Goal: Task Accomplishment & Management: Manage account settings

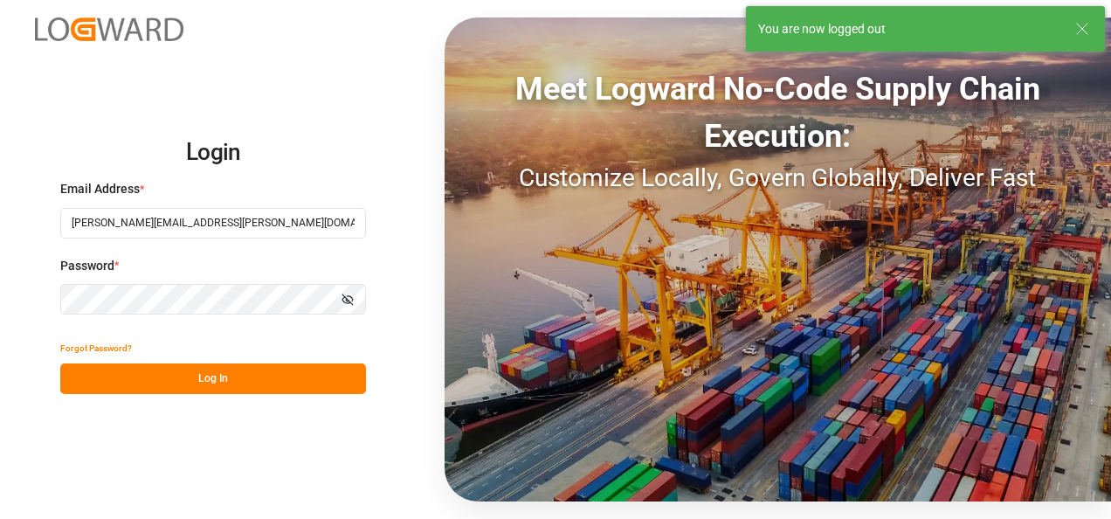
click at [231, 382] on button "Log In" at bounding box center [213, 378] width 306 height 31
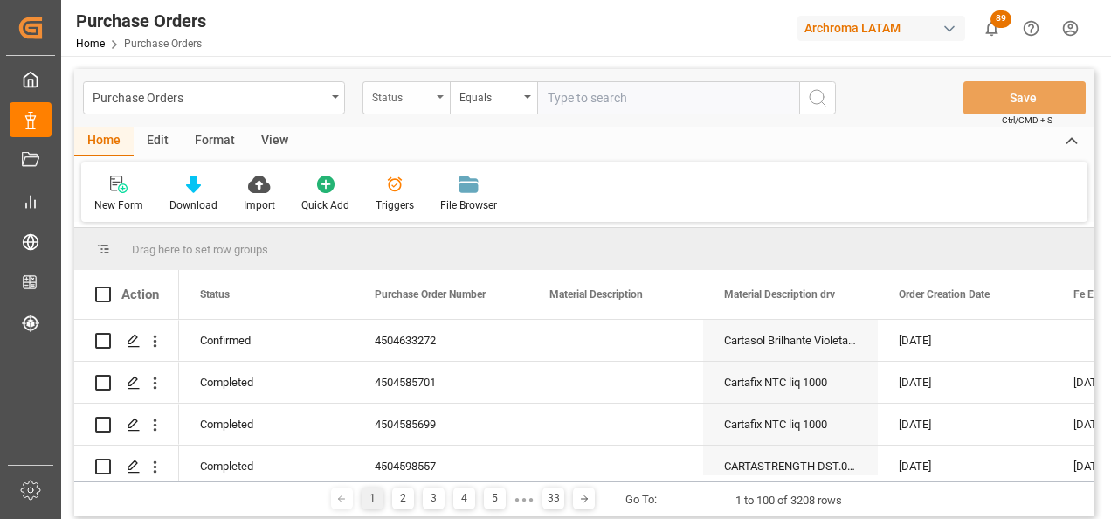
click at [393, 100] on div "Status" at bounding box center [401, 96] width 59 height 20
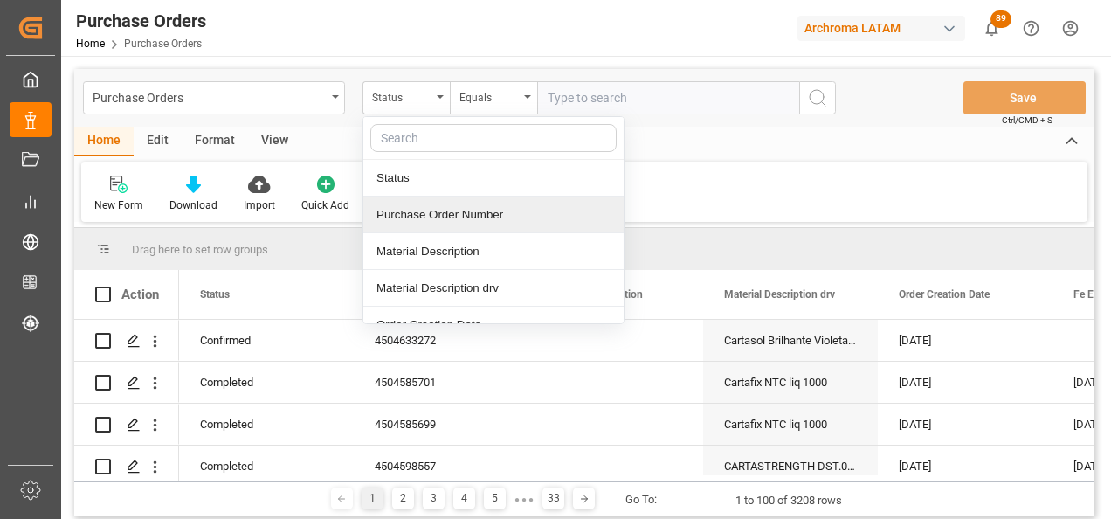
click at [414, 219] on div "Purchase Order Number" at bounding box center [493, 214] width 260 height 37
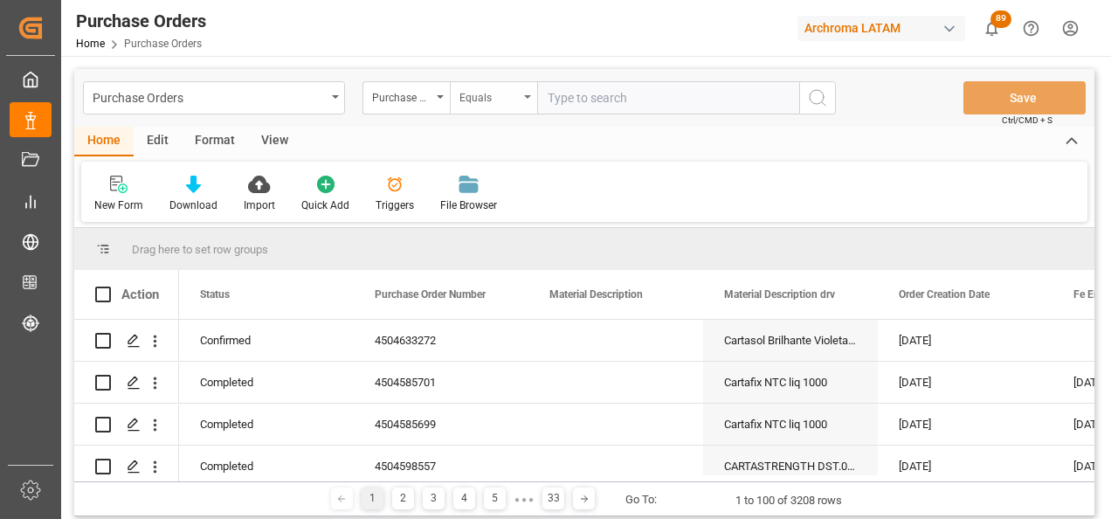
click at [479, 86] on div "Equals" at bounding box center [488, 96] width 59 height 20
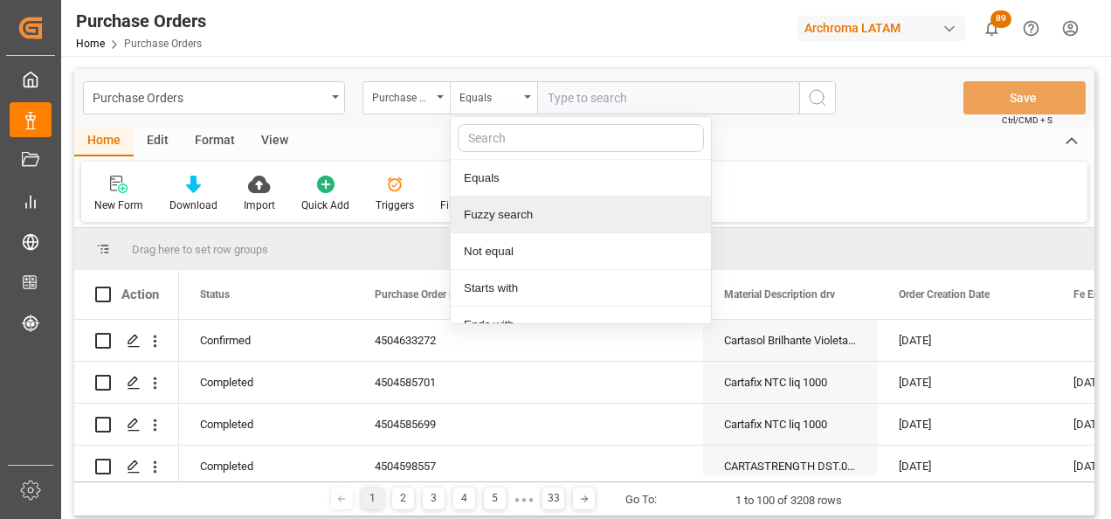
click at [505, 210] on div "Fuzzy search" at bounding box center [581, 214] width 260 height 37
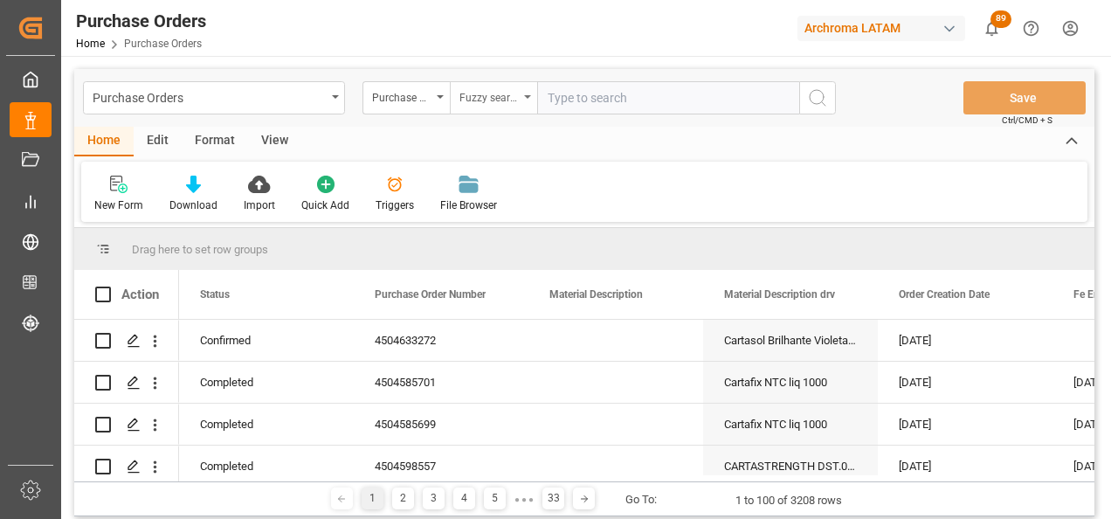
click at [504, 96] on div "Fuzzy search" at bounding box center [488, 96] width 59 height 20
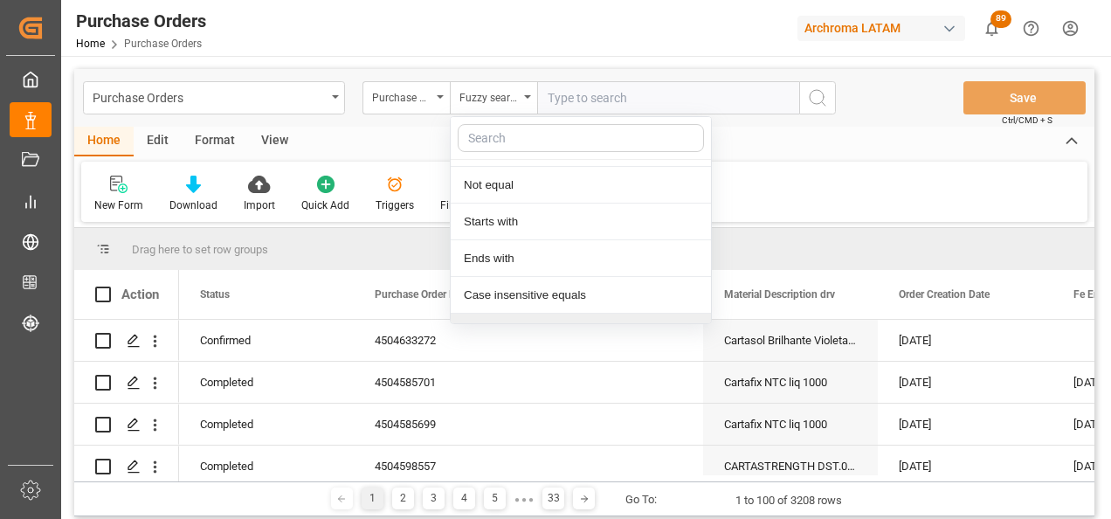
scroll to position [130, 0]
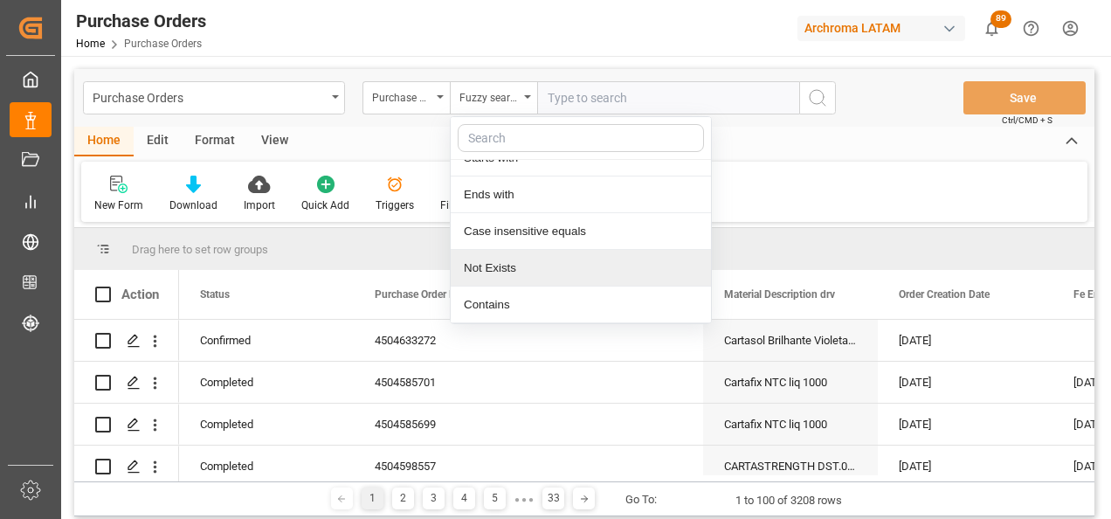
click at [499, 294] on div "Contains" at bounding box center [581, 304] width 260 height 37
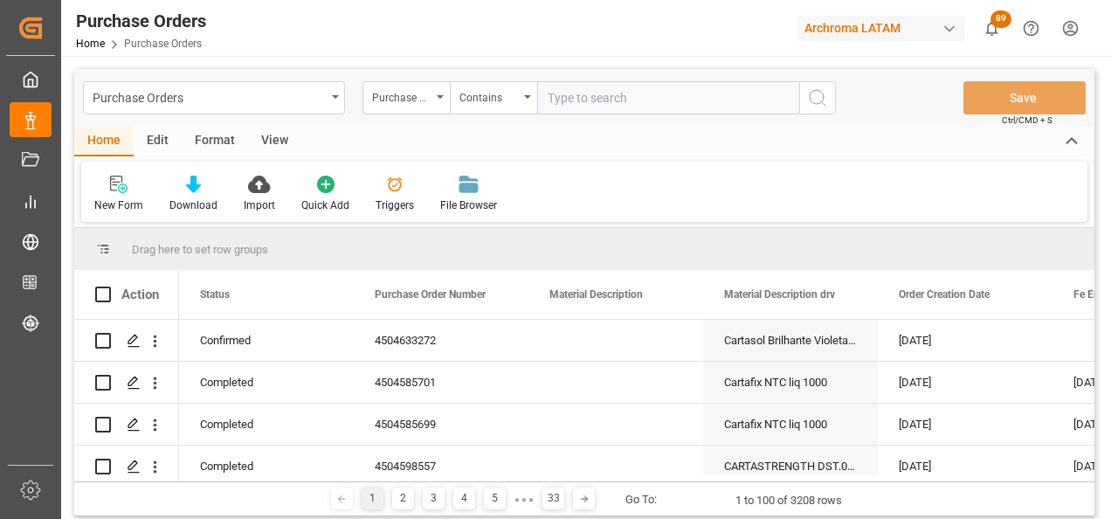
click at [572, 98] on input "text" at bounding box center [668, 97] width 262 height 33
paste input "4504652026"
click at [630, 103] on input "4504652026," at bounding box center [668, 97] width 262 height 33
paste input "4504652032"
click at [714, 96] on input "4504652026,4504652032," at bounding box center [668, 97] width 262 height 33
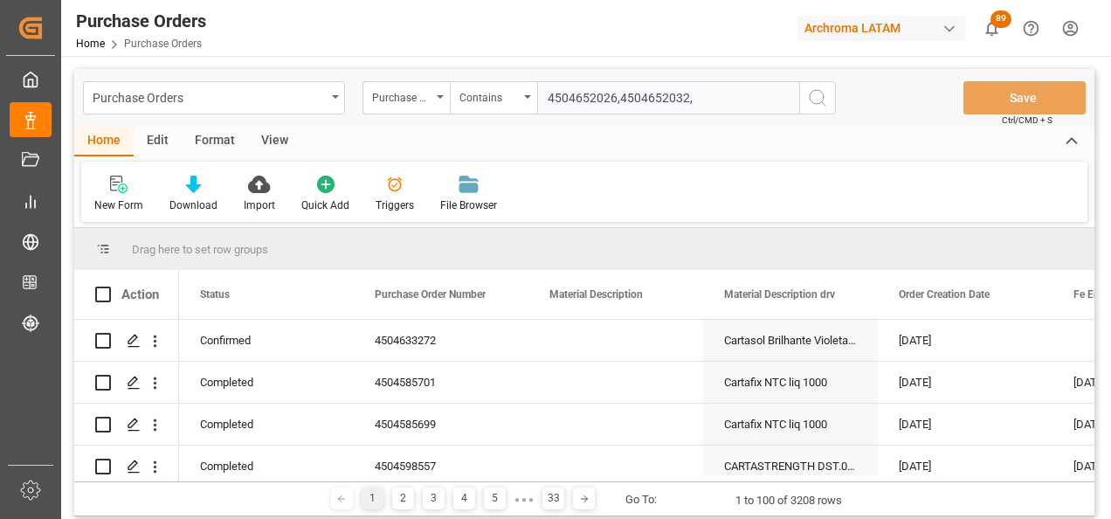
paste input "4504652430"
type input "4504652026,4504652032,4504652430"
click at [807, 101] on icon "search button" at bounding box center [817, 97] width 21 height 21
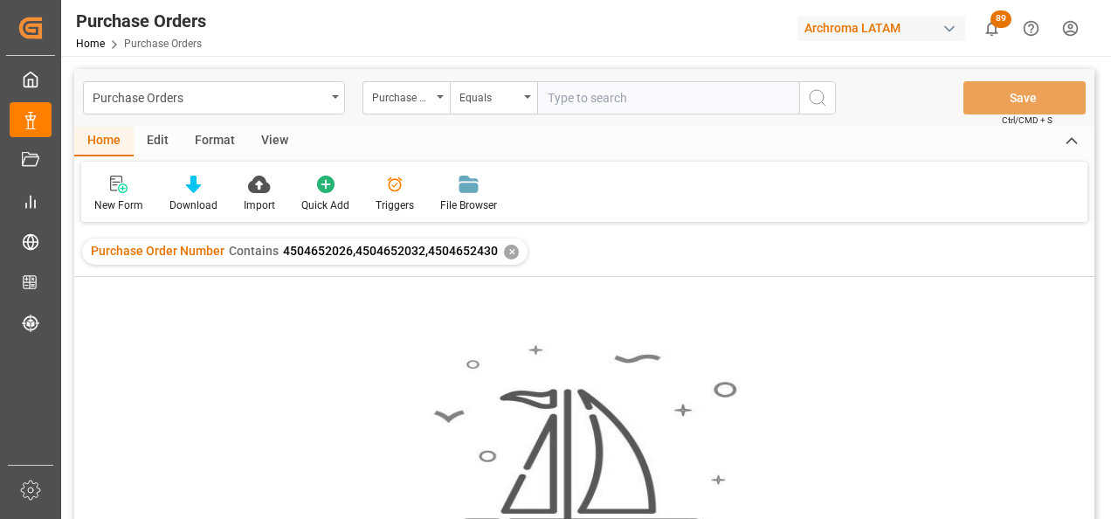
click at [504, 245] on div "✕" at bounding box center [511, 252] width 15 height 15
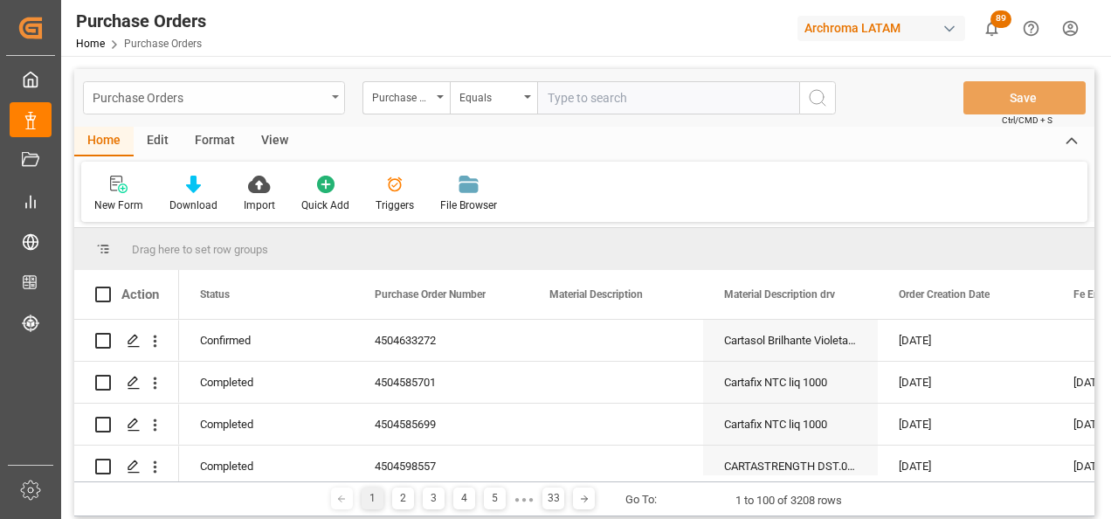
drag, startPoint x: 329, startPoint y: 95, endPoint x: 312, endPoint y: 108, distance: 21.8
click at [329, 95] on div "Purchase Orders" at bounding box center [214, 97] width 262 height 33
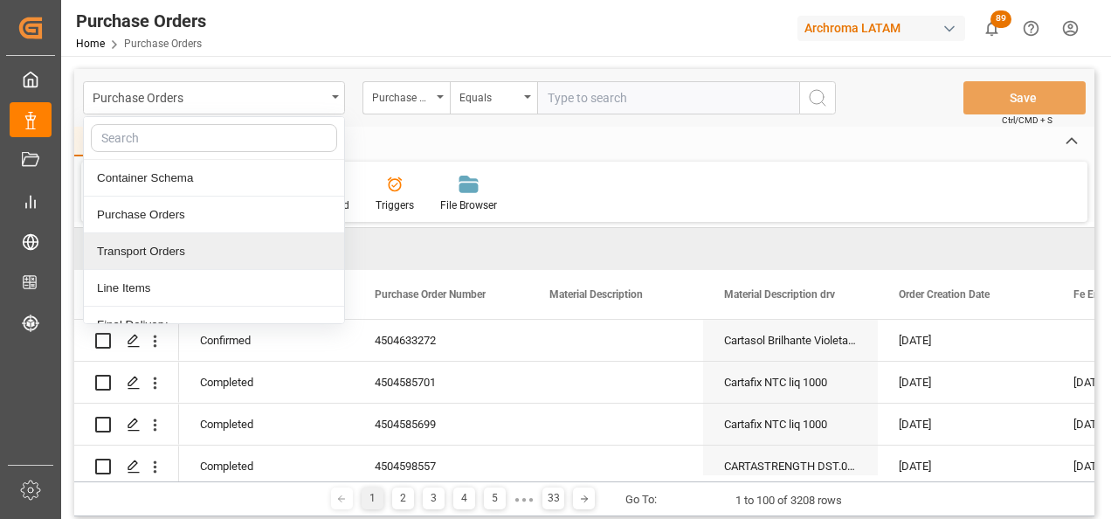
click at [204, 284] on div "Line Items" at bounding box center [214, 288] width 260 height 37
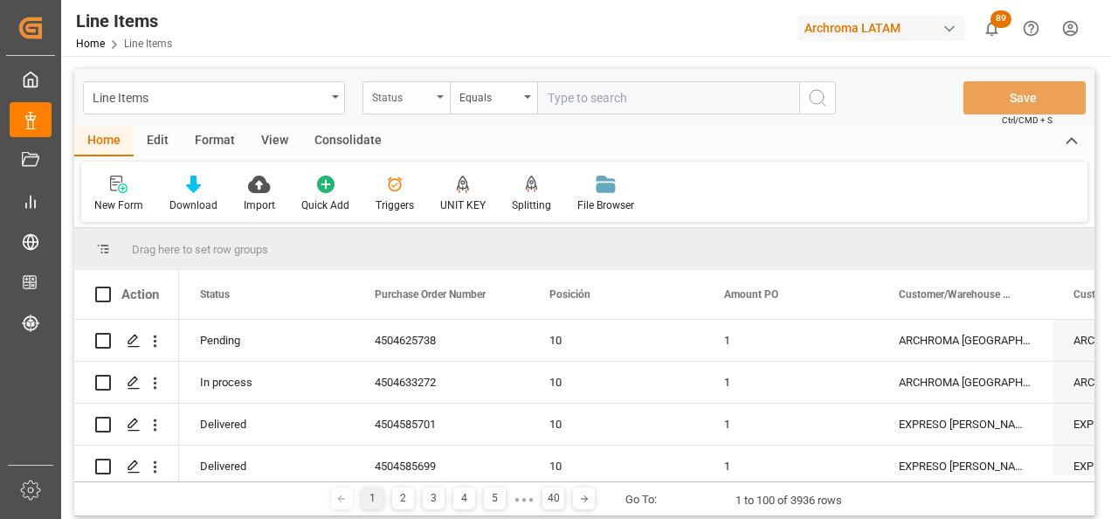
click at [437, 104] on div "Status" at bounding box center [405, 97] width 87 height 33
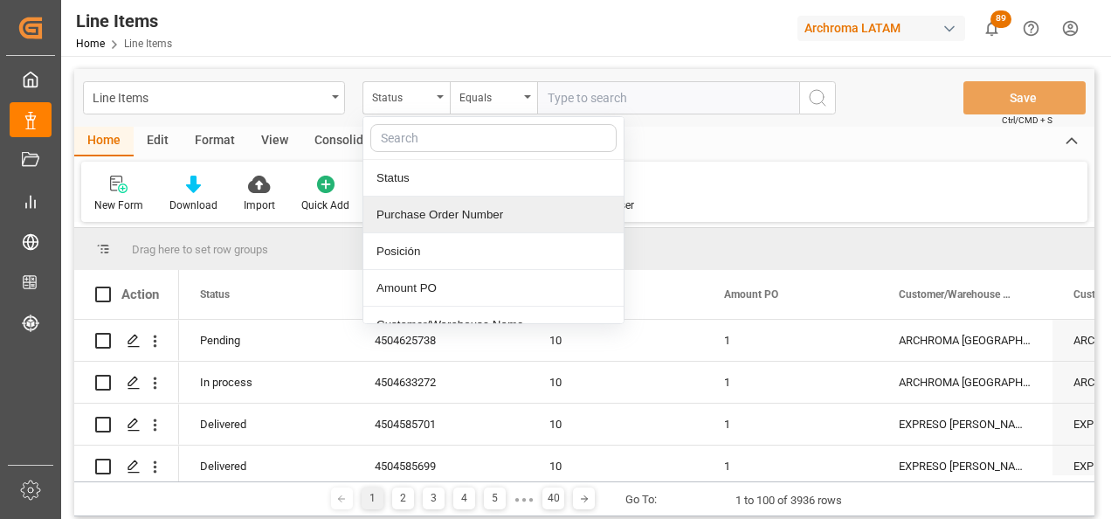
click at [445, 202] on div "Purchase Order Number" at bounding box center [493, 214] width 260 height 37
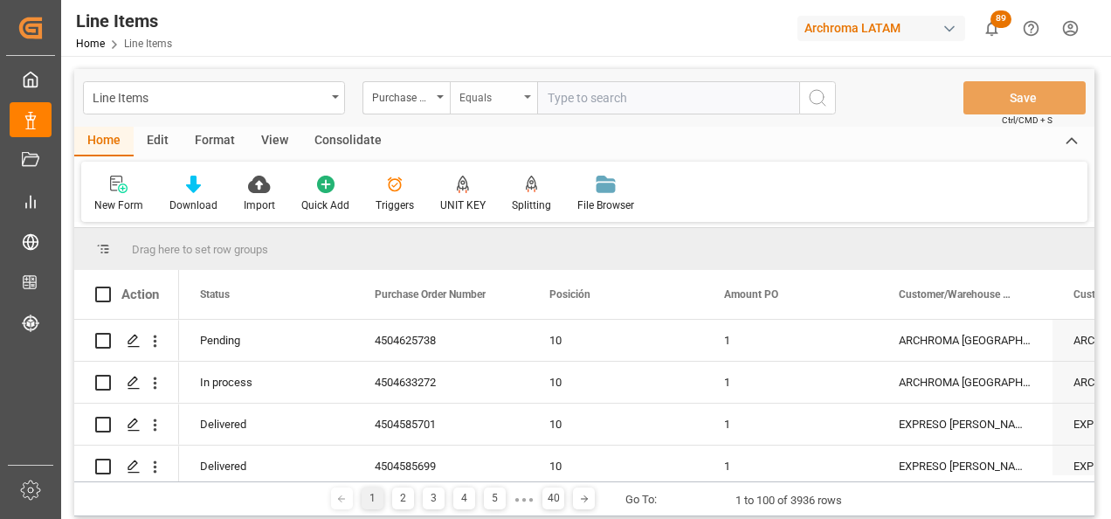
click at [466, 105] on div "Equals" at bounding box center [488, 96] width 59 height 20
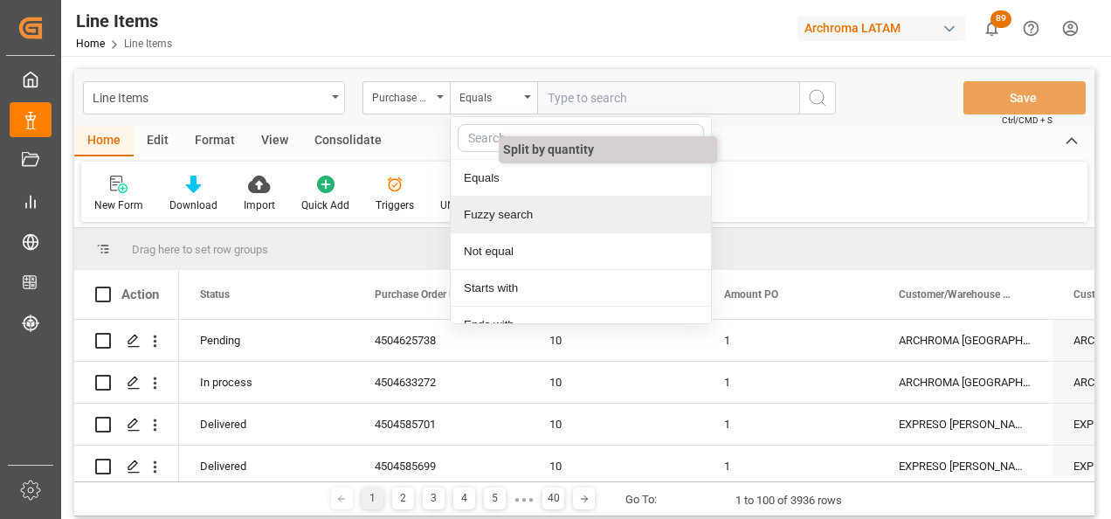
click at [501, 198] on div "Fuzzy search" at bounding box center [581, 214] width 260 height 37
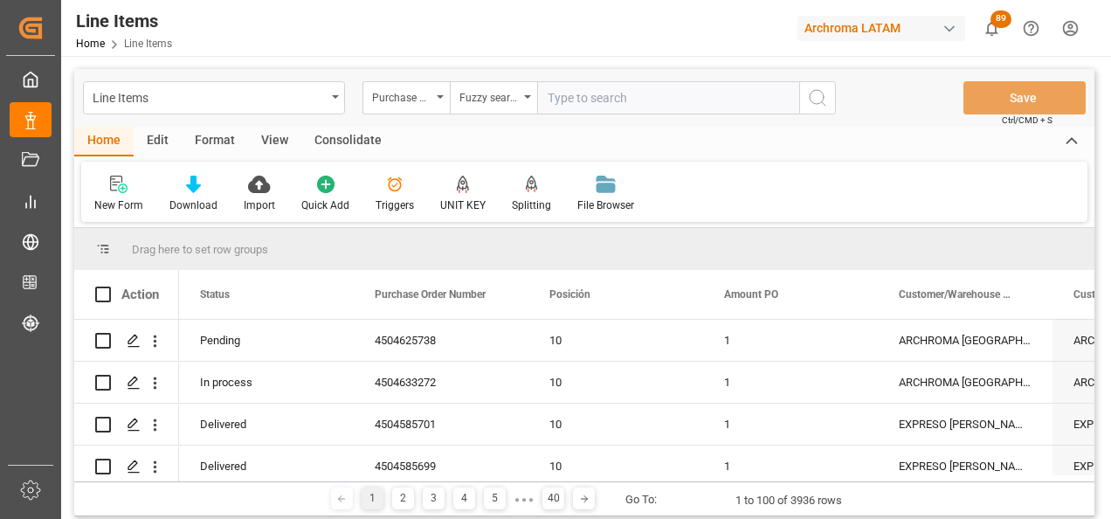
paste input "4504652026"
type input "4504652026"
click at [805, 107] on button "search button" at bounding box center [817, 97] width 37 height 33
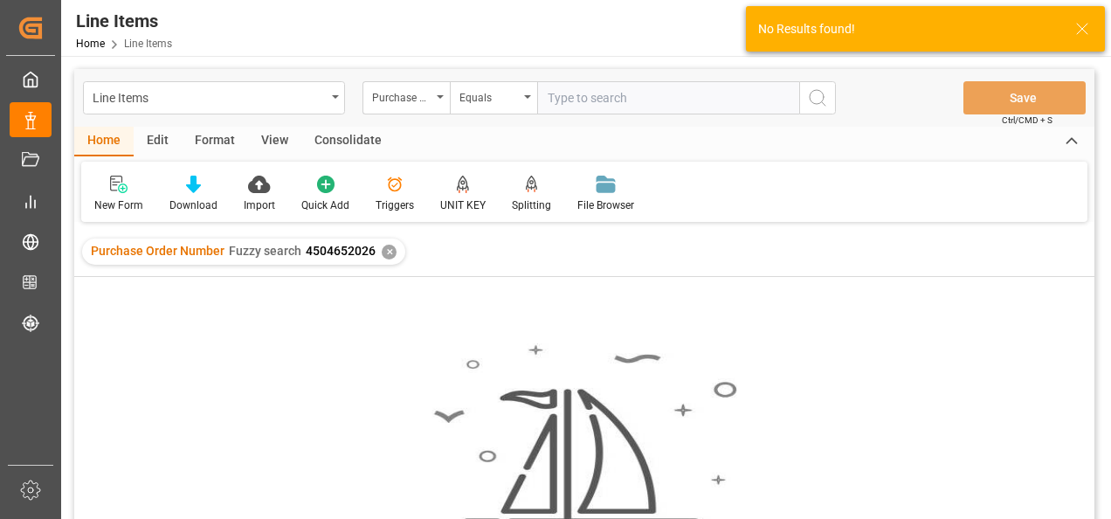
click at [382, 256] on div "✕" at bounding box center [389, 252] width 15 height 15
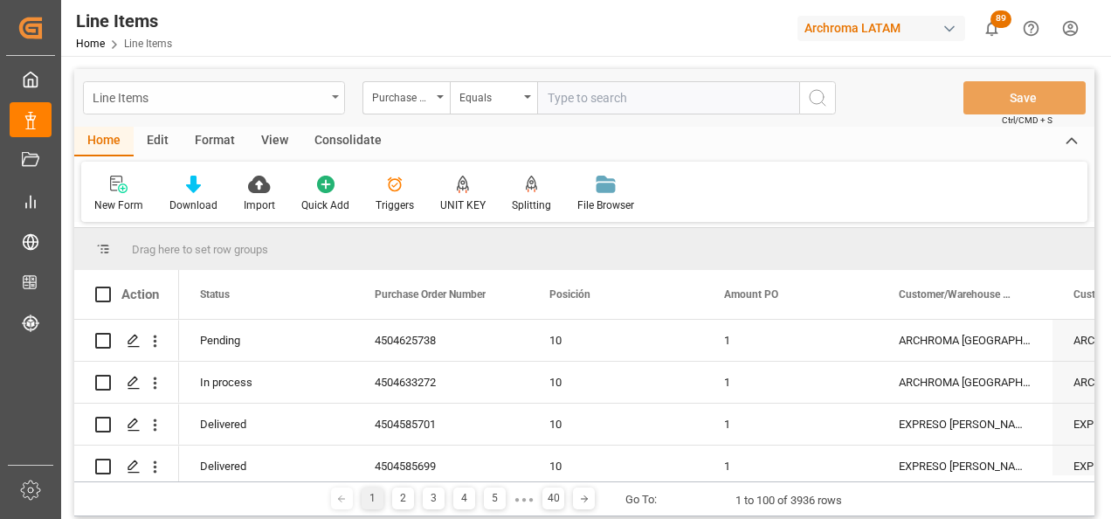
click at [326, 102] on div "Line Items" at bounding box center [214, 97] width 262 height 33
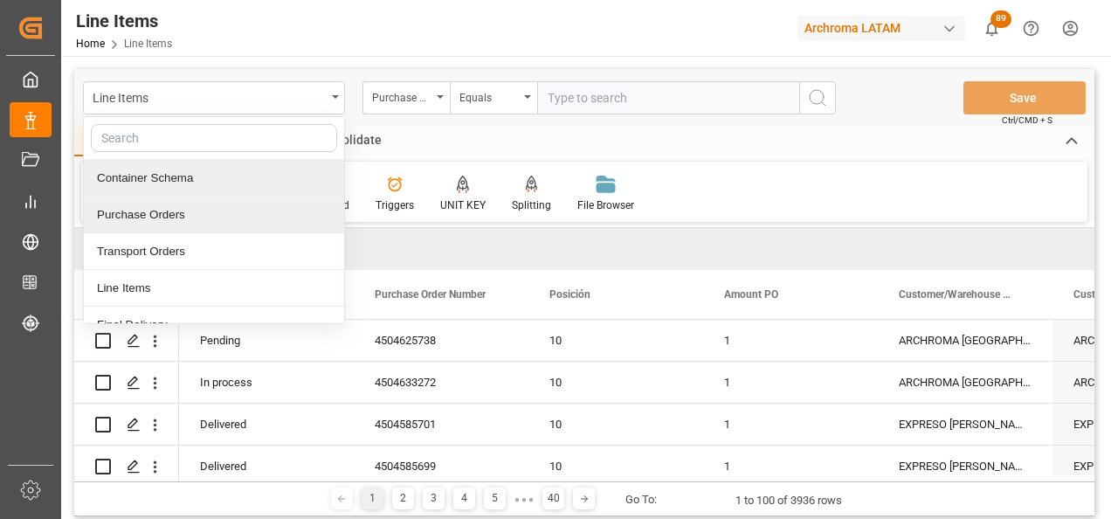
click at [210, 206] on div "Purchase Orders" at bounding box center [214, 214] width 260 height 37
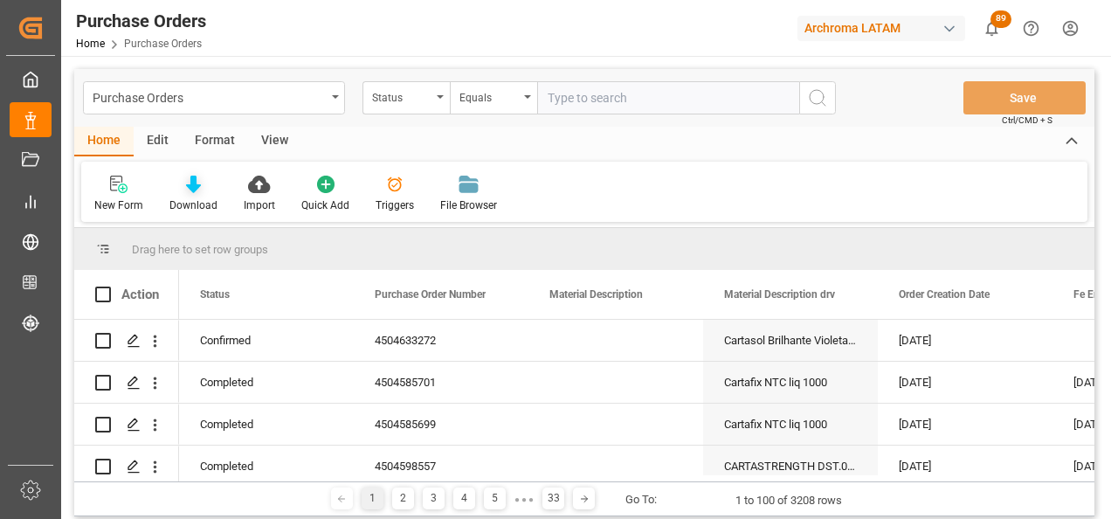
click at [190, 205] on div "Download" at bounding box center [193, 205] width 48 height 16
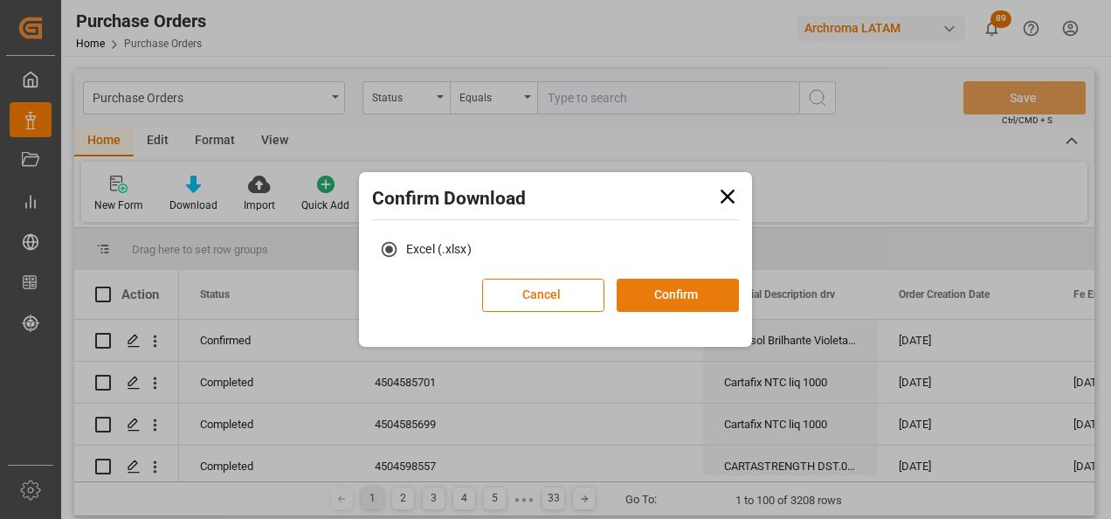
click at [690, 293] on button "Confirm" at bounding box center [678, 295] width 122 height 33
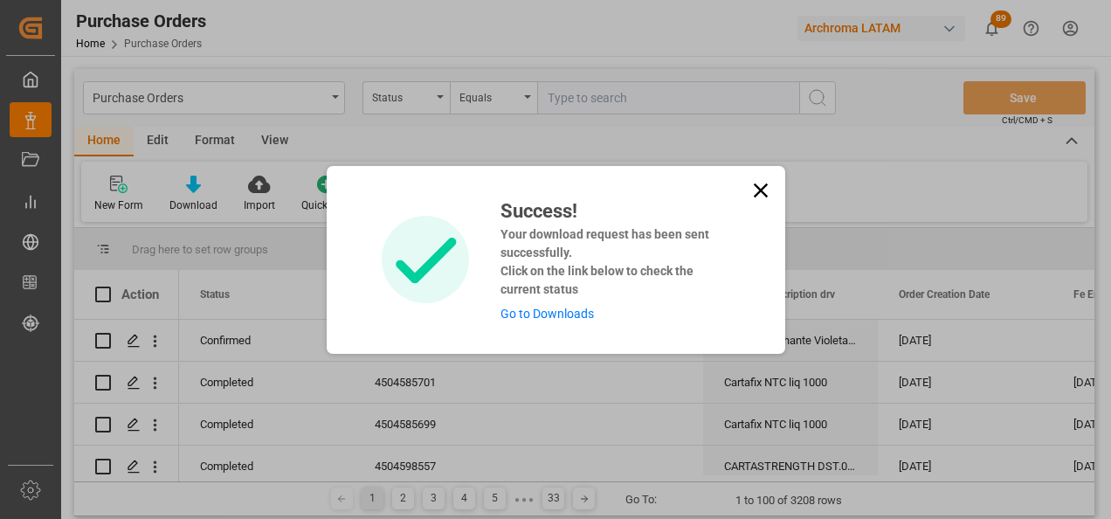
click at [566, 315] on link "Go to Downloads" at bounding box center [546, 314] width 93 height 14
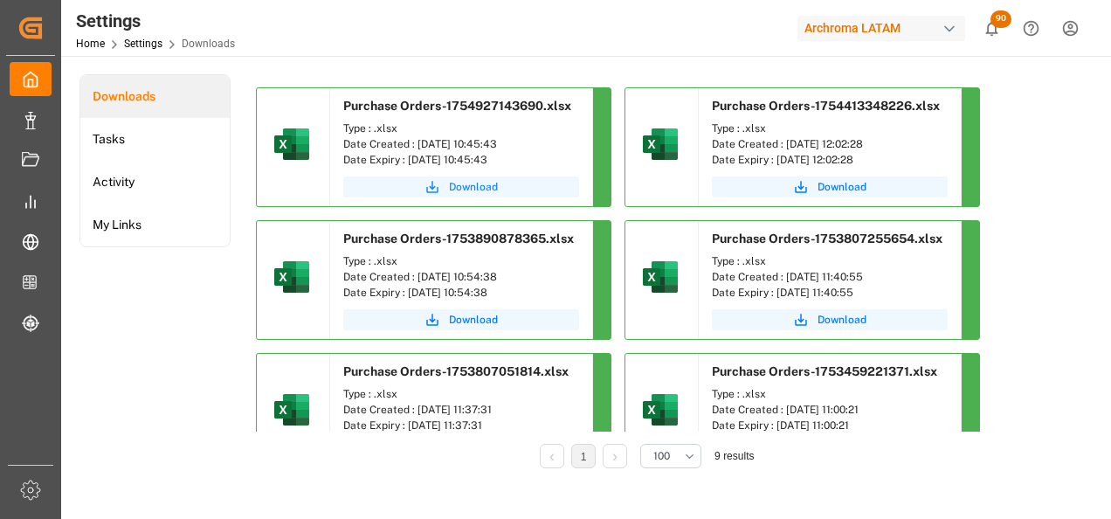
click at [420, 181] on button "Download" at bounding box center [461, 186] width 236 height 21
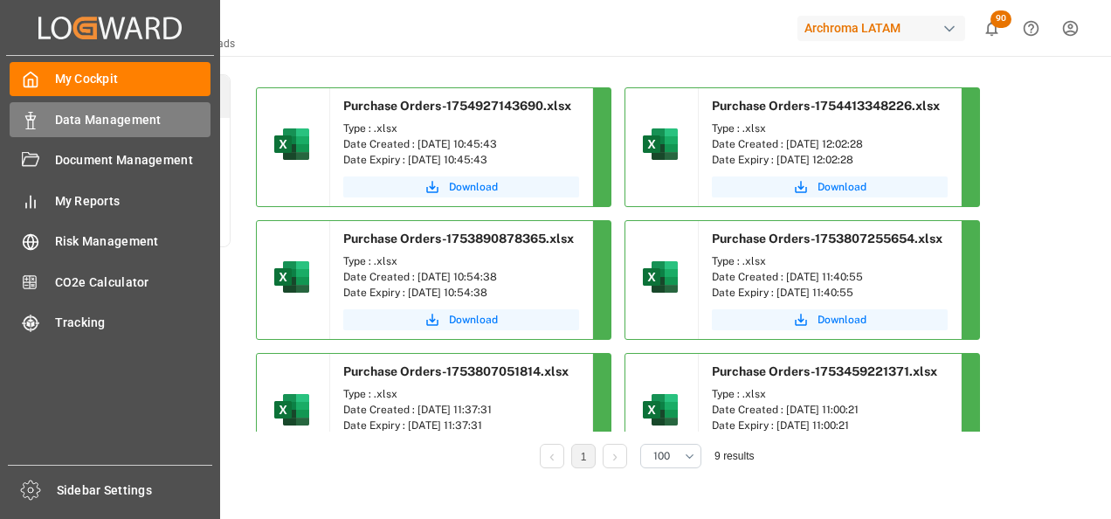
click at [27, 118] on polygon at bounding box center [27, 117] width 5 height 3
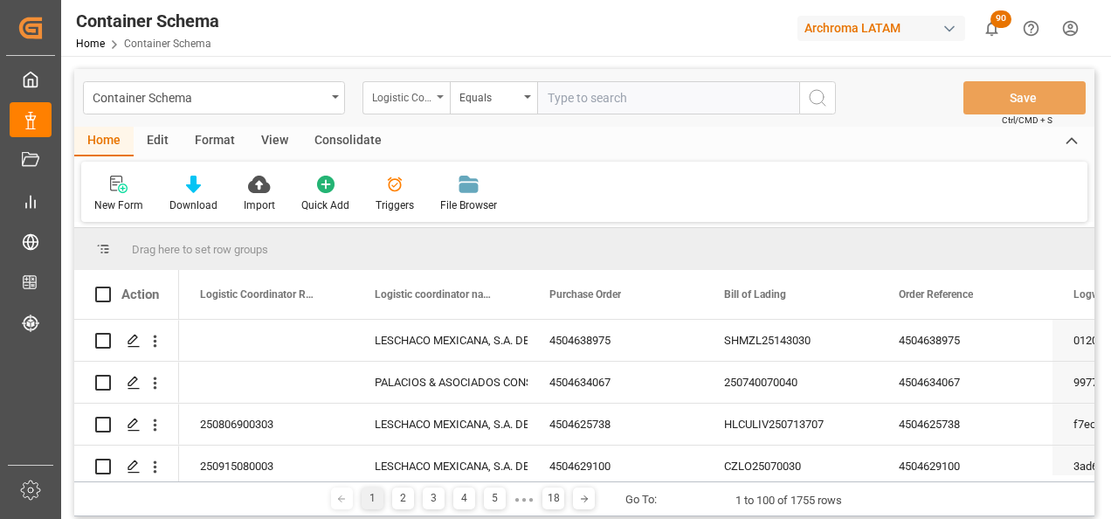
click at [414, 98] on div "Logistic Coordinator Reference Number" at bounding box center [401, 96] width 59 height 20
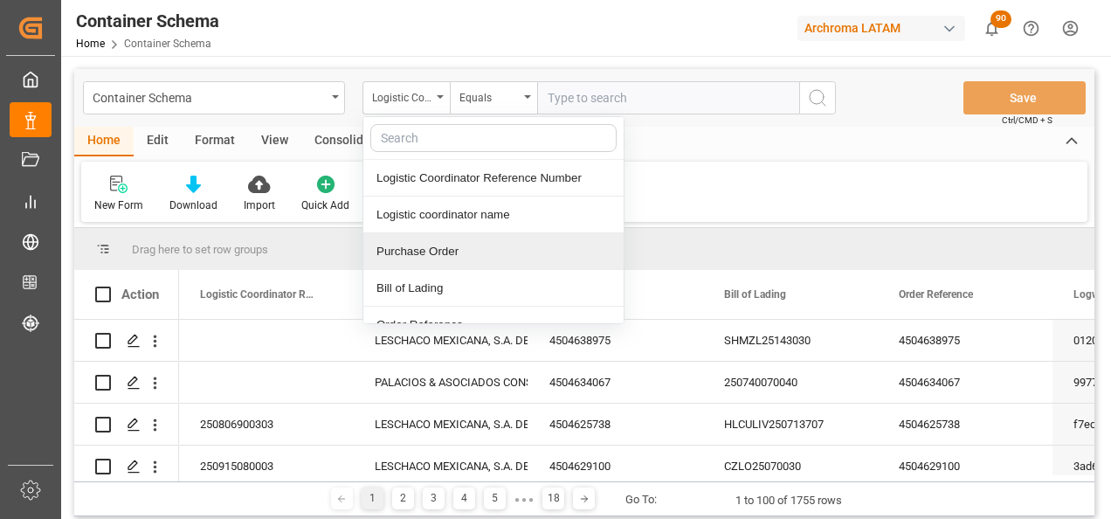
click at [452, 247] on div "Purchase Order" at bounding box center [493, 251] width 260 height 37
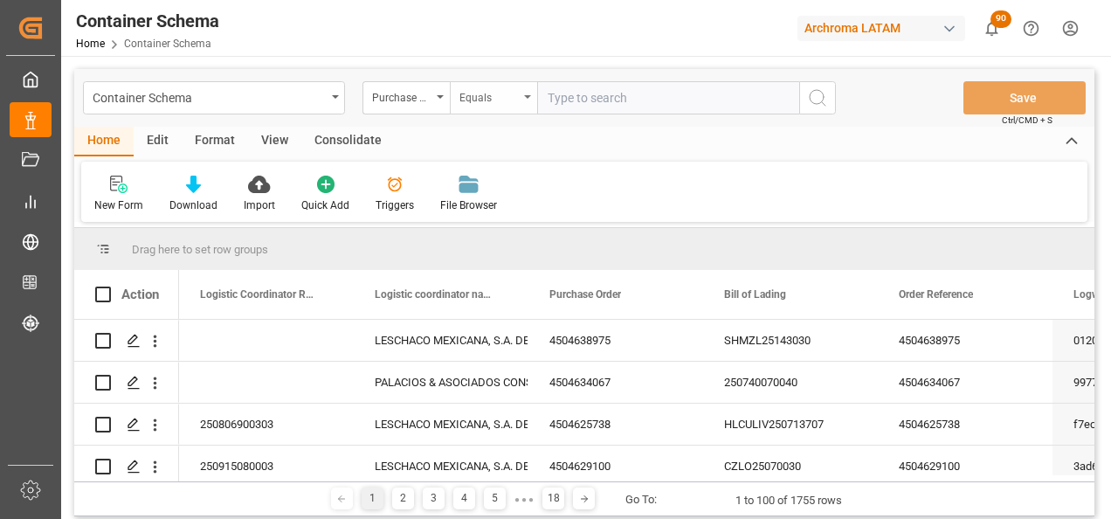
click at [486, 100] on div "Equals" at bounding box center [488, 96] width 59 height 20
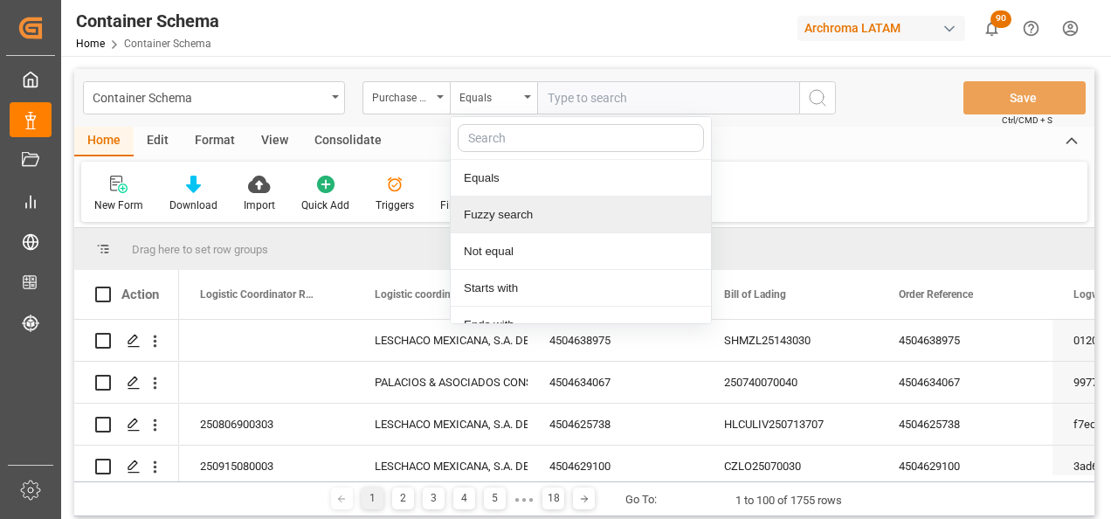
click at [525, 210] on div "Fuzzy search" at bounding box center [581, 214] width 260 height 37
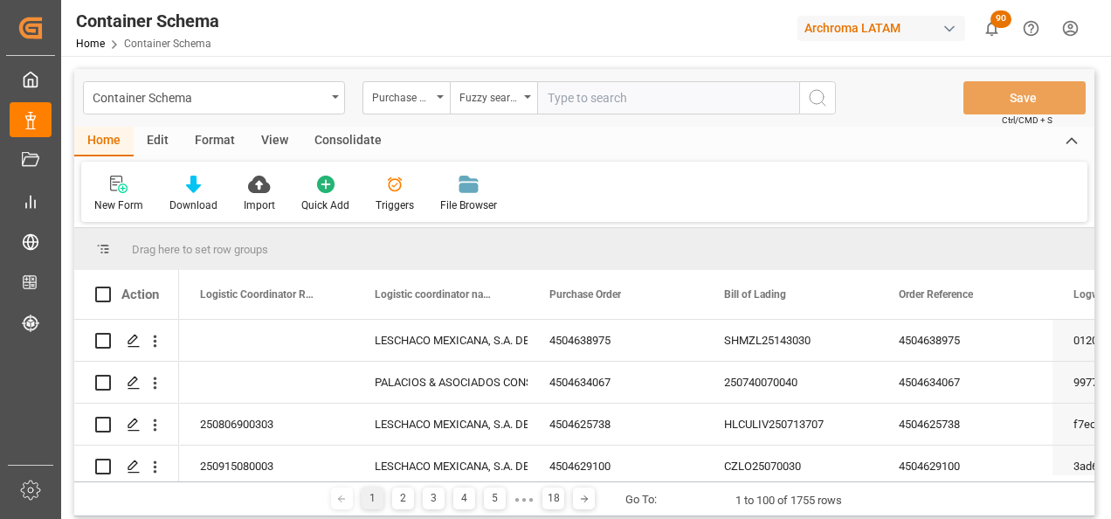
paste input "4504603870"
type input "4504603870"
click at [811, 107] on icon "search button" at bounding box center [817, 97] width 21 height 21
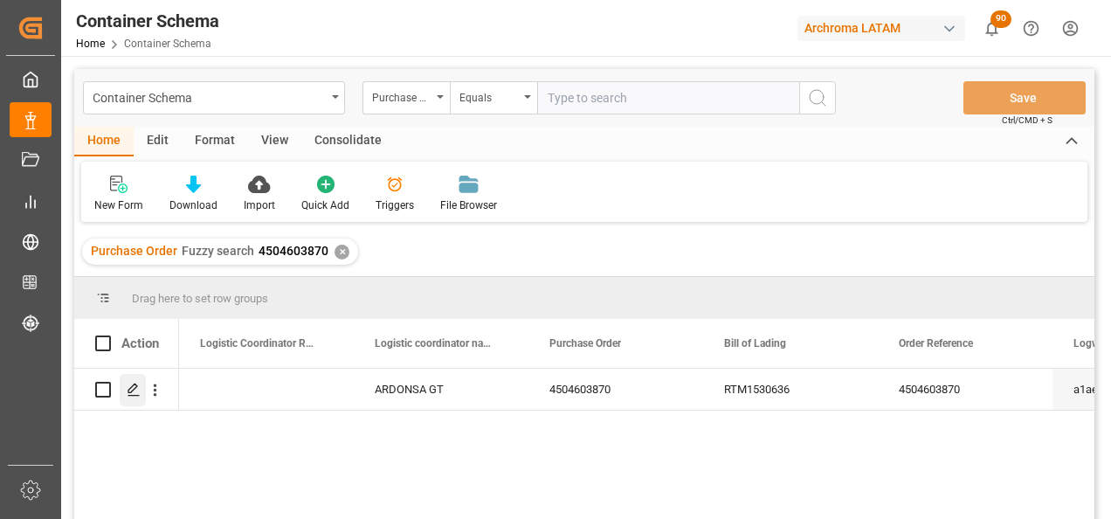
click at [136, 400] on div "Press SPACE to select this row." at bounding box center [133, 390] width 26 height 32
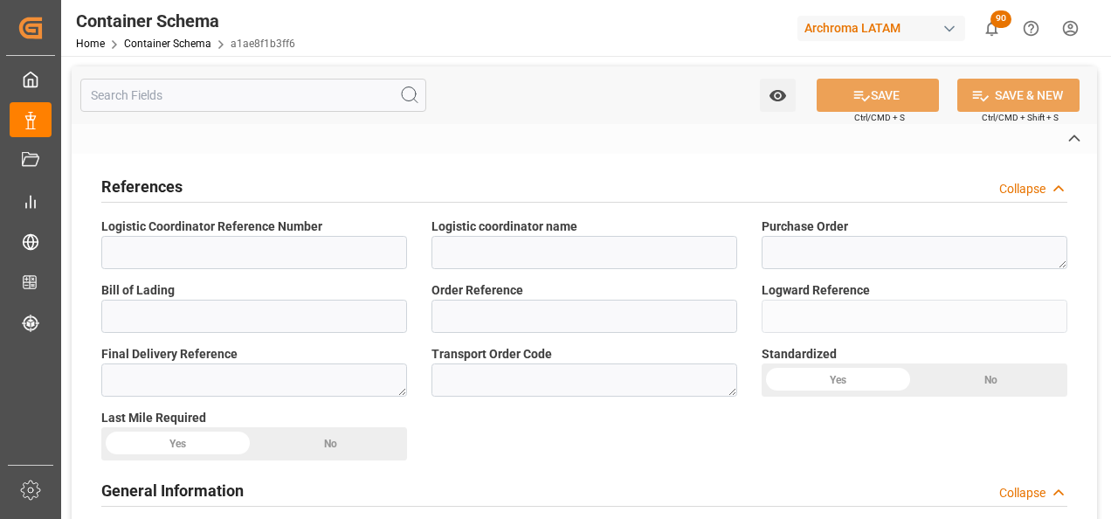
type input "ARDONSA GT"
type textarea "4504603870"
type input "RTM1530636"
type input "4504603870"
type input "a1ae8f1b3ff6"
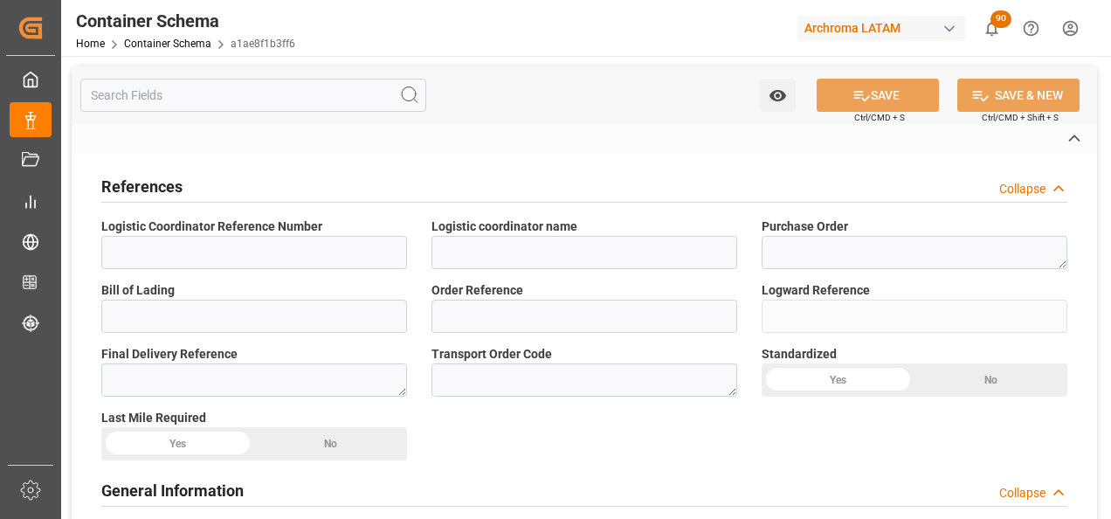
type input "Priority"
type input "Valeria Hurtado"
type input "KLK Kolb Specialties BV"
type input "Document Sent"
type textarea "Documents Sent"
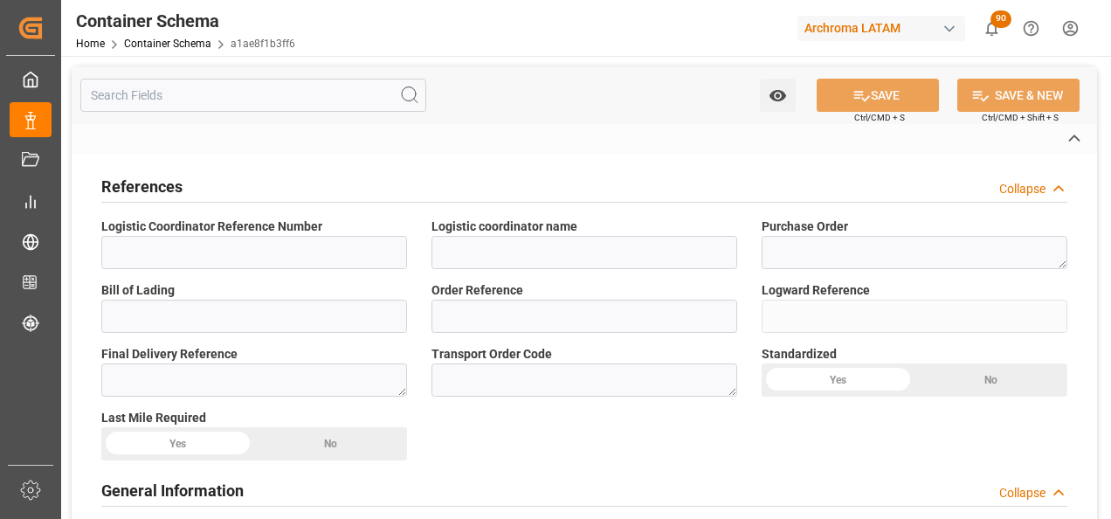
type input "SANTO TOMAS DE CASTILLA"
type textarea "SANTO TOMAS DE CASTILLA"
type input "TEXTIL"
type textarea "DRUMS"
type input "56 DRUMS"
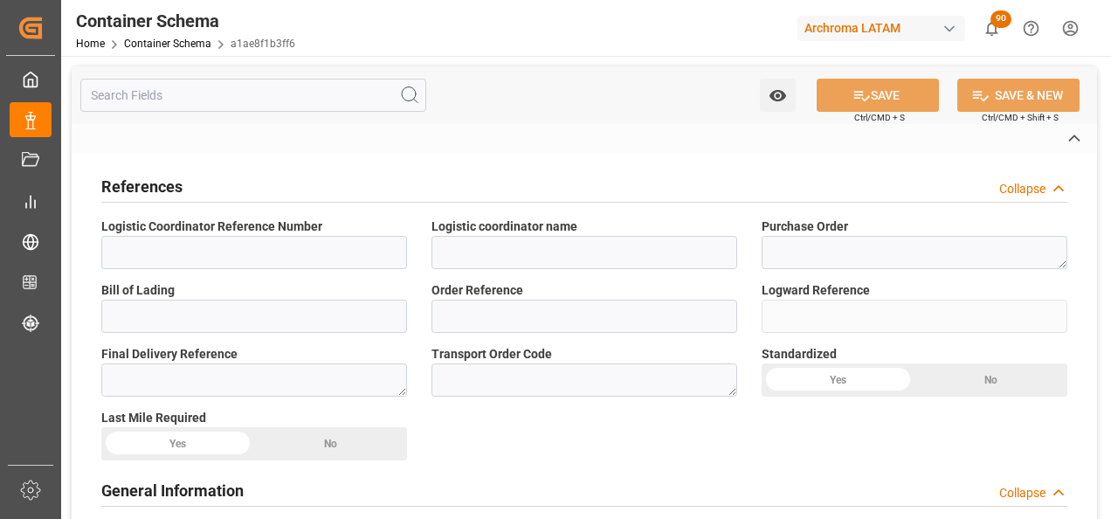
type textarea "56 DRUMS"
type input "ARCHROMA PAPER GMBH Y COMPAÑIA, SOC."
type textarea "KM 16.5, Carretera a El Salvador , Cruce a Pavón Fraijanes, GUATEMALA, FRAIJANE…"
type input "MASTER"
type input "CIF"
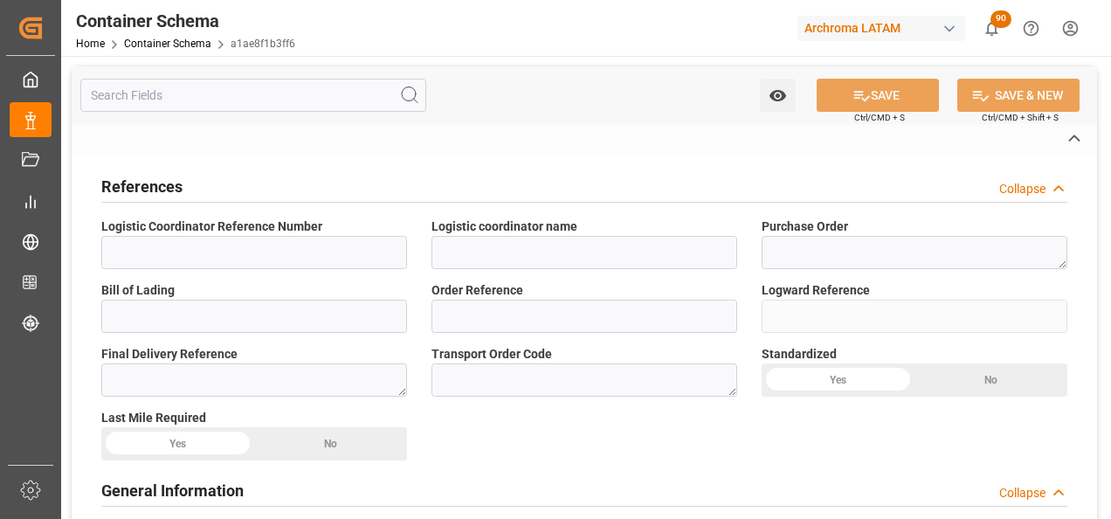
type input "Truck"
type input "Sea Ship"
type input "Truck"
type input "FCL"
type input "CMAU3210495"
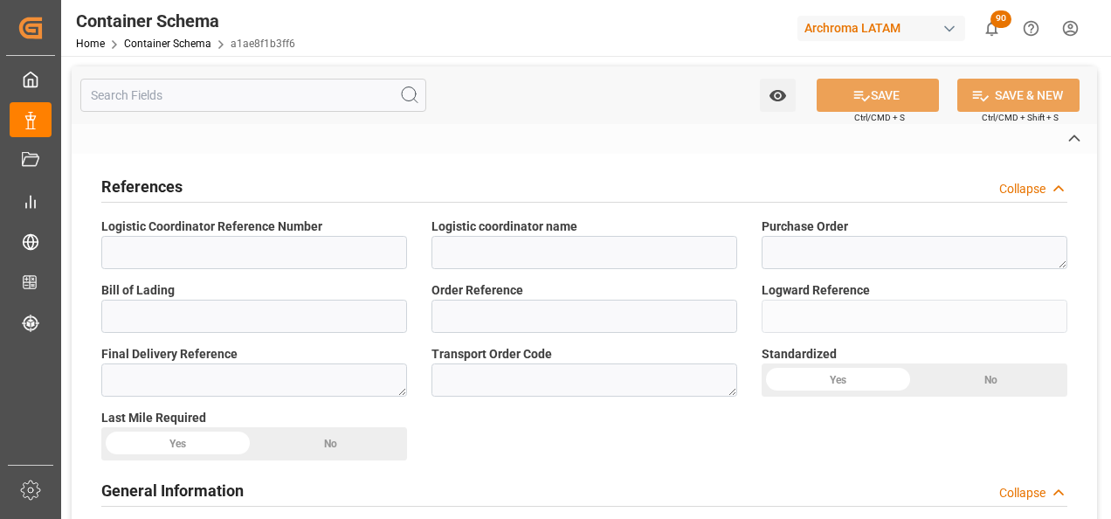
type input "CMDU"
type input "Rotterdam"
type input "Santo Tomas"
type input "ISTANBUL EXPRESS"
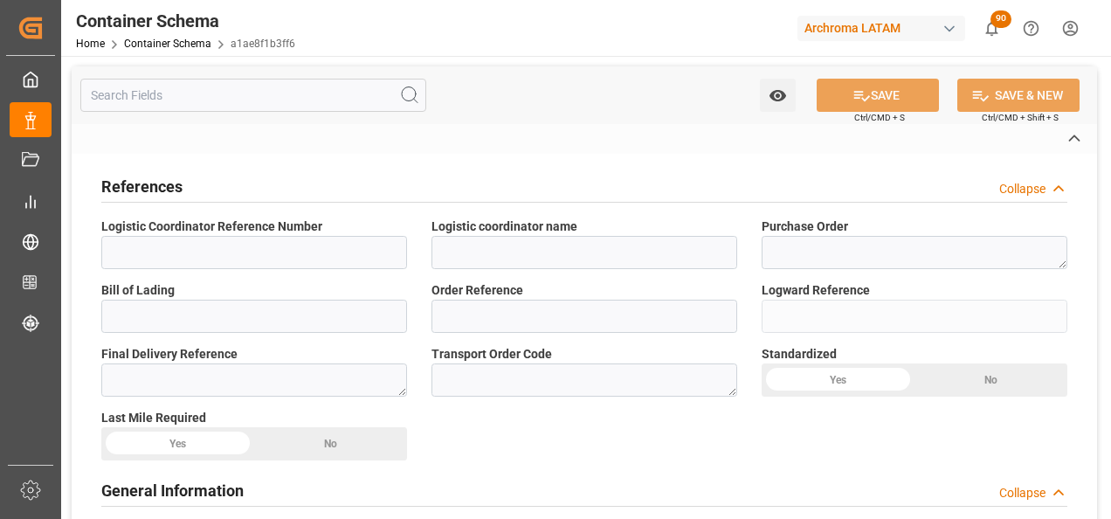
type input "ISTANBUL EXPRESS"
type input "0WCLJS1MA"
type textarea "pod"
type textarea "Yes"
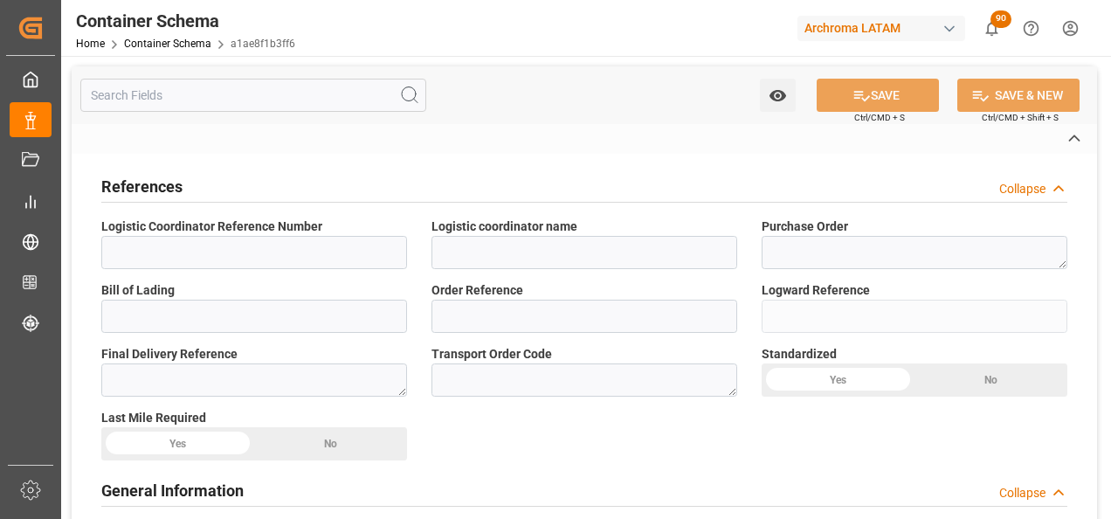
type textarea "Container is already in Final Delivery Phase."
type input "ROTTERDAM"
type input "PUERTO SANTO TOMAS DE CASTILLA"
type input "ROTTERDAM"
type input "NL"
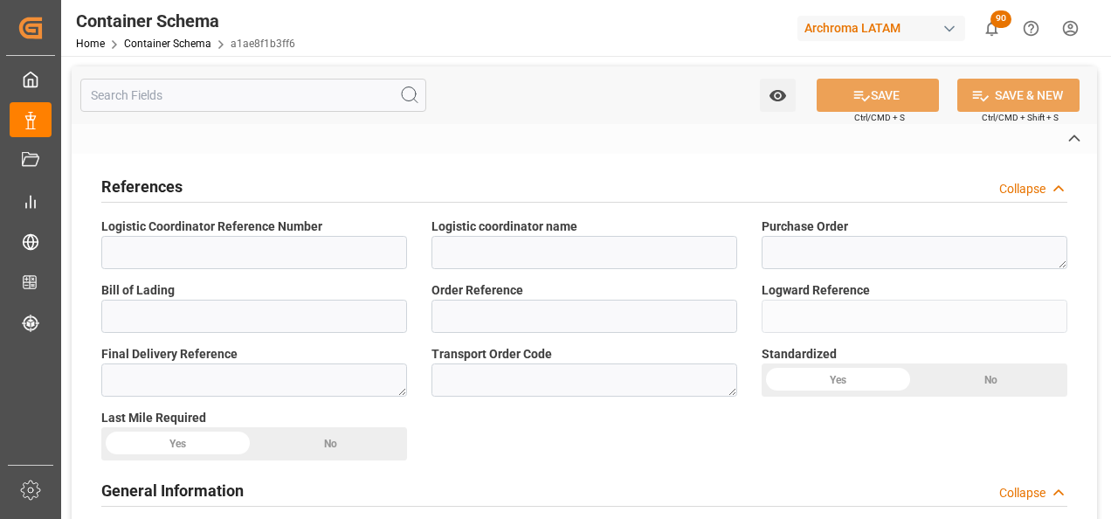
type input "TRUCK"
type input "VESSEL"
type input "PERITO MORENO"
type input "TRUCK"
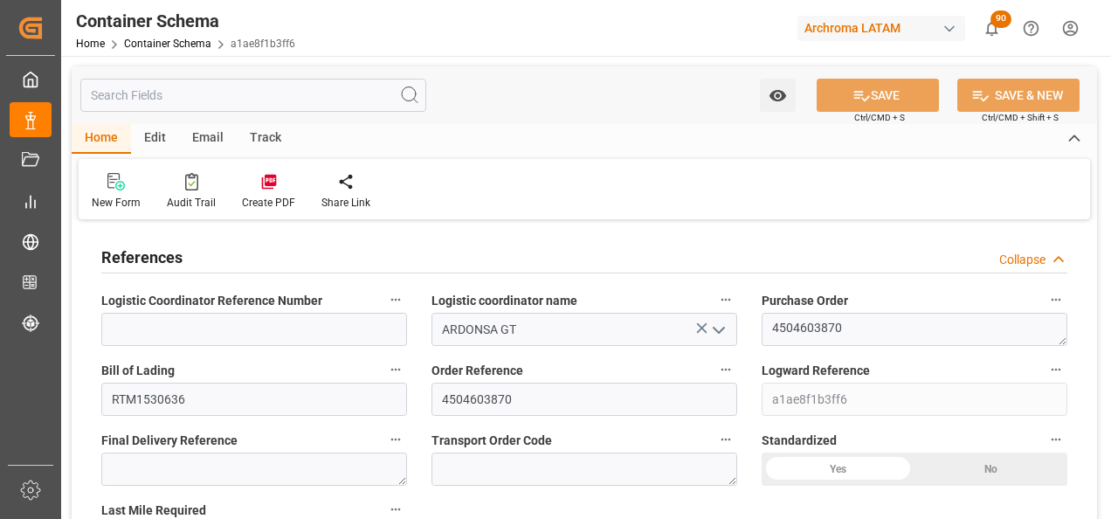
type input "0"
type input "1"
type input "56"
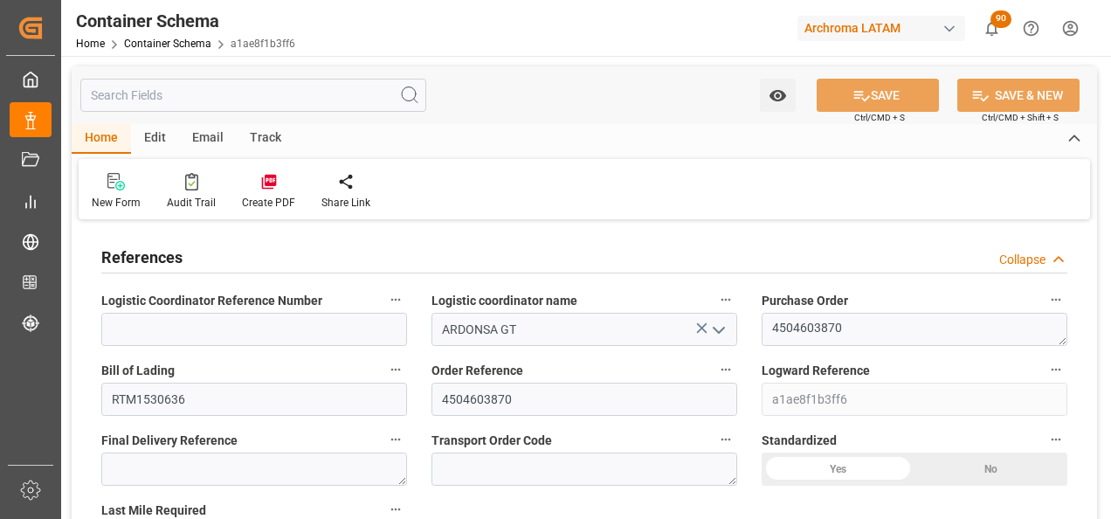
type input "13160"
type input "14140"
type input "CMACGM"
type input "CMA CGM Group"
type input "NLRTM"
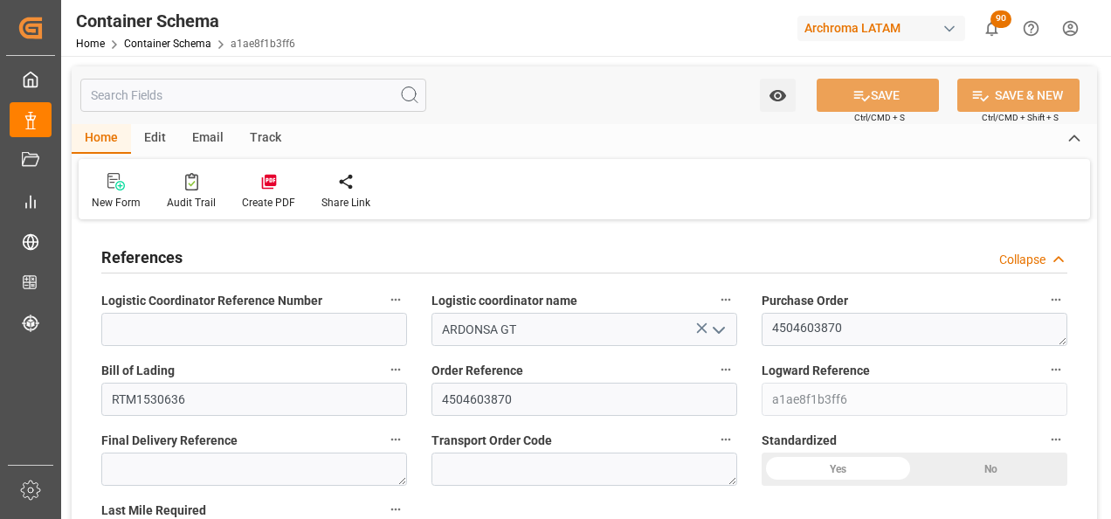
type input "GTSTZ"
type input "9723277"
type input "1"
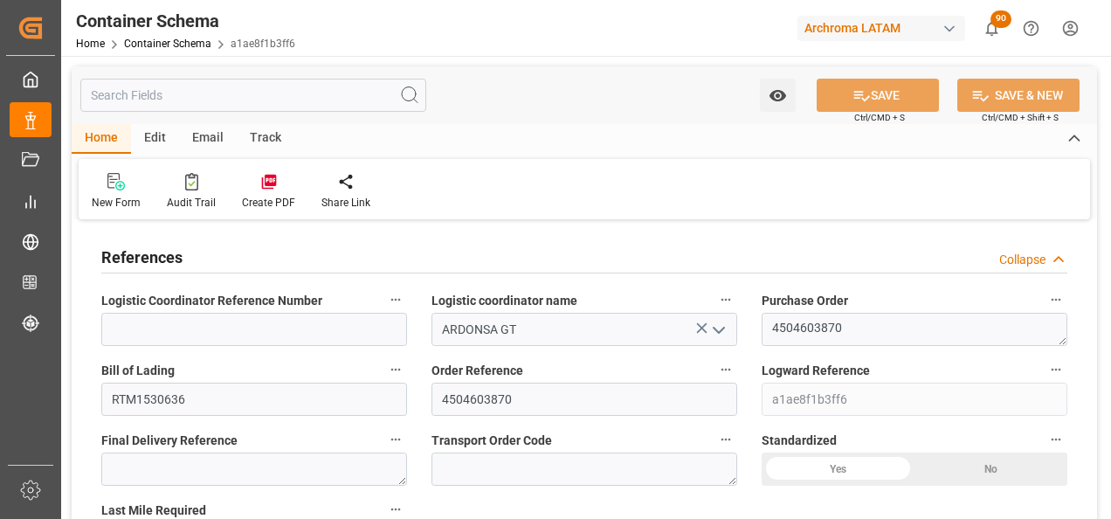
type input "1"
type input "0"
type input "NLRTM"
type input "GTSTC"
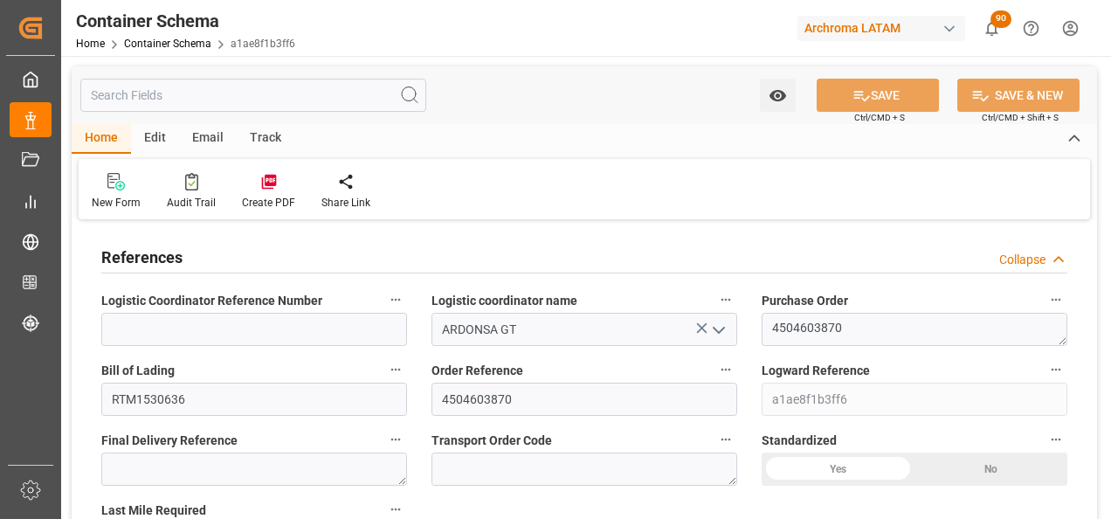
type input "9430868"
type input "29.07.2025 11:00"
type input "29.07.2025"
type input "16.08.2025"
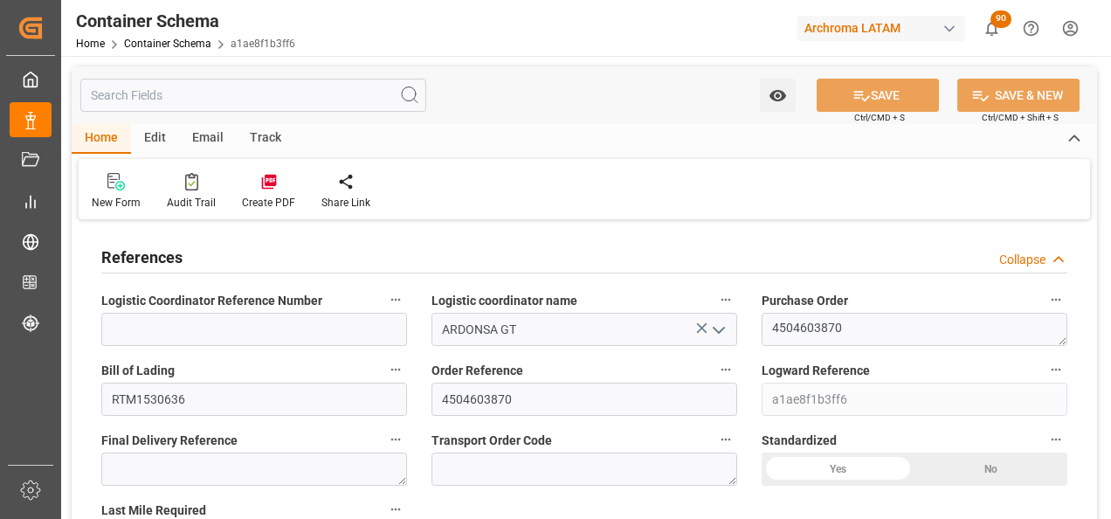
type input "29.07.2025"
type input "[DATE]"
type input "11.08.2025 10:29"
type input "29.07.2025 16:06"
type input "[DATE]"
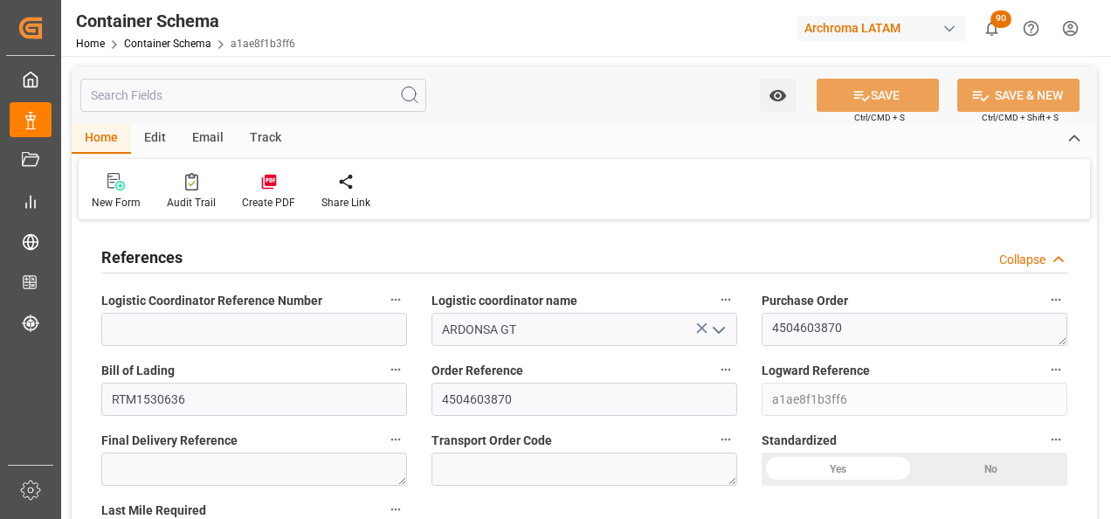
type input "09.07.2025 06:55"
type input "09.07.2025 16:55"
type input "02.08.2025 15:00"
type input "02.08.2025 13:29"
type input "02.08.2025 20:34"
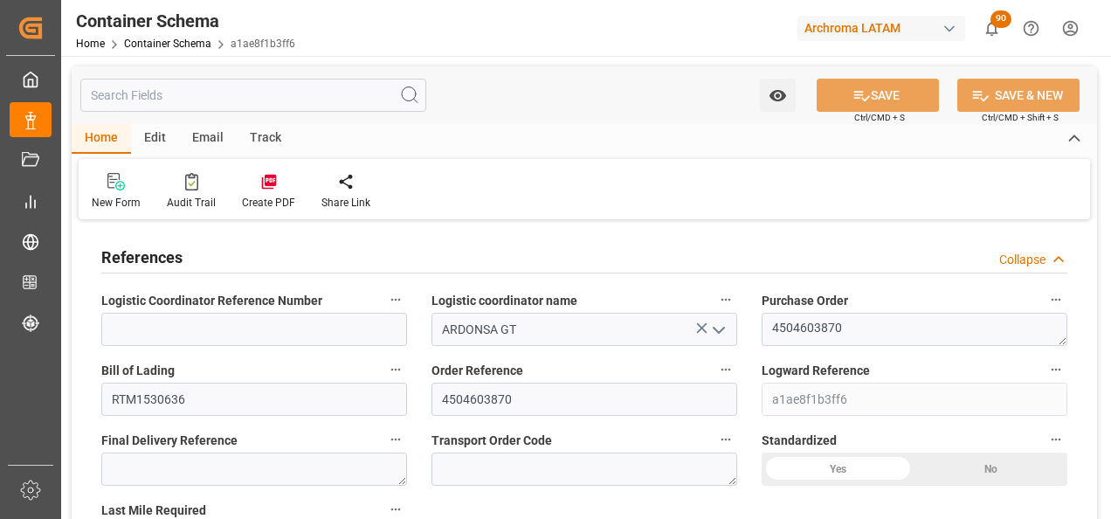
type input "02.08.2025 21:44"
type input "21.08.2025 01:00"
type input "26.08.2025 14:00"
type input "26.08.2025 20:58"
type input "30.08.2025 20:58"
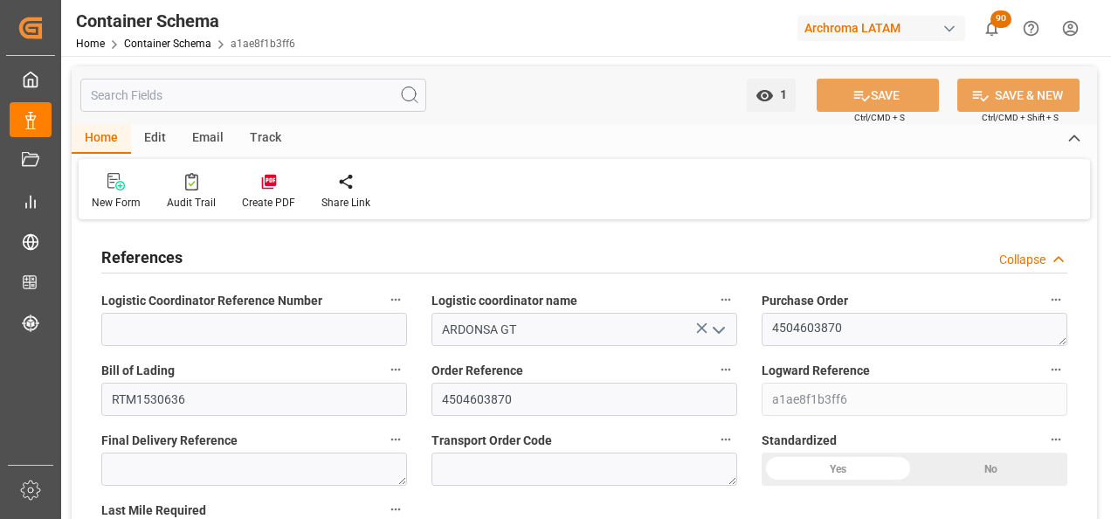
click at [260, 136] on div "Track" at bounding box center [266, 139] width 58 height 30
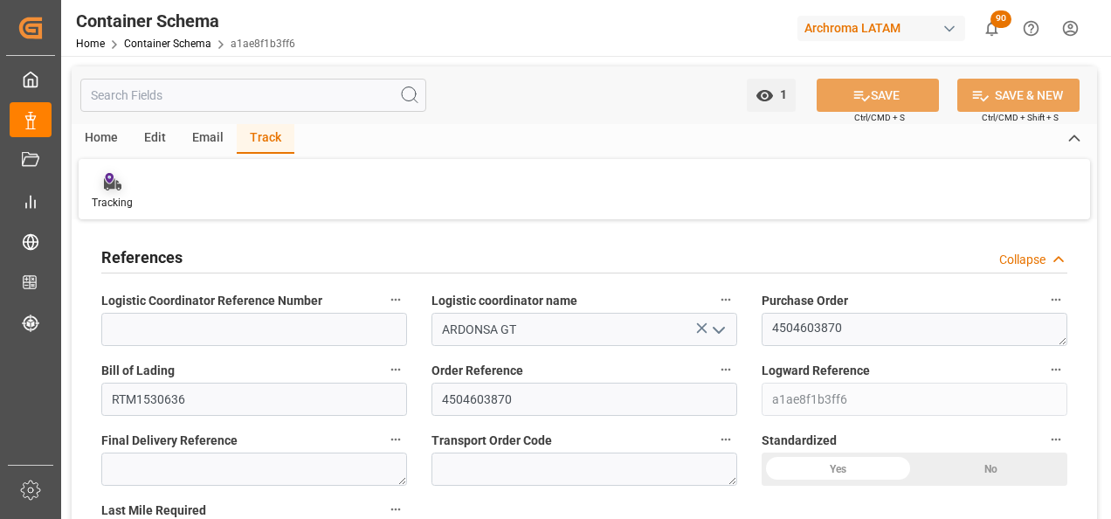
click at [107, 199] on div "Tracking" at bounding box center [112, 203] width 41 height 16
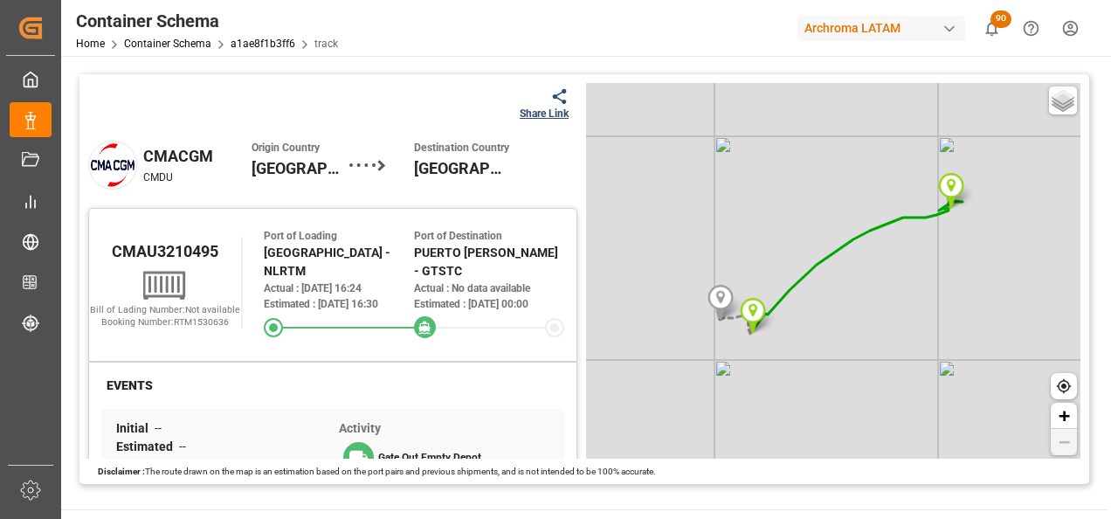
click at [532, 114] on div "Share Link" at bounding box center [544, 114] width 49 height 16
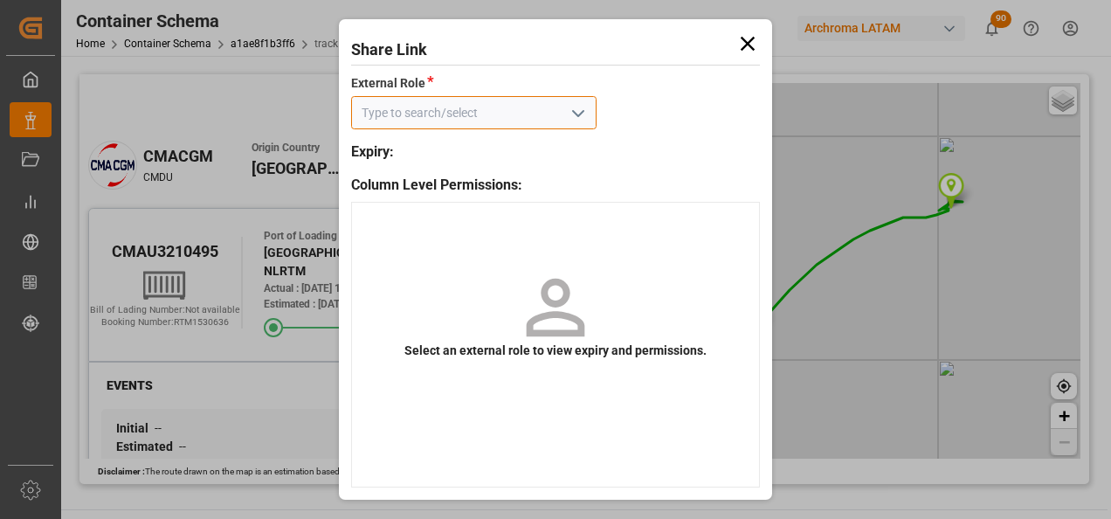
click at [561, 121] on input at bounding box center [473, 112] width 245 height 33
click at [581, 116] on icon "open menu" at bounding box center [578, 113] width 21 height 21
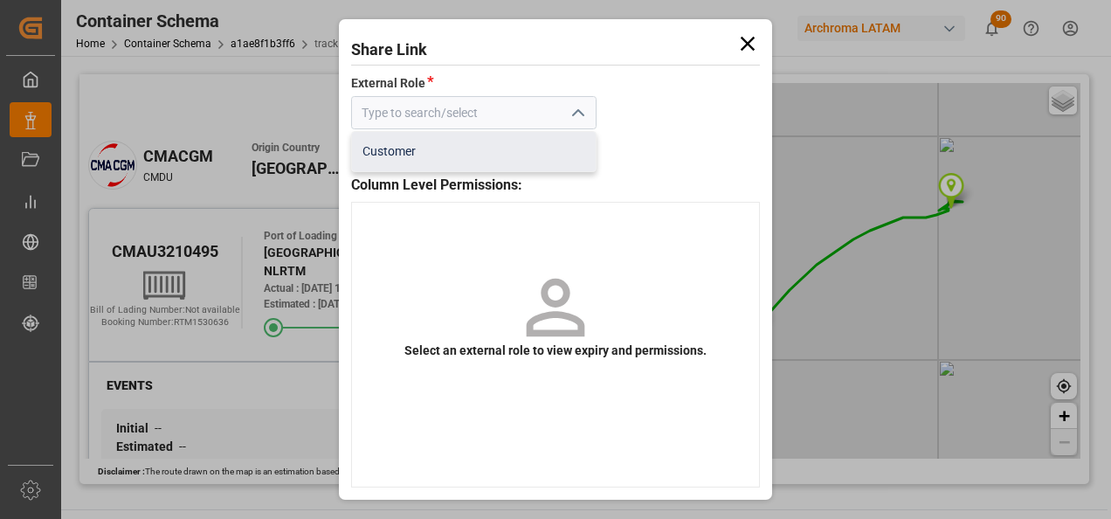
click at [524, 147] on div "Customer" at bounding box center [473, 151] width 243 height 39
type input "Customer"
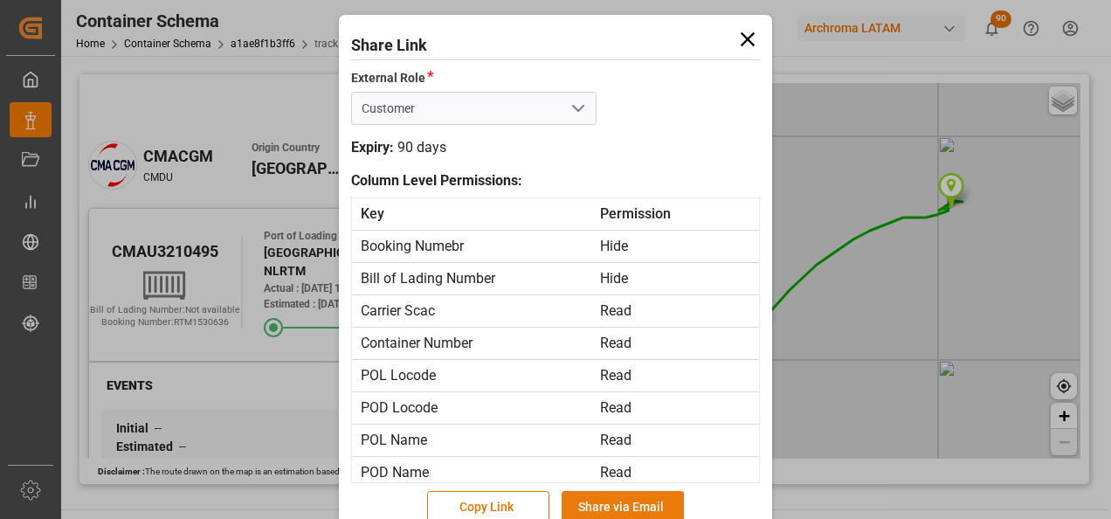
click at [625, 507] on button "Share via Email" at bounding box center [623, 507] width 122 height 33
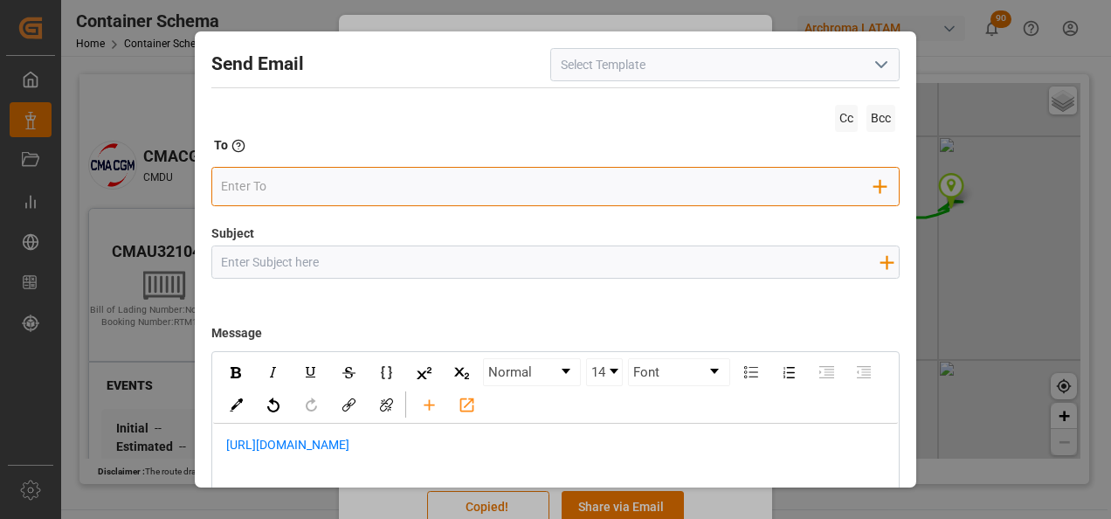
click at [524, 194] on input "email" at bounding box center [547, 186] width 653 height 26
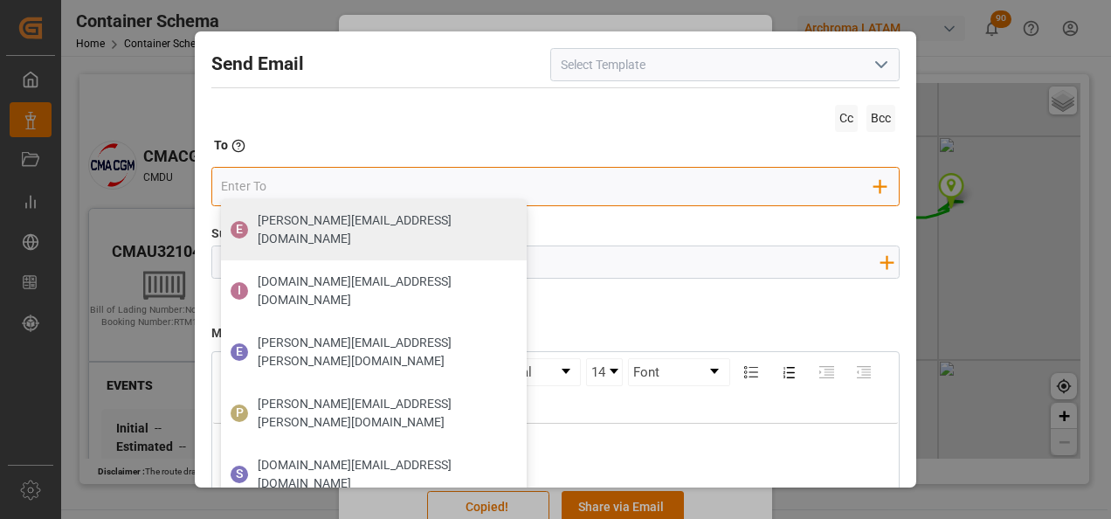
type input "[PERSON_NAME][EMAIL_ADDRESS][DOMAIN_NAME]"
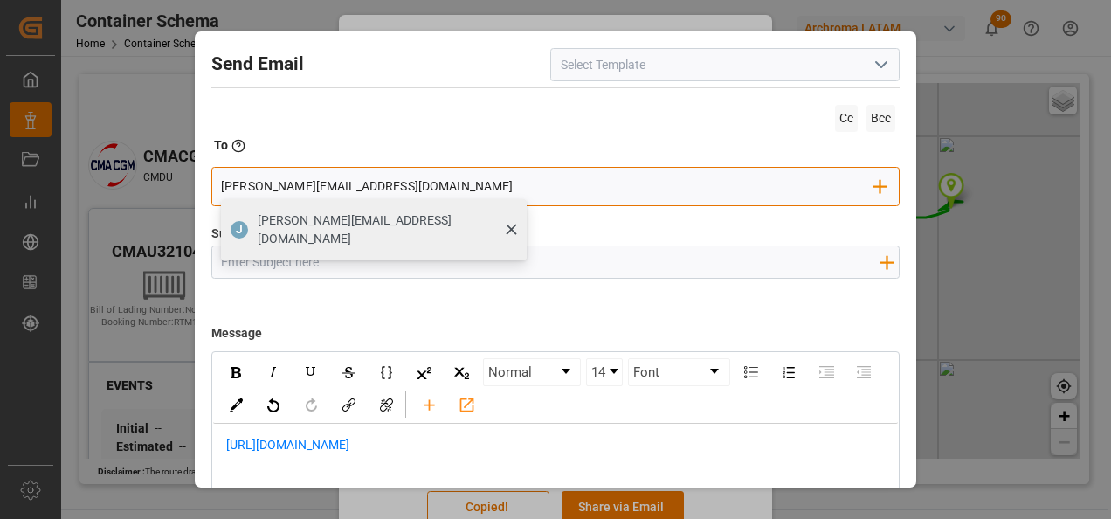
click at [358, 232] on div "[PERSON_NAME][EMAIL_ADDRESS][DOMAIN_NAME]" at bounding box center [386, 229] width 269 height 49
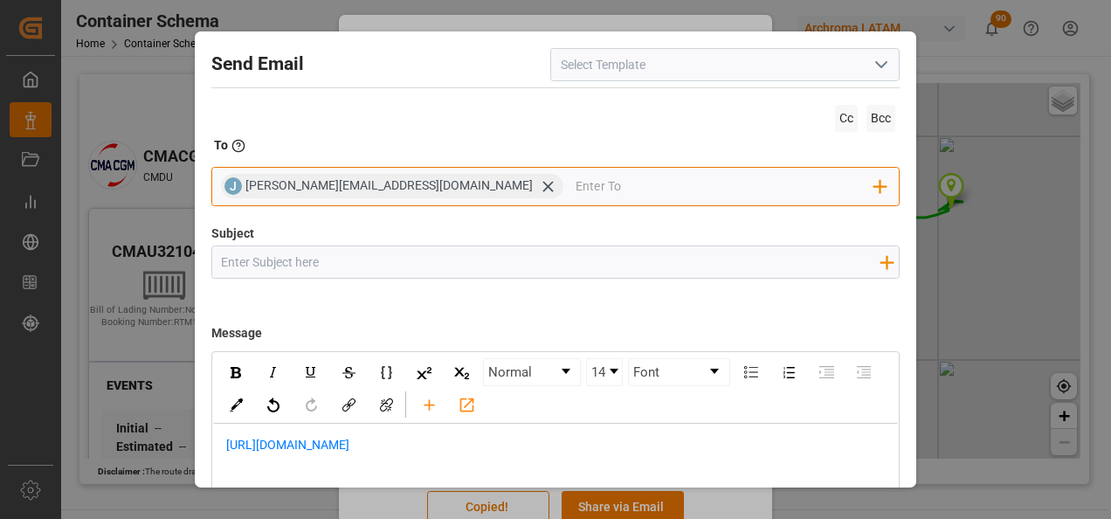
type input "G"
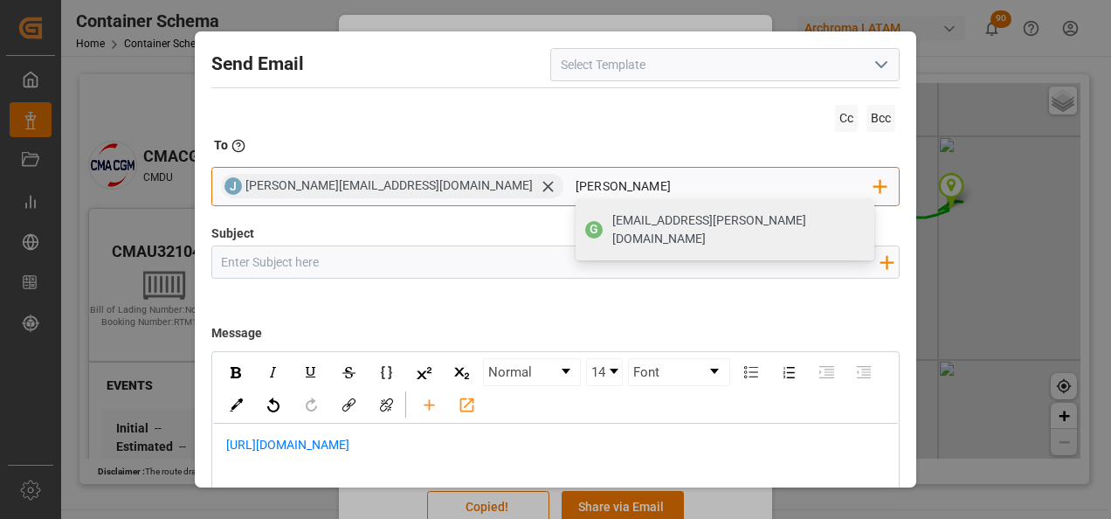
type input "glori"
click at [612, 224] on span "[PERSON_NAME][EMAIL_ADDRESS][PERSON_NAME][DOMAIN_NAME]" at bounding box center [737, 229] width 250 height 37
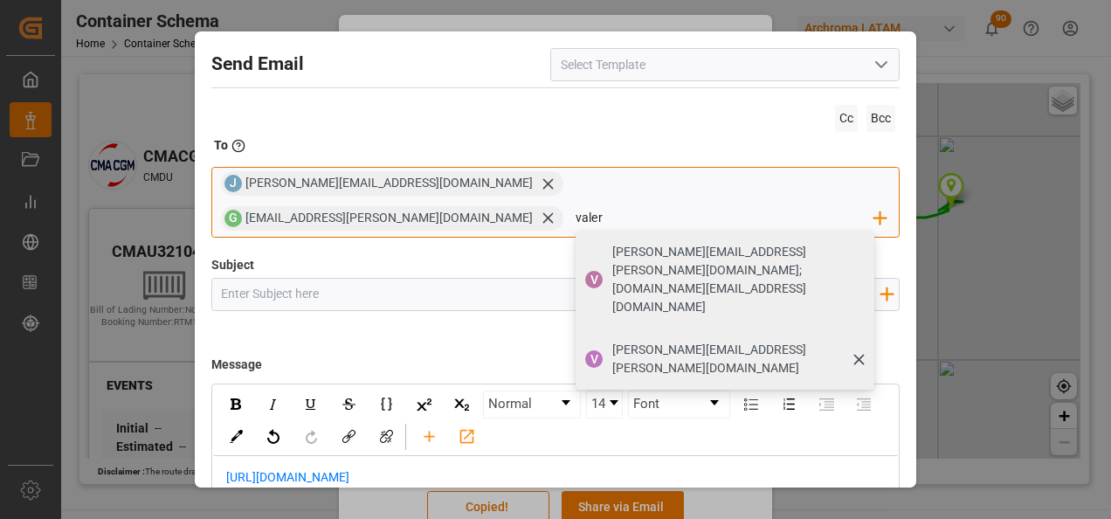
type input "valer"
click at [744, 334] on div "[PERSON_NAME][EMAIL_ADDRESS][PERSON_NAME][DOMAIN_NAME]" at bounding box center [737, 358] width 262 height 49
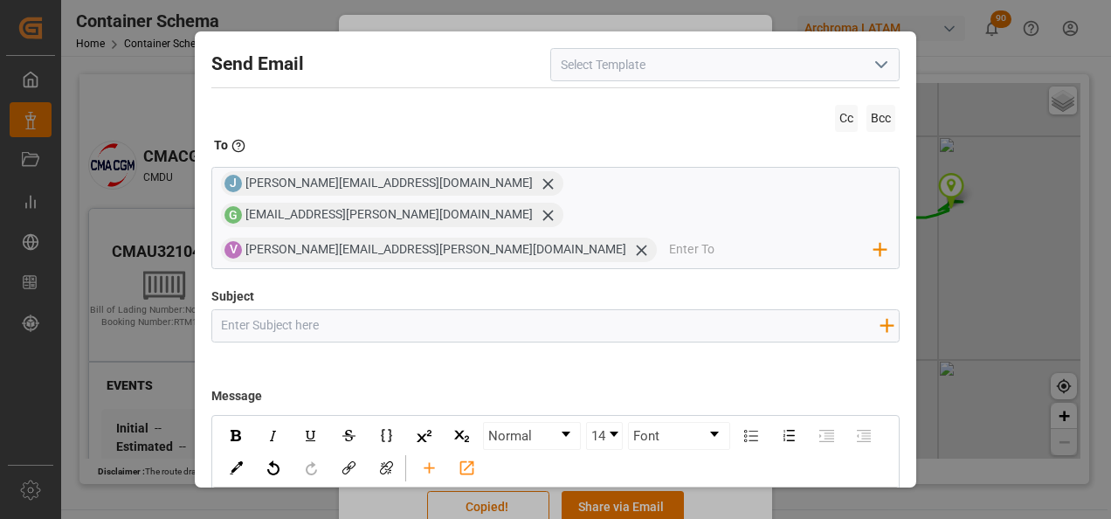
click at [585, 310] on input "Subject" at bounding box center [550, 325] width 677 height 31
paste input "GT || TRACKING | PO 4504603870 | Contenedor CMAU3210495 | TEXTIL | Prioridad | …"
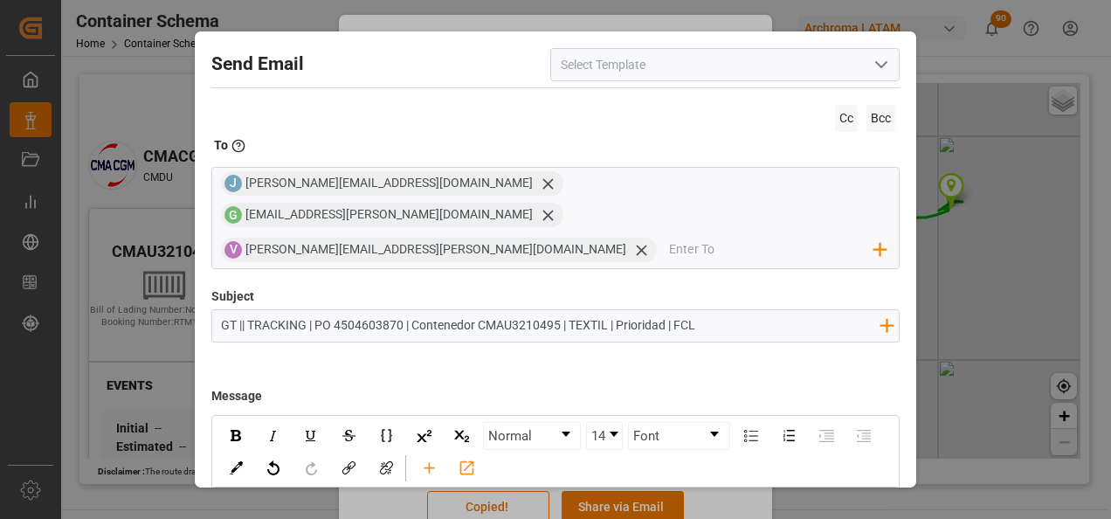
type input "GT || TRACKING | PO 4504603870 | Contenedor CMAU3210495 | TEXTIL | Prioridad | …"
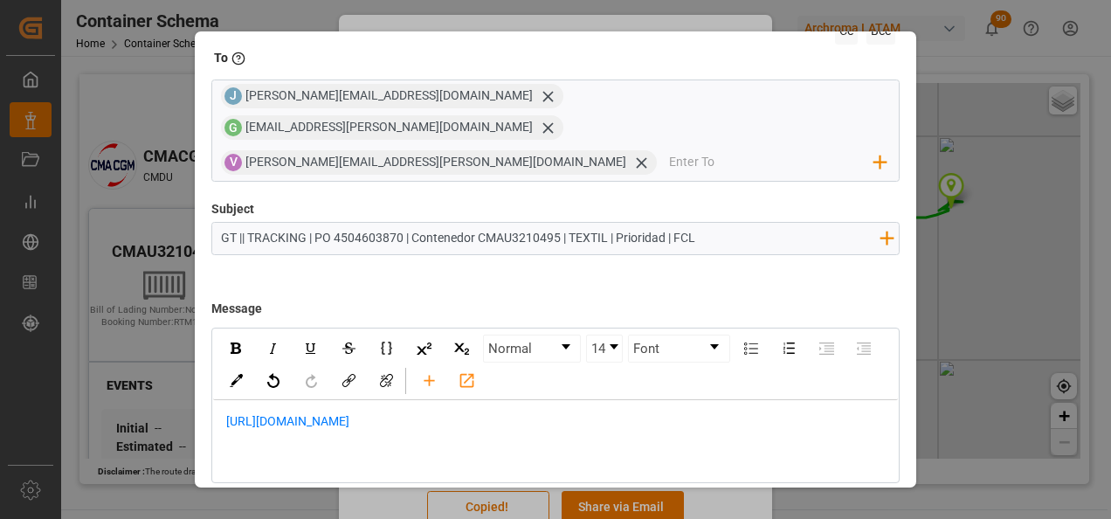
click at [227, 414] on span "https://app.logward.com/share/490fdb1ad64e" at bounding box center [287, 421] width 123 height 14
click at [231, 412] on div "rdw-editor" at bounding box center [556, 421] width 660 height 18
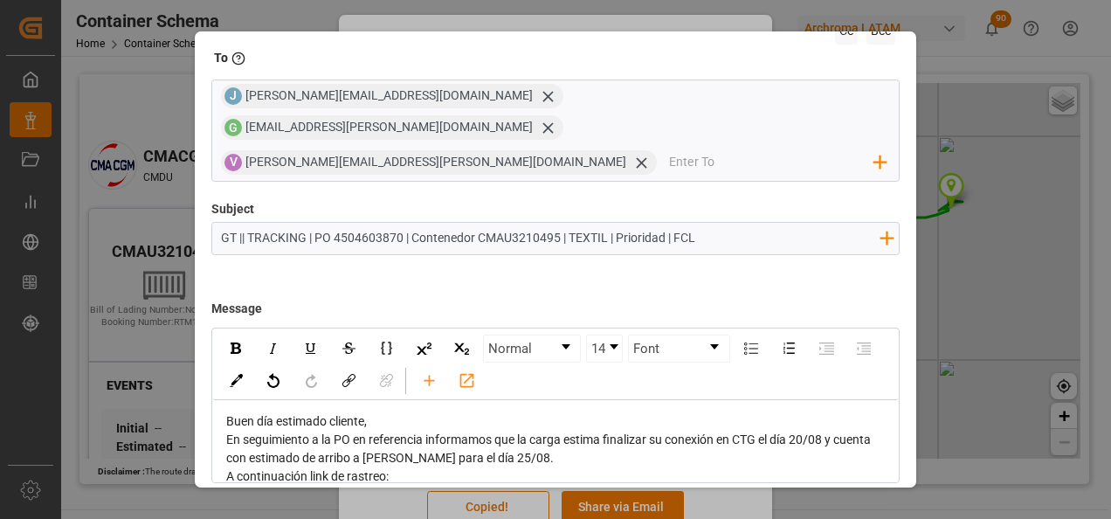
click at [388, 412] on div "Buen día estimado cliente," at bounding box center [556, 421] width 660 height 18
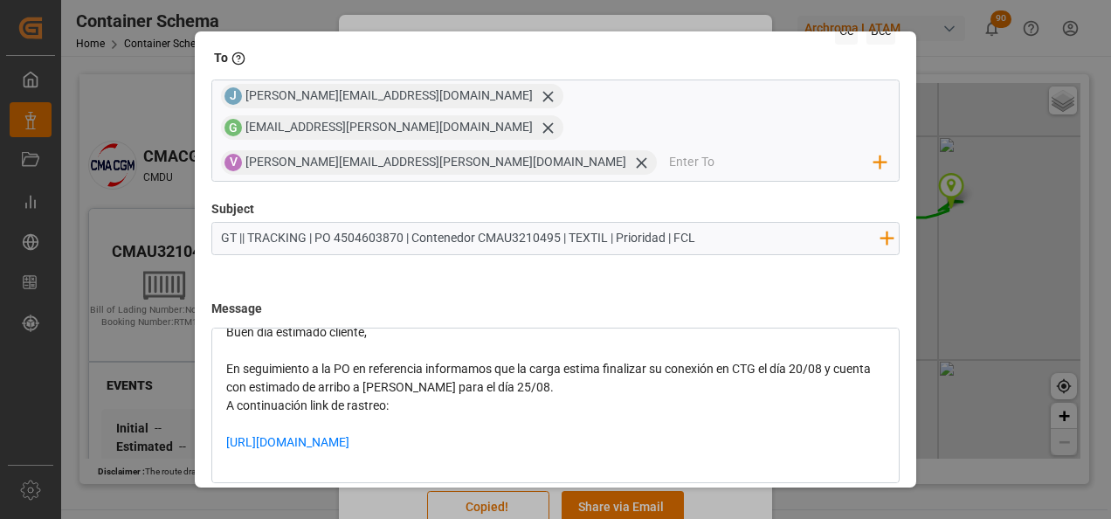
scroll to position [90, 0]
click at [622, 396] on div "A continuación link de rastreo:" at bounding box center [556, 405] width 660 height 18
click at [619, 359] on div "En seguimiento a la PO en referencia informamos que la carga estima finalizar s…" at bounding box center [556, 377] width 660 height 37
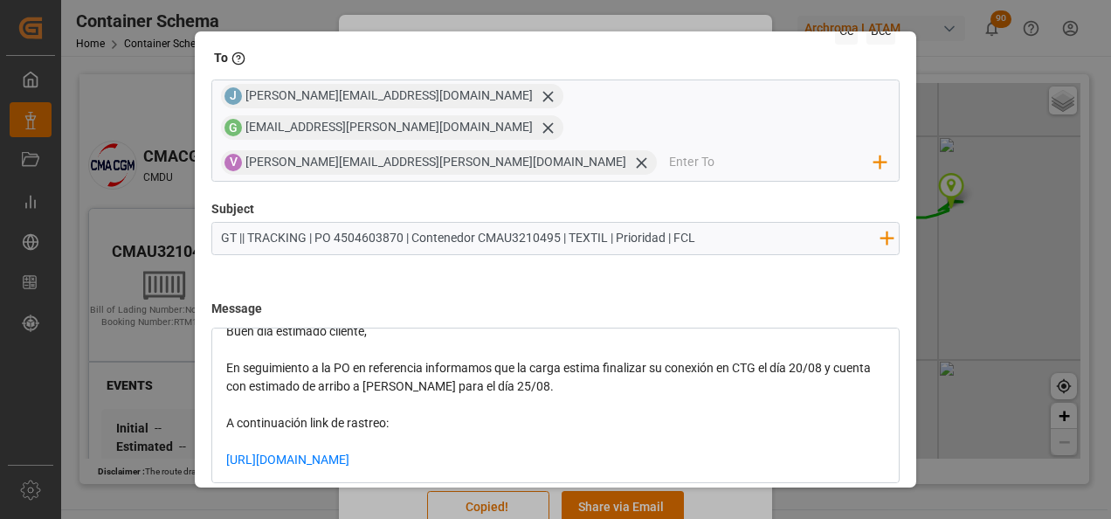
click at [807, 361] on span "En seguimiento a la PO en referencia informamos que la carga estima finalizar s…" at bounding box center [549, 377] width 647 height 32
click at [803, 361] on span "En seguimiento a la PO en referencia informamos que la carga estima finalizar s…" at bounding box center [549, 377] width 647 height 32
click at [541, 361] on span "En seguimiento a la PO en referencia informamos que la carga estima finalizar s…" at bounding box center [549, 377] width 647 height 32
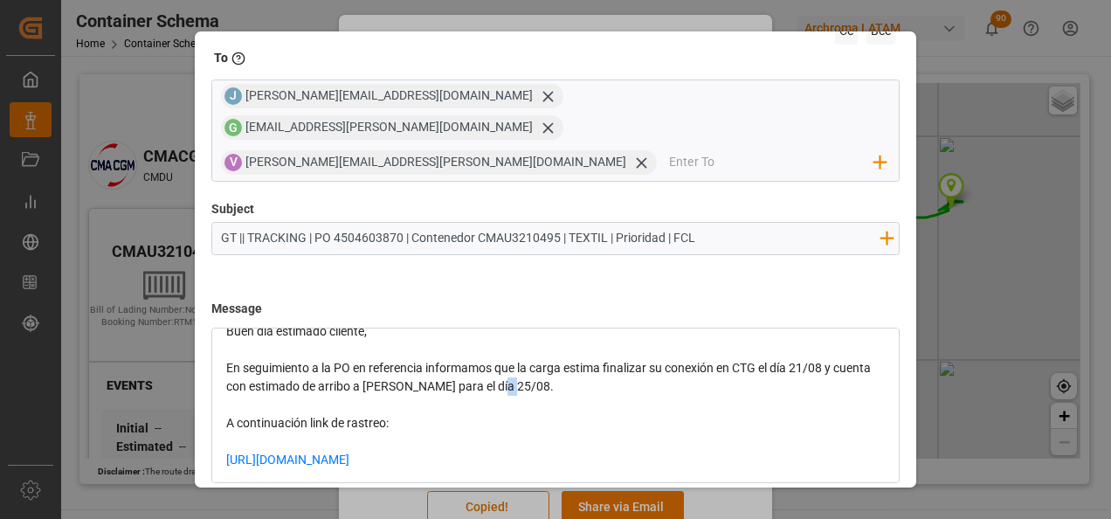
click at [541, 361] on span "En seguimiento a la PO en referencia informamos que la carga estima finalizar s…" at bounding box center [549, 377] width 647 height 32
click at [607, 451] on div "https://app.logward.com/share/490fdb1ad64e" at bounding box center [556, 469] width 660 height 37
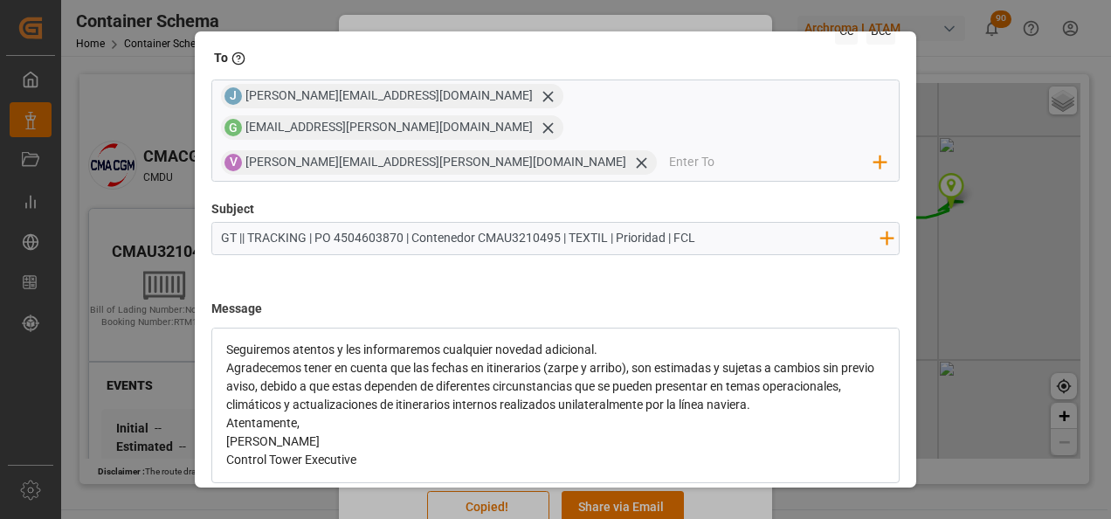
scroll to position [168, 0]
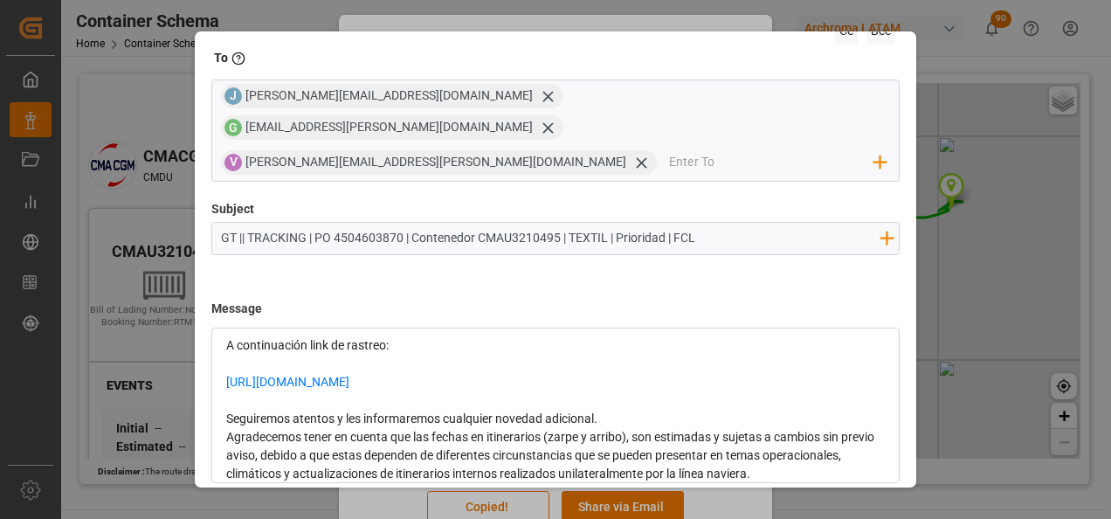
click at [639, 410] on div "Seguiremos atentos y les informaremos cualquier novedad adicional." at bounding box center [556, 419] width 660 height 18
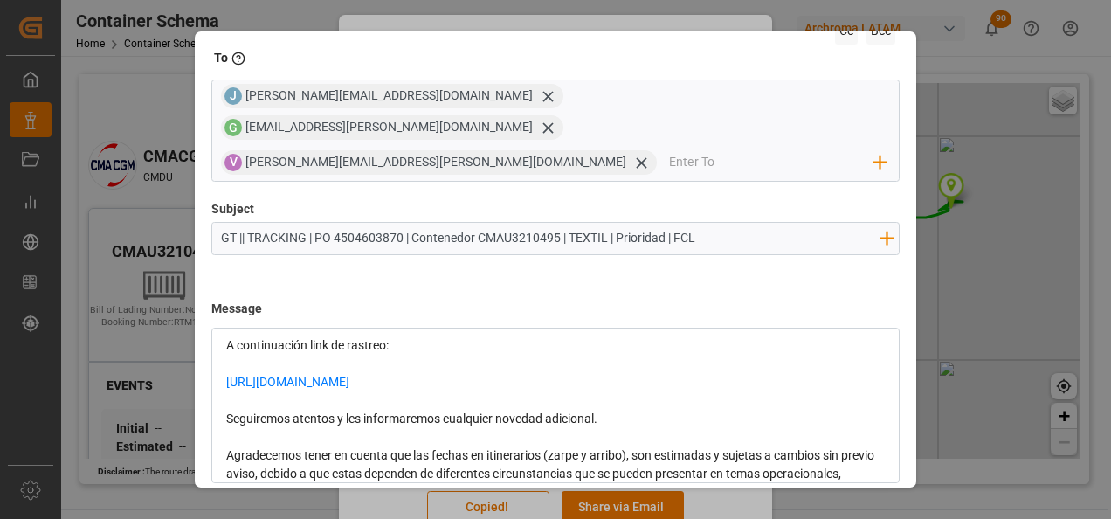
scroll to position [255, 0]
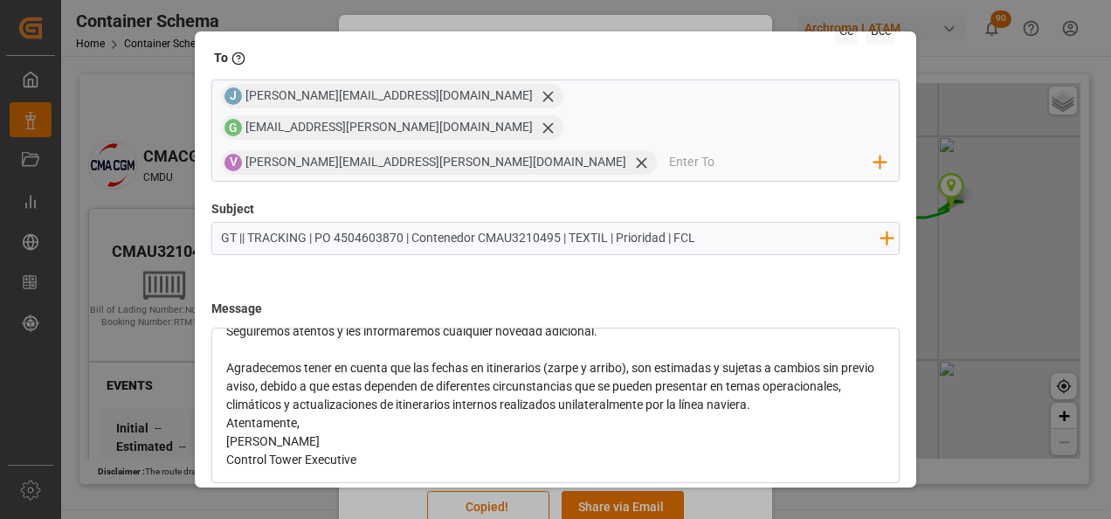
click at [853, 376] on div "Agradecemos tener en cuenta que las fechas en itinerarios (zarpe y arribo), son…" at bounding box center [556, 386] width 660 height 55
click at [376, 451] on div "Atentamente," at bounding box center [556, 460] width 660 height 18
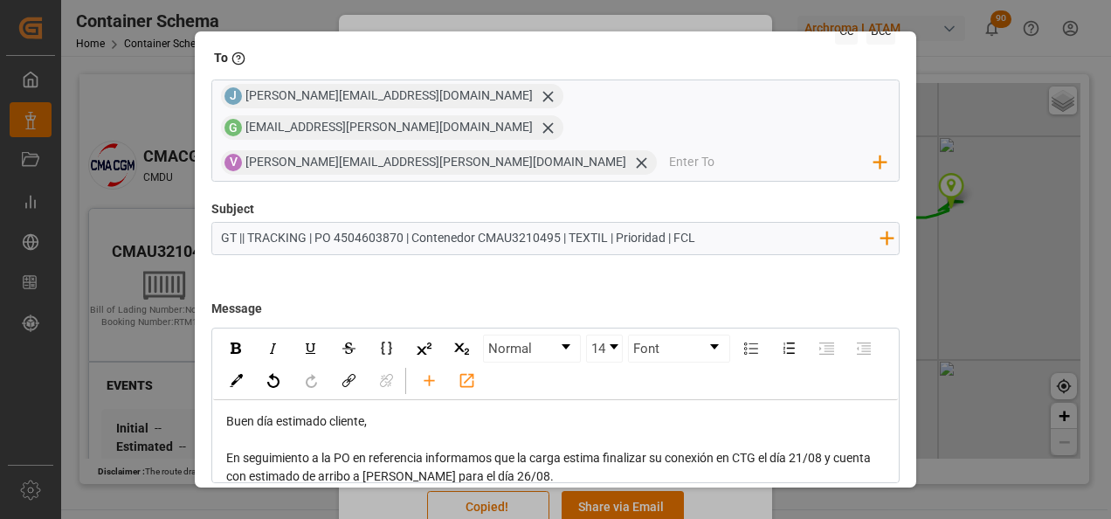
scroll to position [125, 0]
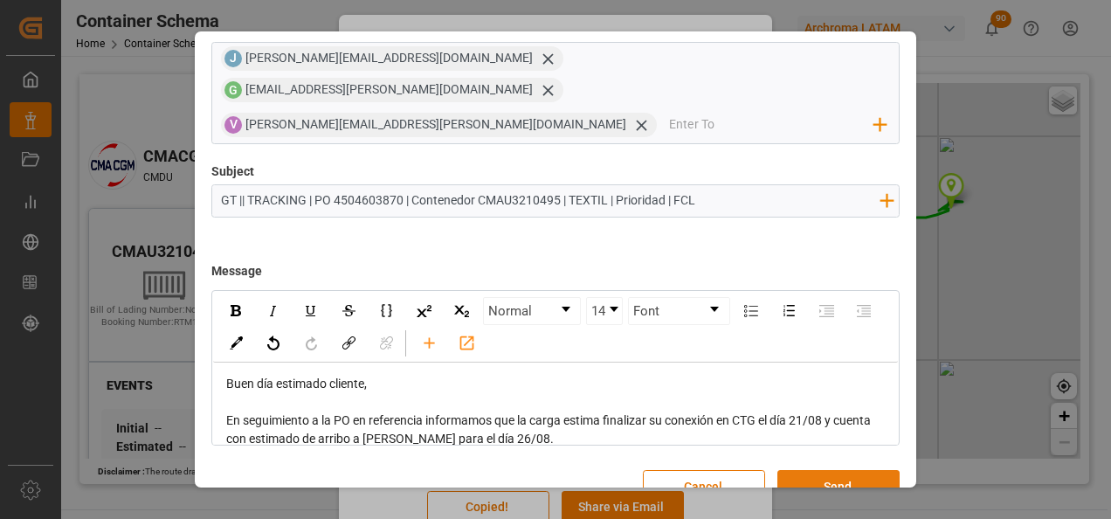
click at [838, 470] on button "Send" at bounding box center [838, 486] width 122 height 33
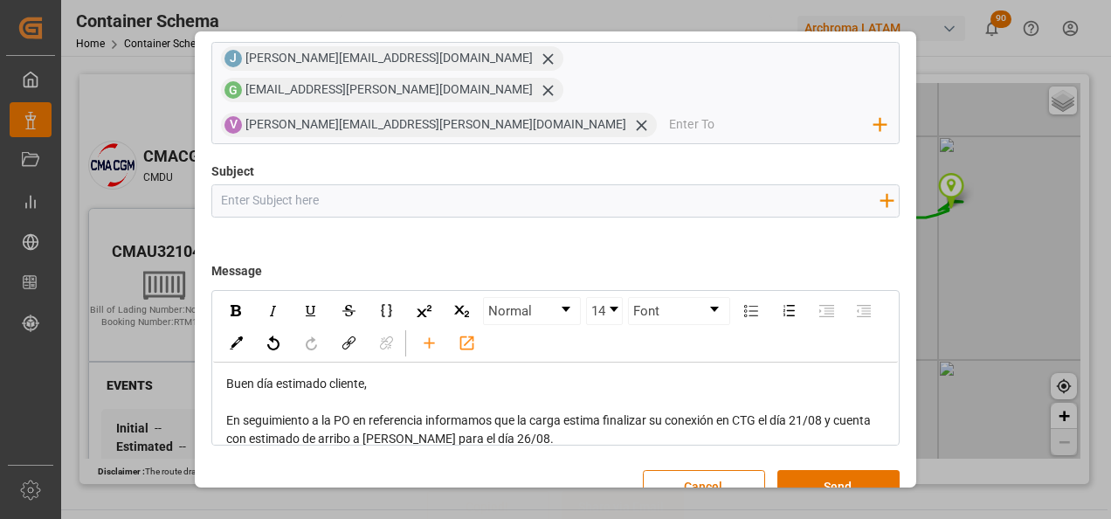
scroll to position [0, 0]
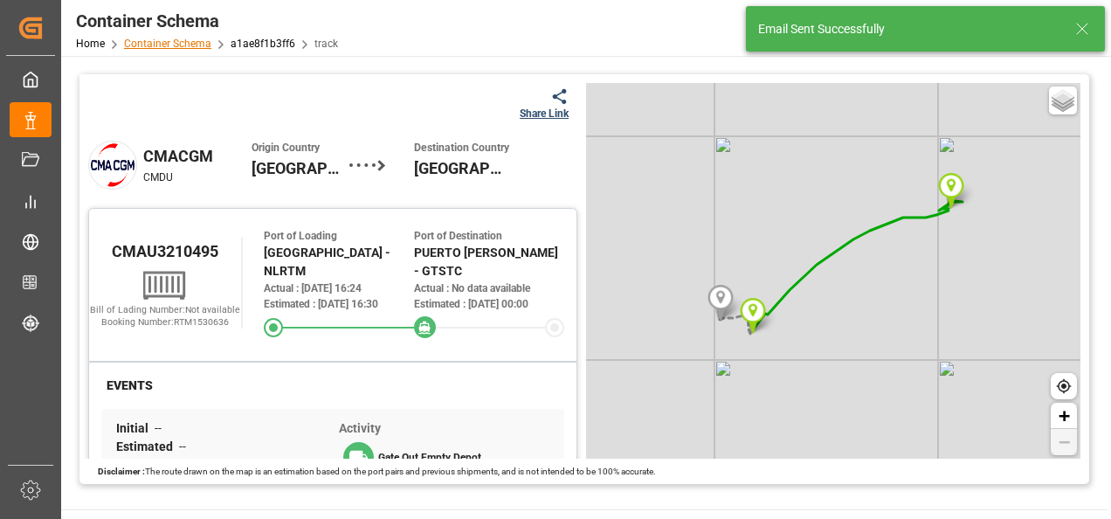
click at [172, 45] on link "Container Schema" at bounding box center [167, 44] width 87 height 12
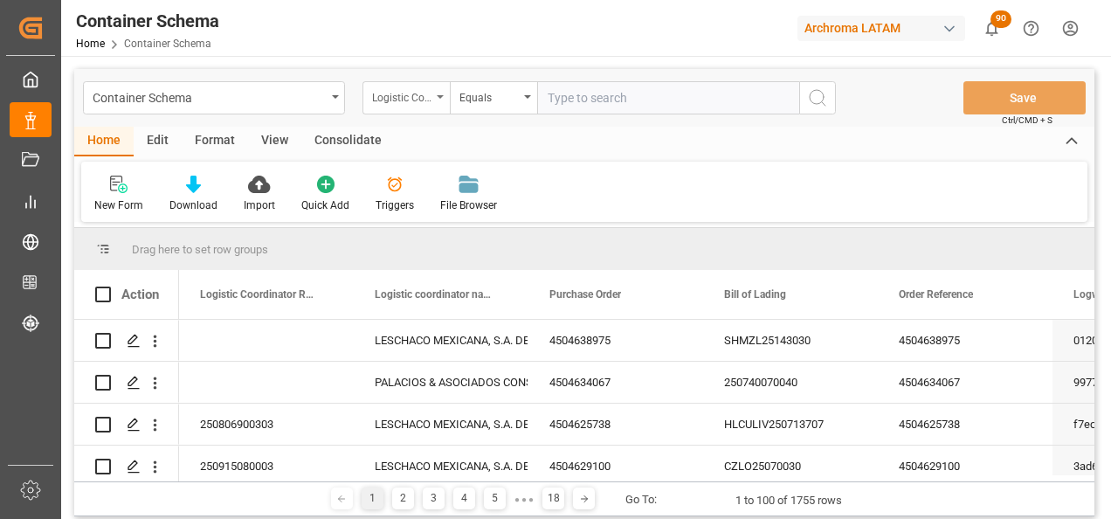
click at [416, 96] on div "Logistic Coordinator Reference Number" at bounding box center [401, 96] width 59 height 20
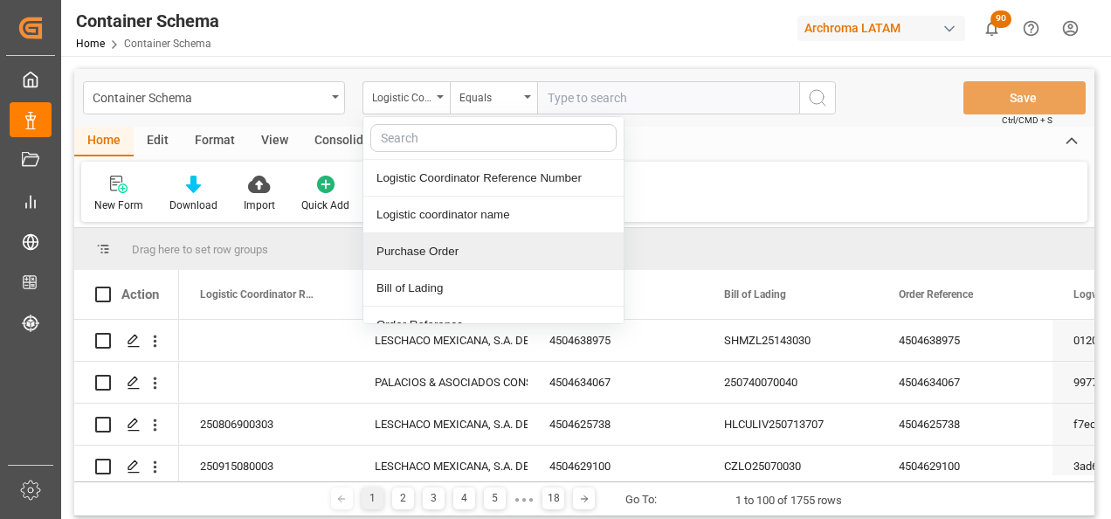
click at [431, 238] on div "Purchase Order" at bounding box center [493, 251] width 260 height 37
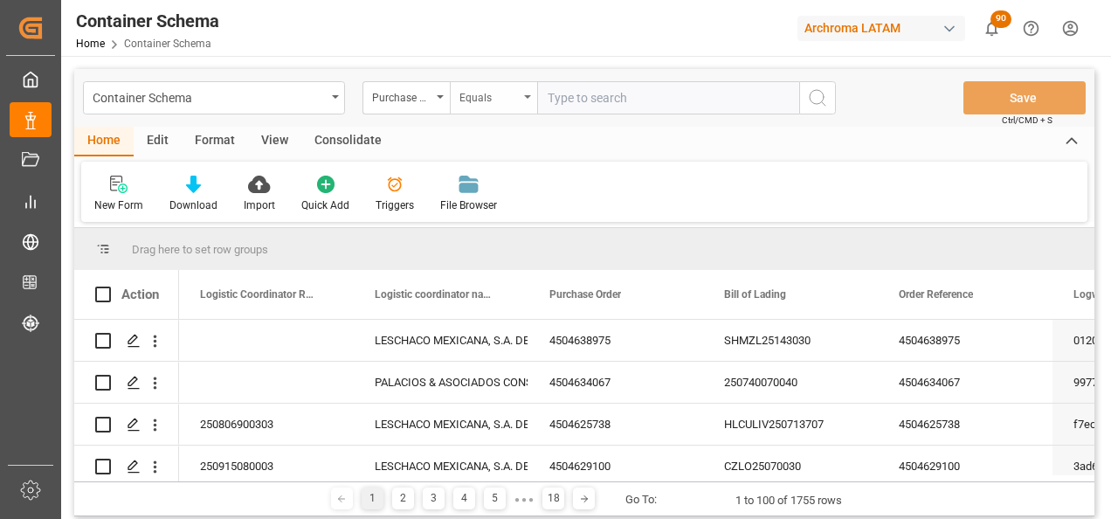
click at [475, 105] on div "Equals" at bounding box center [493, 97] width 87 height 33
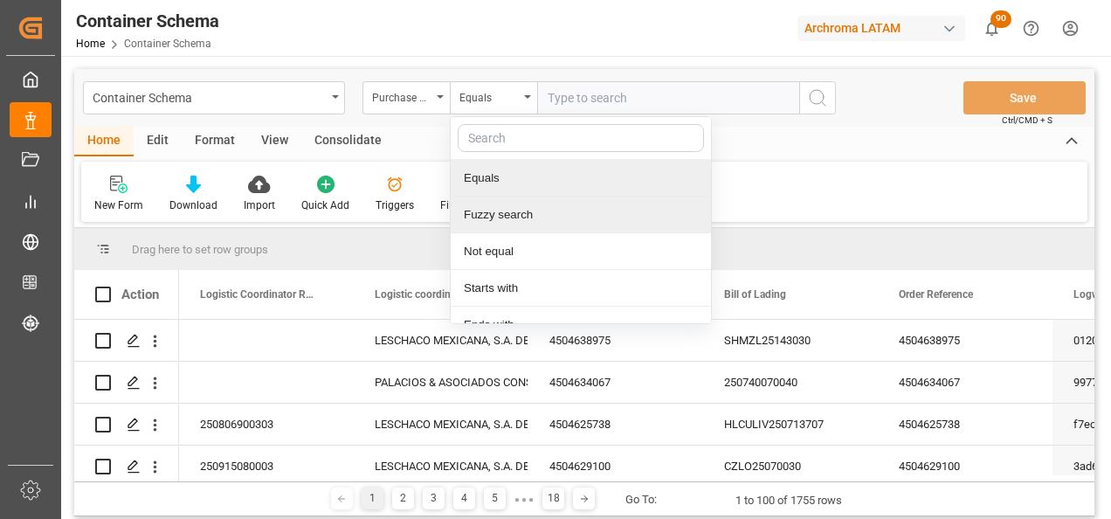
click at [486, 225] on div "Fuzzy search" at bounding box center [581, 214] width 260 height 37
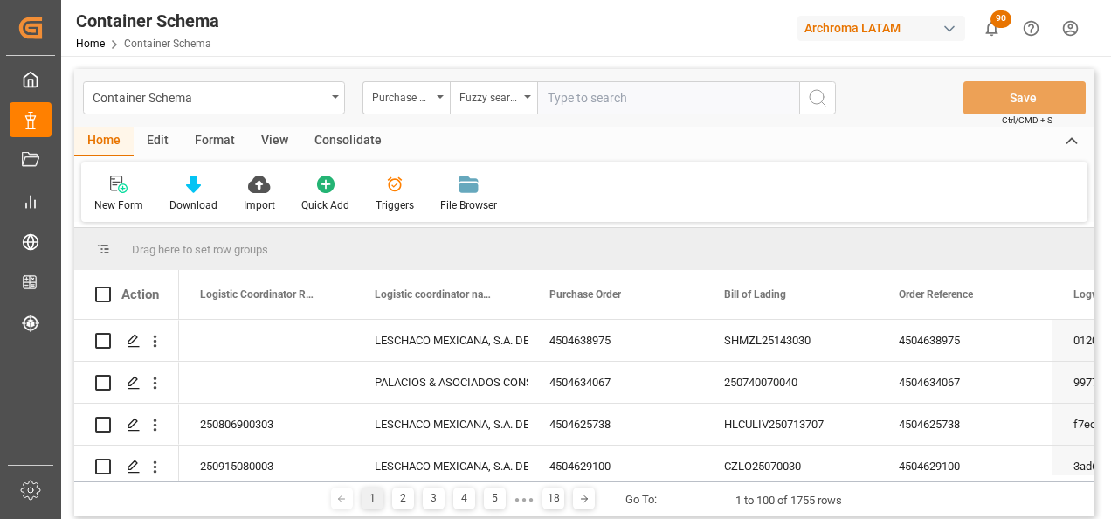
paste input "4504638979"
type input "4504638979"
click at [824, 106] on icon "search button" at bounding box center [817, 97] width 21 height 21
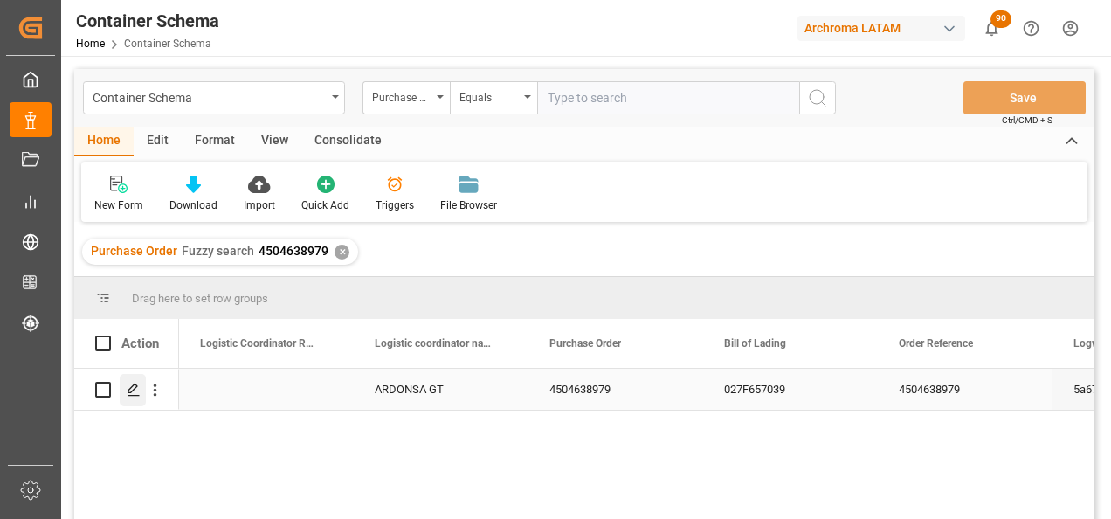
click at [132, 387] on polygon "Press SPACE to select this row." at bounding box center [132, 388] width 9 height 9
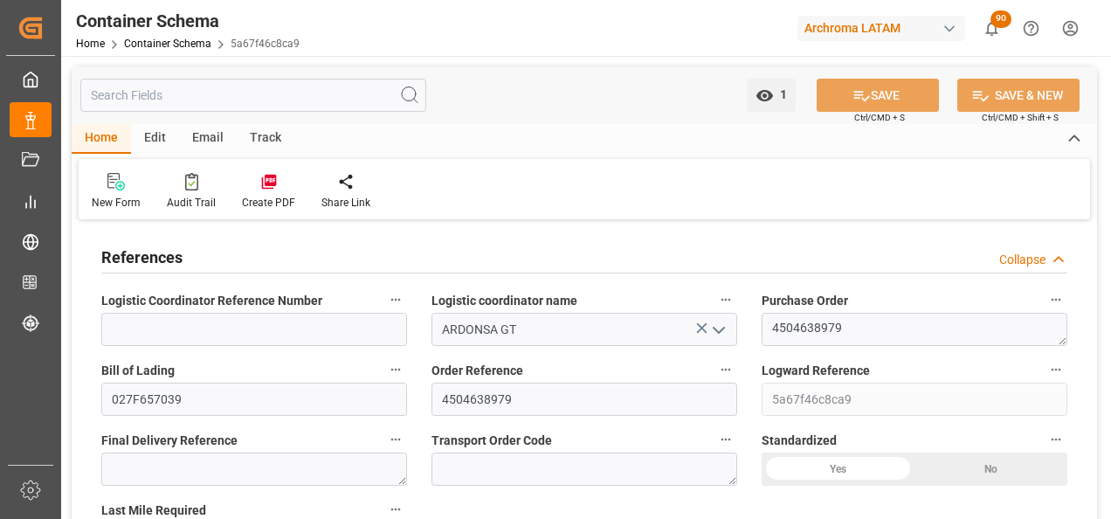
type input "0"
type input "1"
type input "34"
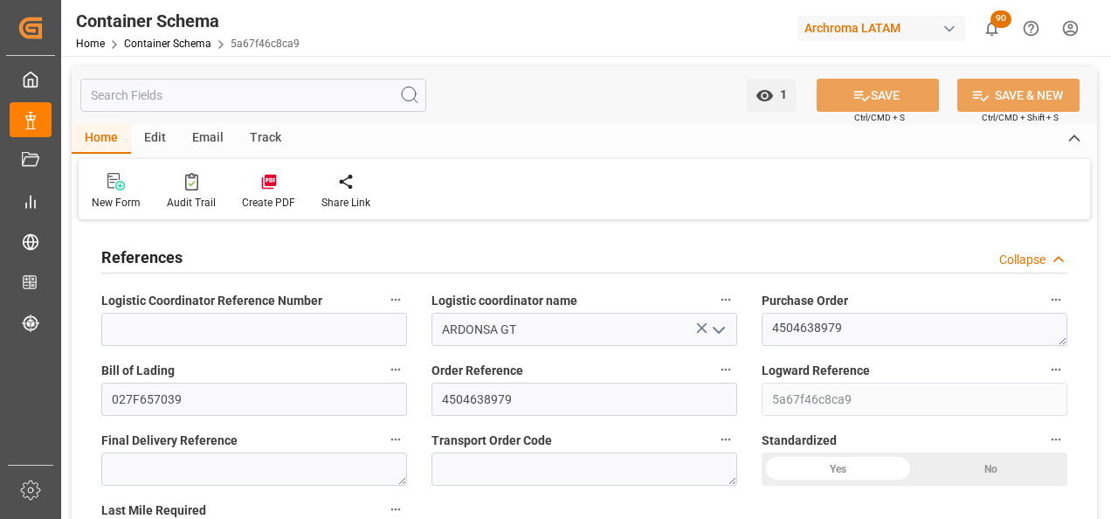
type input "24480"
type input "25840"
type input "Wan Hai Lines"
type input "CNSGH"
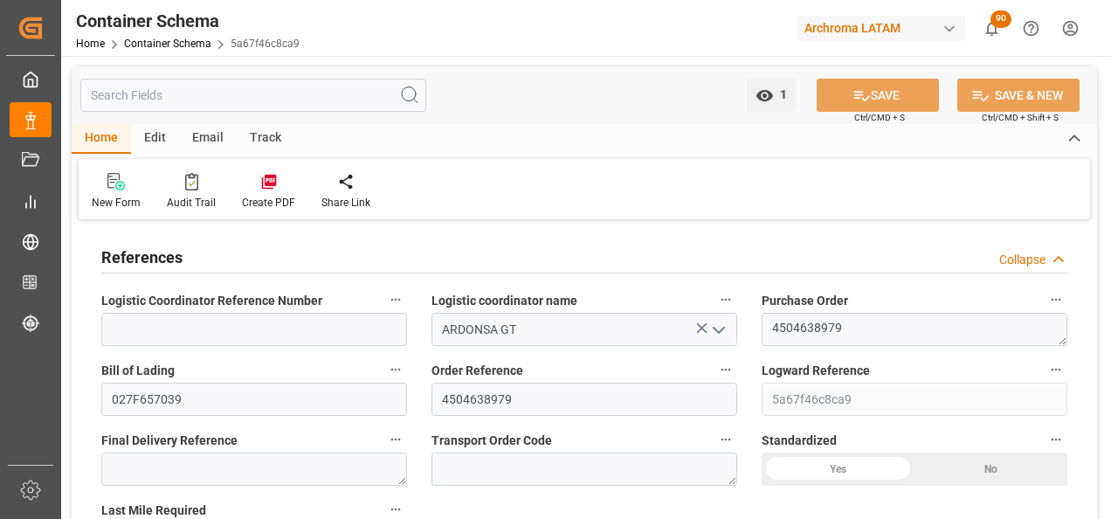
type input "CNSHA"
type input "GTPRQ"
type input "9496604"
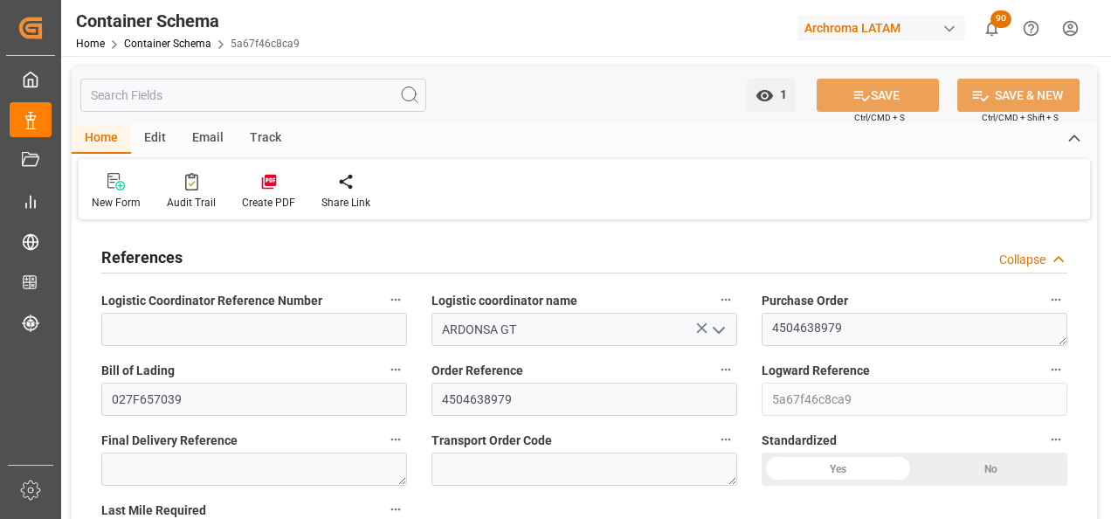
type input "0"
type input "CNSHG"
type input "GTPRQ"
type input "9496604"
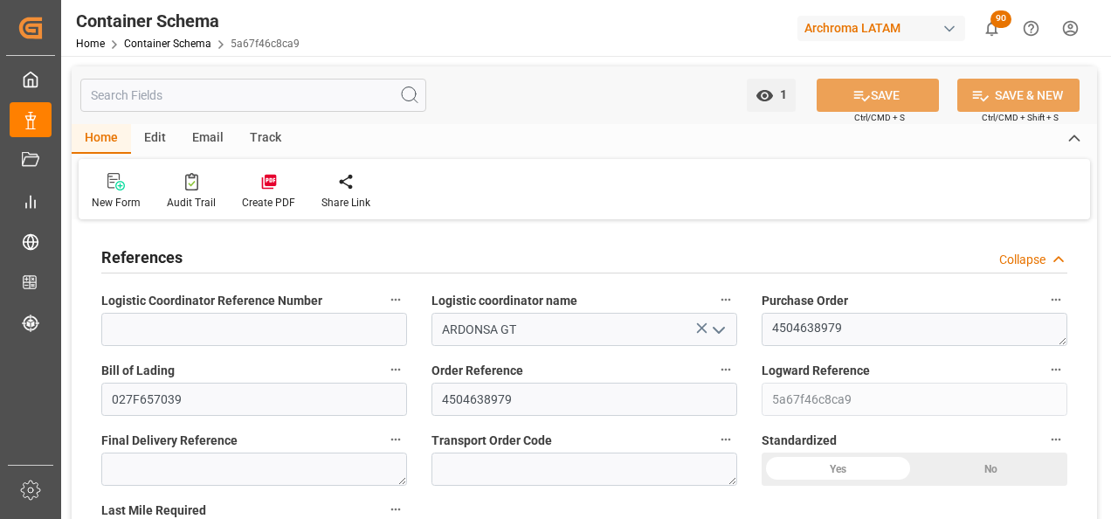
type input "04.08.2025 10:45"
type input "03.08.2025"
type input "04.08.2025"
type input "27.08.2025"
type input "04.08.2025"
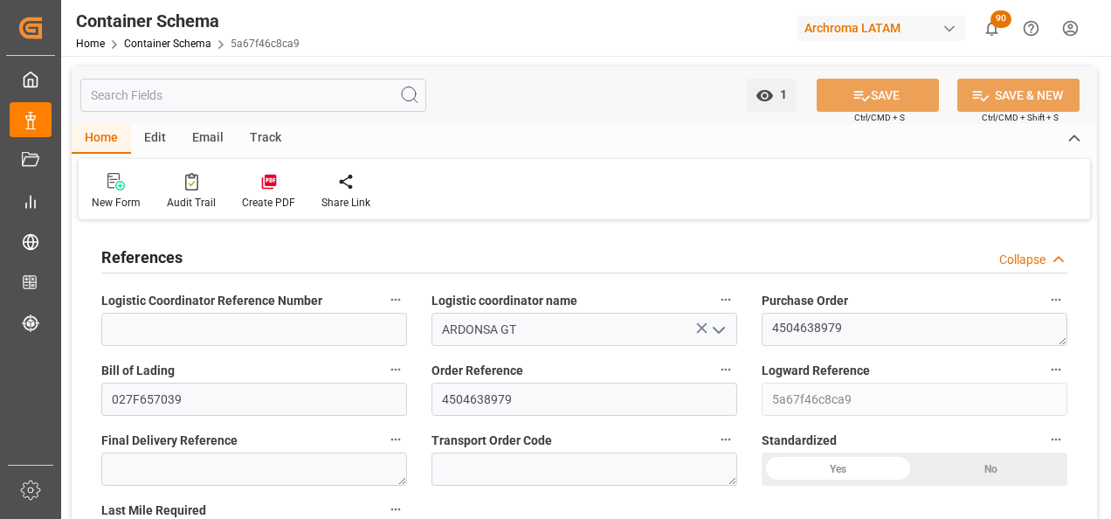
type input "[DATE]"
type input "11.08.2025 06:49"
type input "04.08.2025 15:44"
type input "[DATE]"
type input "28.07.2025 22:15"
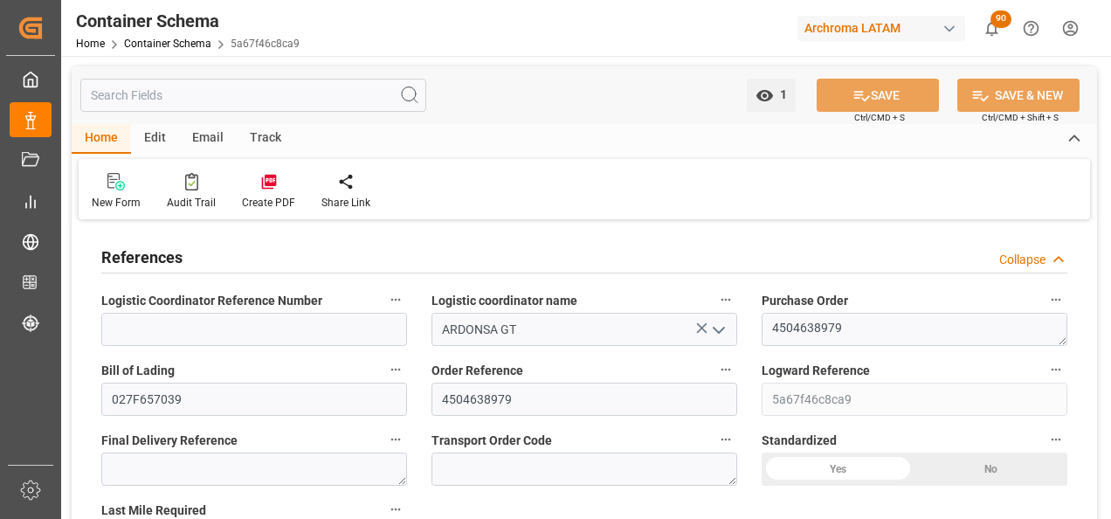
type input "29.07.2025 04:17"
type input "27.08.2025 00:00"
type input "27.08.2025 07:43"
type input "31.08.2025 07:43"
click at [245, 148] on div "Track" at bounding box center [266, 139] width 58 height 30
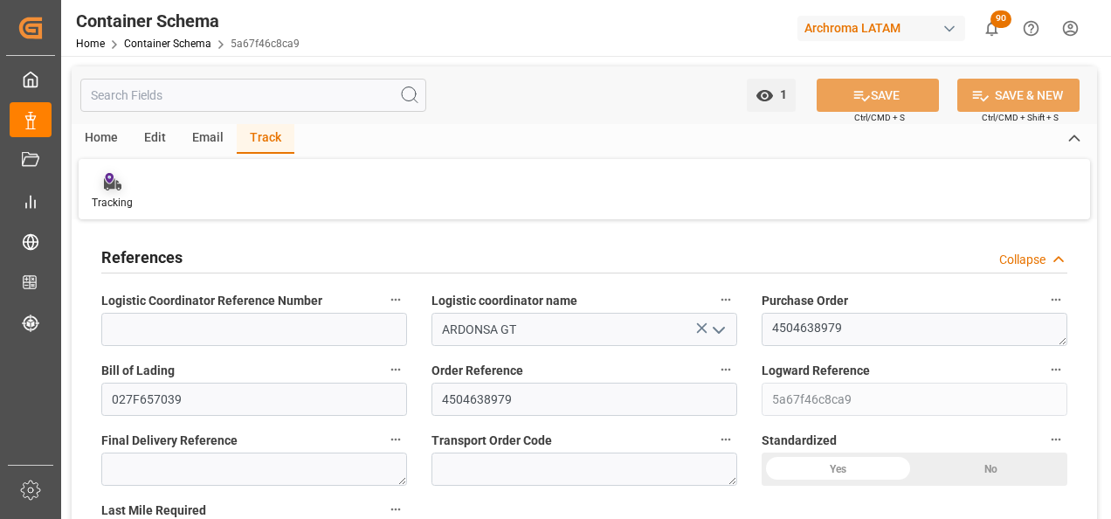
click at [103, 194] on div "Tracking" at bounding box center [112, 191] width 67 height 38
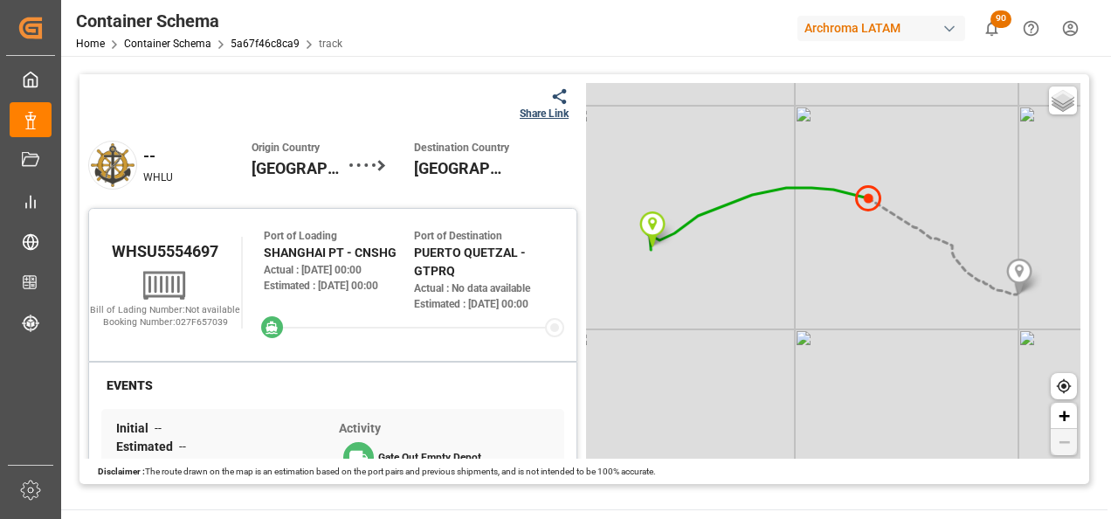
click at [529, 119] on div "Share Link" at bounding box center [544, 114] width 49 height 16
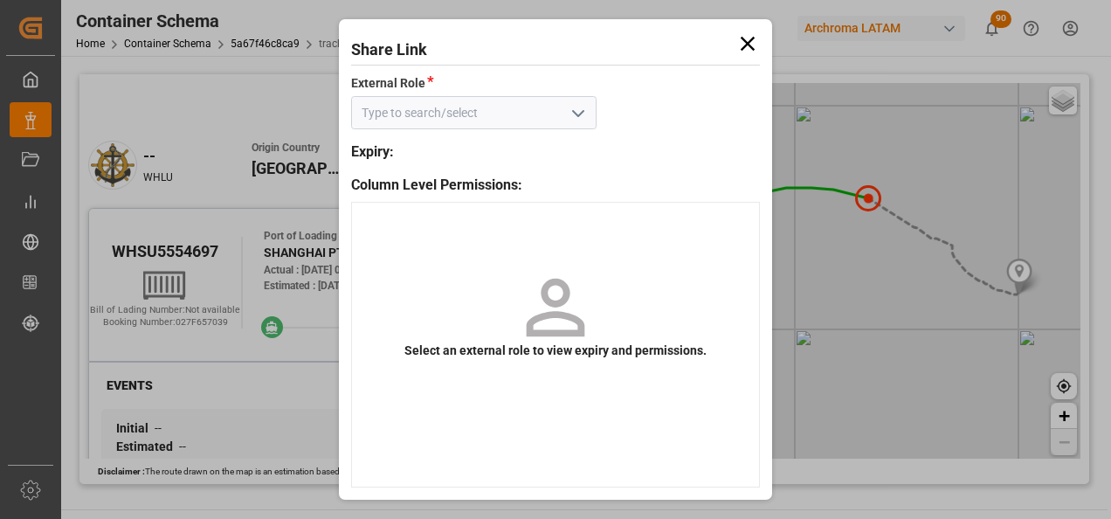
click at [547, 122] on input at bounding box center [473, 112] width 245 height 33
click at [562, 119] on input at bounding box center [473, 112] width 245 height 33
click at [569, 119] on button "open menu" at bounding box center [576, 113] width 26 height 27
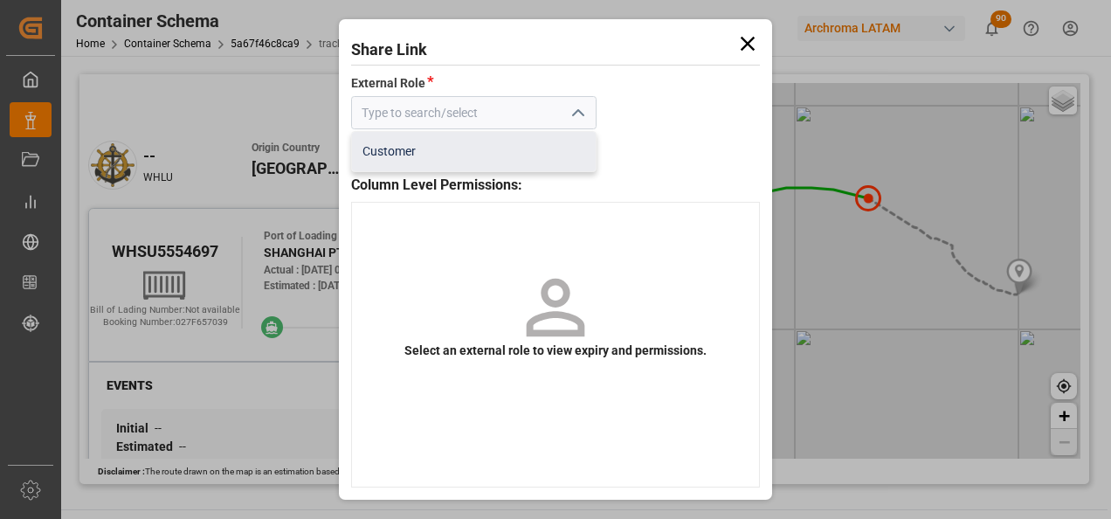
click at [490, 155] on div "Customer" at bounding box center [473, 151] width 243 height 39
type input "Customer"
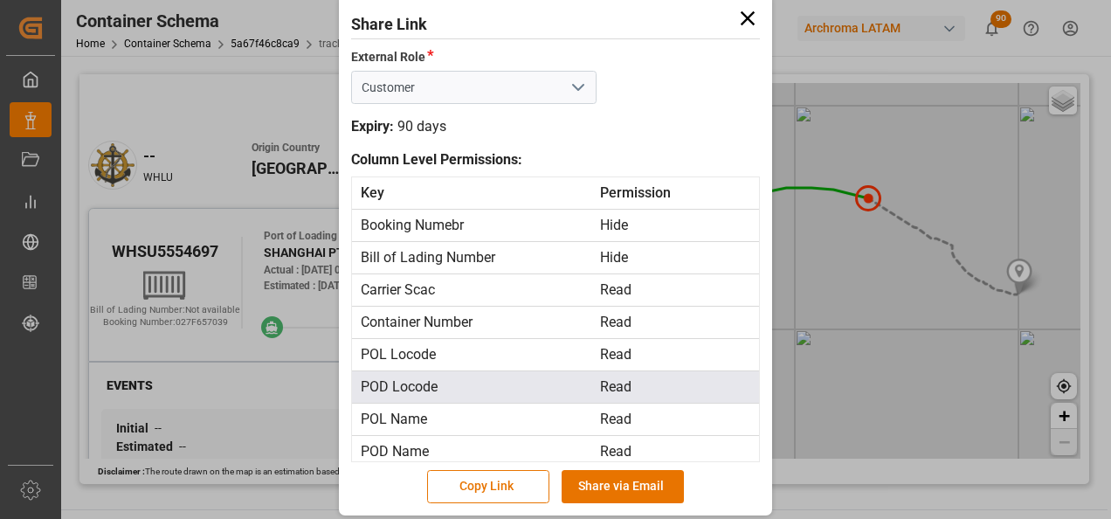
scroll to position [31, 0]
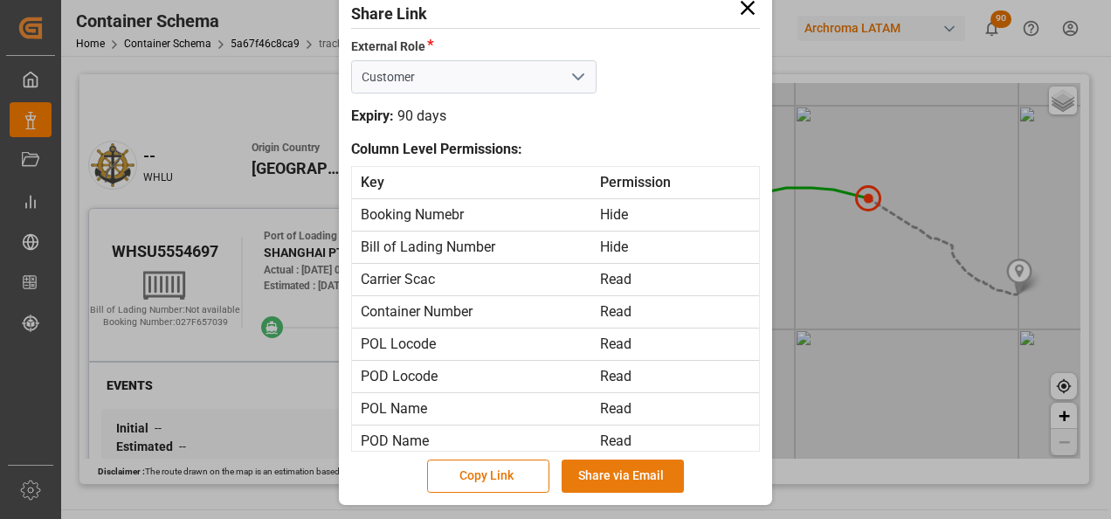
click at [647, 464] on button "Share via Email" at bounding box center [623, 475] width 122 height 33
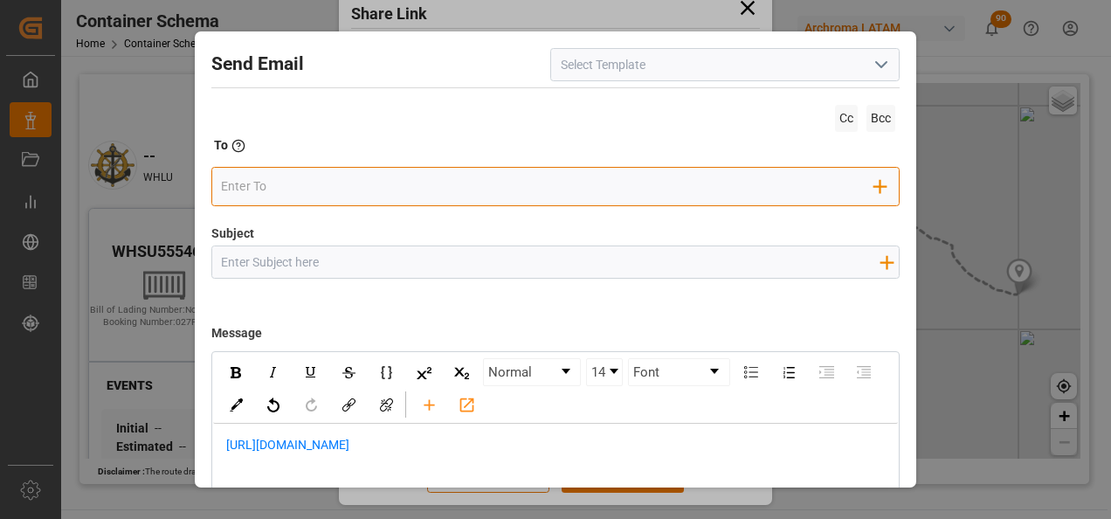
click at [410, 191] on input "email" at bounding box center [547, 186] width 653 height 26
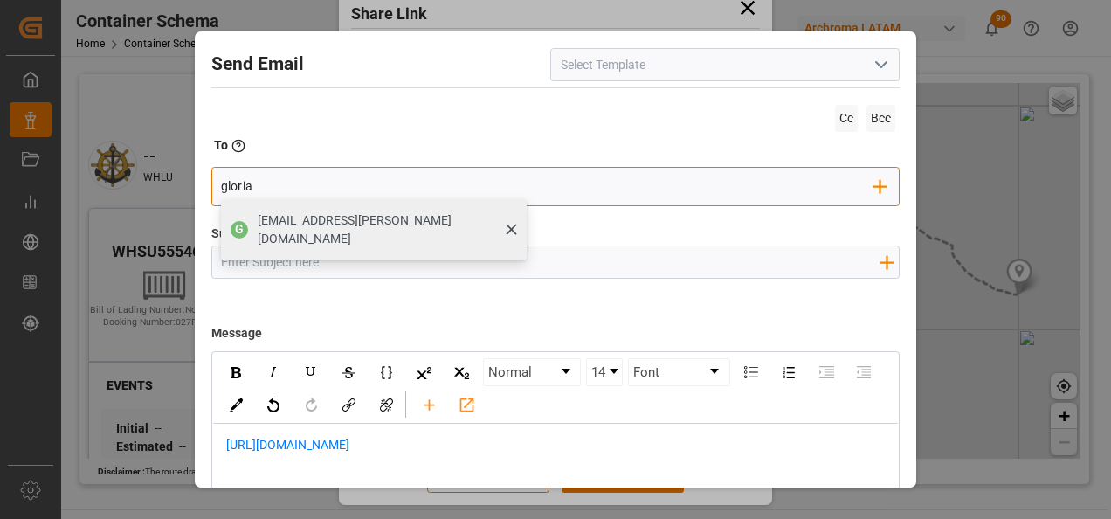
type input "gloria"
click at [375, 229] on span "[PERSON_NAME][EMAIL_ADDRESS][PERSON_NAME][DOMAIN_NAME]" at bounding box center [386, 229] width 257 height 37
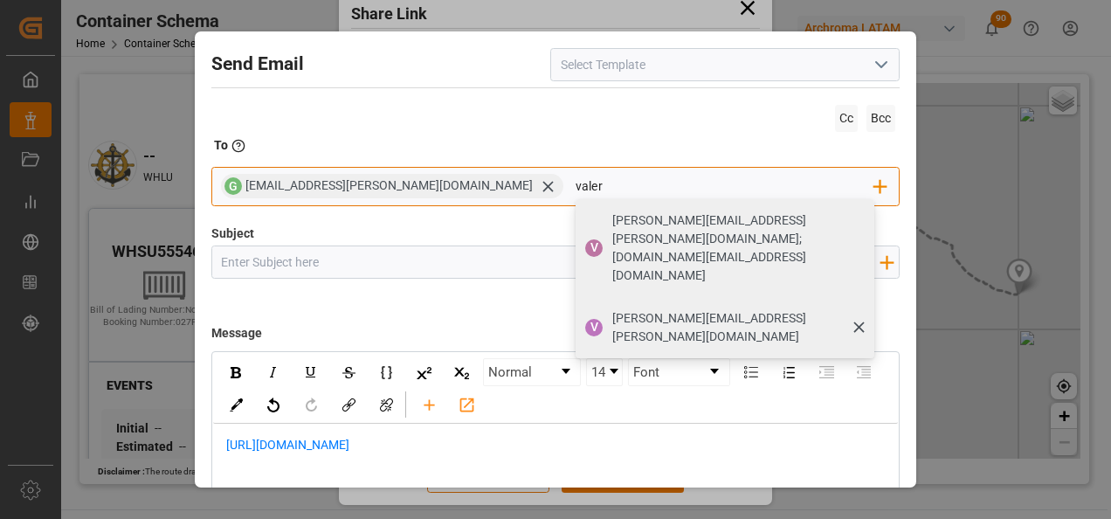
type input "valer"
click at [612, 309] on span "[PERSON_NAME][EMAIL_ADDRESS][PERSON_NAME][DOMAIN_NAME]" at bounding box center [737, 327] width 250 height 37
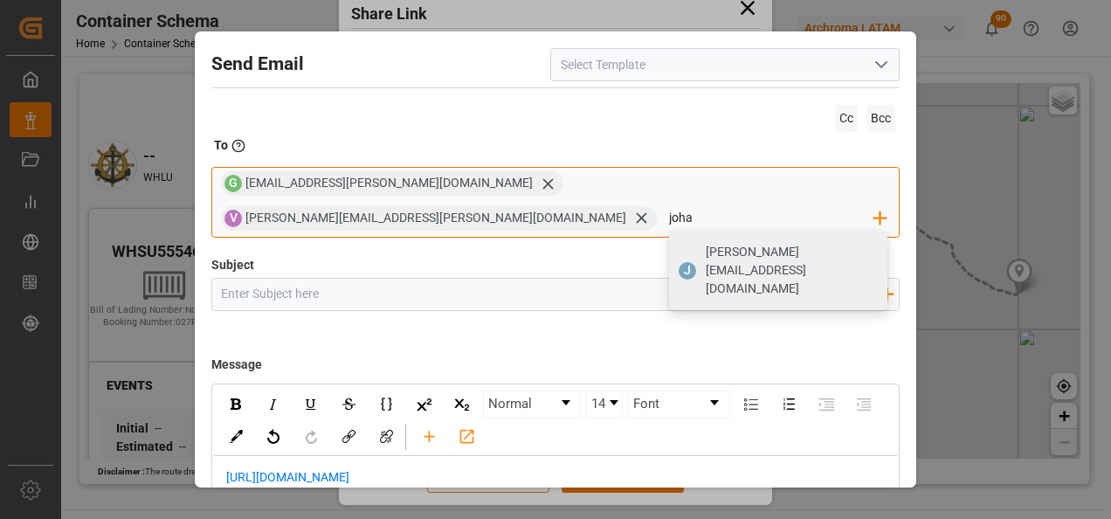
type input "[PERSON_NAME][EMAIL_ADDRESS][DOMAIN_NAME]"
click at [758, 243] on span "[PERSON_NAME][EMAIL_ADDRESS][DOMAIN_NAME]" at bounding box center [790, 270] width 169 height 55
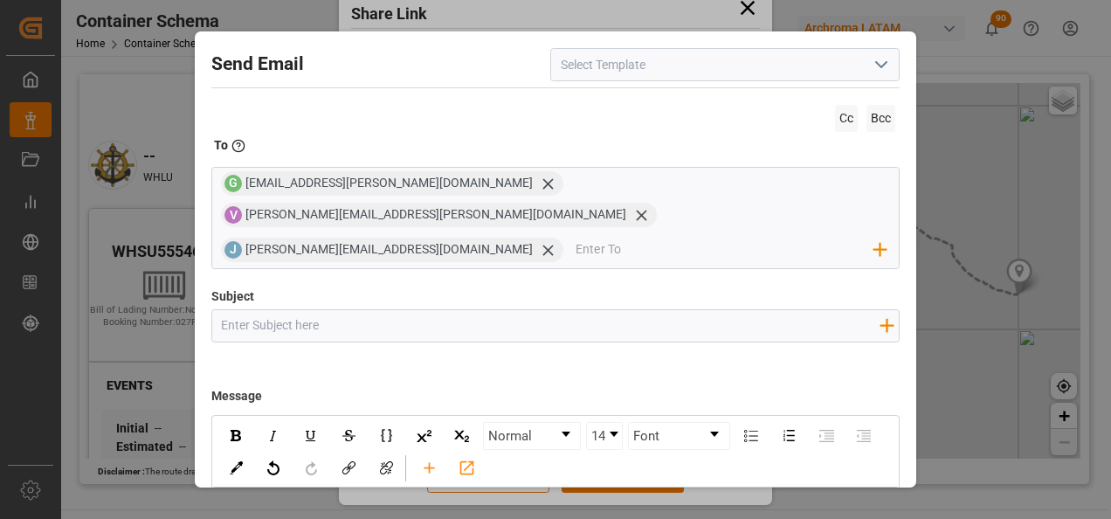
click at [308, 310] on input "Subject" at bounding box center [550, 325] width 677 height 31
paste input "PE || TRACKING | PO | Contenedor | TEXTIL | Prioridad | LCL"
click at [222, 310] on input "PE || TRACKING | PO | Contenedor | TEXTIL | Prioridad | LCL" at bounding box center [550, 325] width 677 height 31
click at [332, 310] on input "GT || TRACKING | PO | Contenedor | TEXTIL | Prioridad | LCL" at bounding box center [550, 325] width 677 height 31
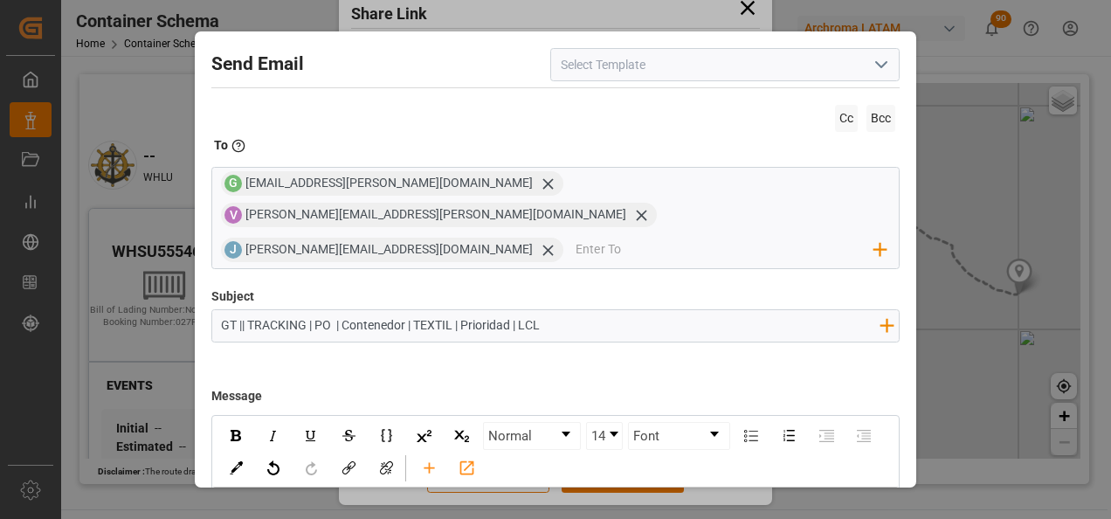
paste input "4504638979"
click at [482, 310] on input "GT || TRACKING | PO 4504638979 | Contenedor | TEXTIL | Prioridad | LCL" at bounding box center [550, 325] width 677 height 31
paste input "WHSU5554697"
click at [705, 310] on input "GT || TRACKING | PO 4504638979 | Contenedor WHSU5554697 | TEXTIL | Prioridad | …" at bounding box center [550, 325] width 677 height 31
paste input "Bodega 2901 || SEA FCL"
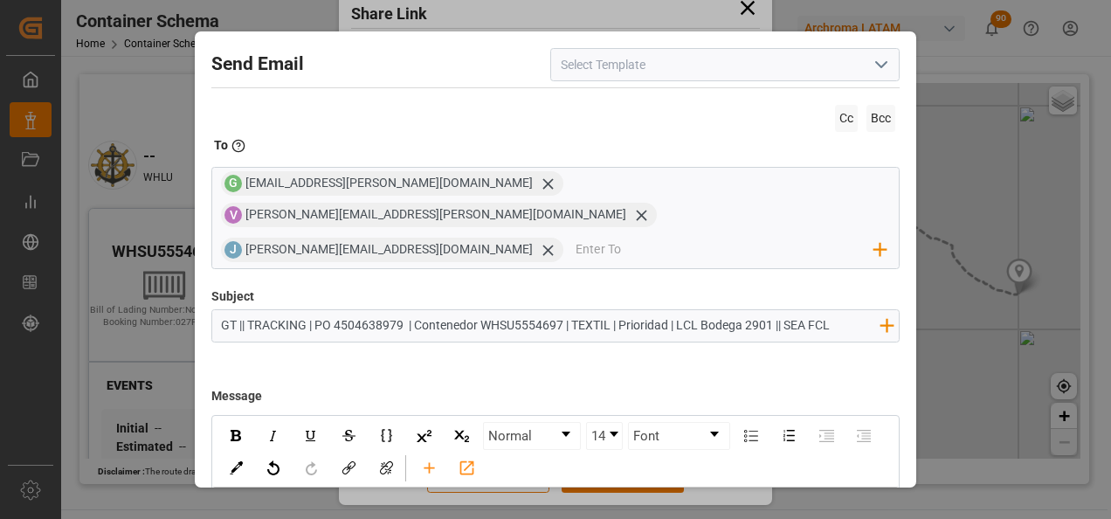
click at [703, 310] on input "GT || TRACKING | PO 4504638979 | Contenedor WHSU5554697 | TEXTIL | Prioridad | …" at bounding box center [550, 325] width 677 height 31
type input "GT || TRACKING | PO 4504638979 | Contenedor WHSU5554697 | TEXTIL | Prioridad | …"
click at [308, 310] on input "GT || TRACKING | PO 4504638979 | Contenedor WHSU5554697 | TEXTIL | Prioridad | …" at bounding box center [550, 325] width 677 height 31
drag, startPoint x: 222, startPoint y: 295, endPoint x: 884, endPoint y: 320, distance: 662.4
click at [884, 320] on div "Subject GT || TRACKING | PO 4504638979 | Contenedor WHSU5554697 | TEXTIL | Prio…" at bounding box center [555, 330] width 689 height 87
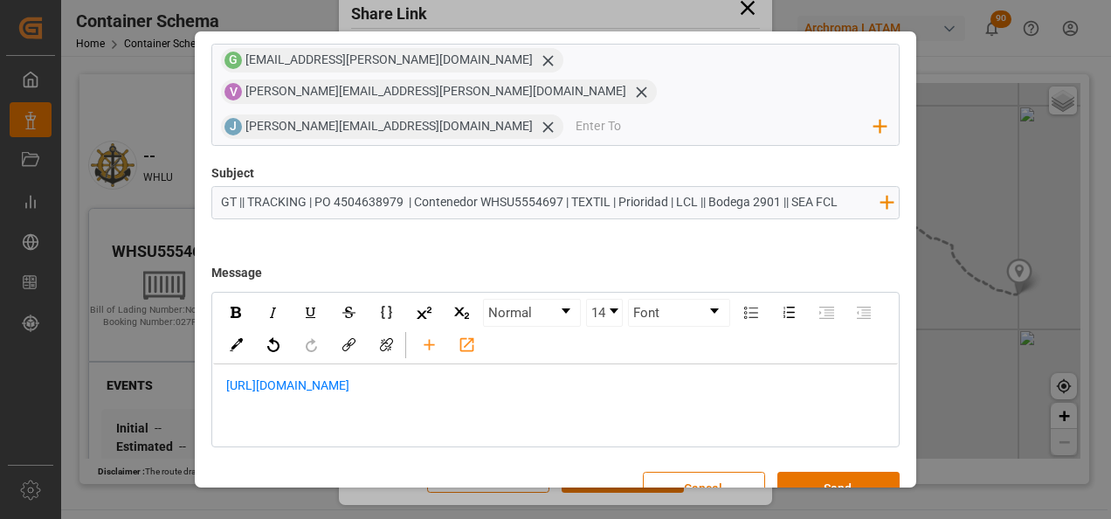
scroll to position [125, 0]
drag, startPoint x: 268, startPoint y: 398, endPoint x: 250, endPoint y: 378, distance: 27.2
click at [268, 398] on div "Normal 14 Font https://app.logward.com/share/07cd6b08357f" at bounding box center [555, 367] width 689 height 155
click at [225, 375] on div "https://app.logward.com/share/07cd6b08357f" at bounding box center [555, 393] width 661 height 37
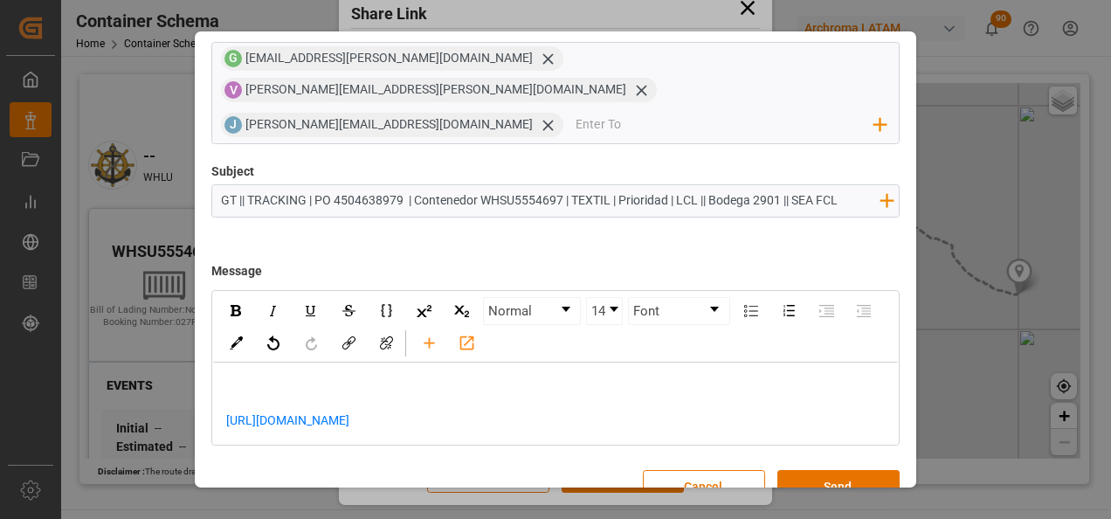
click at [244, 375] on div "rdw-editor" at bounding box center [556, 384] width 660 height 18
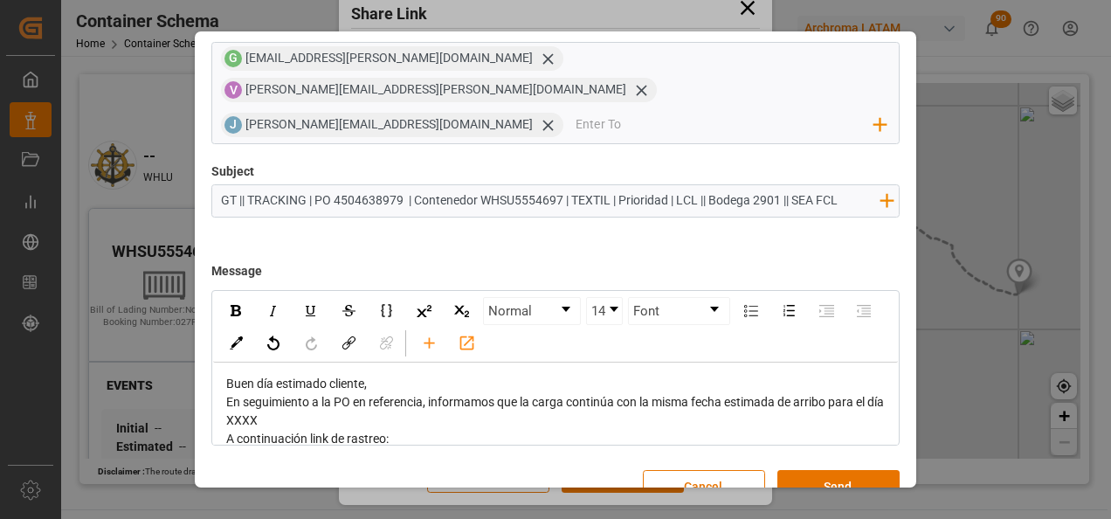
click at [387, 375] on div "Buen día estimado cliente," at bounding box center [556, 384] width 660 height 18
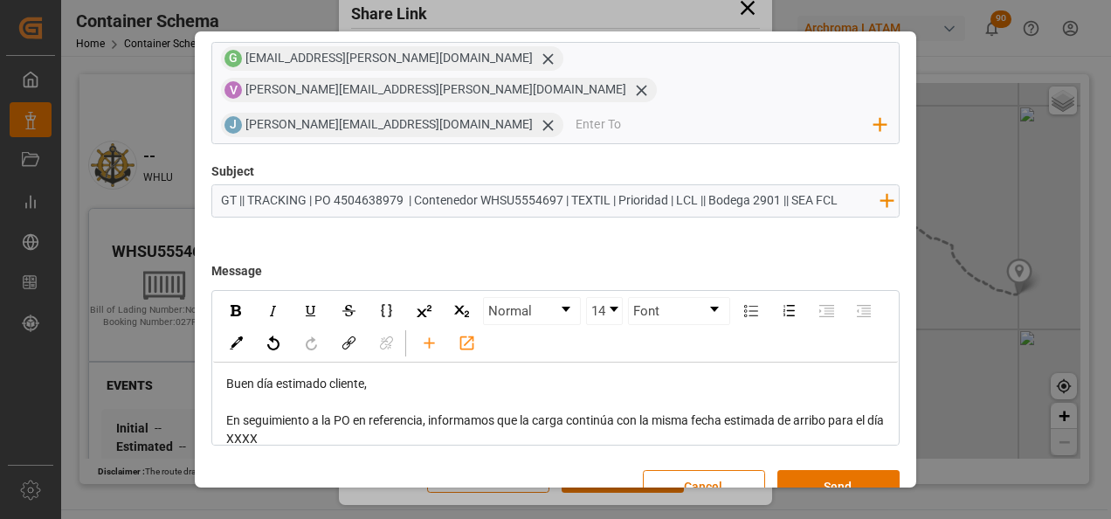
click at [388, 411] on div "En seguimiento a la PO en referencia, informamos que la carga continúa con la m…" at bounding box center [556, 429] width 660 height 37
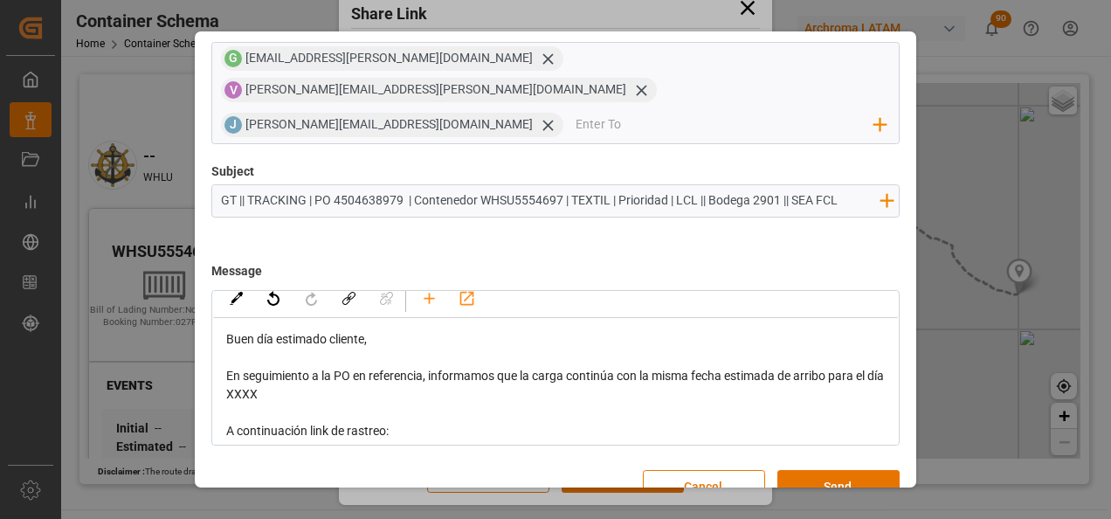
scroll to position [87, 0]
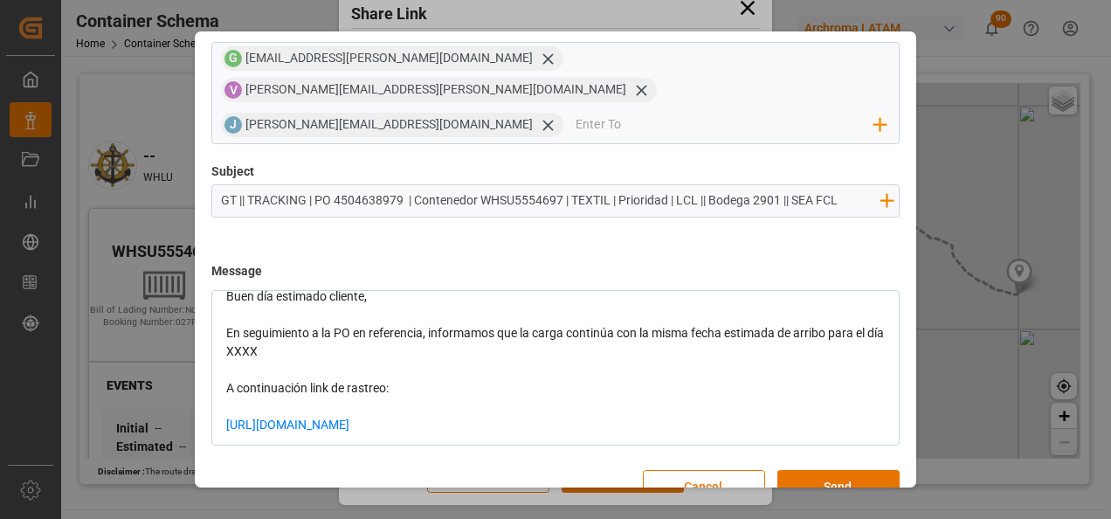
click at [266, 326] on span "En seguimiento a la PO en referencia, informamos que la carga continúa con la m…" at bounding box center [556, 342] width 660 height 32
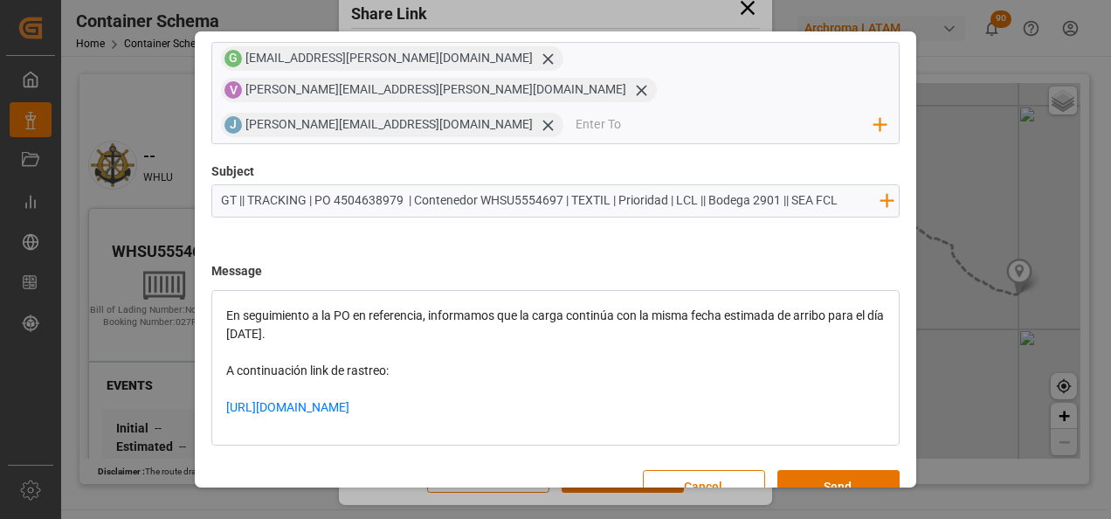
scroll to position [108, 0]
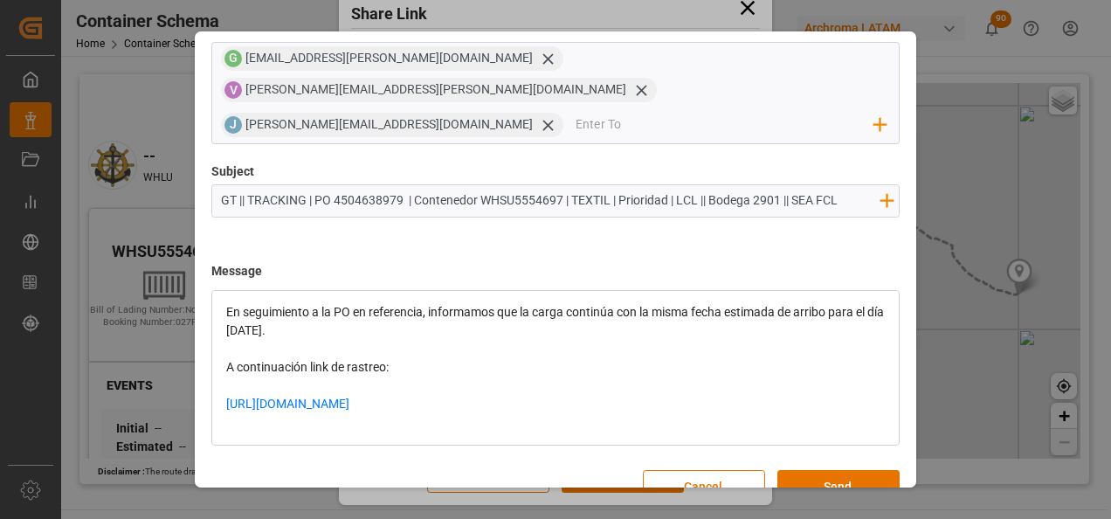
click at [500, 395] on div "https://app.logward.com/share/07cd6b08357f" at bounding box center [556, 413] width 660 height 37
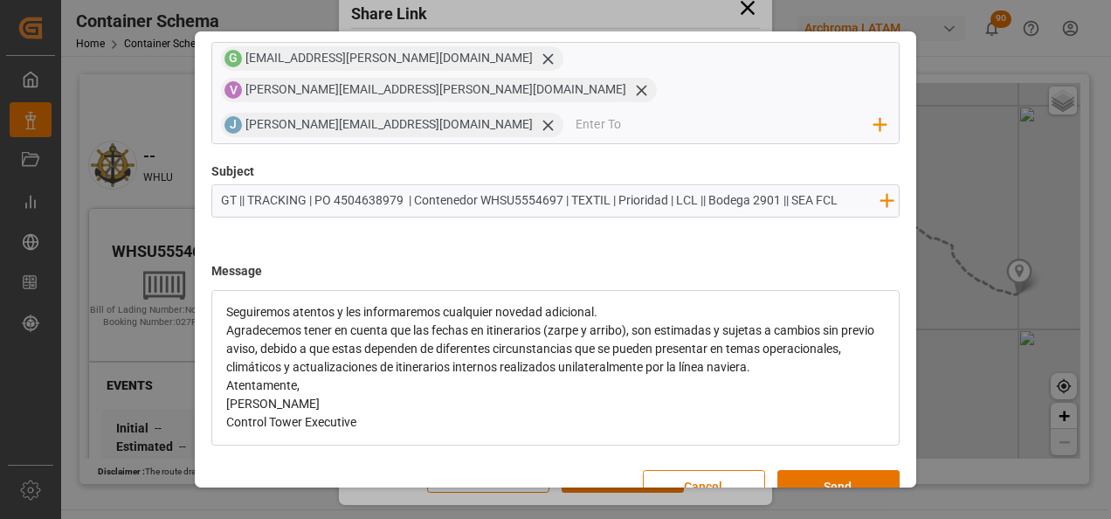
click at [606, 303] on div "Seguiremos atentos y les informaremos cualquier novedad adicional." at bounding box center [556, 312] width 660 height 18
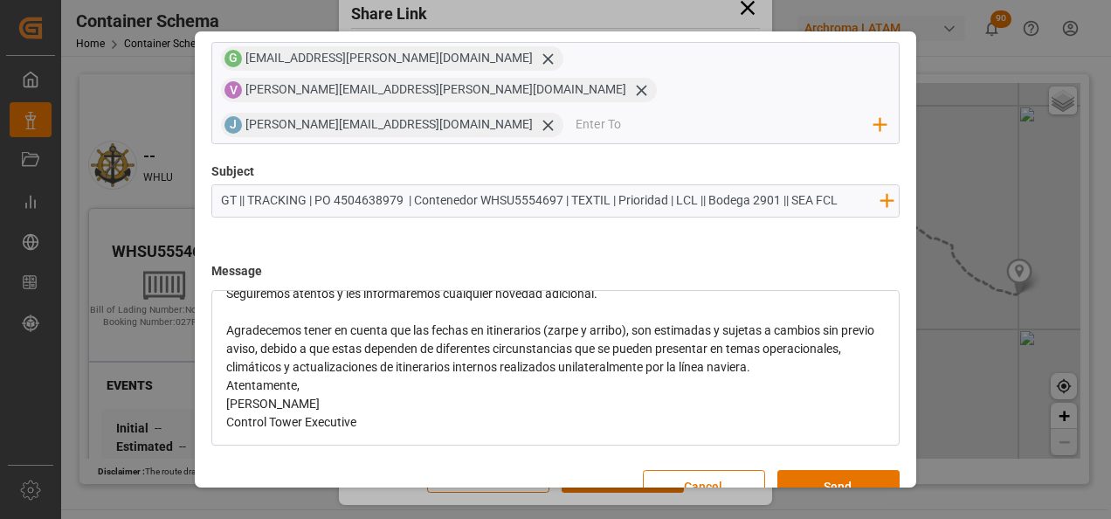
click at [851, 337] on div "Agradecemos tener en cuenta que las fechas en itinerarios (zarpe y arribo), son…" at bounding box center [556, 348] width 660 height 55
click at [376, 413] on div "Atentamente," at bounding box center [556, 422] width 660 height 18
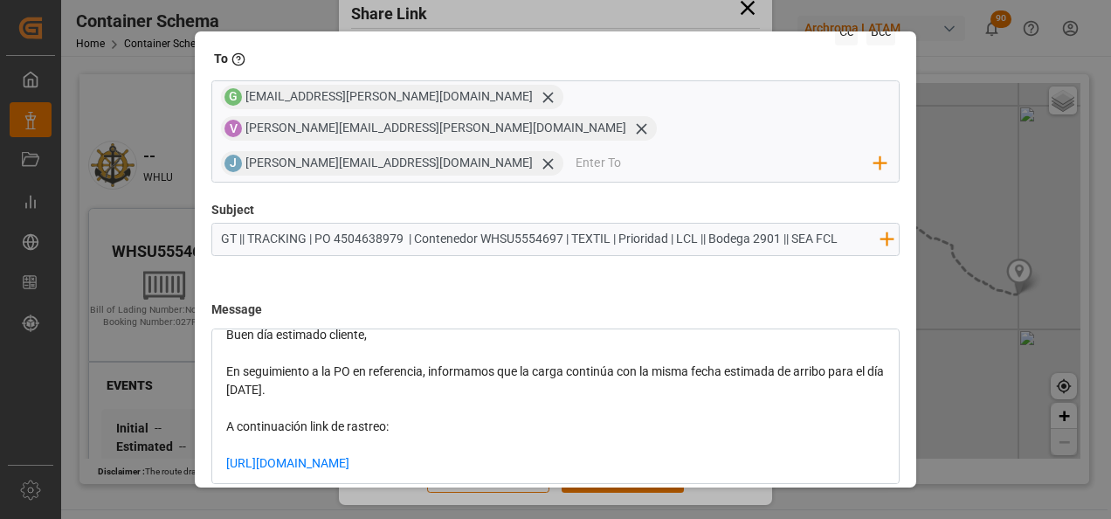
scroll to position [125, 0]
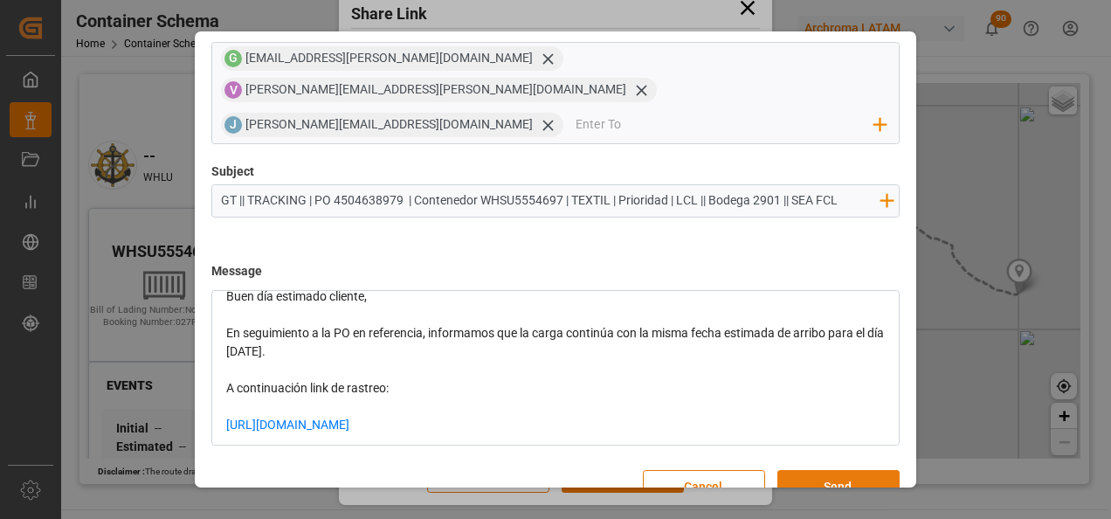
click at [821, 470] on button "Send" at bounding box center [838, 486] width 122 height 33
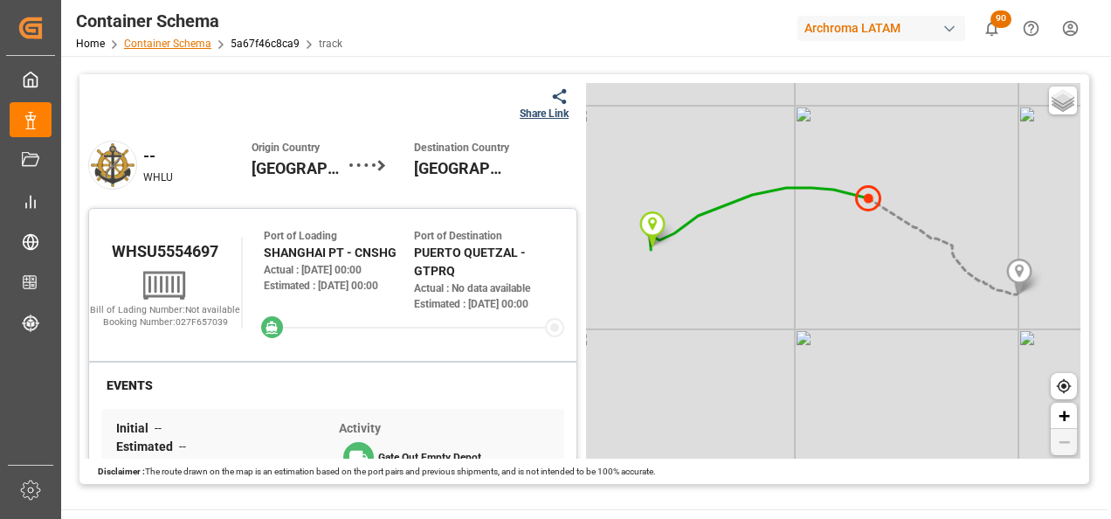
click at [158, 47] on link "Container Schema" at bounding box center [167, 44] width 87 height 12
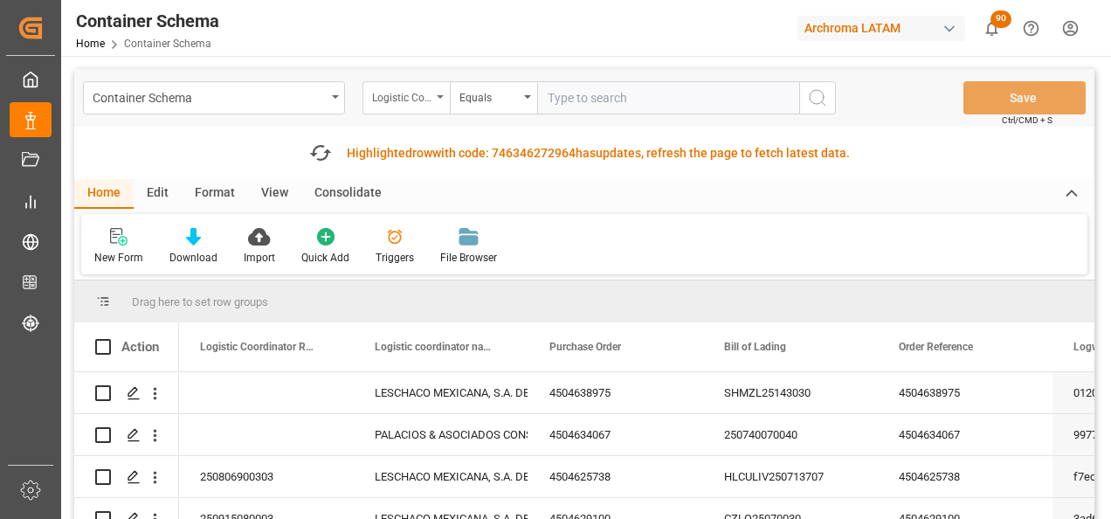
click at [394, 99] on div "Logistic Coordinator Reference Number" at bounding box center [401, 96] width 59 height 20
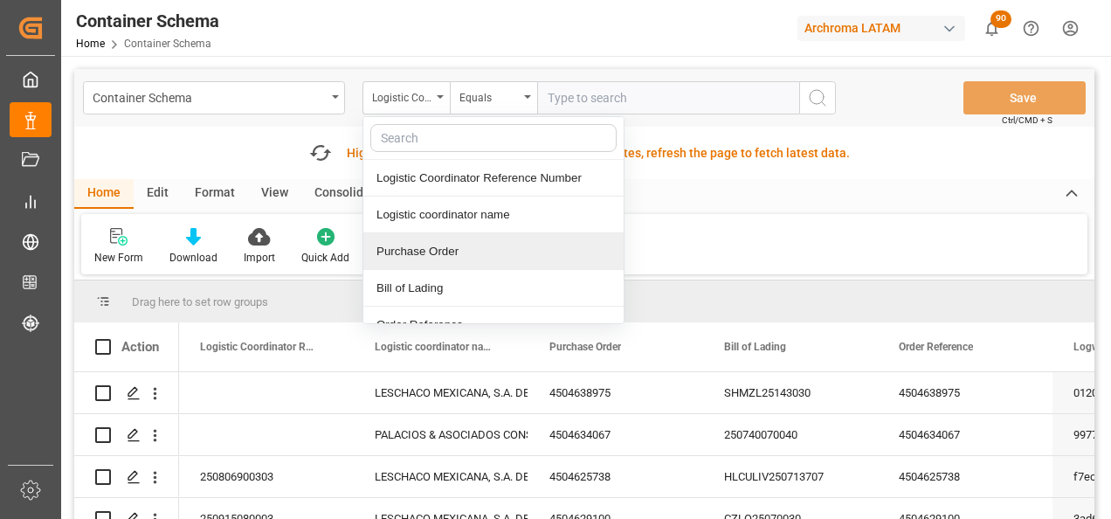
click at [442, 246] on div "Purchase Order" at bounding box center [493, 251] width 260 height 37
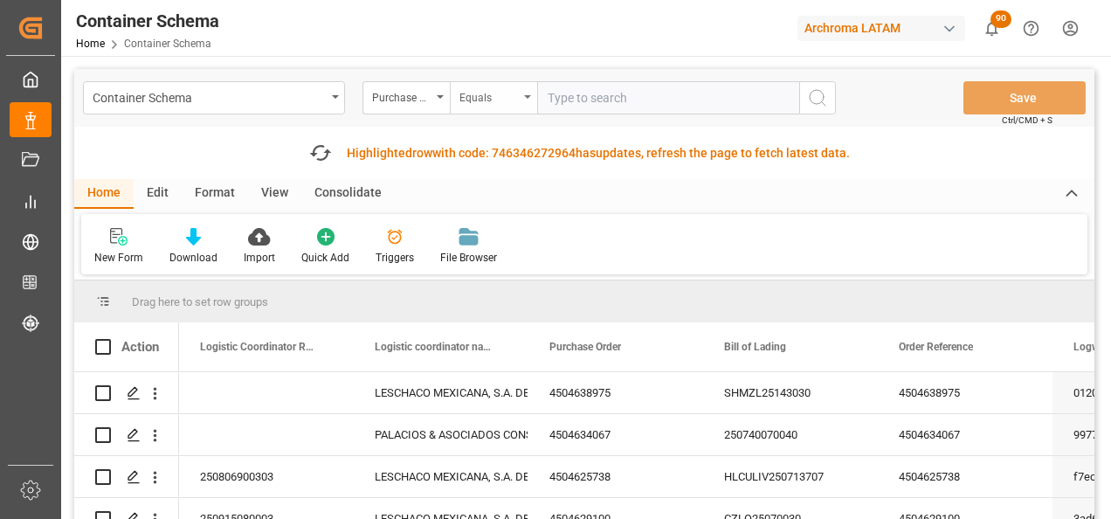
click at [486, 107] on div "Equals" at bounding box center [493, 97] width 87 height 33
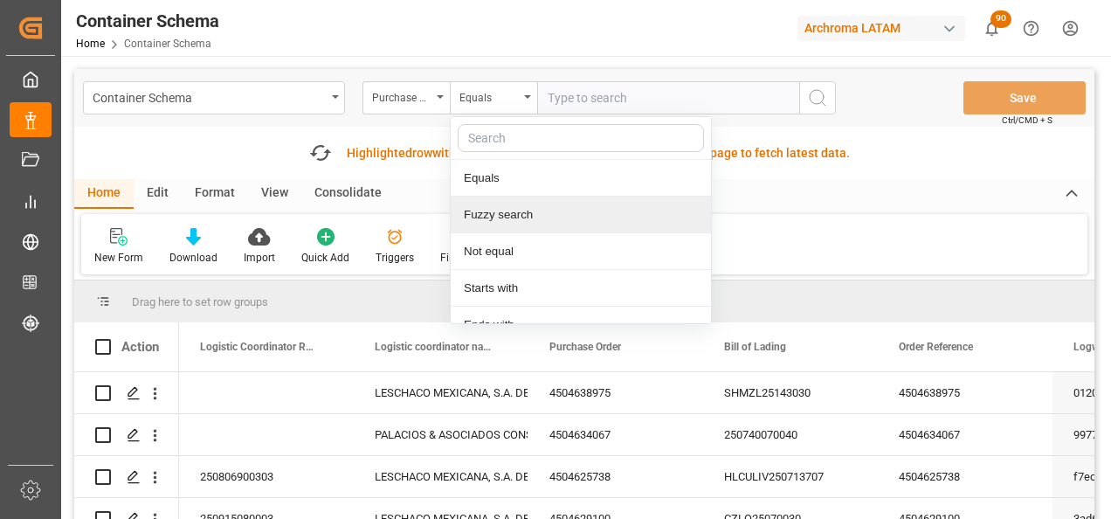
click at [501, 221] on div "Fuzzy search" at bounding box center [581, 214] width 260 height 37
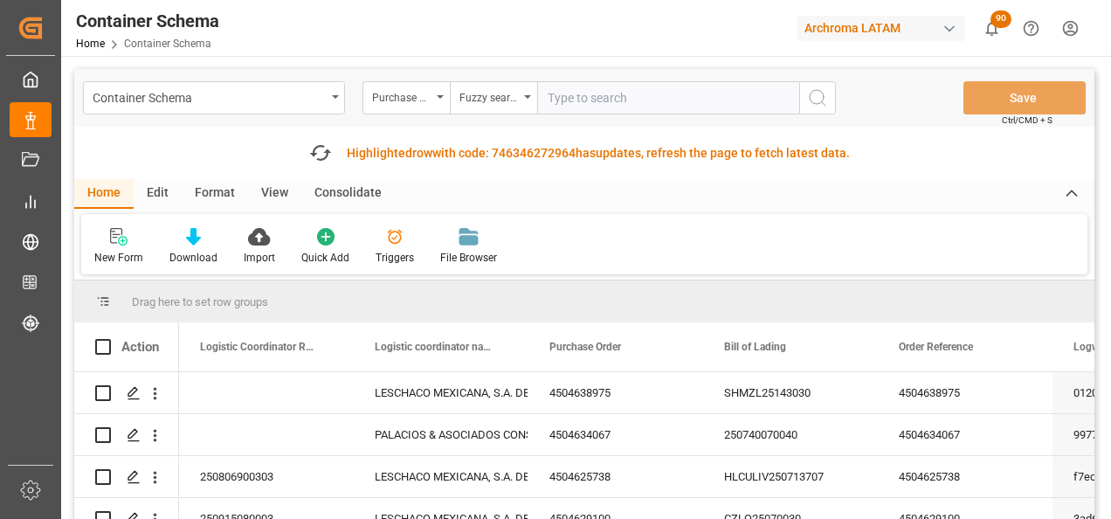
paste input "4504641919"
type input "4504641919"
click at [818, 100] on icon "search button" at bounding box center [817, 97] width 21 height 21
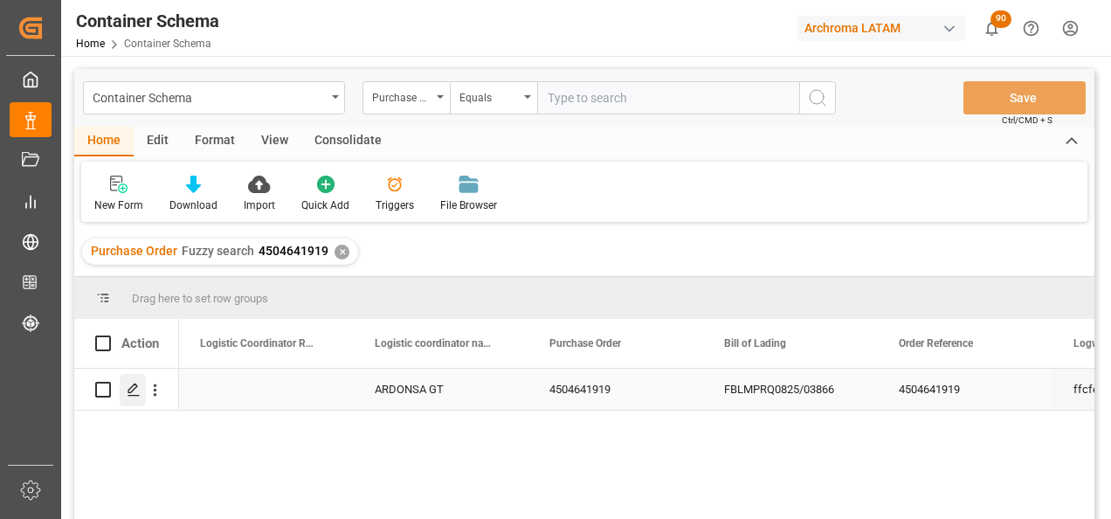
click at [136, 389] on icon "Press SPACE to select this row." at bounding box center [134, 389] width 14 height 14
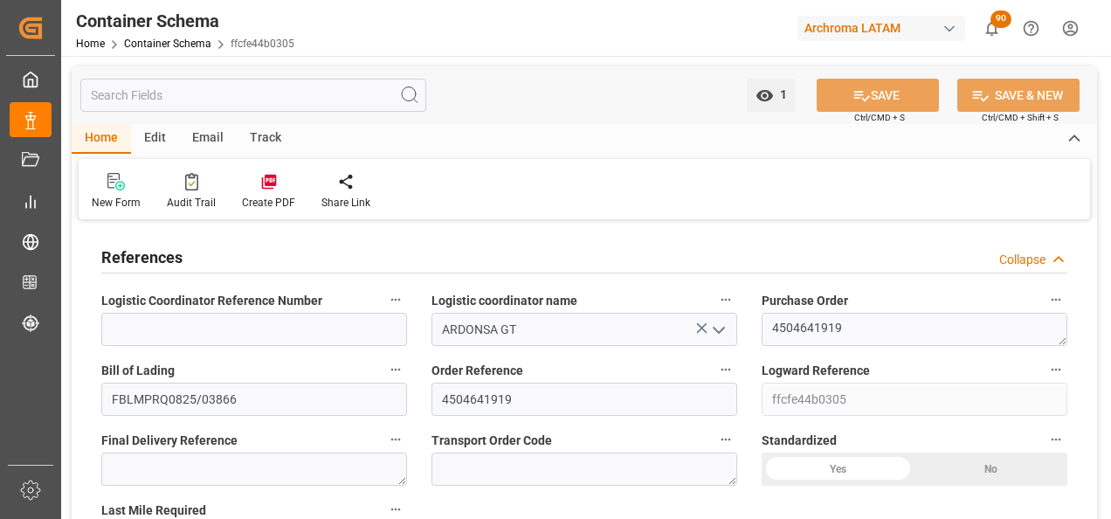
type input "0"
type input "1"
type input "5"
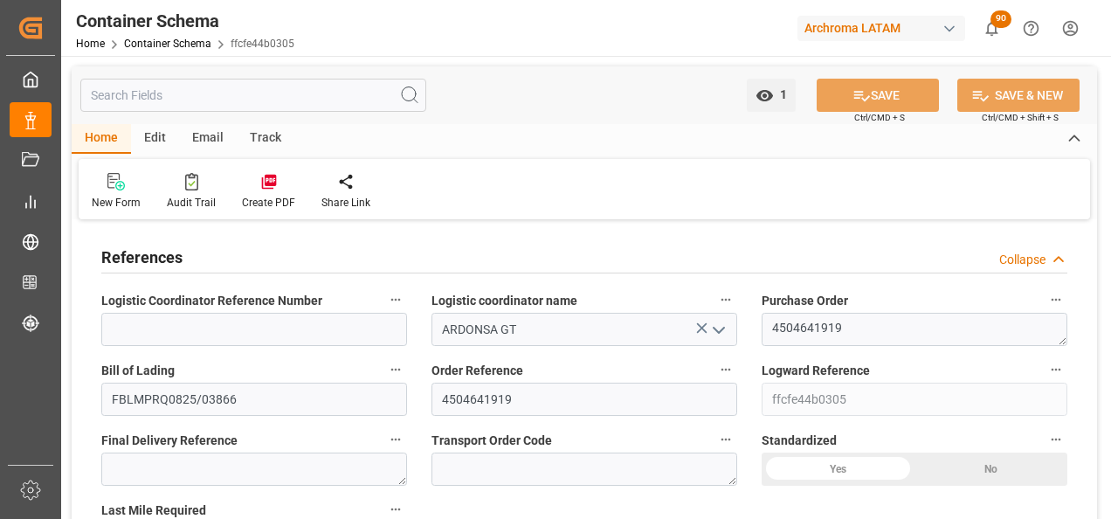
type input "4600"
type input "4864"
type input "Hapag Lloyd"
type input "Hapag Lloyd Aktiengesellschaft"
type input "INNSA"
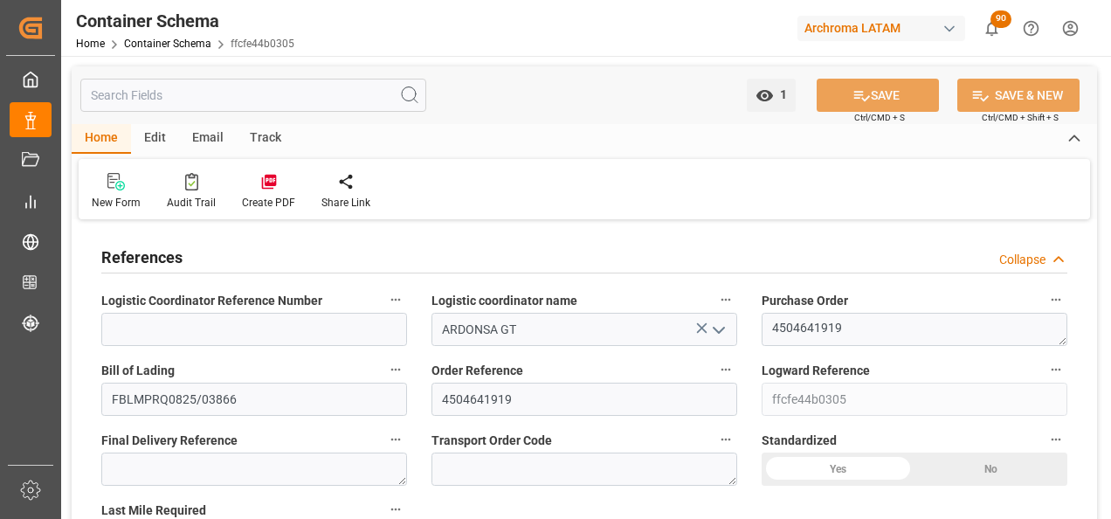
type input "GTPRQ"
type input "9294850"
type input "0"
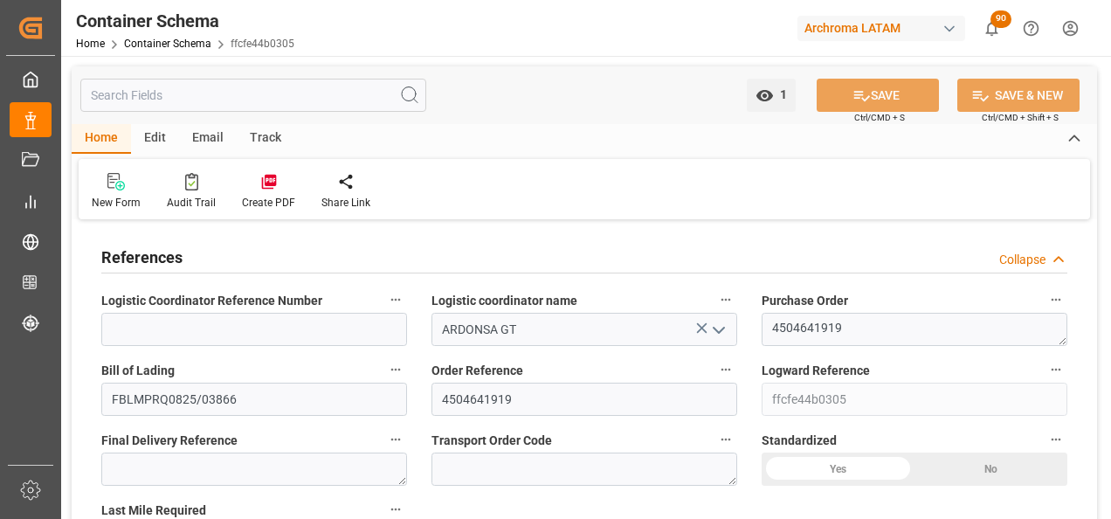
type input "0"
type input "05.08.2025 07:30"
type input "05.08.2025"
type input "15.10.2025"
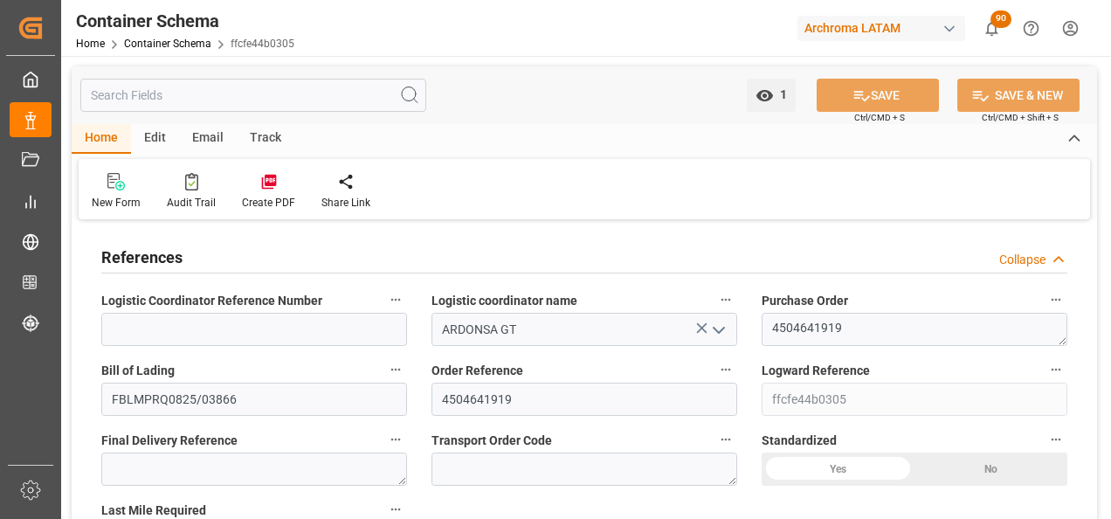
type input "05.08.2025"
type input "[DATE]"
type input "11.08.2025 06:00"
type input "05.08.2025 12:36"
type input "[DATE]"
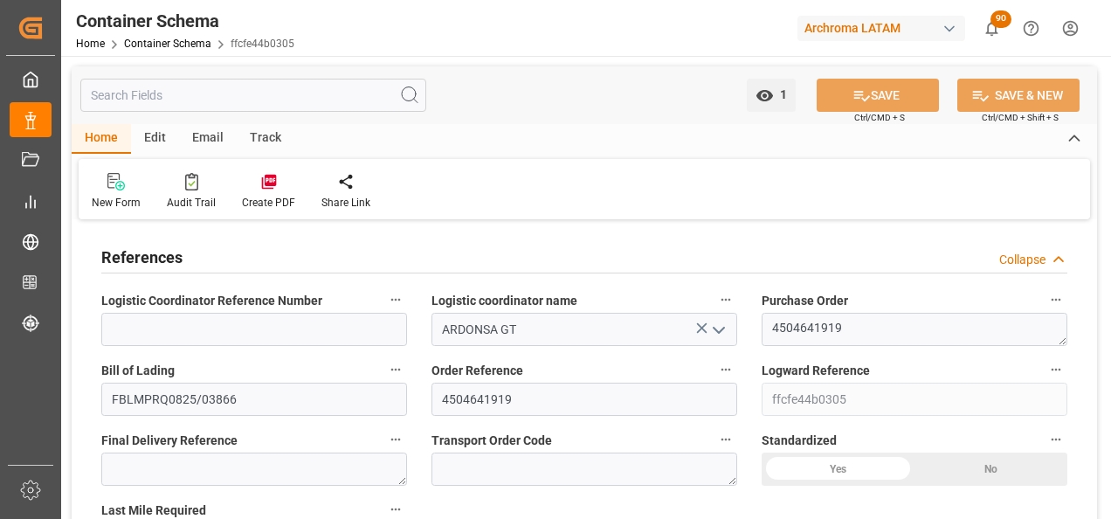
click at [264, 143] on div "Track" at bounding box center [266, 139] width 58 height 30
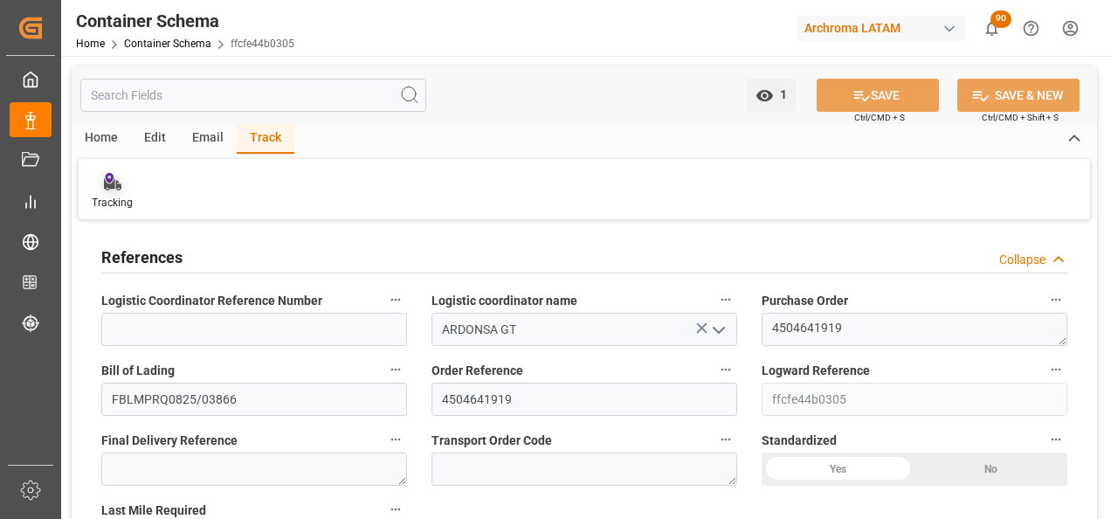
click at [121, 192] on div "Tracking" at bounding box center [112, 191] width 67 height 38
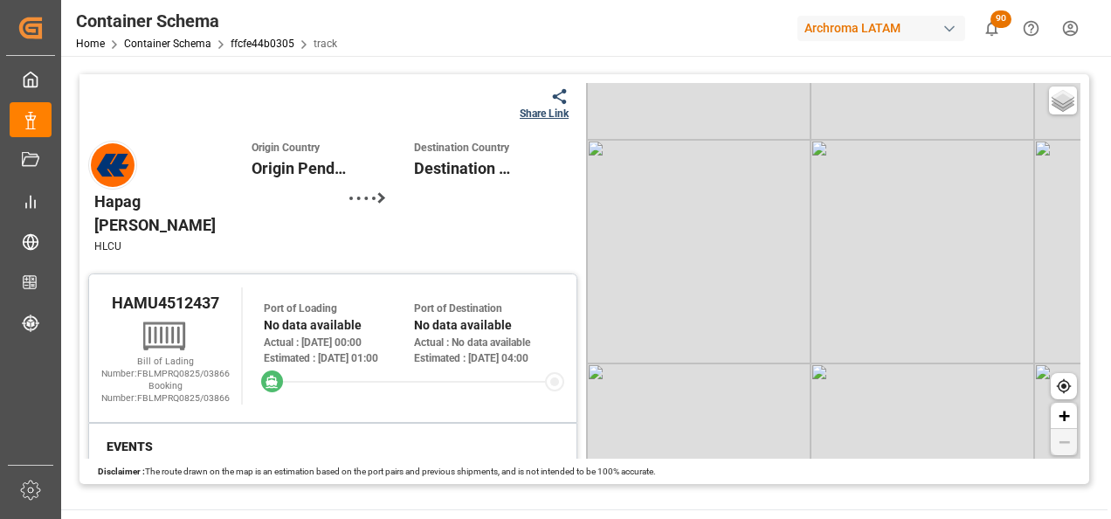
click at [539, 115] on div "Share Link" at bounding box center [544, 114] width 49 height 16
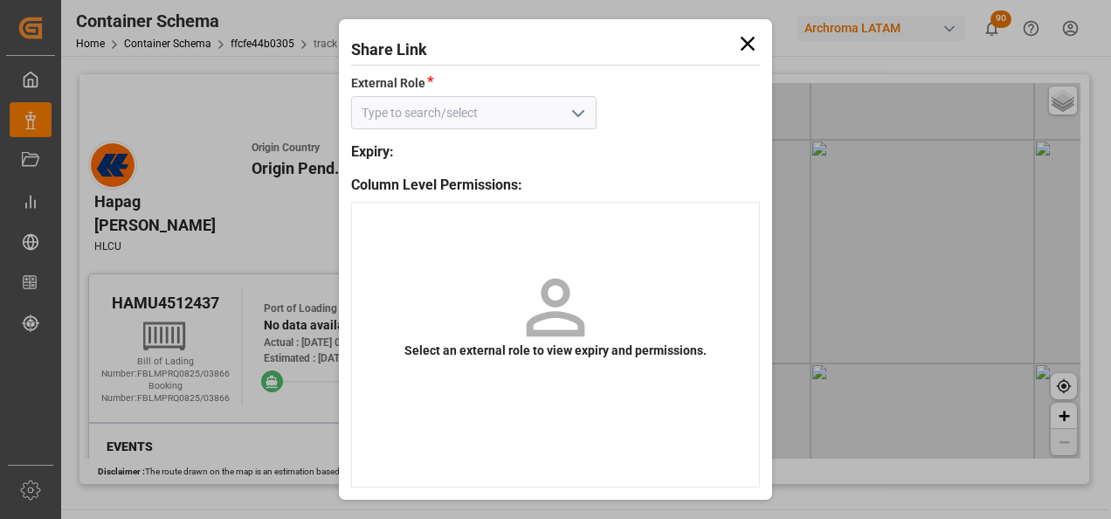
click at [564, 118] on div at bounding box center [473, 112] width 245 height 33
click at [566, 120] on button "open menu" at bounding box center [576, 113] width 26 height 27
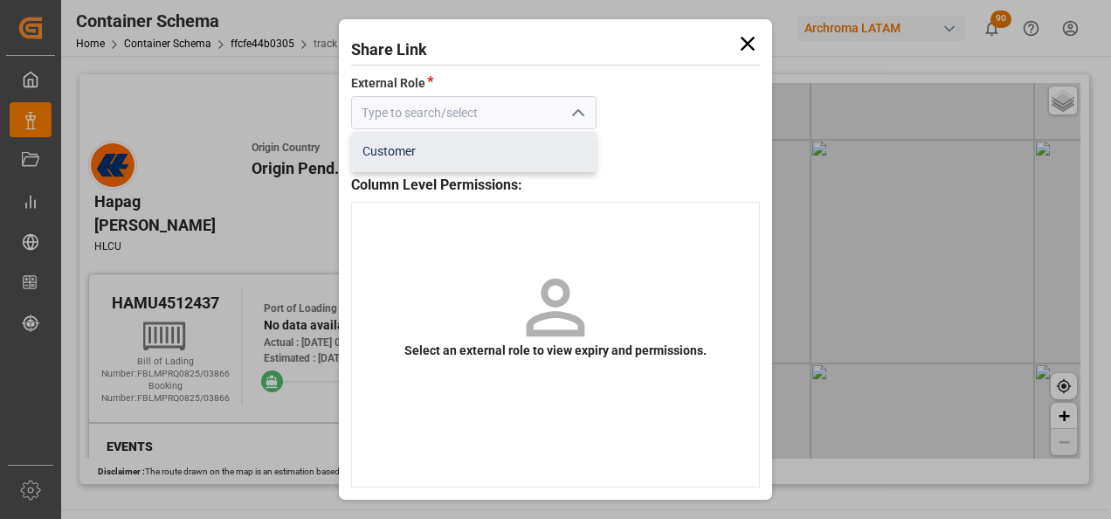
click at [540, 166] on div "Customer" at bounding box center [473, 151] width 243 height 39
type input "Customer"
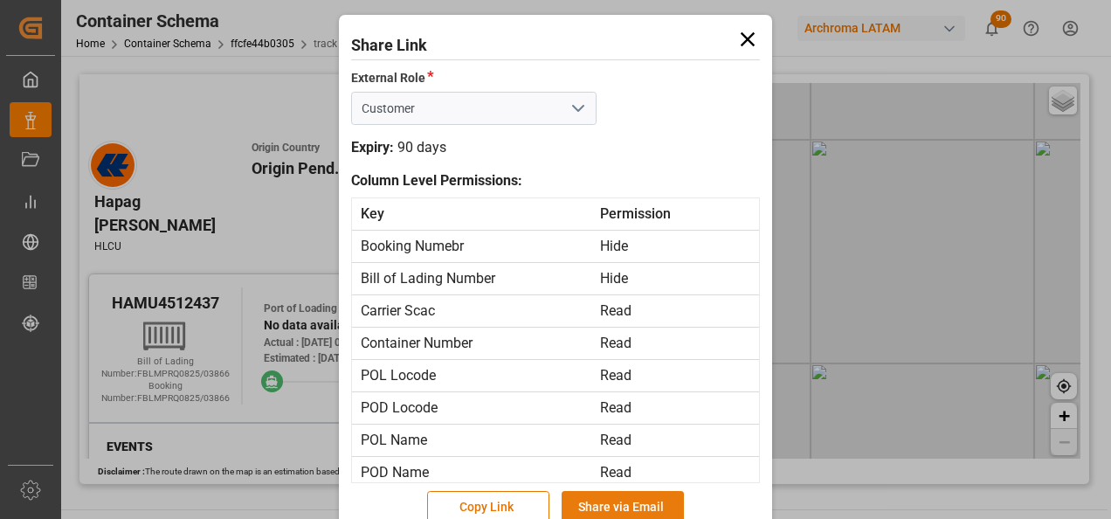
click at [660, 517] on button "Share via Email" at bounding box center [623, 507] width 122 height 33
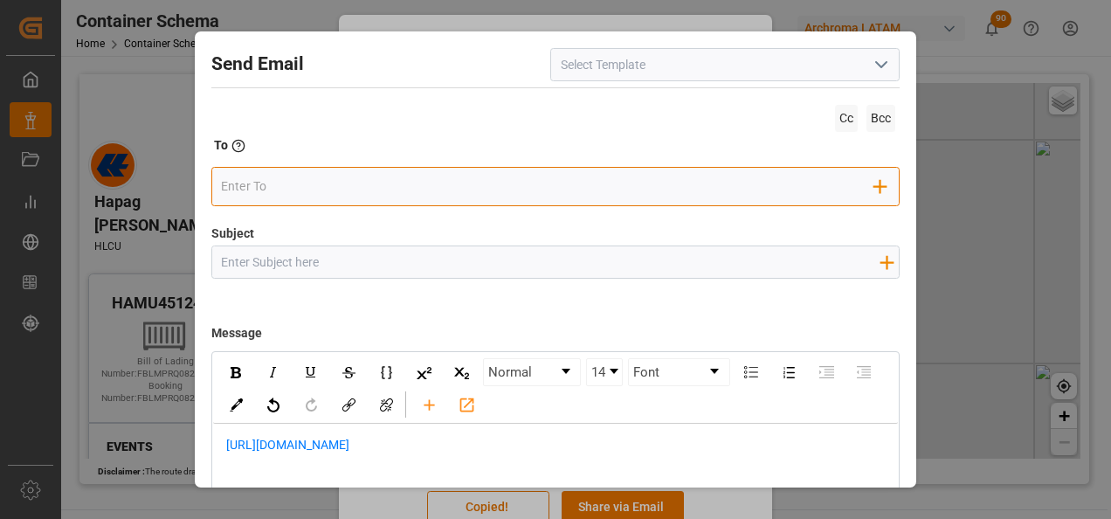
click at [410, 183] on input "email" at bounding box center [547, 186] width 653 height 26
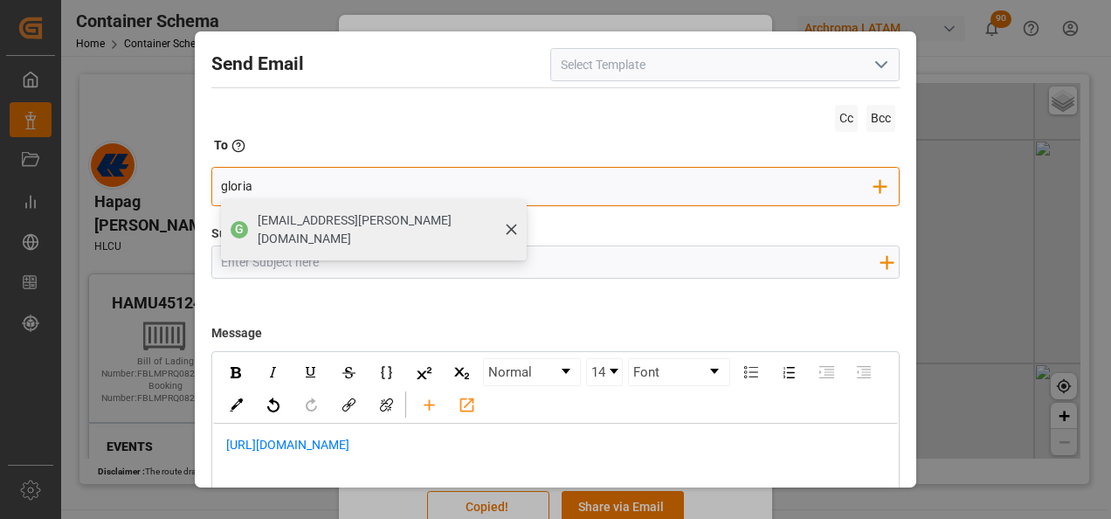
type input "gloria"
click at [347, 240] on div "G gloria.ruiz@archroma.com" at bounding box center [374, 229] width 306 height 61
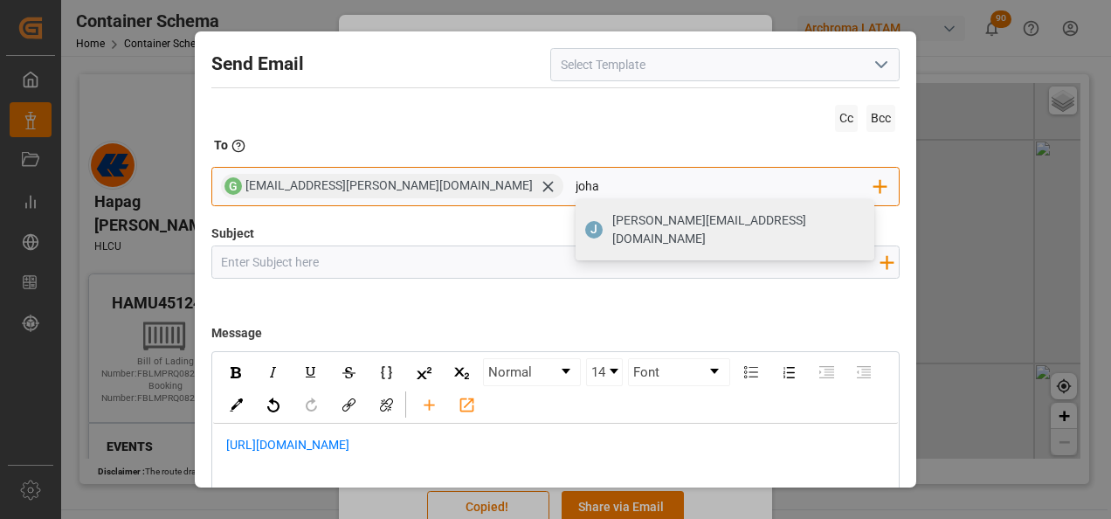
type input "[PERSON_NAME][EMAIL_ADDRESS][DOMAIN_NAME]"
click at [612, 229] on span "[PERSON_NAME][EMAIL_ADDRESS][DOMAIN_NAME]" at bounding box center [737, 229] width 250 height 37
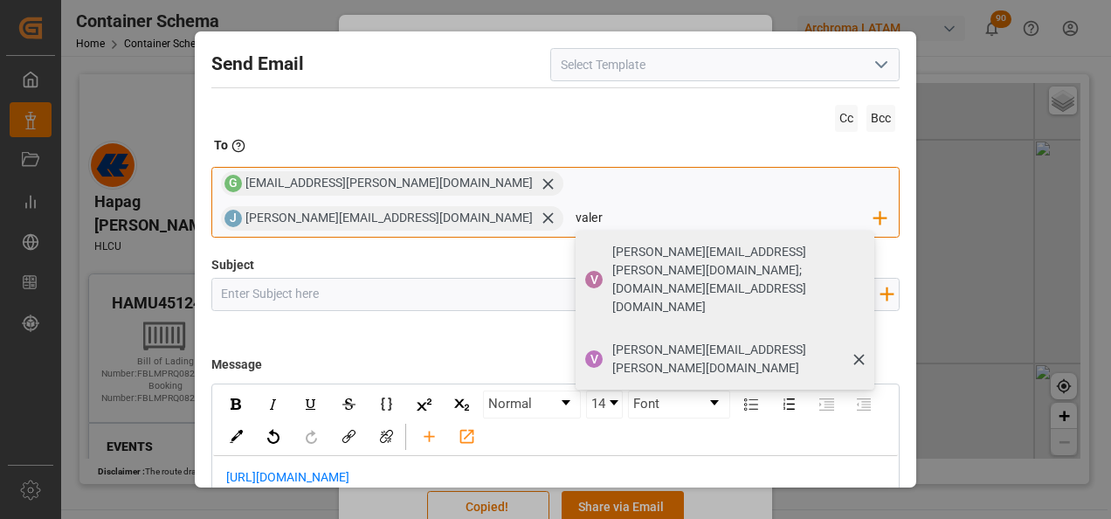
type input "valer"
click at [734, 334] on div "[PERSON_NAME][EMAIL_ADDRESS][PERSON_NAME][DOMAIN_NAME]" at bounding box center [737, 358] width 262 height 49
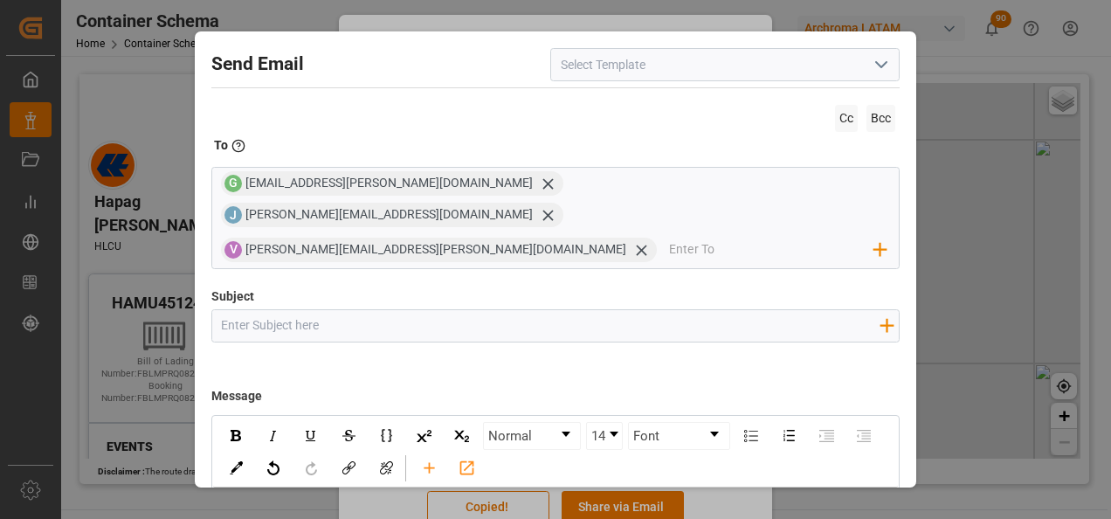
click at [360, 310] on input "Subject" at bounding box center [550, 325] width 677 height 31
paste input "GT || TRACKING | PO xxx | Contenedor xxx | TEXTIL | Prioridad | LCL || Bodega x…"
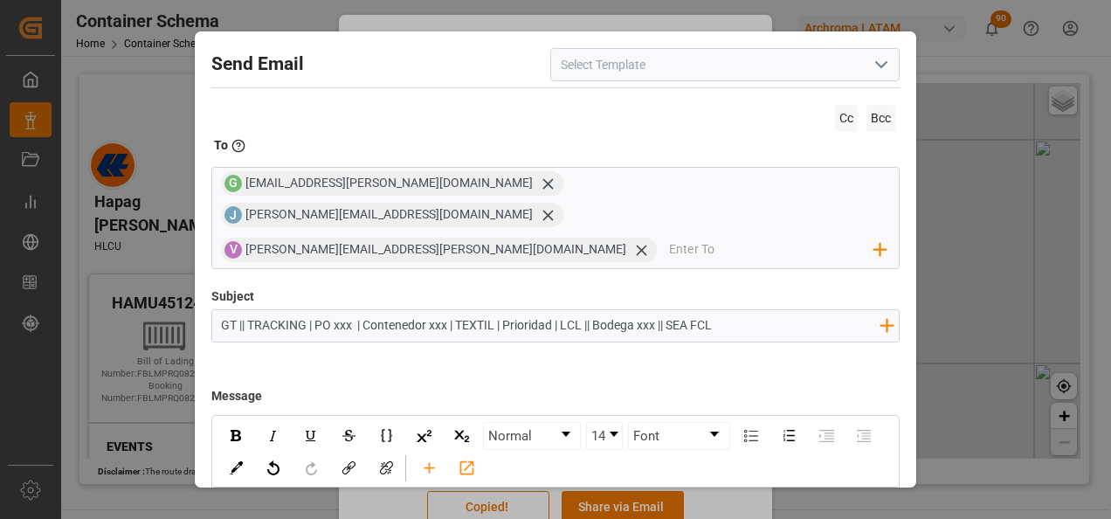
click at [345, 310] on input "GT || TRACKING | PO xxx | Contenedor xxx | TEXTIL | Prioridad | LCL || Bodega x…" at bounding box center [550, 325] width 677 height 31
paste input "4504641919"
click at [408, 310] on input "GT || TRACKING | PO 4504641919 | Contenedor xxx | TEXTIL | Prioridad | LCL || B…" at bounding box center [550, 325] width 677 height 31
click at [493, 310] on input "GT || TRACKING | PO 4504641919 | Contenedor xxx | TEXTIL | Prioridad | LCL || B…" at bounding box center [550, 325] width 677 height 31
paste input "HAMU4512437"
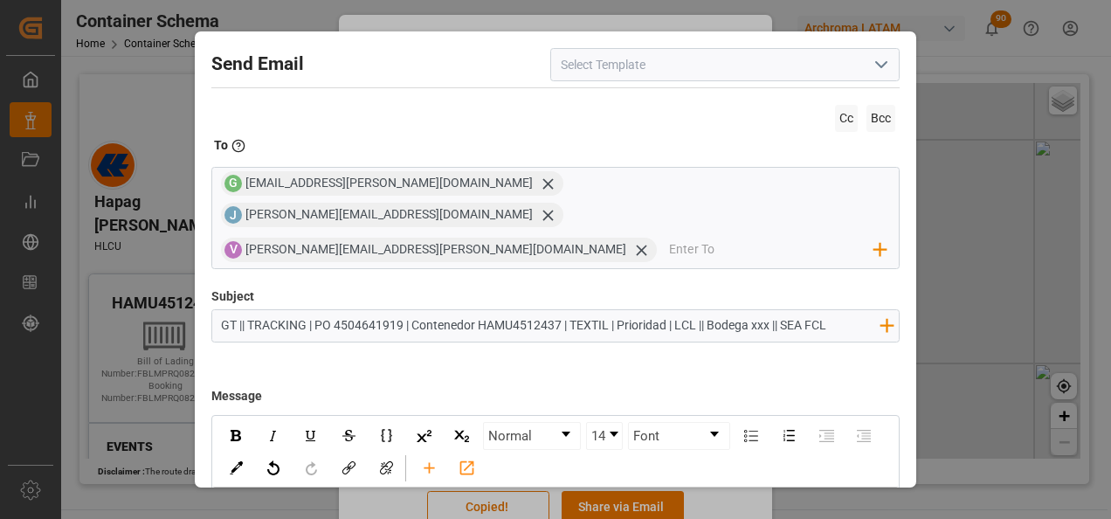
drag, startPoint x: 843, startPoint y: 295, endPoint x: 714, endPoint y: 293, distance: 128.4
click at [714, 310] on input "GT || TRACKING | PO 4504641919 | Contenedor HAMU4512437 | TEXTIL | Prioridad | …" at bounding box center [550, 325] width 677 height 31
drag, startPoint x: 755, startPoint y: 292, endPoint x: 832, endPoint y: 294, distance: 77.8
click at [832, 310] on input "GT || TRACKING | PO 4504641919 | Contenedor HAMU4512437 | TEXTIL | Prioridad | …" at bounding box center [550, 325] width 677 height 31
paste input "2901 || SEA L"
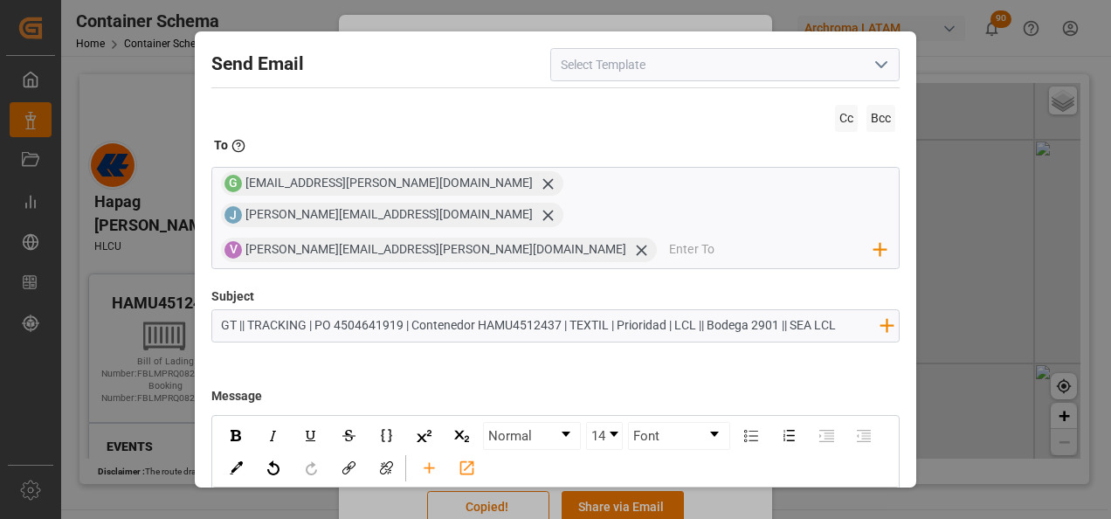
drag, startPoint x: 701, startPoint y: 293, endPoint x: 619, endPoint y: 295, distance: 82.1
click at [619, 310] on input "GT || TRACKING | PO 4504641919 | Contenedor HAMU4512437 | TEXTIL | Prioridad | …" at bounding box center [550, 325] width 677 height 31
click at [618, 310] on input "GT || TRACKING | PO 4504641919 | Contenedor HAMU4512437 | TEXTIL | || Bodega 29…" at bounding box center [550, 325] width 677 height 31
type input "GT || TRACKING | PO 4504641919 | Contenedor HAMU4512437 | TEXTIL || Bodega 2901…"
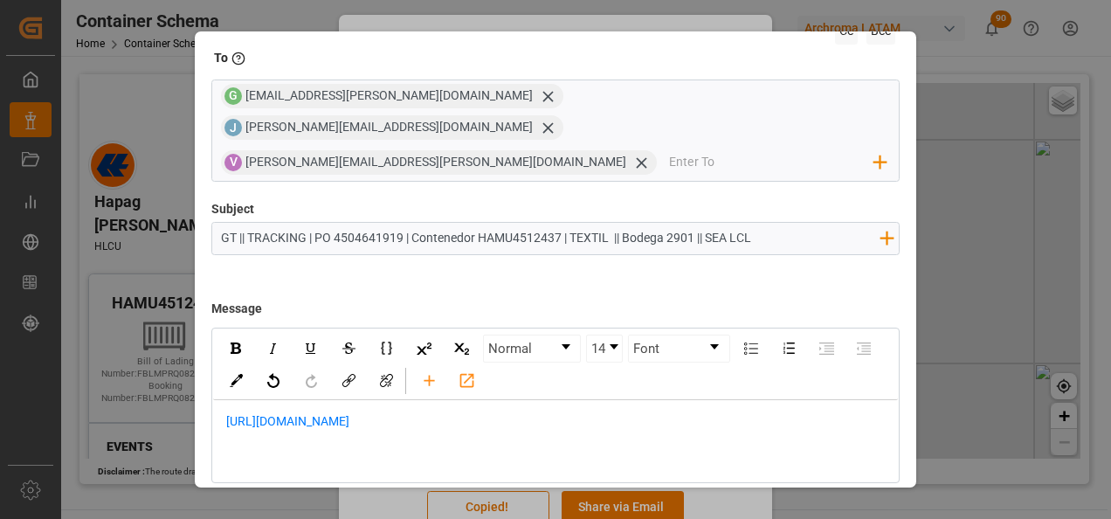
click at [394, 425] on div "https://app.logward.com/share/cf96e061c320" at bounding box center [556, 430] width 686 height 61
click at [245, 412] on div "rdw-editor" at bounding box center [556, 421] width 660 height 18
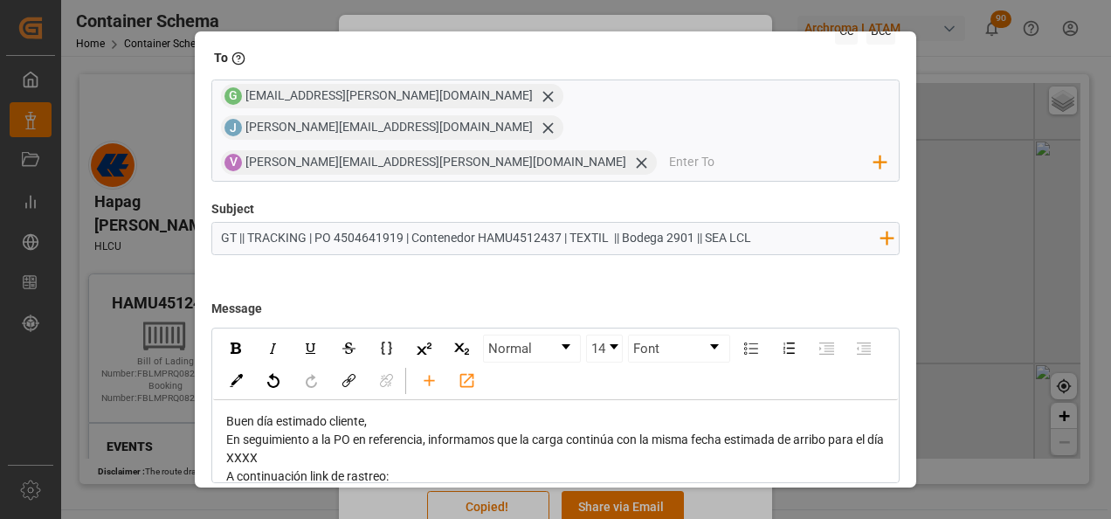
click at [388, 412] on div "Buen día estimado cliente," at bounding box center [556, 421] width 660 height 18
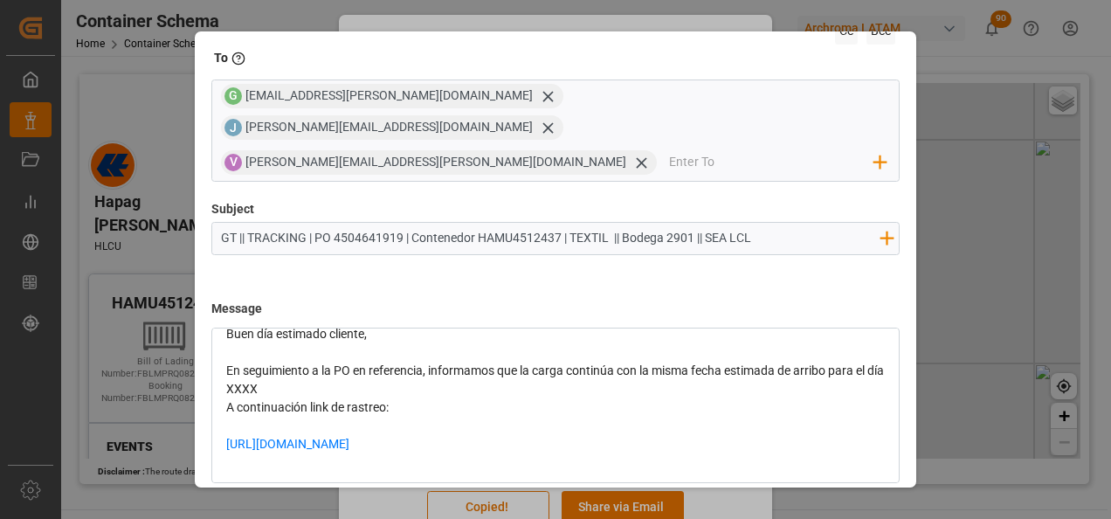
scroll to position [90, 0]
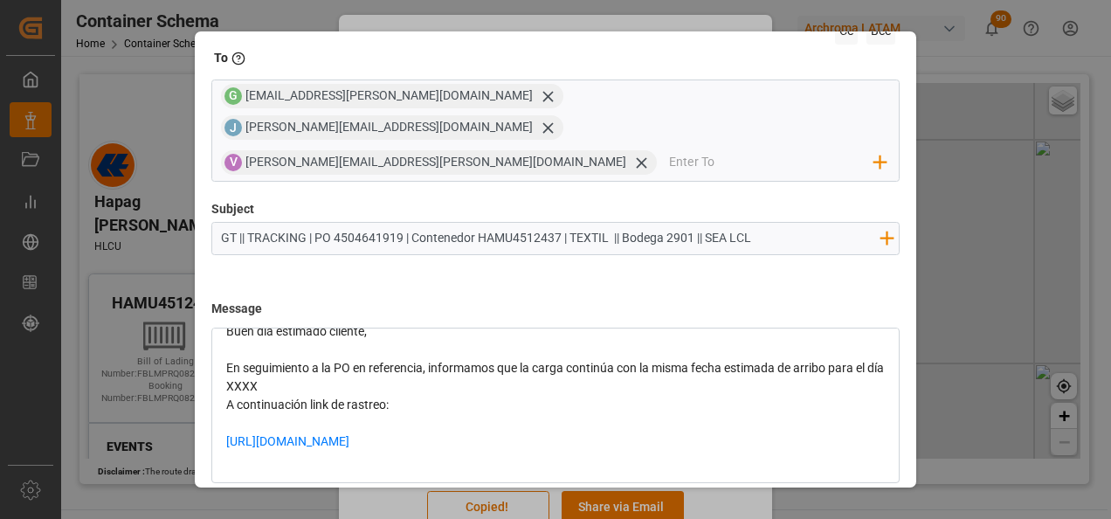
click at [328, 359] on div "En seguimiento a la PO en referencia, informamos que la carga continúa con la m…" at bounding box center [556, 377] width 660 height 37
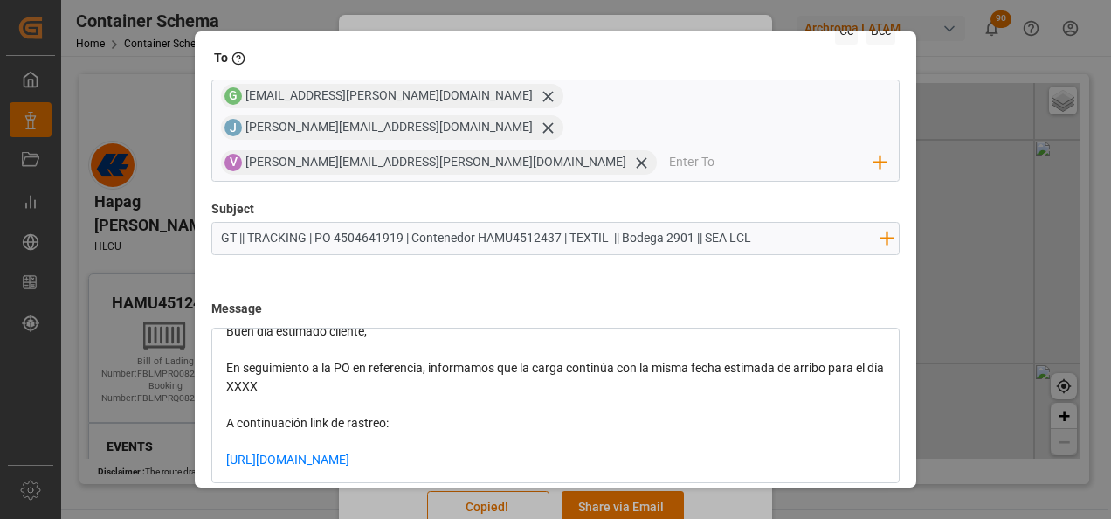
click at [267, 361] on span "En seguimiento a la PO en referencia, informamos que la carga continúa con la m…" at bounding box center [556, 377] width 660 height 32
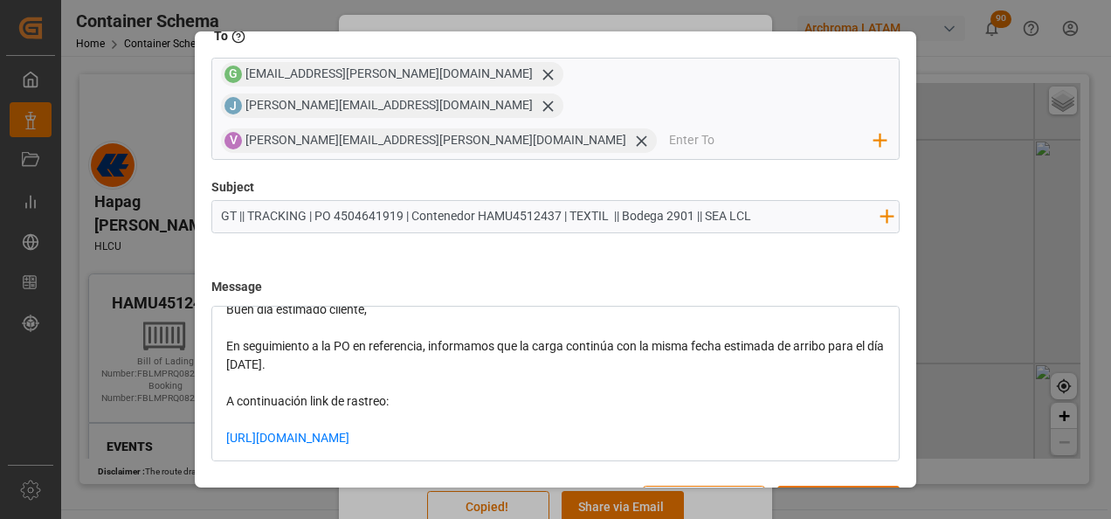
scroll to position [125, 0]
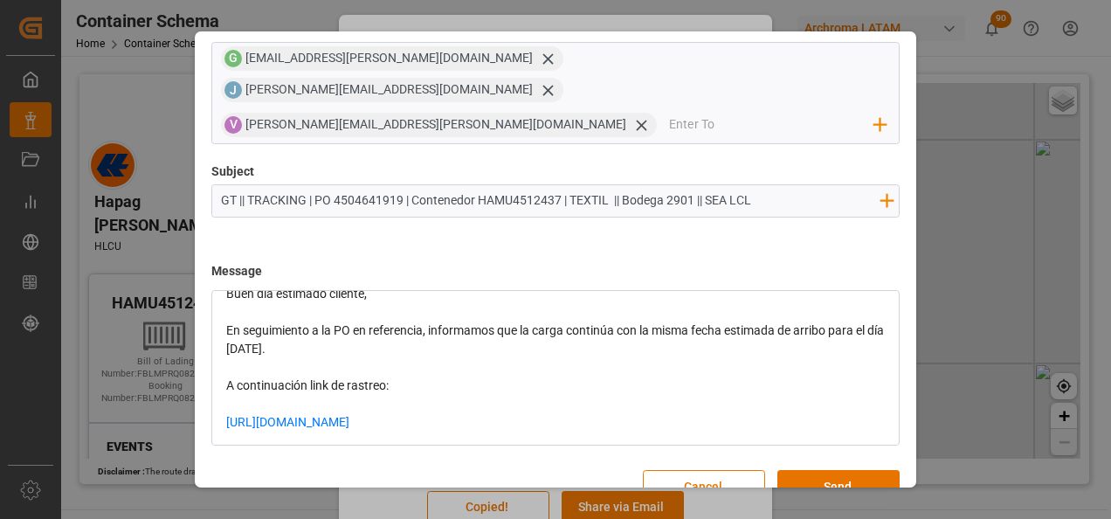
click at [499, 413] on div "https://app.logward.com/share/cf96e061c320" at bounding box center [556, 431] width 660 height 37
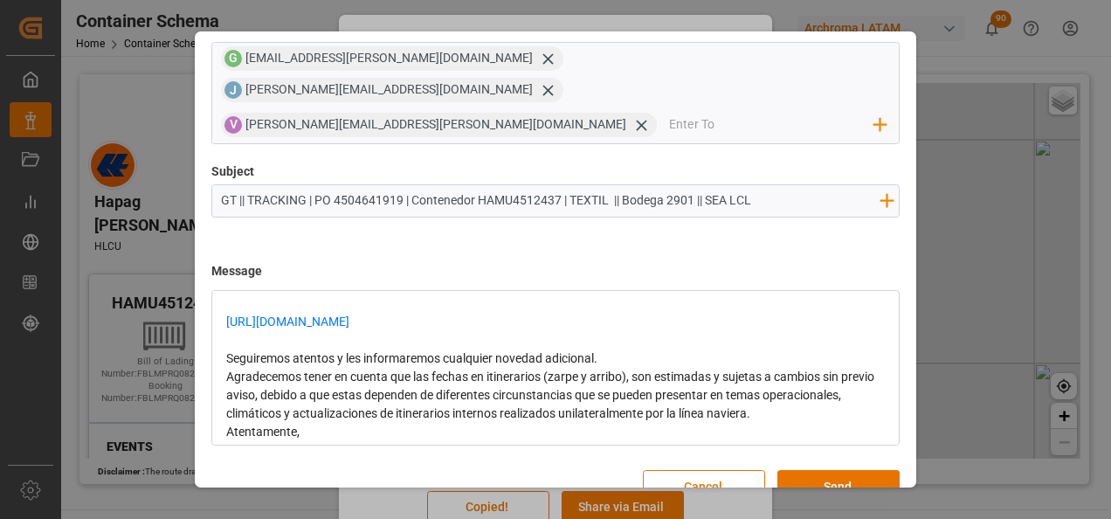
scroll to position [168, 0]
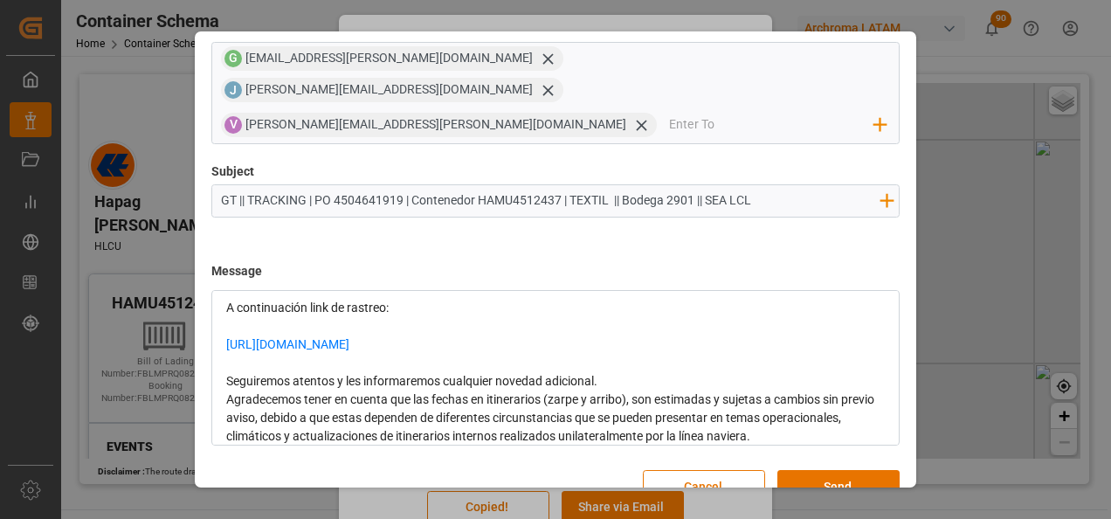
click at [630, 372] on div "Seguiremos atentos y les informaremos cualquier novedad adicional." at bounding box center [556, 381] width 660 height 18
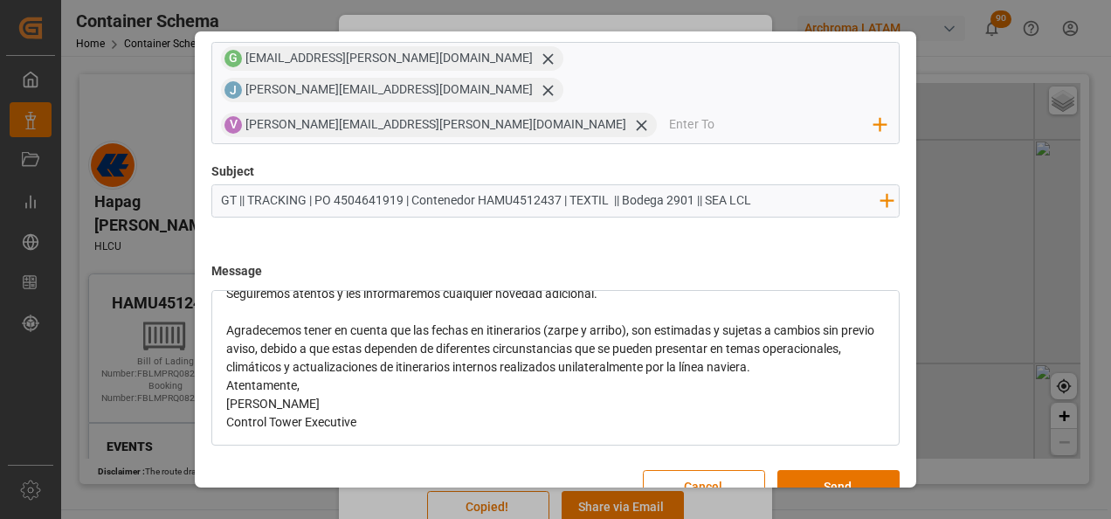
scroll to position [273, 0]
click at [854, 321] on div "Agradecemos tener en cuenta que las fechas en itinerarios (zarpe y arribo), son…" at bounding box center [556, 348] width 660 height 55
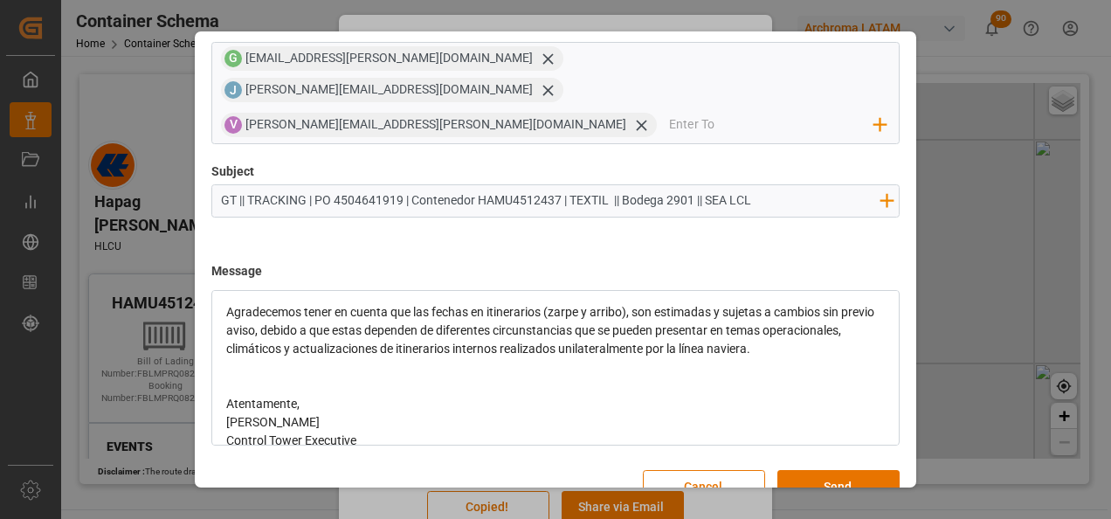
click at [442, 395] on div "Atentamente," at bounding box center [556, 404] width 660 height 18
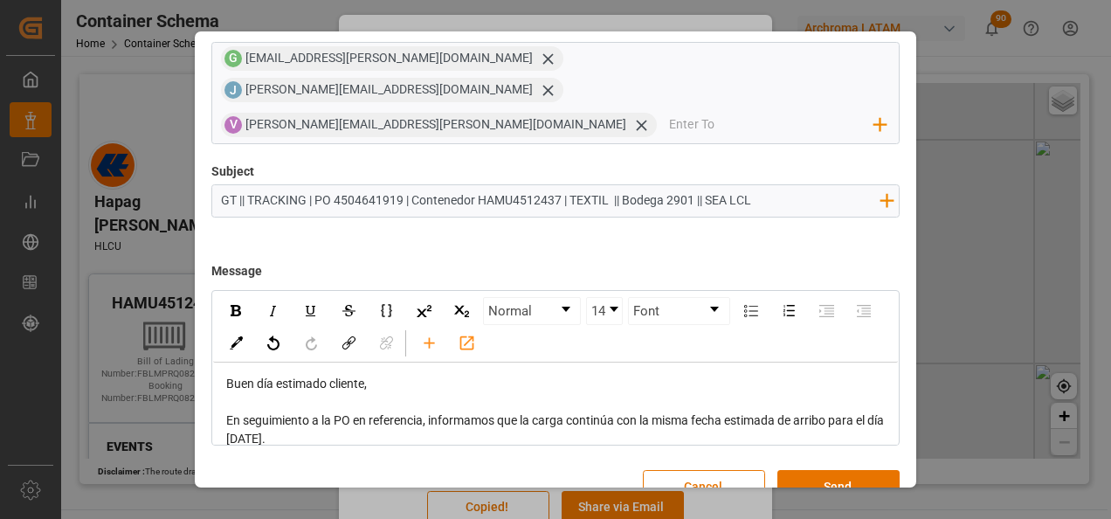
scroll to position [87, 0]
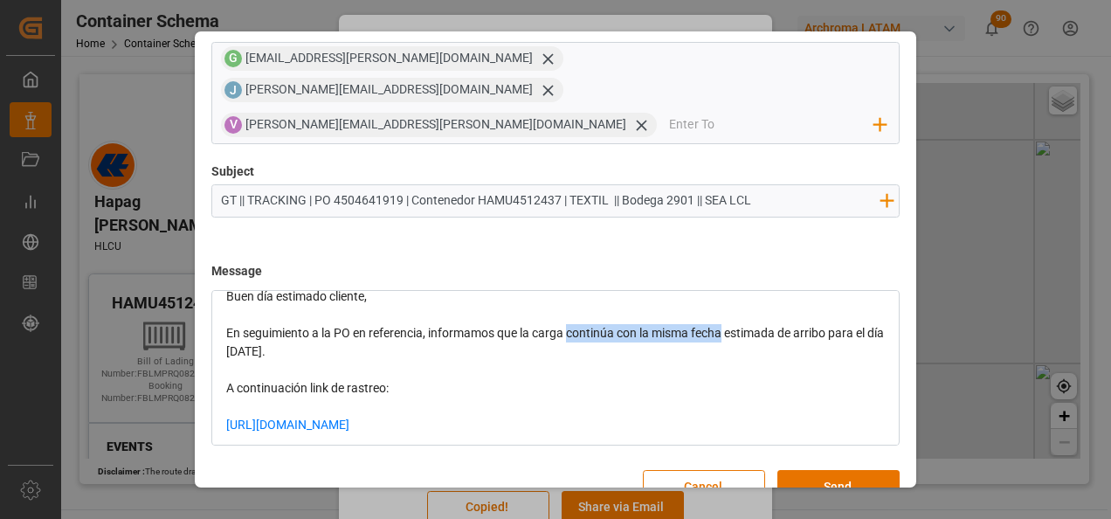
drag, startPoint x: 569, startPoint y: 305, endPoint x: 726, endPoint y: 309, distance: 156.4
click at [726, 324] on div "En seguimiento a la PO en referencia, informamos que la carga continúa con la m…" at bounding box center [556, 342] width 660 height 37
drag, startPoint x: 726, startPoint y: 309, endPoint x: 569, endPoint y: 309, distance: 157.2
click at [569, 324] on div "En seguimiento a la PO en referencia, informamos que la carga continúa con la m…" at bounding box center [556, 342] width 660 height 37
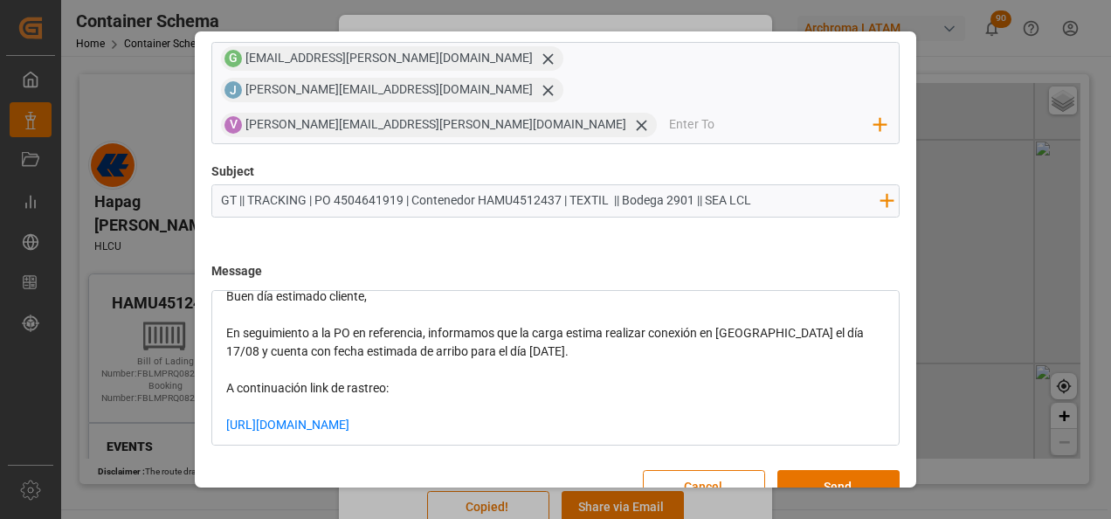
click at [423, 326] on span "En seguimiento a la PO en referencia, informamos que la carga estima realizar c…" at bounding box center [546, 342] width 640 height 32
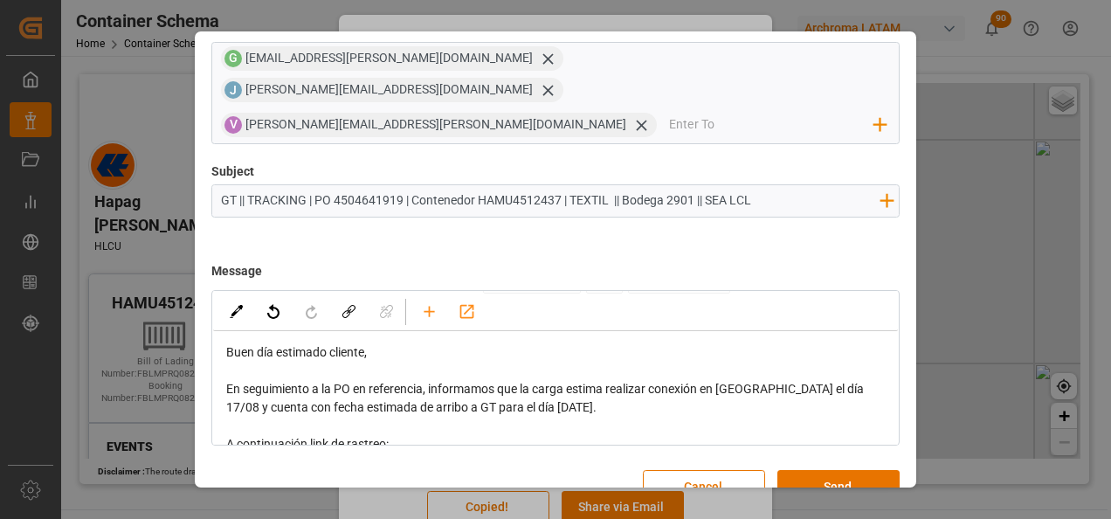
scroll to position [0, 0]
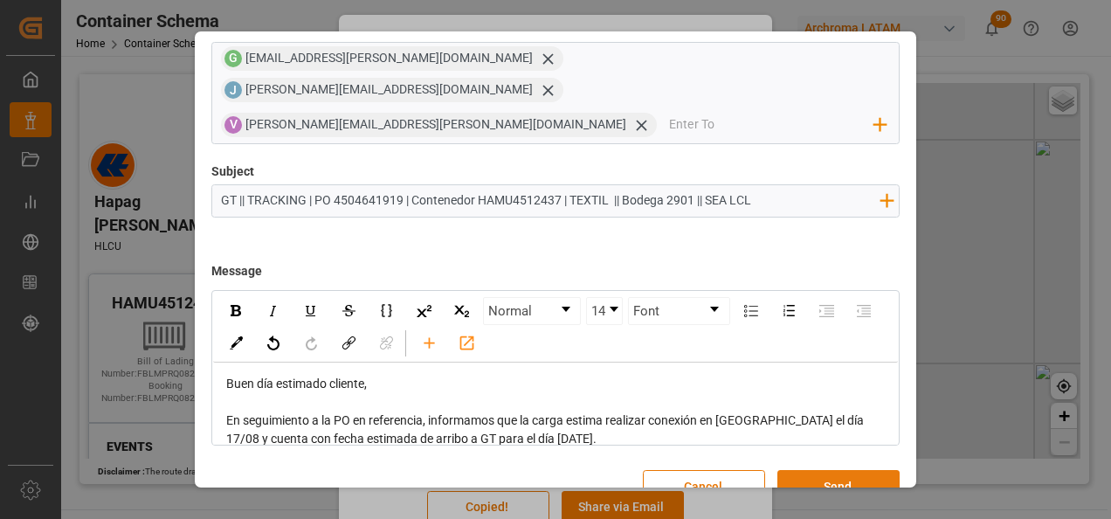
click at [825, 470] on button "Send" at bounding box center [838, 486] width 122 height 33
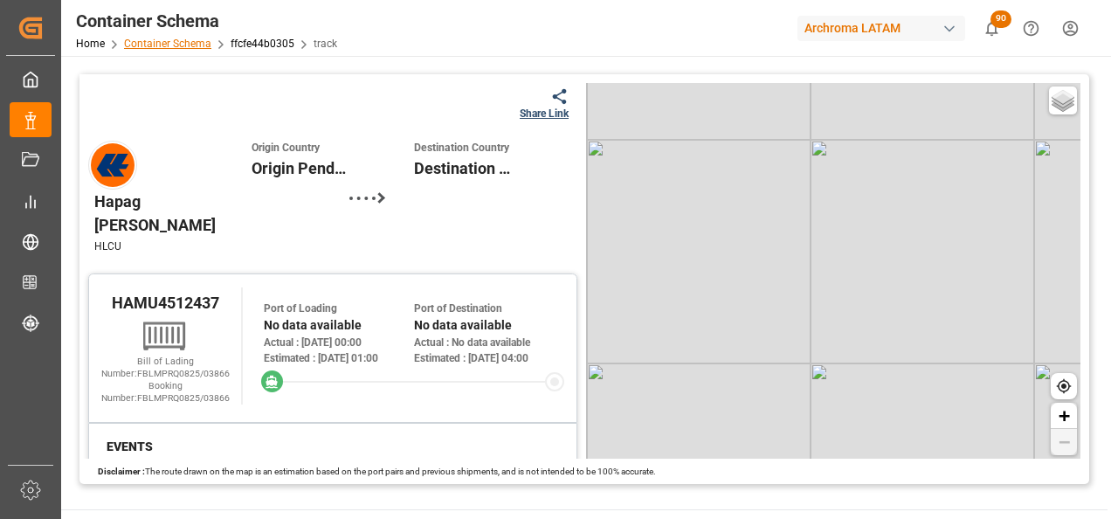
click at [161, 39] on link "Container Schema" at bounding box center [167, 44] width 87 height 12
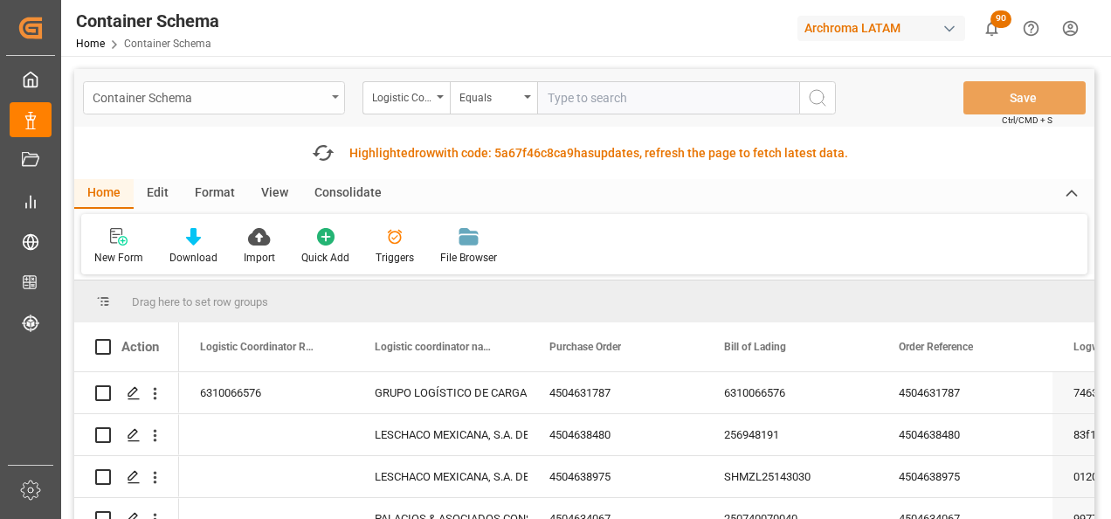
click at [309, 108] on div "Container Schema" at bounding box center [214, 97] width 262 height 33
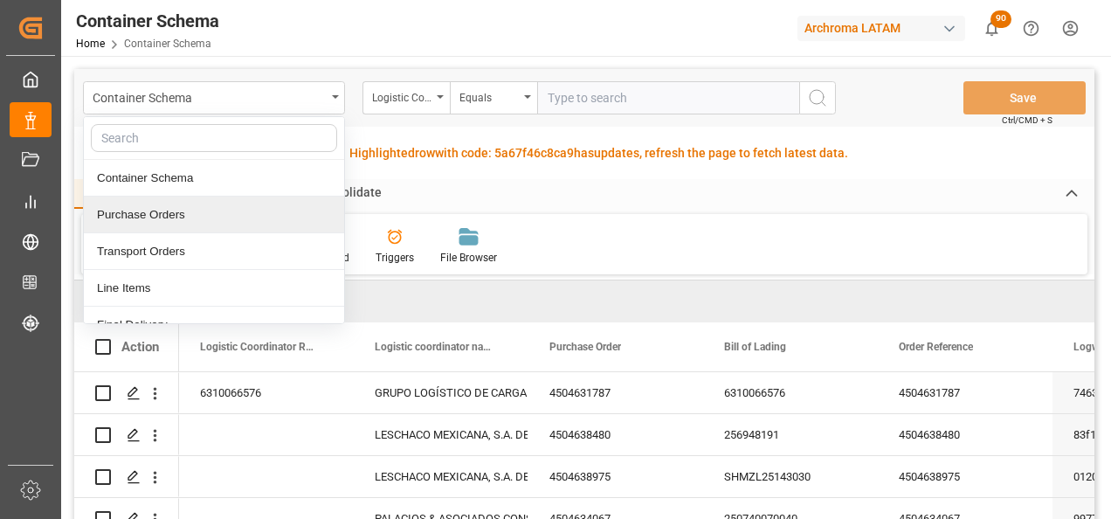
click at [167, 223] on div "Purchase Orders" at bounding box center [214, 214] width 260 height 37
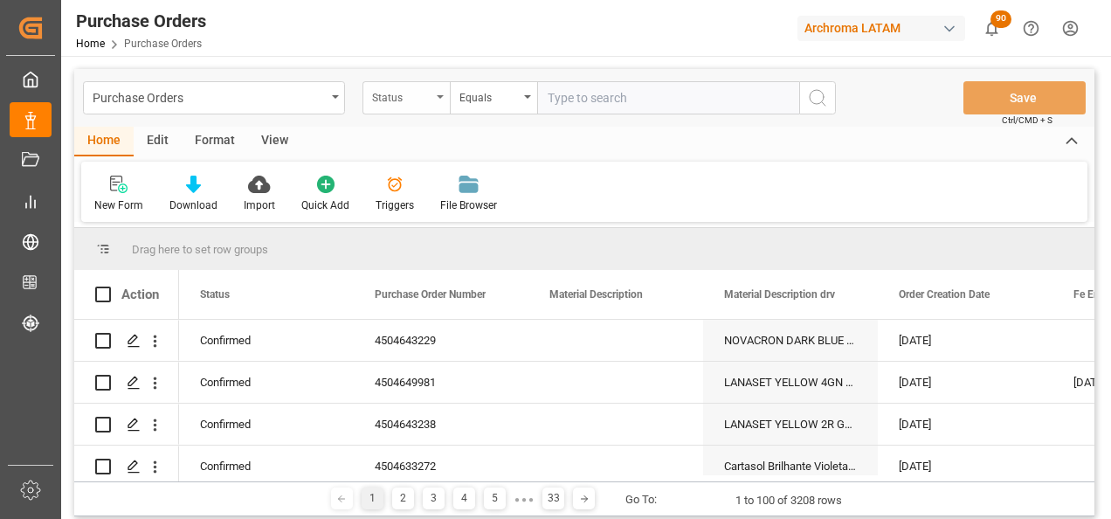
click at [415, 103] on div "Status" at bounding box center [401, 96] width 59 height 20
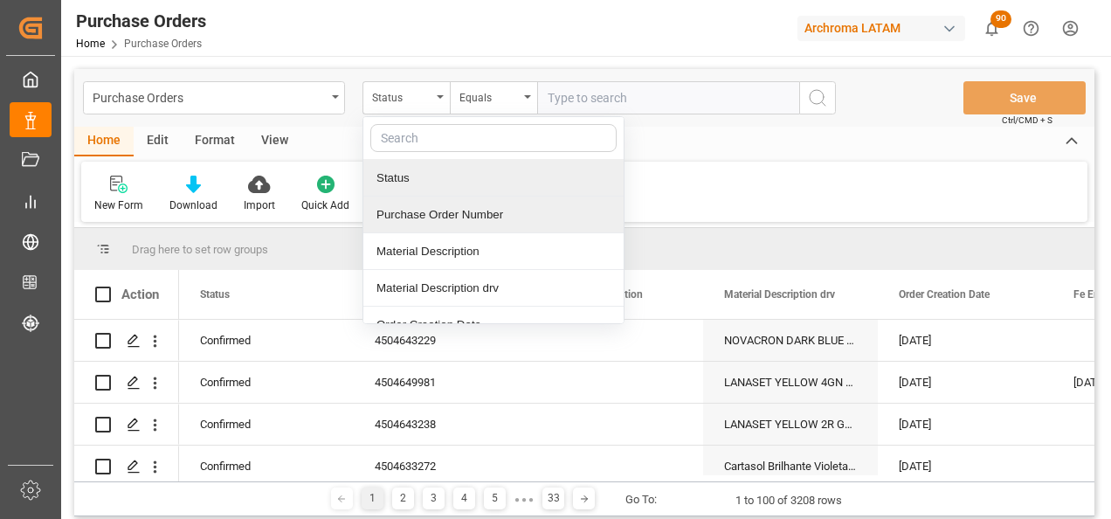
click at [413, 217] on div "Purchase Order Number" at bounding box center [493, 214] width 260 height 37
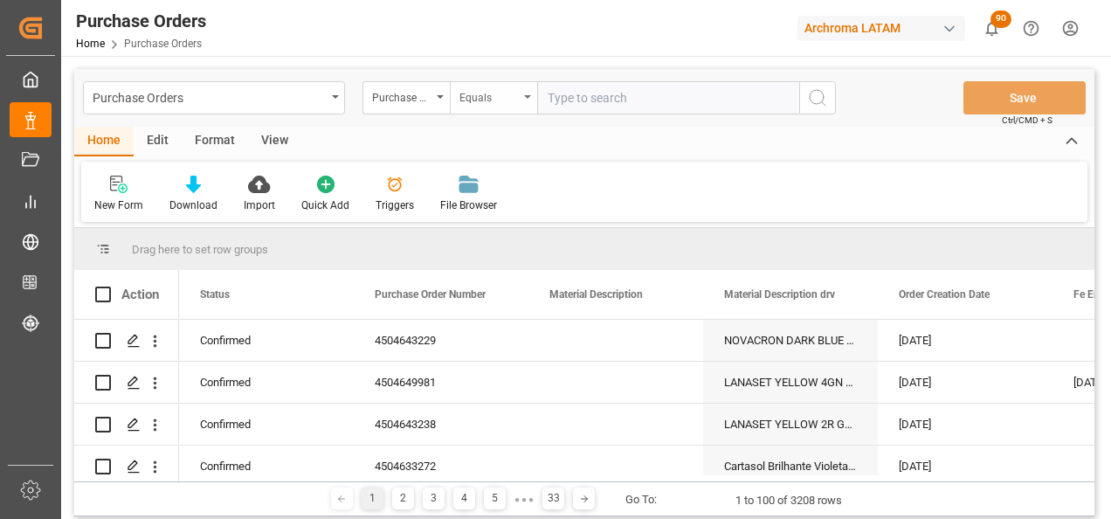
click at [511, 103] on div "Equals" at bounding box center [488, 96] width 59 height 20
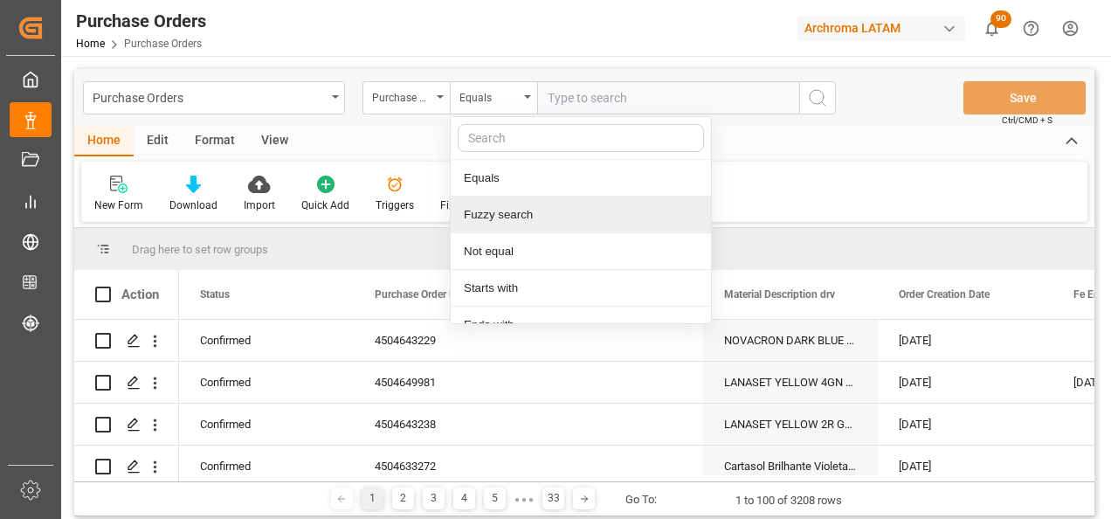
click at [525, 202] on div "Fuzzy search" at bounding box center [581, 214] width 260 height 37
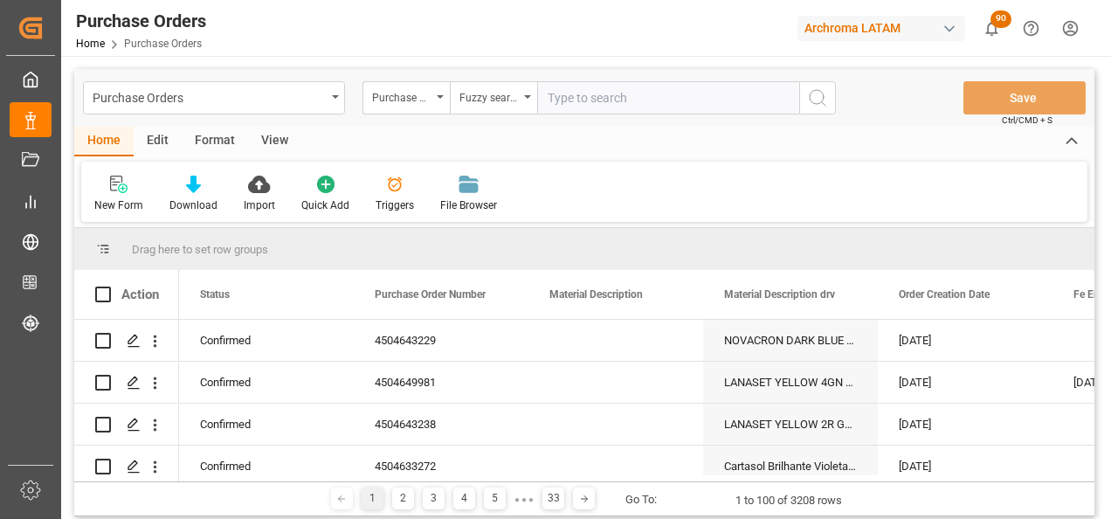
paste input "4504643854"
type input "4504643854"
click at [814, 93] on icon "search button" at bounding box center [817, 97] width 21 height 21
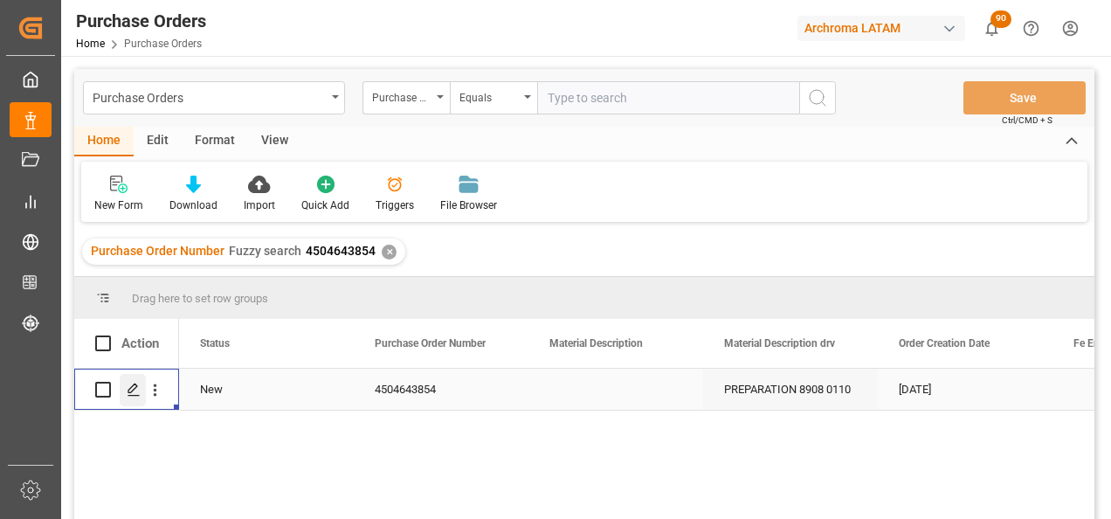
click at [137, 391] on icon "Press SPACE to select this row." at bounding box center [134, 389] width 14 height 14
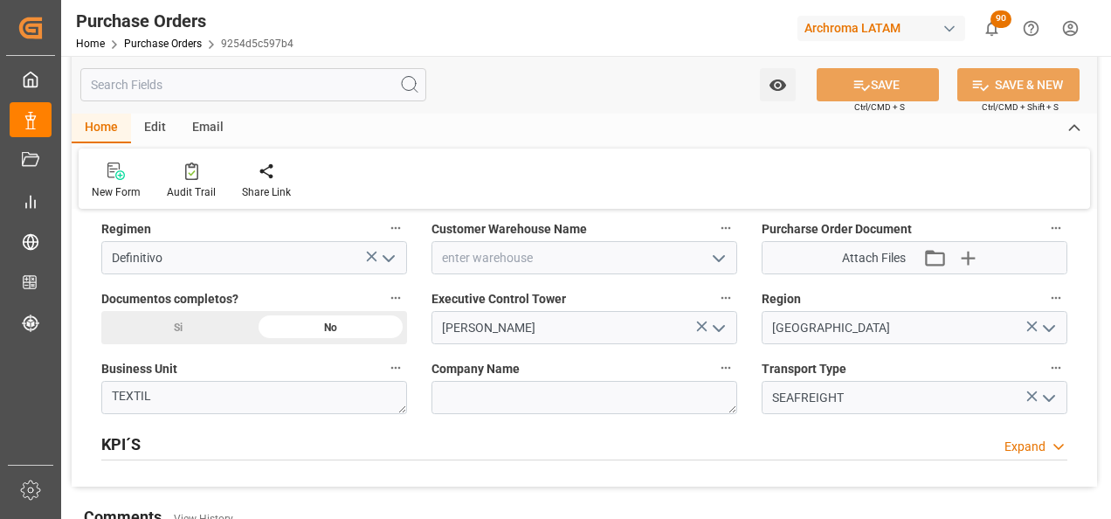
scroll to position [1310, 0]
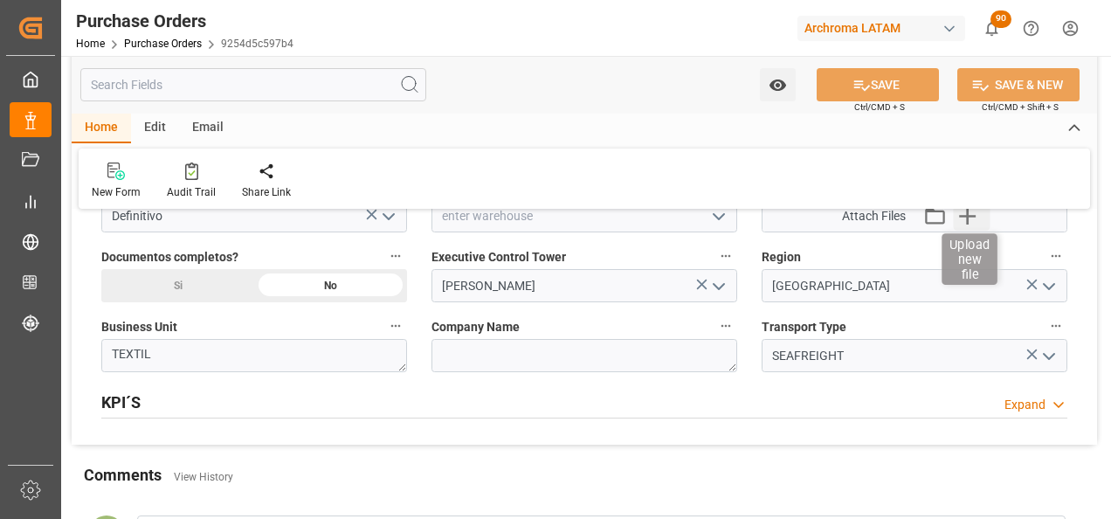
click at [962, 216] on icon "button" at bounding box center [967, 216] width 17 height 17
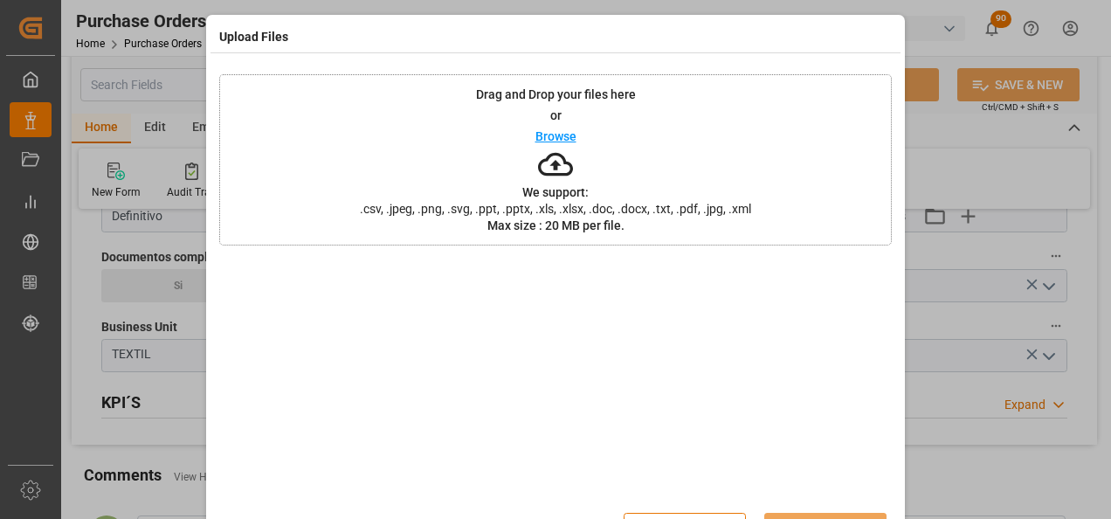
click at [651, 205] on span ".csv, .jpeg, .png, .svg, .ppt, .pptx, .xls, .xlsx, .doc, .docx, .txt, .pdf, .jp…" at bounding box center [555, 209] width 414 height 12
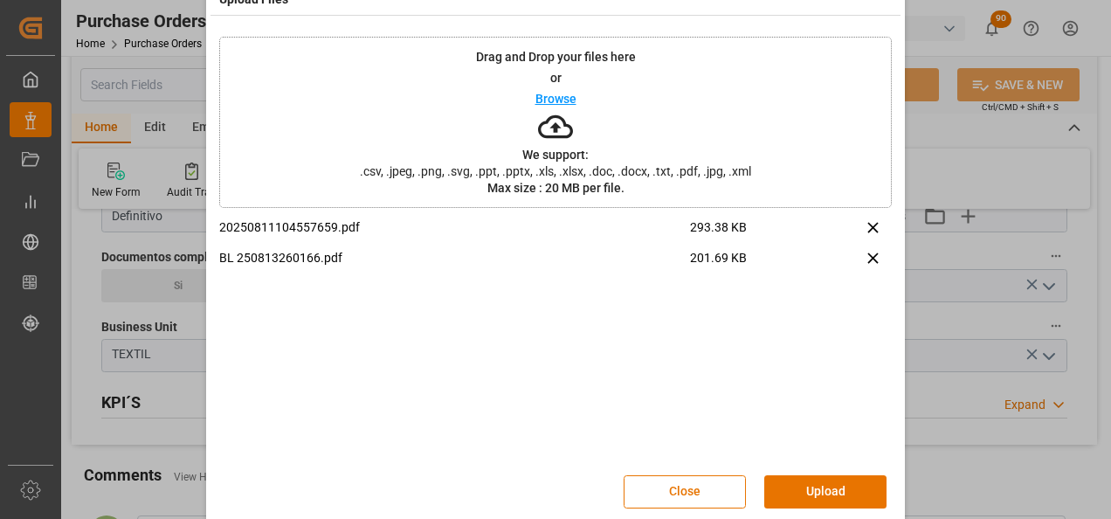
scroll to position [58, 0]
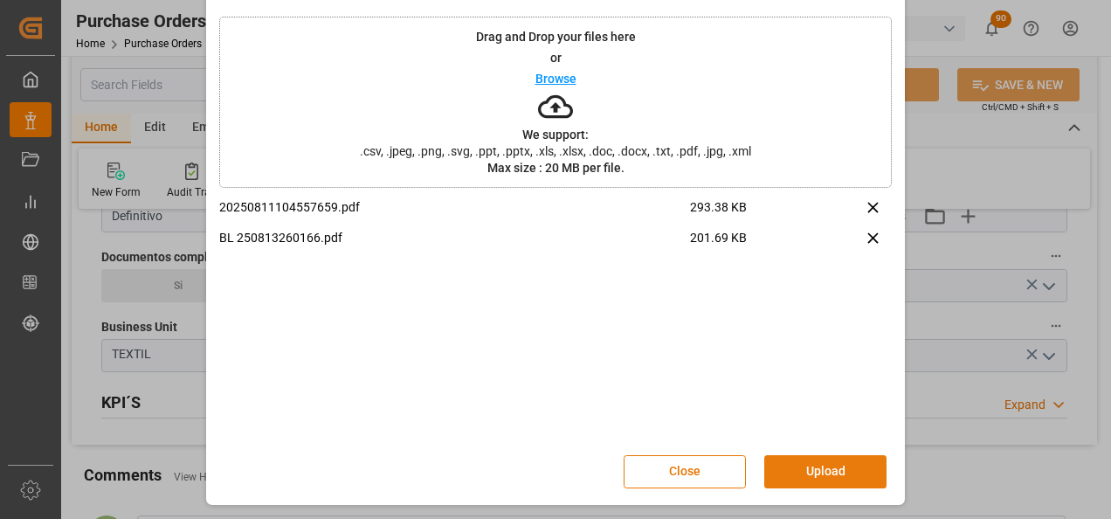
click at [823, 466] on button "Upload" at bounding box center [825, 471] width 122 height 33
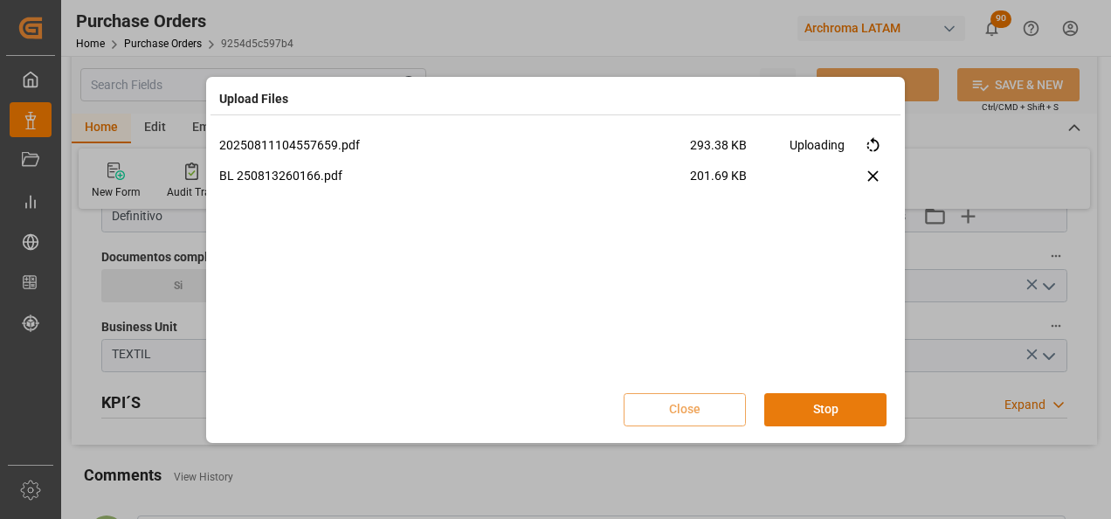
scroll to position [0, 0]
click at [823, 405] on button "Done" at bounding box center [825, 409] width 122 height 33
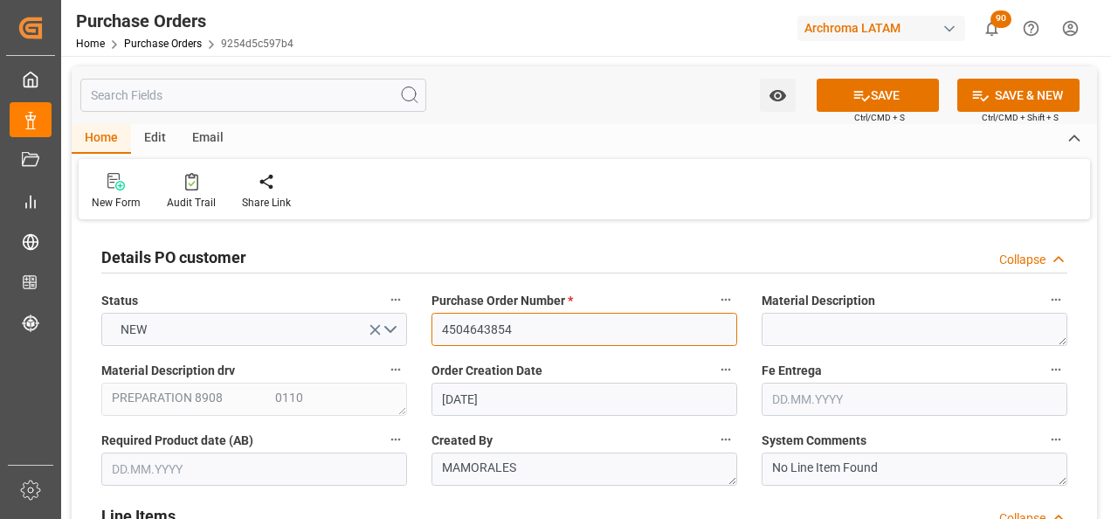
click at [482, 331] on input "4504643854" at bounding box center [584, 329] width 306 height 33
click at [482, 330] on input "4504643854" at bounding box center [584, 329] width 306 height 33
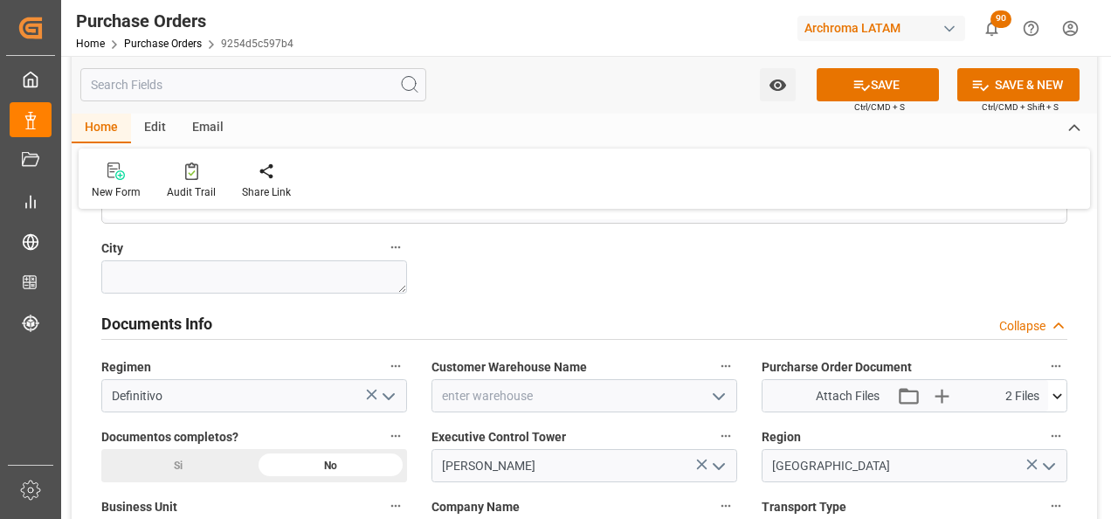
scroll to position [1135, 0]
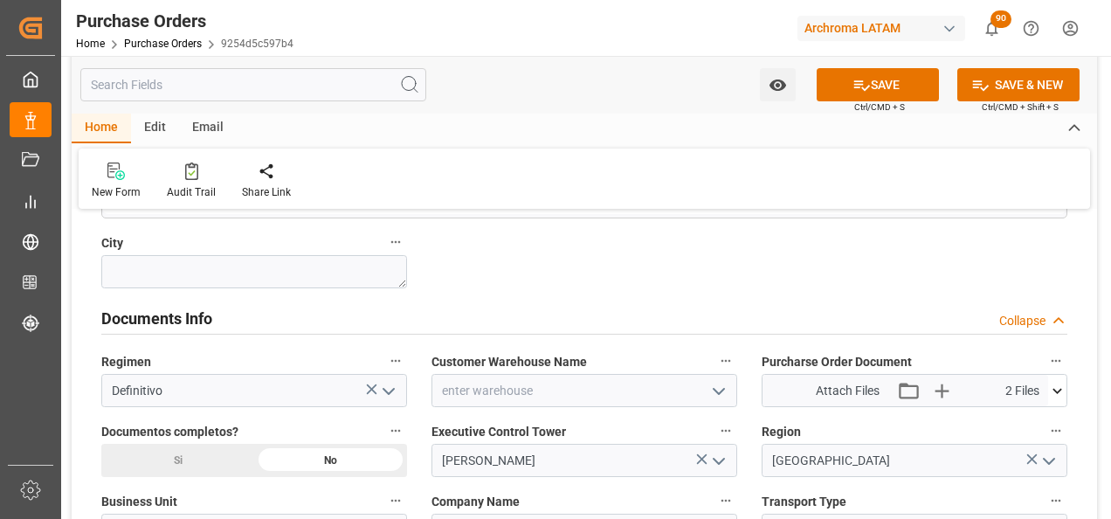
click at [712, 386] on icon "open menu" at bounding box center [718, 391] width 21 height 21
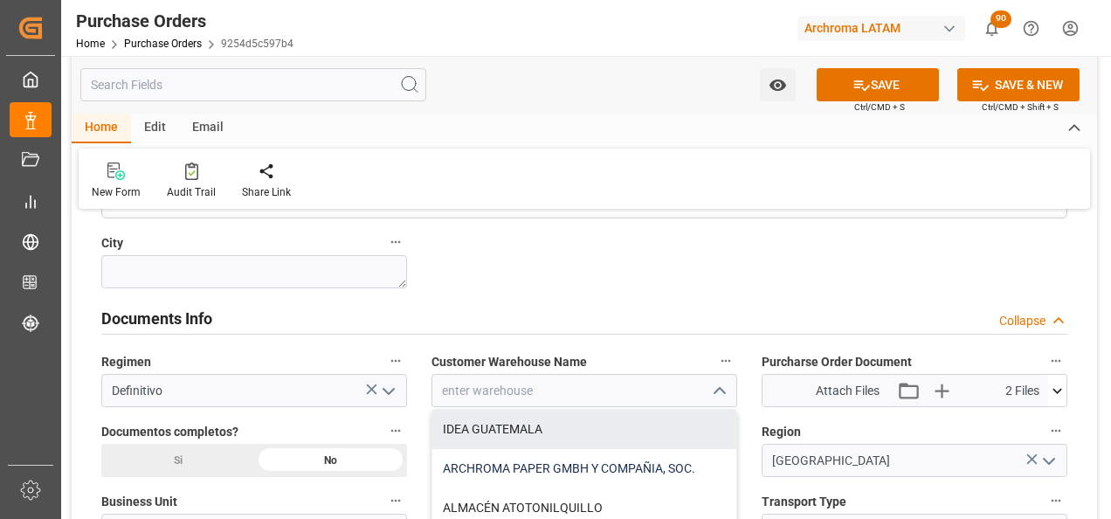
click at [582, 457] on div "ARCHROMA PAPER GMBH Y COMPAÑIA, SOC." at bounding box center [584, 468] width 304 height 39
type input "ARCHROMA PAPER GMBH Y COMPAÑIA, SOC."
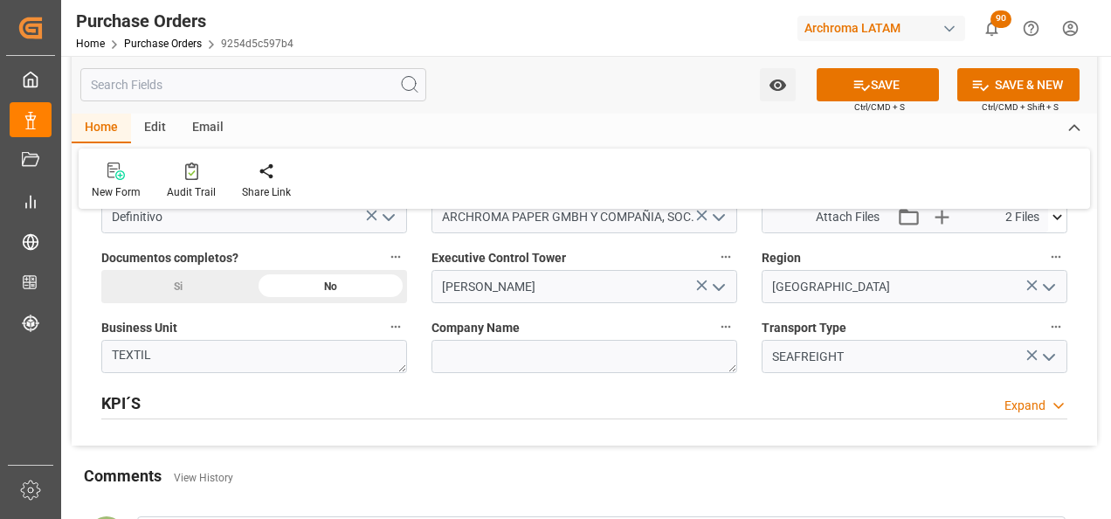
scroll to position [1397, 0]
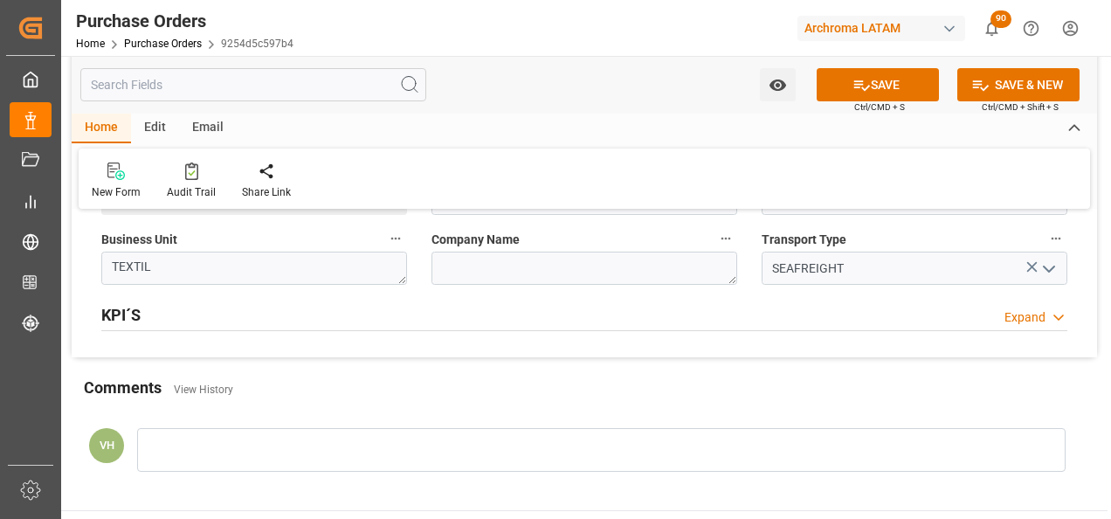
click at [304, 451] on div at bounding box center [601, 450] width 928 height 44
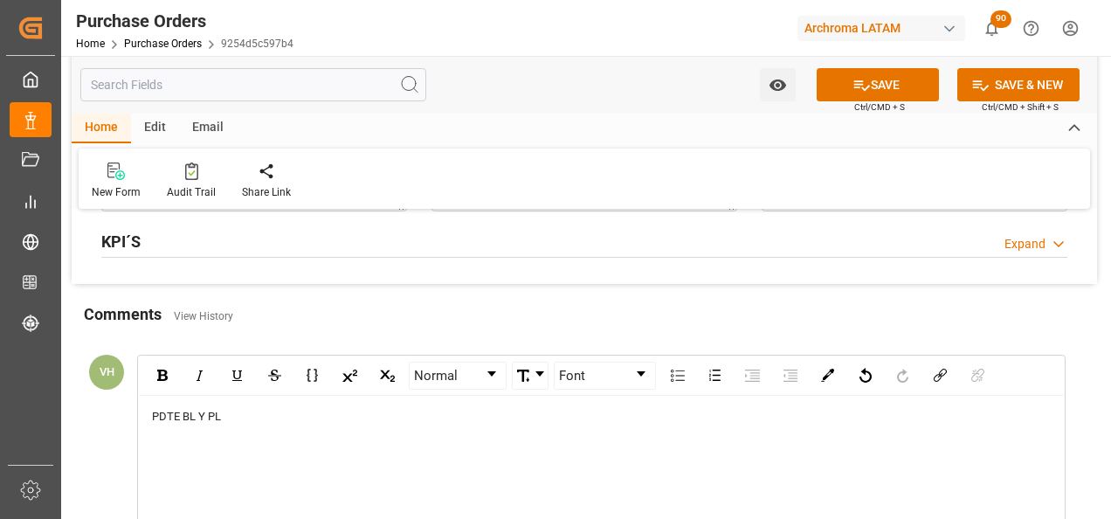
scroll to position [1572, 0]
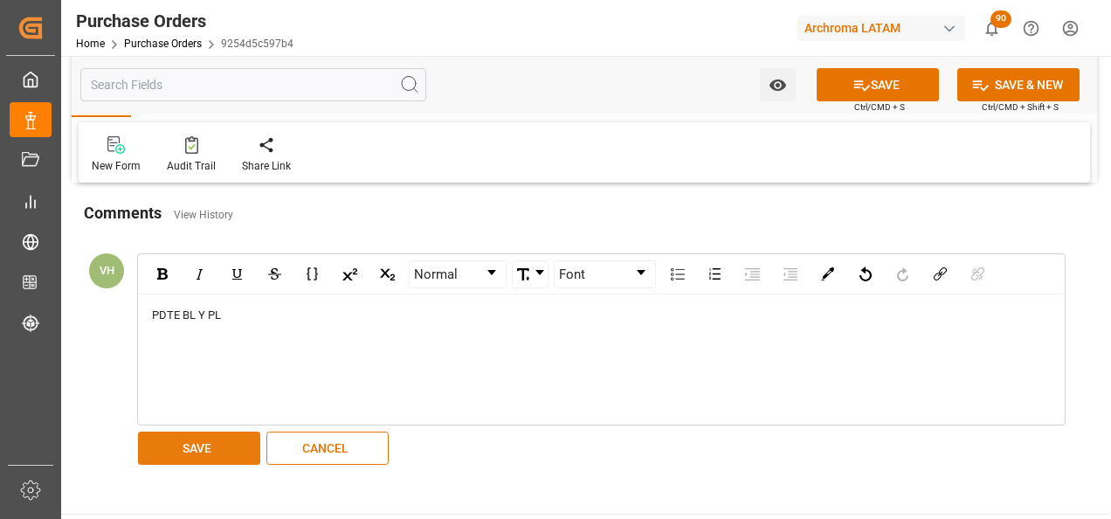
click at [194, 444] on button "SAVE" at bounding box center [199, 447] width 122 height 33
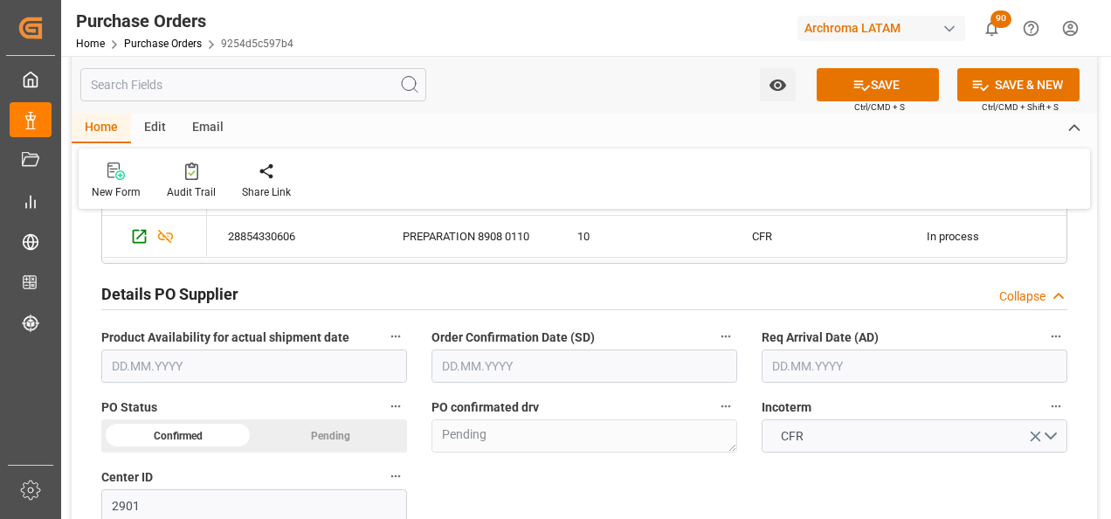
scroll to position [524, 0]
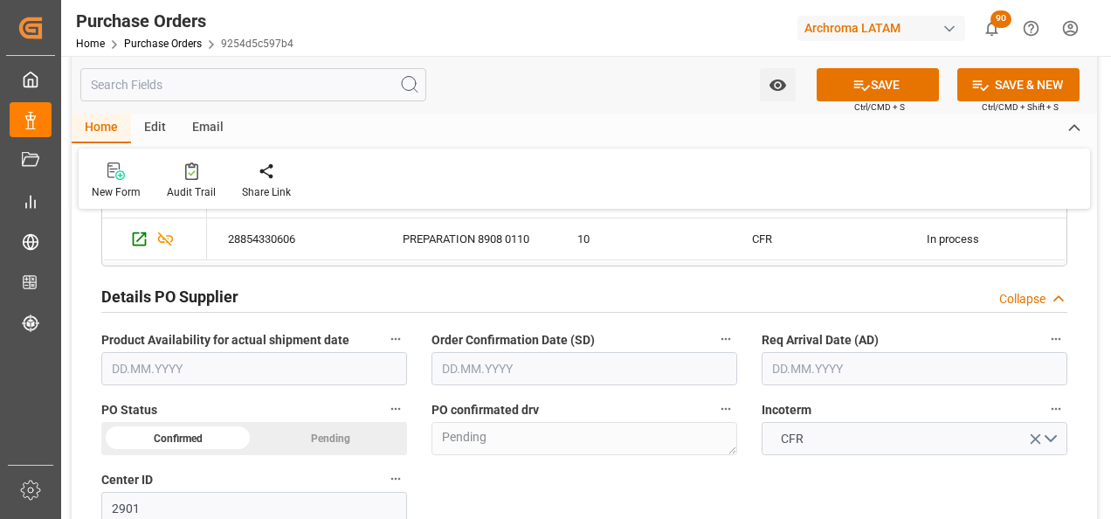
click at [478, 362] on input "text" at bounding box center [584, 368] width 306 height 33
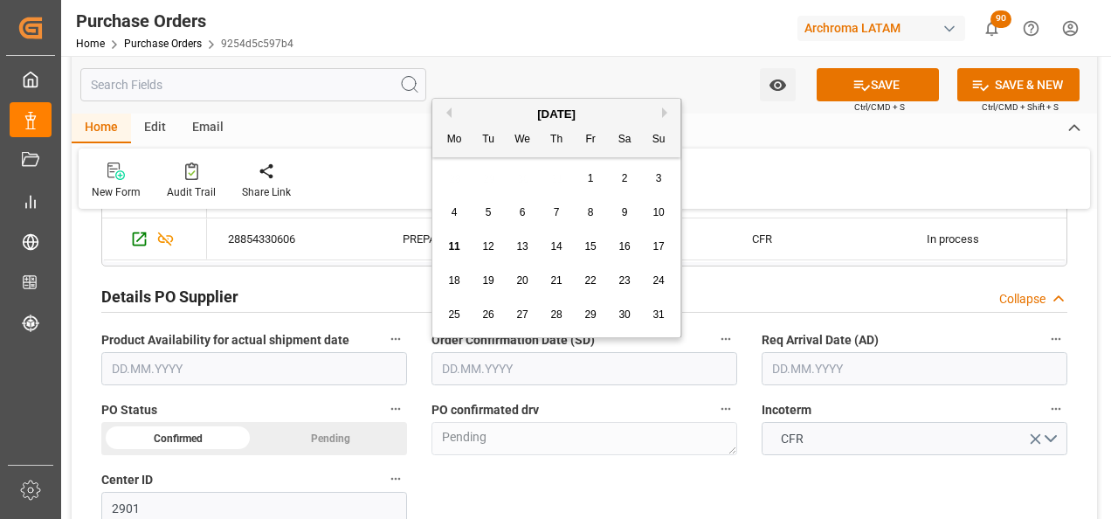
click at [450, 186] on div "28 29 30 31 1 2 3" at bounding box center [557, 179] width 238 height 34
click at [454, 249] on span "11" at bounding box center [453, 246] width 11 height 12
type input "[DATE]"
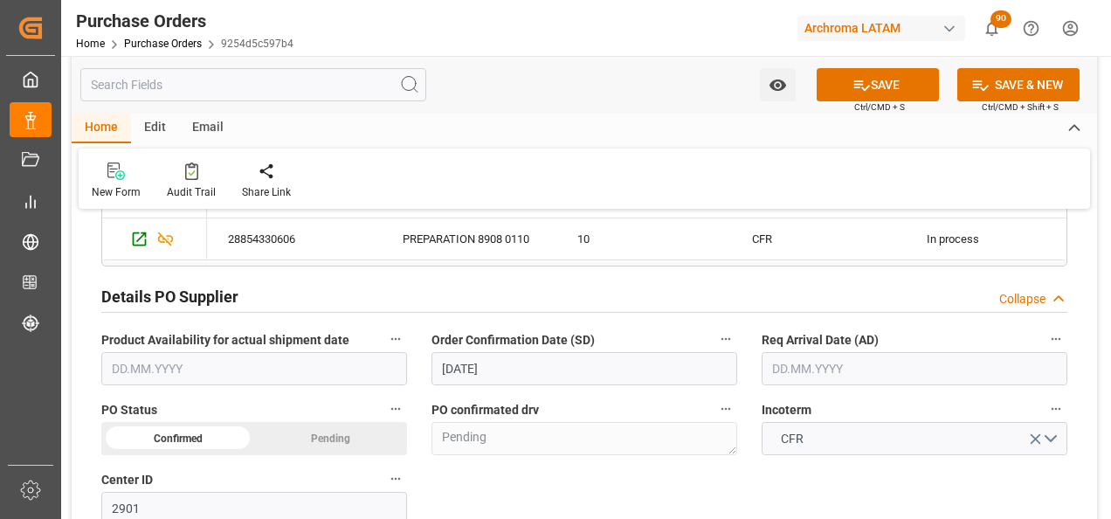
click at [806, 369] on input "text" at bounding box center [914, 368] width 306 height 33
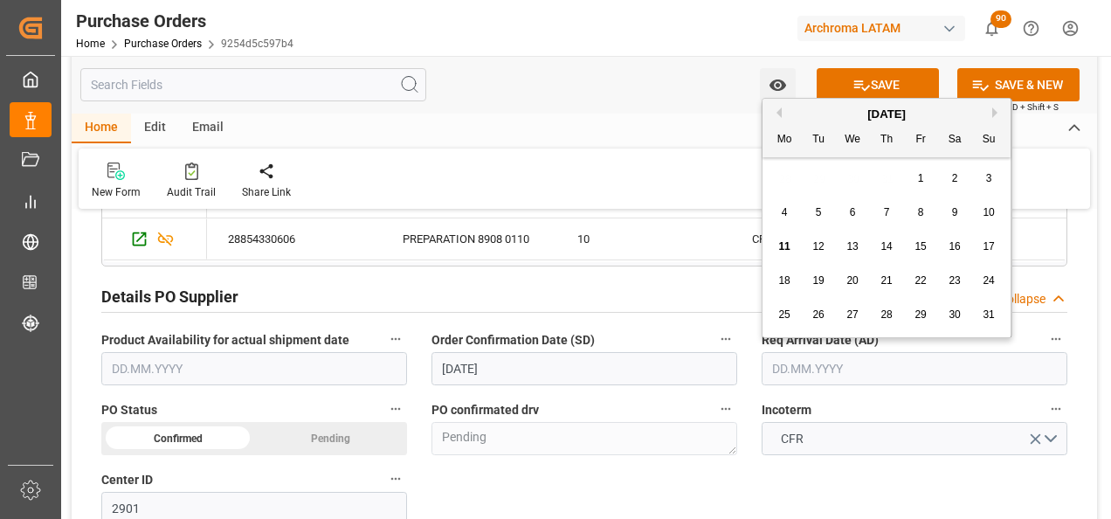
click at [773, 185] on div "28 29 30 31 1 2 3" at bounding box center [887, 179] width 238 height 34
click at [989, 115] on div "[DATE]" at bounding box center [886, 114] width 248 height 17
click at [1000, 112] on button "Next Month" at bounding box center [997, 112] width 10 height 10
click at [888, 215] on span "11" at bounding box center [885, 212] width 11 height 12
type input "11.09.2025"
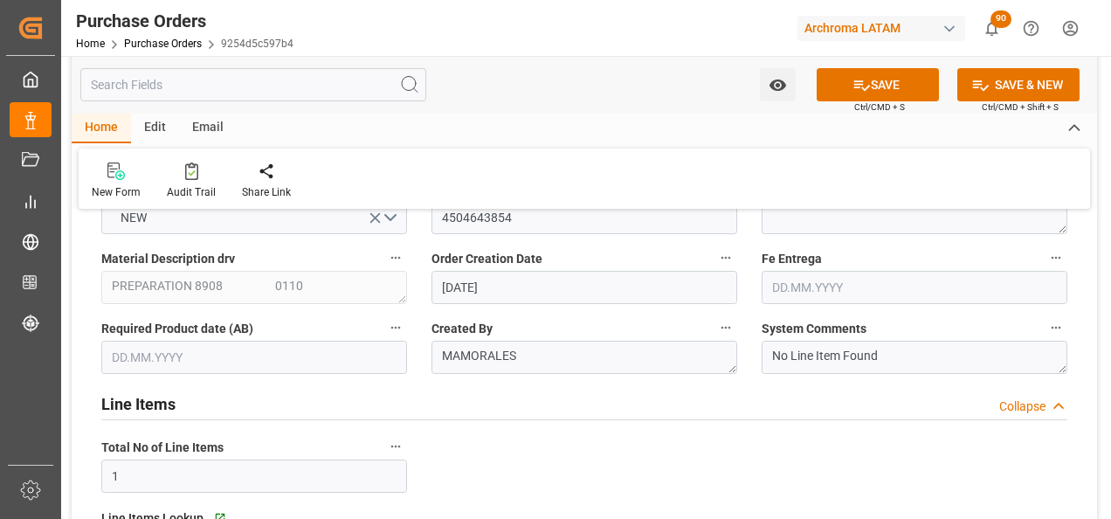
scroll to position [0, 0]
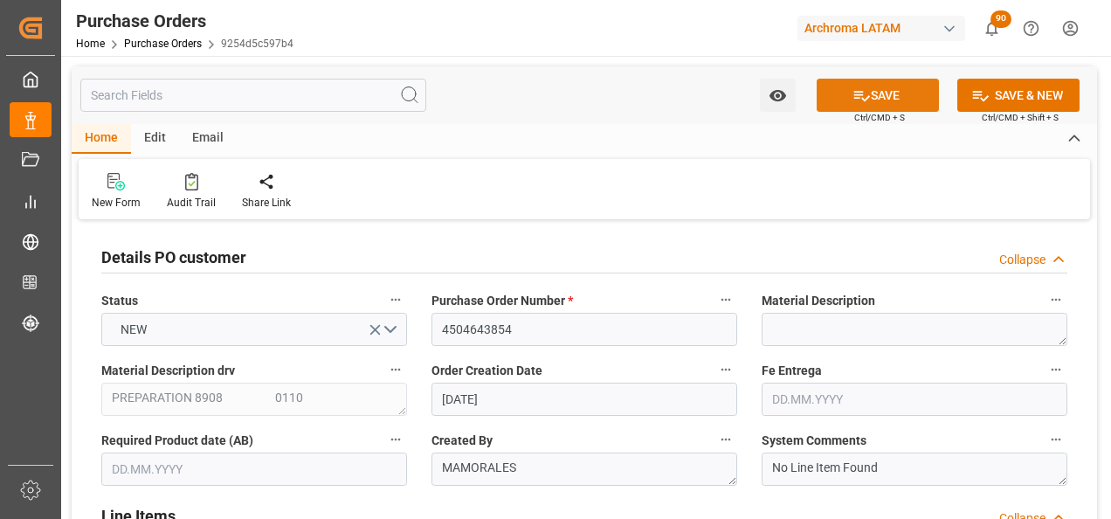
click at [840, 99] on button "SAVE" at bounding box center [878, 95] width 122 height 33
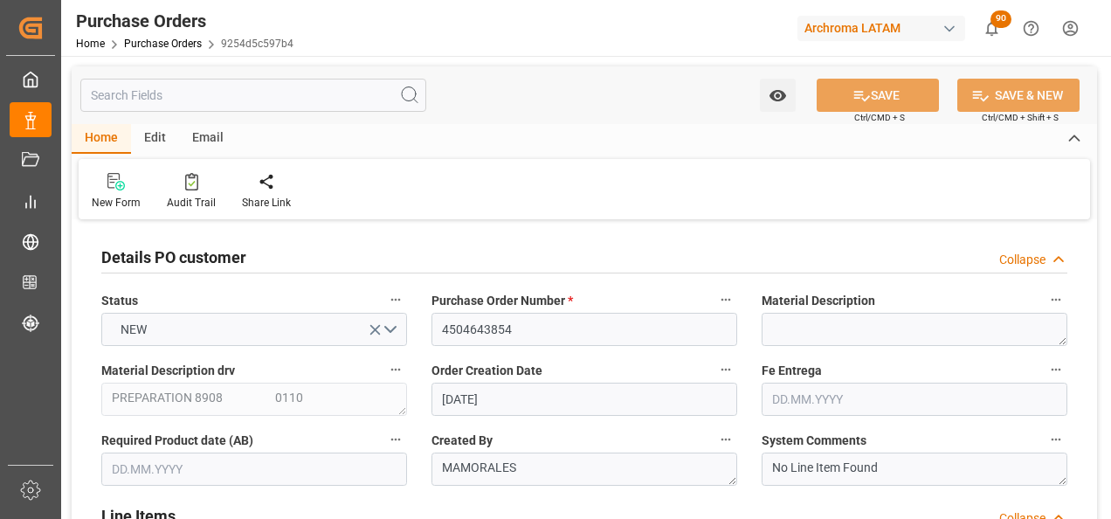
type textarea "Confirmed"
click at [500, 331] on input "4504643854" at bounding box center [584, 329] width 306 height 33
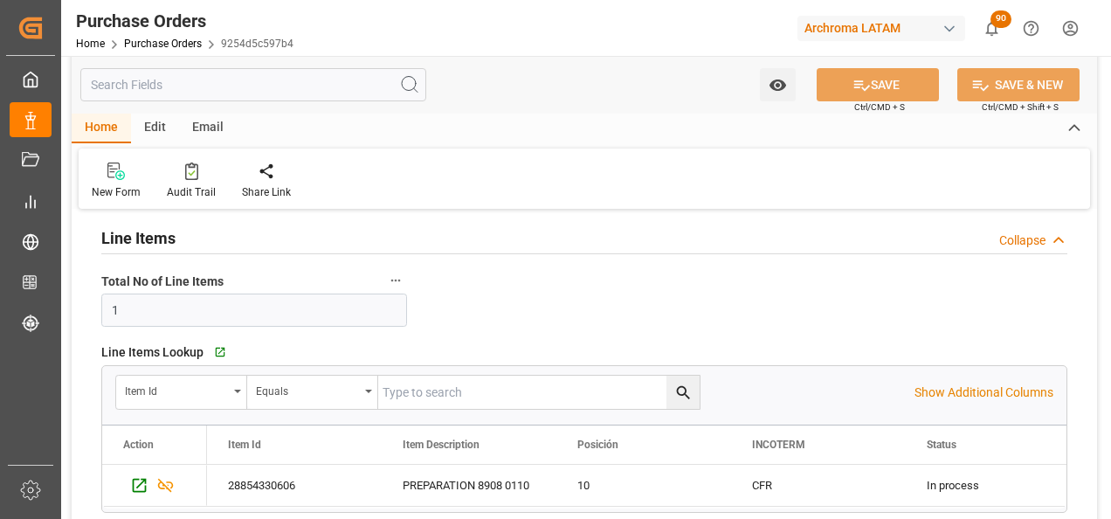
scroll to position [262, 0]
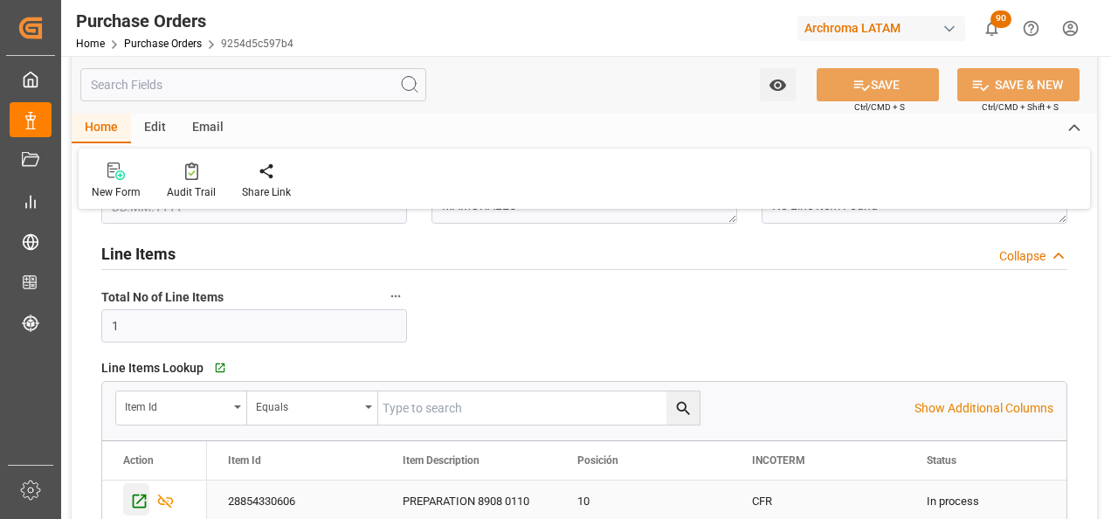
click at [140, 496] on icon "Press SPACE to select this row." at bounding box center [139, 501] width 18 height 18
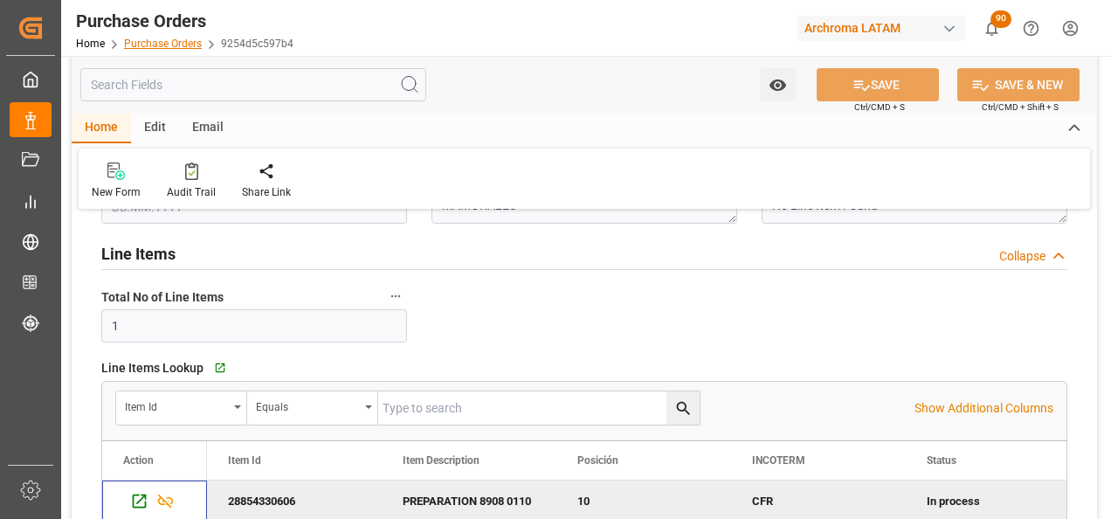
click at [166, 42] on link "Purchase Orders" at bounding box center [163, 44] width 78 height 12
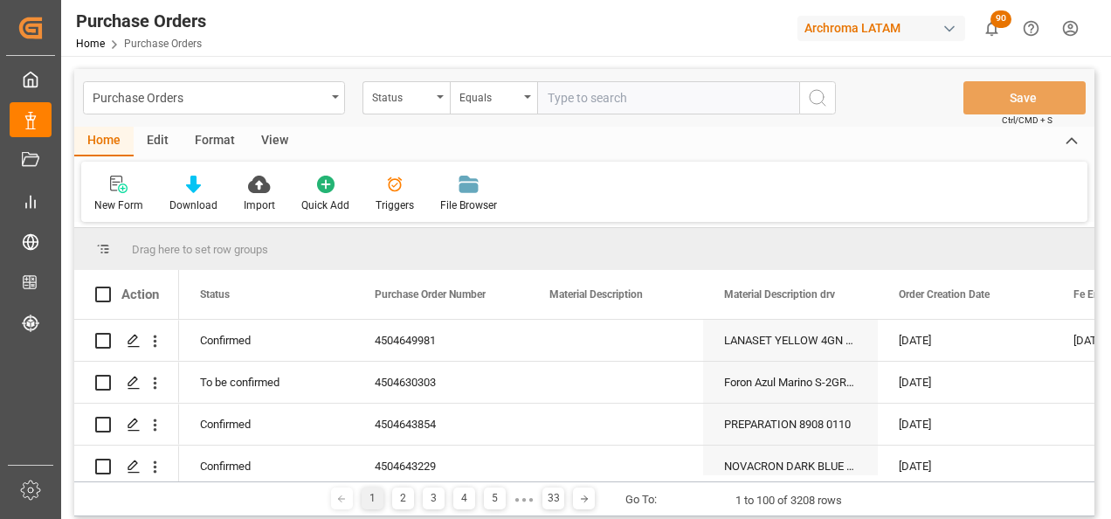
click at [332, 101] on div "Purchase Orders" at bounding box center [214, 97] width 262 height 33
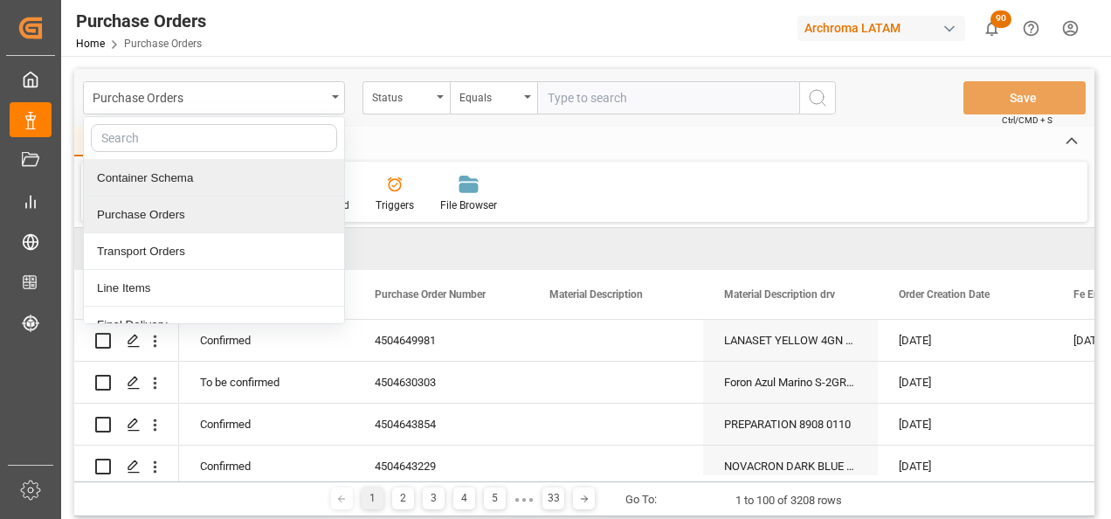
click at [205, 190] on div "Container Schema" at bounding box center [214, 178] width 260 height 37
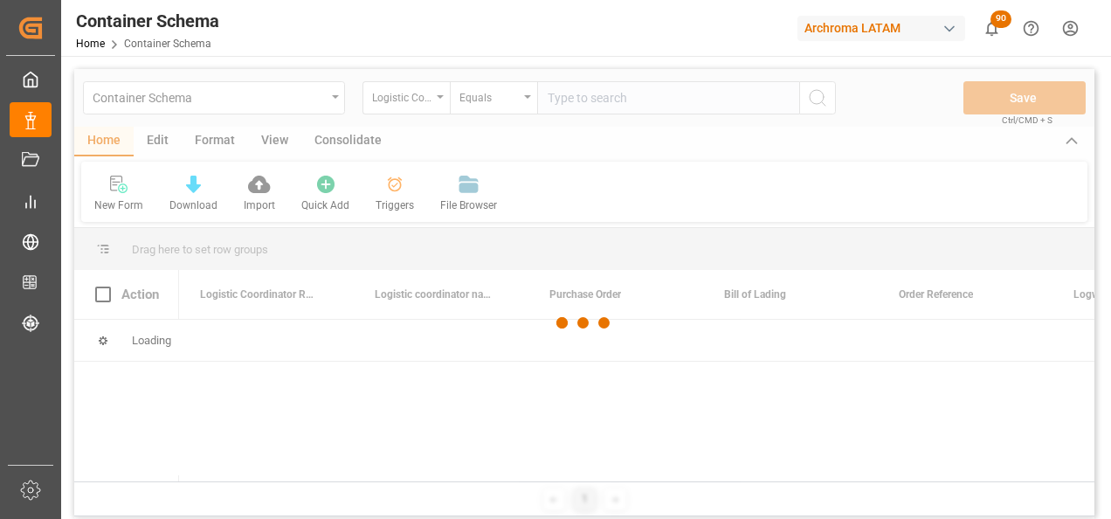
click at [403, 97] on div at bounding box center [584, 323] width 1020 height 508
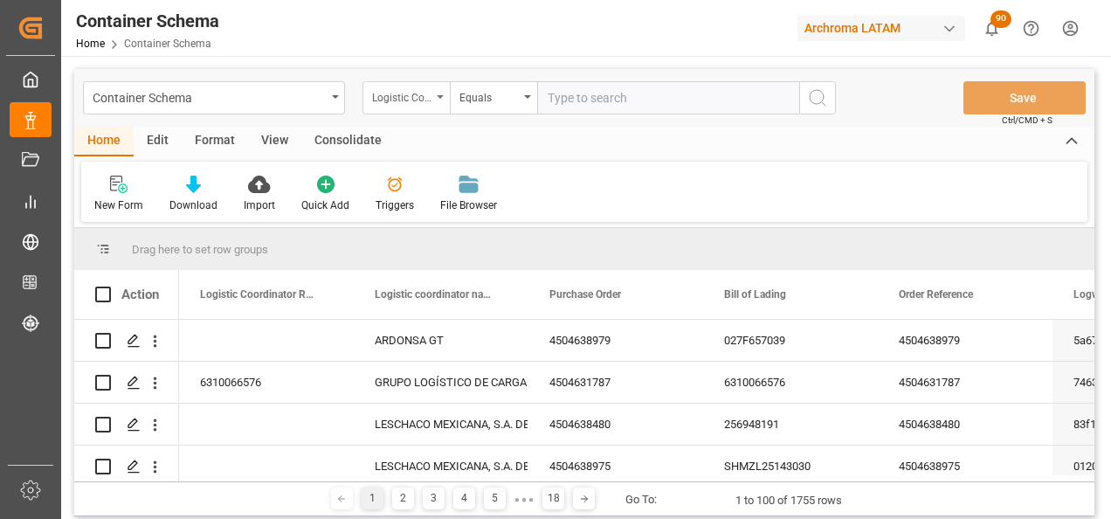
click at [436, 101] on div "Logistic Coordinator Reference Number" at bounding box center [405, 97] width 87 height 33
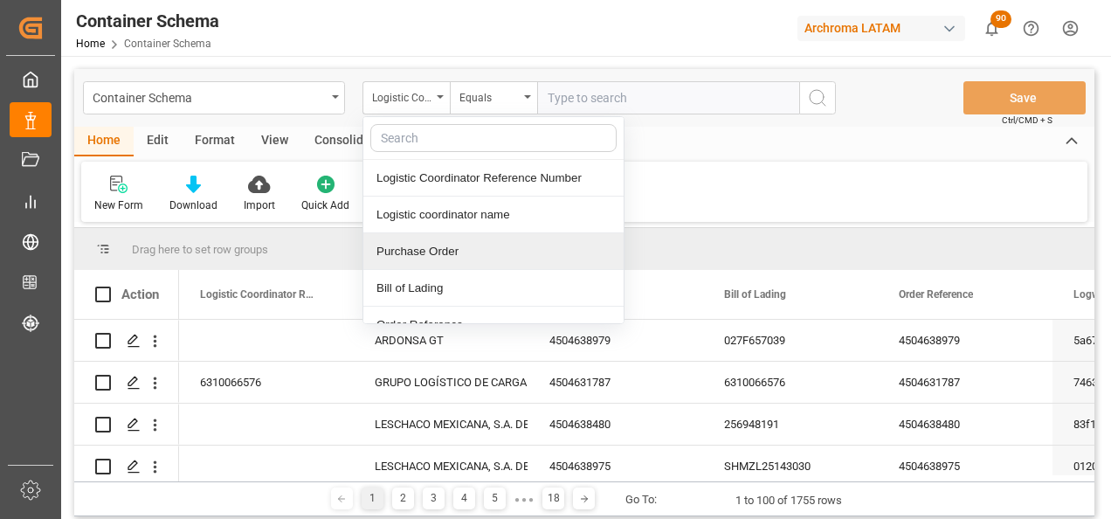
click at [432, 247] on div "Purchase Order" at bounding box center [493, 251] width 260 height 37
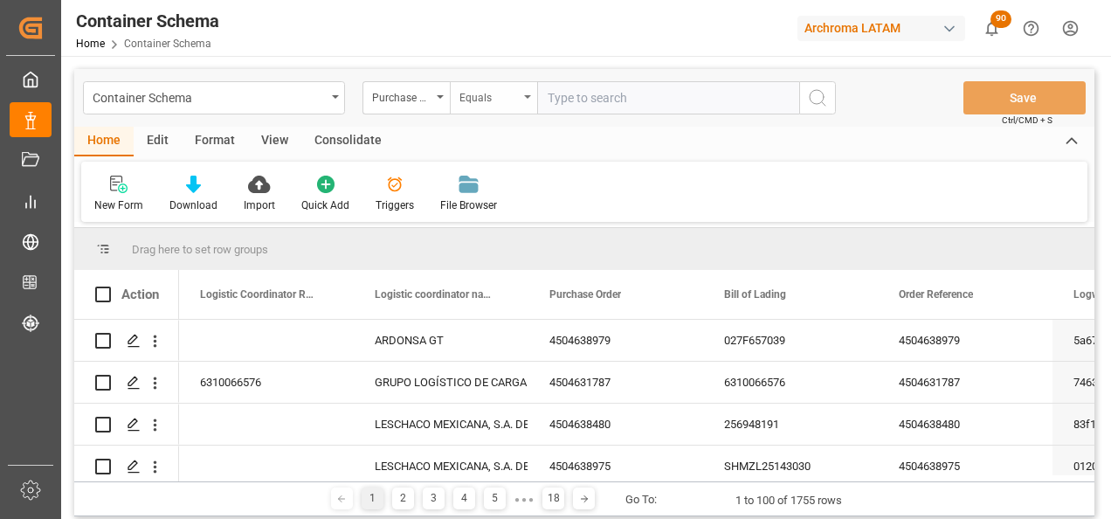
click at [497, 84] on div "Equals" at bounding box center [493, 97] width 87 height 33
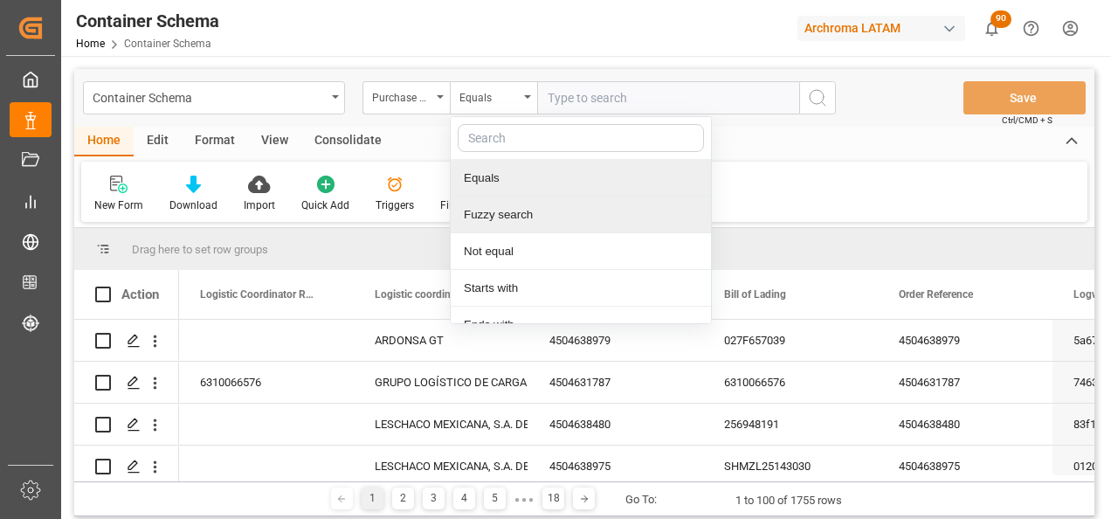
click at [513, 215] on div "Fuzzy search" at bounding box center [581, 214] width 260 height 37
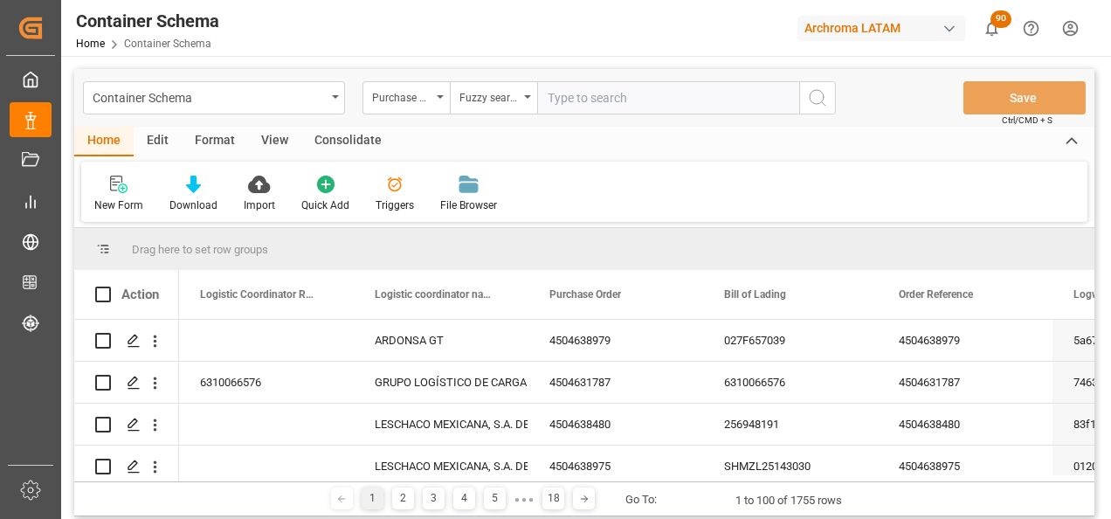
paste input "4504648483"
type input "4504648483"
click at [827, 108] on button "search button" at bounding box center [817, 97] width 37 height 33
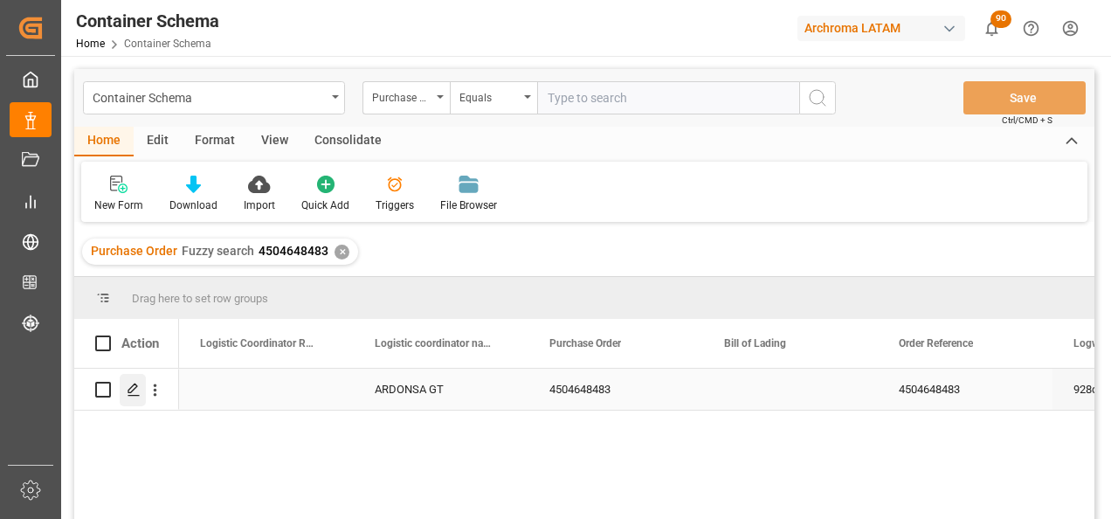
click at [135, 395] on icon "Press SPACE to select this row." at bounding box center [134, 389] width 14 height 14
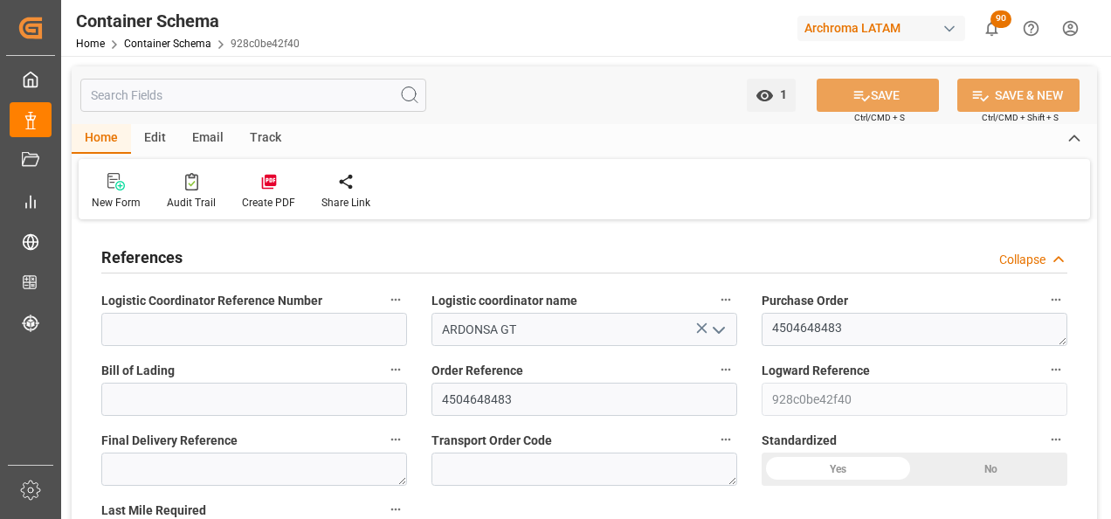
type input "0"
type input "2"
type input "1"
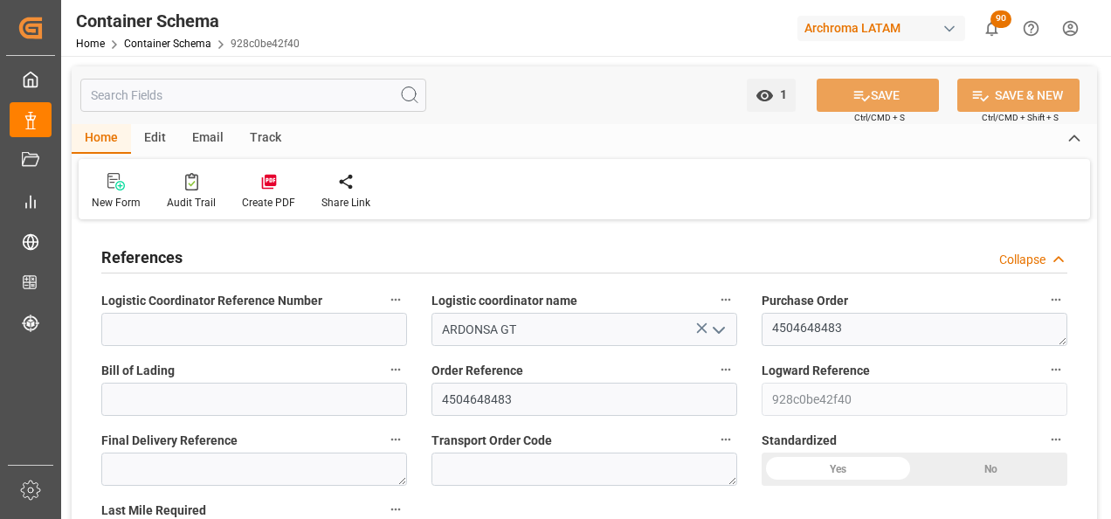
type input "1000"
type input "1059"
type input "USPEF"
type input "GTIZ4"
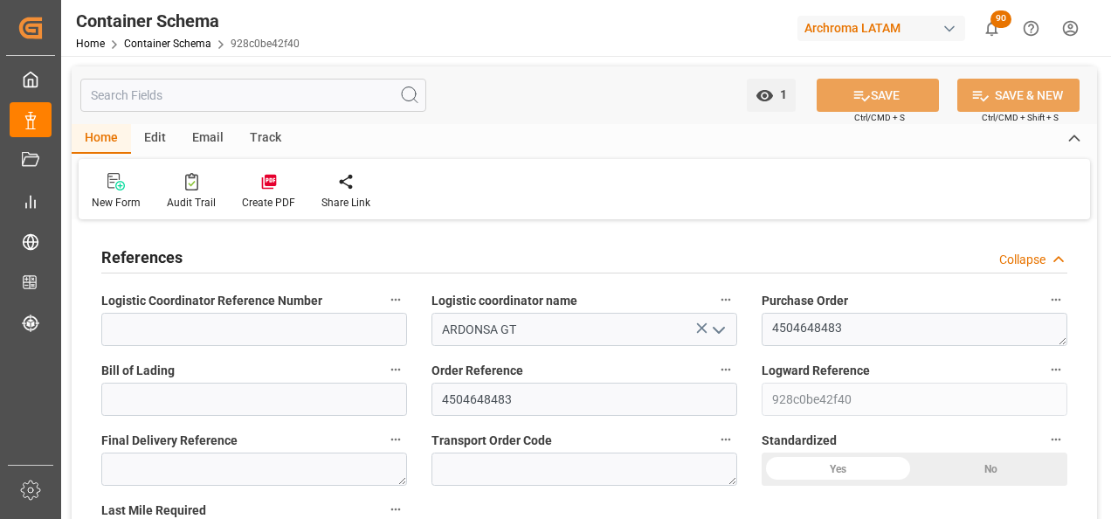
type input "0"
type input "08.08.2025 09:30"
type input "06.08.2025"
type input "[DATE]"
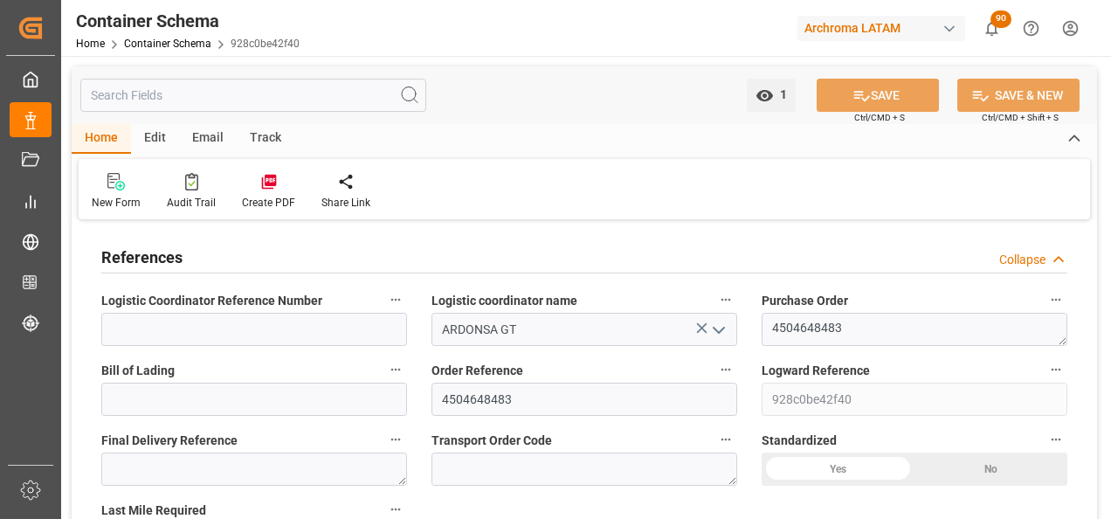
type input "16.08.2025"
type input "[DATE]"
click at [159, 45] on link "Container Schema" at bounding box center [167, 44] width 87 height 12
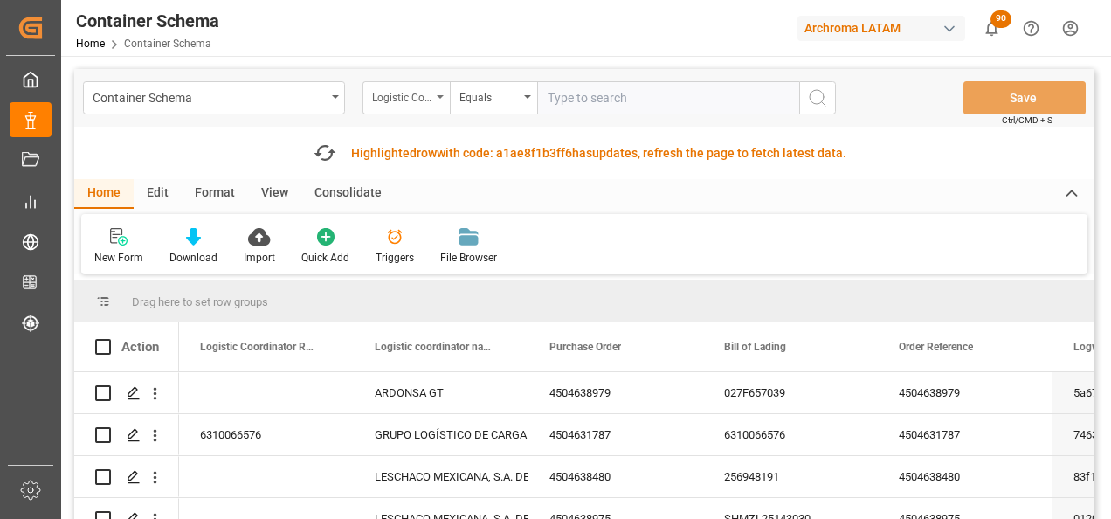
drag, startPoint x: 403, startPoint y: 100, endPoint x: 420, endPoint y: 112, distance: 20.8
click at [403, 100] on div "Logistic Coordinator Reference Number" at bounding box center [401, 96] width 59 height 20
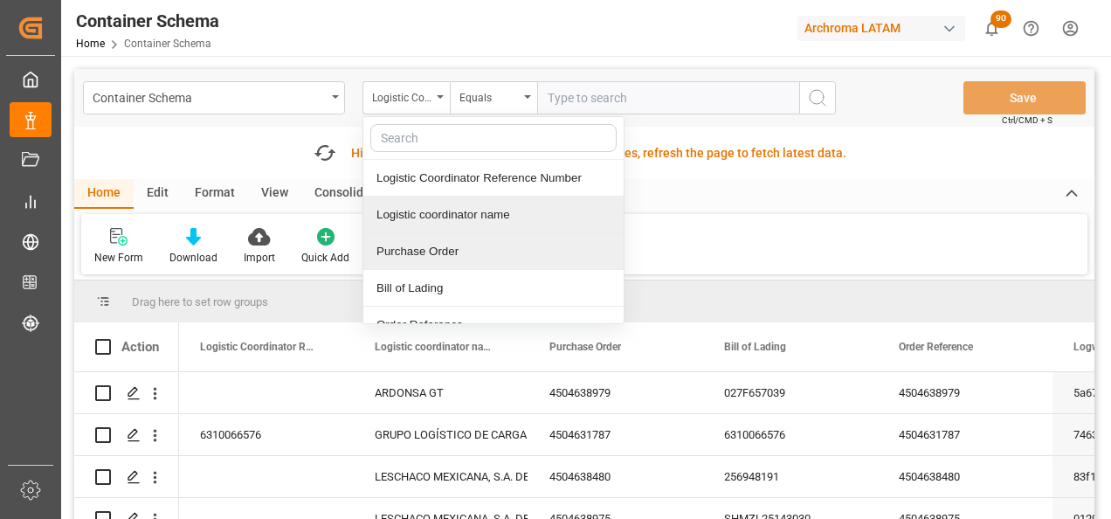
click at [447, 241] on div "Purchase Order" at bounding box center [493, 251] width 260 height 37
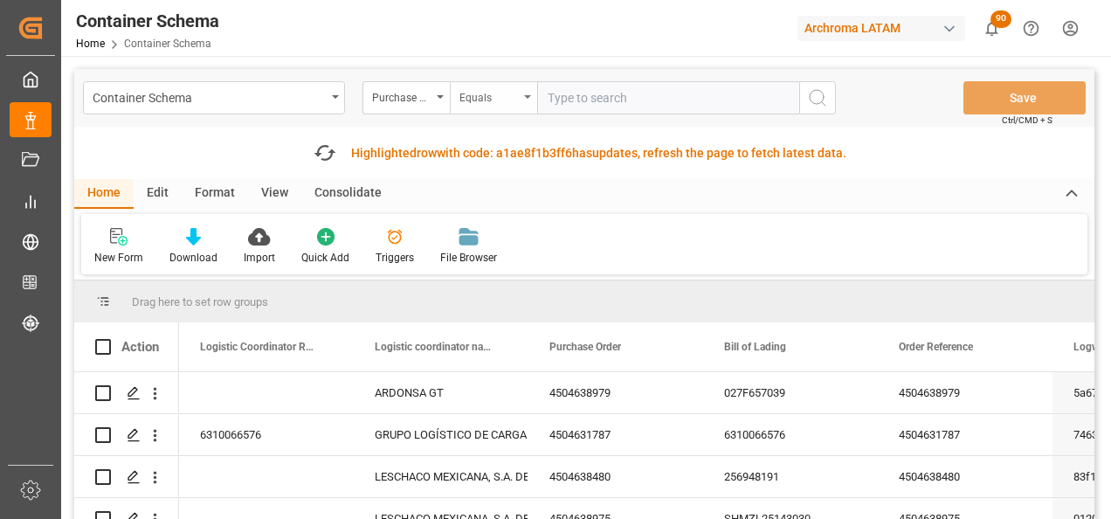
click at [483, 107] on div "Equals" at bounding box center [493, 97] width 87 height 33
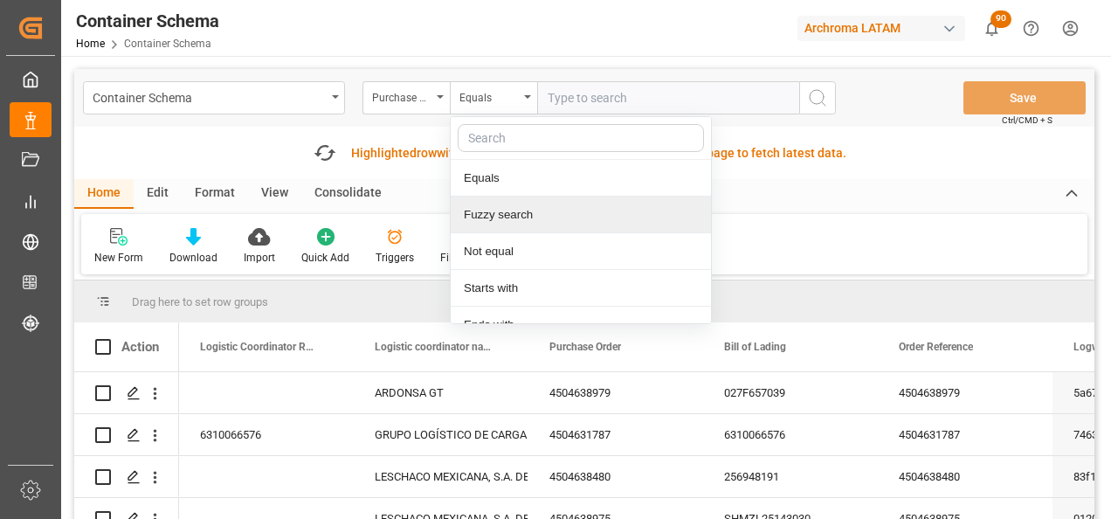
click at [531, 215] on div "Fuzzy search" at bounding box center [581, 214] width 260 height 37
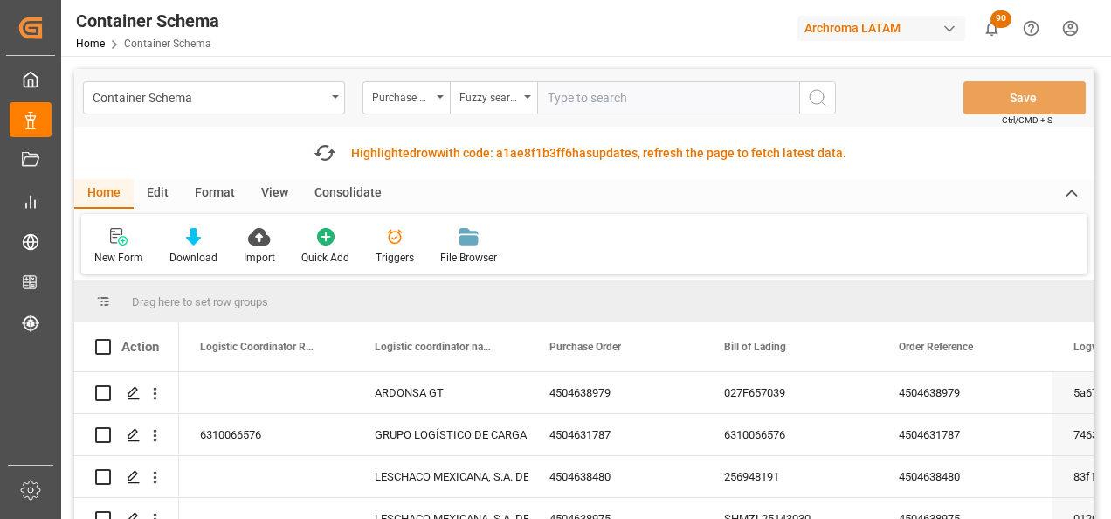
paste input "4504638979"
click at [817, 100] on icon "search button" at bounding box center [817, 97] width 21 height 21
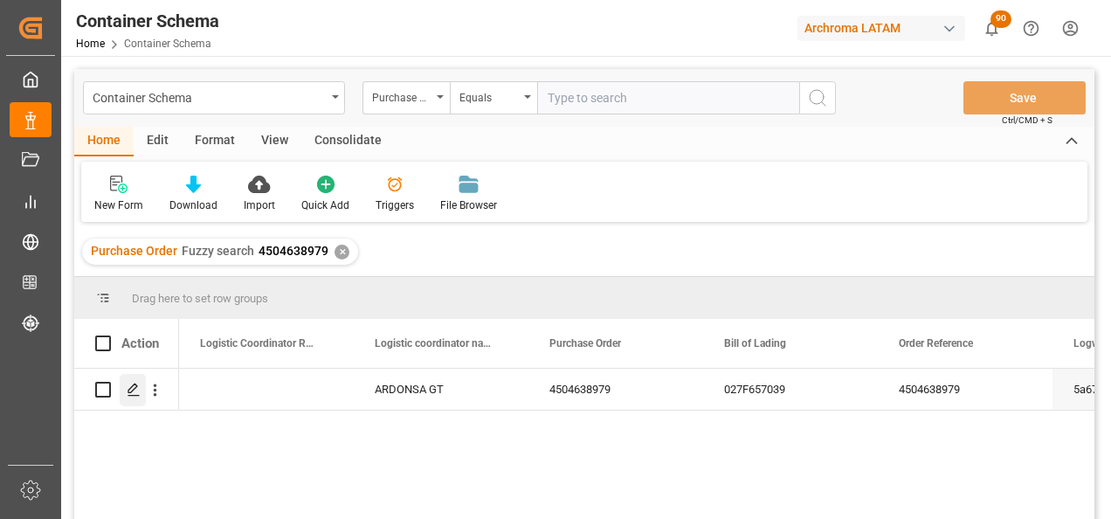
click at [127, 389] on icon "Press SPACE to select this row." at bounding box center [134, 389] width 14 height 14
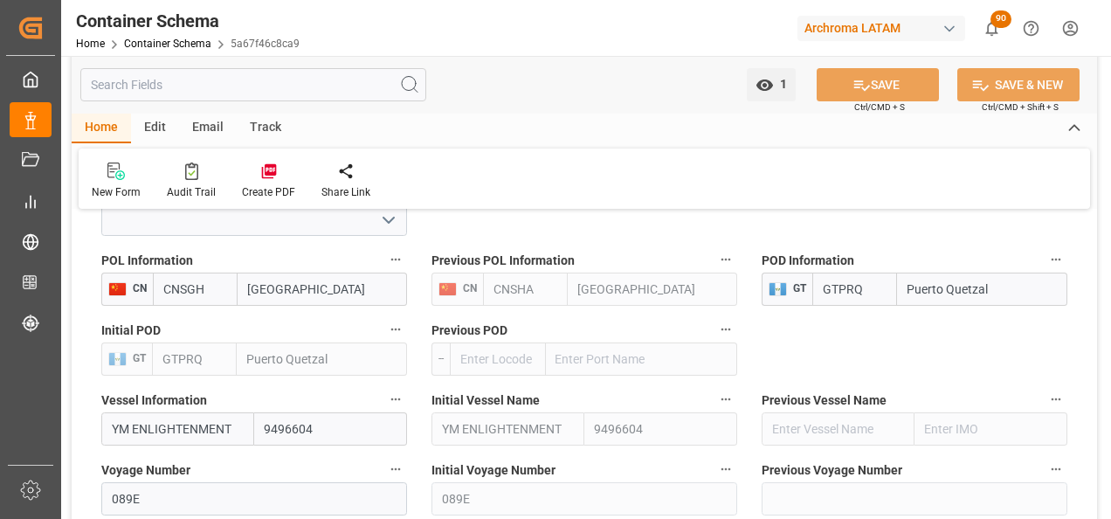
scroll to position [1834, 0]
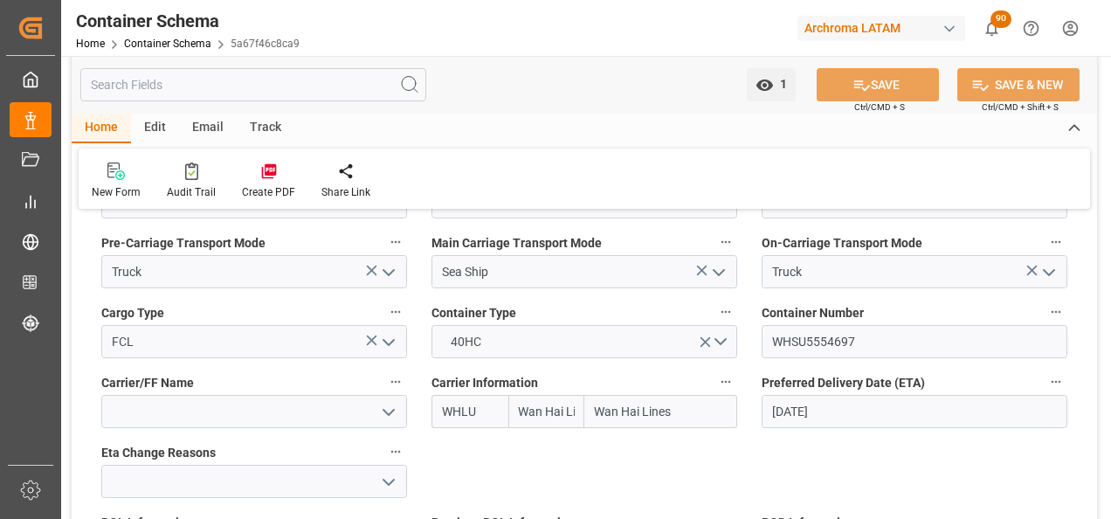
click at [170, 49] on link "Container Schema" at bounding box center [167, 44] width 87 height 12
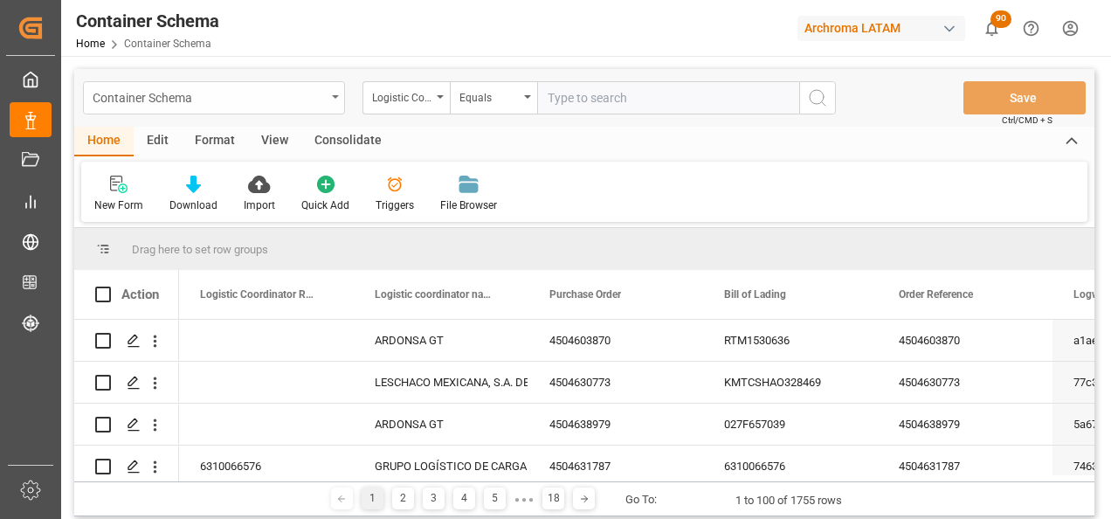
click at [318, 92] on div "Container Schema" at bounding box center [209, 97] width 233 height 22
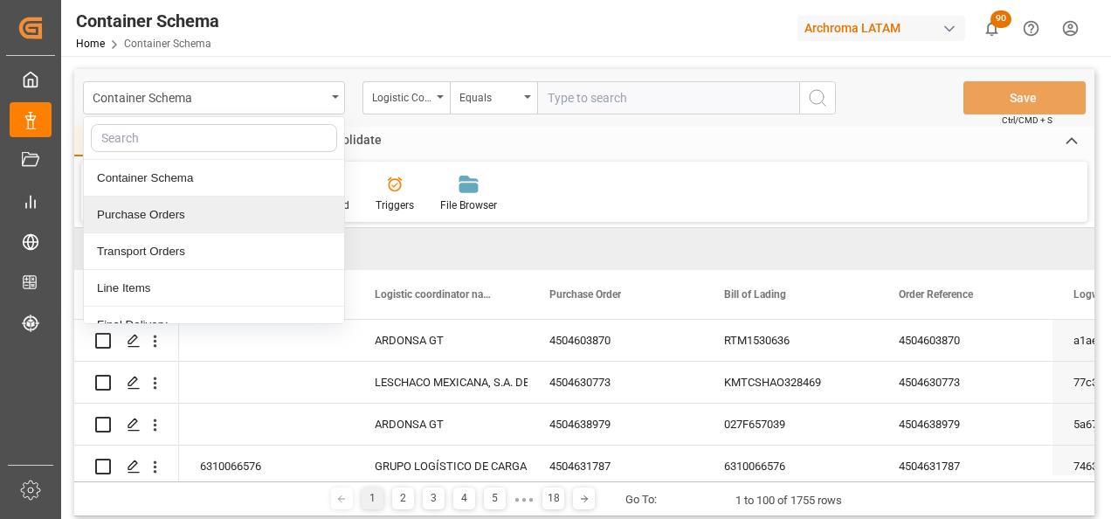
click at [240, 217] on div "Purchase Orders" at bounding box center [214, 214] width 260 height 37
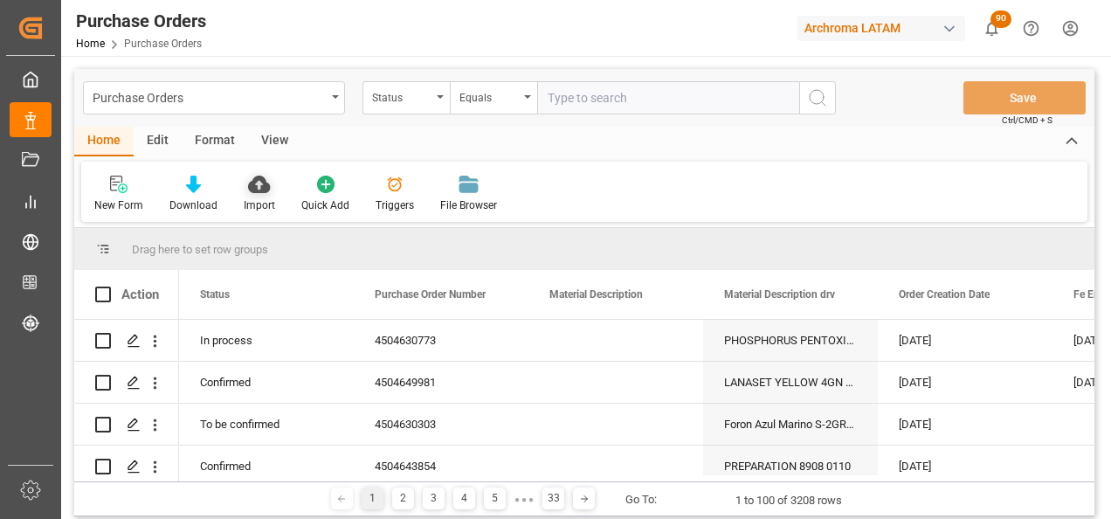
click at [233, 196] on div "Import" at bounding box center [260, 194] width 58 height 38
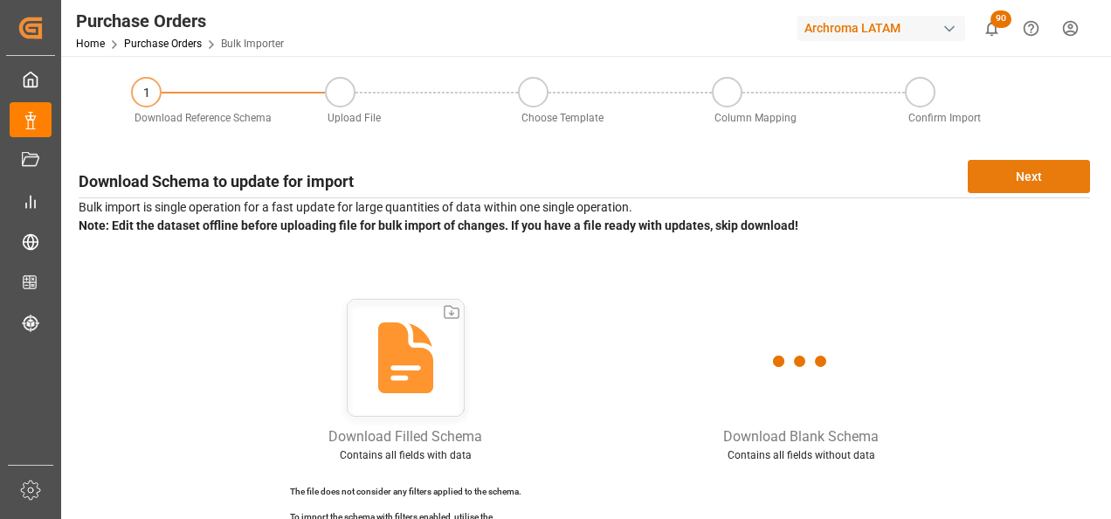
click at [1078, 160] on button "Next" at bounding box center [1029, 176] width 122 height 33
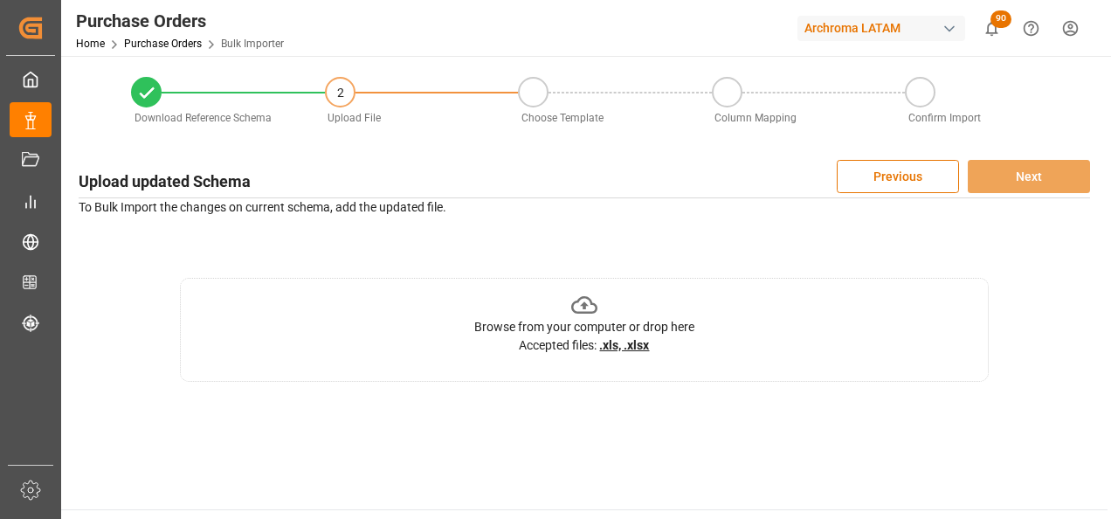
click at [773, 325] on div "Browse from your computer or drop here Accepted files: .xls, .xlsx" at bounding box center [584, 330] width 809 height 104
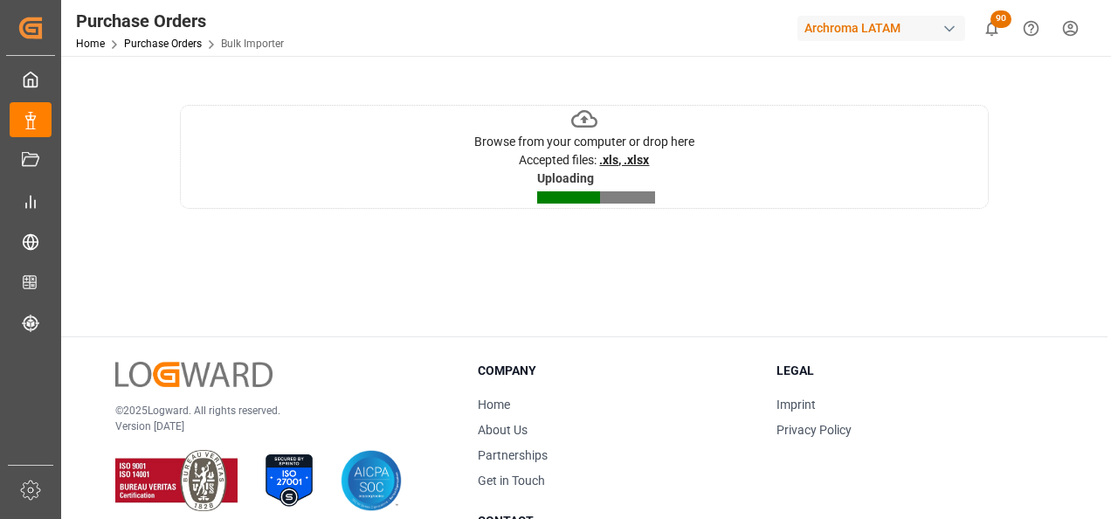
scroll to position [175, 0]
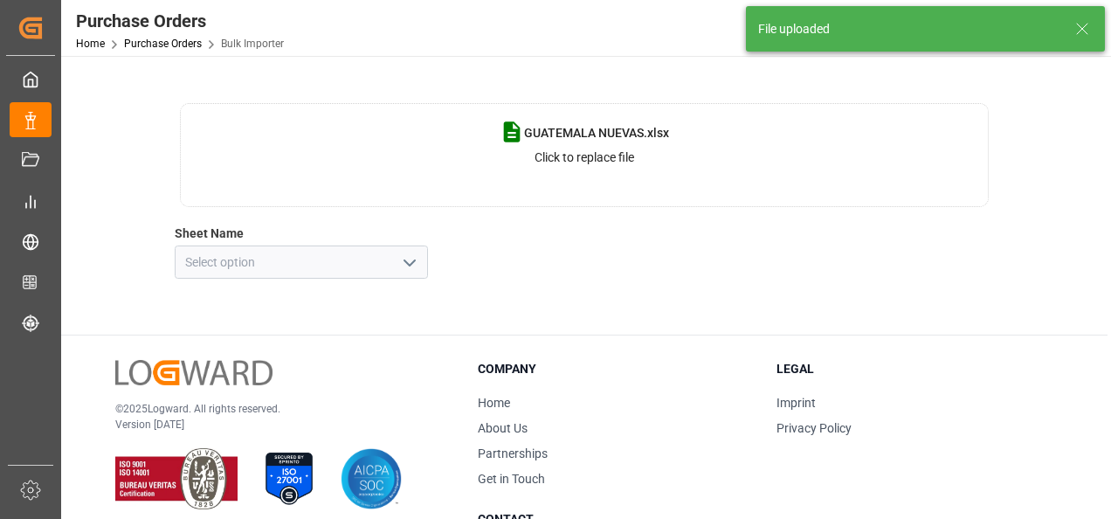
click at [411, 265] on icon "open menu" at bounding box center [409, 262] width 21 height 21
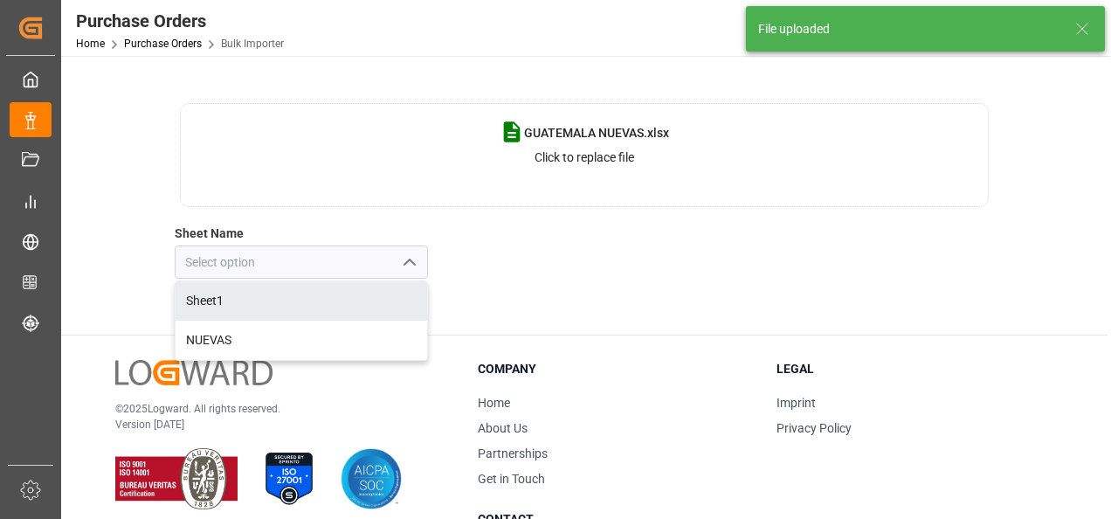
click at [369, 343] on div "NUEVAS" at bounding box center [302, 339] width 252 height 39
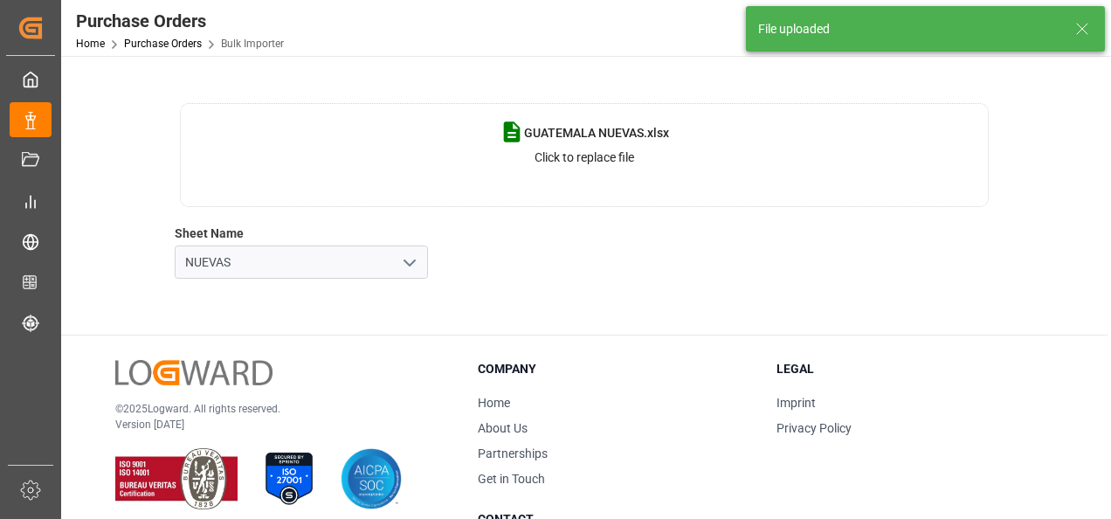
scroll to position [0, 0]
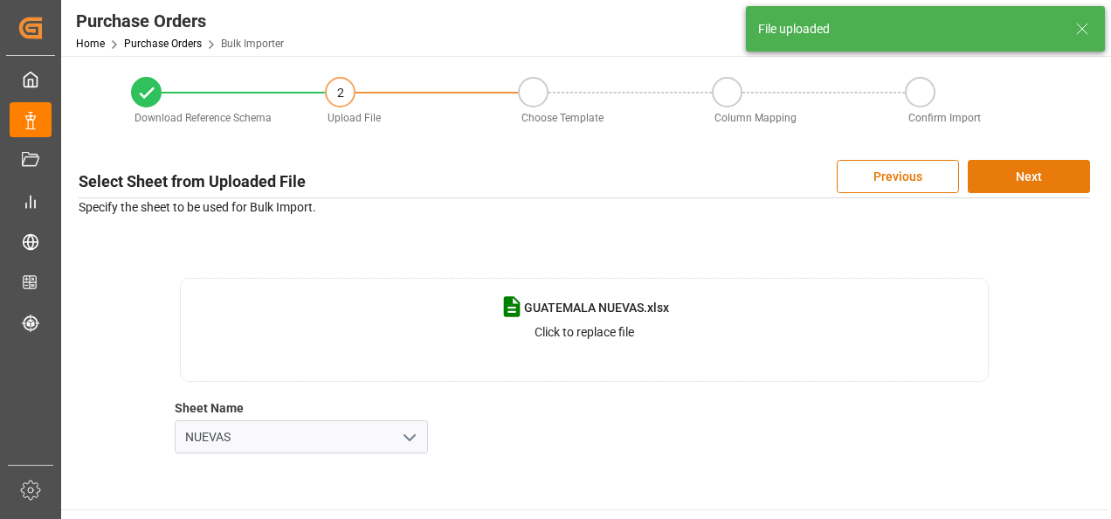
click at [1037, 183] on button "Next" at bounding box center [1029, 176] width 122 height 33
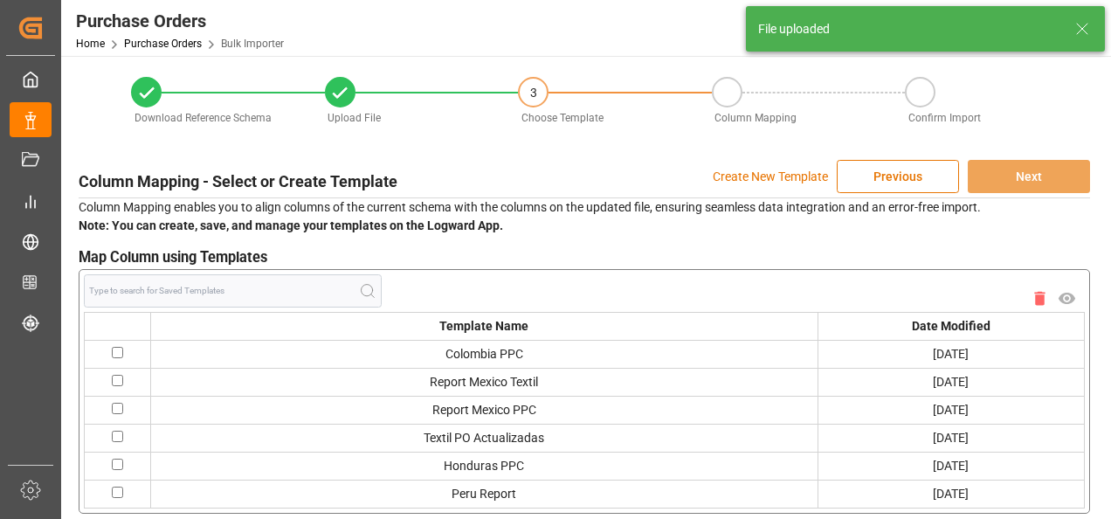
click at [766, 178] on p "Create New Template" at bounding box center [770, 176] width 115 height 33
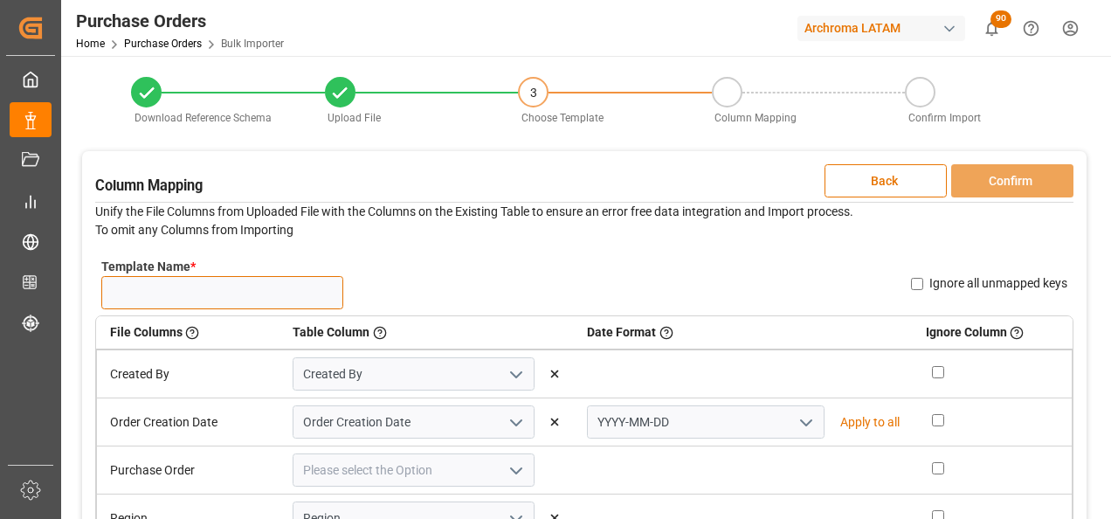
click at [298, 291] on input "Template Name *" at bounding box center [222, 292] width 242 height 33
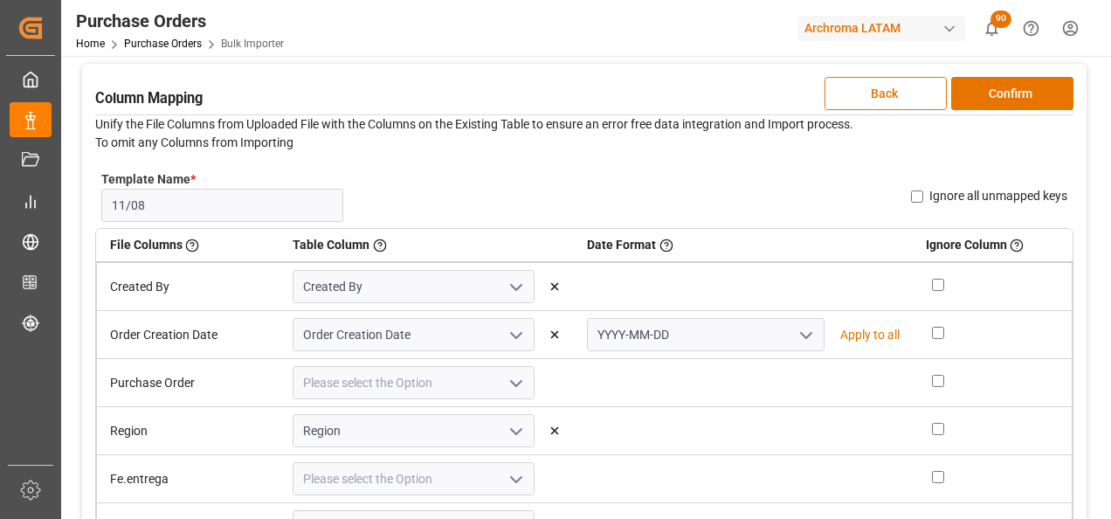
click at [796, 334] on icon "open menu" at bounding box center [806, 335] width 21 height 21
click at [752, 362] on div "DD-MM-YYYY" at bounding box center [705, 373] width 235 height 39
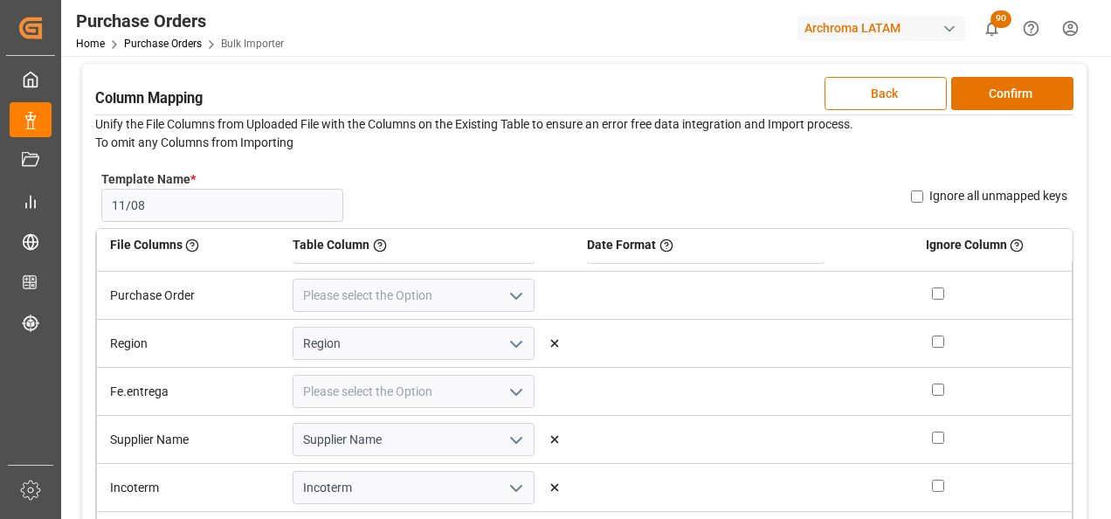
click at [512, 298] on polyline "open menu" at bounding box center [516, 295] width 10 height 5
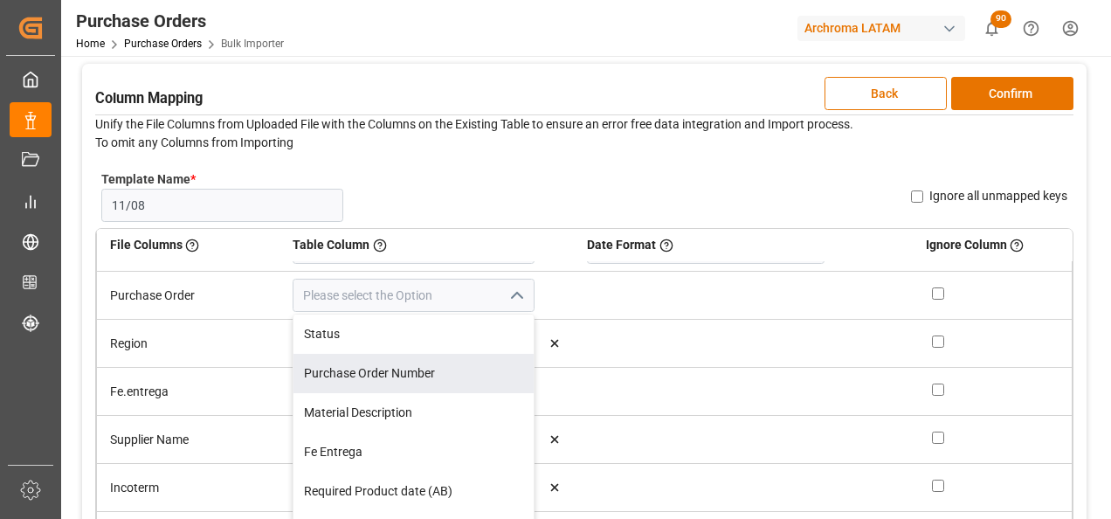
click at [466, 374] on div "Purchase Order Number" at bounding box center [413, 373] width 240 height 39
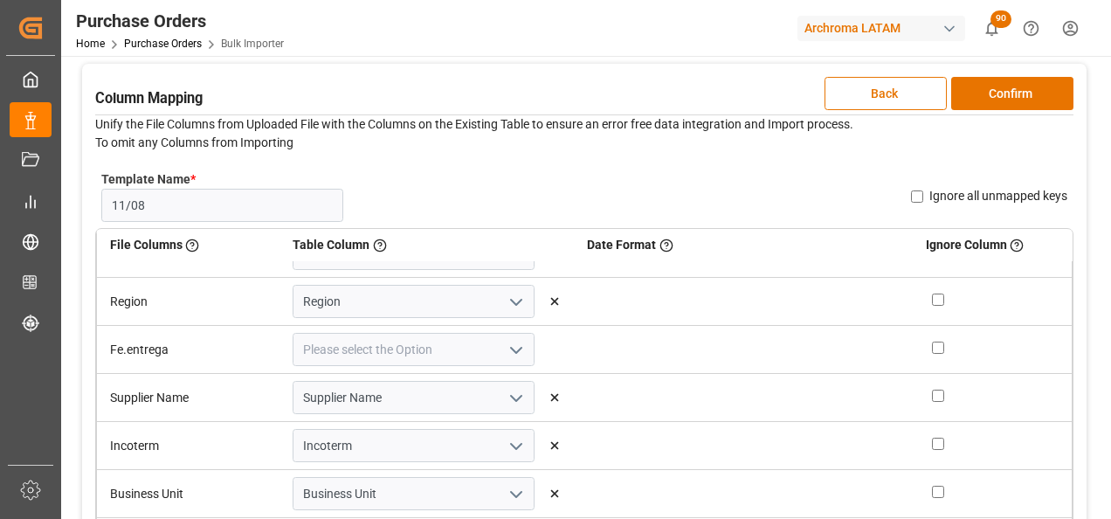
scroll to position [153, 0]
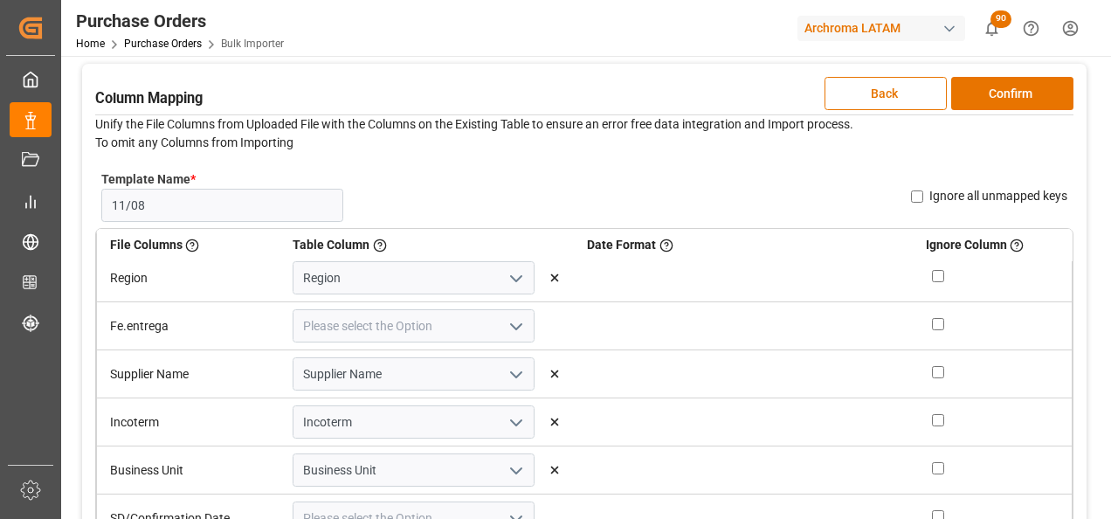
click at [511, 327] on polyline "open menu" at bounding box center [516, 326] width 10 height 5
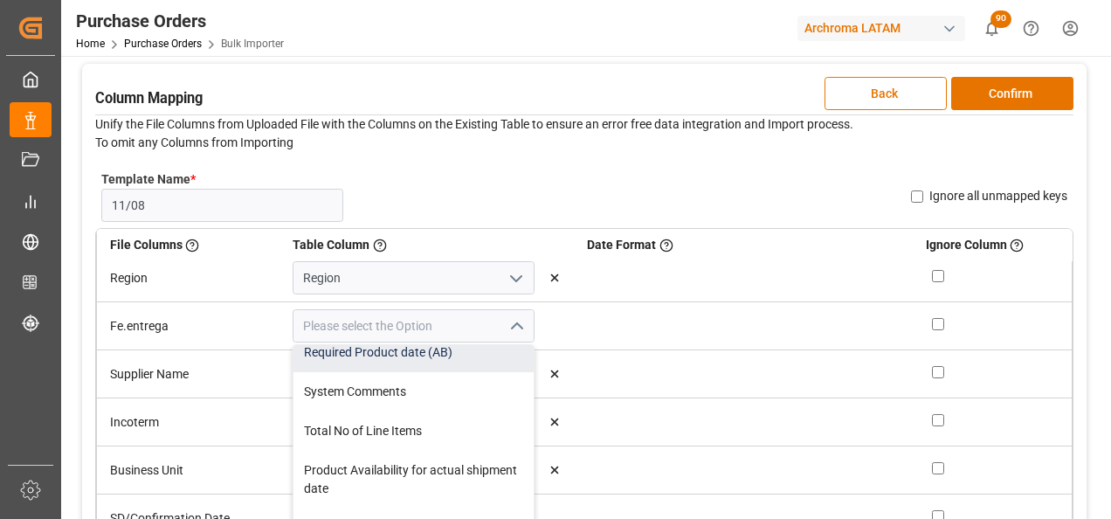
scroll to position [87, 0]
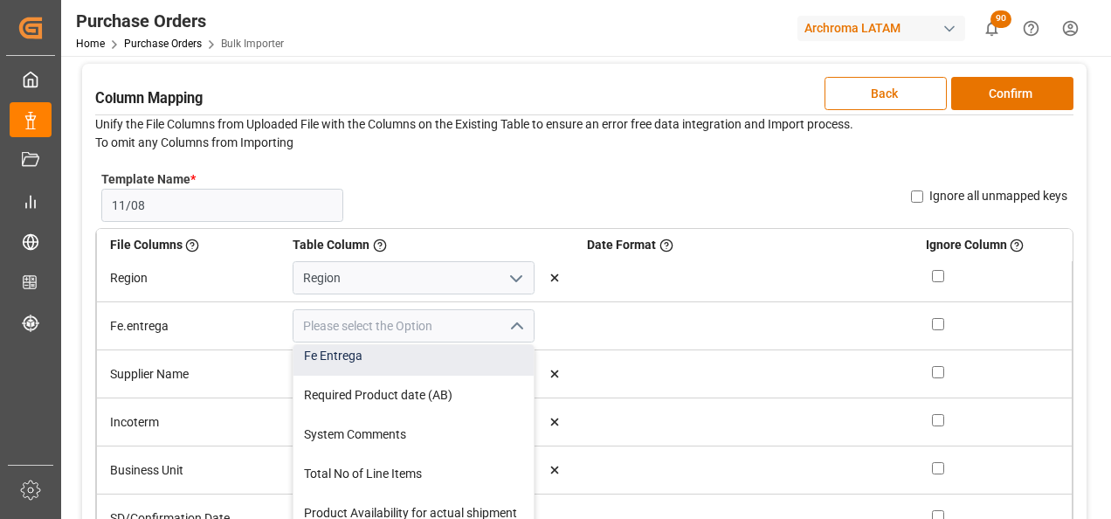
click at [441, 366] on div "Fe Entrega" at bounding box center [413, 355] width 240 height 39
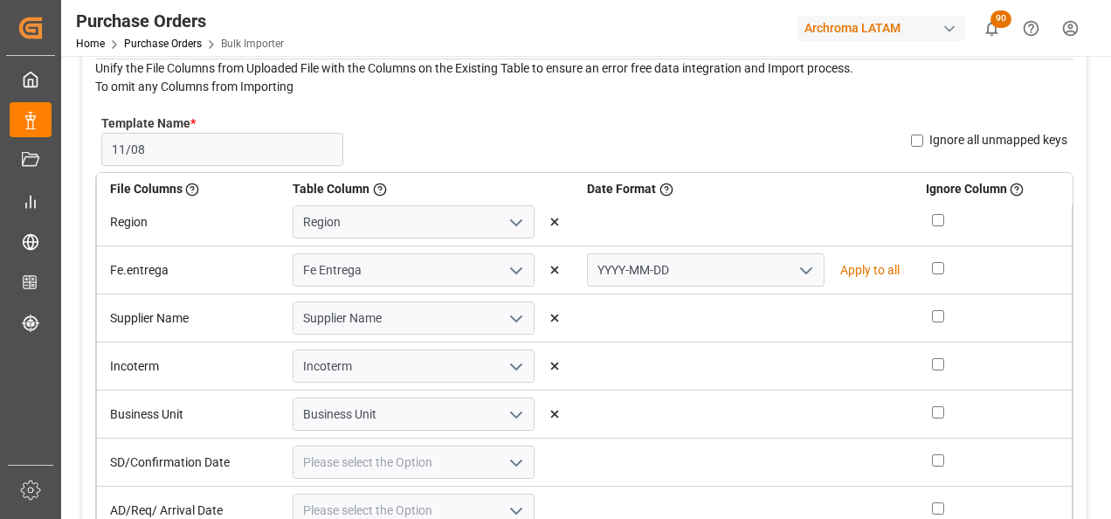
scroll to position [175, 0]
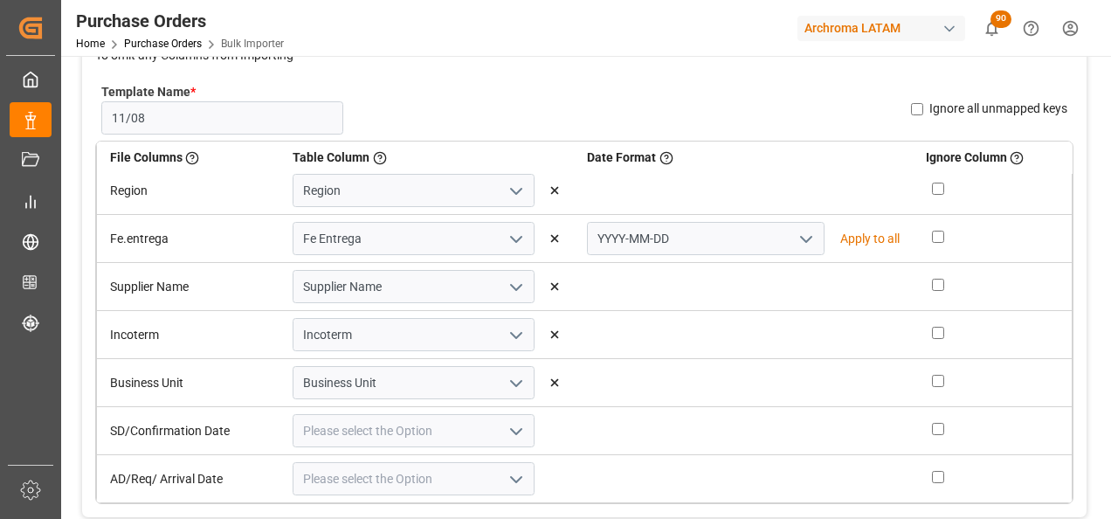
click at [791, 248] on button "open menu" at bounding box center [804, 238] width 26 height 27
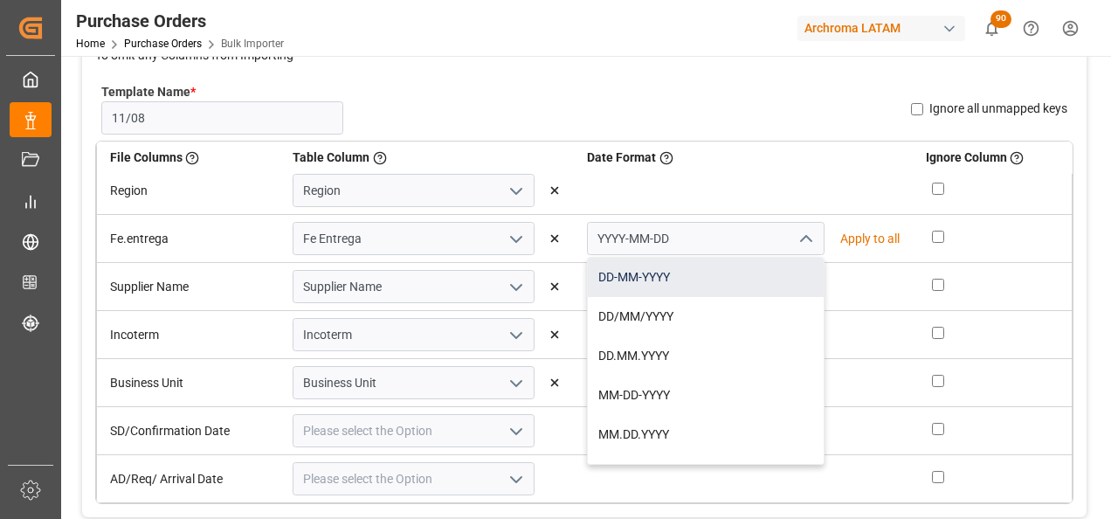
click at [736, 286] on div "DD-MM-YYYY" at bounding box center [705, 277] width 235 height 39
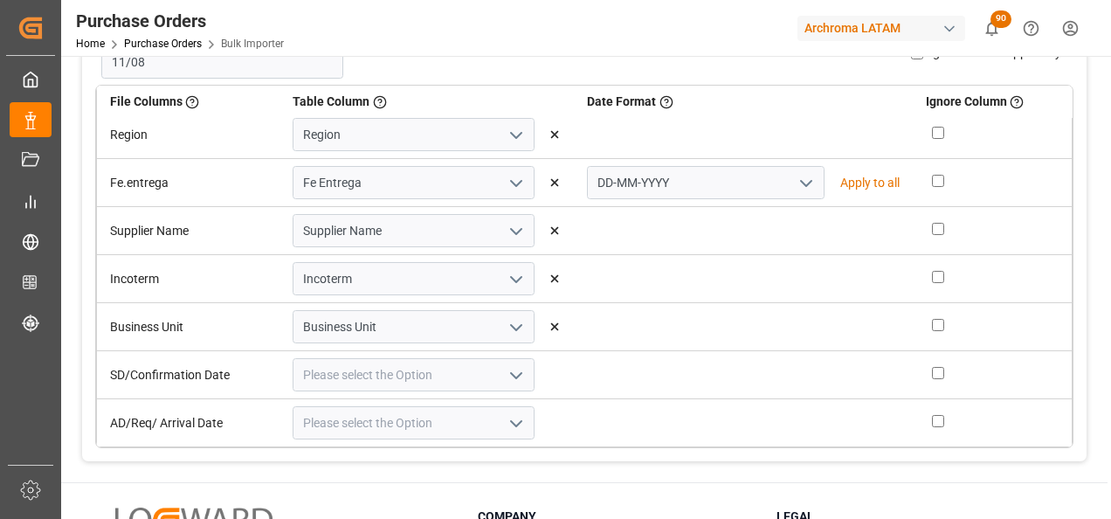
scroll to position [262, 0]
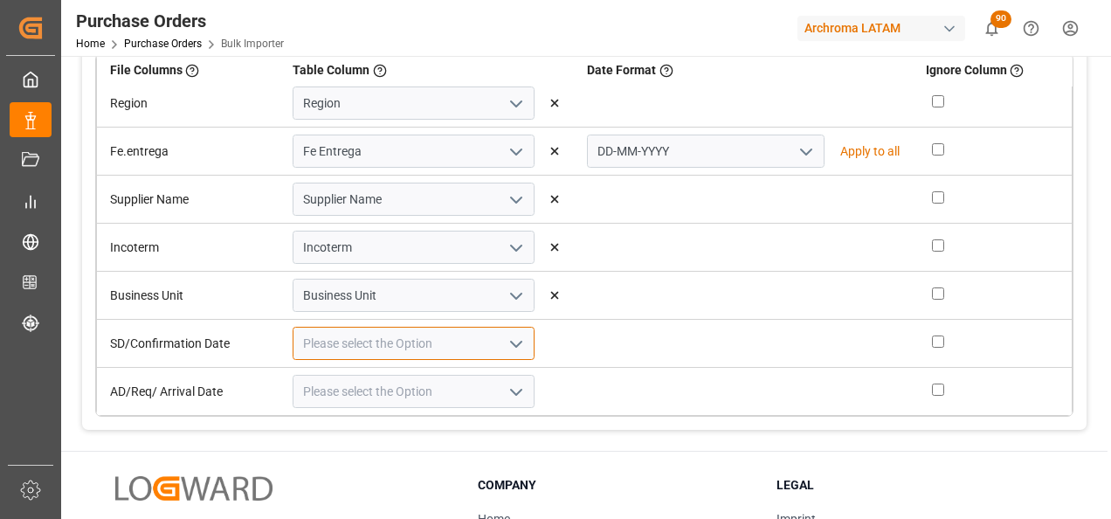
click at [521, 343] on div at bounding box center [414, 343] width 242 height 33
click at [516, 343] on icon "open menu" at bounding box center [516, 344] width 21 height 21
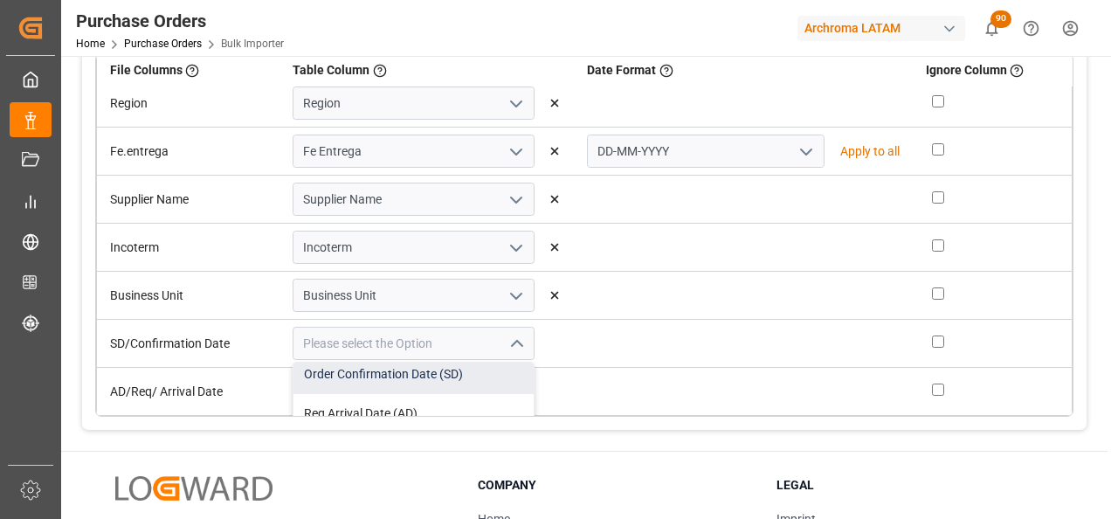
click at [465, 374] on div "Order Confirmation Date (SD)" at bounding box center [413, 374] width 240 height 39
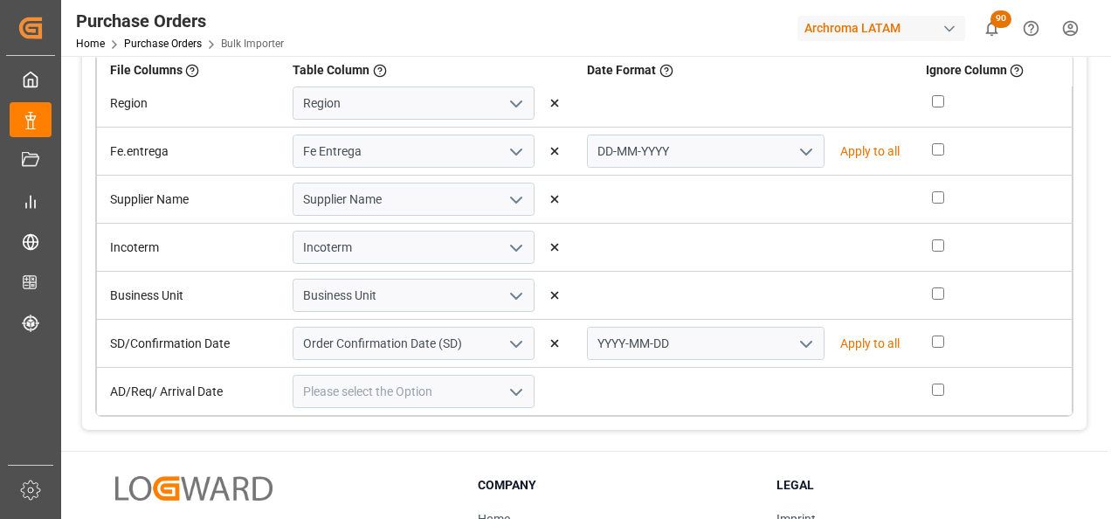
click at [796, 348] on icon "open menu" at bounding box center [806, 344] width 21 height 21
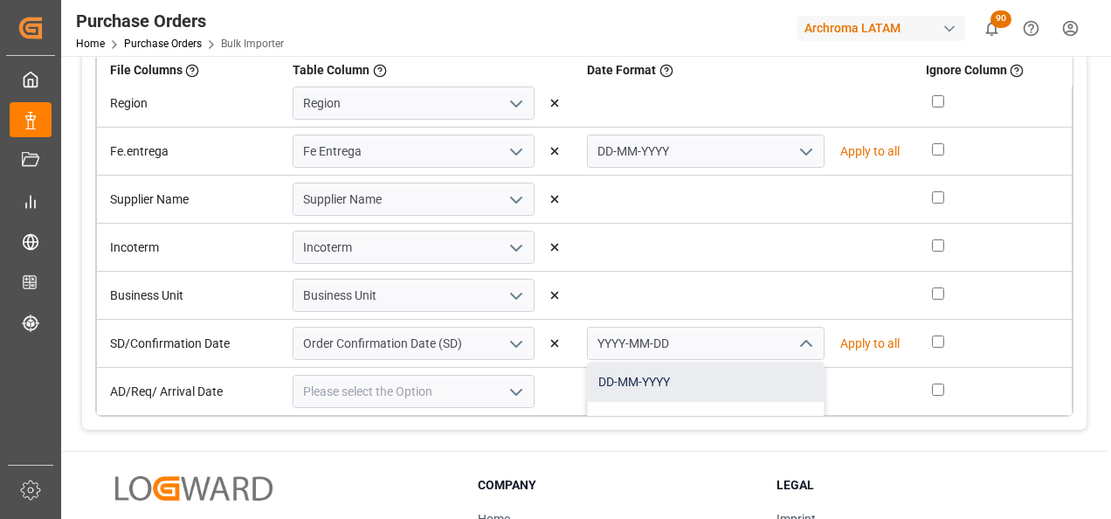
click at [748, 375] on div "DD-MM-YYYY" at bounding box center [705, 381] width 235 height 39
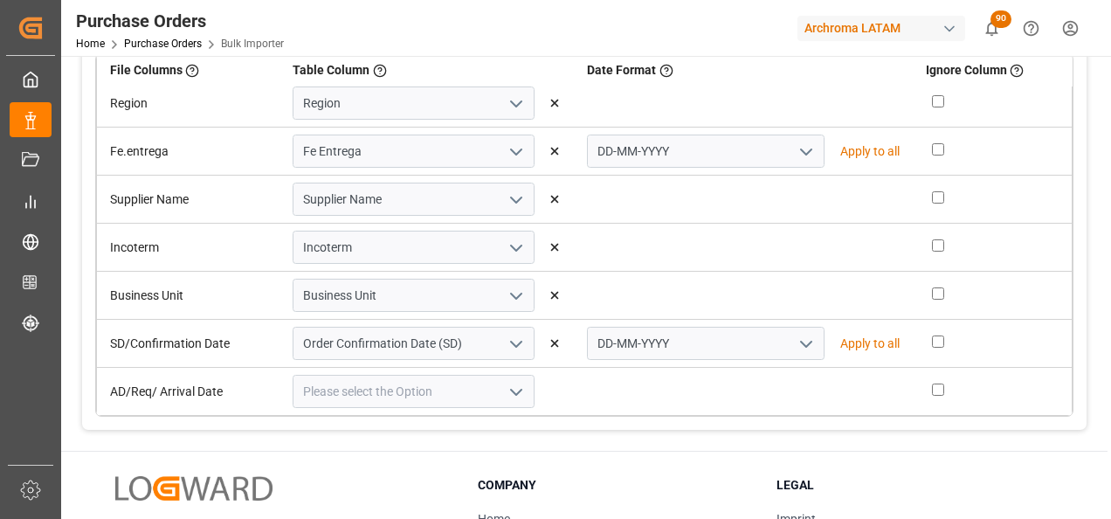
click at [507, 394] on icon "open menu" at bounding box center [516, 392] width 21 height 21
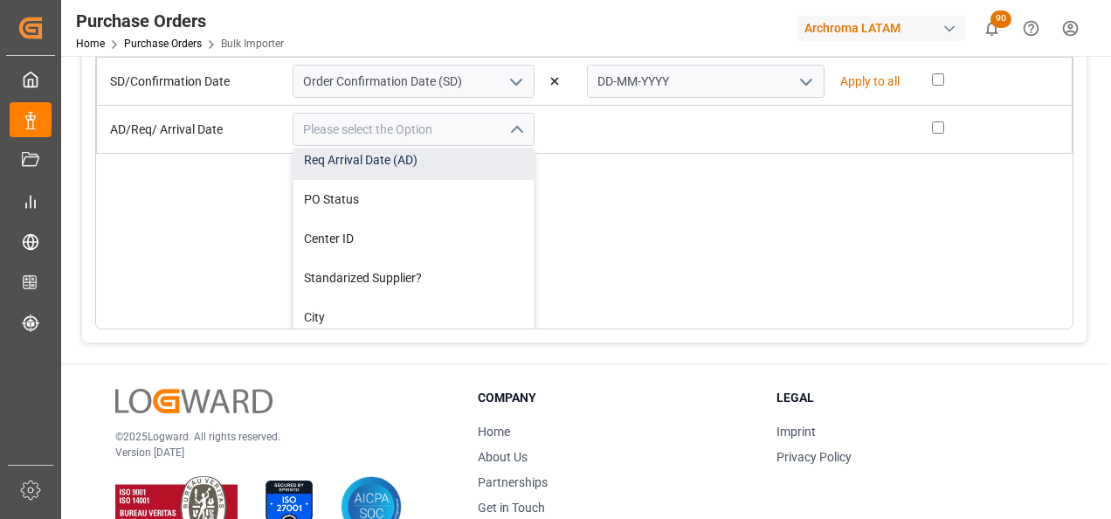
click at [453, 170] on div "Req Arrival Date (AD)" at bounding box center [413, 160] width 240 height 39
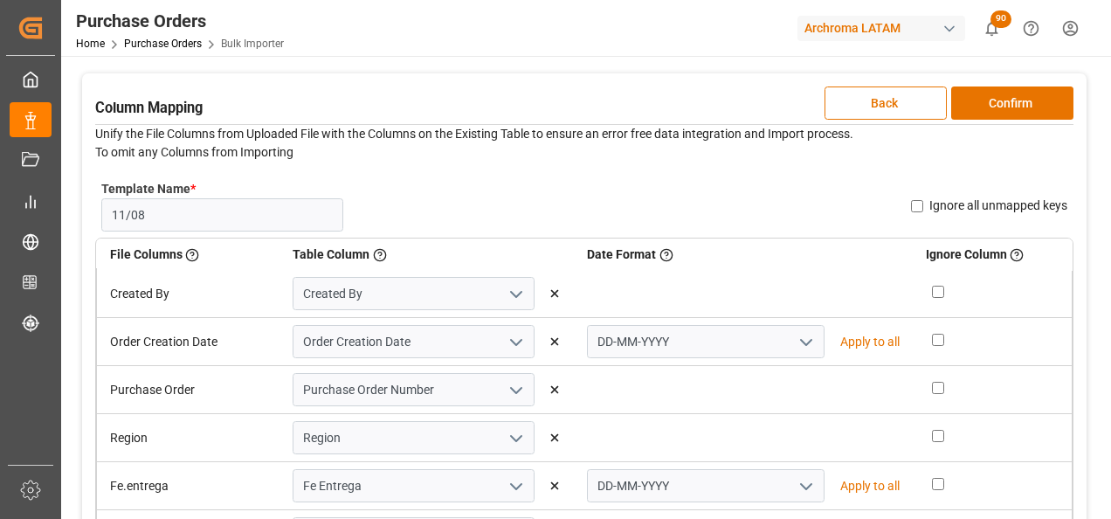
scroll to position [0, 0]
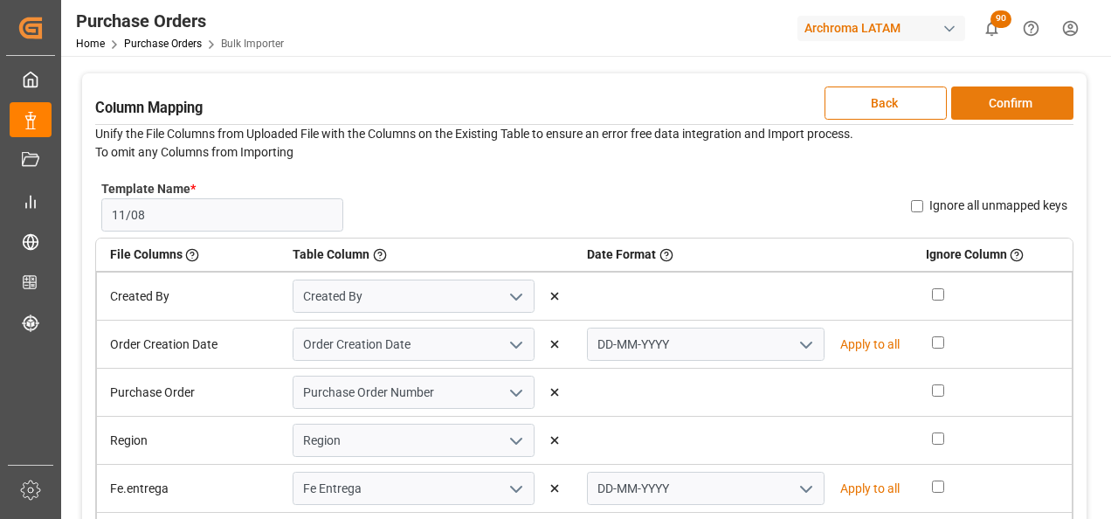
click at [999, 102] on button "Confirm" at bounding box center [1012, 102] width 122 height 33
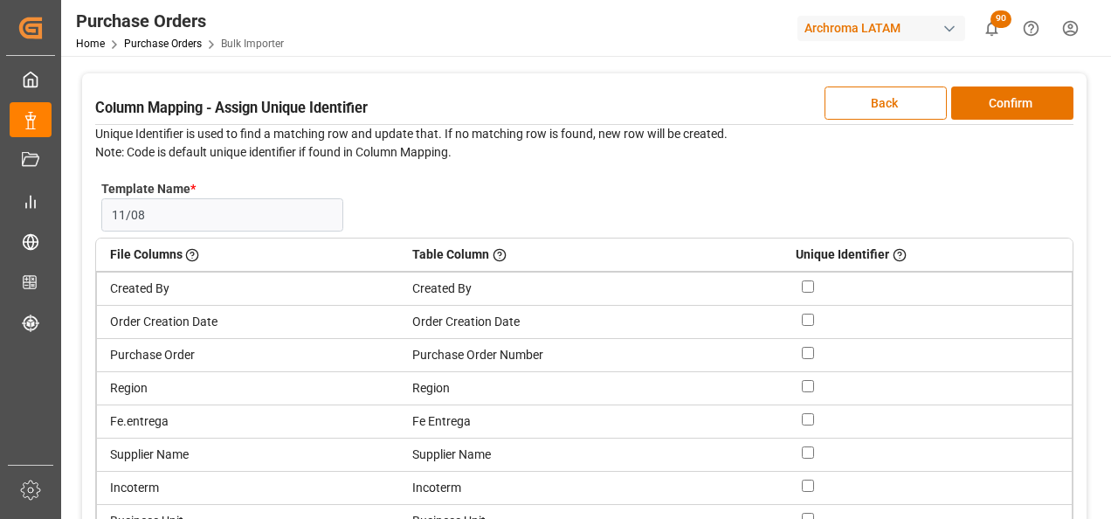
click at [806, 355] on input "checkbox" at bounding box center [808, 353] width 12 height 12
click at [1003, 103] on button "Confirm" at bounding box center [1012, 102] width 122 height 33
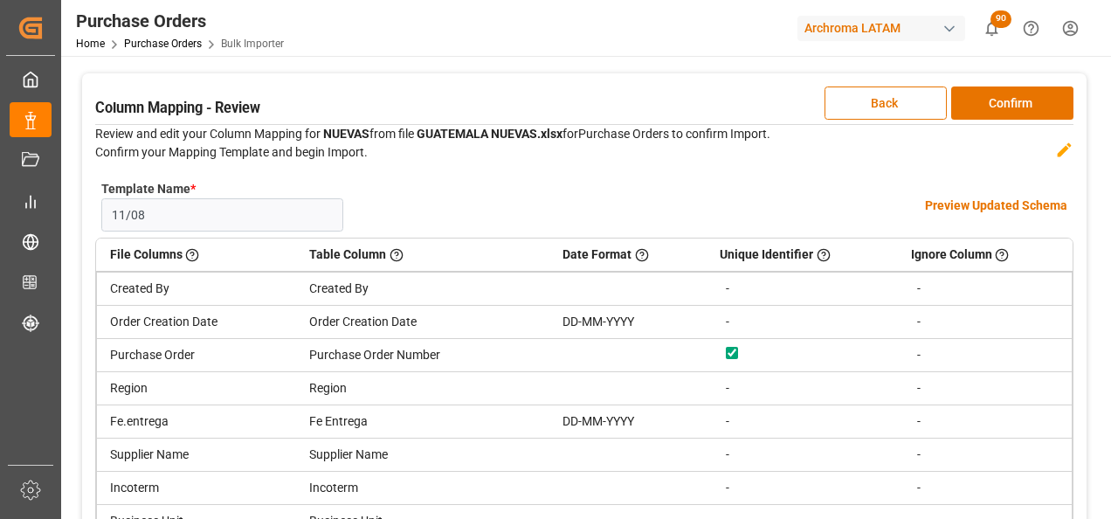
click at [963, 203] on h4 "Preview Updated Schema" at bounding box center [996, 205] width 142 height 18
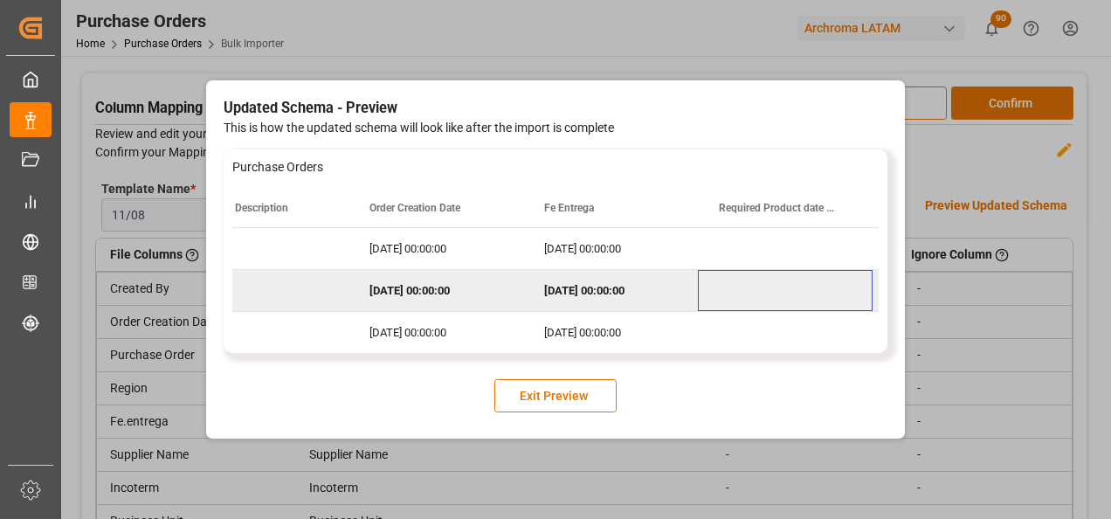
scroll to position [0, 582]
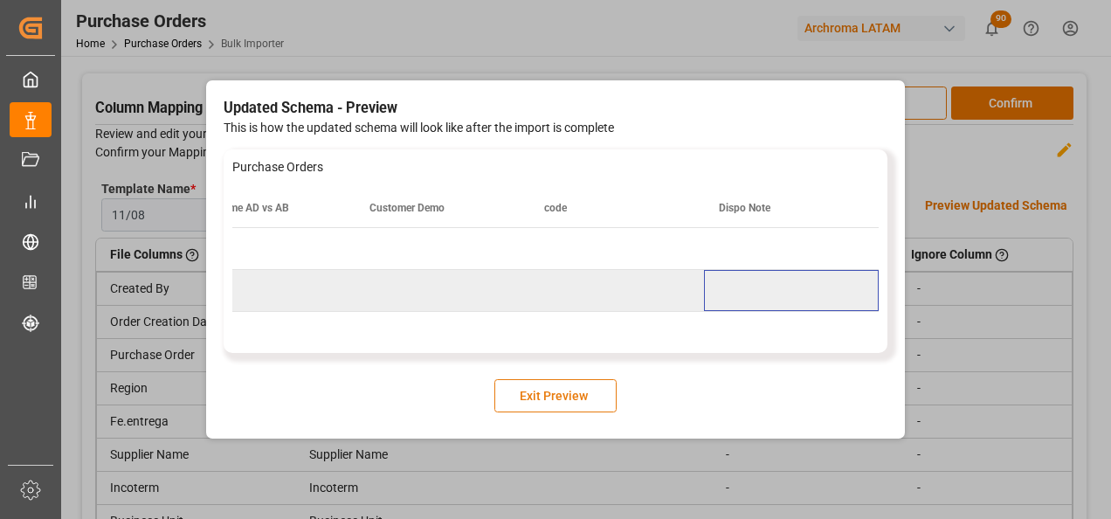
click at [576, 395] on button "Exit Preview" at bounding box center [555, 395] width 122 height 33
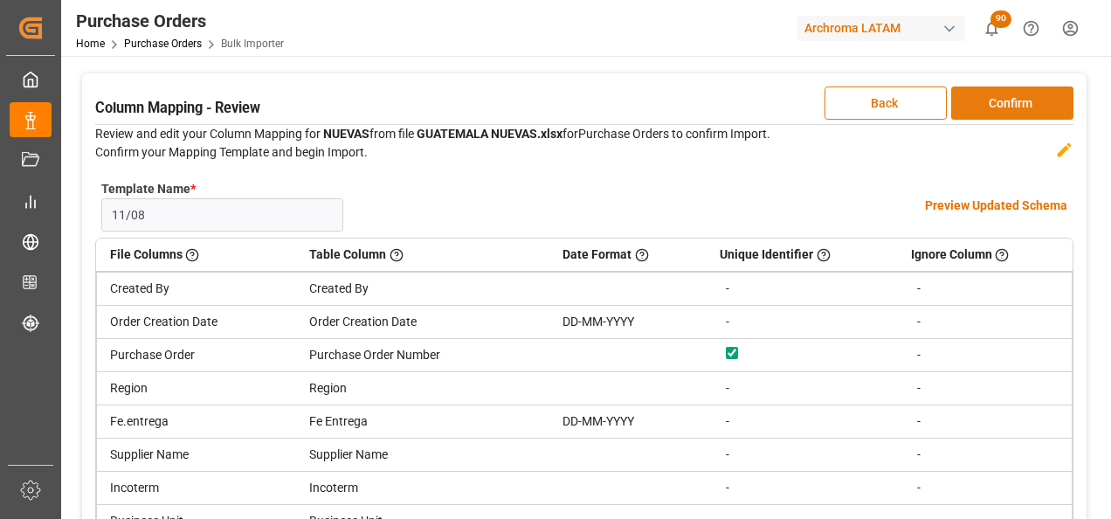
click at [1018, 96] on button "Confirm" at bounding box center [1012, 102] width 122 height 33
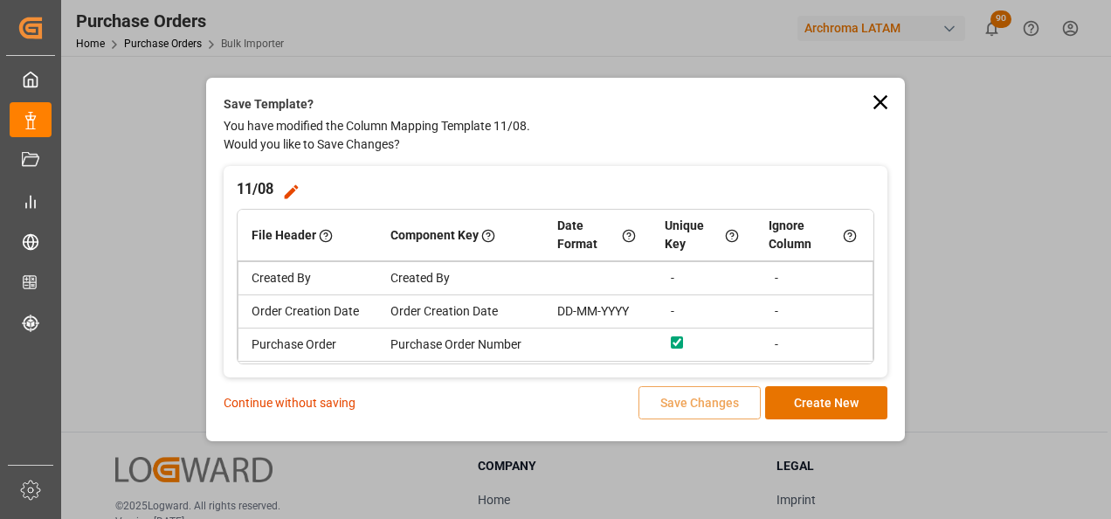
click at [304, 400] on p "Continue without saving" at bounding box center [290, 403] width 132 height 18
click at [879, 102] on icon at bounding box center [880, 102] width 14 height 14
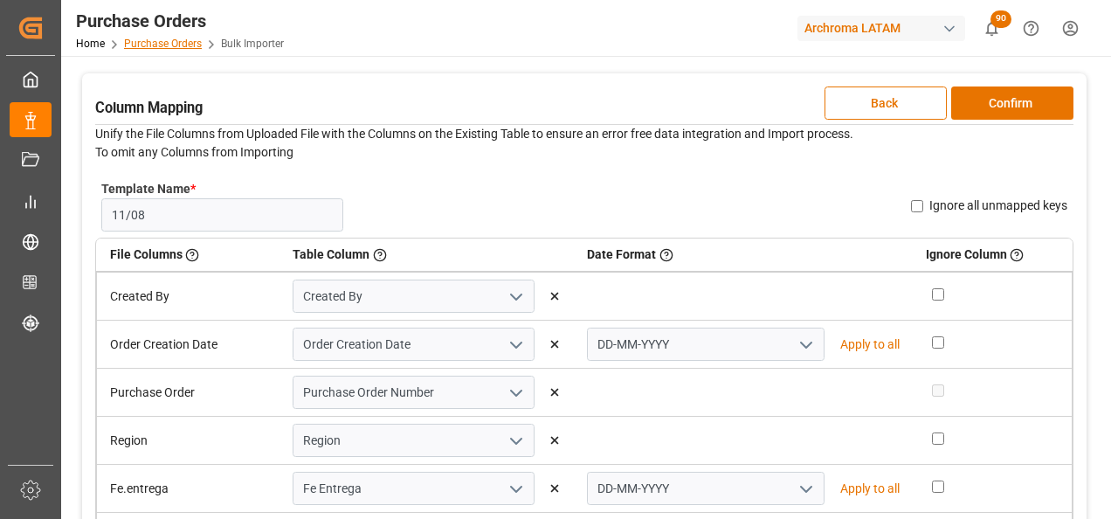
click at [141, 39] on link "Purchase Orders" at bounding box center [163, 44] width 78 height 12
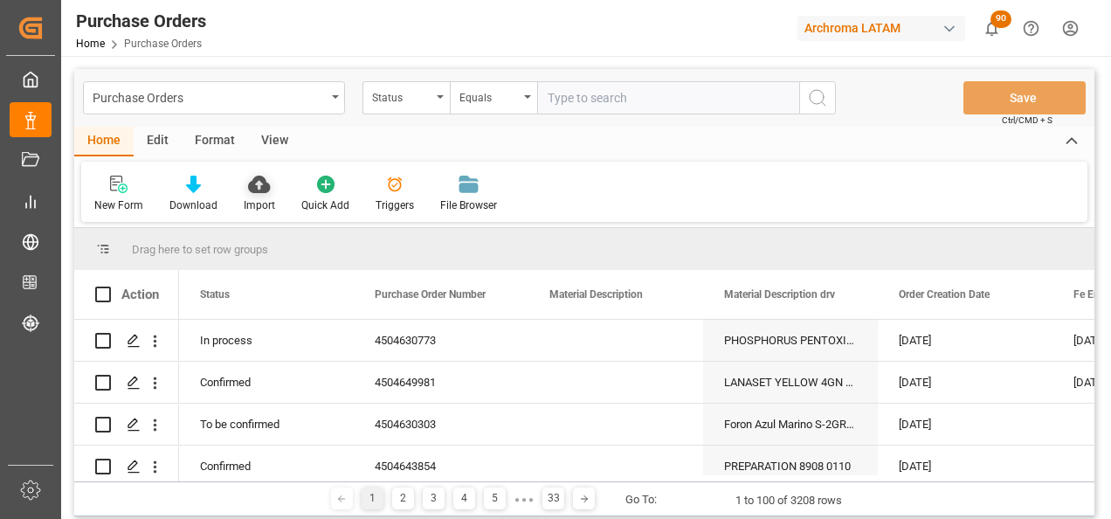
click at [268, 194] on div "Import" at bounding box center [260, 194] width 58 height 38
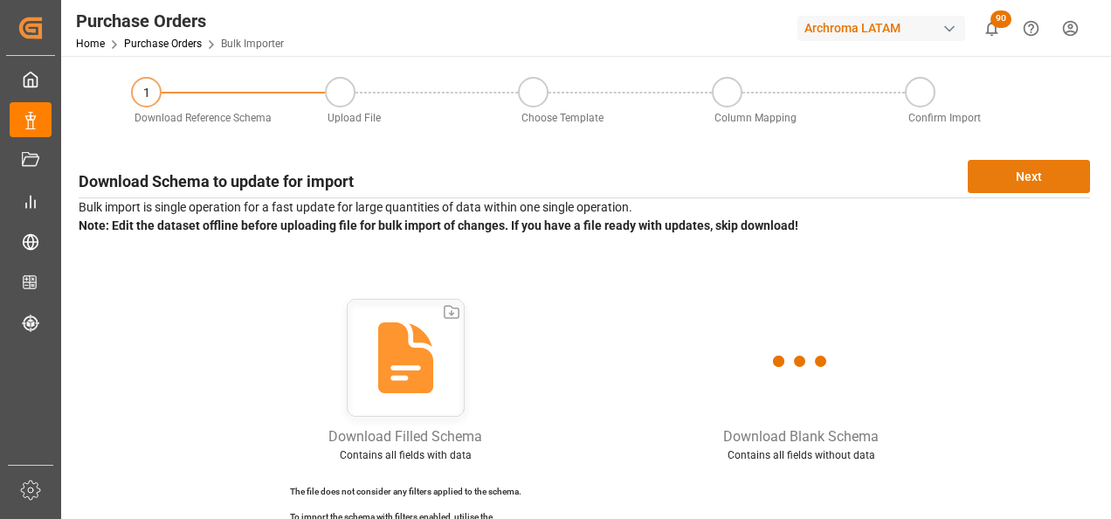
click at [997, 176] on button "Next" at bounding box center [1029, 176] width 122 height 33
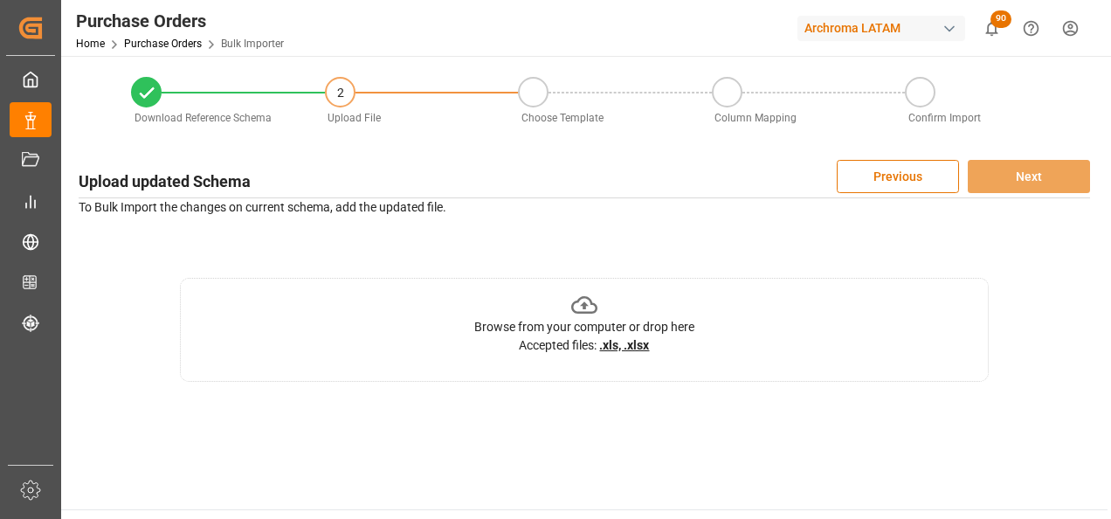
click at [755, 322] on div "Browse from your computer or drop here Accepted files: .xls, .xlsx" at bounding box center [584, 330] width 809 height 104
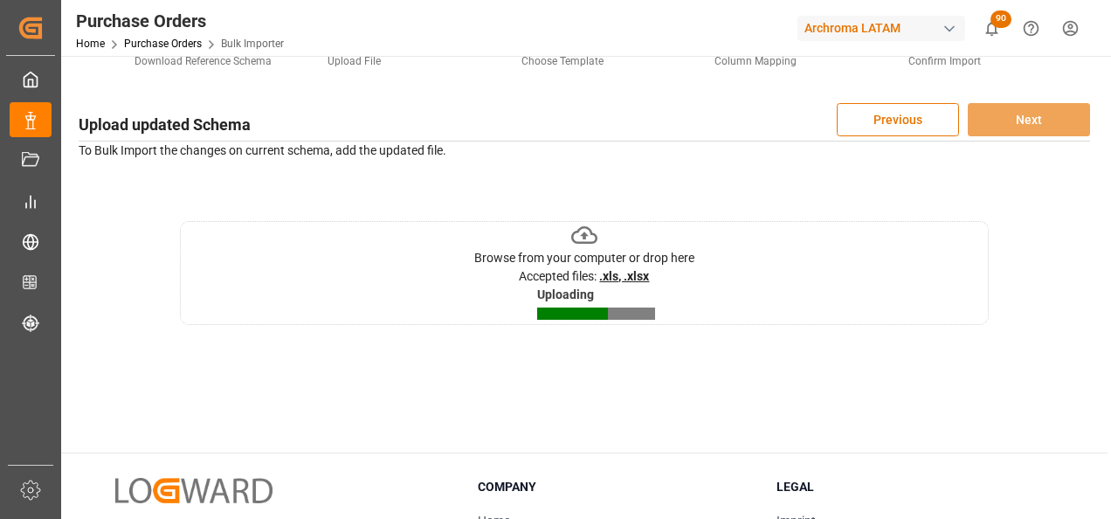
scroll to position [87, 0]
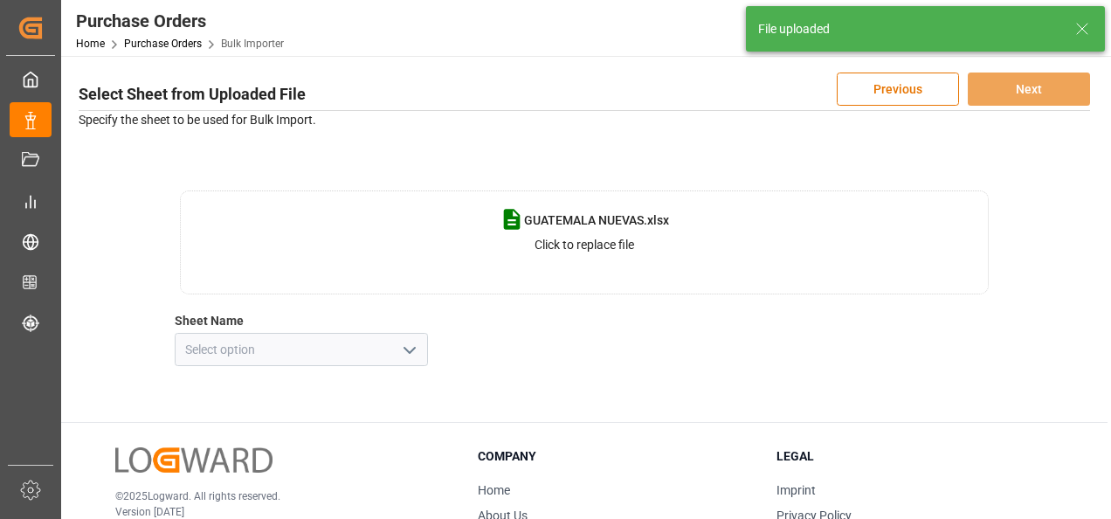
click at [409, 359] on icon "open menu" at bounding box center [409, 350] width 21 height 21
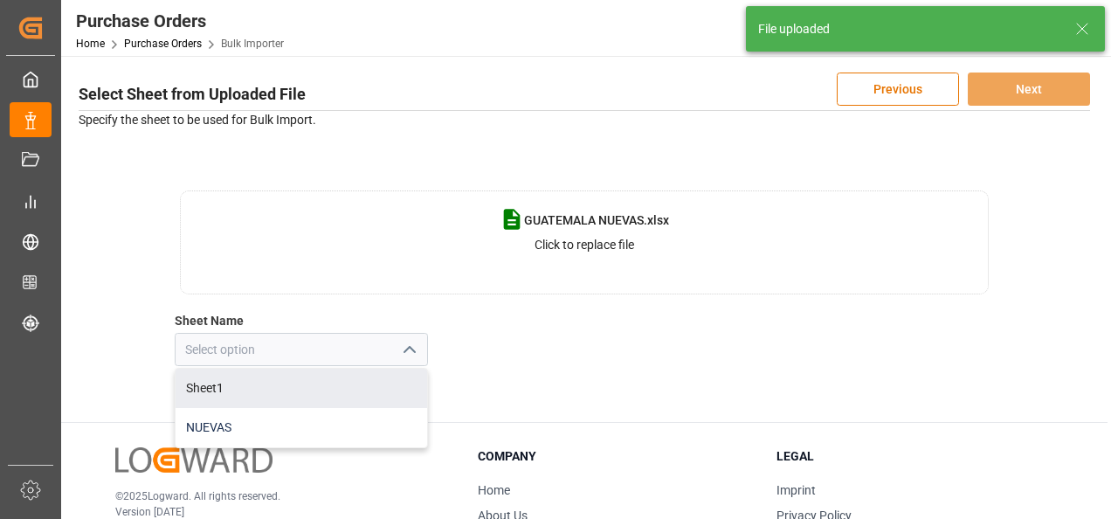
click at [369, 420] on div "NUEVAS" at bounding box center [302, 427] width 252 height 39
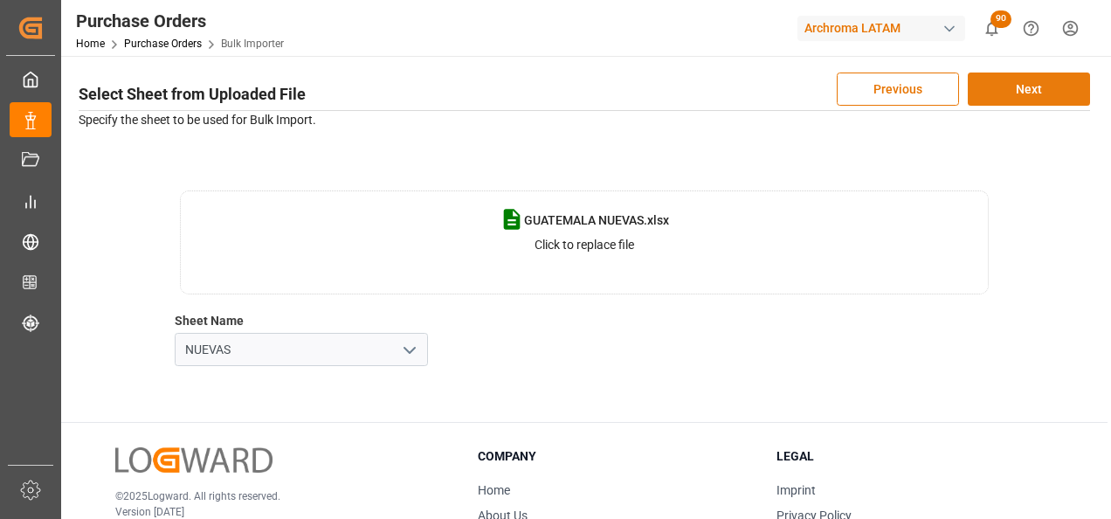
click at [1001, 94] on button "Next" at bounding box center [1029, 88] width 122 height 33
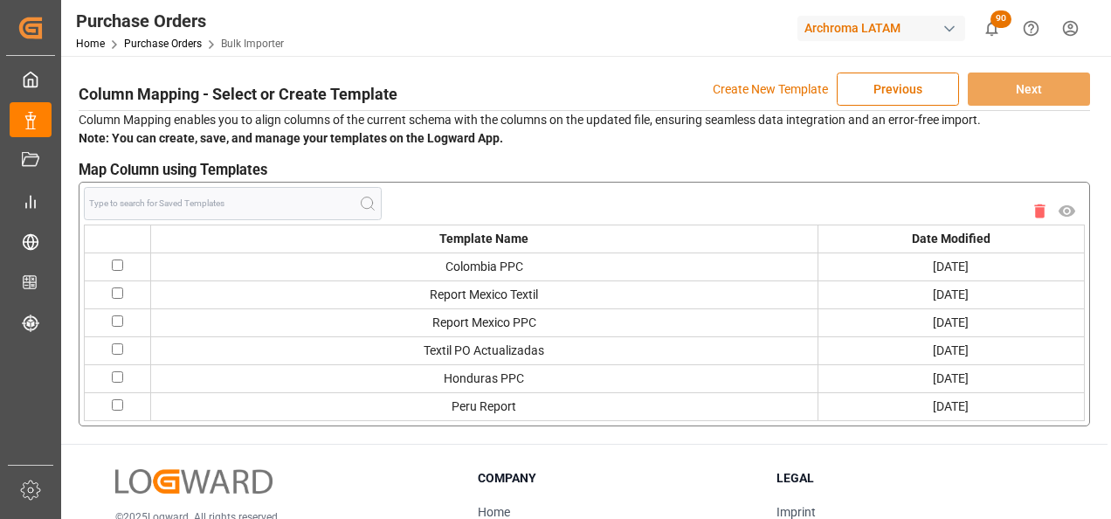
click at [815, 86] on p "Create New Template" at bounding box center [770, 88] width 115 height 33
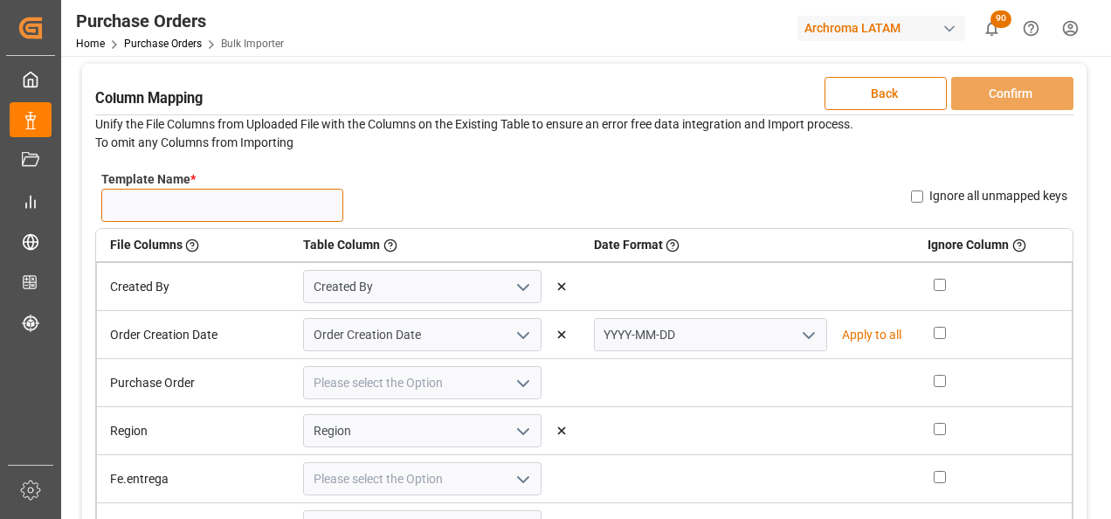
click at [276, 220] on input "Template Name *" at bounding box center [222, 205] width 242 height 33
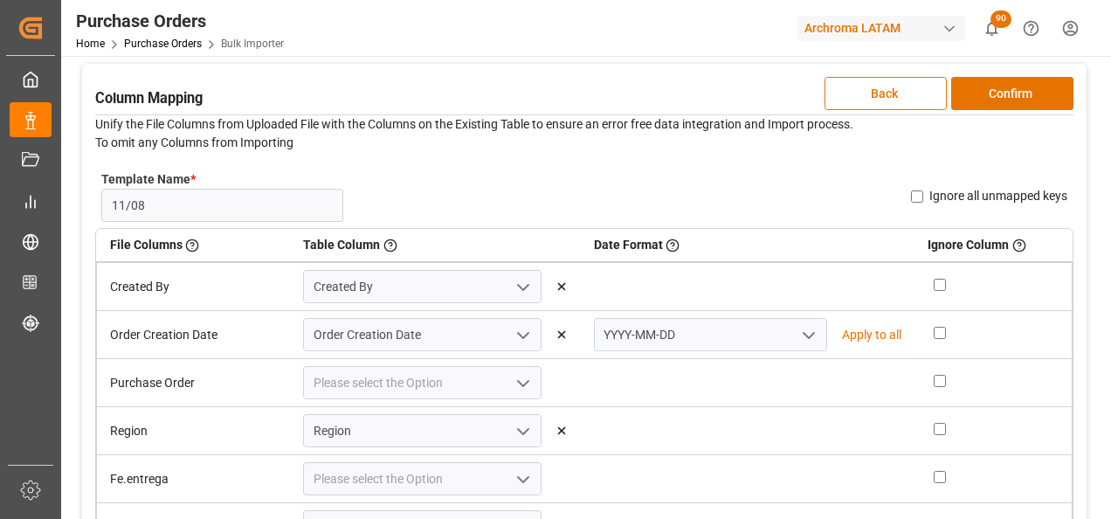
click at [798, 341] on icon "open menu" at bounding box center [808, 335] width 21 height 21
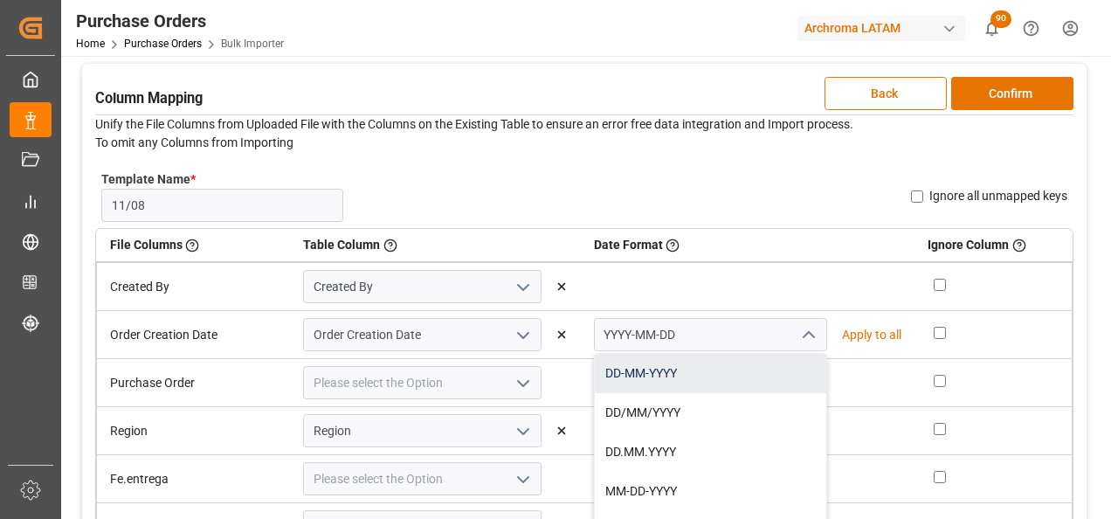
click at [756, 364] on div "DD-MM-YYYY" at bounding box center [710, 373] width 231 height 39
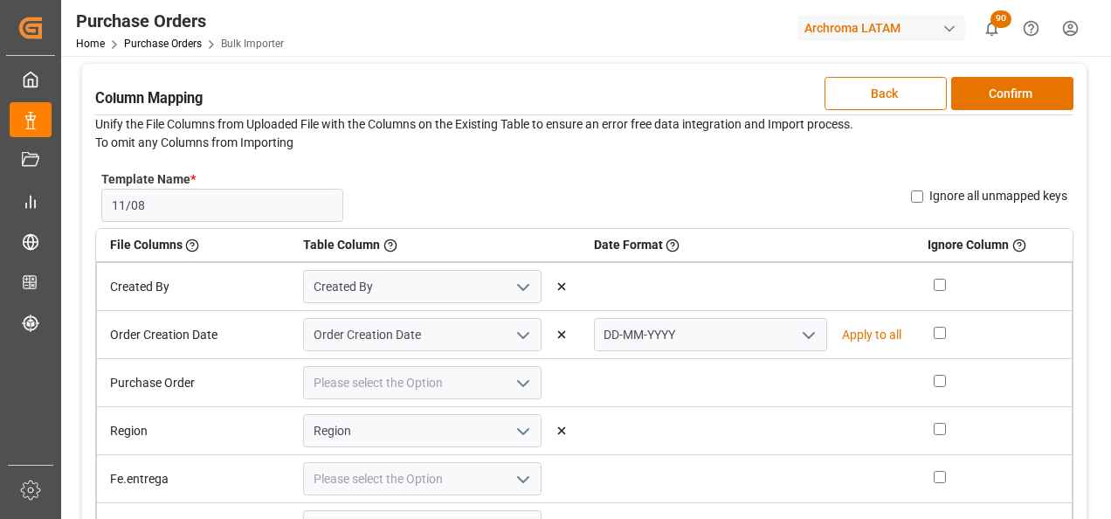
click at [527, 389] on icon "open menu" at bounding box center [523, 383] width 21 height 21
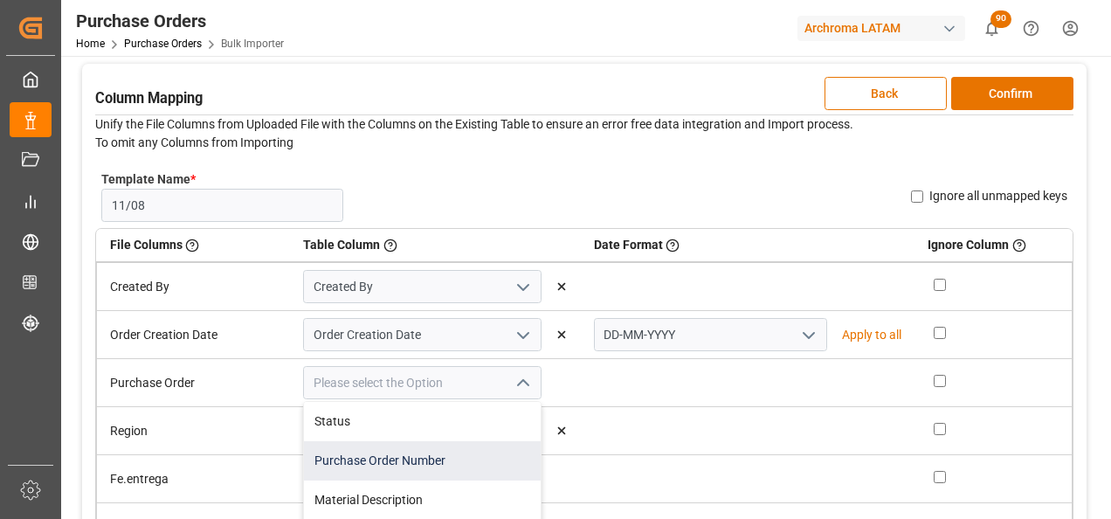
click at [474, 454] on div "Purchase Order Number" at bounding box center [422, 460] width 237 height 39
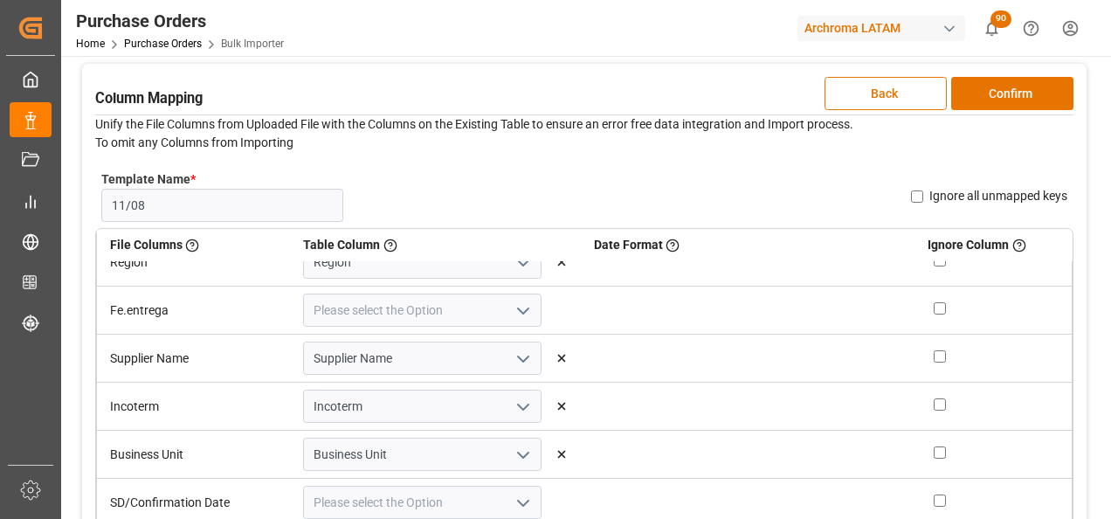
scroll to position [175, 0]
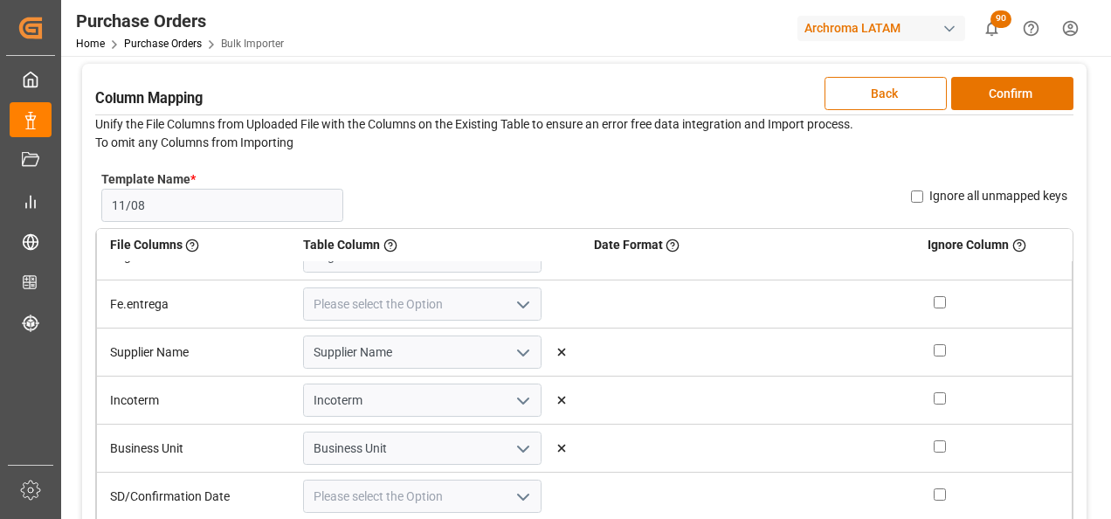
click at [520, 304] on icon "open menu" at bounding box center [523, 304] width 21 height 21
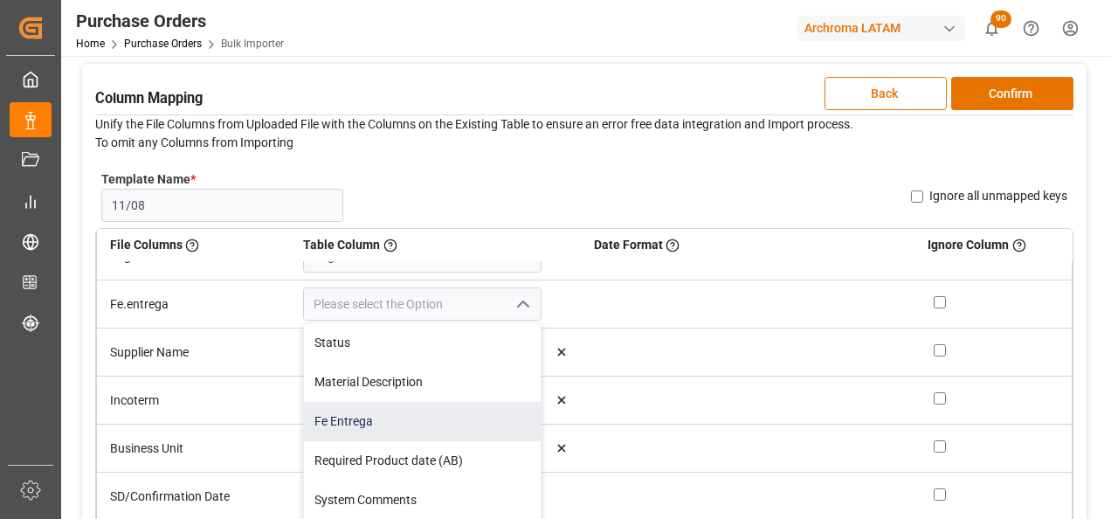
click at [457, 416] on div "Fe Entrega" at bounding box center [422, 421] width 237 height 39
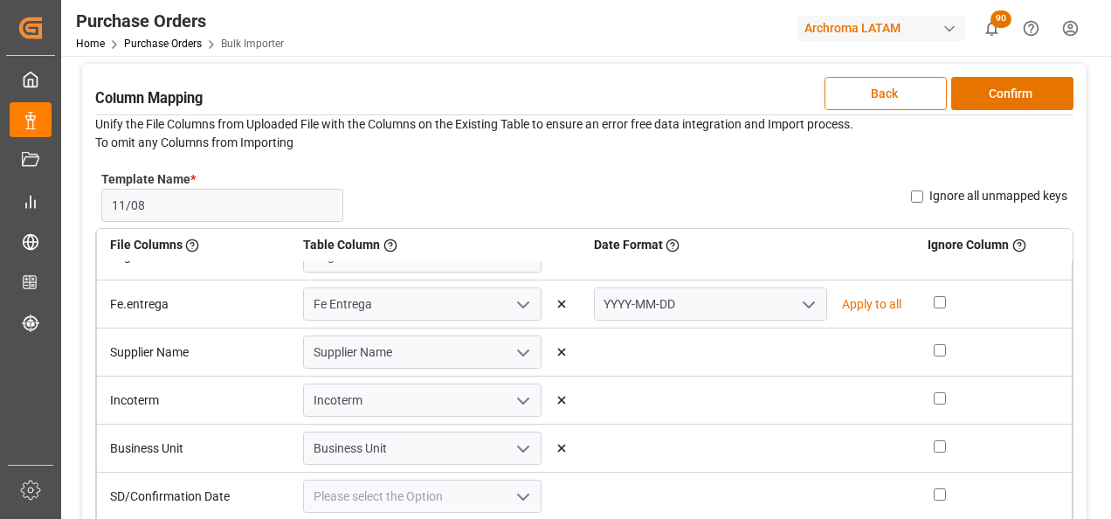
click at [798, 309] on icon "open menu" at bounding box center [808, 304] width 21 height 21
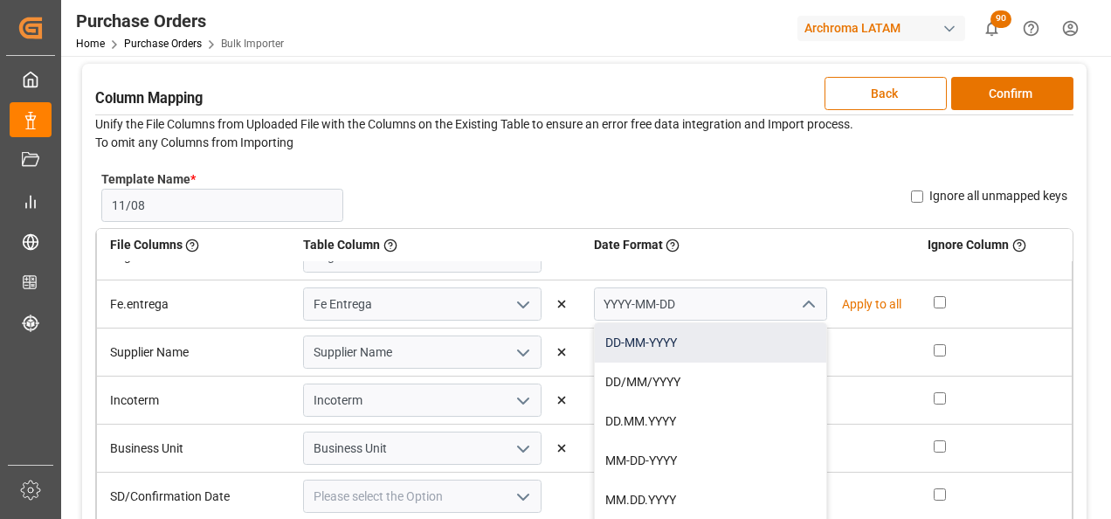
click at [736, 335] on div "DD-MM-YYYY" at bounding box center [710, 342] width 231 height 39
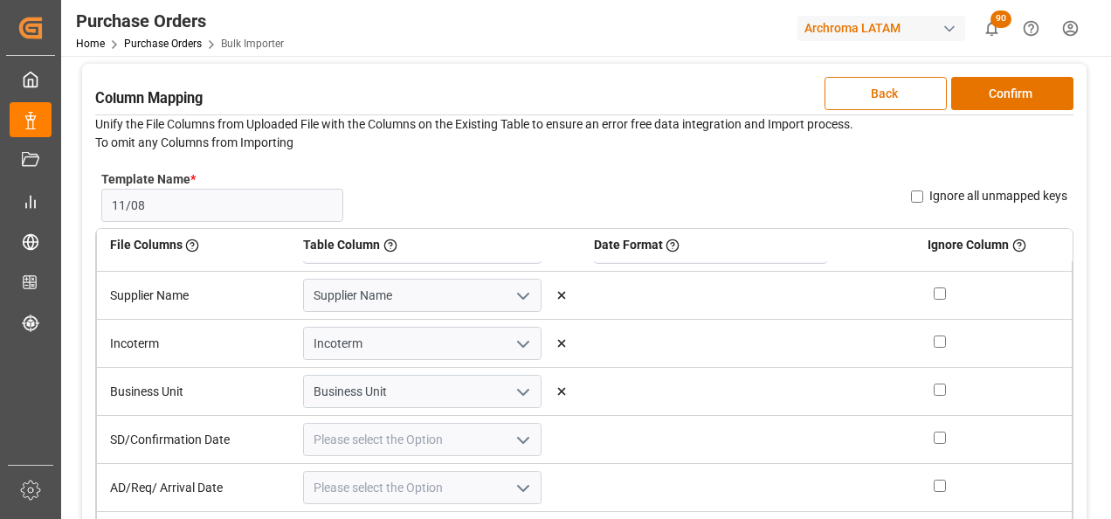
scroll to position [262, 0]
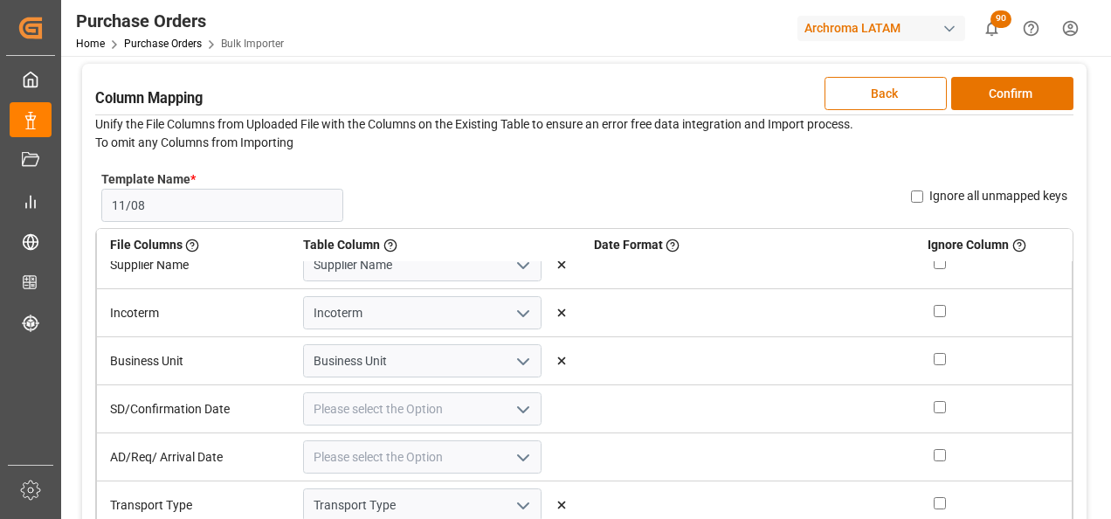
click at [523, 409] on icon "open menu" at bounding box center [523, 409] width 21 height 21
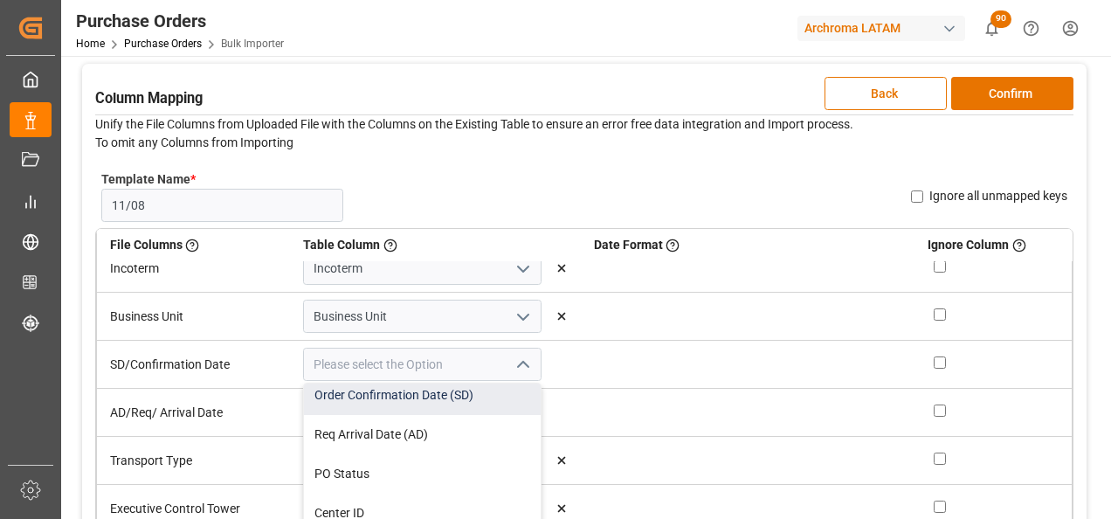
click at [471, 403] on div "Order Confirmation Date (SD)" at bounding box center [422, 395] width 237 height 39
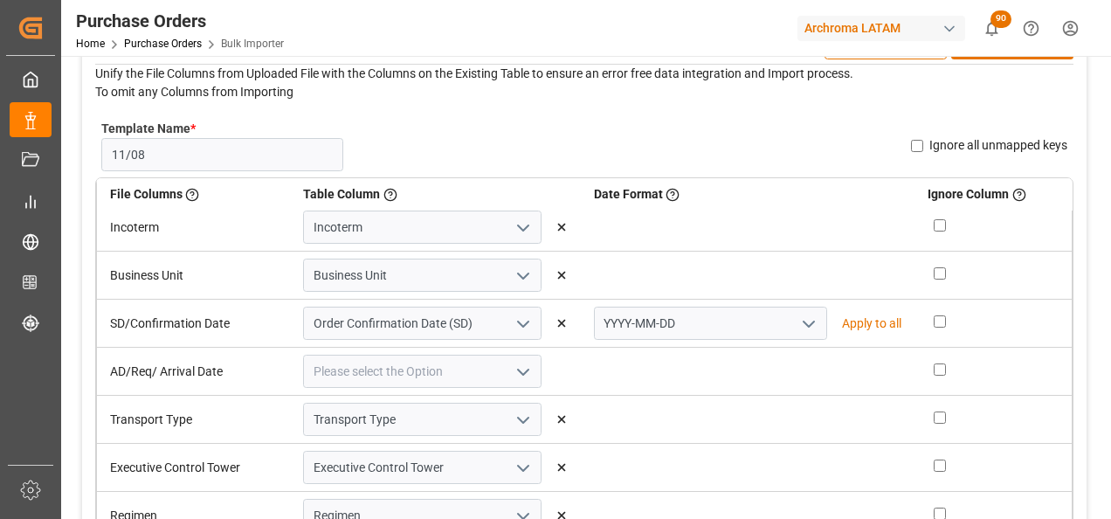
scroll to position [175, 0]
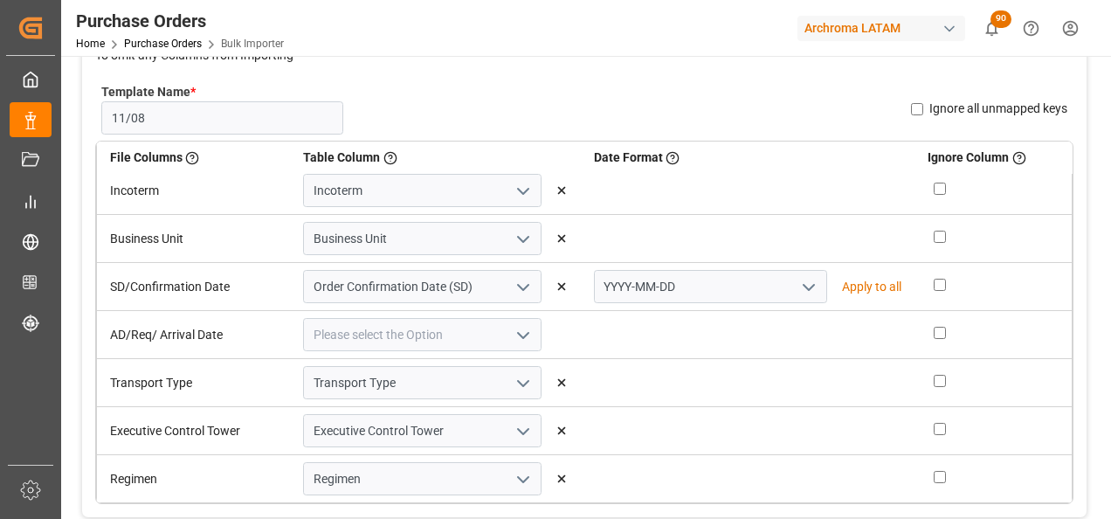
click at [515, 336] on icon "open menu" at bounding box center [523, 335] width 21 height 21
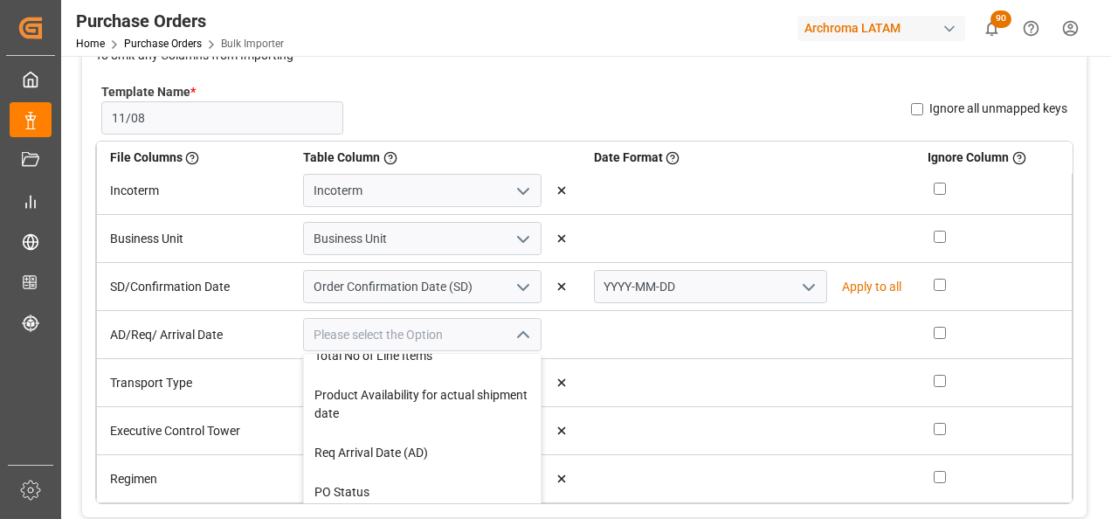
click at [465, 444] on div "Req Arrival Date (AD)" at bounding box center [422, 452] width 237 height 39
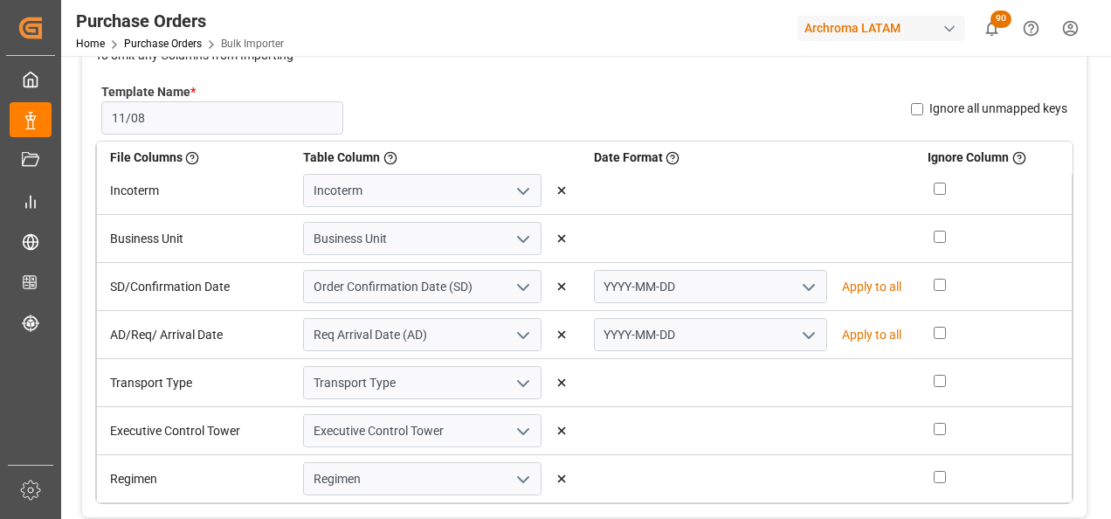
click at [800, 280] on icon "open menu" at bounding box center [808, 287] width 21 height 21
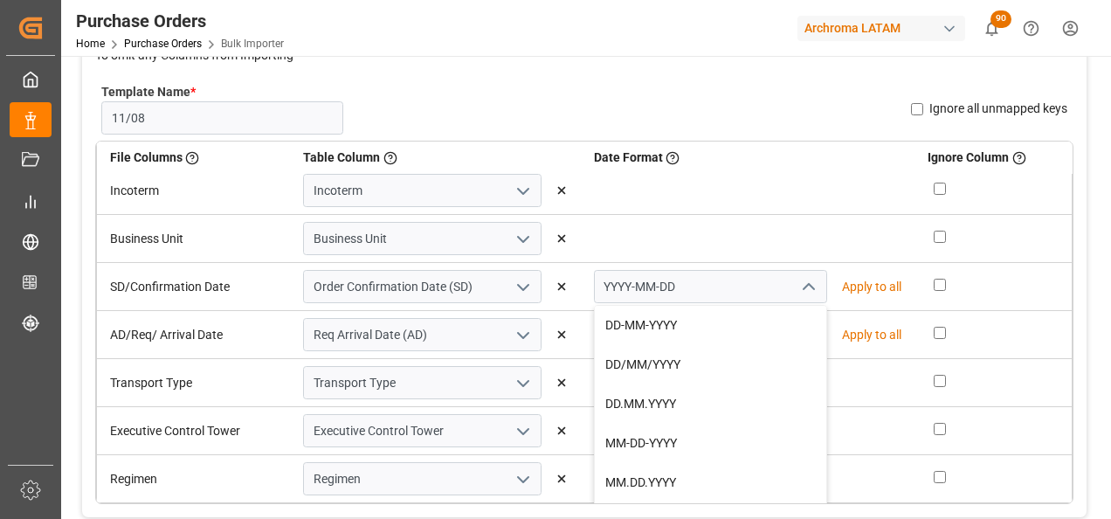
click at [761, 322] on div "DD-MM-YYYY" at bounding box center [710, 325] width 231 height 39
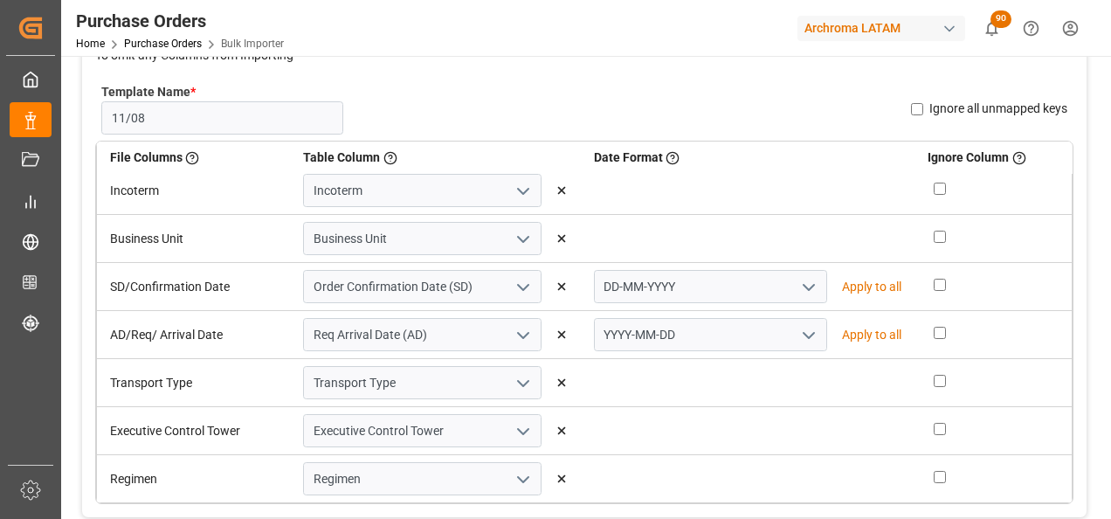
click at [794, 334] on button "open menu" at bounding box center [807, 334] width 26 height 27
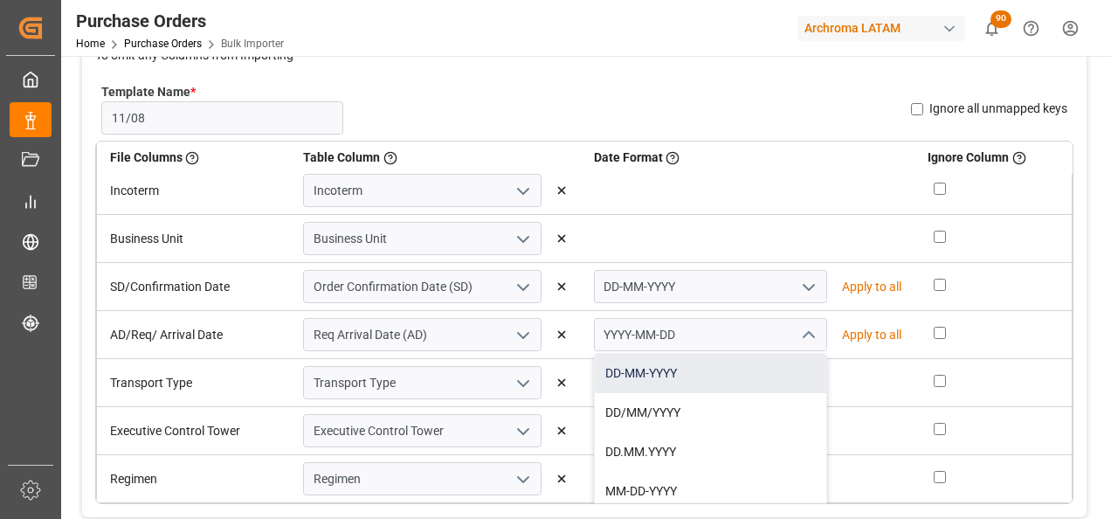
click at [768, 356] on div "DD-MM-YYYY" at bounding box center [710, 373] width 231 height 39
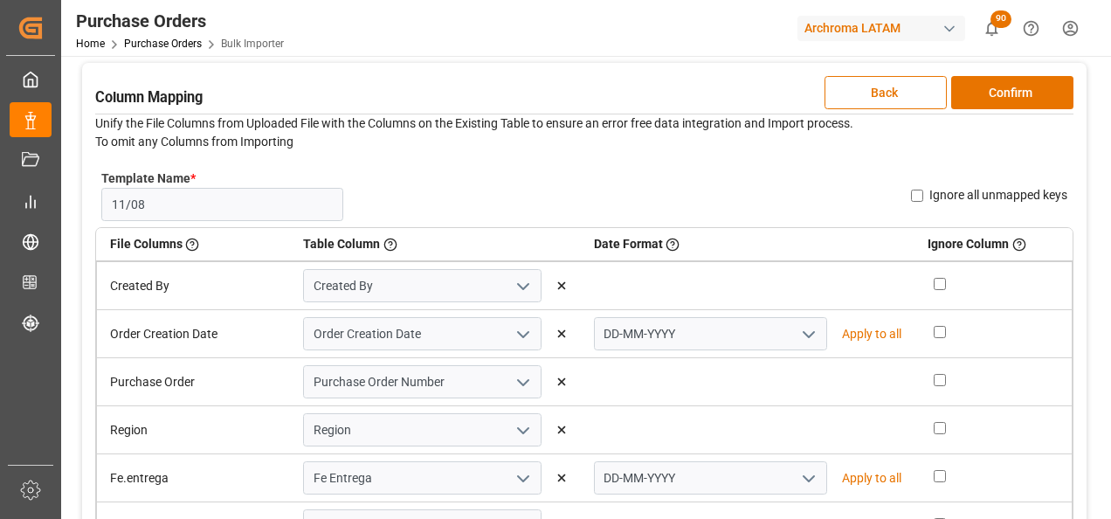
scroll to position [87, 0]
click at [1010, 97] on button "Confirm" at bounding box center [1012, 93] width 122 height 33
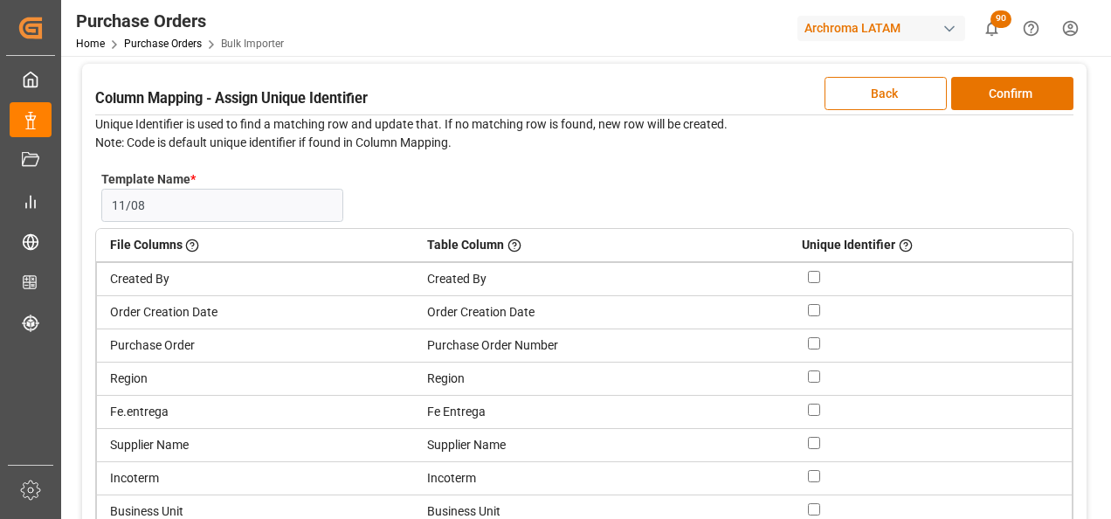
click at [816, 342] on input "checkbox" at bounding box center [814, 343] width 12 height 12
click at [1032, 86] on button "Confirm" at bounding box center [1012, 93] width 122 height 33
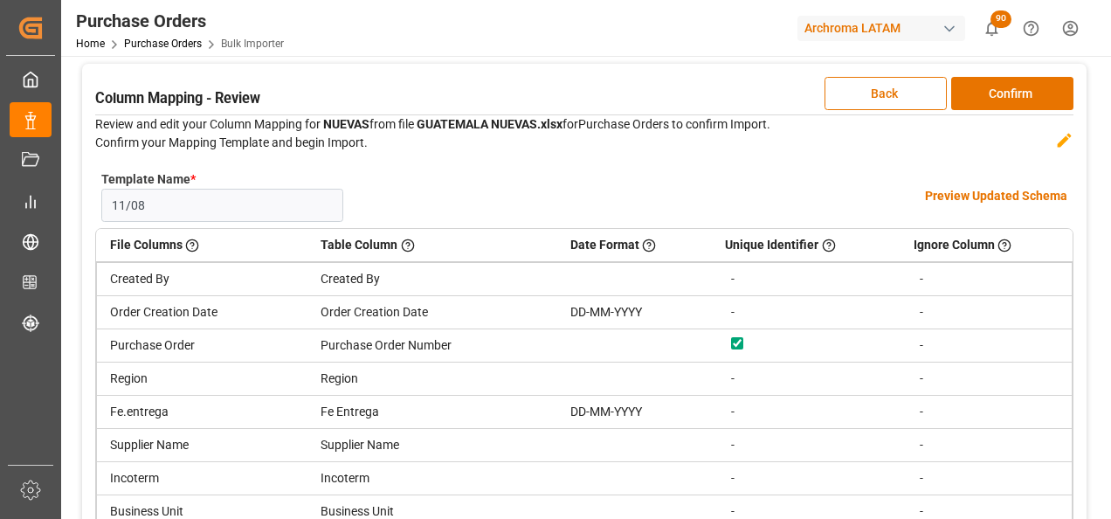
click at [932, 204] on div "Template Name * 11/08 Name Already Exists Preview Updated Schema" at bounding box center [584, 196] width 978 height 64
click at [941, 192] on h4 "Preview Updated Schema" at bounding box center [996, 196] width 142 height 18
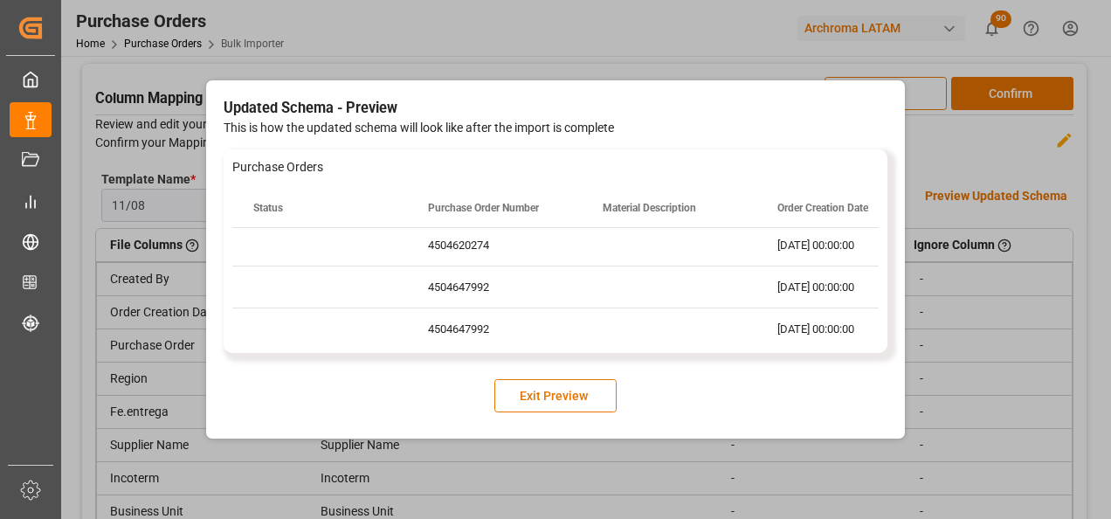
scroll to position [0, 0]
click at [637, 321] on div "Press SPACE to select this row." at bounding box center [669, 332] width 175 height 41
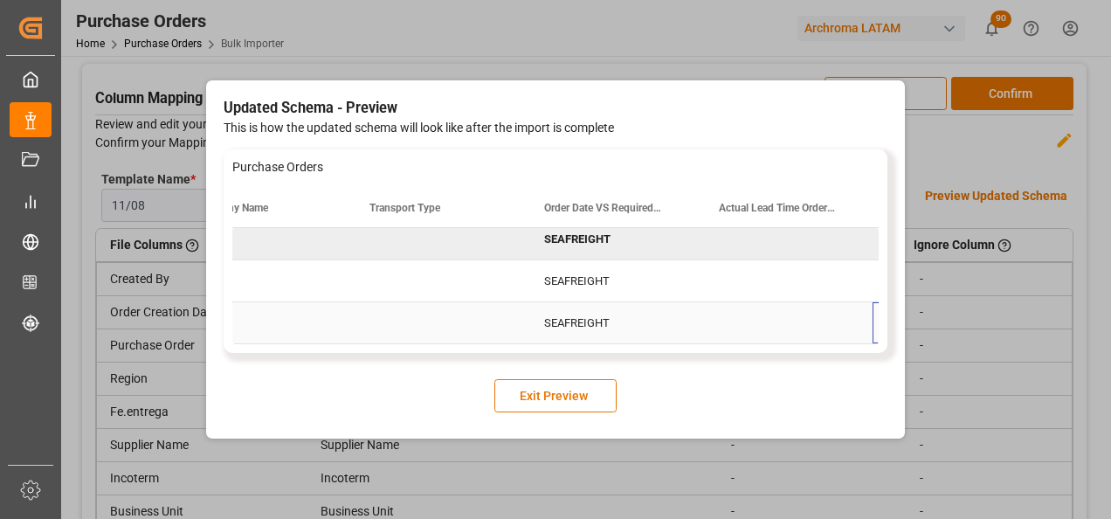
scroll to position [0, 4076]
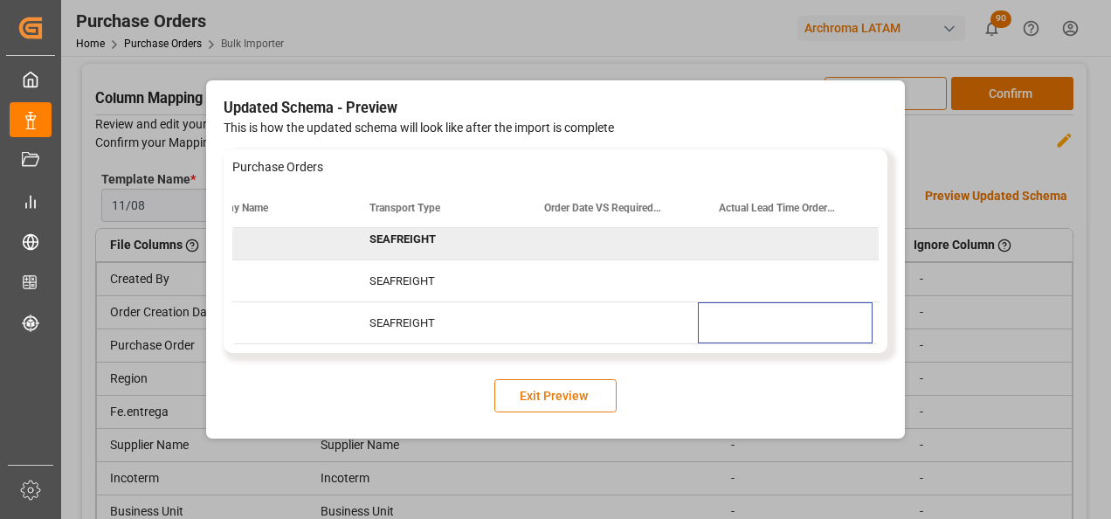
click at [569, 390] on button "Exit Preview" at bounding box center [555, 395] width 122 height 33
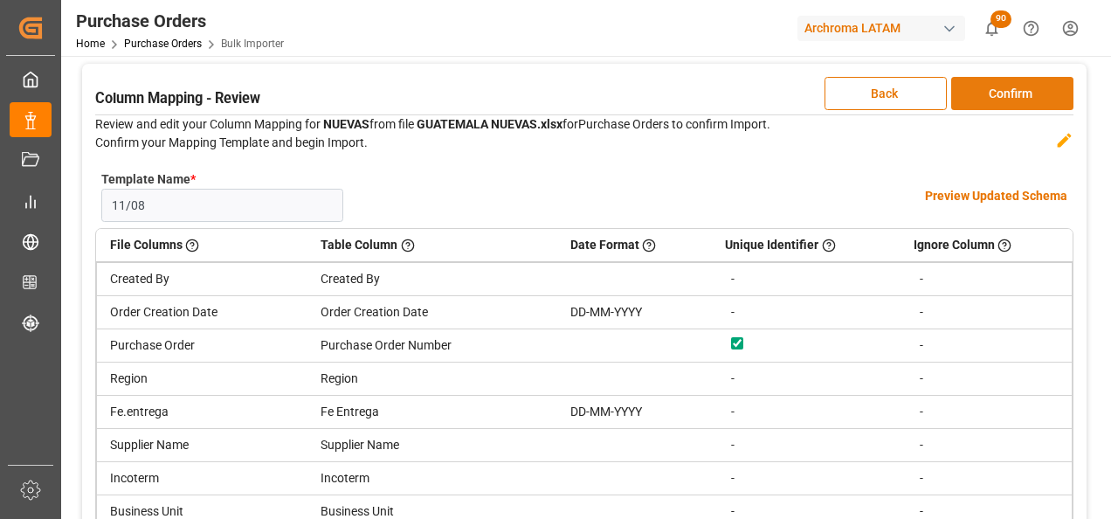
click at [1002, 85] on button "Confirm" at bounding box center [1012, 93] width 122 height 33
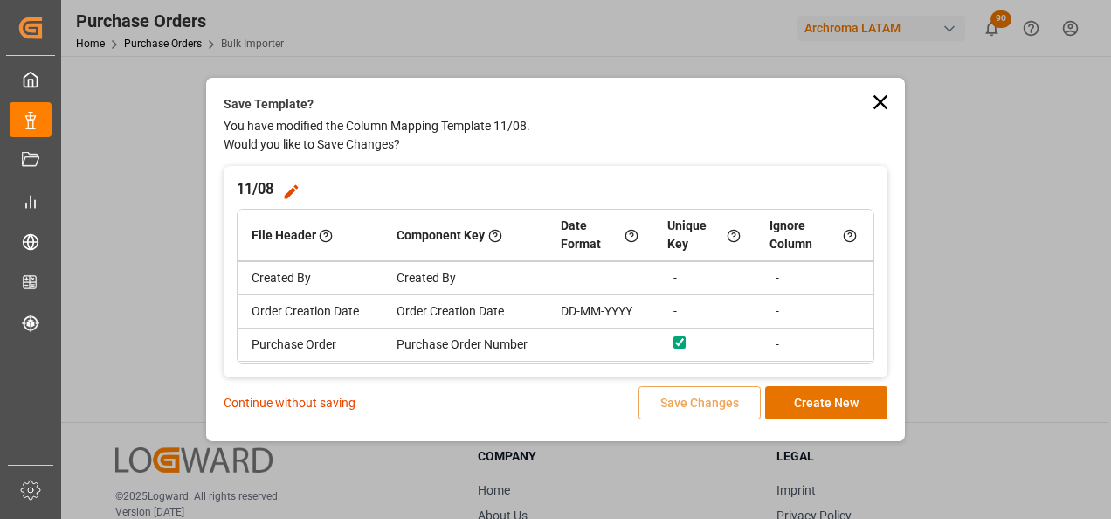
click at [335, 397] on p "Continue without saving" at bounding box center [290, 403] width 132 height 18
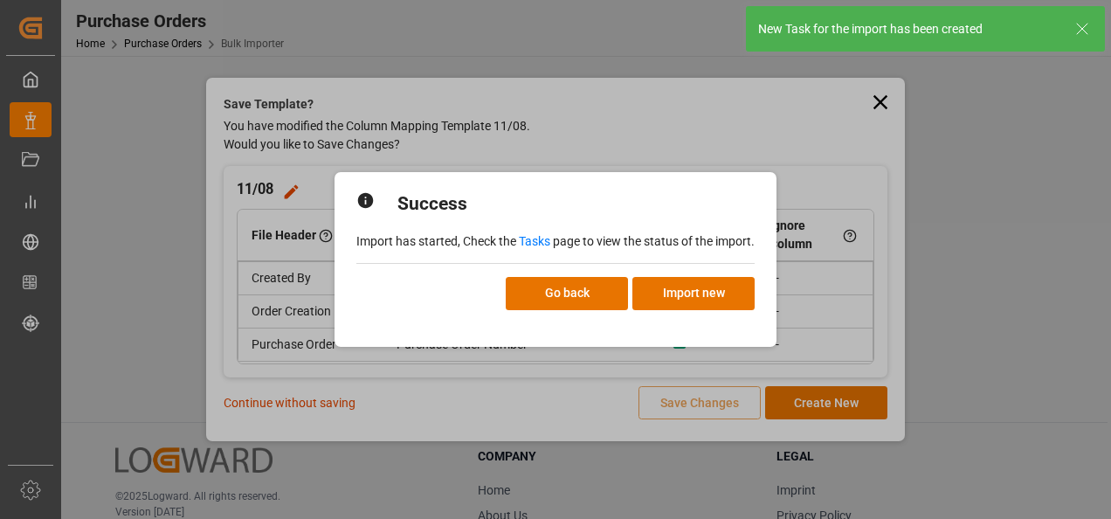
click at [535, 242] on link "Tasks" at bounding box center [534, 241] width 31 height 14
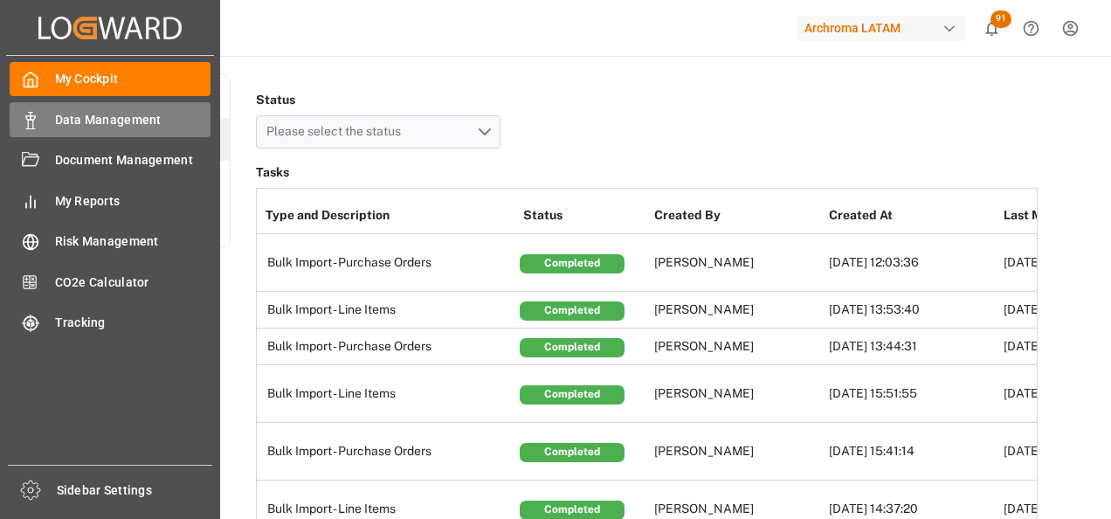
click at [31, 113] on icon at bounding box center [30, 120] width 17 height 17
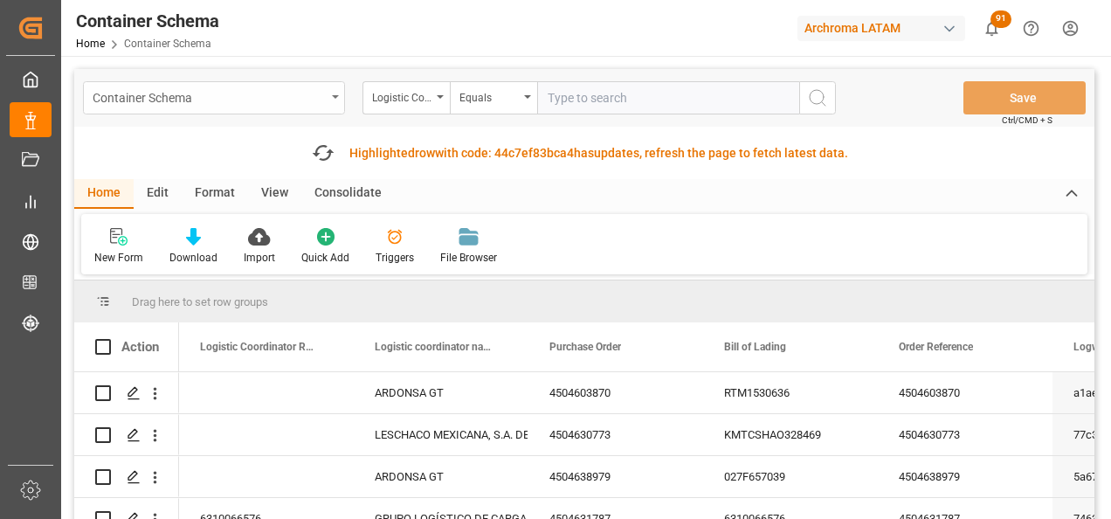
drag, startPoint x: 331, startPoint y: 93, endPoint x: 326, endPoint y: 109, distance: 17.4
click at [330, 93] on div "Container Schema" at bounding box center [214, 97] width 262 height 33
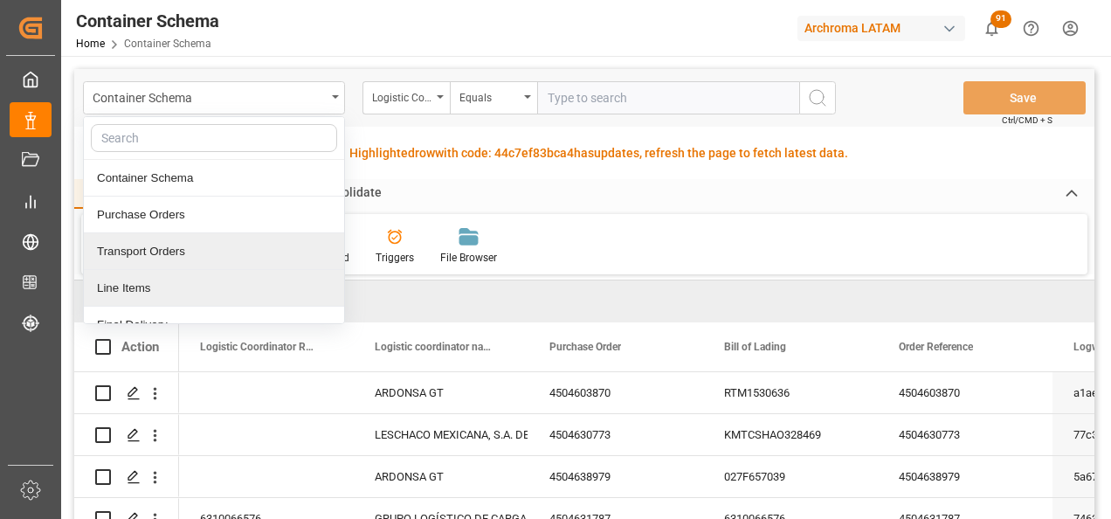
click at [150, 279] on div "Line Items" at bounding box center [214, 288] width 260 height 37
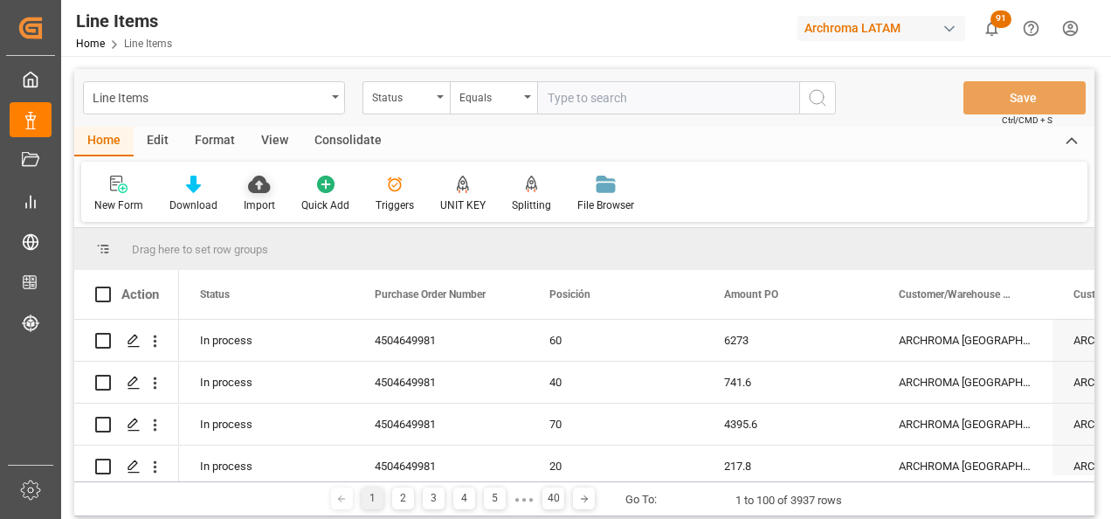
click at [245, 199] on div "Import" at bounding box center [259, 205] width 31 height 16
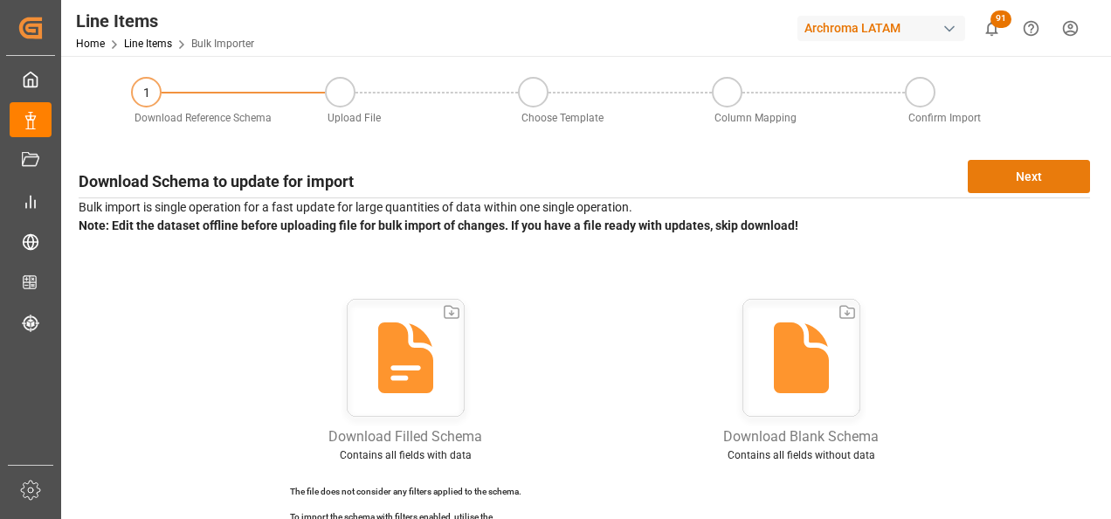
click at [1022, 165] on button "Next" at bounding box center [1029, 176] width 122 height 33
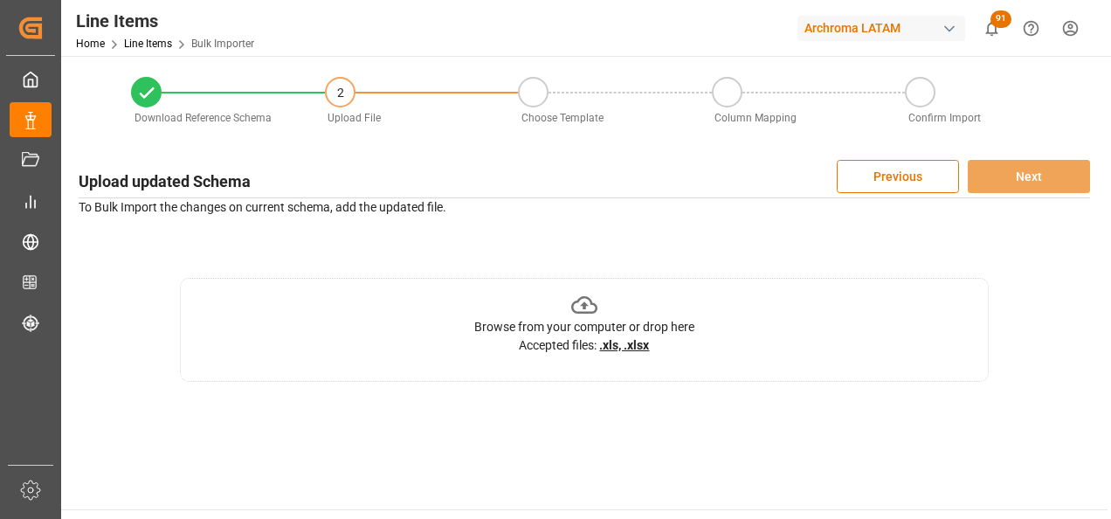
click at [800, 327] on div "Browse from your computer or drop here Accepted files: .xls, .xlsx" at bounding box center [584, 330] width 809 height 104
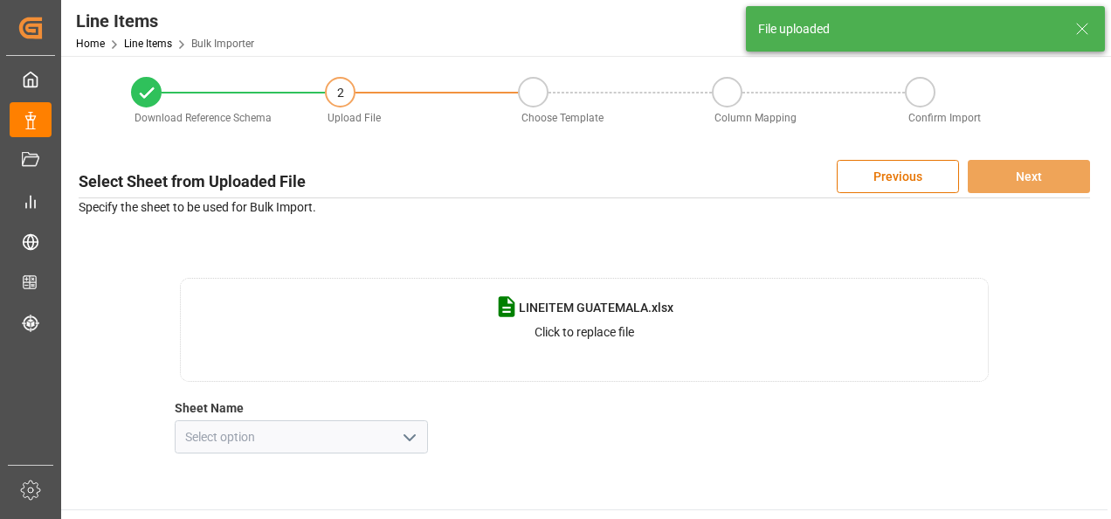
click at [404, 442] on icon "open menu" at bounding box center [409, 437] width 21 height 21
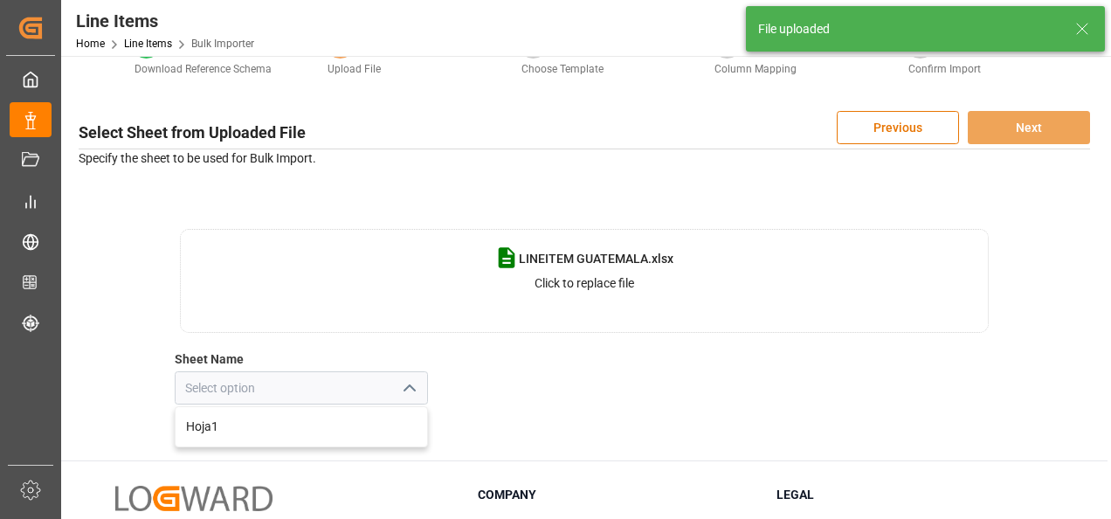
scroll to position [87, 0]
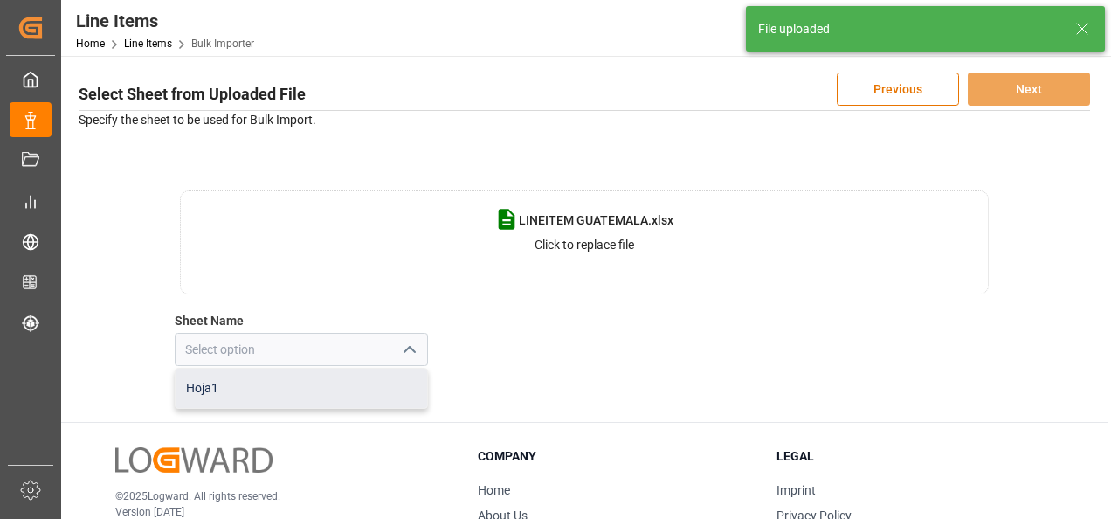
click at [360, 385] on div "Hoja1" at bounding box center [302, 388] width 252 height 39
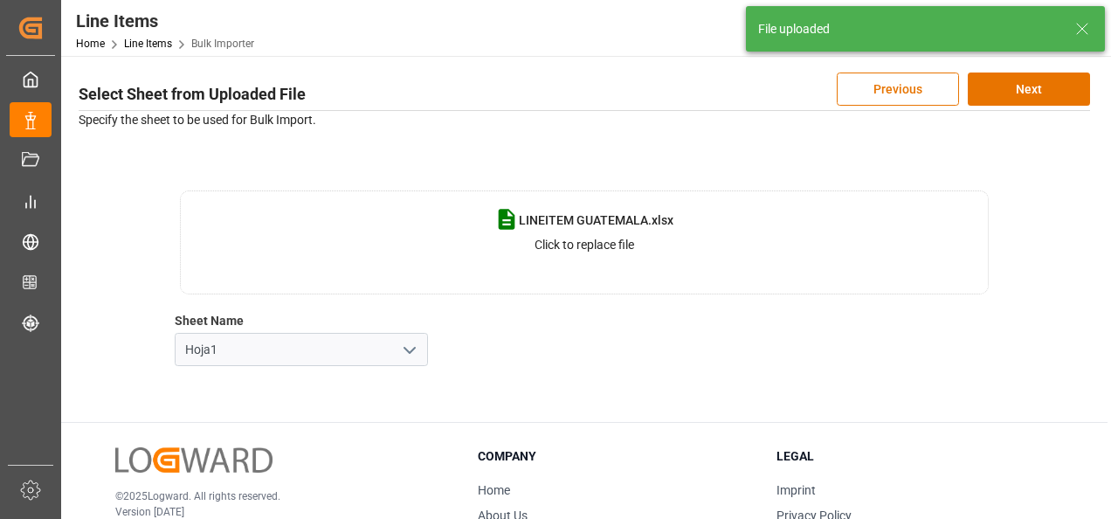
scroll to position [0, 0]
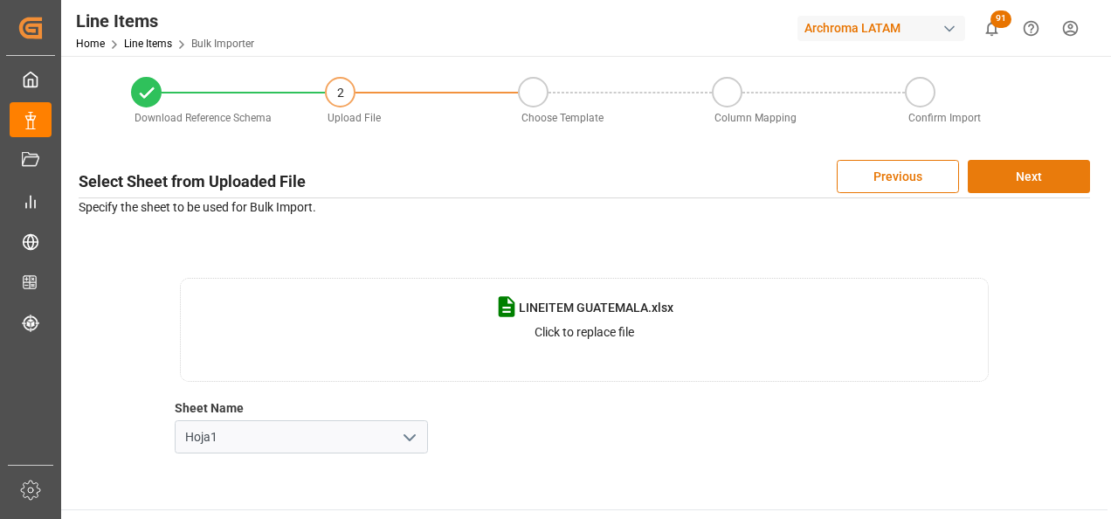
click at [1028, 166] on button "Next" at bounding box center [1029, 176] width 122 height 33
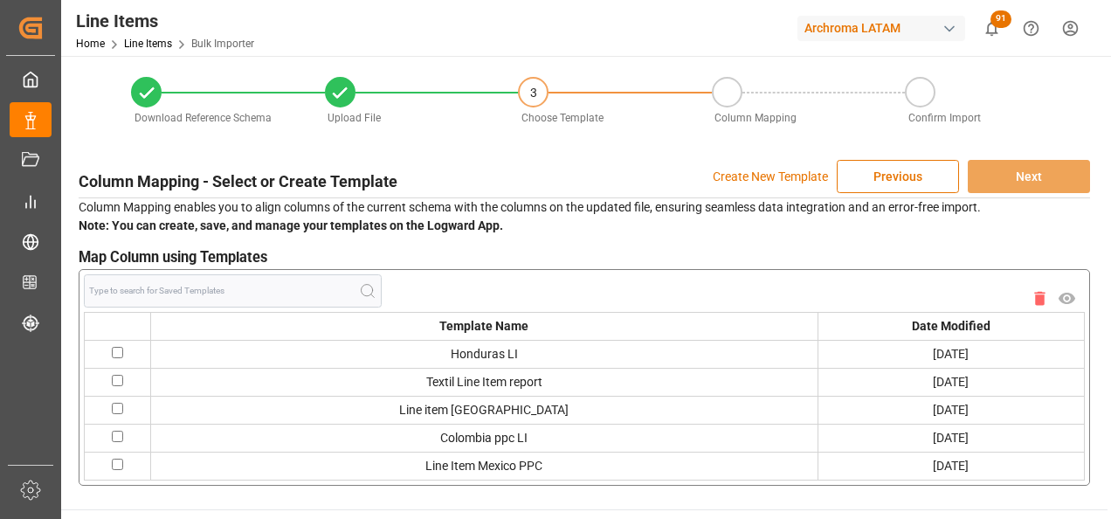
click at [743, 178] on p "Create New Template" at bounding box center [770, 176] width 115 height 33
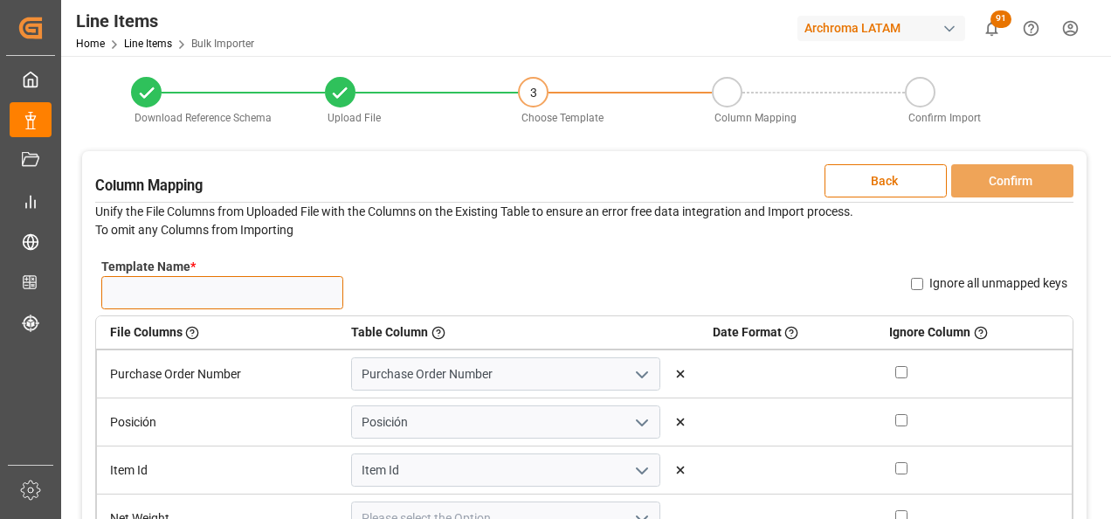
click at [252, 293] on input "Template Name *" at bounding box center [222, 292] width 242 height 33
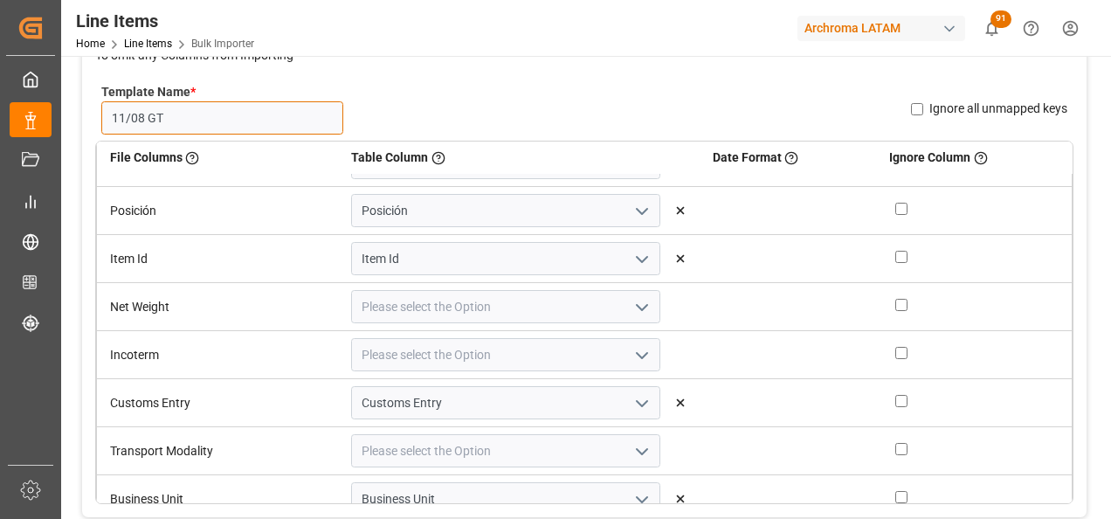
scroll to position [57, 0]
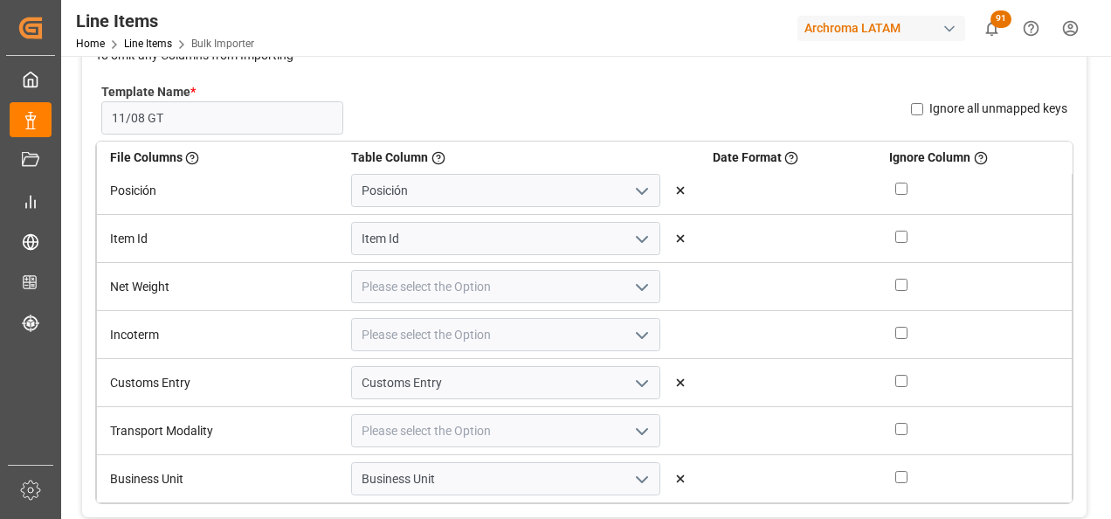
click at [631, 291] on icon "open menu" at bounding box center [641, 287] width 21 height 21
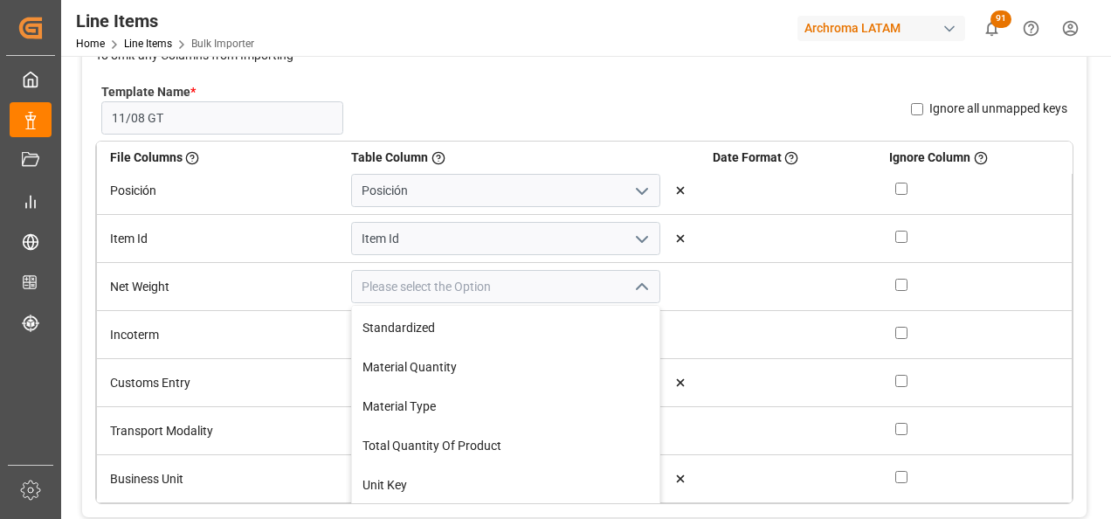
scroll to position [437, 0]
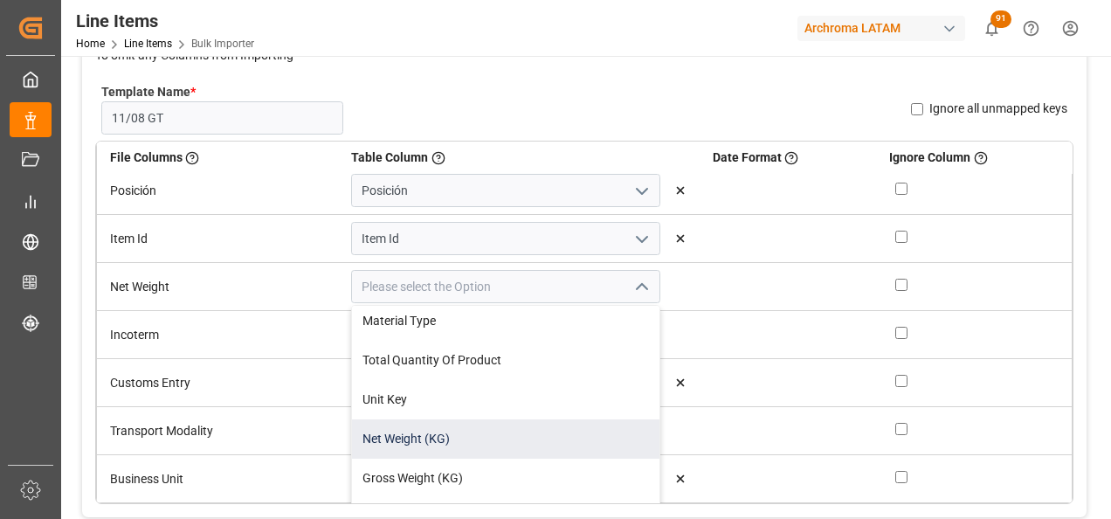
click at [506, 441] on div "Net Weight (KG)" at bounding box center [505, 438] width 307 height 39
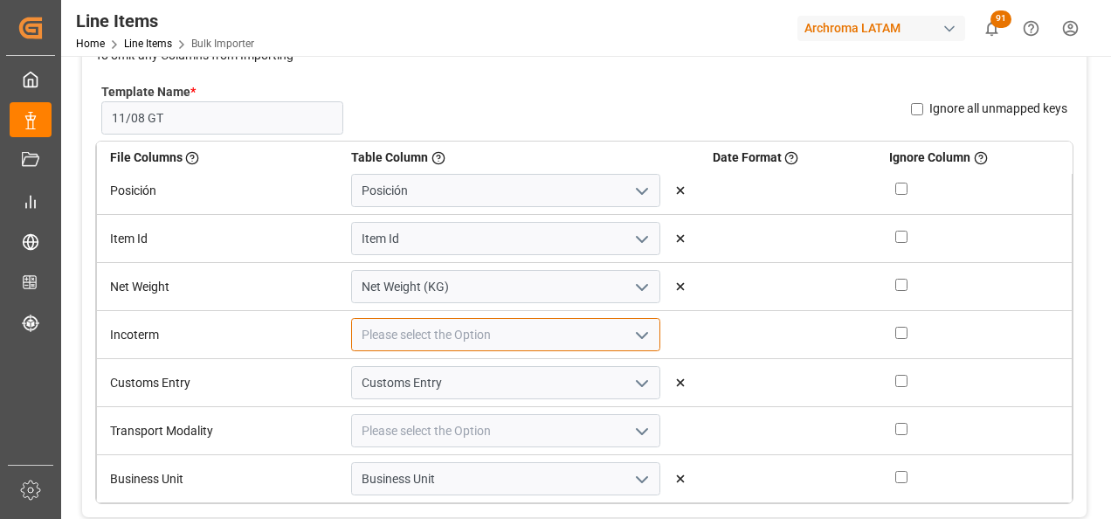
click at [608, 336] on input at bounding box center [505, 334] width 309 height 33
click at [631, 339] on icon "open menu" at bounding box center [641, 335] width 21 height 21
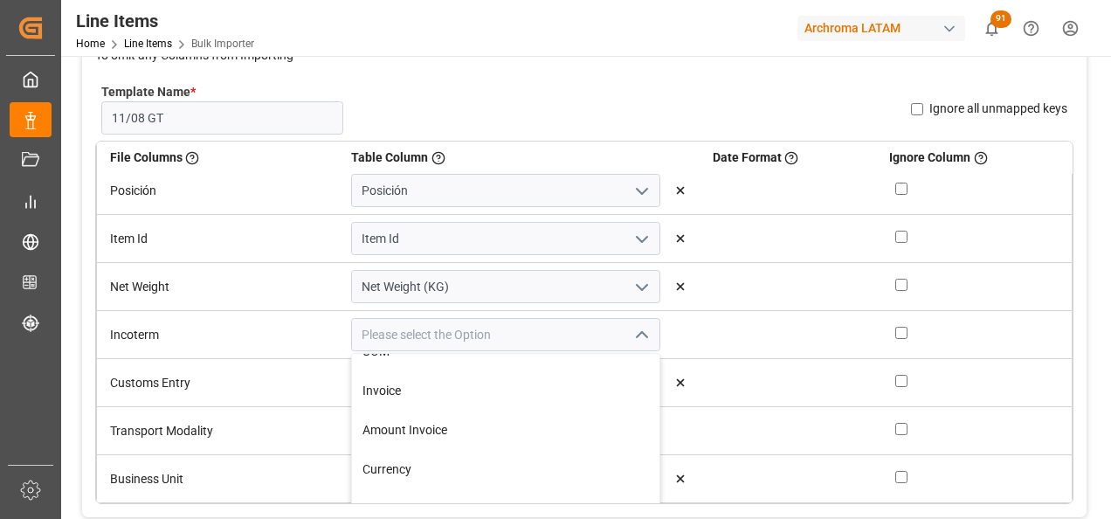
scroll to position [786, 0]
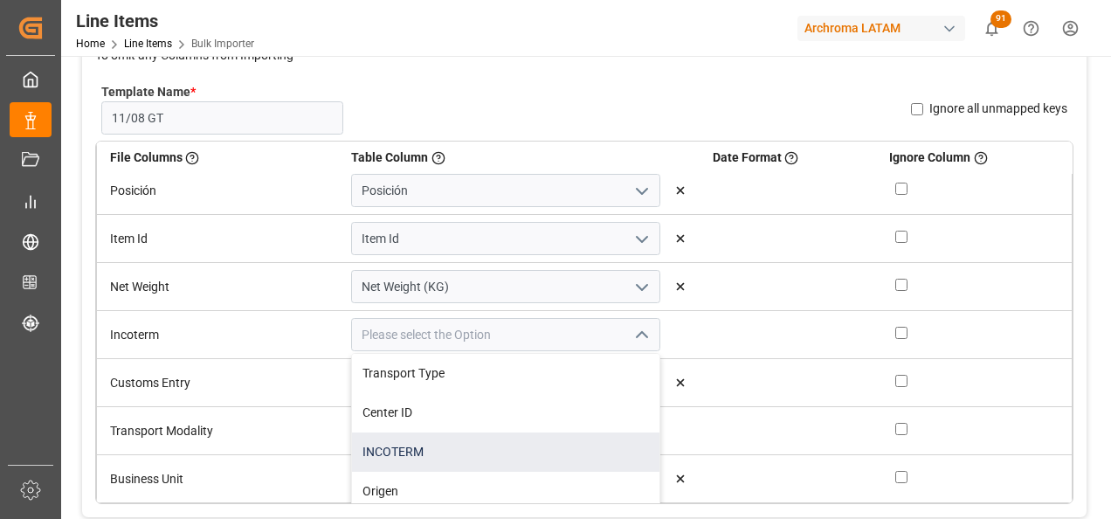
click at [516, 449] on div "INCOTERM" at bounding box center [505, 451] width 307 height 39
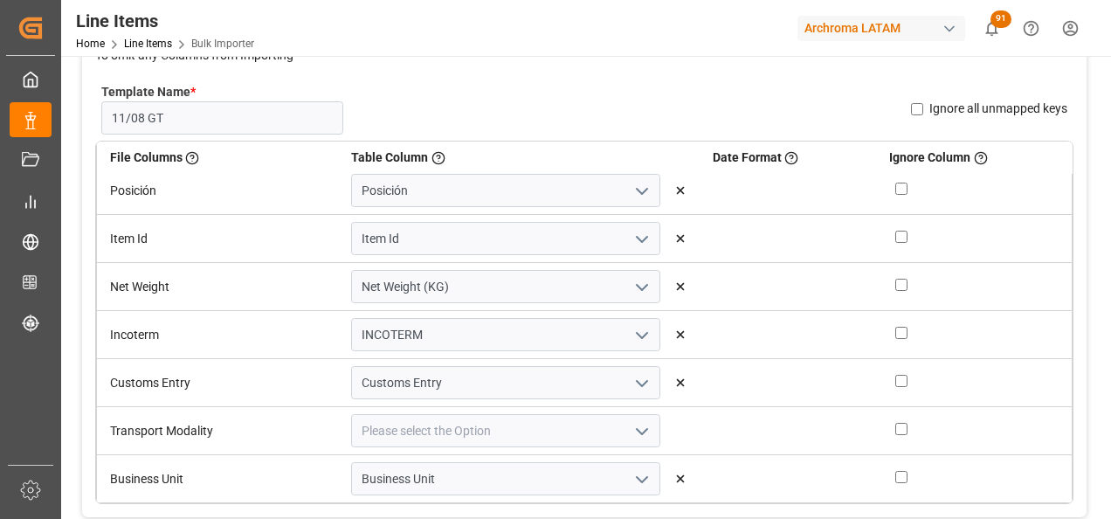
scroll to position [262, 0]
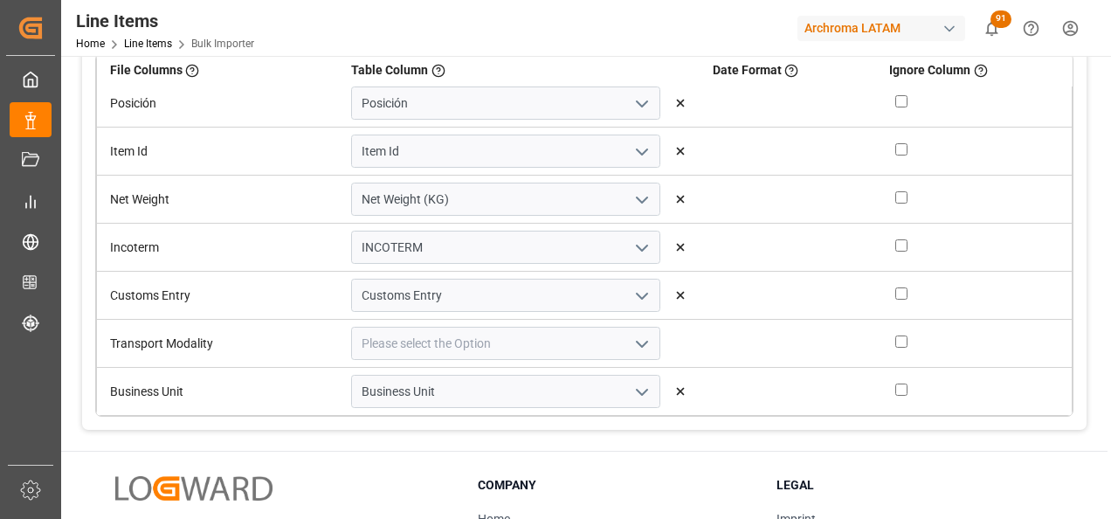
click at [631, 344] on icon "open menu" at bounding box center [641, 344] width 21 height 21
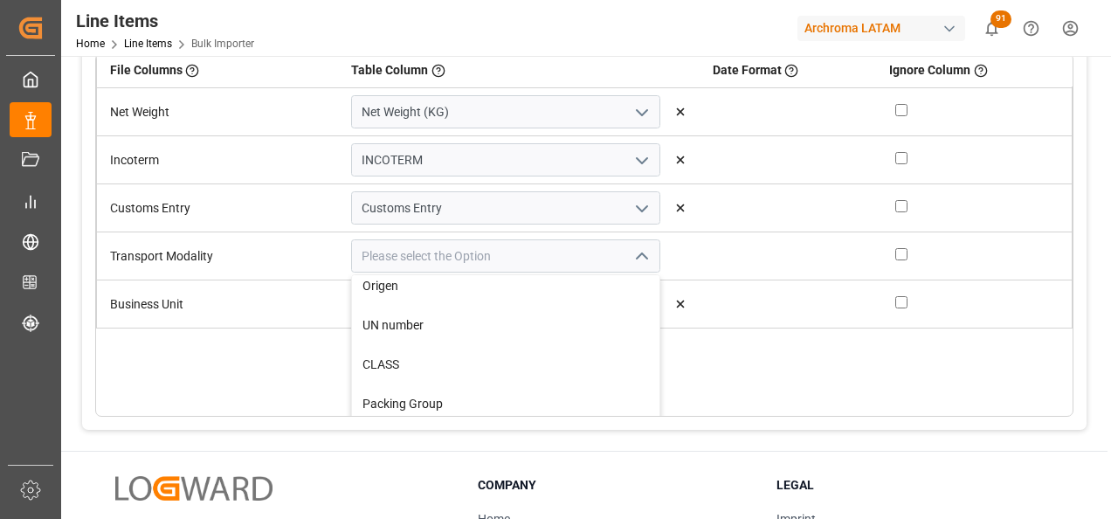
scroll to position [699, 0]
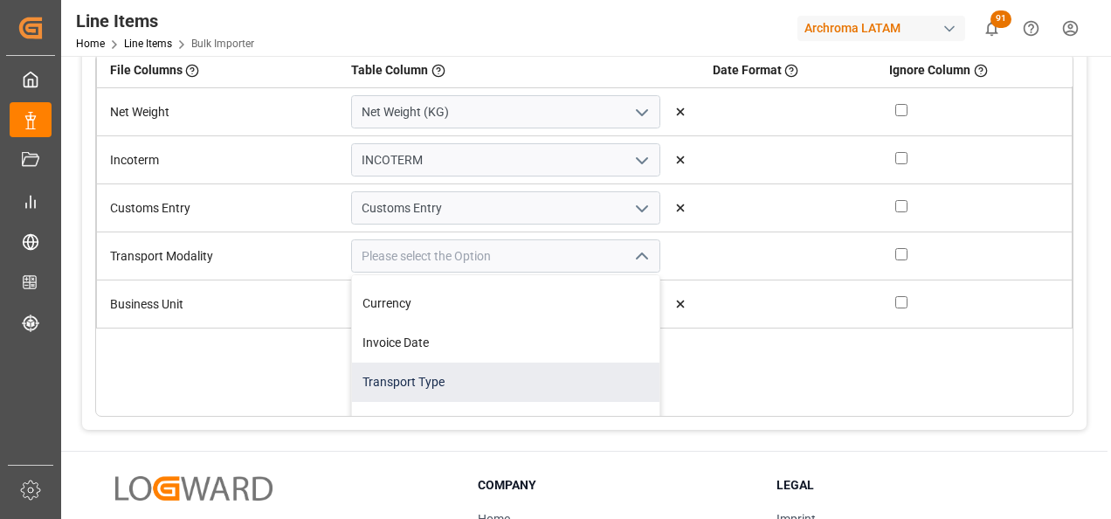
click at [533, 385] on div "Transport Type" at bounding box center [505, 381] width 307 height 39
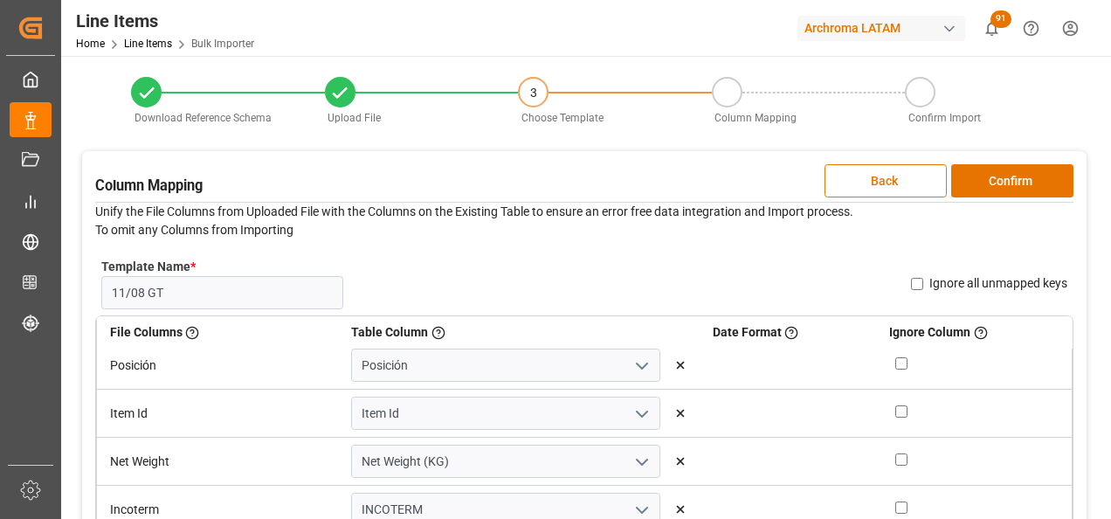
scroll to position [0, 0]
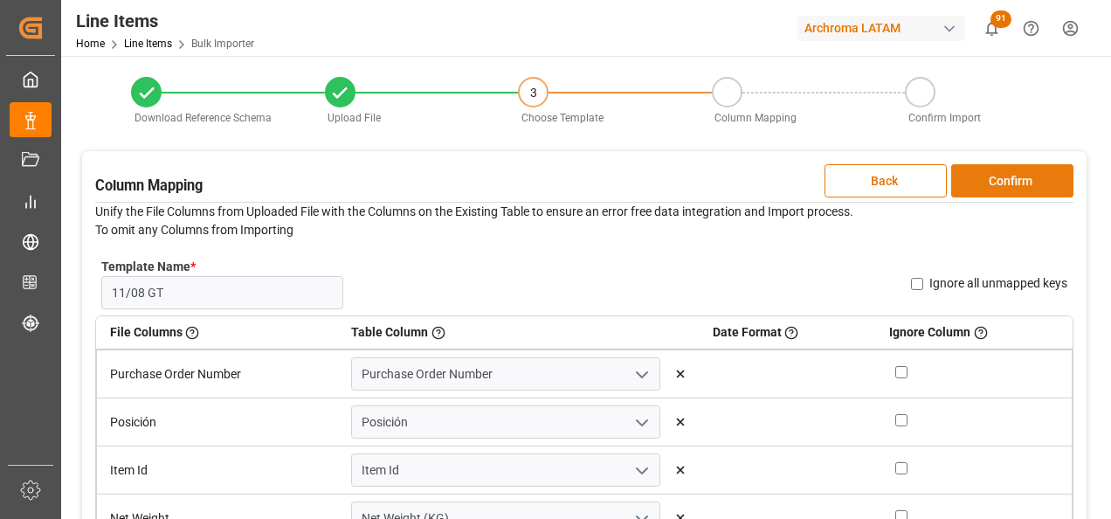
click at [1003, 182] on button "Confirm" at bounding box center [1012, 180] width 122 height 33
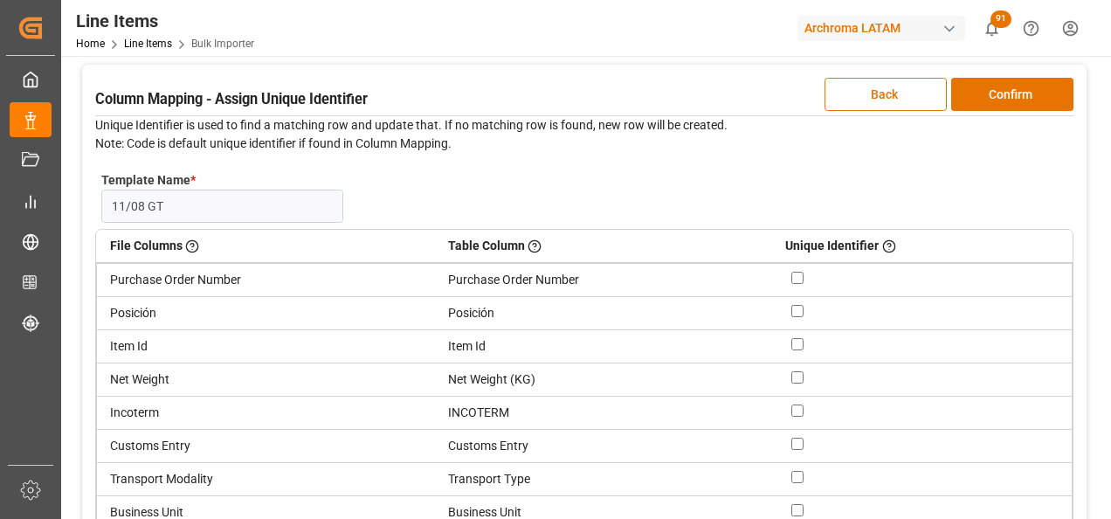
scroll to position [87, 0]
click at [796, 276] on input "checkbox" at bounding box center [797, 277] width 12 height 12
click at [796, 310] on input "checkbox" at bounding box center [797, 310] width 12 height 12
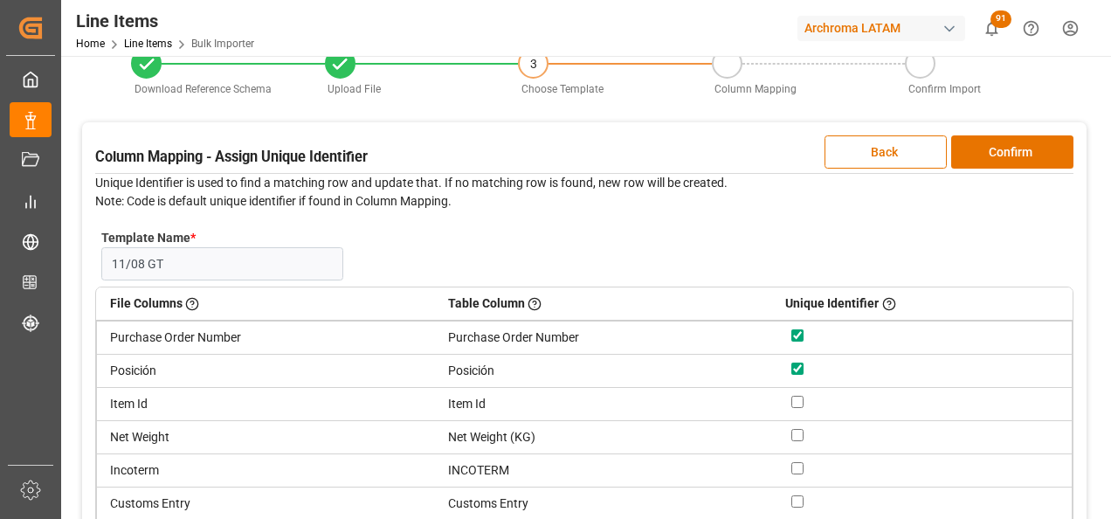
scroll to position [0, 0]
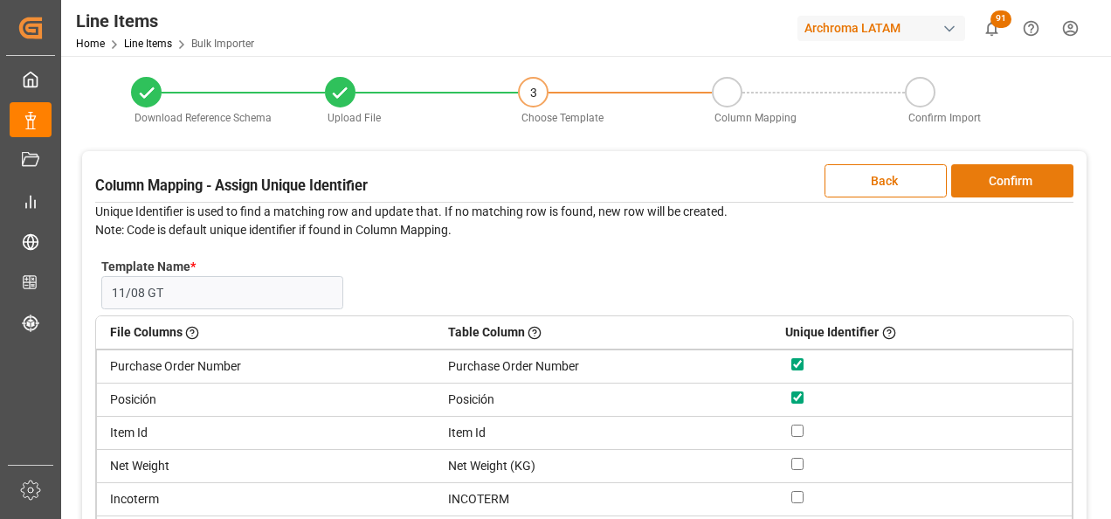
click at [1025, 189] on button "Confirm" at bounding box center [1012, 180] width 122 height 33
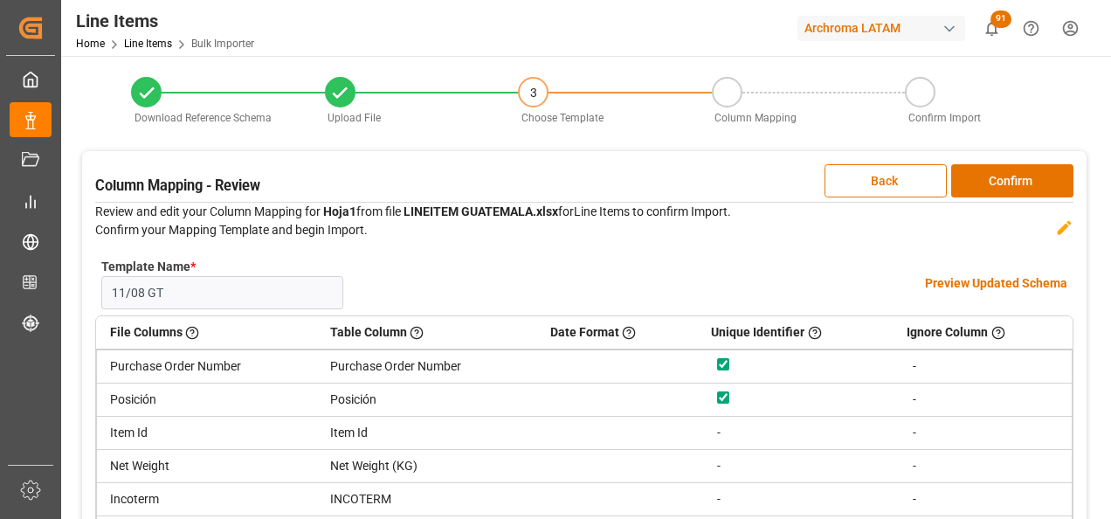
click at [1027, 286] on h4 "Preview Updated Schema" at bounding box center [996, 283] width 142 height 18
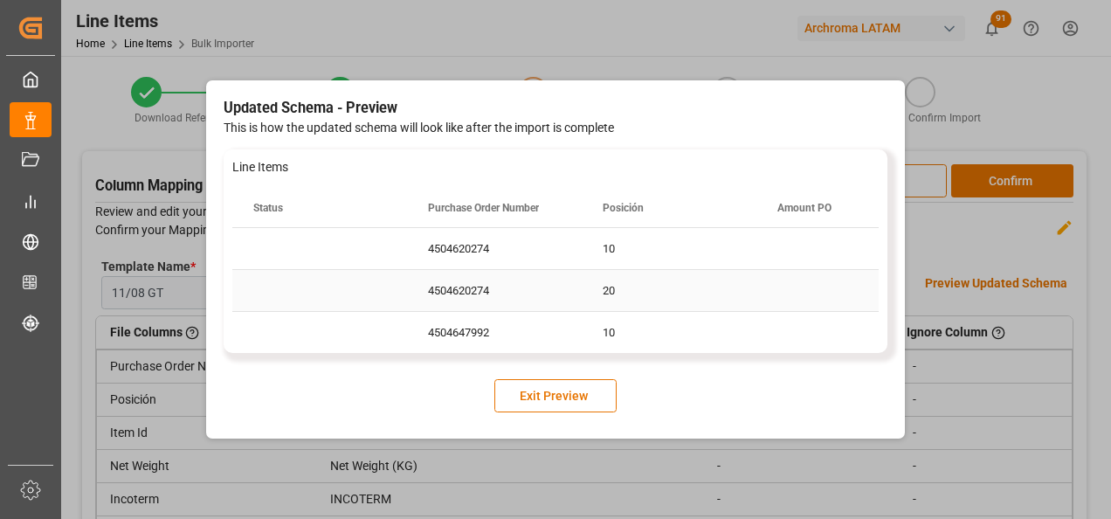
click at [708, 293] on div "20" at bounding box center [669, 290] width 175 height 41
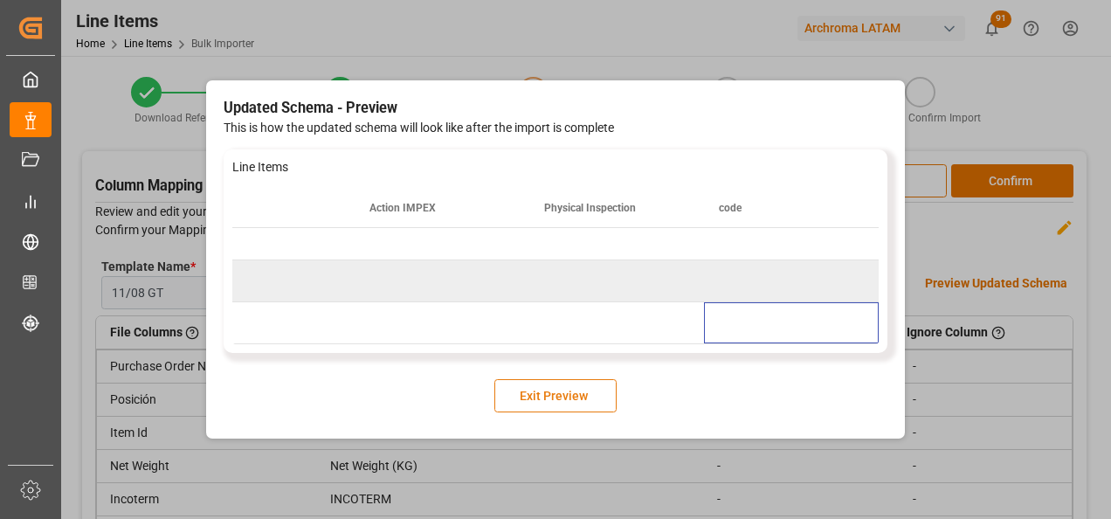
click at [569, 390] on button "Exit Preview" at bounding box center [555, 395] width 122 height 33
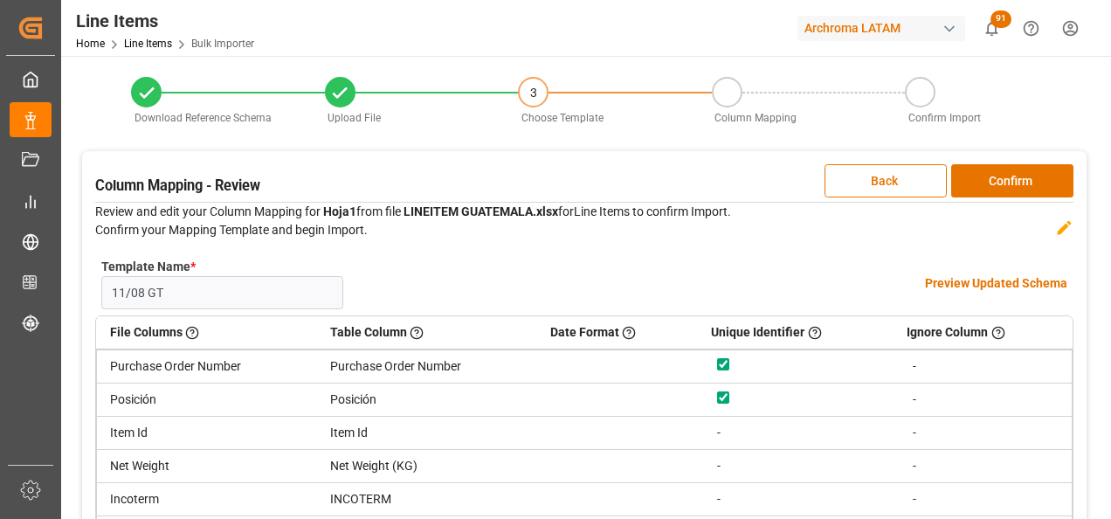
click at [1012, 199] on div "Column Mapping - Review Back Confirm Review and edit your Column Mapping for Ho…" at bounding box center [584, 421] width 1004 height 541
click at [1008, 179] on button "Confirm" at bounding box center [1012, 180] width 122 height 33
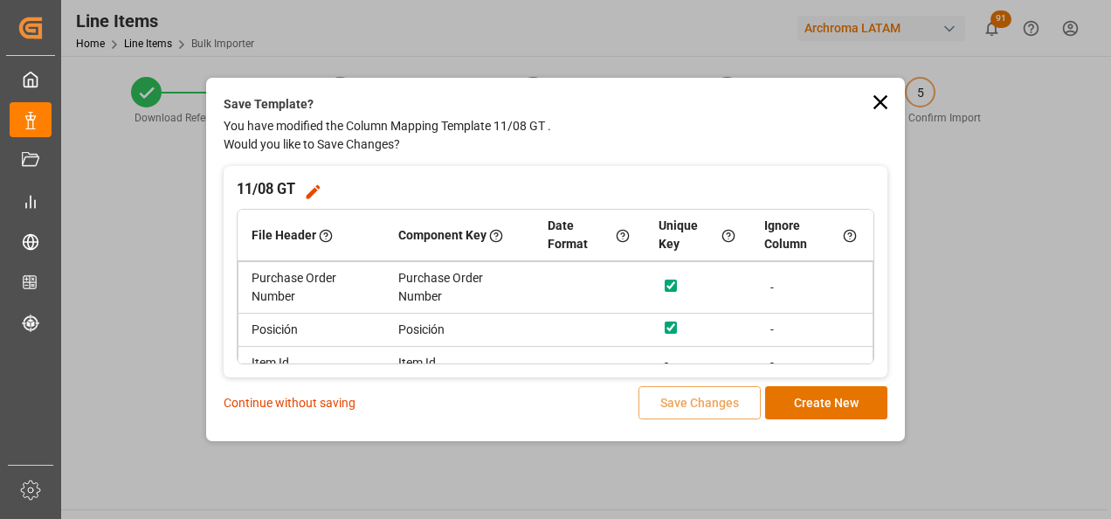
click at [334, 401] on p "Continue without saving" at bounding box center [290, 403] width 132 height 18
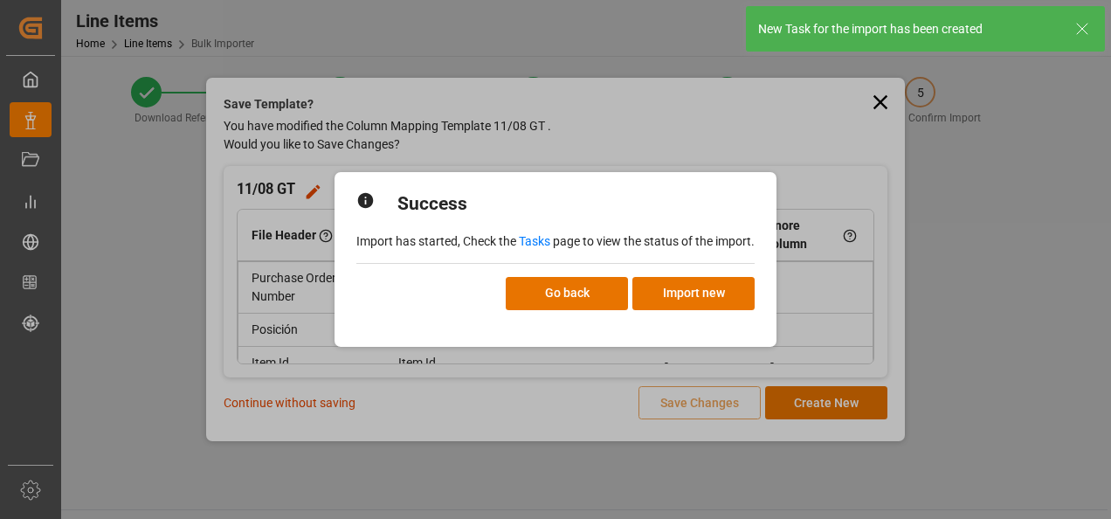
click at [526, 239] on link "Tasks" at bounding box center [534, 241] width 31 height 14
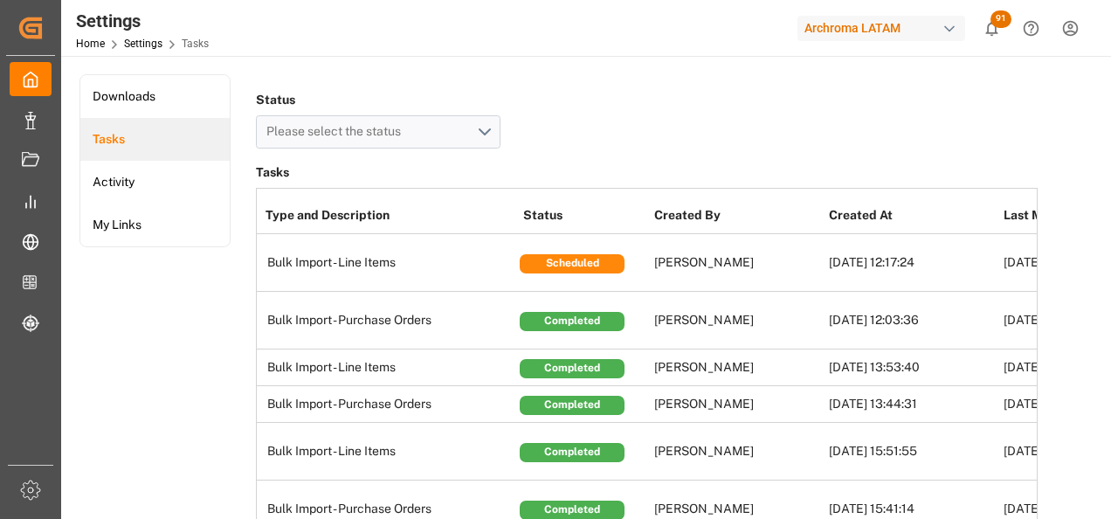
click at [968, 334] on td "11.08.2025 12:03:36" at bounding box center [911, 321] width 175 height 58
click at [837, 347] on td "11.08.2025 12:03:36" at bounding box center [911, 321] width 175 height 58
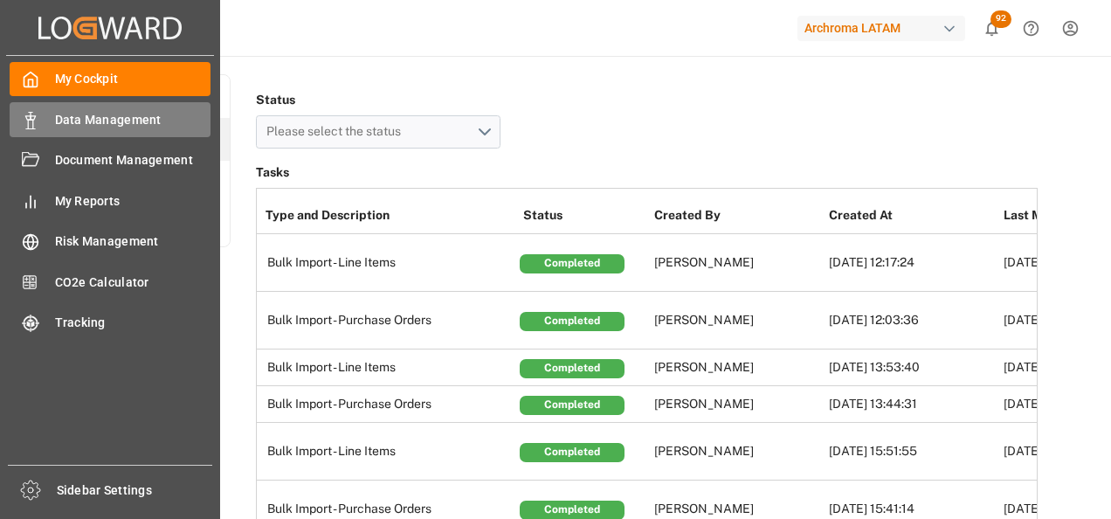
click at [35, 115] on icon at bounding box center [30, 120] width 17 height 17
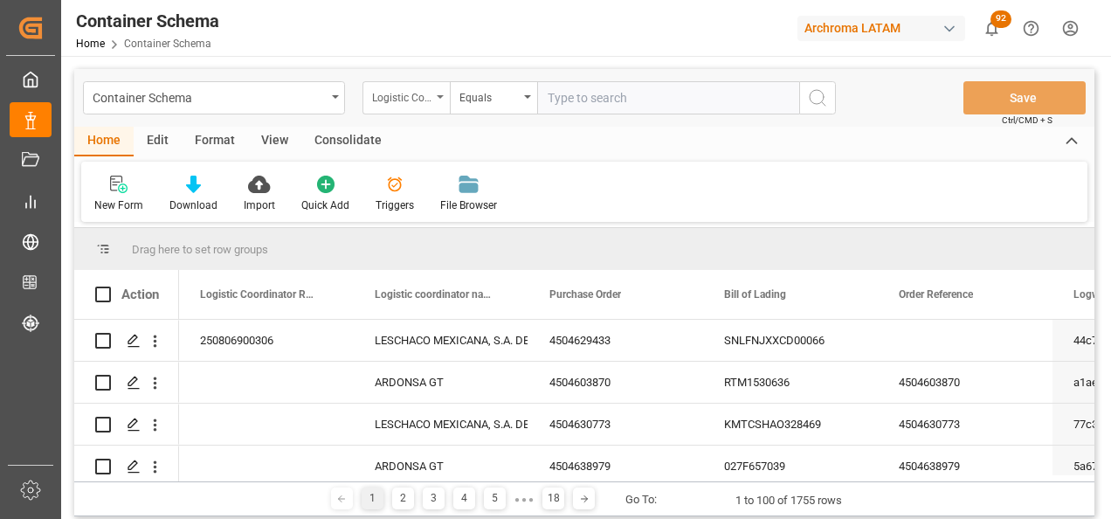
click at [419, 103] on div "Logistic Coordinator Reference Number" at bounding box center [401, 96] width 59 height 20
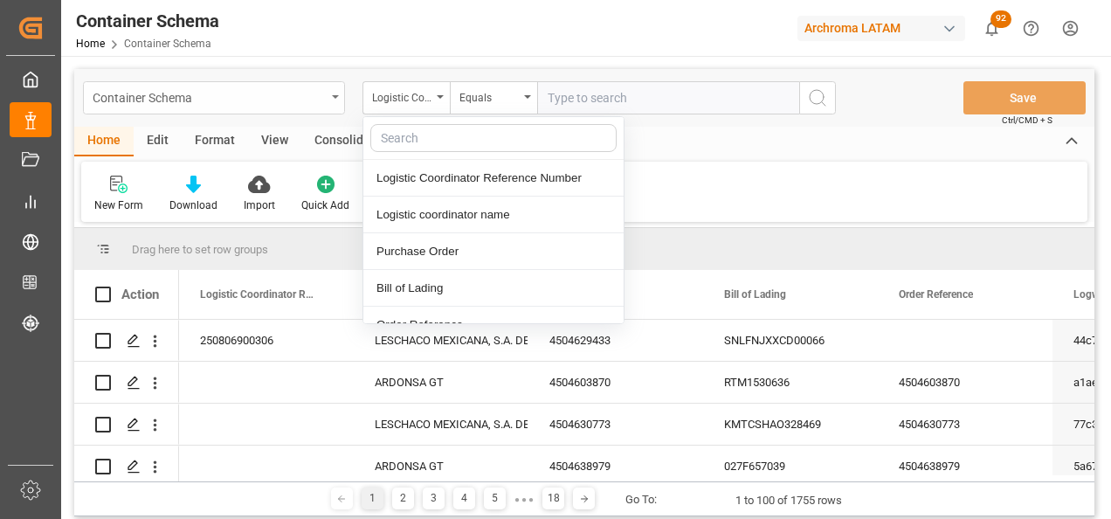
click at [315, 107] on div "Container Schema" at bounding box center [209, 97] width 233 height 22
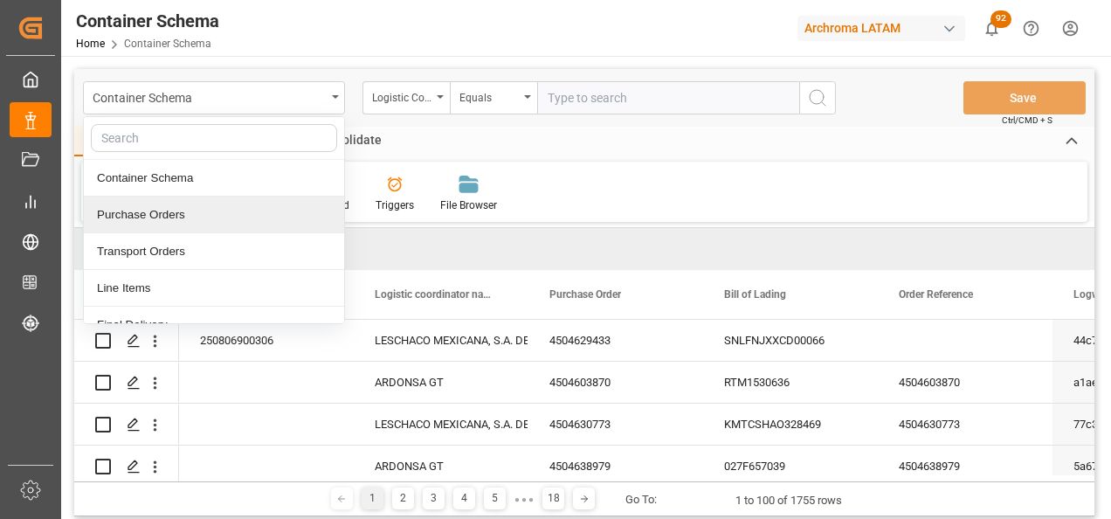
click at [224, 203] on div "Purchase Orders" at bounding box center [214, 214] width 260 height 37
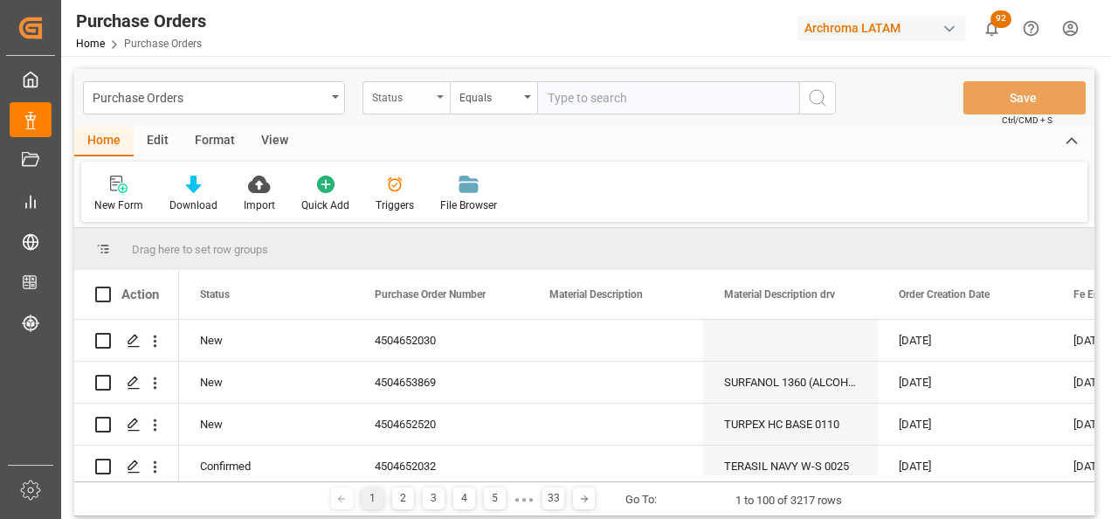
click at [418, 106] on div "Status" at bounding box center [405, 97] width 87 height 33
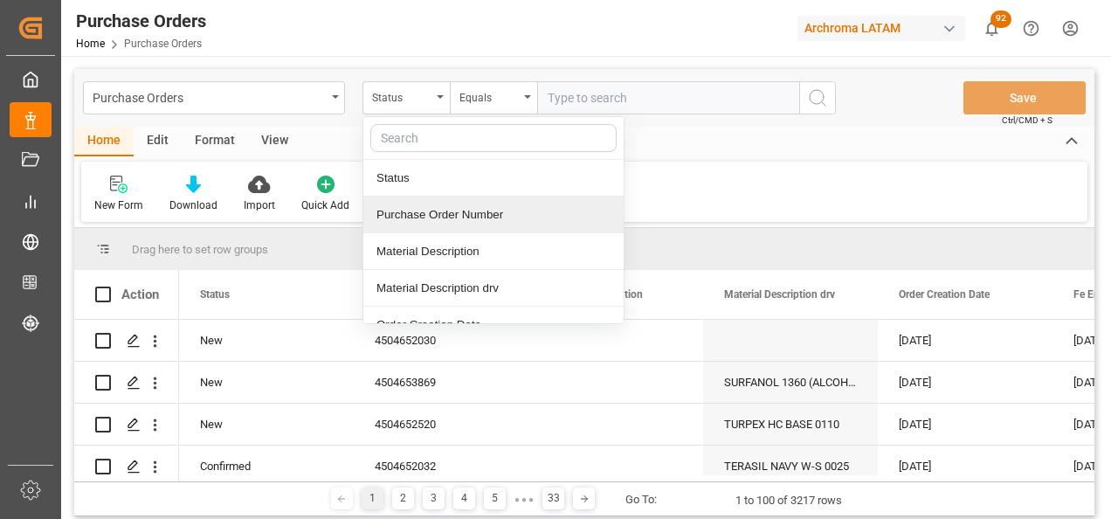
click at [468, 217] on div "Purchase Order Number" at bounding box center [493, 214] width 260 height 37
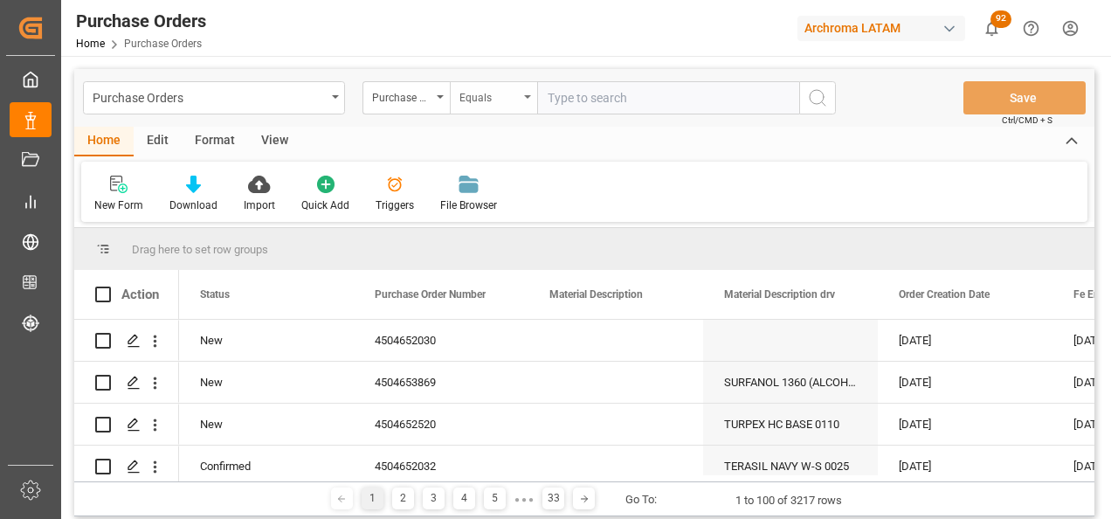
click at [481, 104] on div "Equals" at bounding box center [488, 96] width 59 height 20
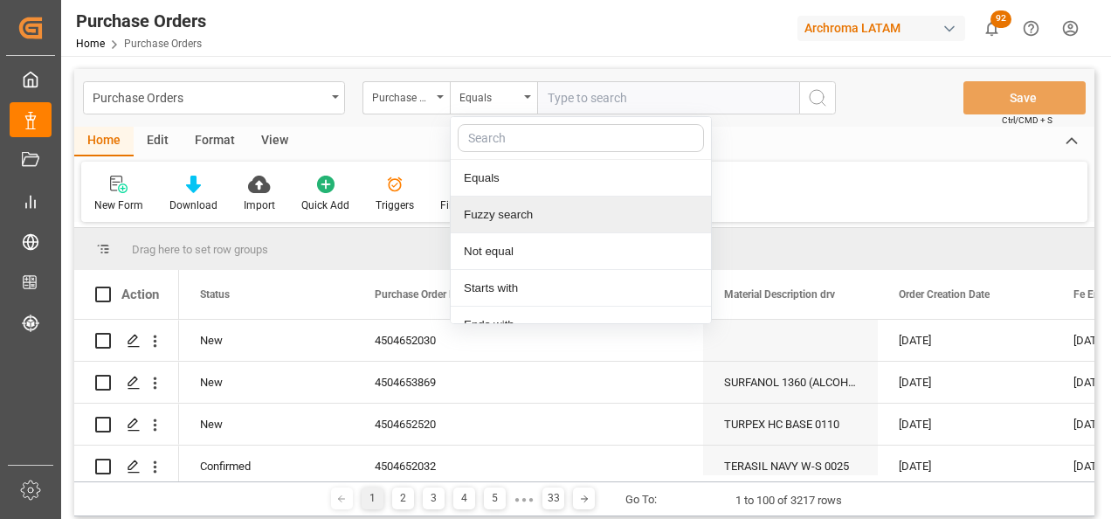
click at [532, 211] on div "Fuzzy search" at bounding box center [581, 214] width 260 height 37
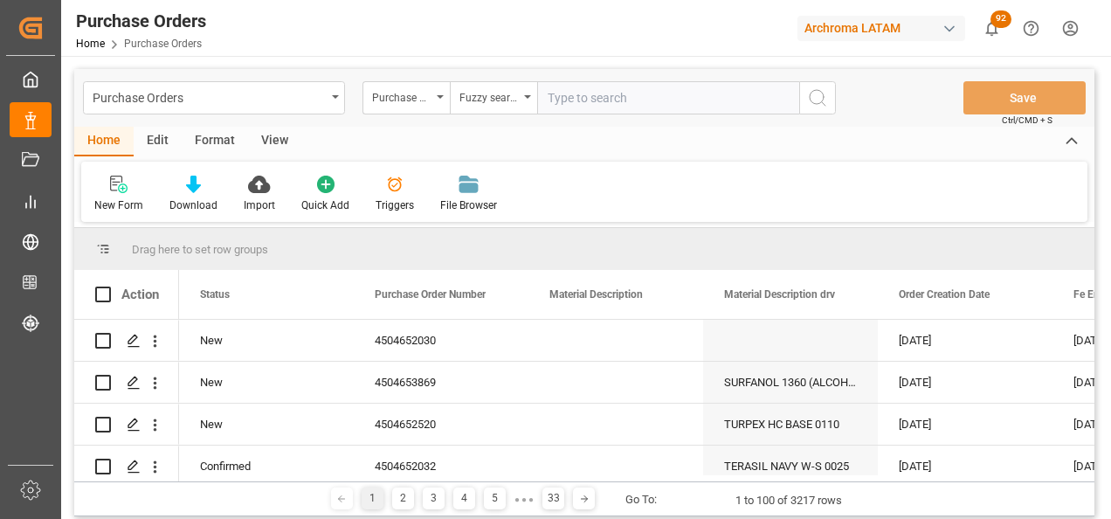
paste input "4504652026"
paste input "4504652032"
paste input "4504652430"
click at [824, 107] on icon "search button" at bounding box center [817, 97] width 21 height 21
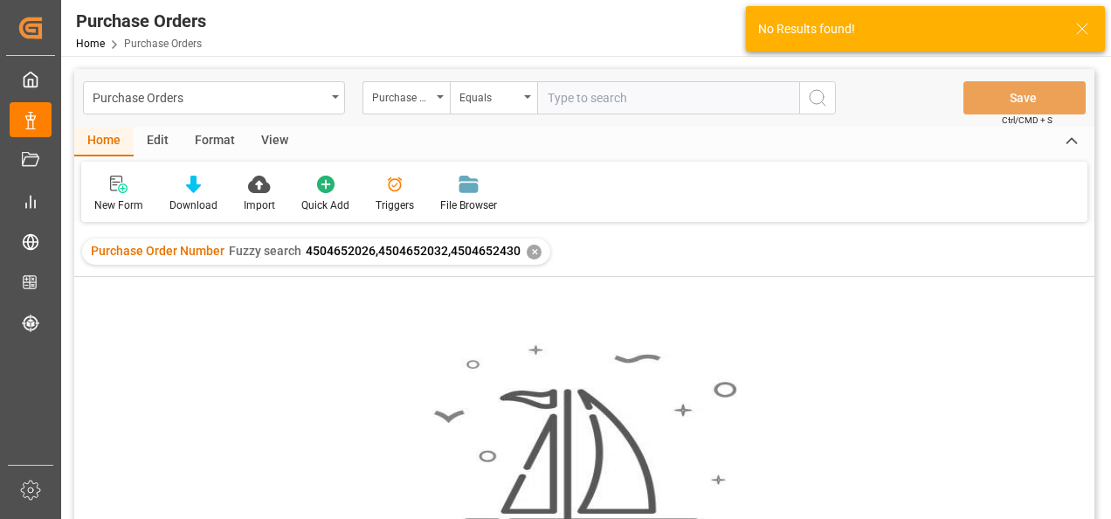
click at [530, 253] on div "✕" at bounding box center [534, 252] width 15 height 15
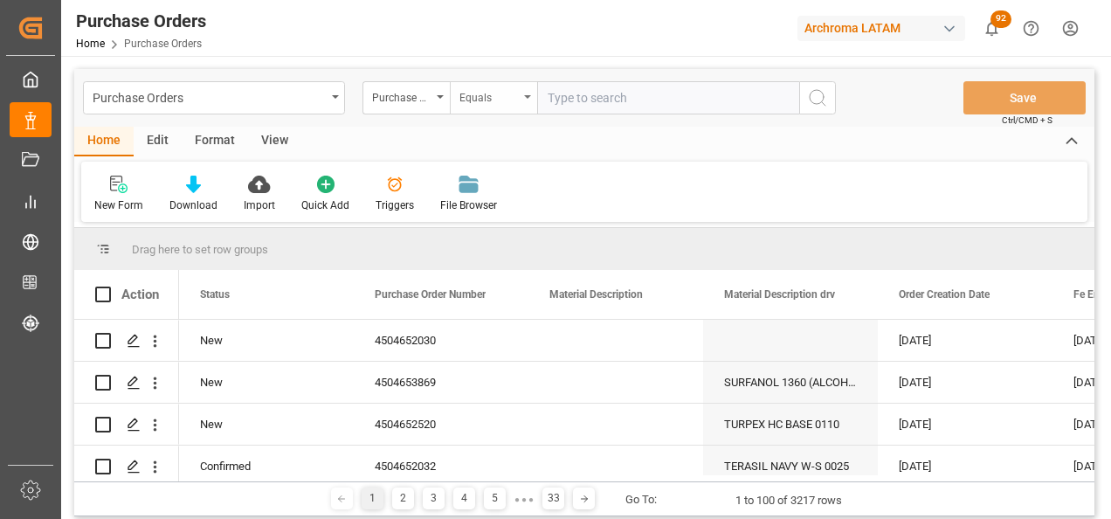
click at [492, 103] on div "Equals" at bounding box center [488, 96] width 59 height 20
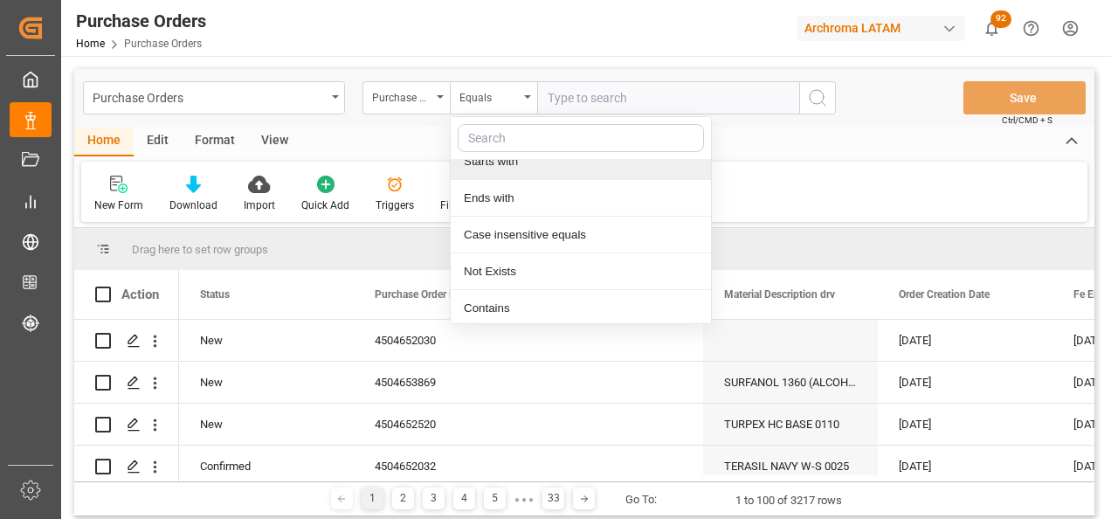
scroll to position [130, 0]
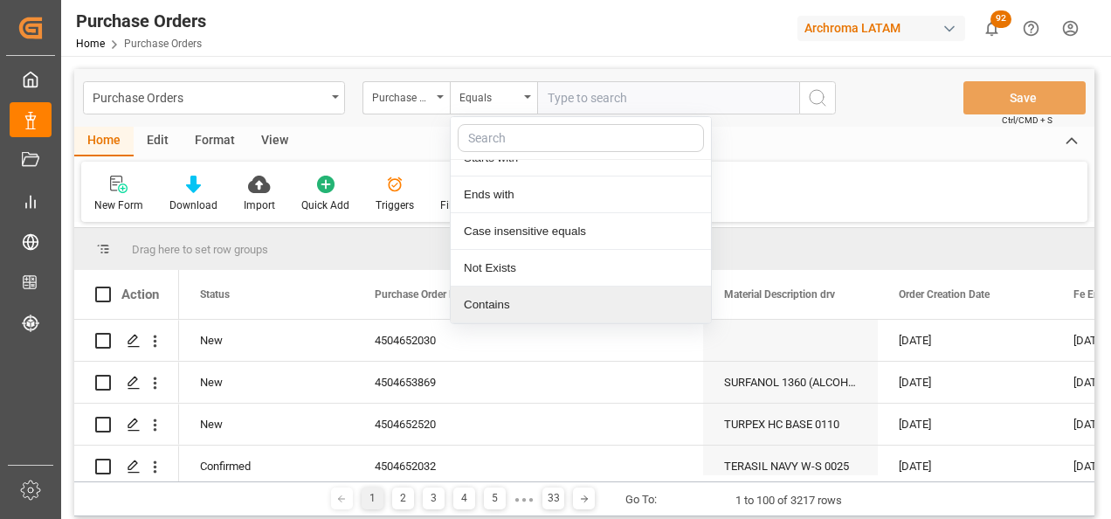
click at [526, 295] on div "Contains" at bounding box center [581, 304] width 260 height 37
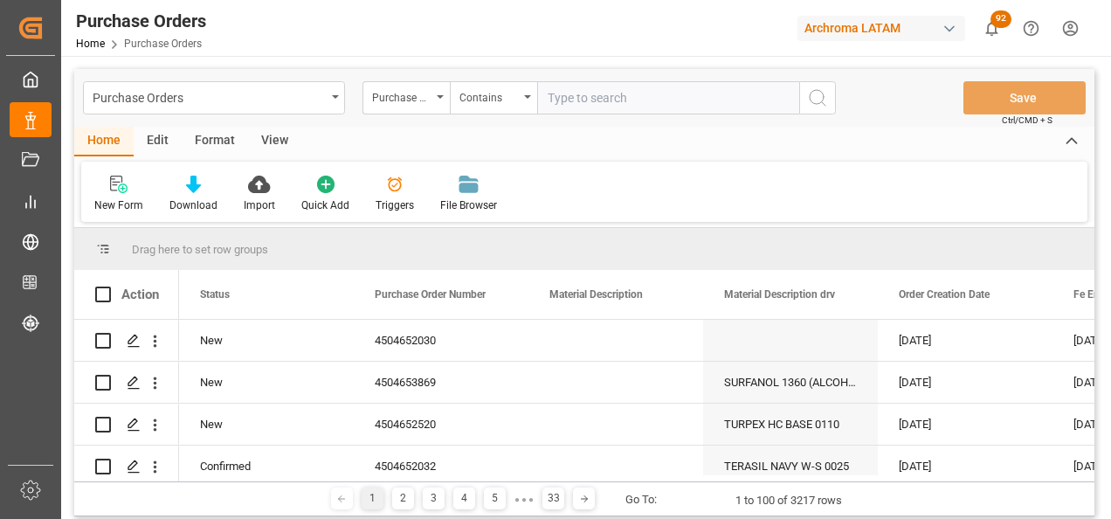
paste input "4504652430"
paste input "4504652032"
paste input "4504652026"
click at [816, 99] on icon "search button" at bounding box center [817, 97] width 21 height 21
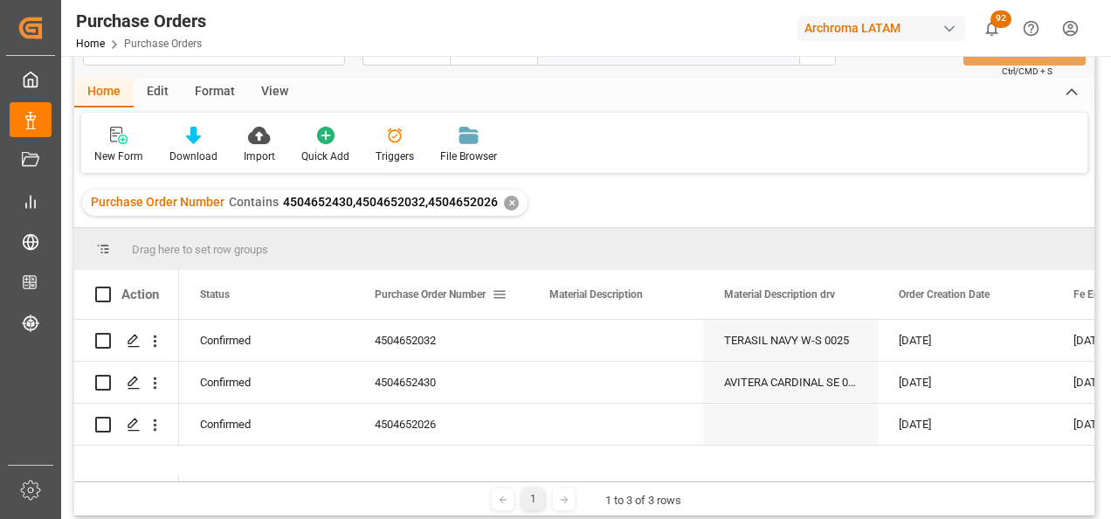
scroll to position [87, 0]
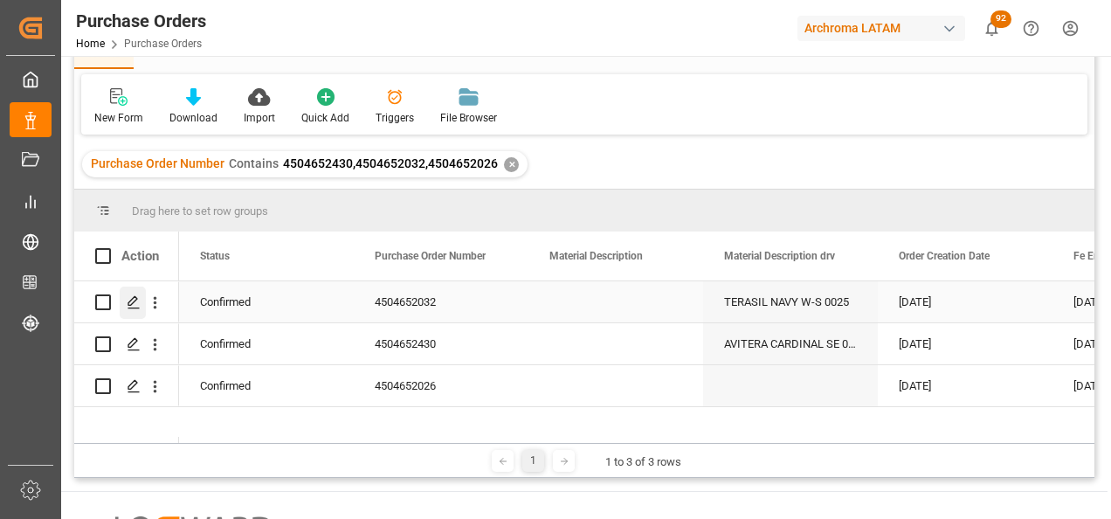
click at [126, 302] on div "Press SPACE to select this row." at bounding box center [133, 302] width 26 height 32
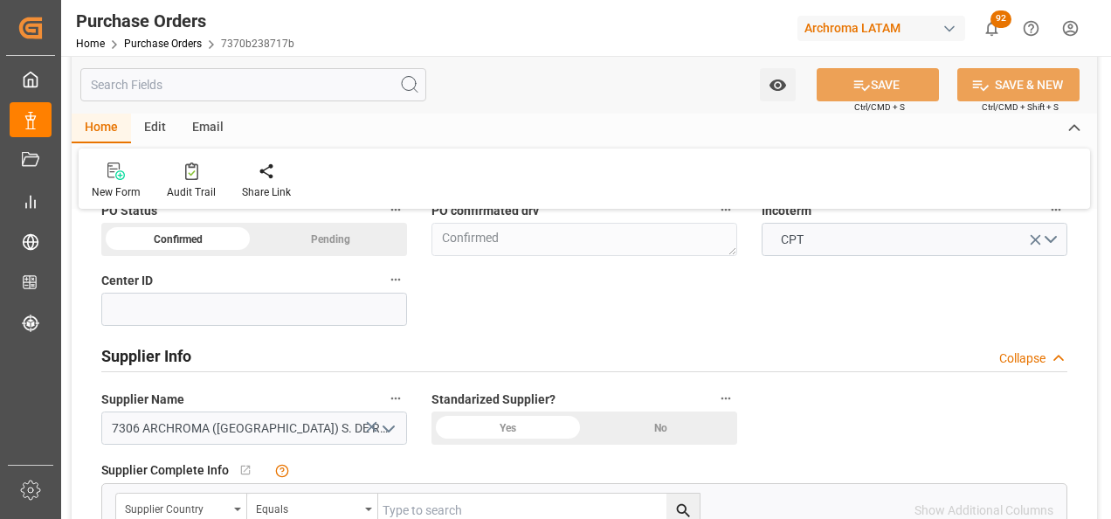
scroll to position [611, 0]
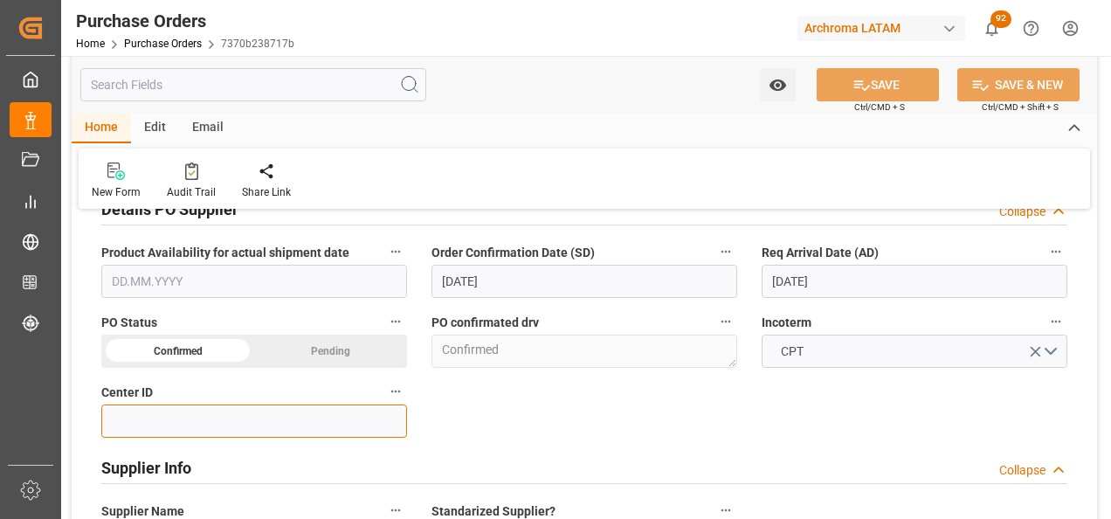
click at [265, 420] on input at bounding box center [254, 420] width 306 height 33
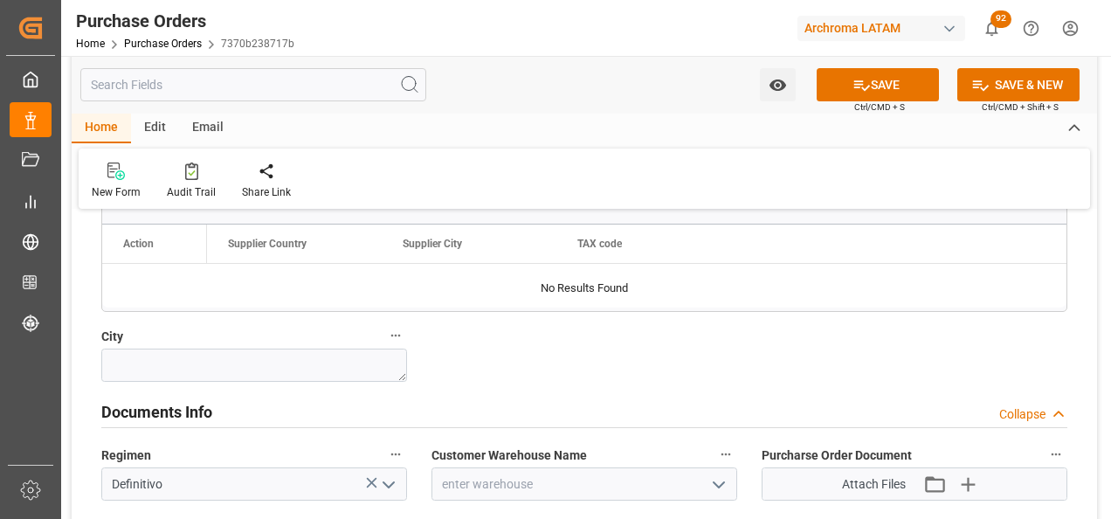
scroll to position [1048, 0]
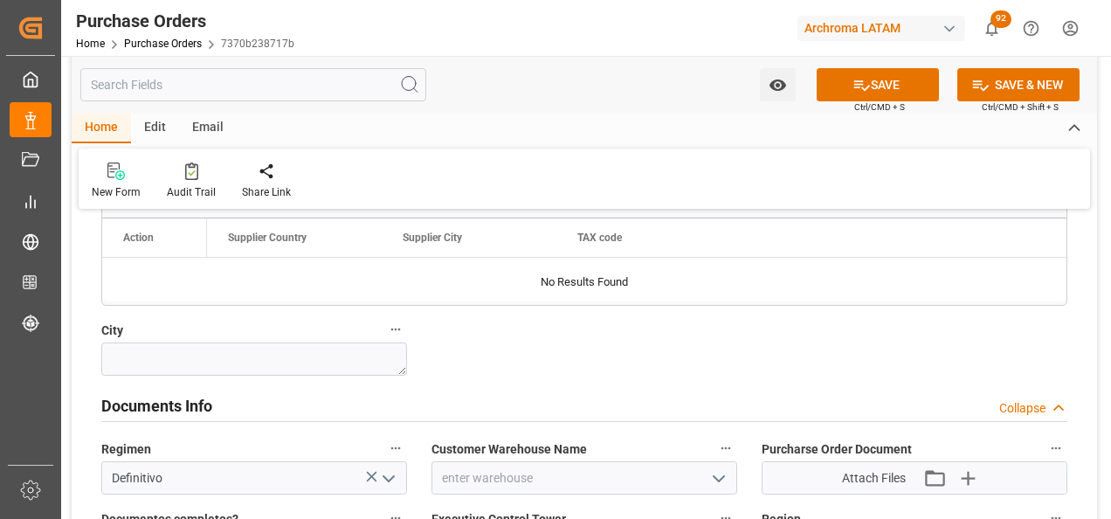
click at [714, 480] on icon "open menu" at bounding box center [718, 478] width 21 height 21
click at [663, 506] on div "IDEA GUATEMALA" at bounding box center [584, 516] width 304 height 39
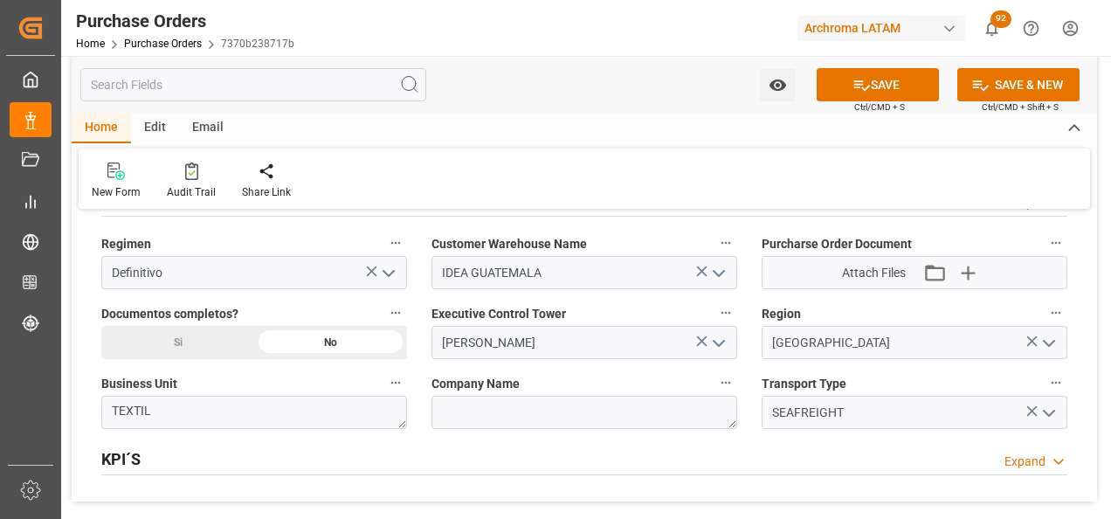
scroll to position [1223, 0]
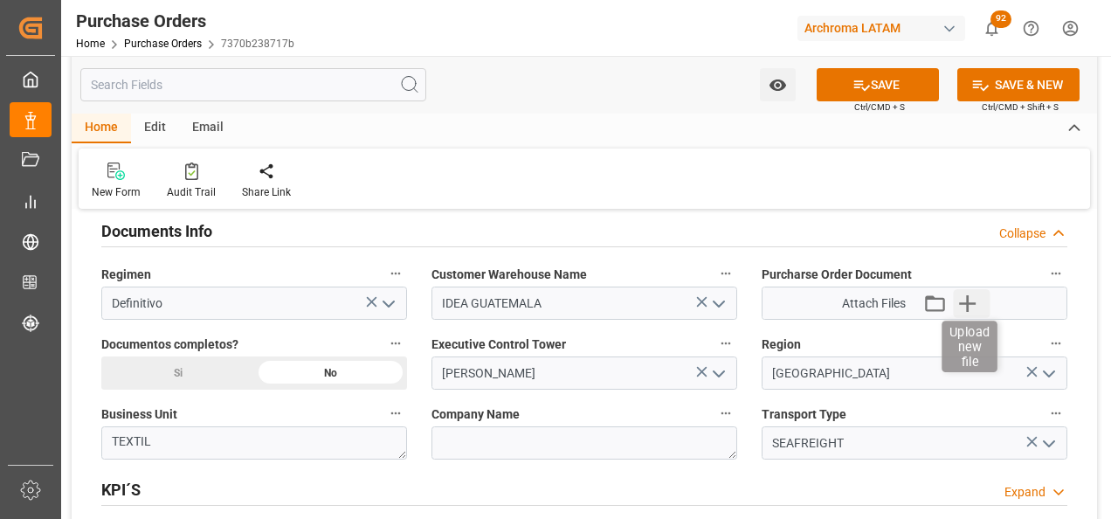
click at [962, 300] on icon "button" at bounding box center [968, 303] width 28 height 28
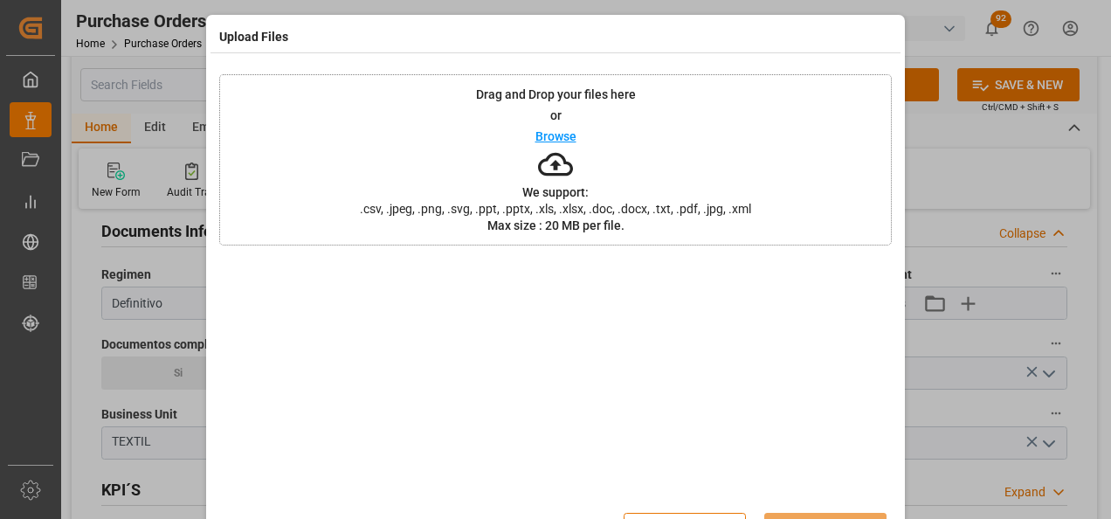
click at [626, 203] on span ".csv, .jpeg, .png, .svg, .ppt, .pptx, .xls, .xlsx, .doc, .docx, .txt, .pdf, .jp…" at bounding box center [555, 209] width 414 height 12
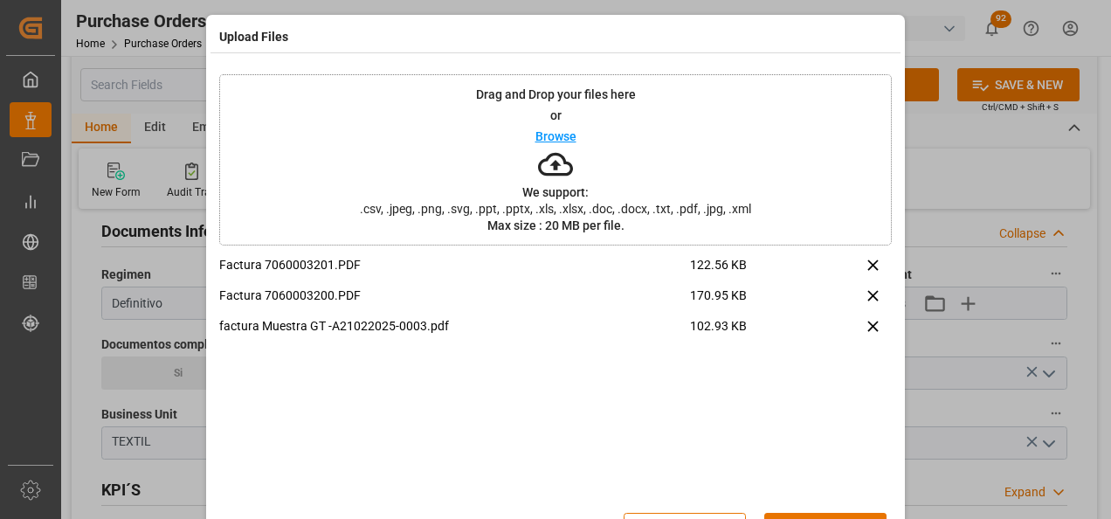
scroll to position [58, 0]
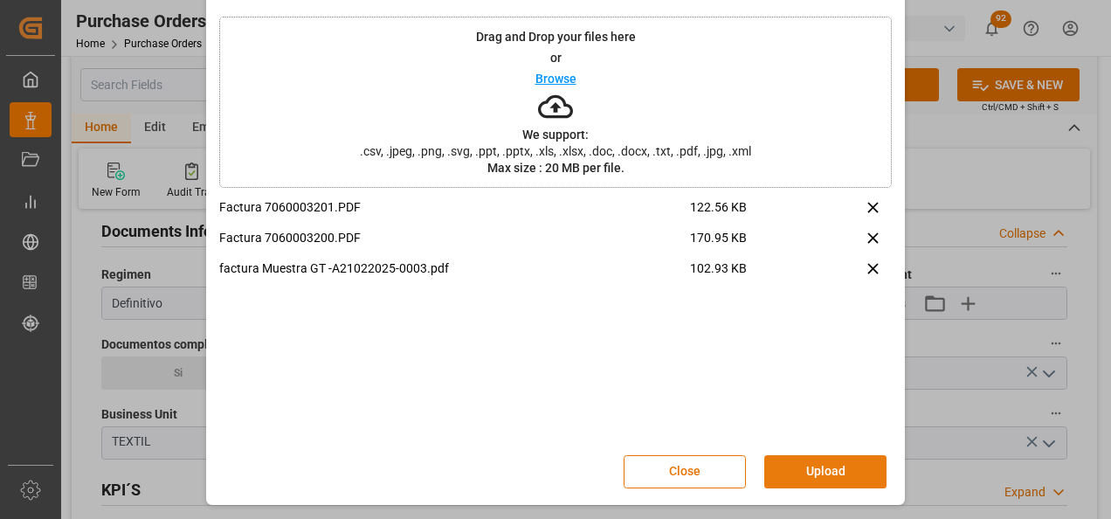
click at [832, 479] on button "Upload" at bounding box center [825, 471] width 122 height 33
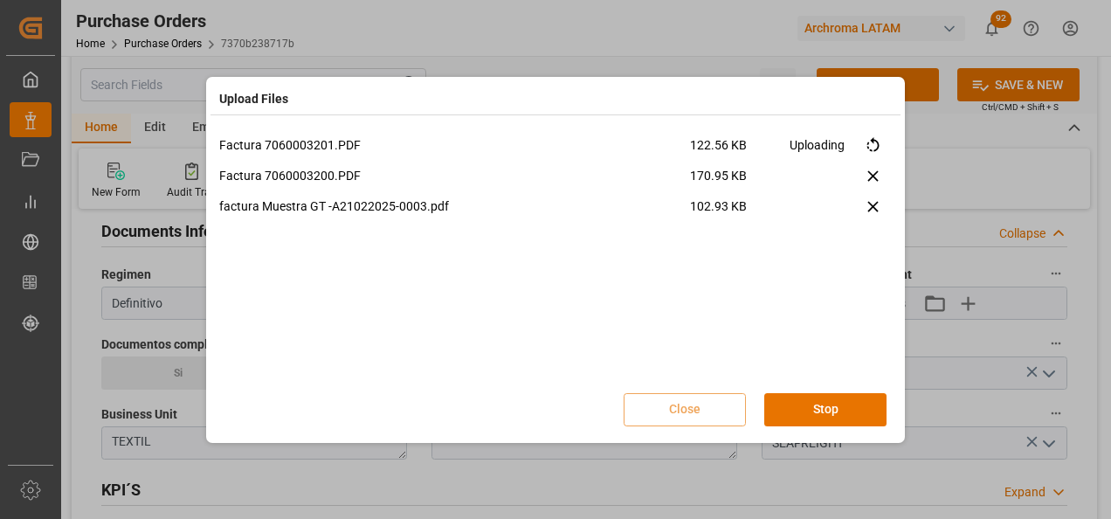
scroll to position [0, 0]
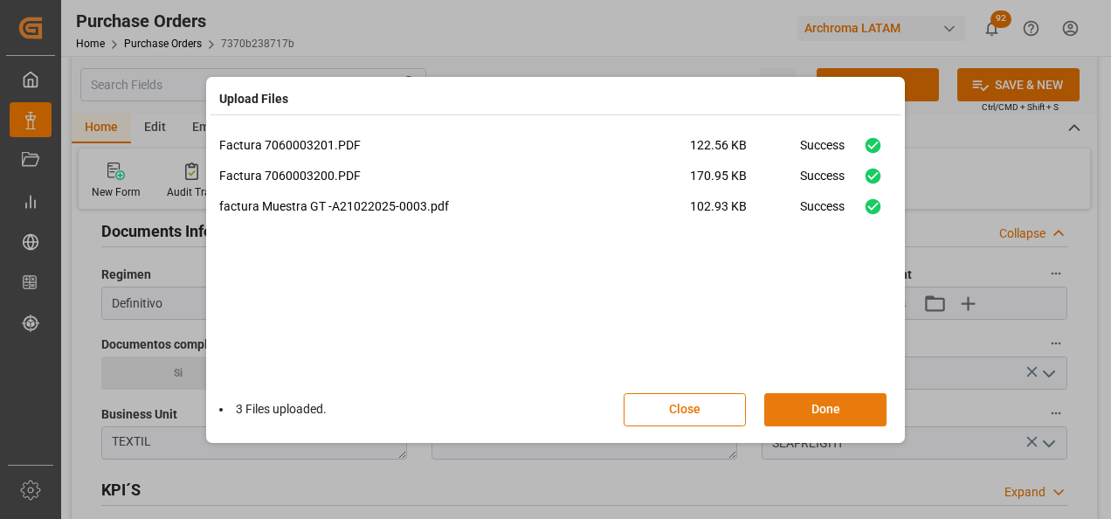
click at [814, 405] on button "Done" at bounding box center [825, 409] width 122 height 33
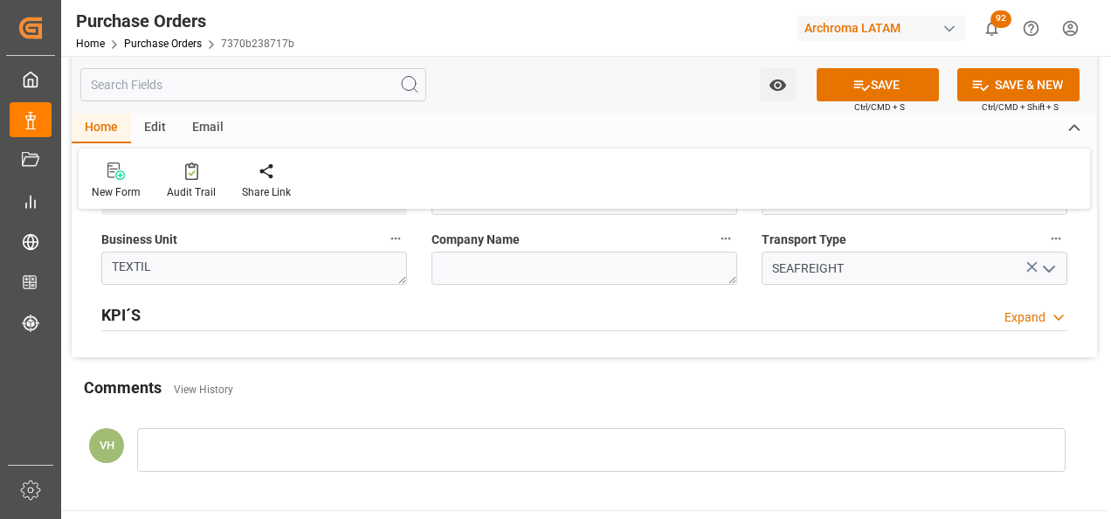
scroll to position [1223, 0]
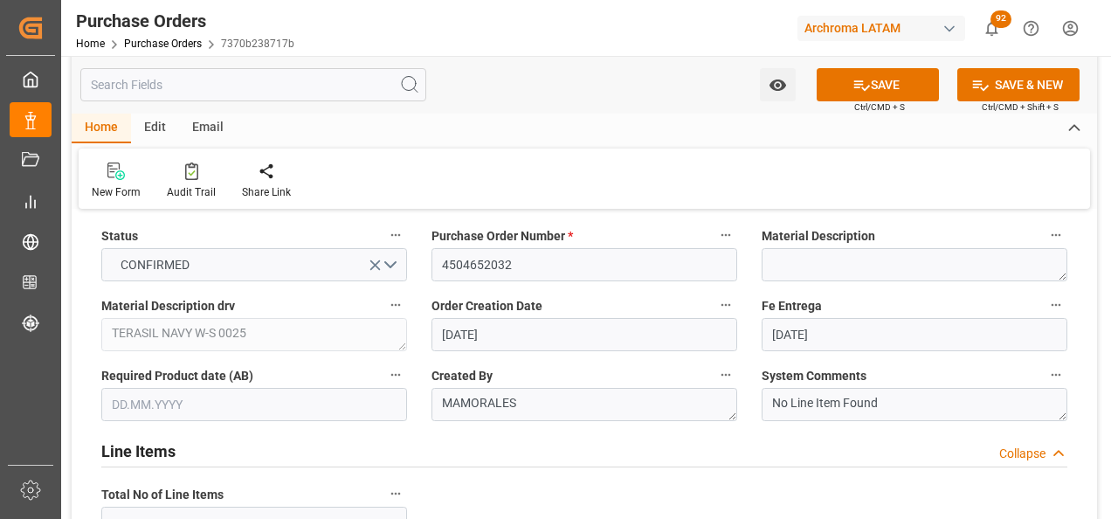
scroll to position [0, 0]
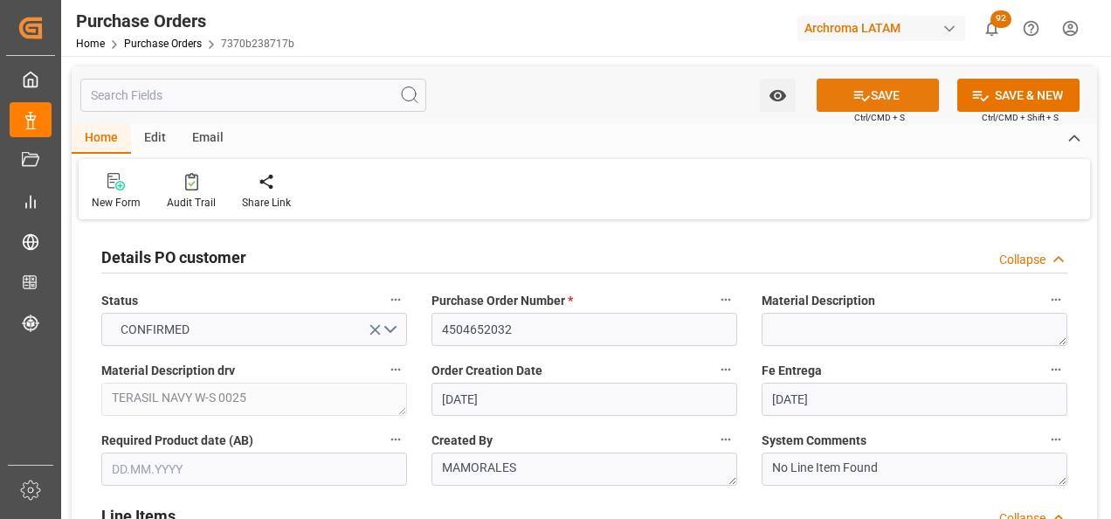
click at [866, 94] on icon at bounding box center [861, 95] width 18 height 18
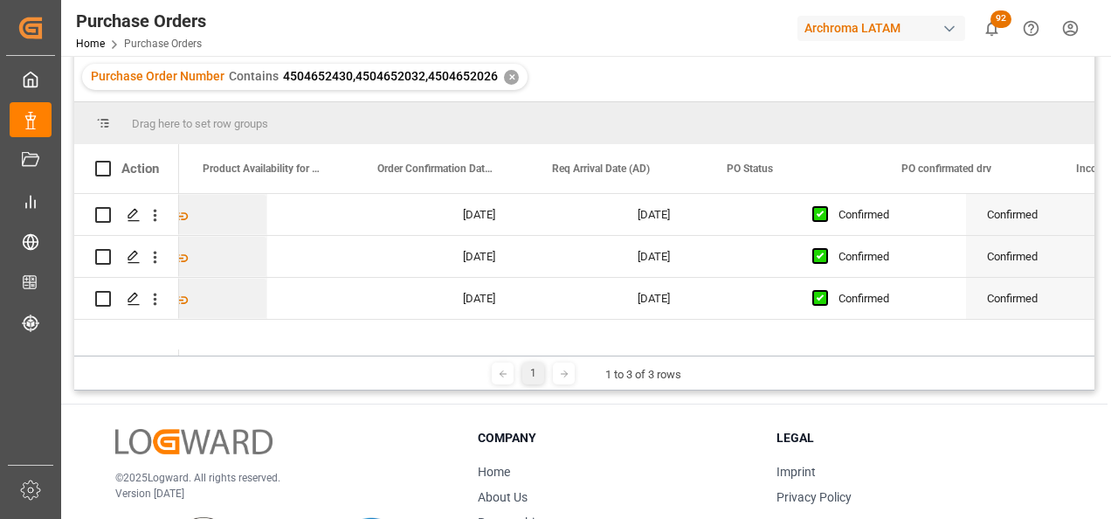
scroll to position [0, 2092]
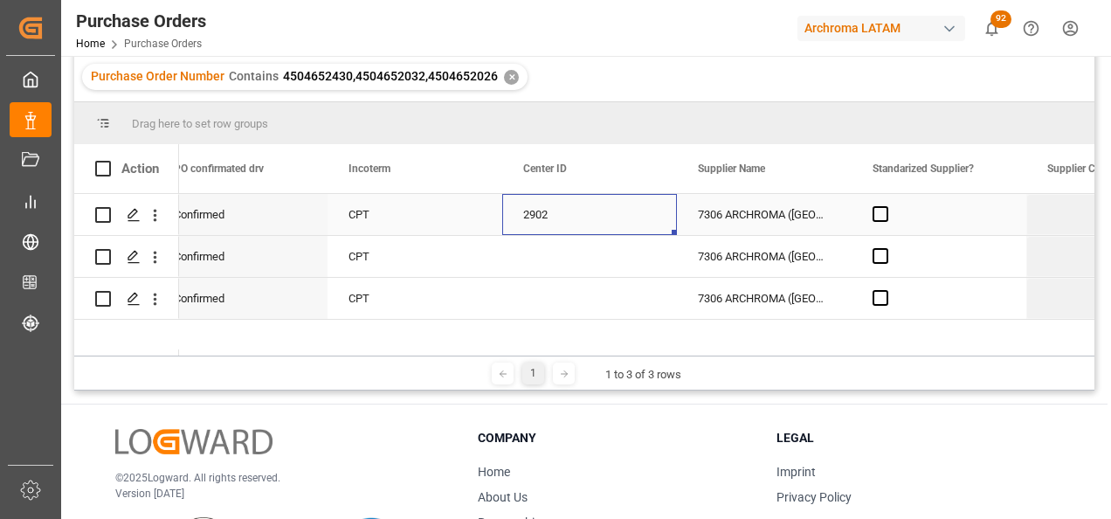
click at [587, 206] on div "2902" at bounding box center [589, 214] width 175 height 41
drag, startPoint x: 674, startPoint y: 231, endPoint x: 653, endPoint y: 305, distance: 77.1
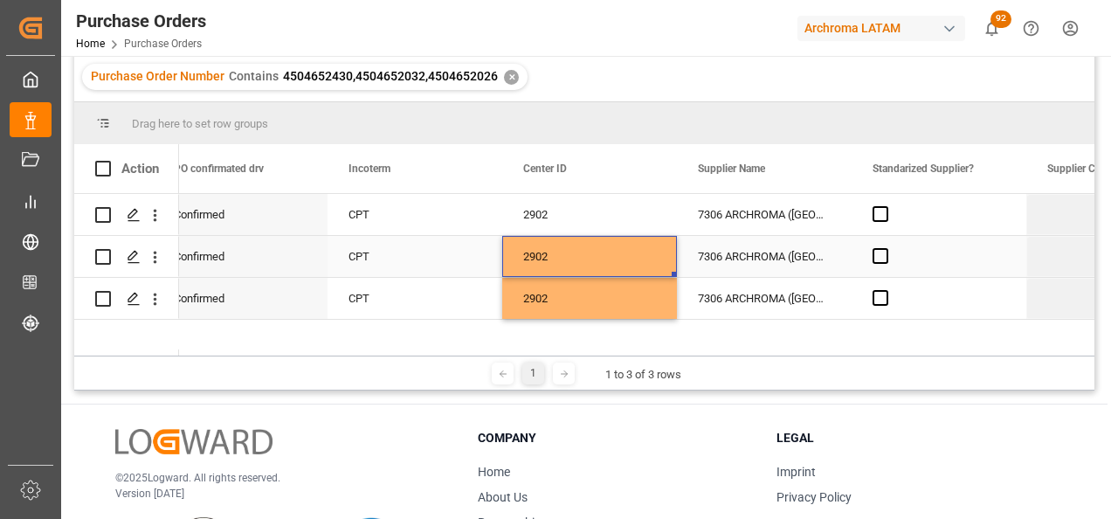
click at [562, 257] on div "2902" at bounding box center [589, 256] width 175 height 41
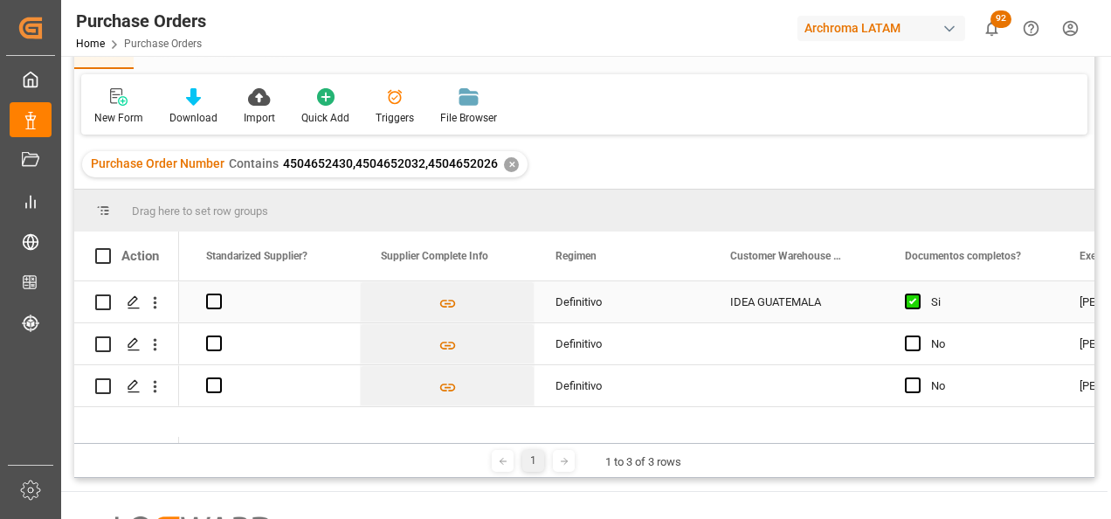
click at [774, 297] on div "IDEA GUATEMALA" at bounding box center [796, 301] width 175 height 41
drag, startPoint x: 880, startPoint y: 318, endPoint x: 877, endPoint y: 380, distance: 62.1
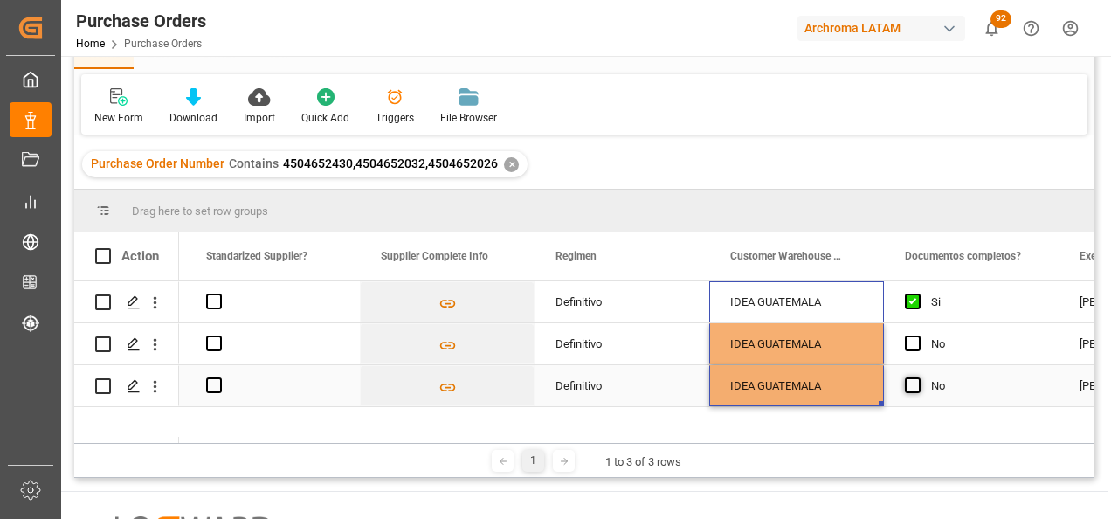
click at [915, 382] on span "Press SPACE to select this row." at bounding box center [913, 385] width 16 height 16
click at [918, 377] on input "Press SPACE to select this row." at bounding box center [918, 377] width 0 height 0
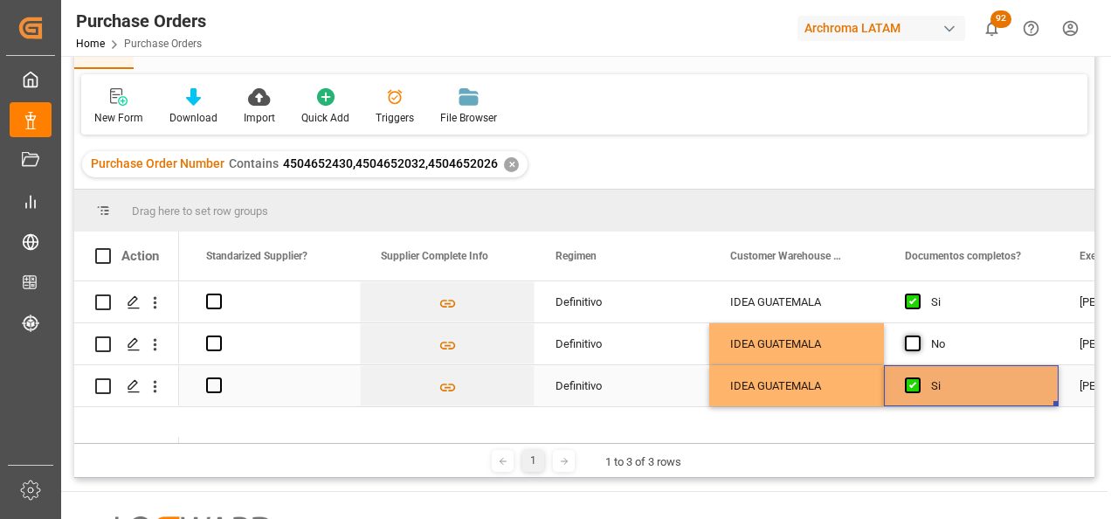
click at [913, 347] on span "Press SPACE to select this row." at bounding box center [913, 343] width 16 height 16
click at [918, 335] on input "Press SPACE to select this row." at bounding box center [918, 335] width 0 height 0
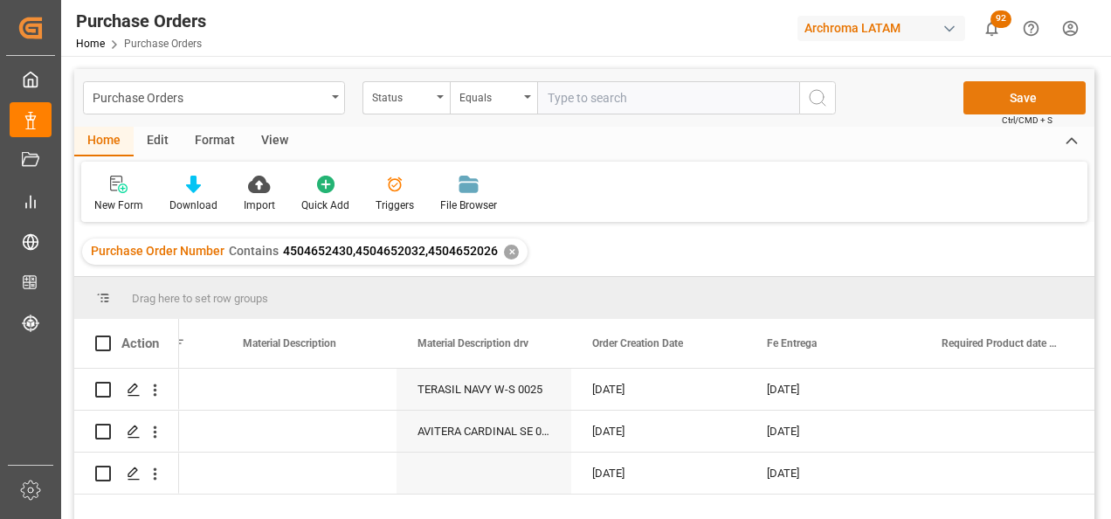
click at [1030, 93] on button "Save" at bounding box center [1024, 97] width 122 height 33
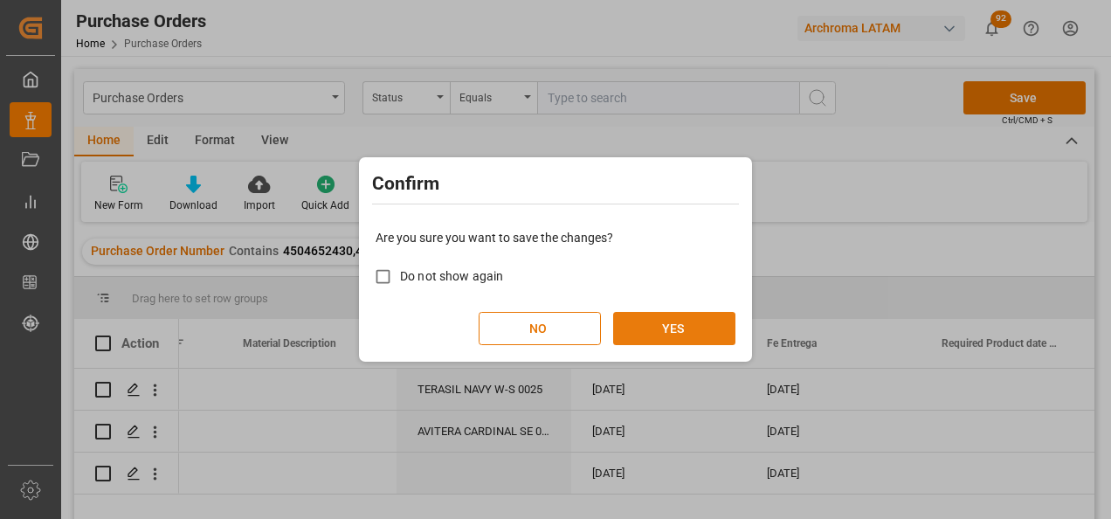
click at [693, 314] on button "YES" at bounding box center [674, 328] width 122 height 33
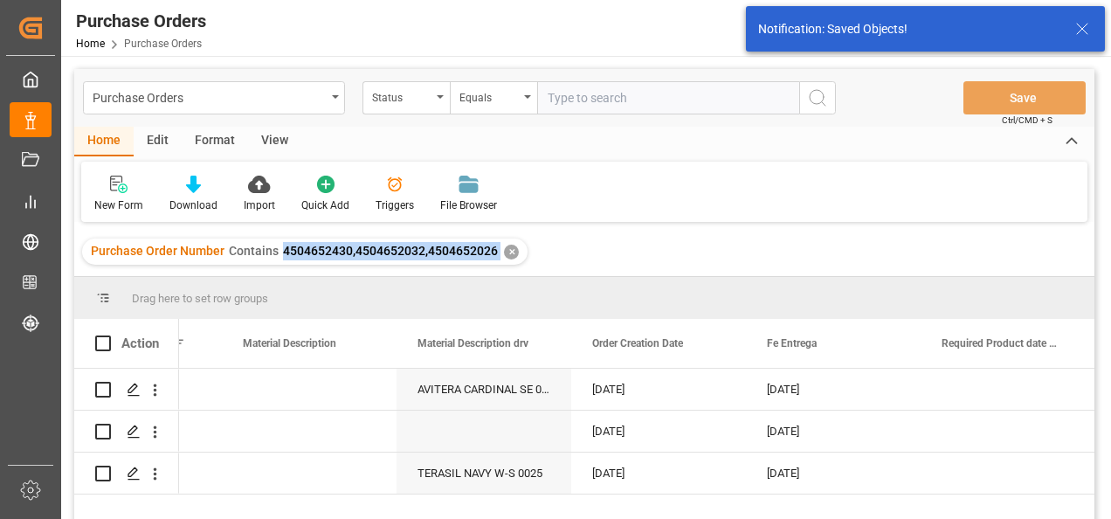
drag, startPoint x: 281, startPoint y: 252, endPoint x: 497, endPoint y: 255, distance: 215.7
click at [497, 255] on div "Purchase Order Number Contains 4504652430,4504652032,4504652026 ✕" at bounding box center [304, 251] width 445 height 26
copy span "4504652430,4504652032,4504652026"
click at [329, 105] on div "Purchase Orders" at bounding box center [214, 97] width 262 height 33
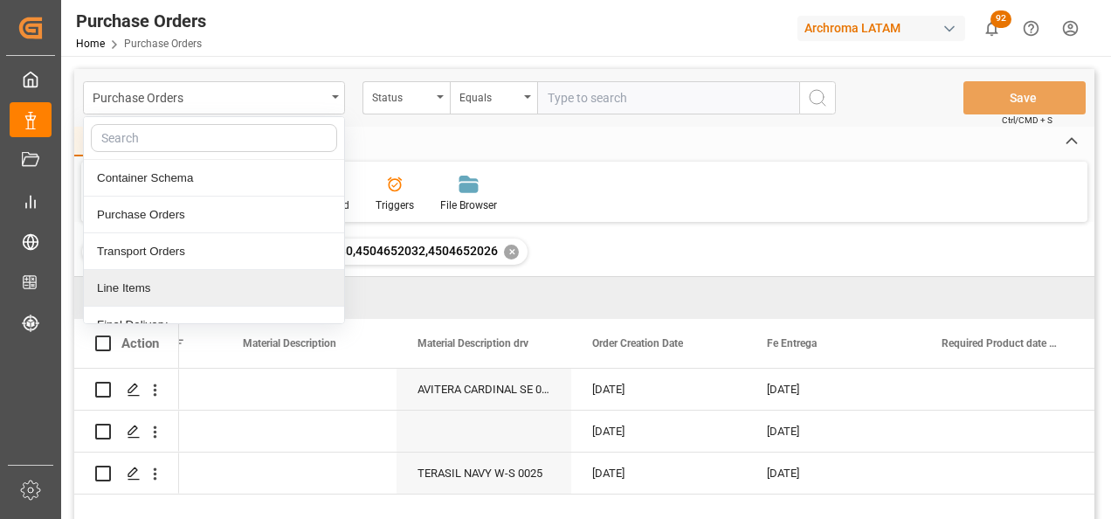
click at [248, 286] on div "Line Items" at bounding box center [214, 288] width 260 height 37
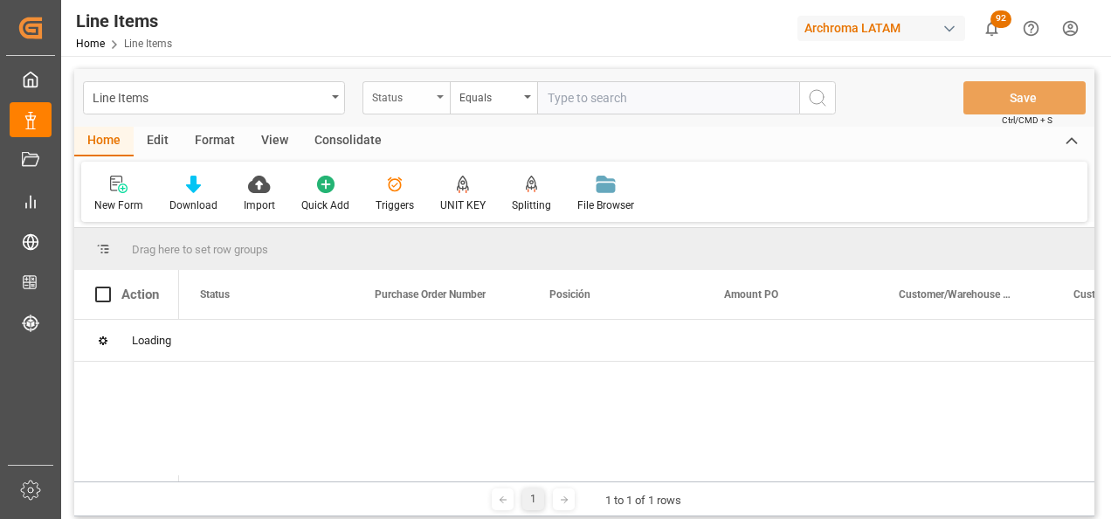
click at [435, 100] on div "Status" at bounding box center [405, 97] width 87 height 33
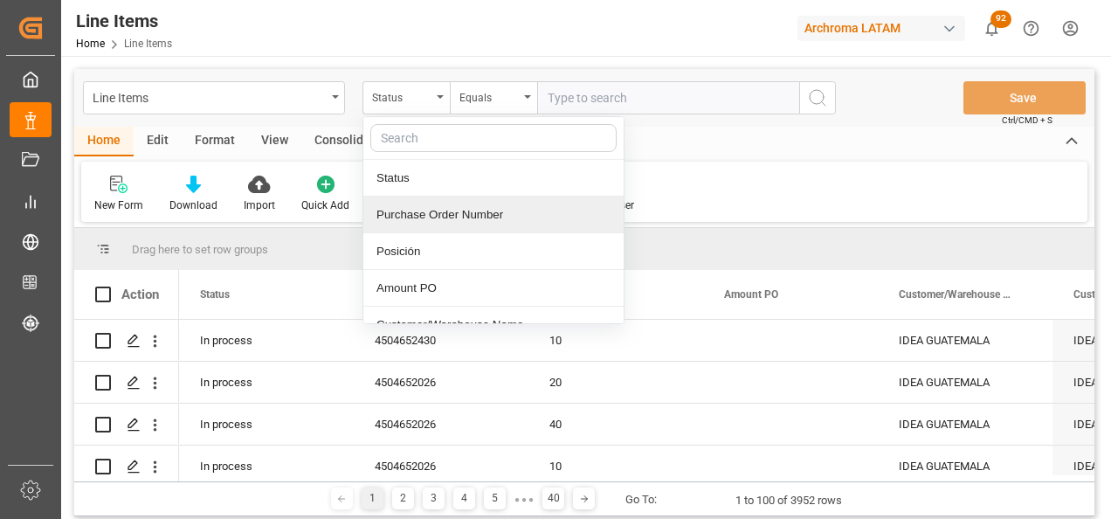
click at [448, 219] on div "Purchase Order Number" at bounding box center [493, 214] width 260 height 37
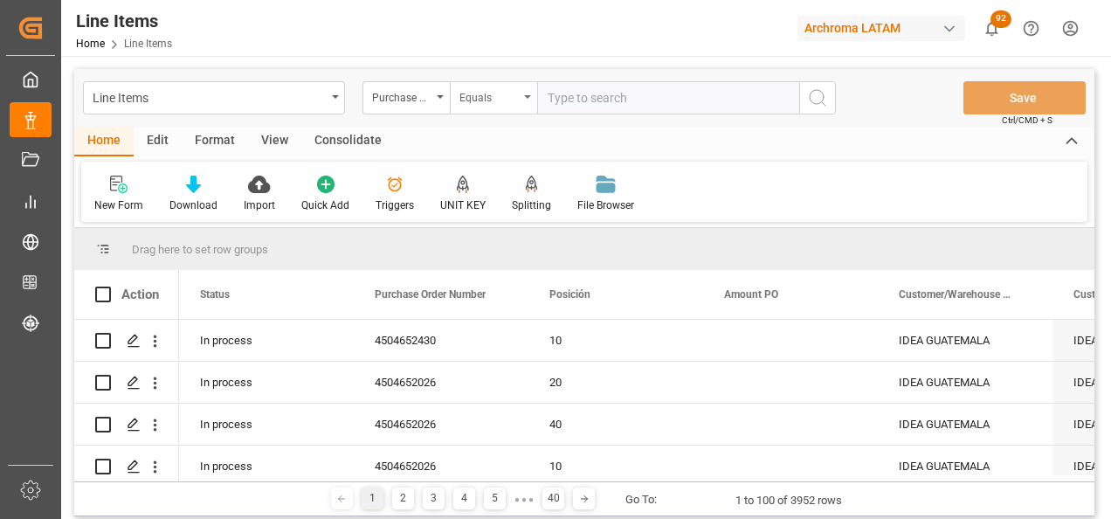
click at [492, 96] on div "Equals" at bounding box center [488, 96] width 59 height 20
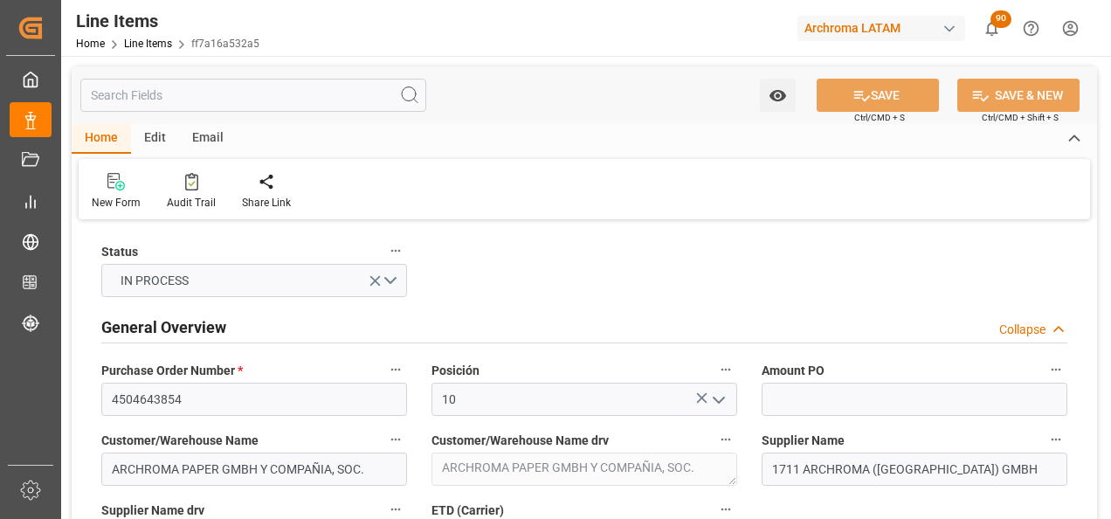
type input "11.08.2025 16:14"
type input "23.07.2025 13:05"
type input "[DATE]"
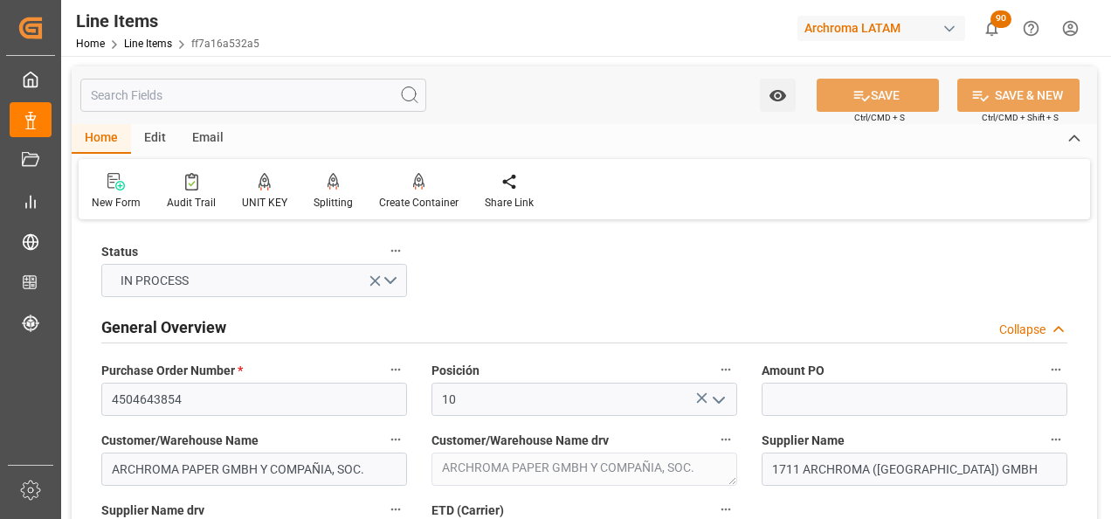
scroll to position [175, 0]
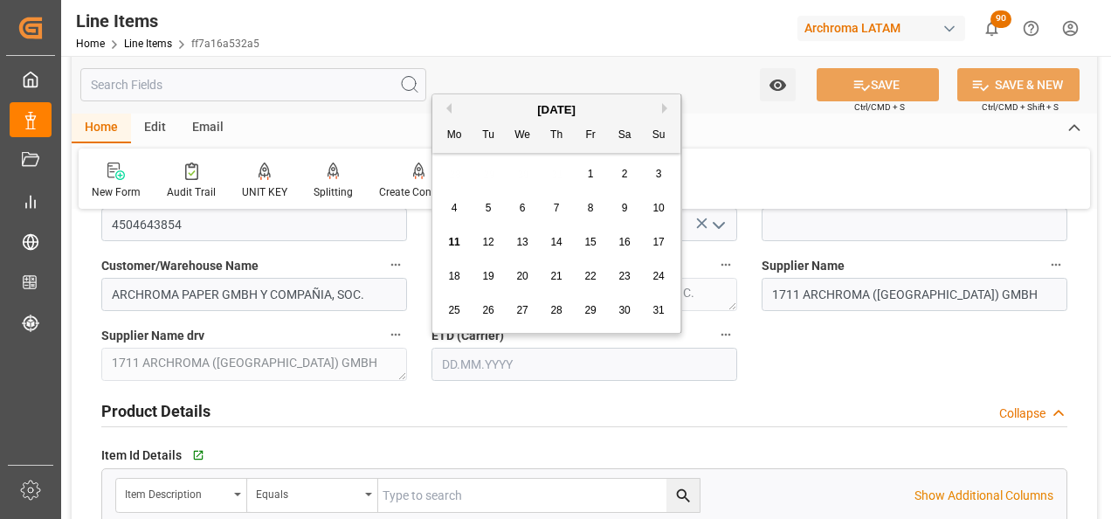
click at [457, 357] on input "text" at bounding box center [584, 364] width 306 height 33
click at [441, 180] on div "28 29 30 31 1 2 3" at bounding box center [557, 174] width 238 height 34
click at [451, 238] on span "11" at bounding box center [453, 242] width 11 height 12
type input "11.08.2025"
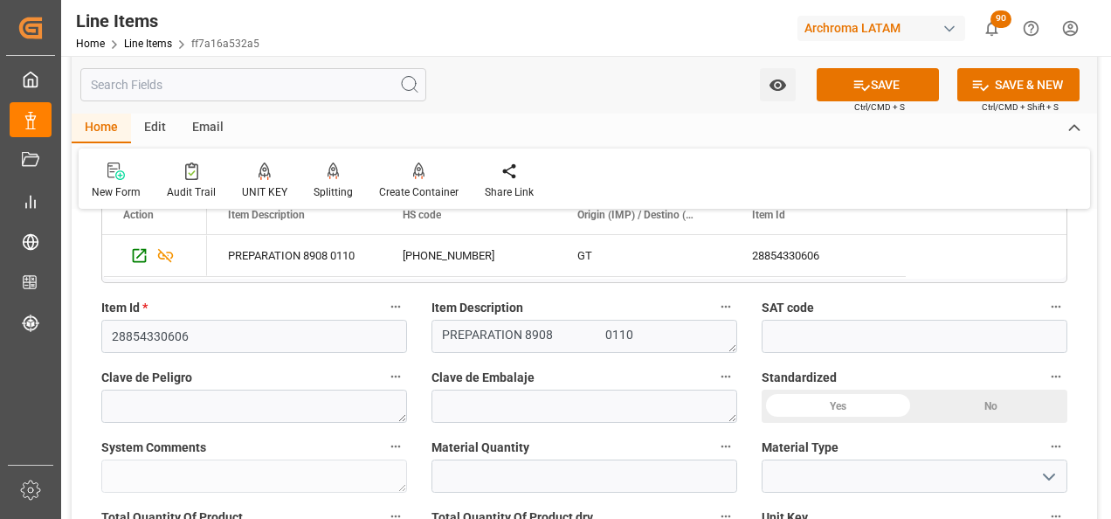
scroll to position [611, 0]
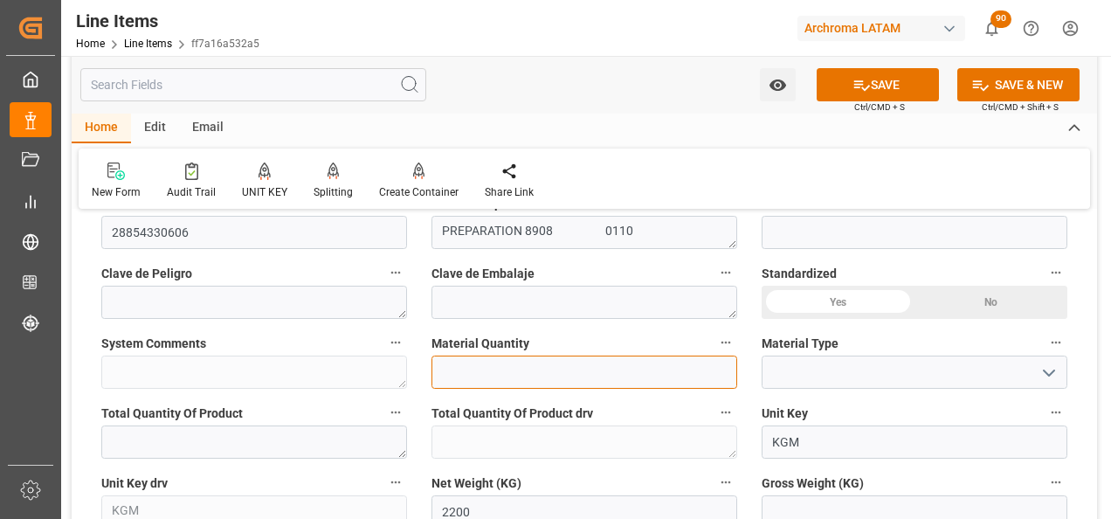
click at [529, 376] on input "text" at bounding box center [584, 371] width 306 height 33
click at [495, 374] on input "text" at bounding box center [584, 371] width 306 height 33
type input "20"
click at [1047, 380] on icon "open menu" at bounding box center [1048, 372] width 21 height 21
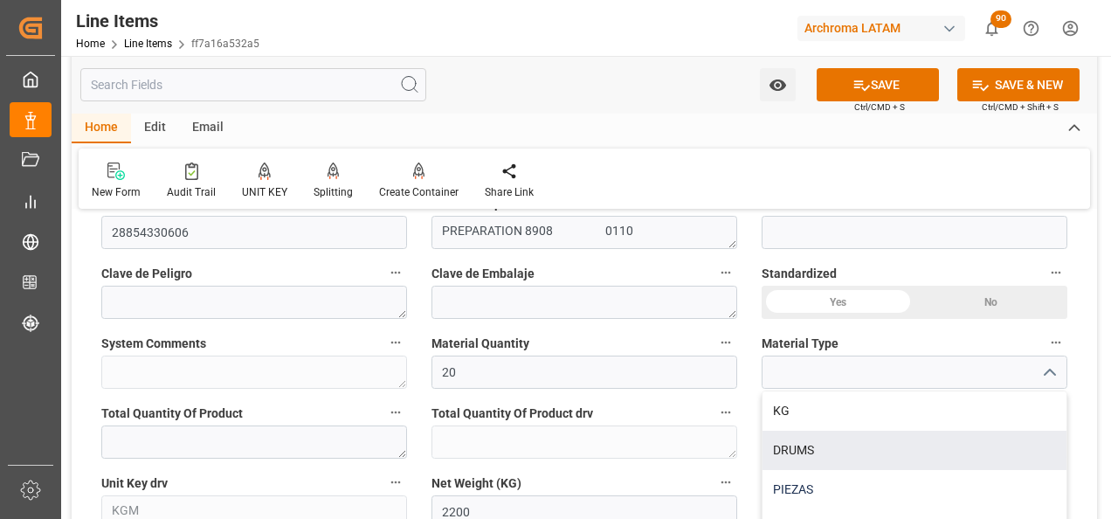
click at [813, 471] on div "PIEZAS" at bounding box center [914, 489] width 304 height 39
type input "PIEZAS"
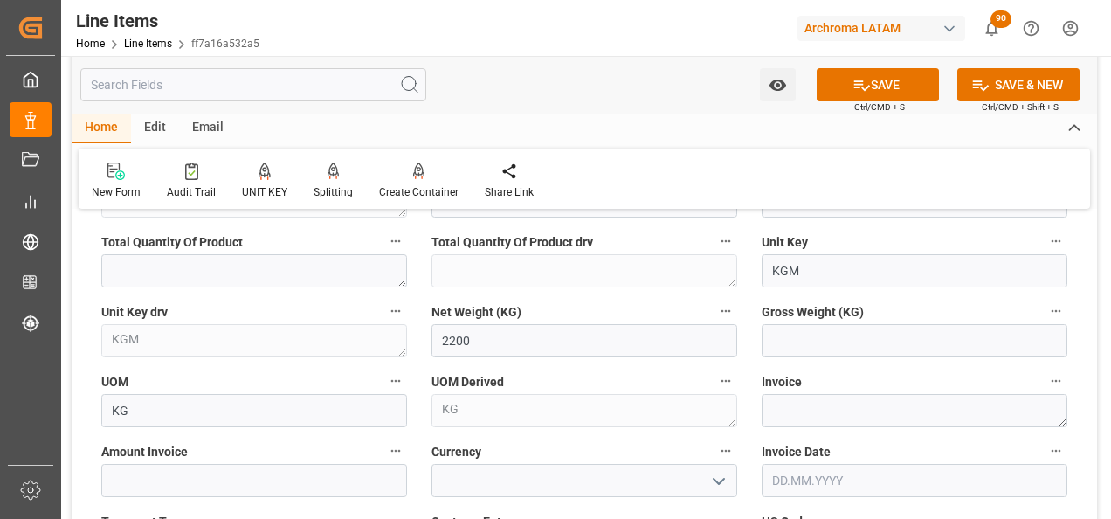
scroll to position [786, 0]
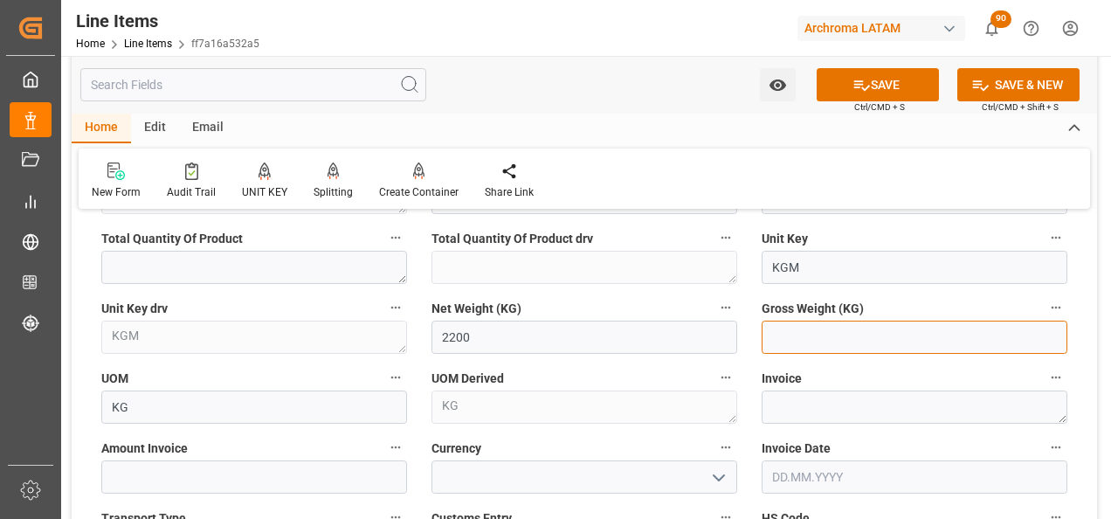
click at [801, 341] on input "text" at bounding box center [914, 336] width 306 height 33
type input "2314.4"
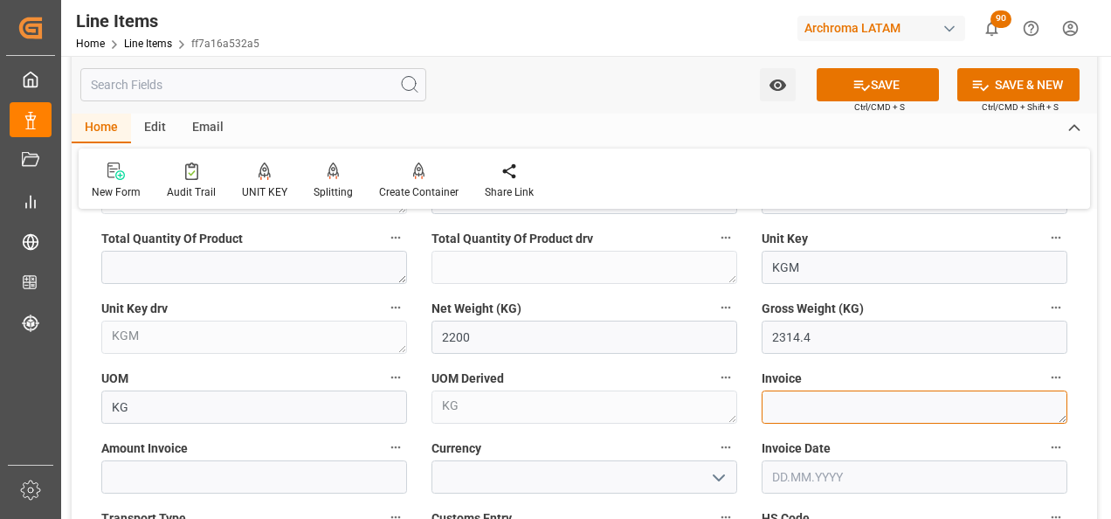
click at [897, 398] on textarea at bounding box center [914, 406] width 306 height 33
click at [913, 408] on textarea at bounding box center [914, 406] width 306 height 33
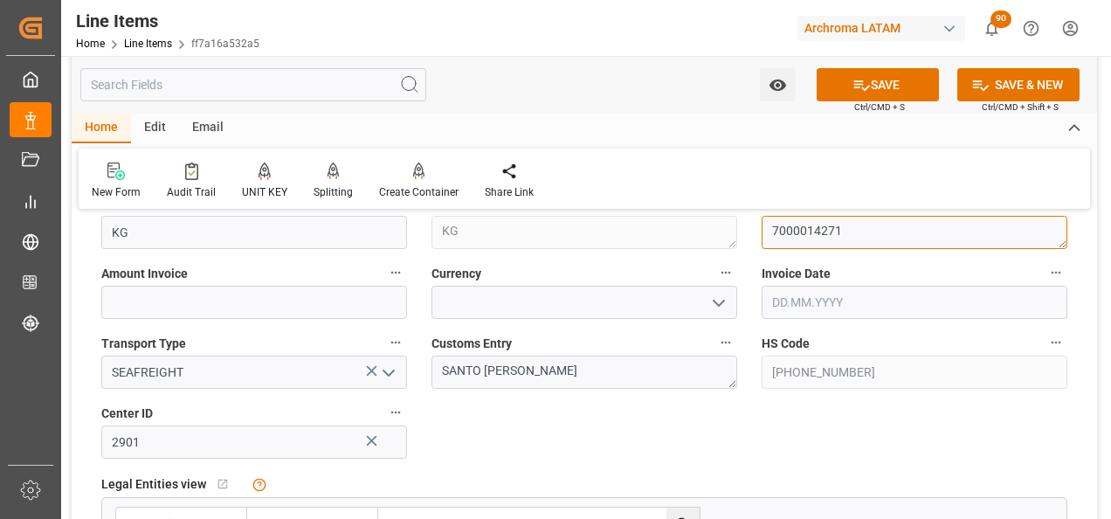
type textarea "7000014271"
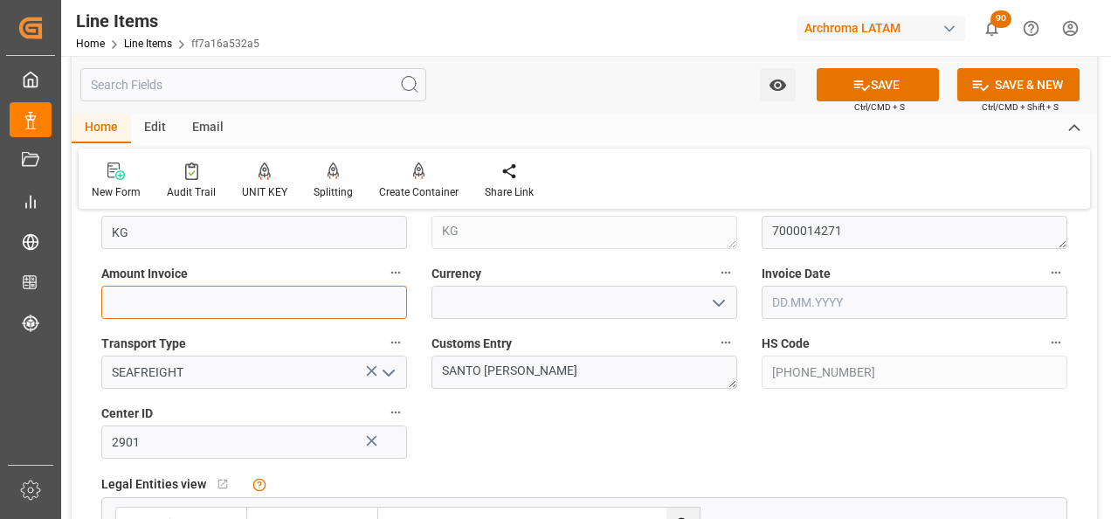
click at [325, 295] on input "text" at bounding box center [254, 302] width 306 height 33
type input "10340"
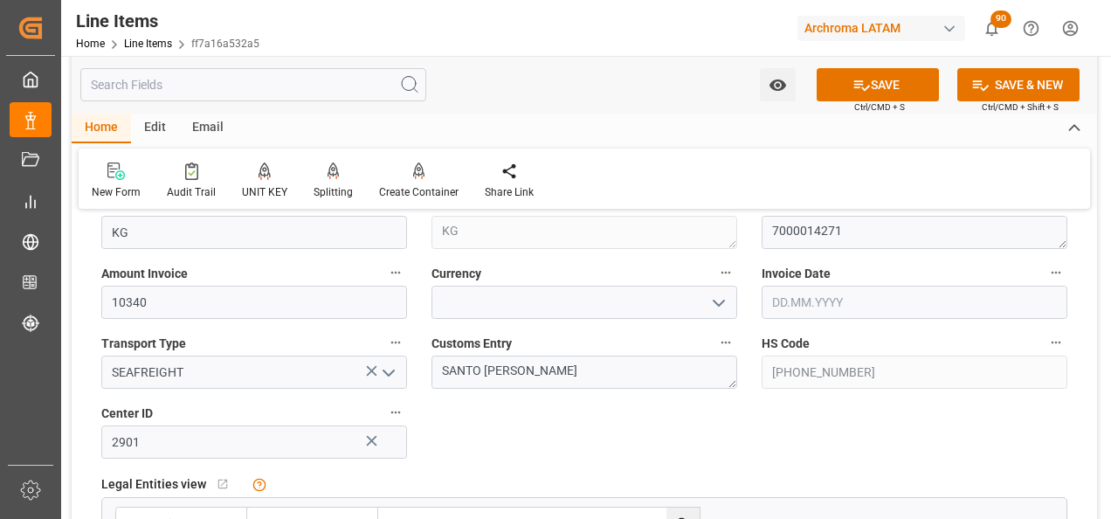
click at [725, 293] on icon "open menu" at bounding box center [718, 303] width 21 height 21
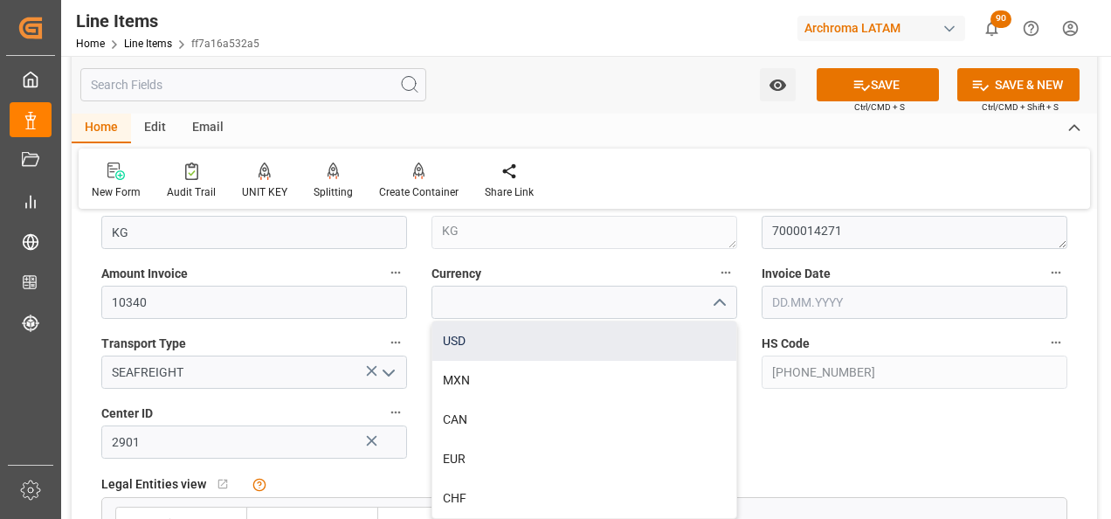
click at [628, 338] on div "USD" at bounding box center [584, 340] width 304 height 39
type input "USD"
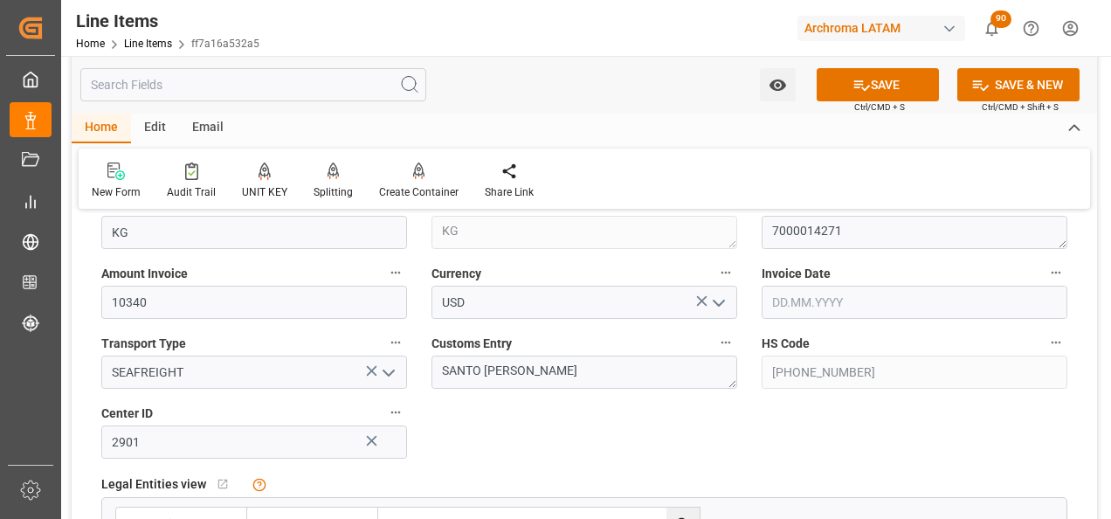
click at [777, 308] on input "text" at bounding box center [914, 302] width 306 height 33
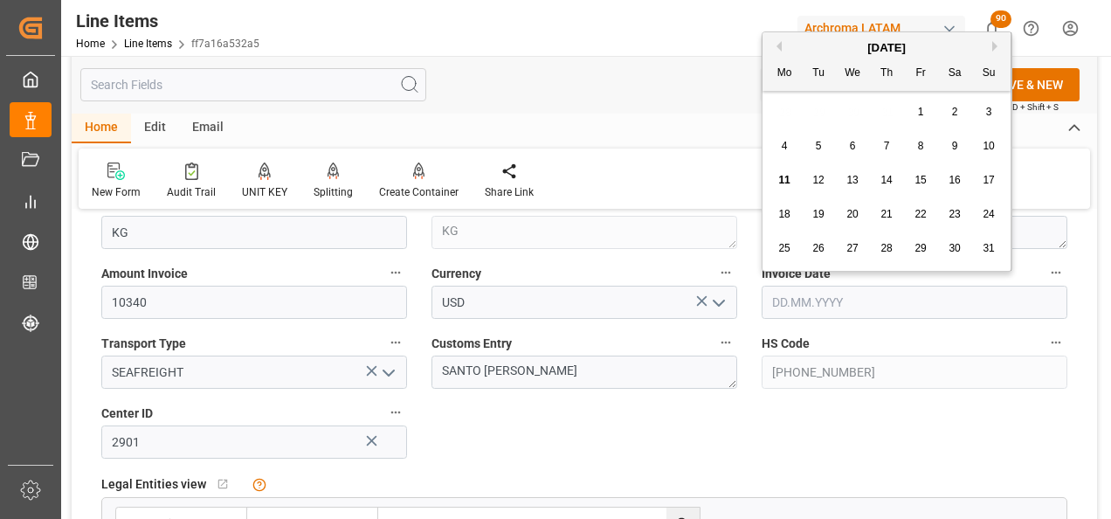
click at [777, 42] on button "Previous Month" at bounding box center [776, 46] width 10 height 10
click at [887, 245] on span "31" at bounding box center [885, 248] width 11 height 12
type input "31.07.2025"
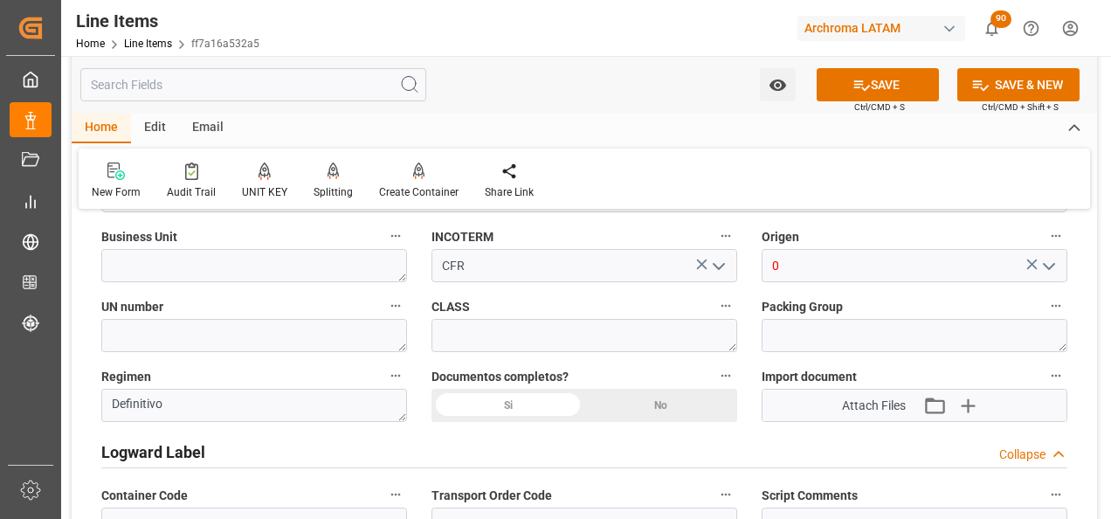
scroll to position [1397, 0]
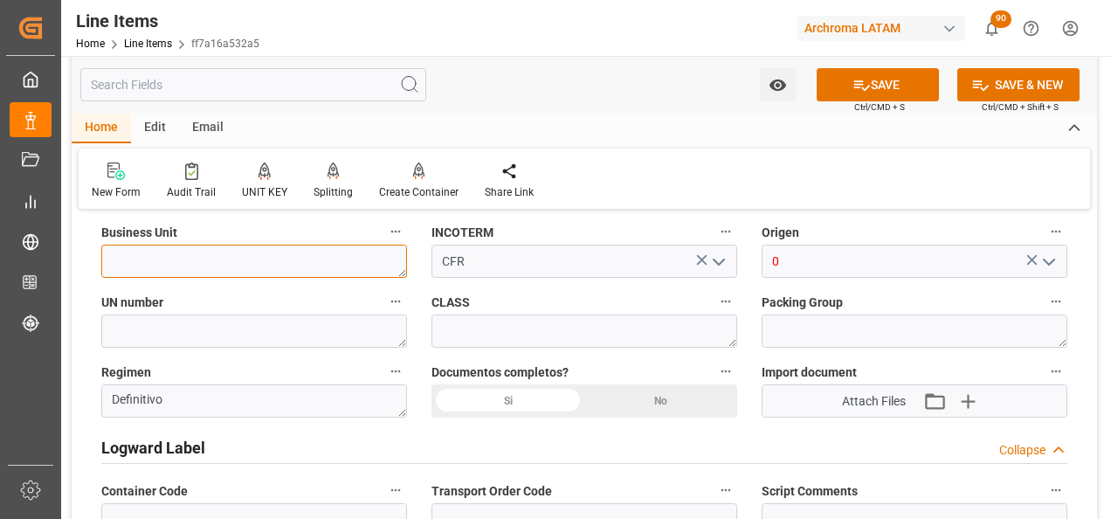
click at [307, 270] on textarea at bounding box center [254, 261] width 306 height 33
type textarea "t"
type textarea "TEXTIL"
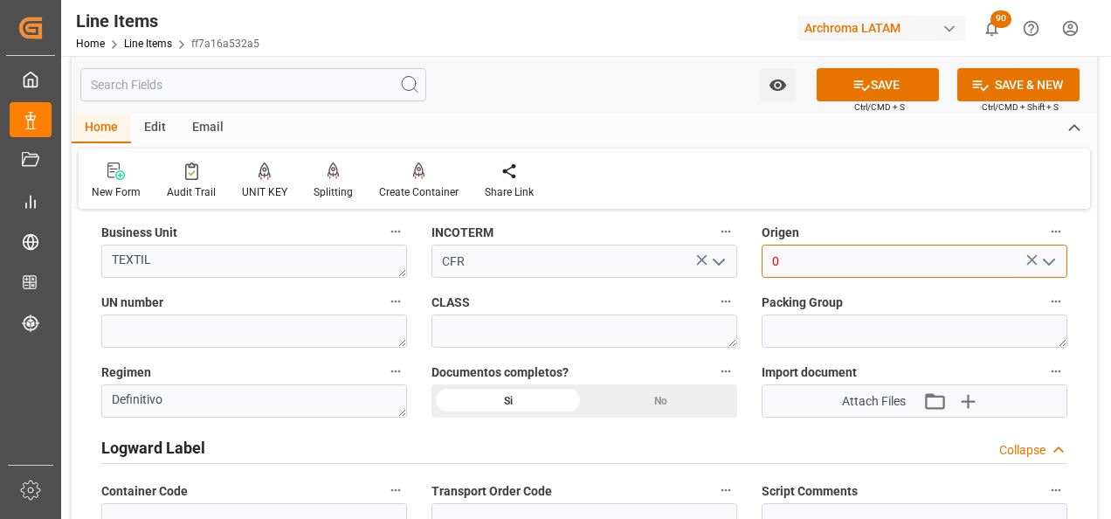
drag, startPoint x: 873, startPoint y: 258, endPoint x: 706, endPoint y: 258, distance: 167.7
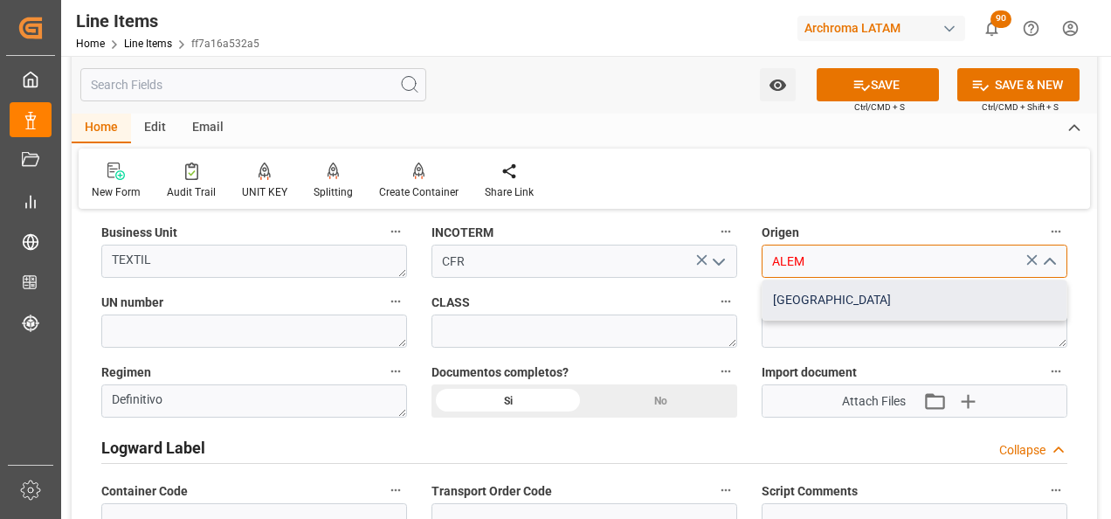
click at [820, 301] on div "ALEMANIA" at bounding box center [914, 299] width 304 height 39
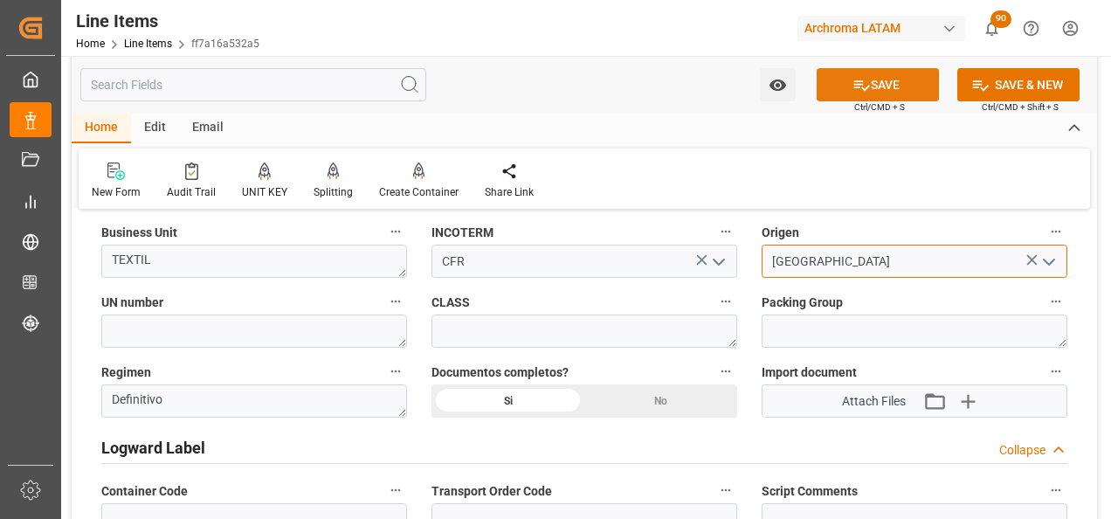
type input "ALEMANIA"
click at [852, 79] on icon at bounding box center [861, 85] width 18 height 18
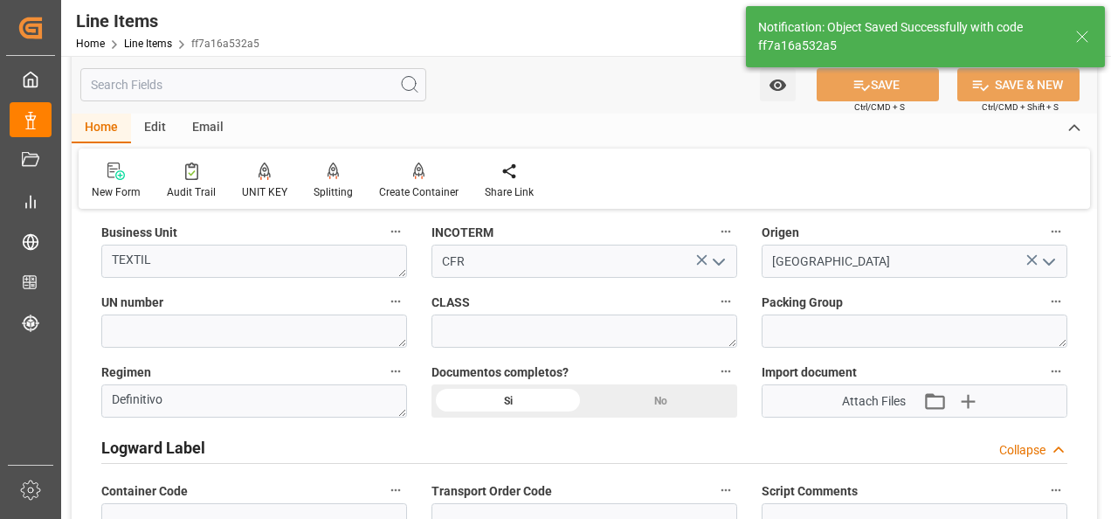
type textarea "20 PIEZAS"
type input "11.08.2025 16:20"
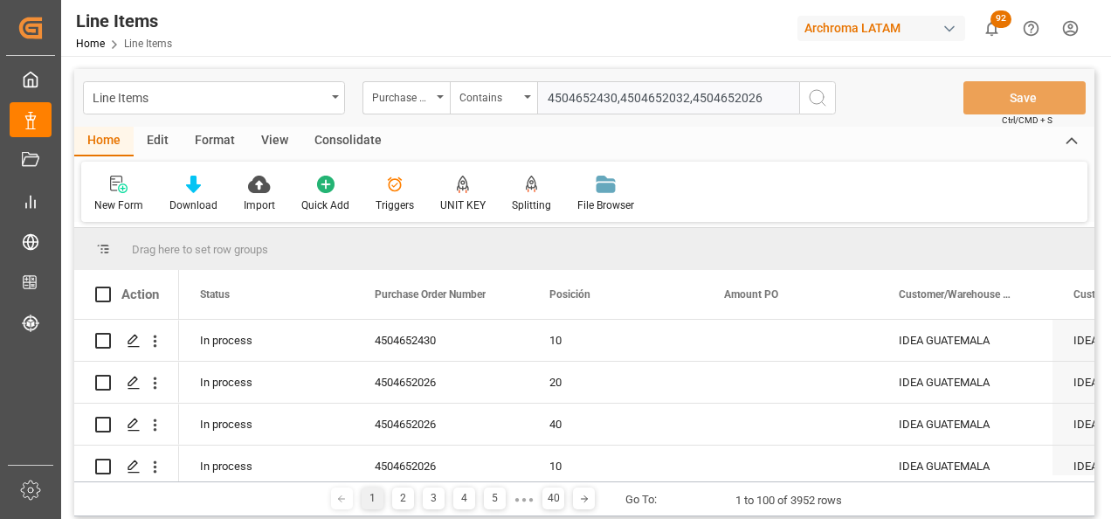
type input "4504652430,4504652032,4504652026"
click at [803, 101] on button "search button" at bounding box center [817, 97] width 37 height 33
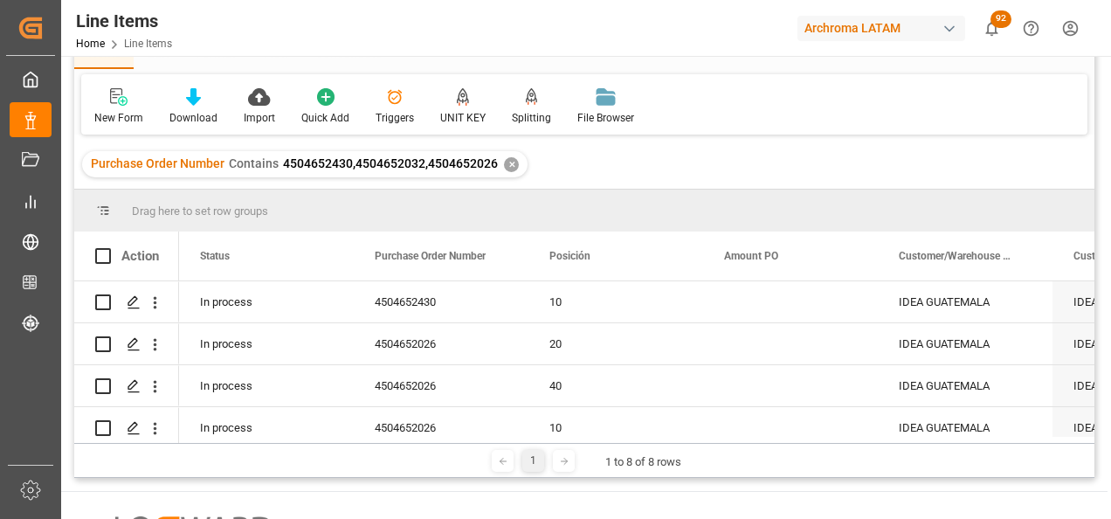
drag, startPoint x: 212, startPoint y: 444, endPoint x: 258, endPoint y: 435, distance: 46.2
click at [258, 435] on div "Drag here to set row groups Drag here to set column labels Action Status Purcha…" at bounding box center [584, 334] width 1020 height 288
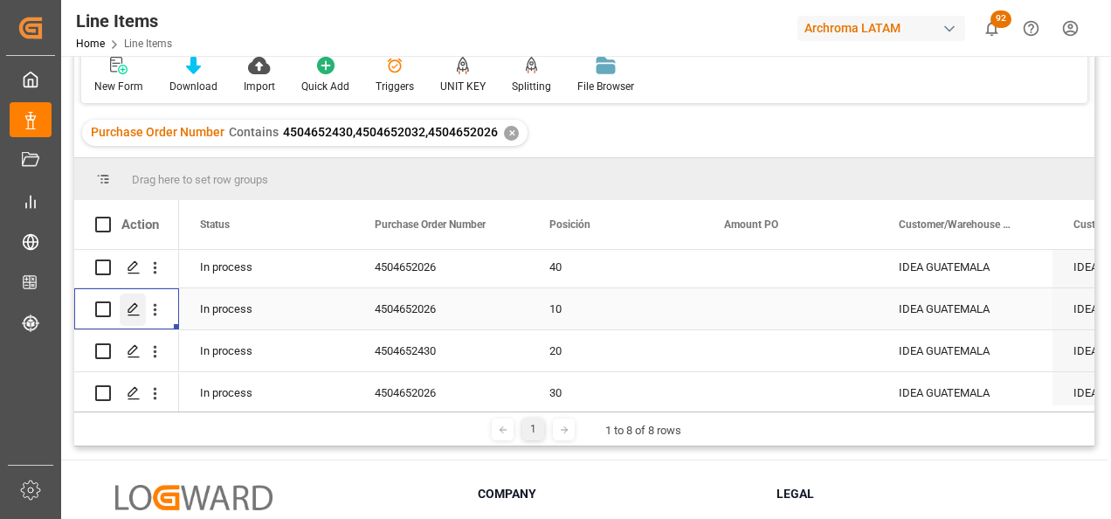
click at [135, 312] on icon "Press SPACE to select this row." at bounding box center [134, 309] width 14 height 14
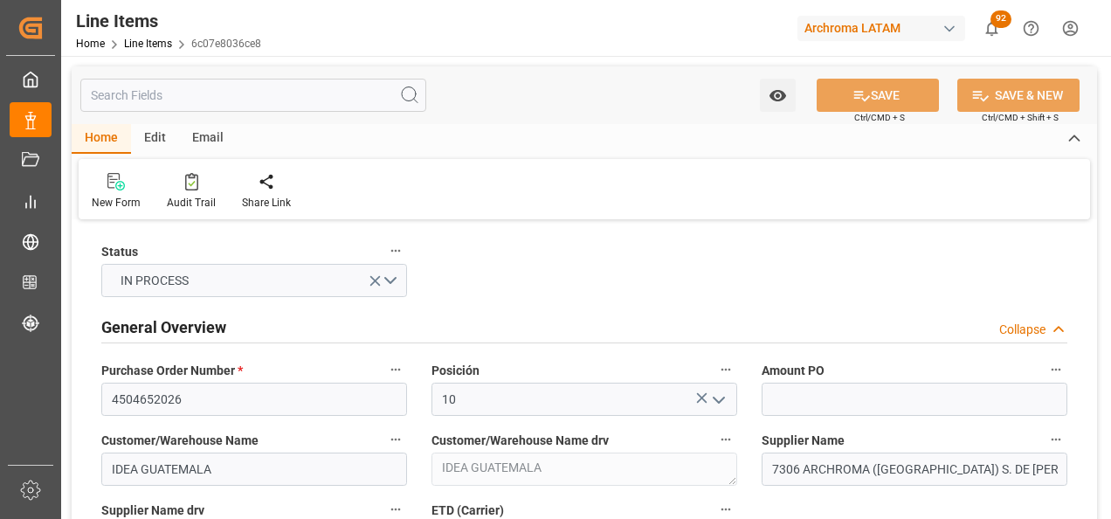
type input "11.08.2025 17:24"
type input "[DATE] 17:20"
type input "[DATE]"
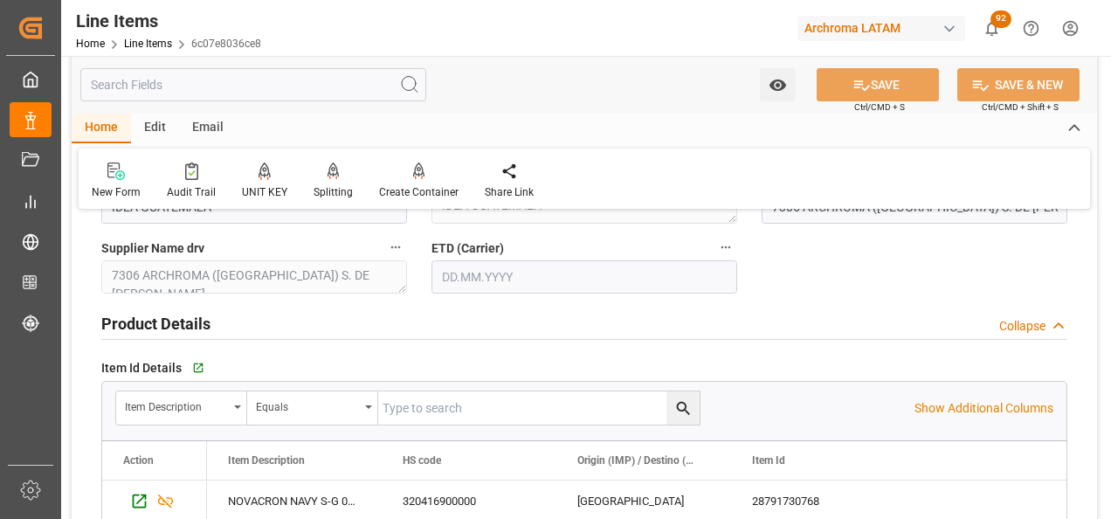
click at [468, 280] on input "text" at bounding box center [584, 276] width 306 height 33
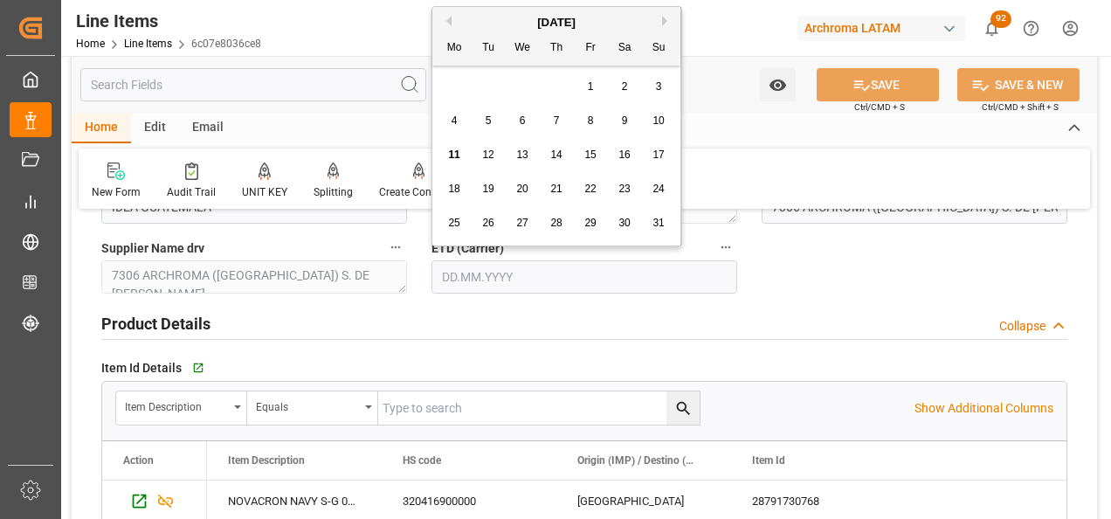
click at [454, 86] on div "28 29 30 31 1 2 3" at bounding box center [557, 87] width 238 height 34
click at [492, 188] on span "19" at bounding box center [487, 189] width 11 height 12
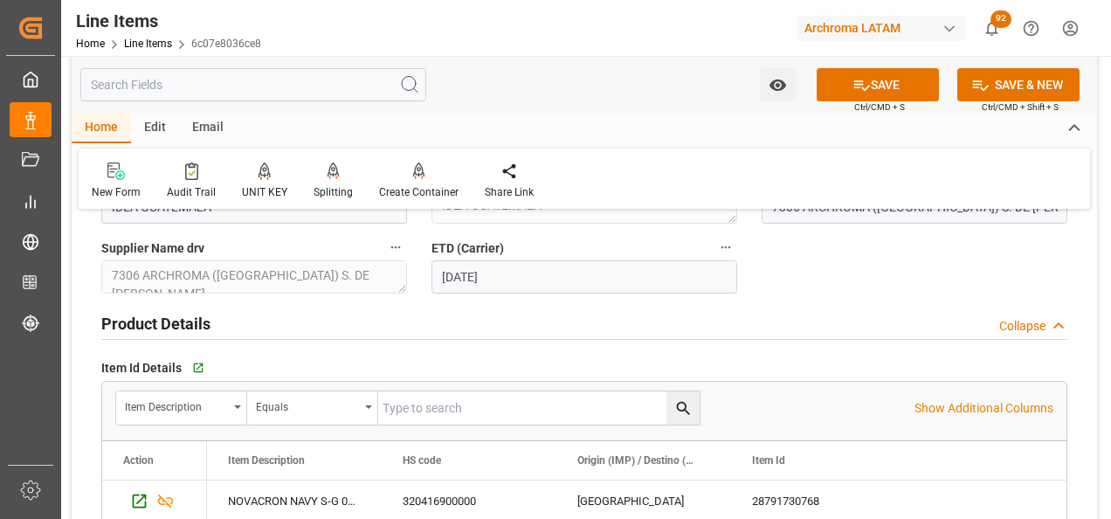
click at [459, 281] on input "19.08.2025" at bounding box center [584, 276] width 306 height 33
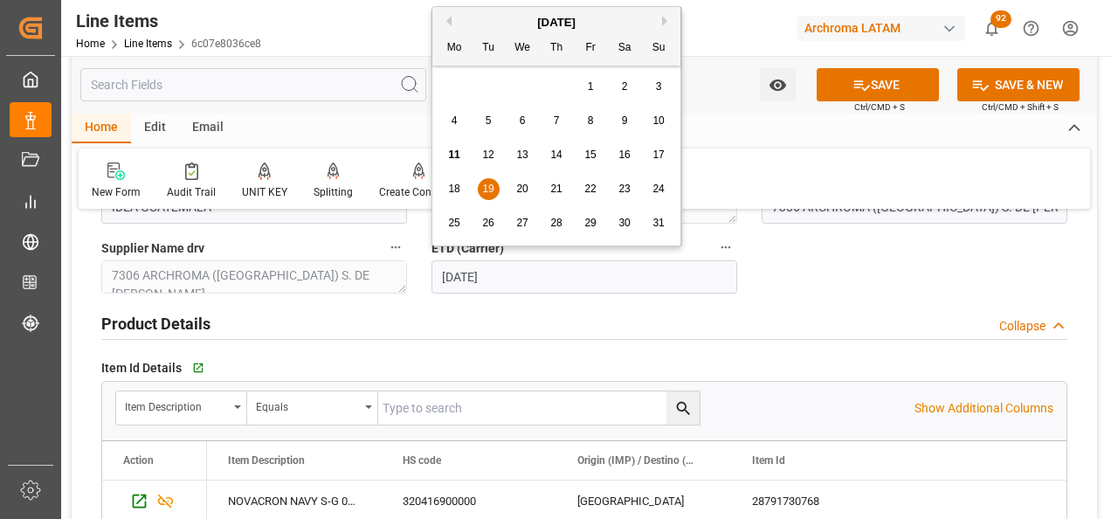
click at [453, 190] on span "18" at bounding box center [453, 189] width 11 height 12
type input "[DATE]"
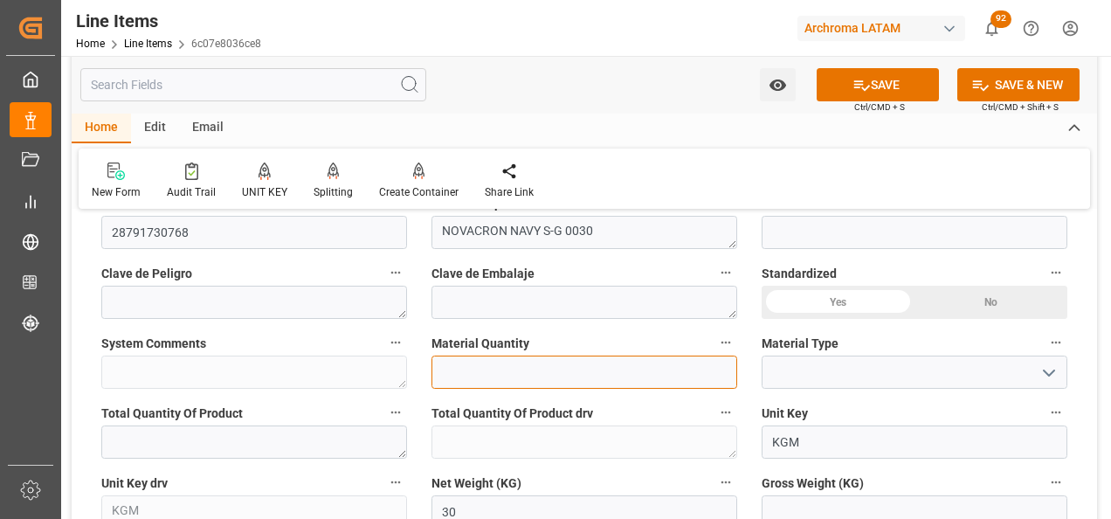
click at [541, 382] on input "text" at bounding box center [584, 371] width 306 height 33
type input "1"
click at [1048, 371] on icon "open menu" at bounding box center [1048, 372] width 21 height 21
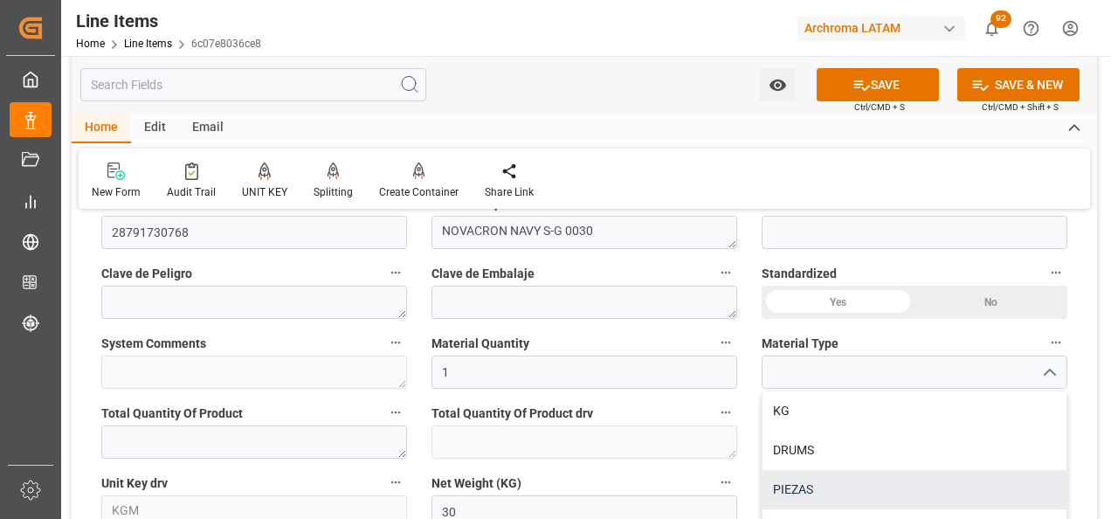
click at [892, 481] on div "PIEZAS" at bounding box center [914, 489] width 304 height 39
type input "PIEZAS"
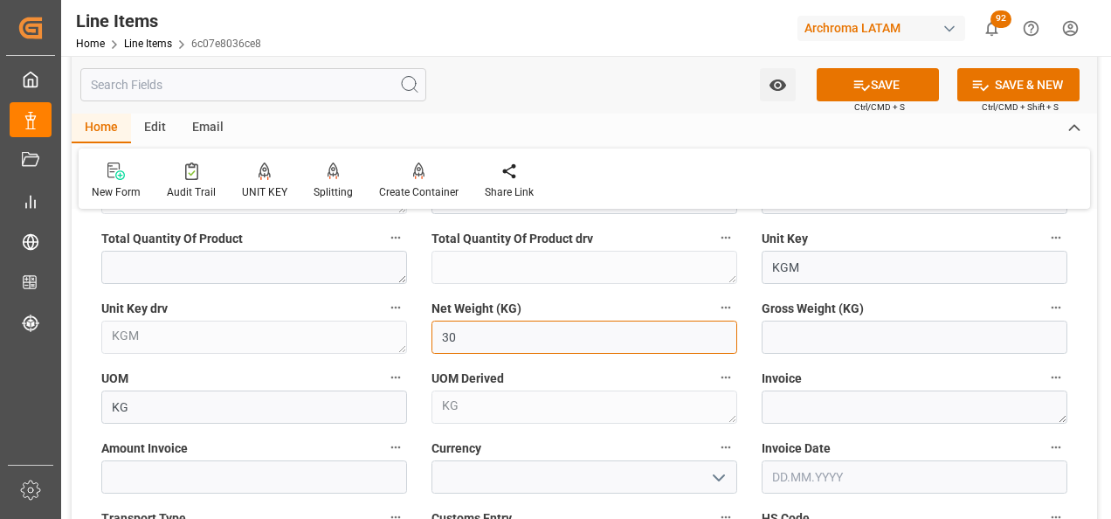
click at [527, 344] on input "30" at bounding box center [584, 336] width 306 height 33
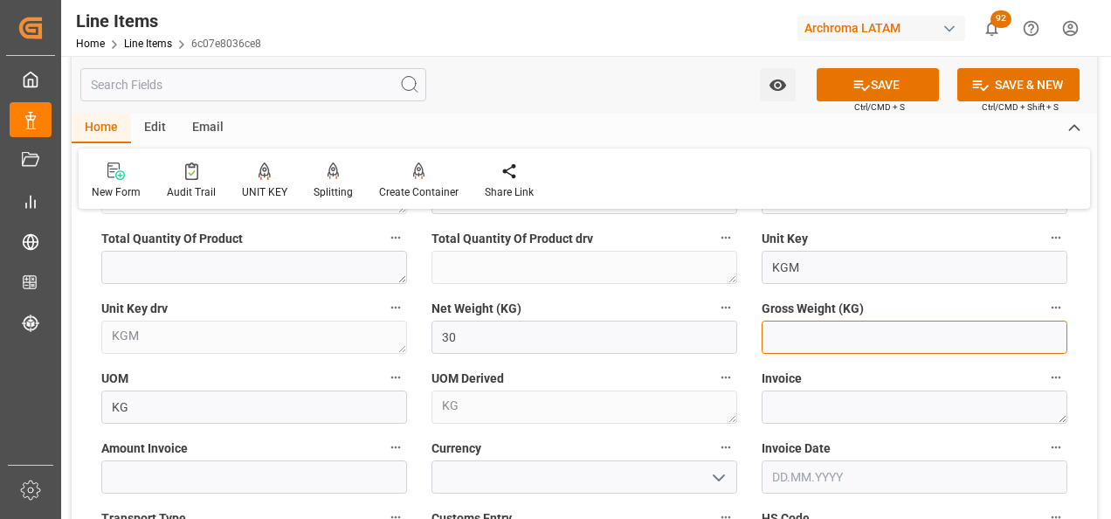
click at [831, 341] on input "text" at bounding box center [914, 336] width 306 height 33
click at [738, 297] on div "Net Weight (KG) 30" at bounding box center [584, 325] width 330 height 70
click at [783, 330] on input "text" at bounding box center [914, 336] width 306 height 33
click at [775, 343] on input "text" at bounding box center [914, 336] width 306 height 33
type input "31.71"
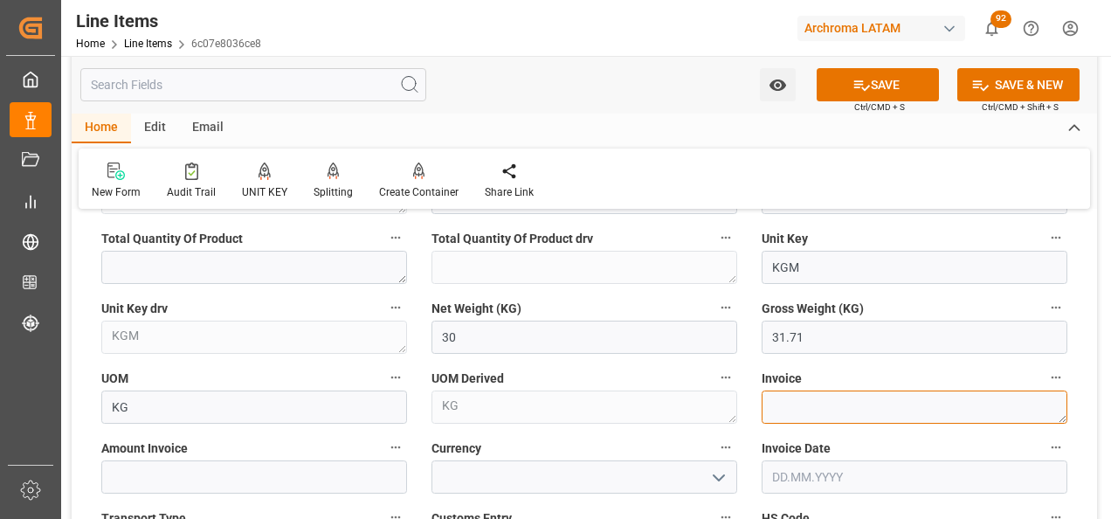
click at [790, 403] on textarea at bounding box center [914, 406] width 306 height 33
click at [814, 413] on textarea at bounding box center [914, 406] width 306 height 33
paste textarea "7060003200"
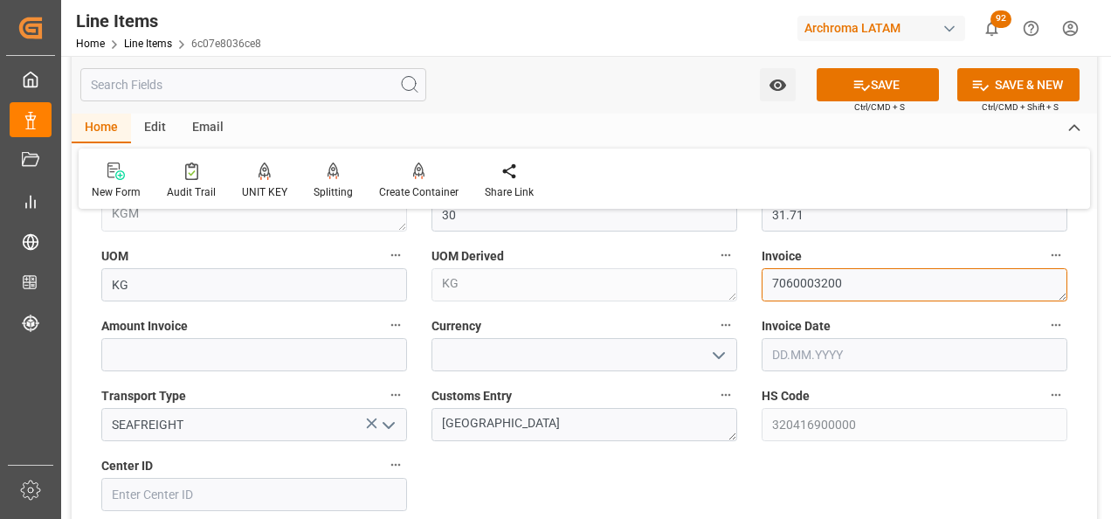
scroll to position [961, 0]
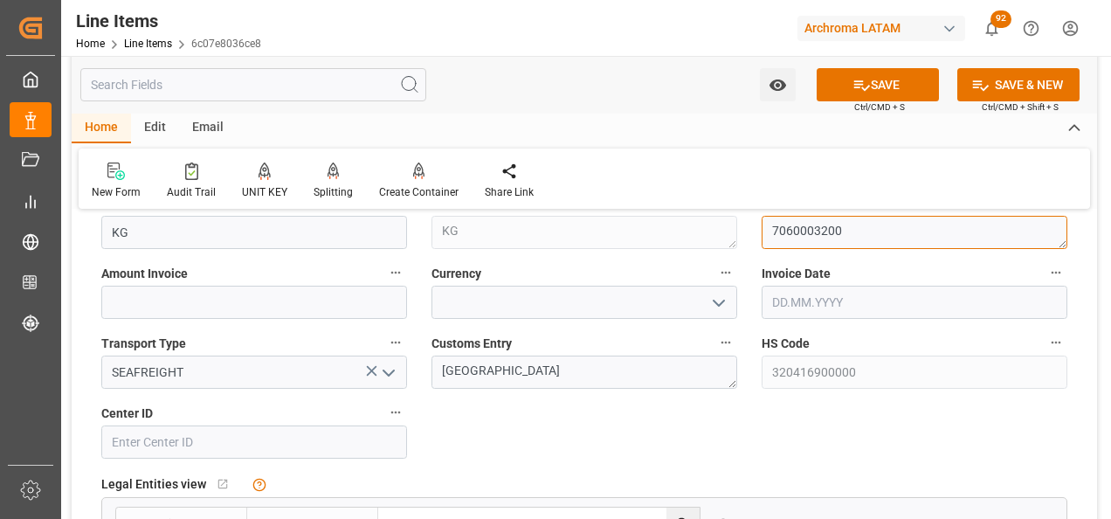
type textarea "7060003200"
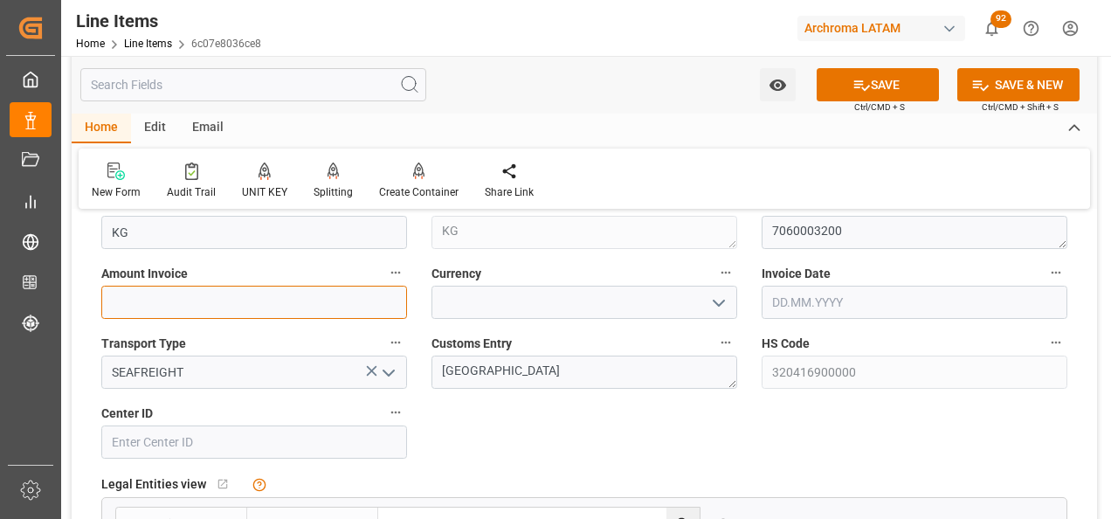
click at [274, 305] on input "text" at bounding box center [254, 302] width 306 height 33
type input "163.8"
click at [706, 300] on button "open menu" at bounding box center [718, 302] width 26 height 27
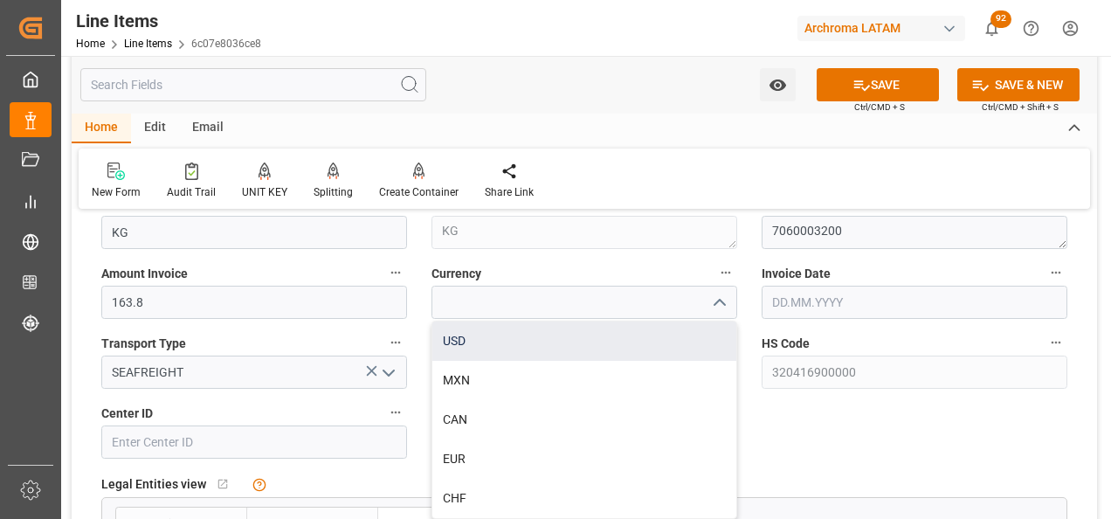
click at [610, 346] on div "USD" at bounding box center [584, 340] width 304 height 39
type input "USD"
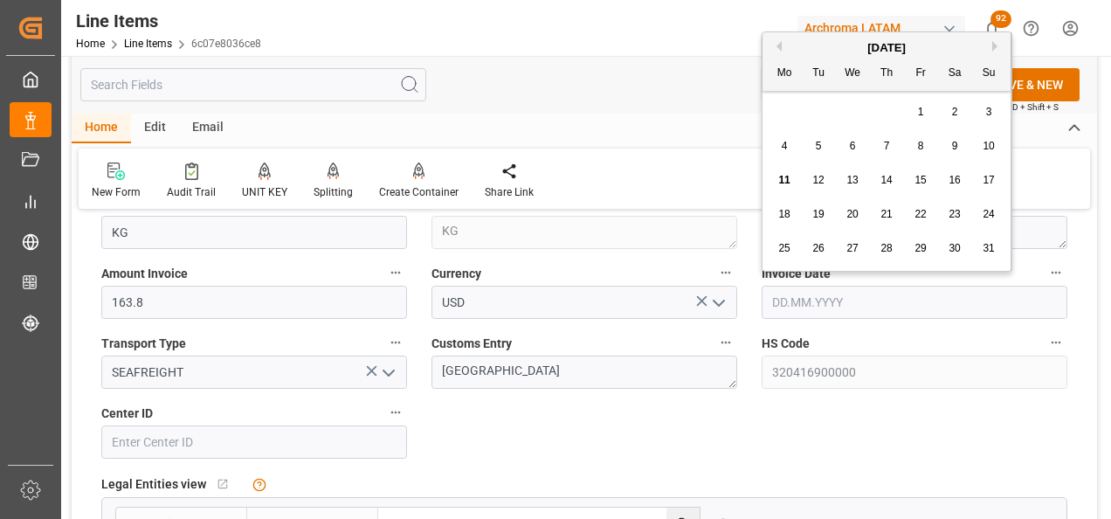
click at [807, 295] on input "text" at bounding box center [914, 302] width 306 height 33
click at [771, 108] on div "28 29 30 31 1 2 3" at bounding box center [887, 112] width 238 height 34
click at [848, 141] on div "6" at bounding box center [853, 146] width 22 height 21
type input "[DATE]"
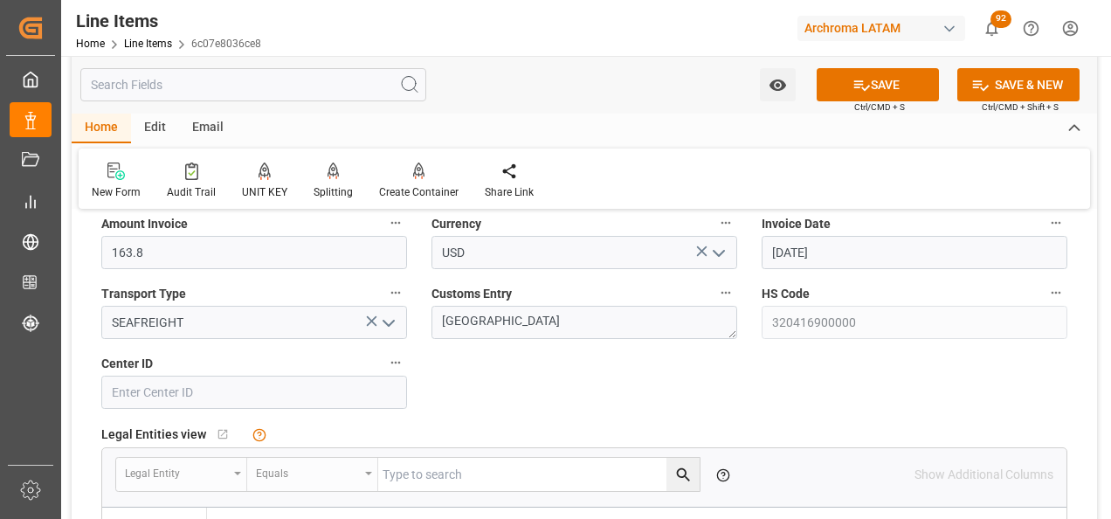
scroll to position [1048, 0]
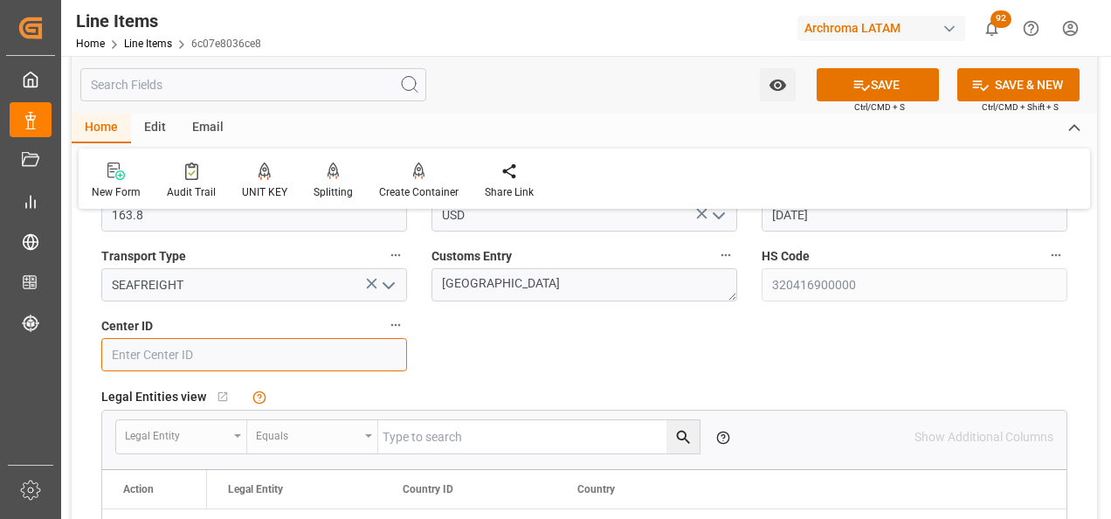
click at [196, 352] on input at bounding box center [254, 354] width 306 height 33
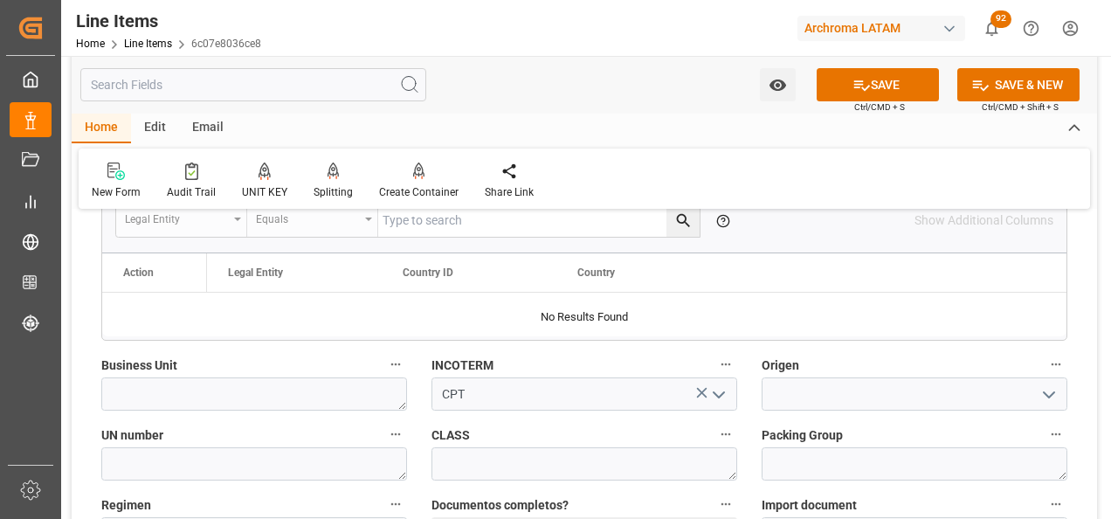
scroll to position [1310, 0]
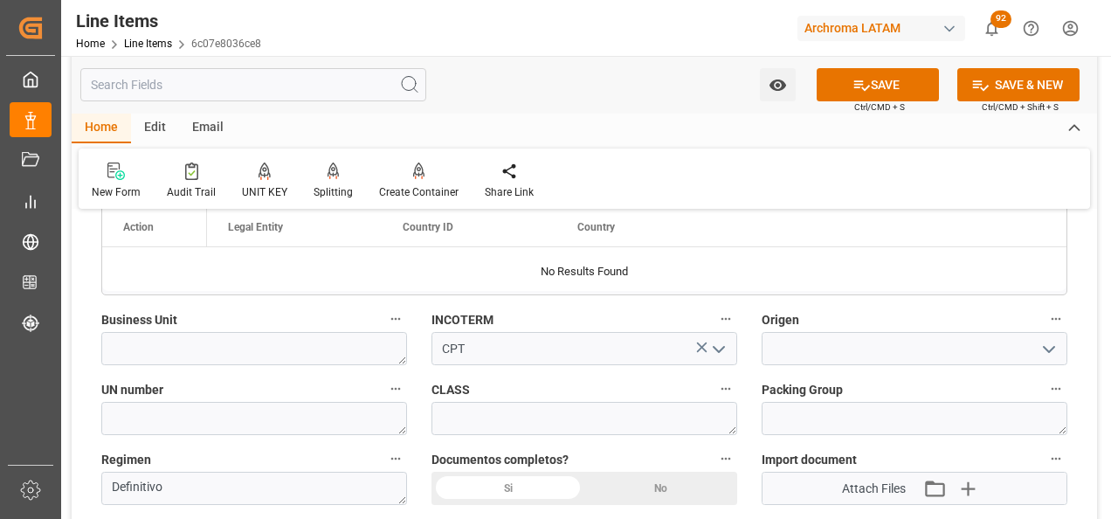
type input "2902"
click at [324, 349] on textarea at bounding box center [254, 348] width 306 height 33
type textarea "t"
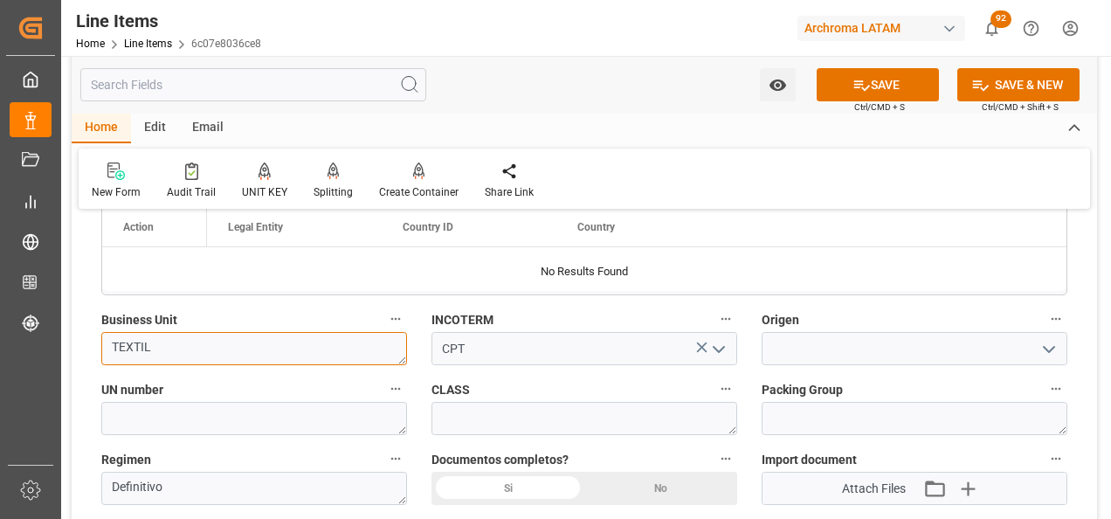
type textarea "TEXTIL"
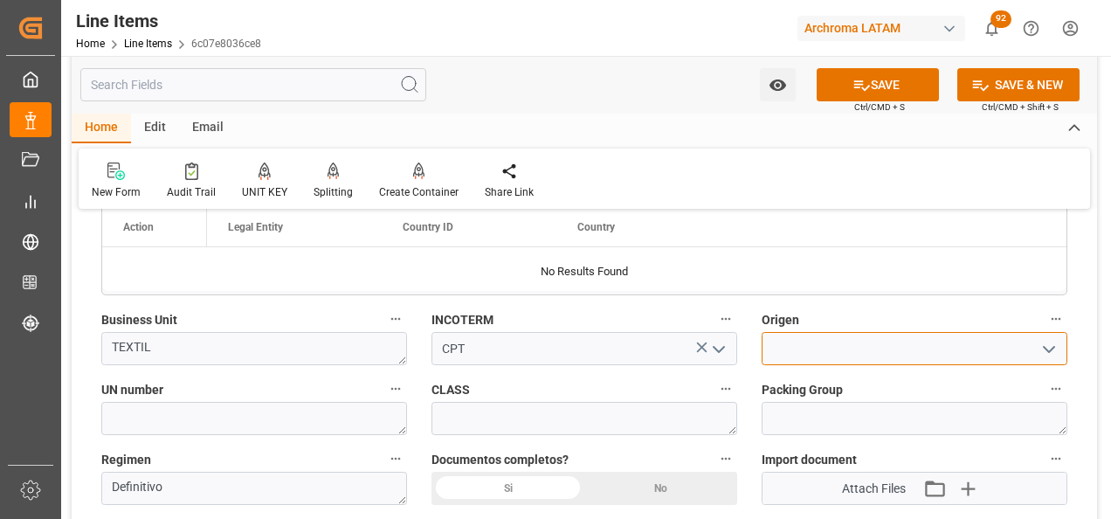
click at [852, 344] on input at bounding box center [914, 348] width 306 height 33
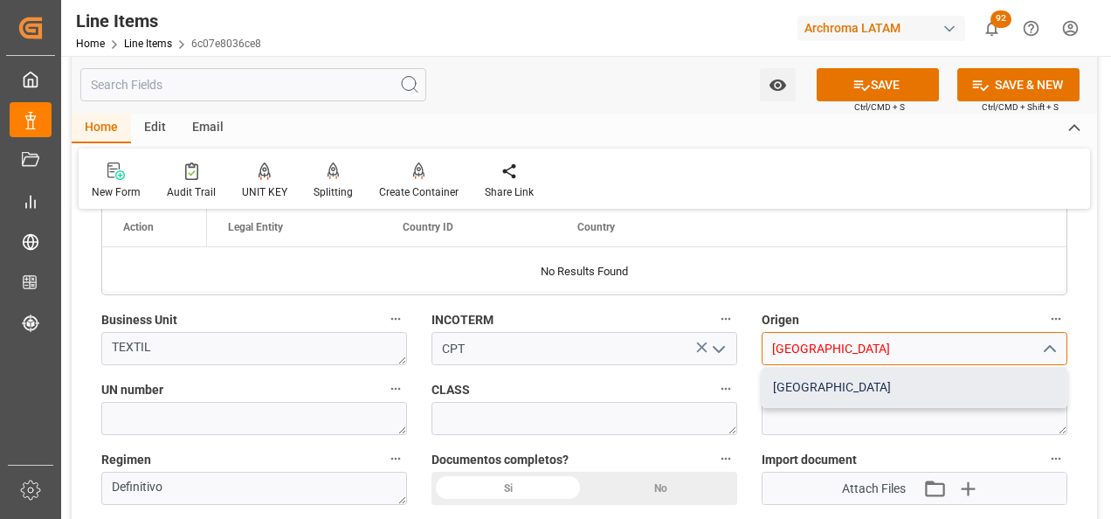
click at [889, 391] on div "INDIA" at bounding box center [914, 387] width 304 height 39
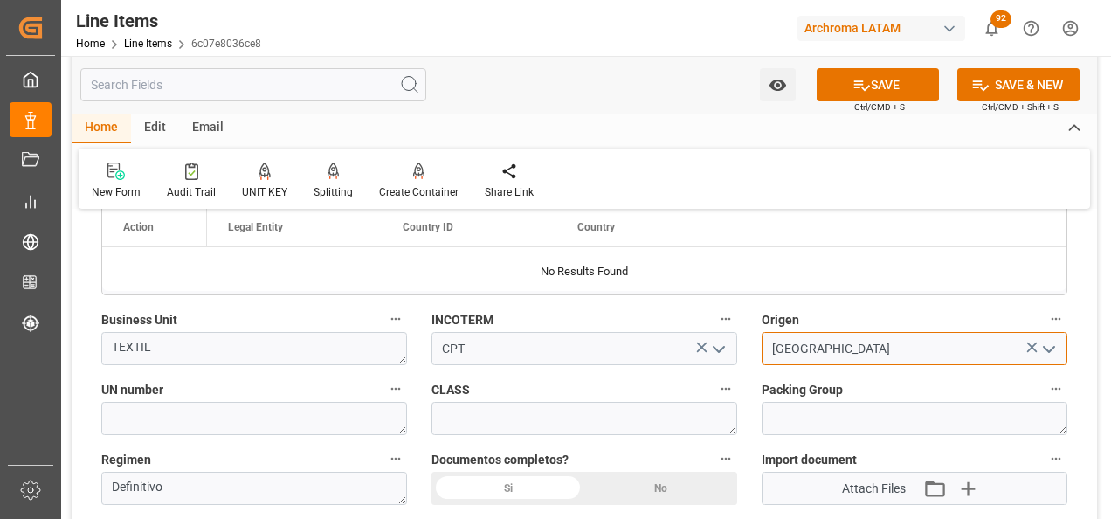
type input "INDIA"
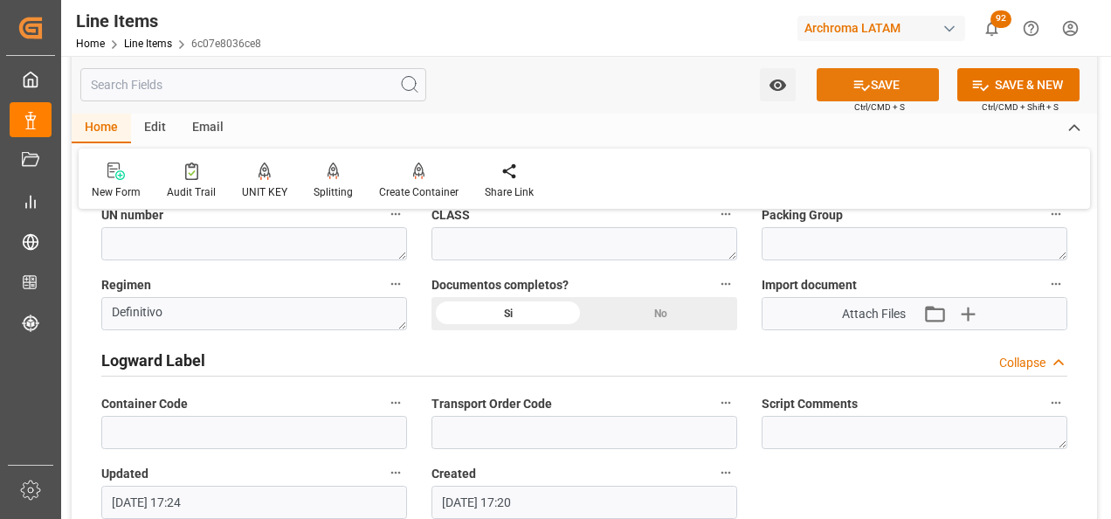
click at [894, 89] on button "SAVE" at bounding box center [878, 84] width 122 height 33
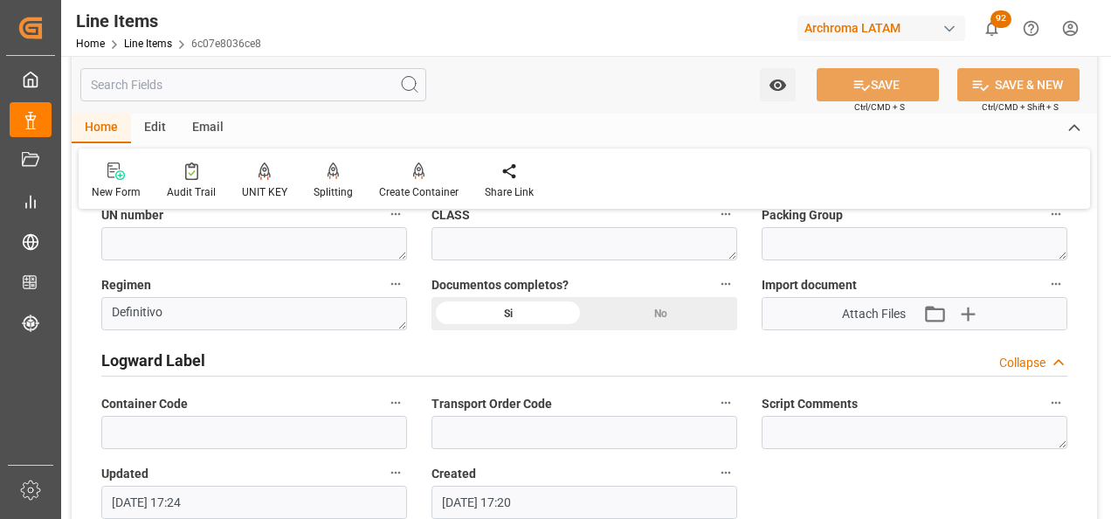
type textarea "1 PIEZAS"
type input "11.08.2025 17:27"
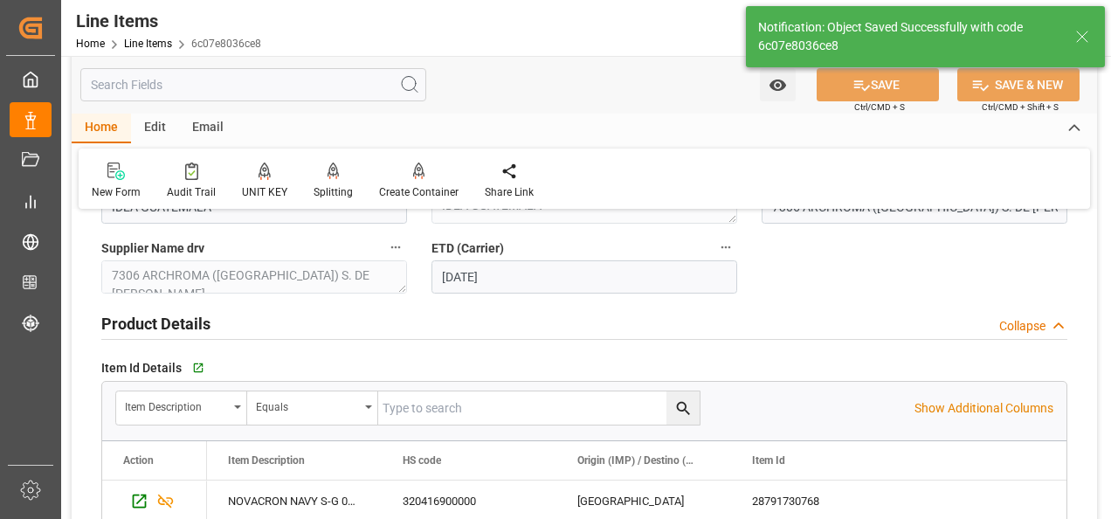
scroll to position [0, 0]
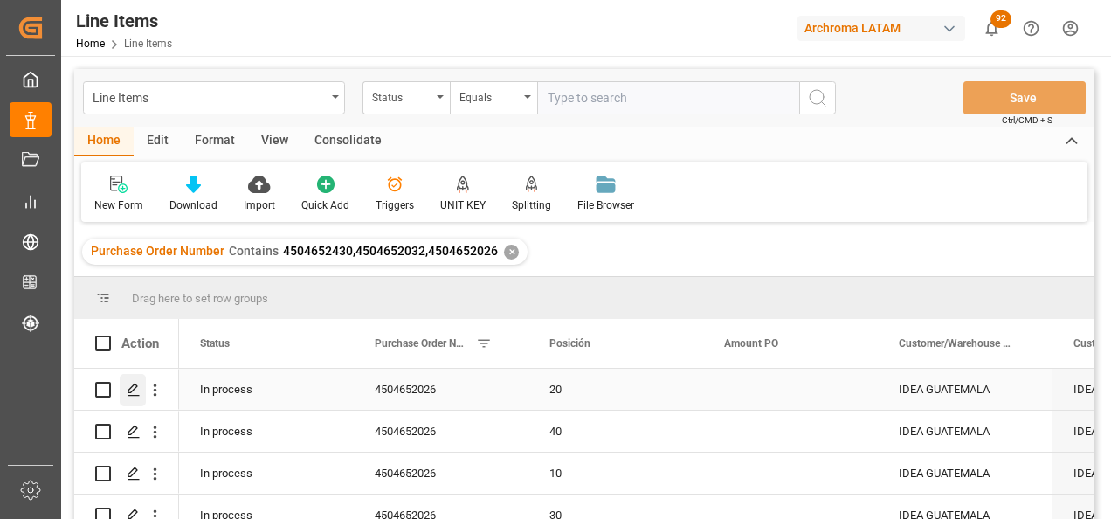
click at [130, 395] on icon "Press SPACE to select this row." at bounding box center [134, 389] width 14 height 14
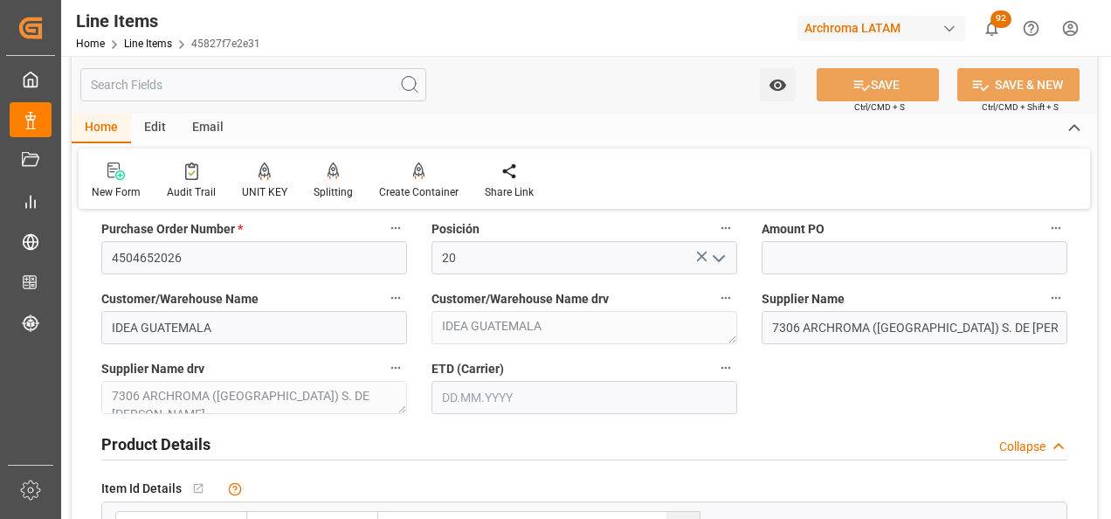
scroll to position [175, 0]
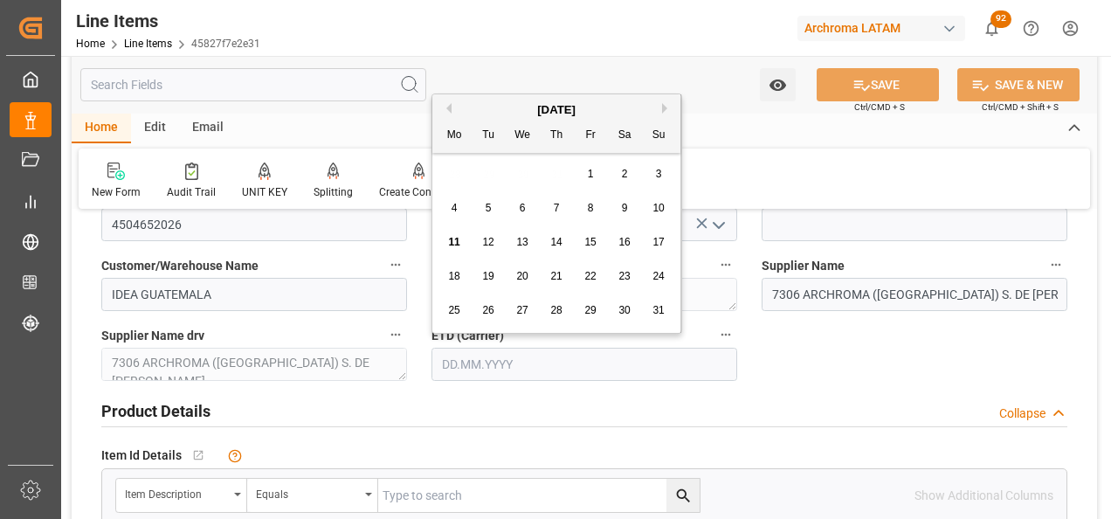
click at [476, 371] on input "text" at bounding box center [584, 364] width 306 height 33
click at [449, 184] on div "28 29 30 31 1 2 3" at bounding box center [557, 174] width 238 height 34
click at [453, 274] on span "18" at bounding box center [453, 276] width 11 height 12
type input "[DATE]"
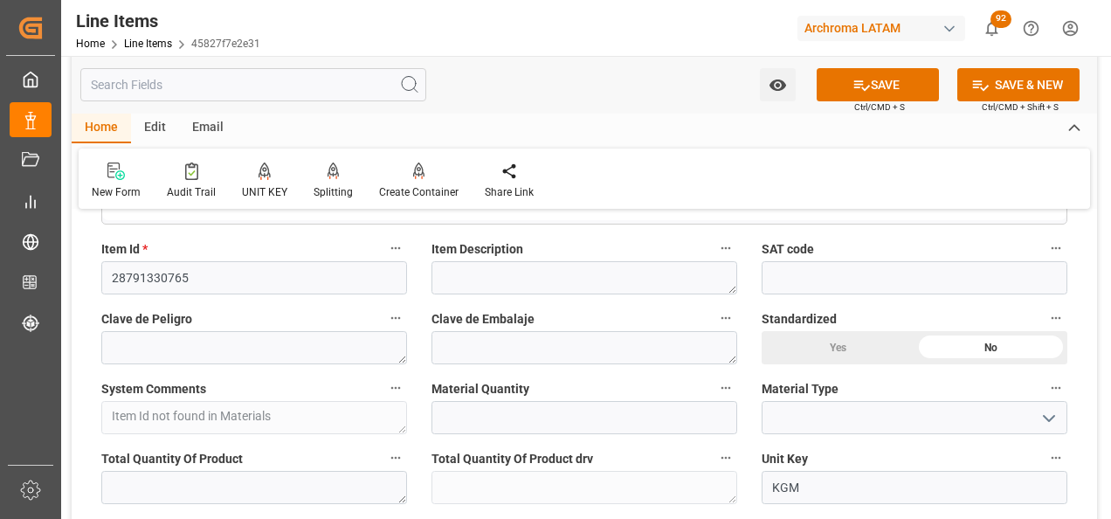
scroll to position [524, 0]
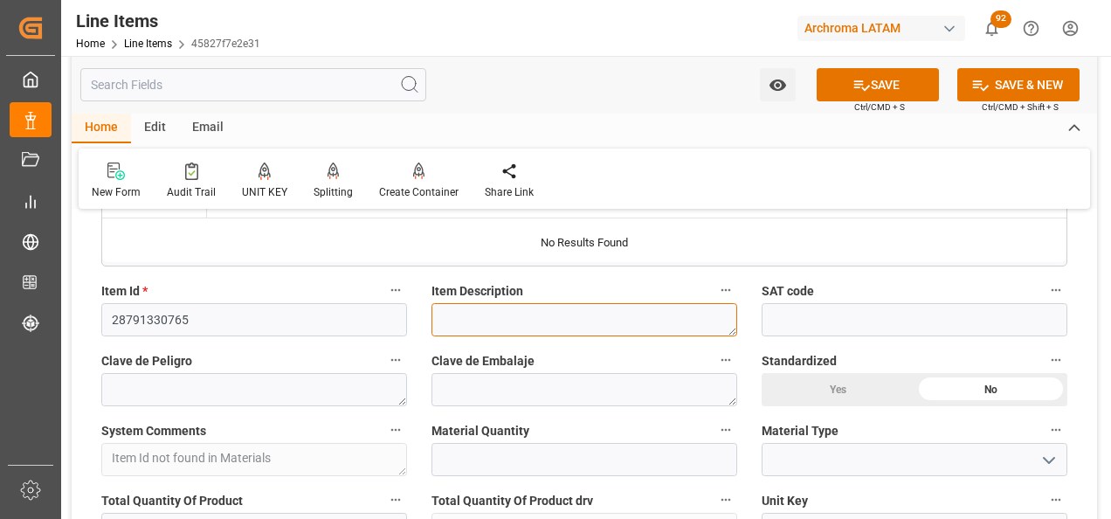
click at [542, 319] on textarea at bounding box center [584, 319] width 306 height 33
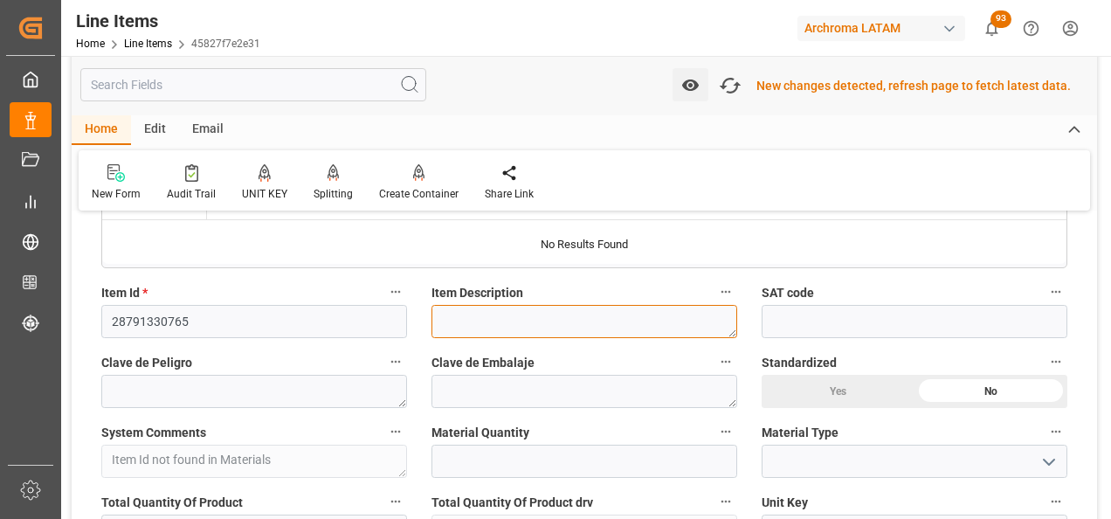
scroll to position [526, 0]
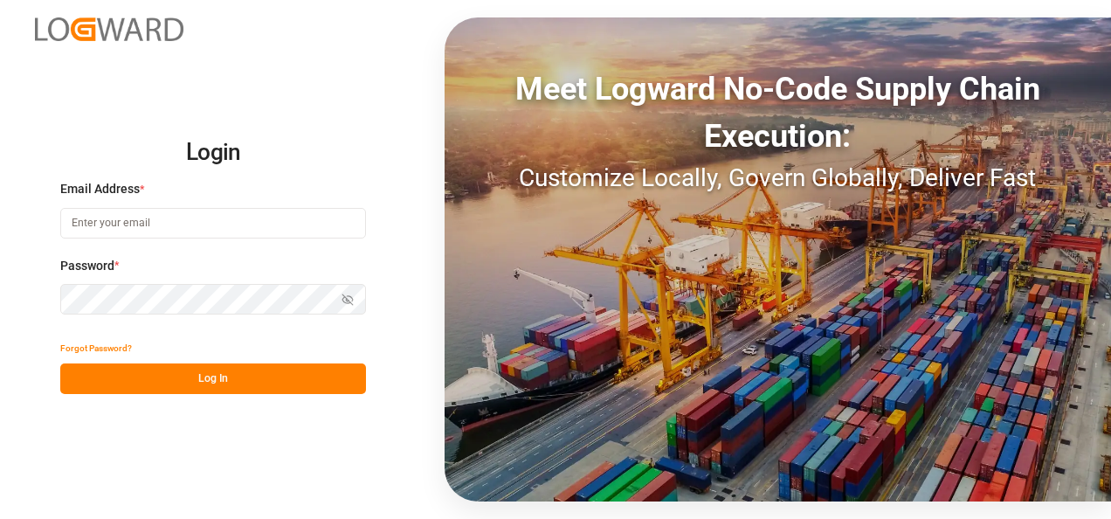
type input "valeria.hurtado@leschaco.com"
click at [281, 367] on button "Log In" at bounding box center [213, 378] width 306 height 31
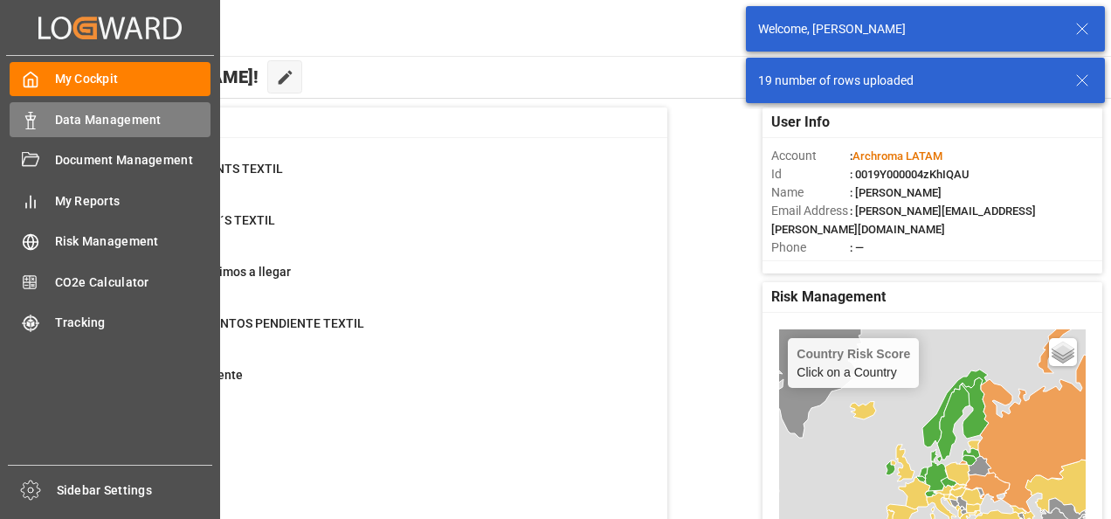
click at [28, 125] on rect at bounding box center [30, 124] width 5 height 9
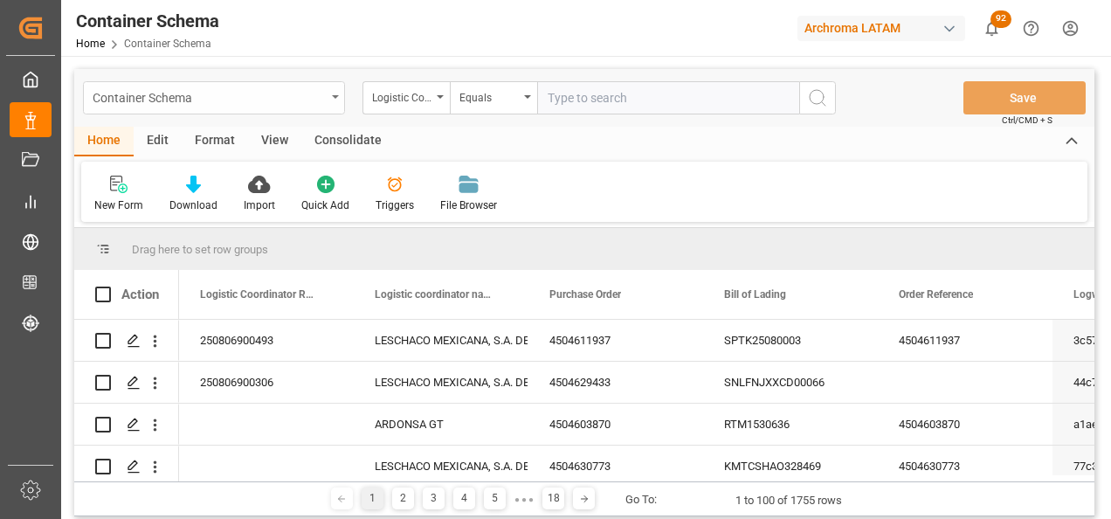
click at [337, 99] on div "Container Schema" at bounding box center [214, 97] width 262 height 33
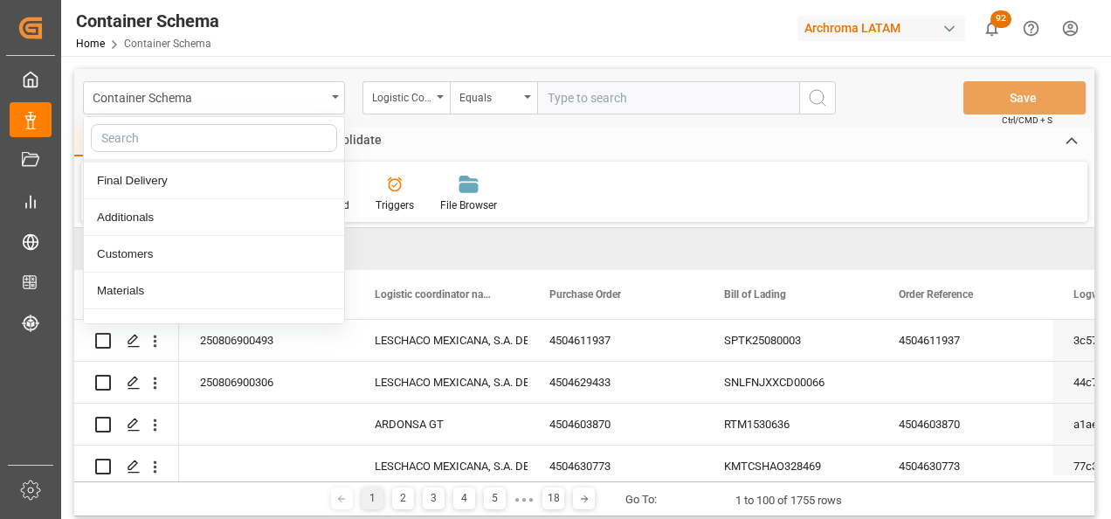
scroll to position [175, 0]
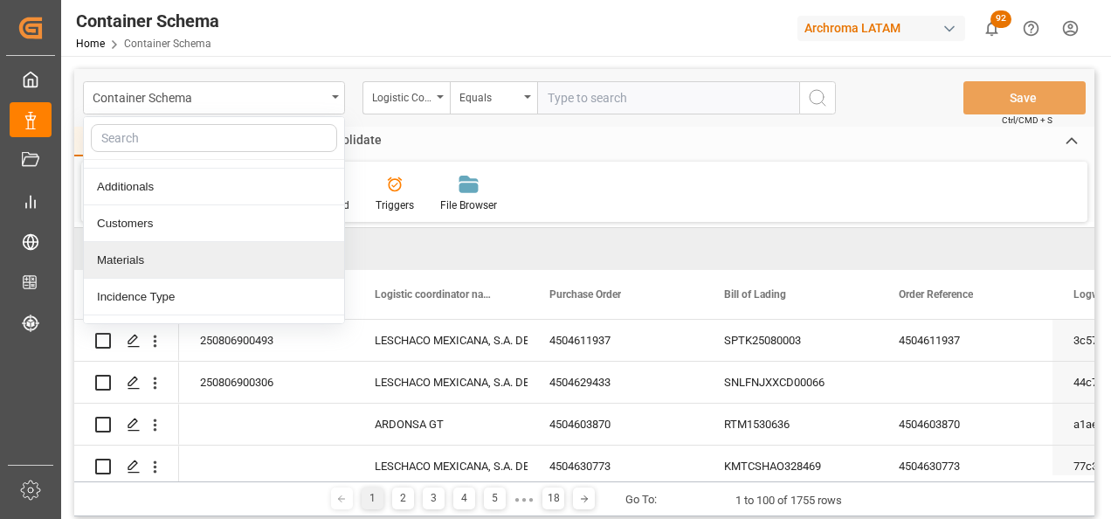
click at [236, 258] on div "Materials" at bounding box center [214, 260] width 260 height 37
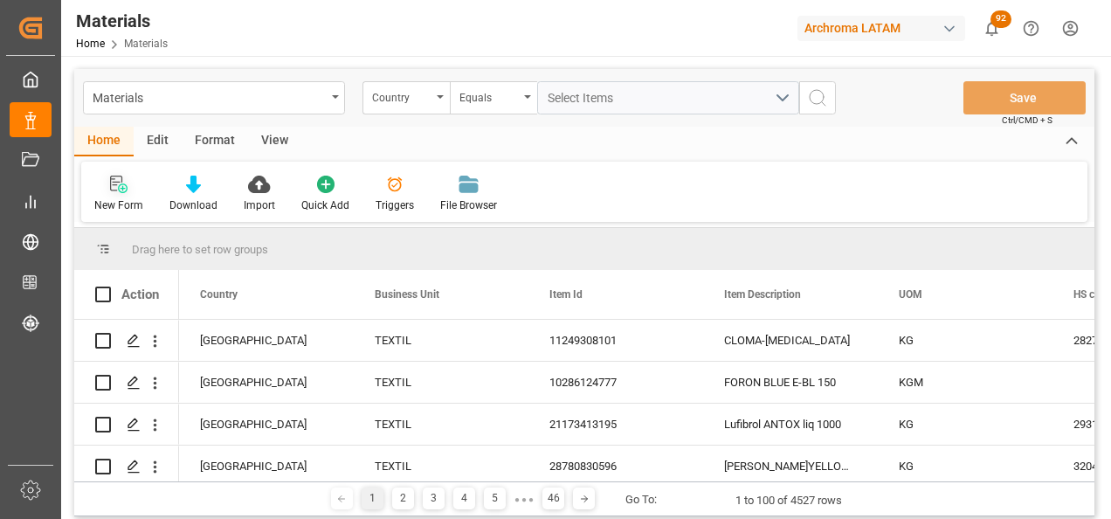
click at [121, 197] on div "New Form" at bounding box center [118, 205] width 49 height 16
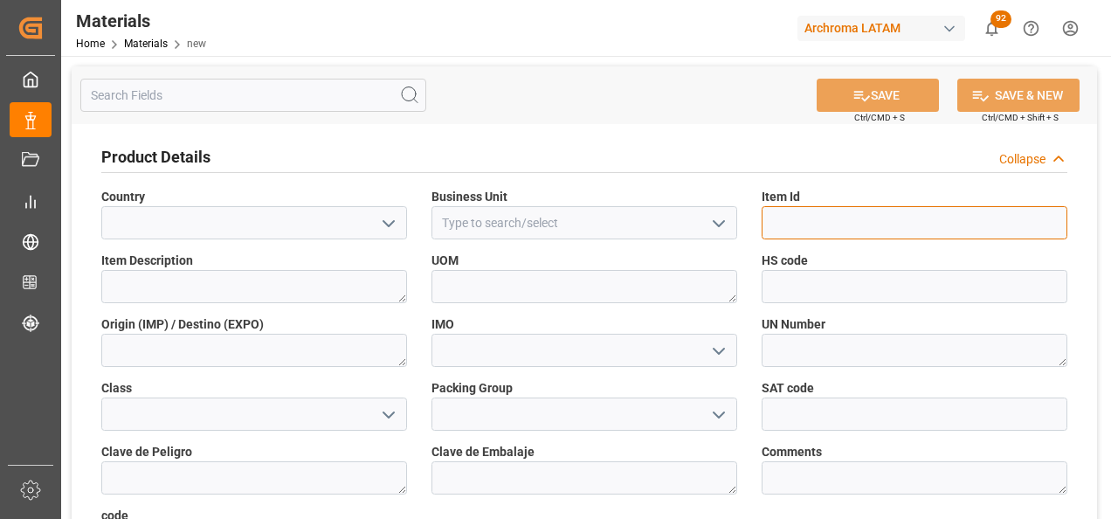
click at [854, 221] on input at bounding box center [914, 222] width 306 height 33
paste input "28791330765"
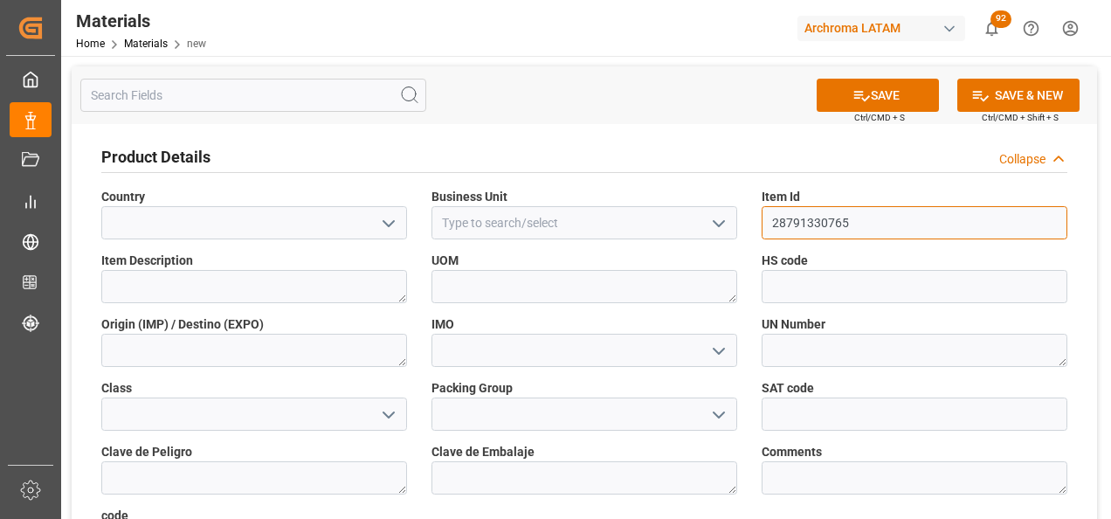
type input "28791330765"
click at [726, 219] on icon "open menu" at bounding box center [718, 223] width 21 height 21
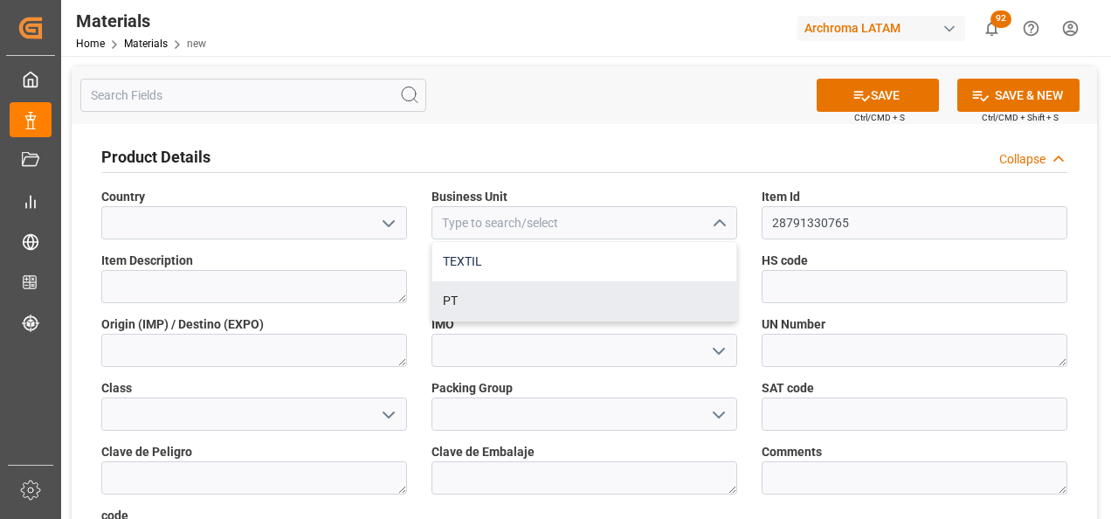
click at [554, 270] on div "TEXTIL" at bounding box center [584, 261] width 304 height 39
type input "TEXTIL"
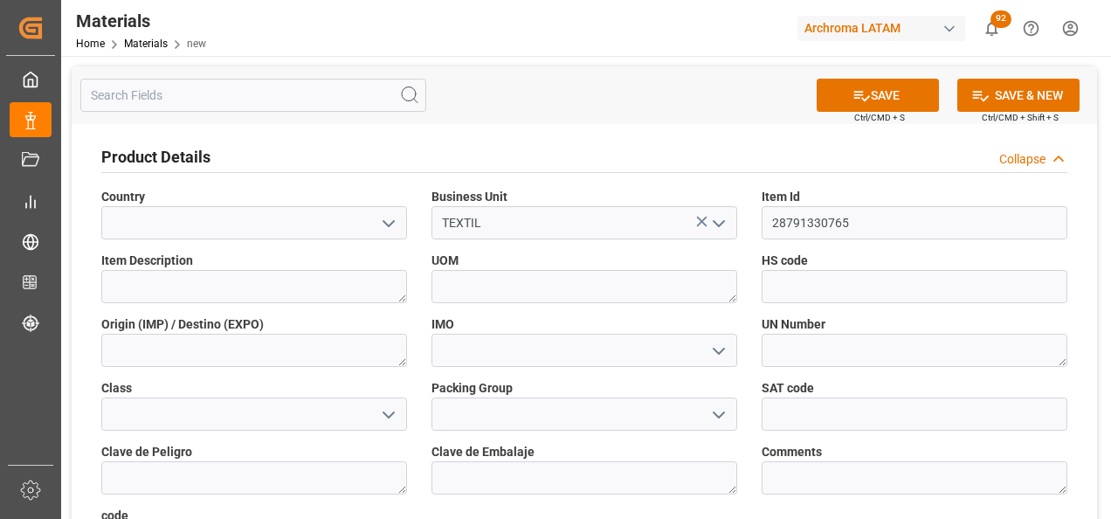
click at [392, 225] on icon "open menu" at bounding box center [388, 223] width 21 height 21
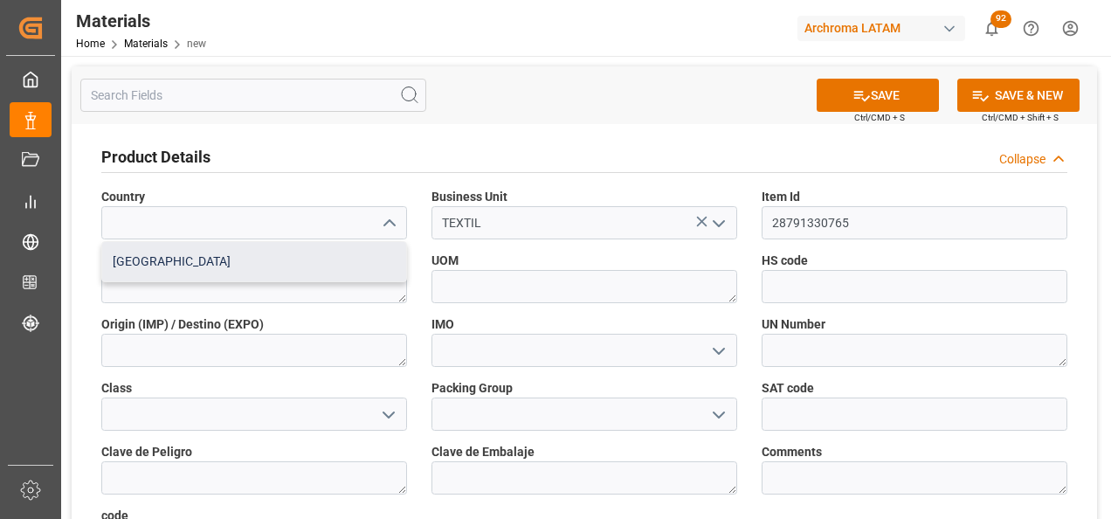
click at [297, 257] on div "Mexico" at bounding box center [254, 261] width 304 height 39
type input "Mexico"
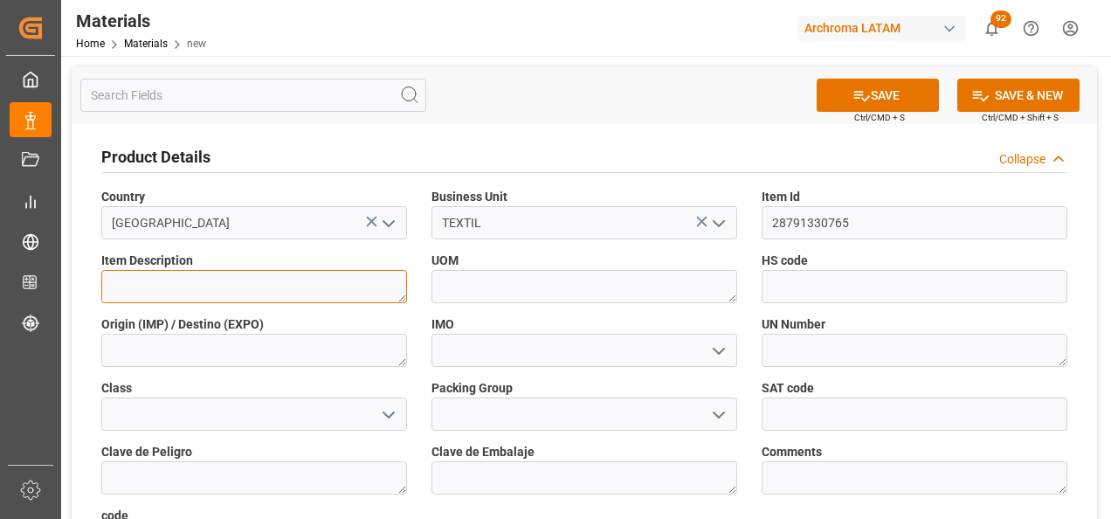
click at [283, 286] on textarea at bounding box center [254, 286] width 306 height 33
click at [257, 291] on textarea at bounding box center [254, 286] width 306 height 33
paste textarea "NOVACRON NAVY EC-BN 0025"
type textarea "NOVACRON NAVY EC-BN 0025"
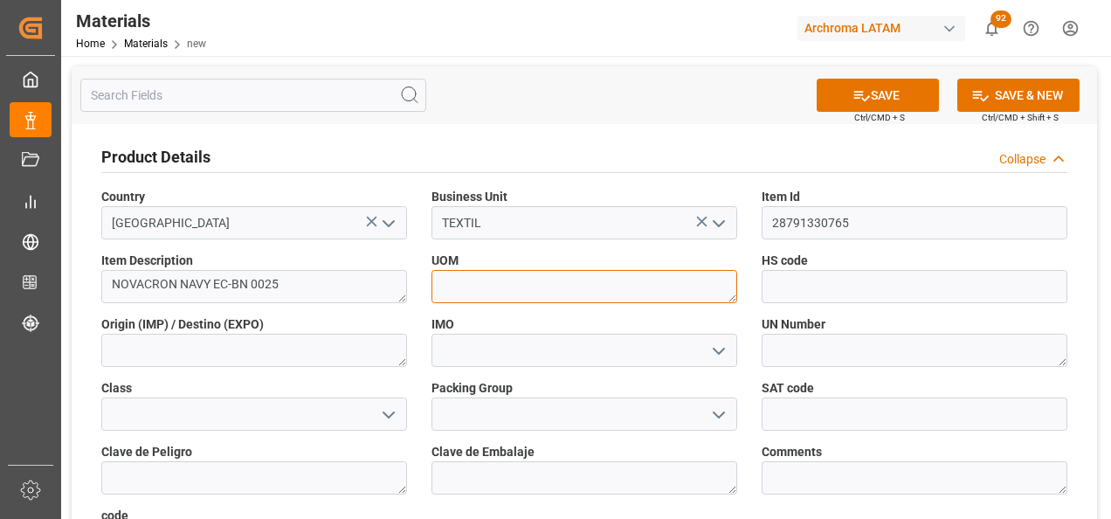
click at [459, 294] on textarea at bounding box center [584, 286] width 306 height 33
type textarea "KG"
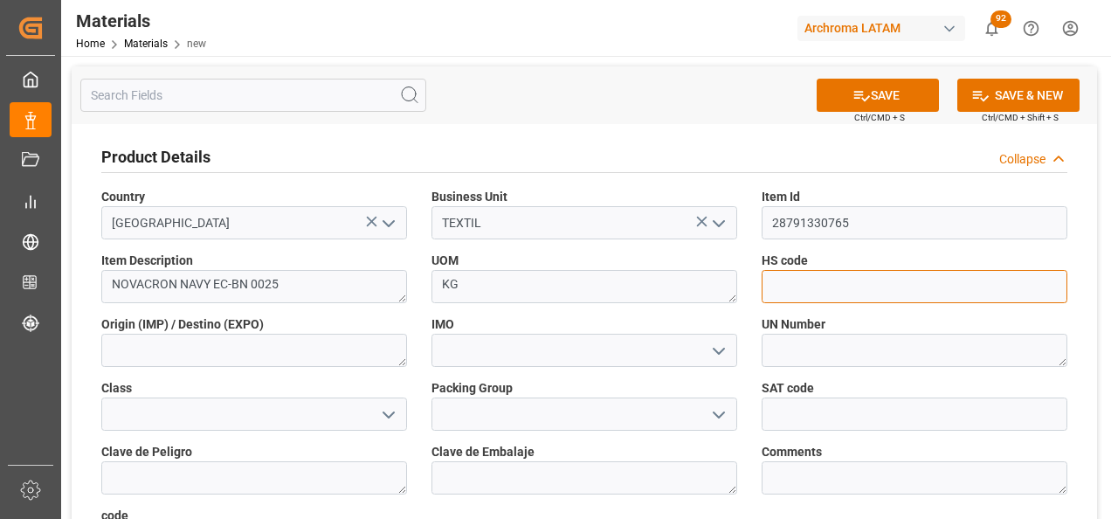
click at [892, 284] on input at bounding box center [914, 286] width 306 height 33
click at [787, 292] on input at bounding box center [914, 286] width 306 height 33
paste input "320416000000"
type input "320416000000"
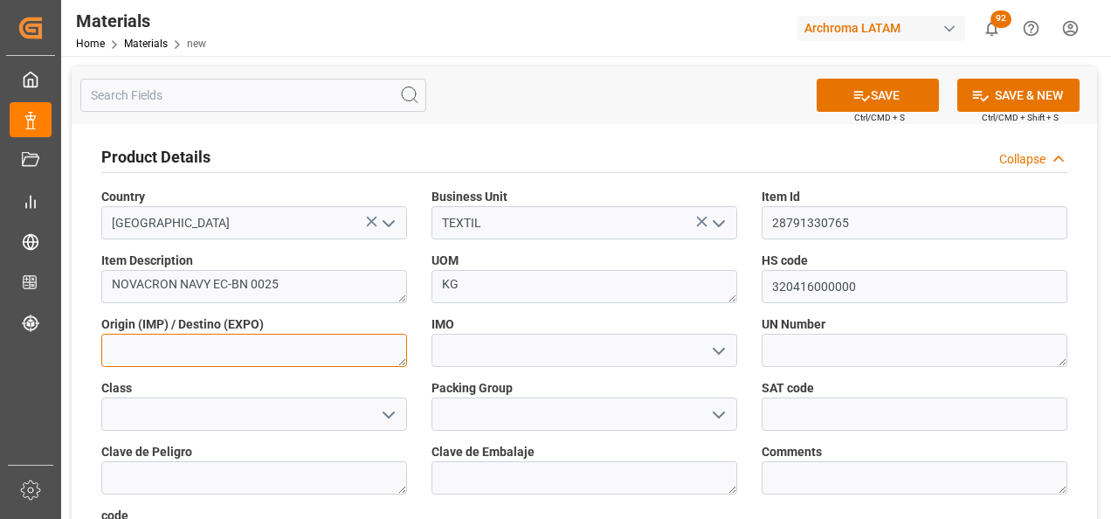
click at [347, 362] on textarea at bounding box center [254, 350] width 306 height 33
type textarea "TAILANDIA"
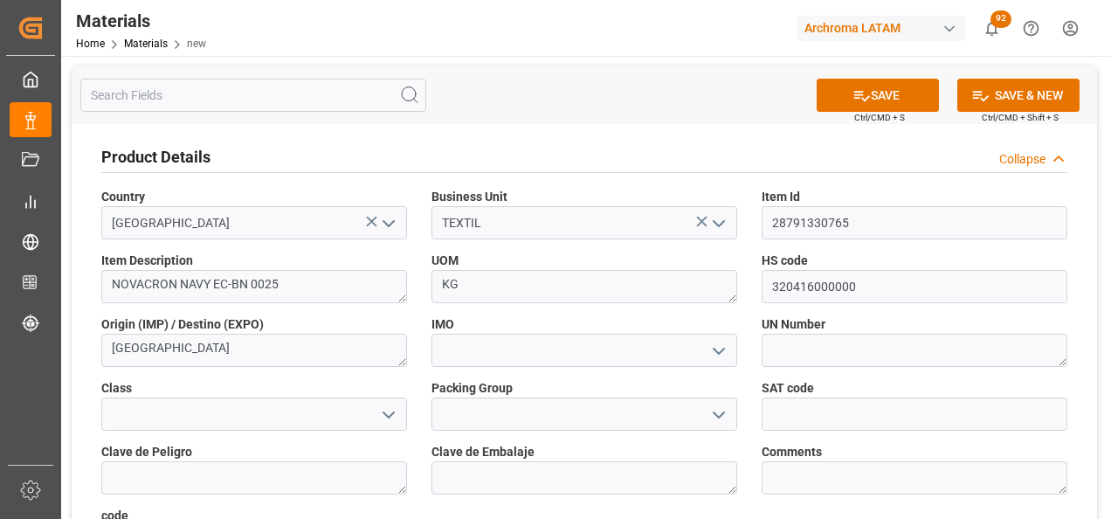
click at [723, 343] on icon "open menu" at bounding box center [718, 351] width 21 height 21
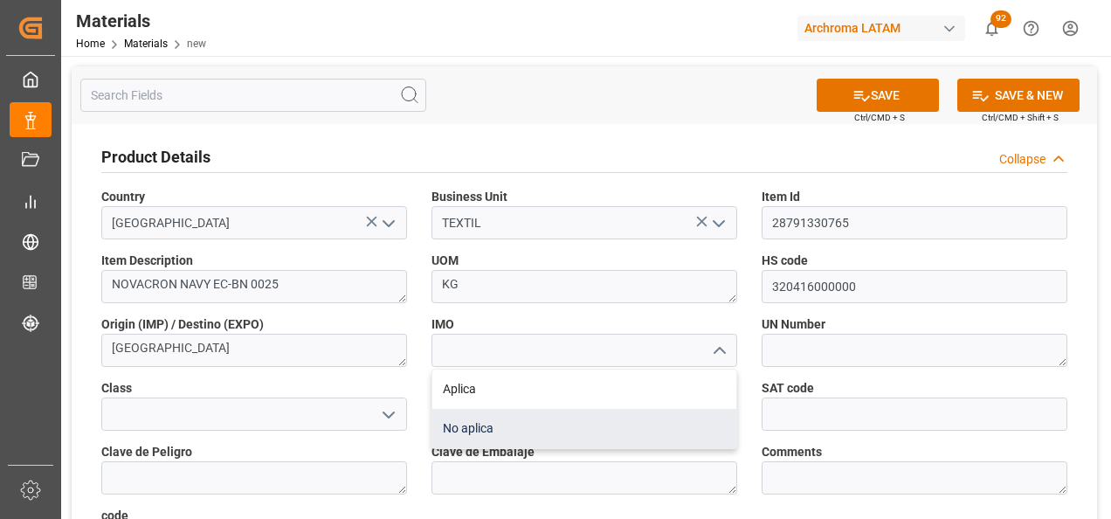
click at [590, 427] on div "No aplica" at bounding box center [584, 428] width 304 height 39
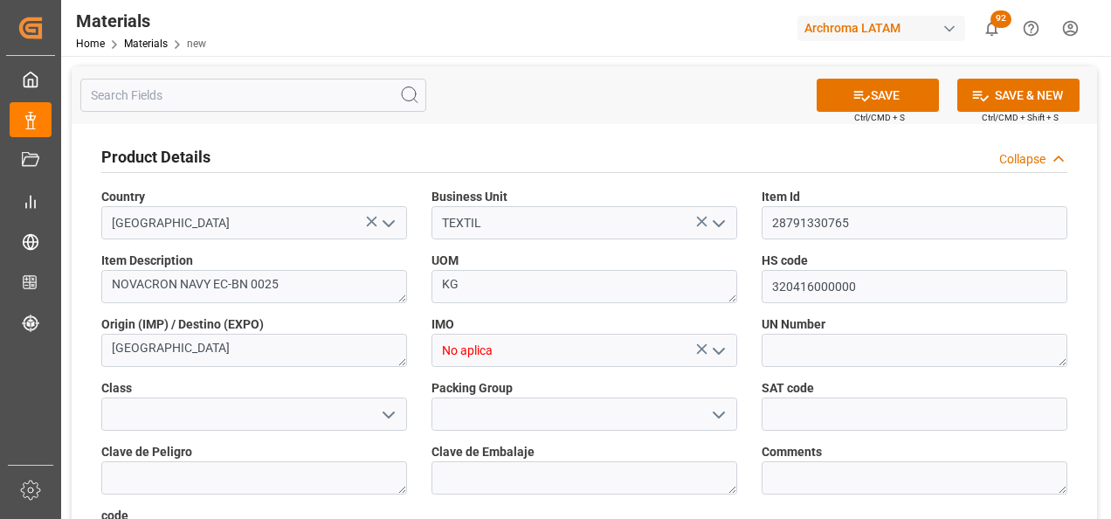
type input "No aplica"
drag, startPoint x: 760, startPoint y: 320, endPoint x: 811, endPoint y: 319, distance: 51.6
click at [811, 319] on div "UN Number" at bounding box center [914, 341] width 330 height 64
drag, startPoint x: 811, startPoint y: 319, endPoint x: 857, endPoint y: 315, distance: 45.5
click at [857, 315] on label "UN Number" at bounding box center [914, 324] width 306 height 18
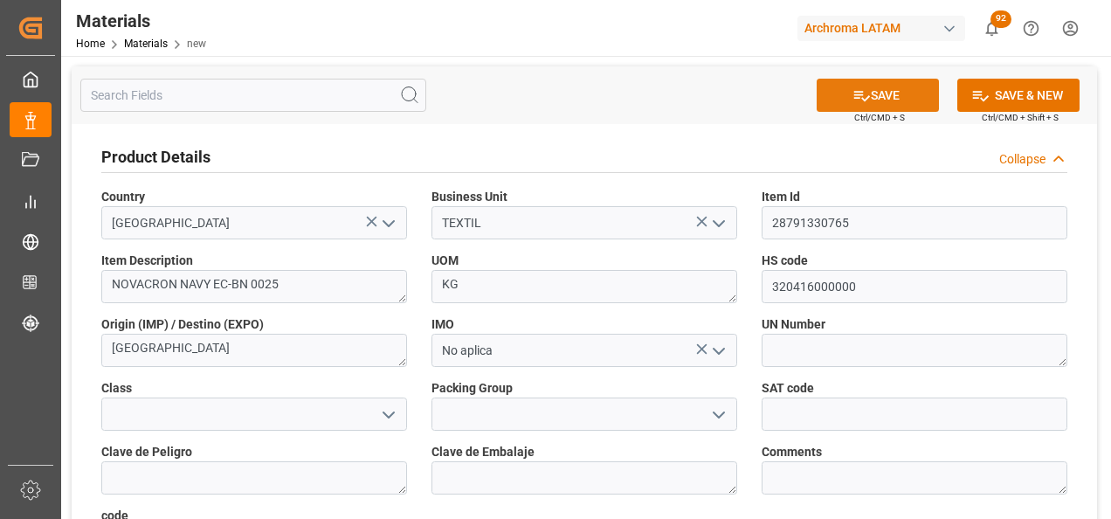
click at [862, 94] on icon at bounding box center [861, 95] width 18 height 18
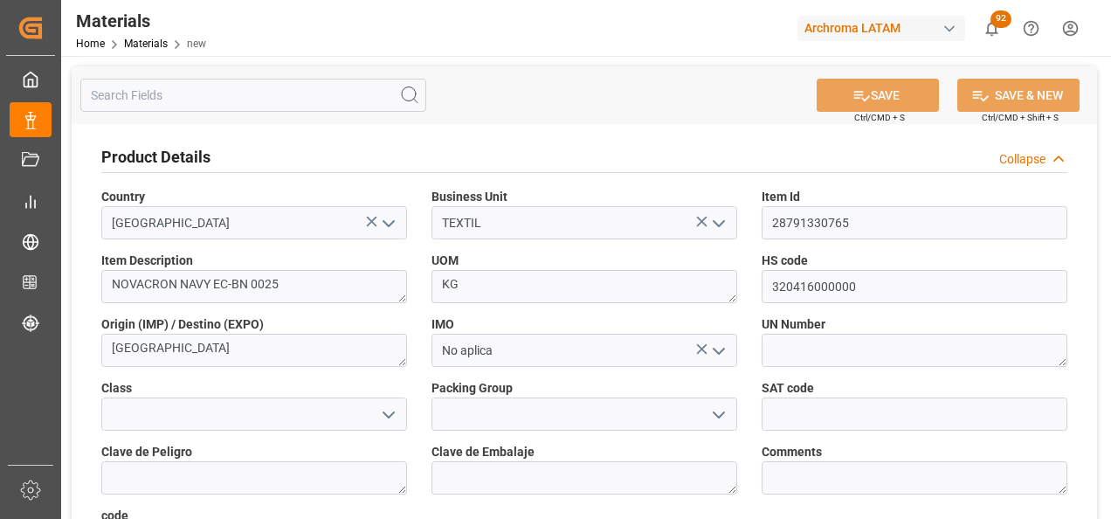
type textarea "NOVACRON NAVY EC-BN 0025"
type textarea "9803ff2d621b"
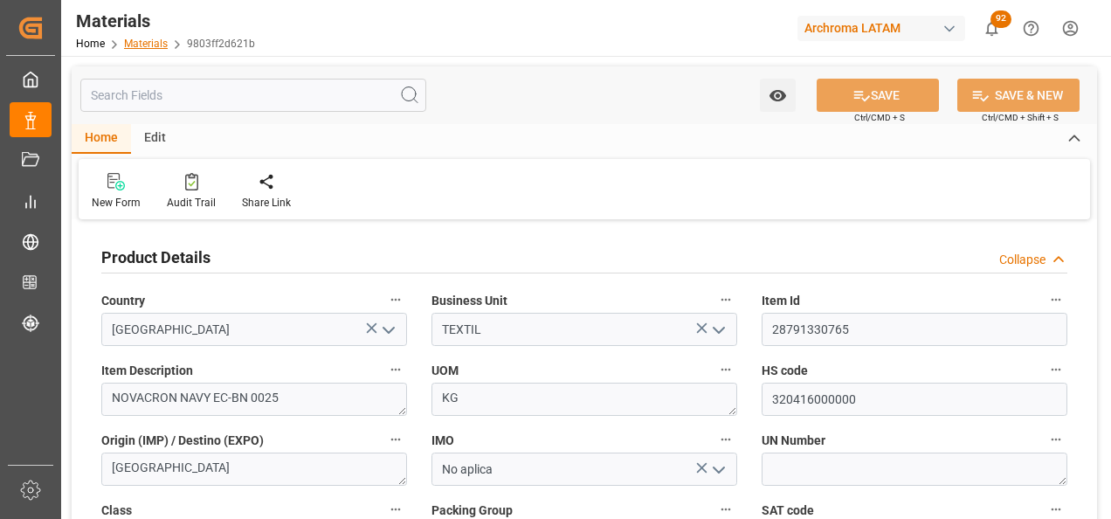
click at [142, 42] on link "Materials" at bounding box center [146, 44] width 44 height 12
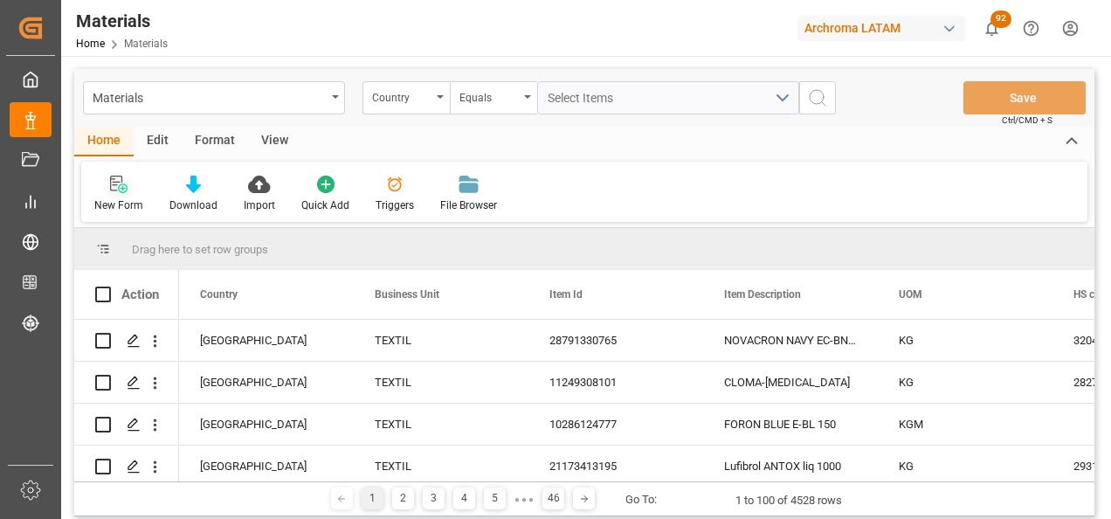
click at [131, 196] on div "New Form" at bounding box center [118, 194] width 75 height 38
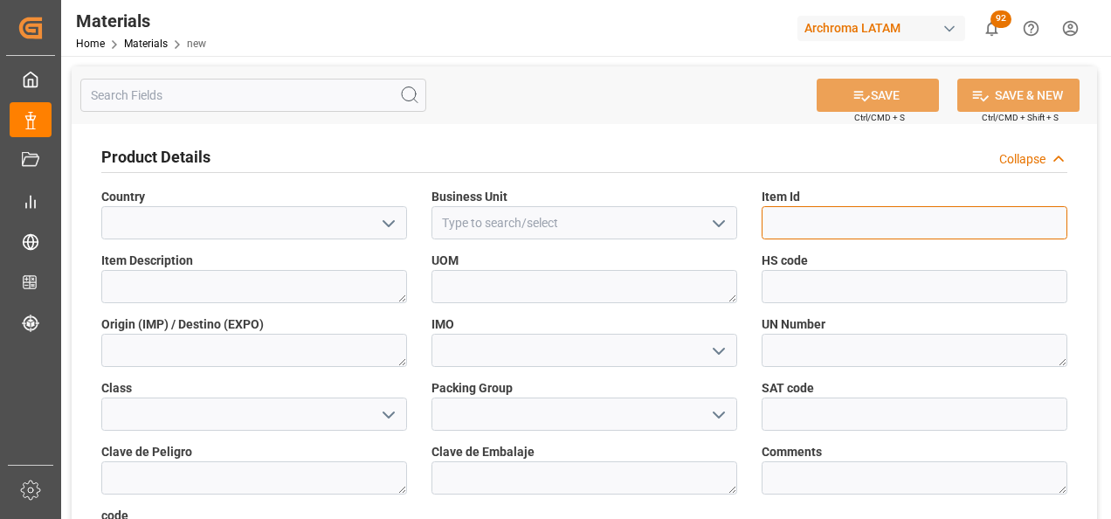
click at [840, 220] on input at bounding box center [914, 222] width 306 height 33
paste input "28794730852"
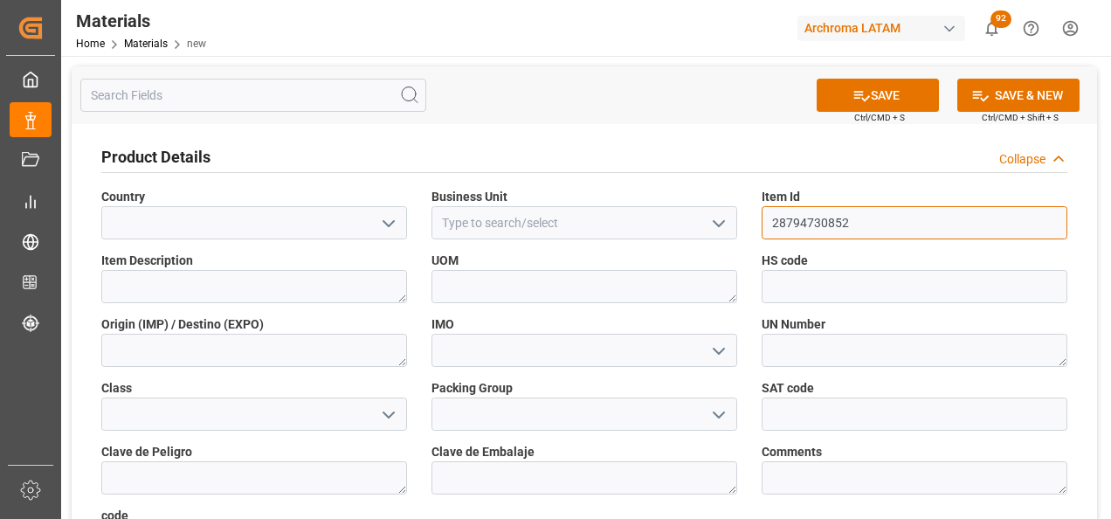
type input "28794730852"
click at [719, 224] on icon "open menu" at bounding box center [718, 223] width 21 height 21
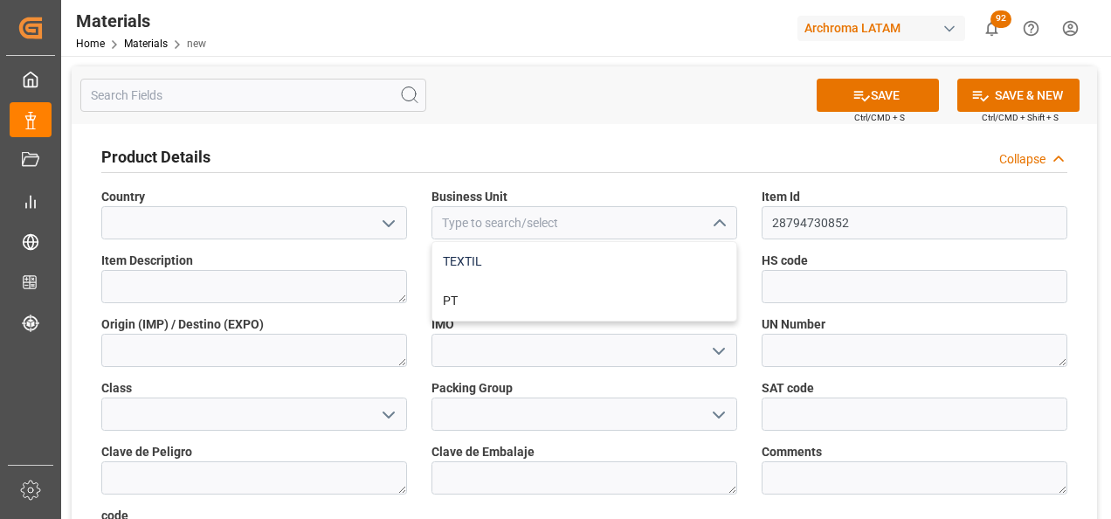
click at [618, 265] on div "TEXTIL" at bounding box center [584, 261] width 304 height 39
type input "TEXTIL"
click at [383, 225] on icon "open menu" at bounding box center [388, 223] width 21 height 21
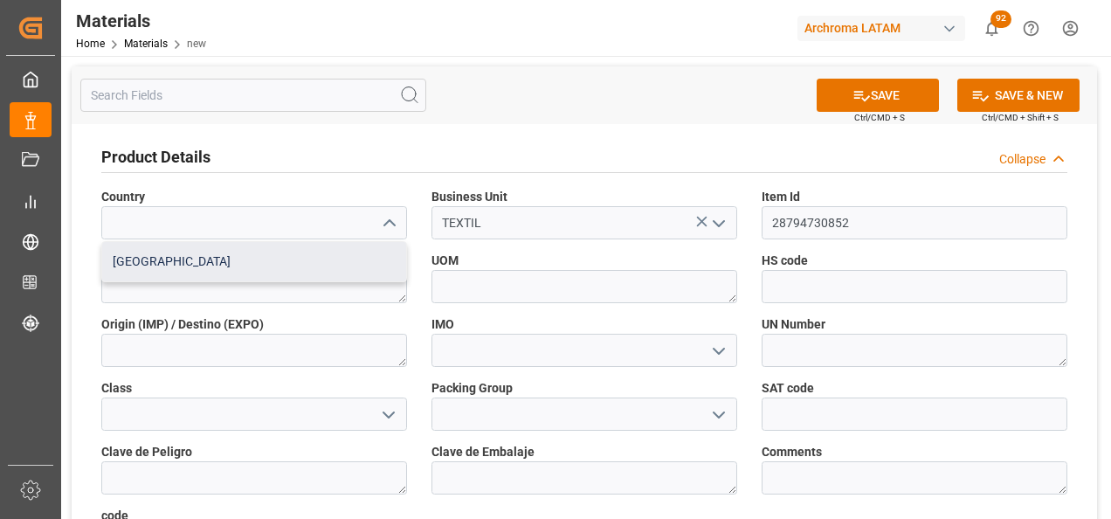
click at [337, 269] on div "[GEOGRAPHIC_DATA]" at bounding box center [254, 261] width 304 height 39
type input "[GEOGRAPHIC_DATA]"
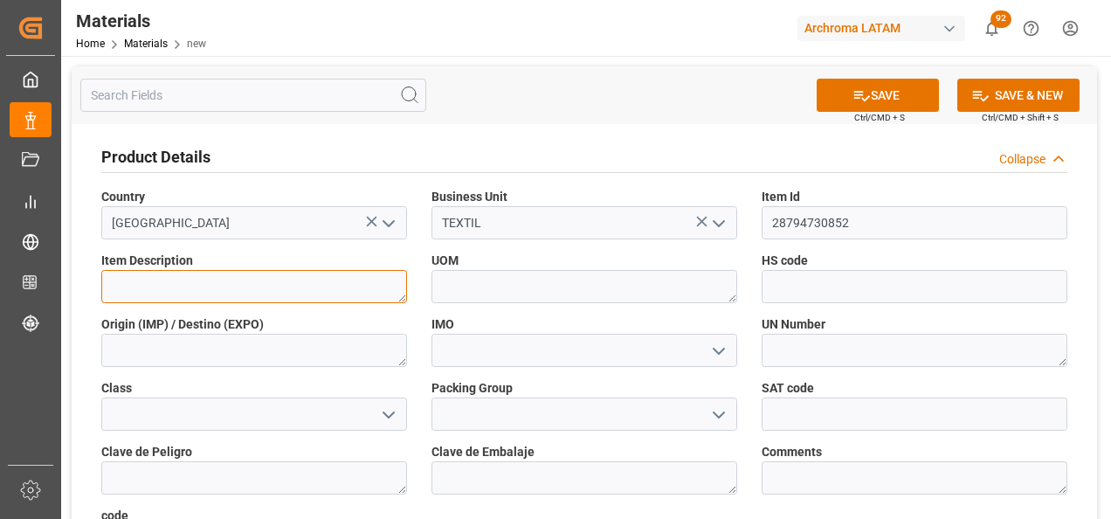
click at [320, 293] on textarea at bounding box center [254, 286] width 306 height 33
click at [339, 253] on label "Item Description" at bounding box center [254, 261] width 306 height 18
click at [337, 286] on textarea at bounding box center [254, 286] width 306 height 33
paste textarea "NOVACRON RED P-6B GR 150% 0025"
type textarea "NOVACRON RED P-6B GR 150% 0025"
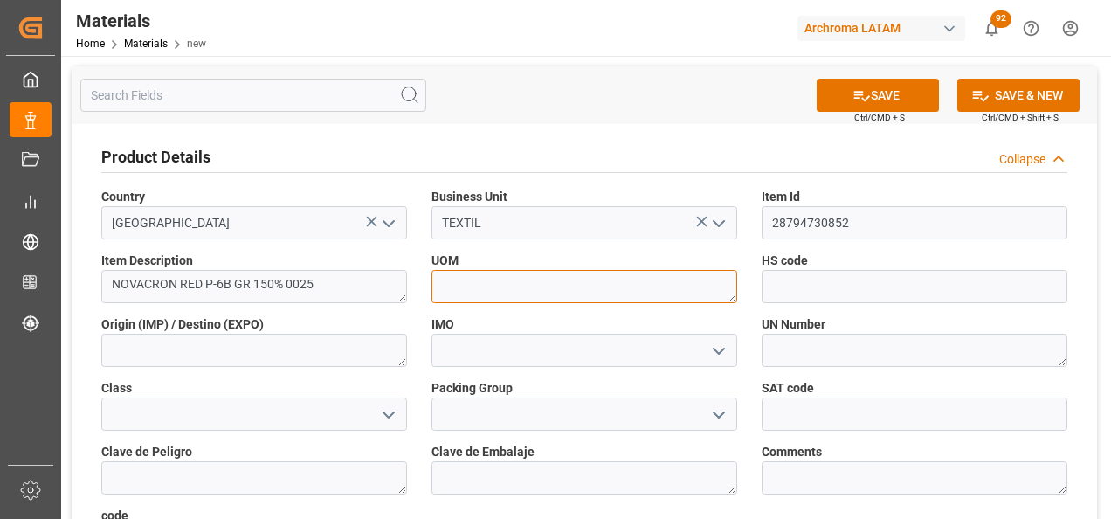
click at [491, 275] on textarea at bounding box center [584, 286] width 306 height 33
type textarea "k"
type textarea "KG"
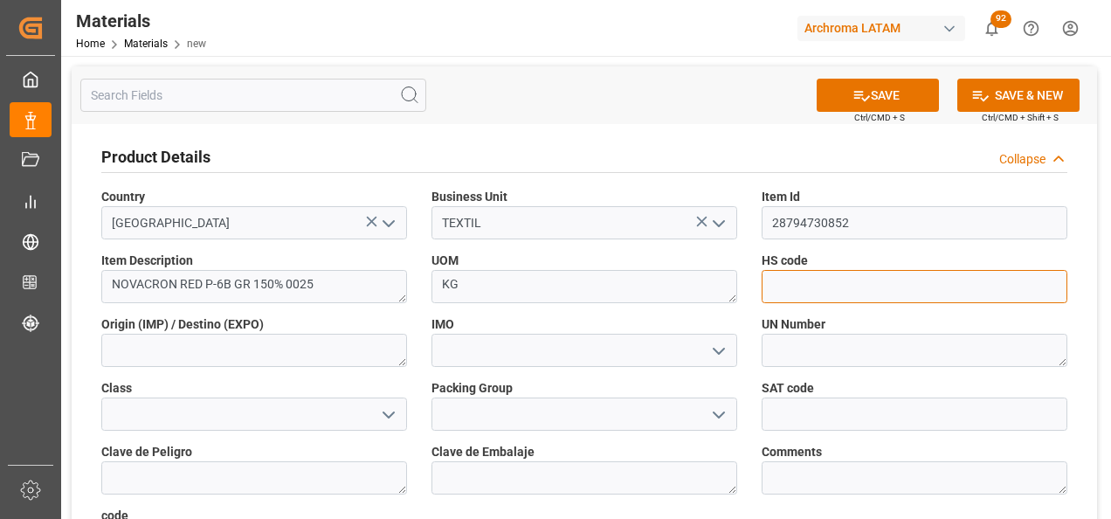
click at [809, 280] on input at bounding box center [914, 286] width 306 height 33
paste input "320416000000"
type input "320416000000"
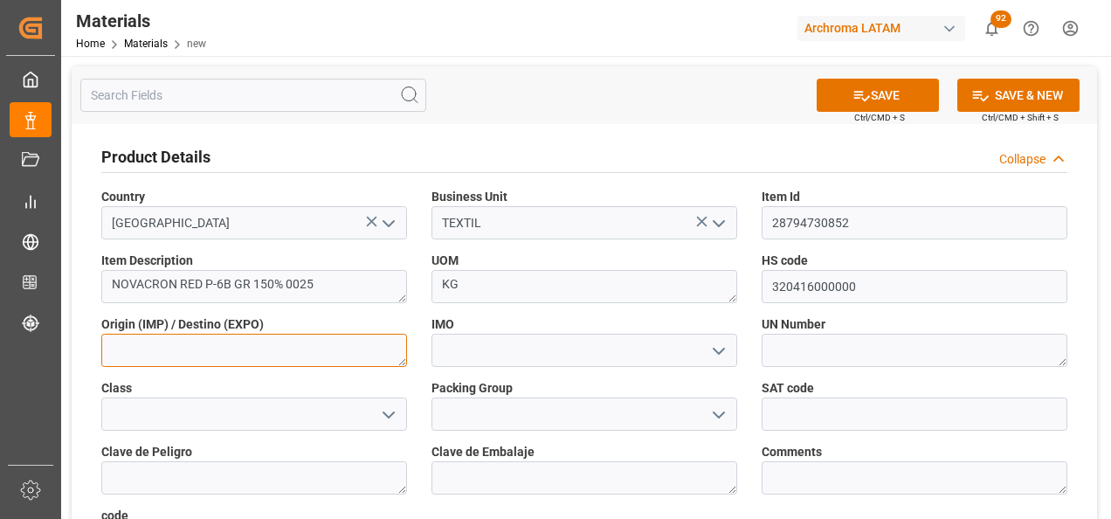
click at [297, 357] on textarea at bounding box center [254, 350] width 306 height 33
type textarea "[GEOGRAPHIC_DATA]"
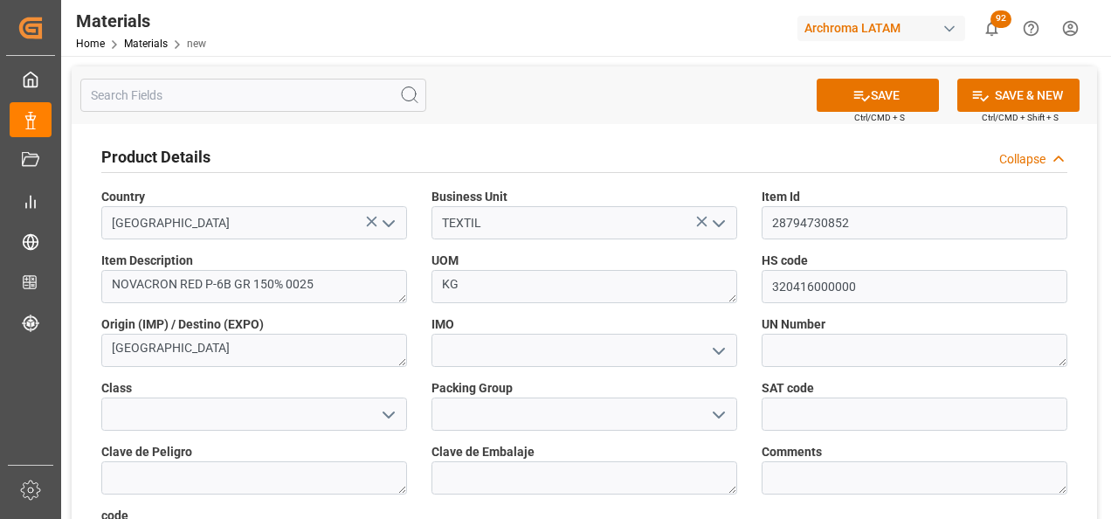
click at [708, 350] on icon "open menu" at bounding box center [718, 351] width 21 height 21
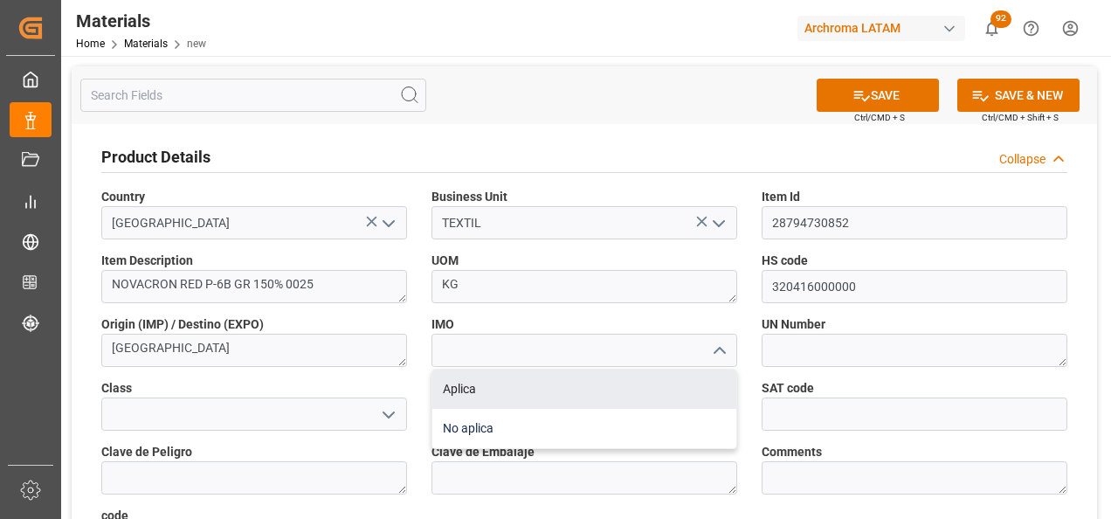
click at [644, 410] on div "No aplica" at bounding box center [584, 428] width 304 height 39
type input "No aplica"
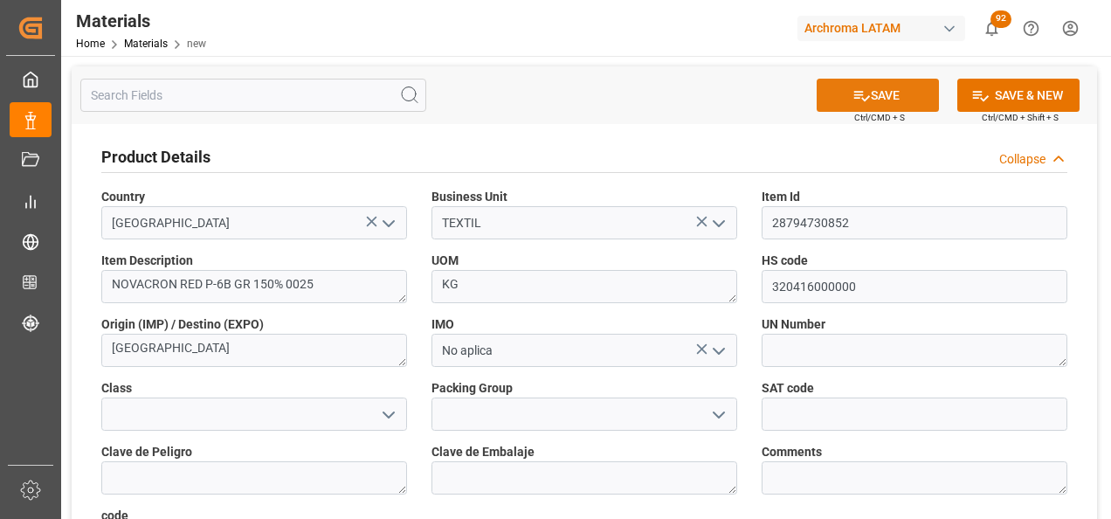
click at [846, 98] on button "SAVE" at bounding box center [878, 95] width 122 height 33
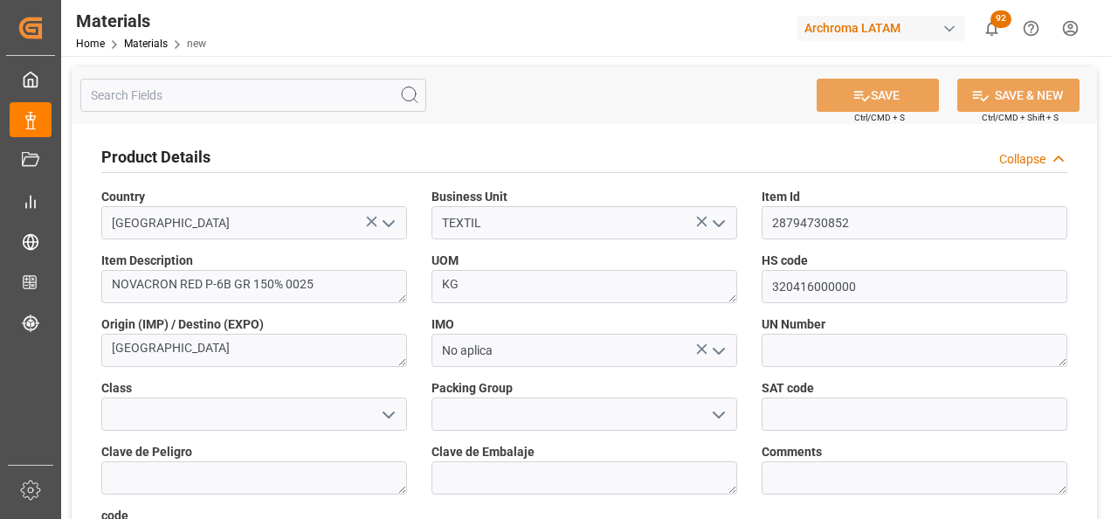
type textarea "eeeb862ddab4"
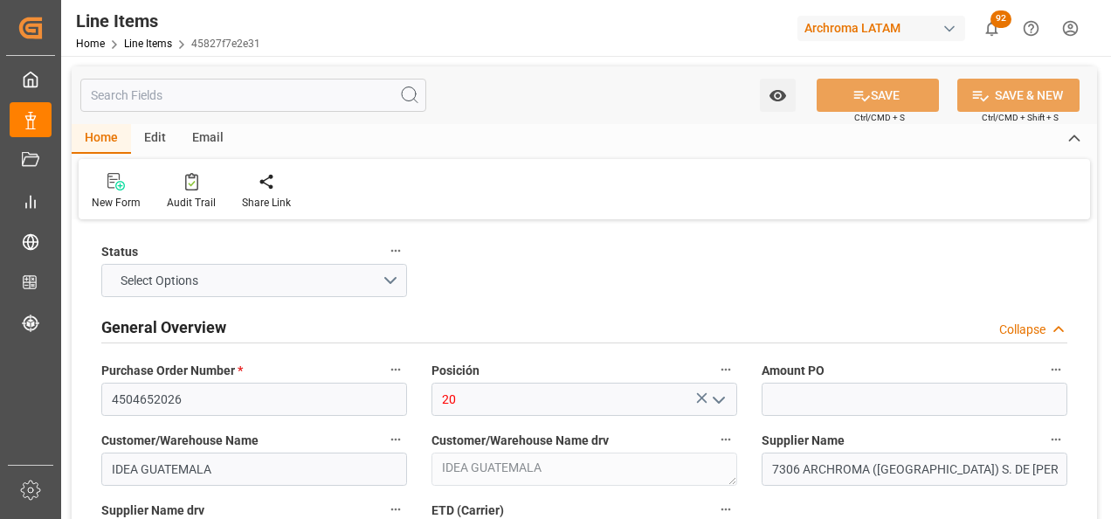
type input "25"
type input "320416000000"
type input "[DATE] 17:28"
type input "[DATE] 17:20"
type input "[DATE]"
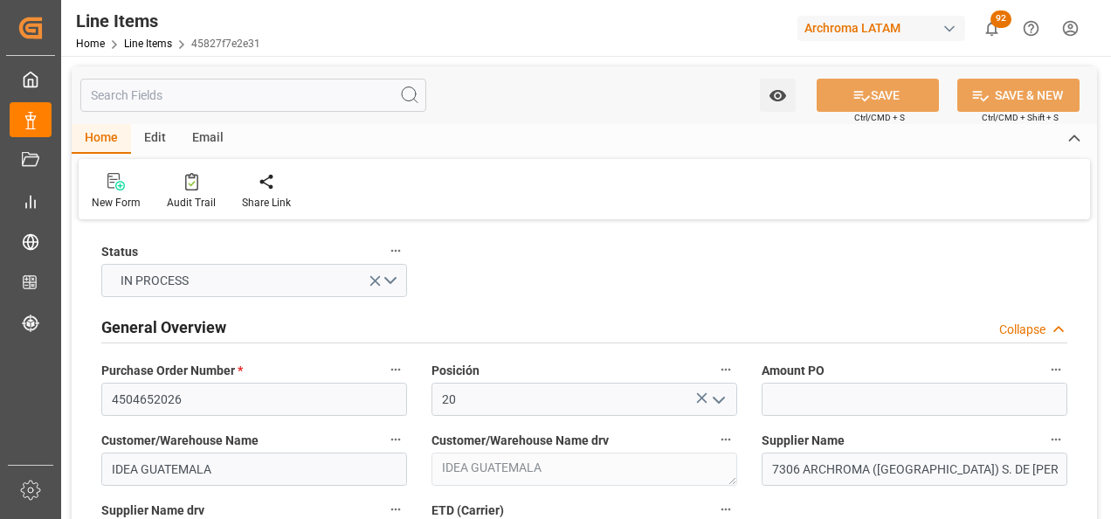
type input "[DATE]"
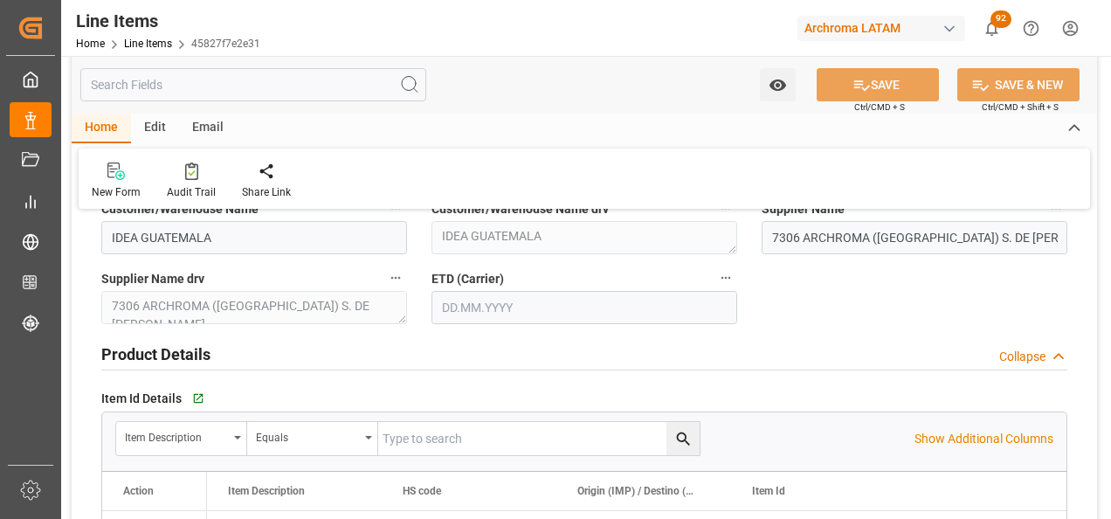
scroll to position [262, 0]
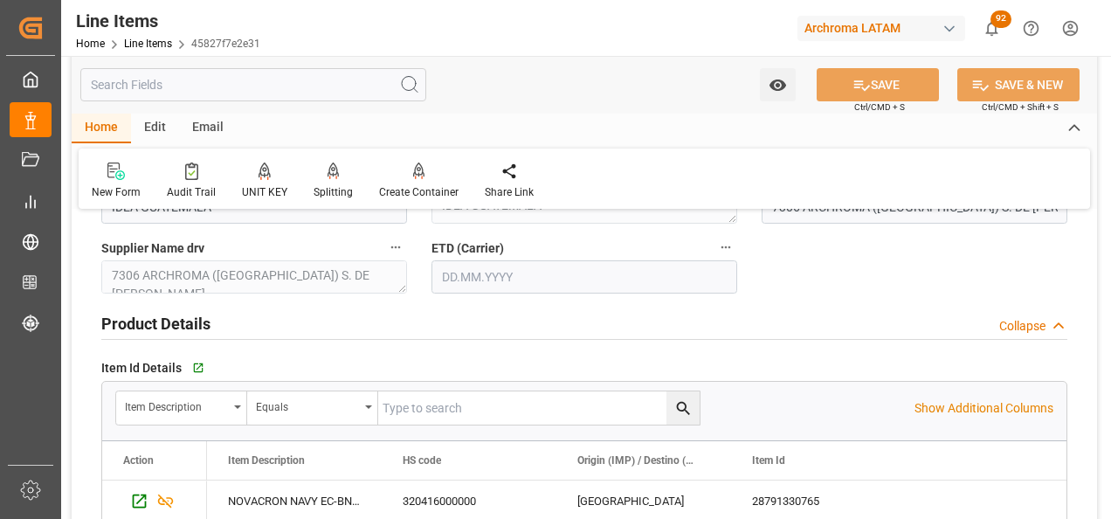
click at [462, 290] on input "text" at bounding box center [584, 276] width 306 height 33
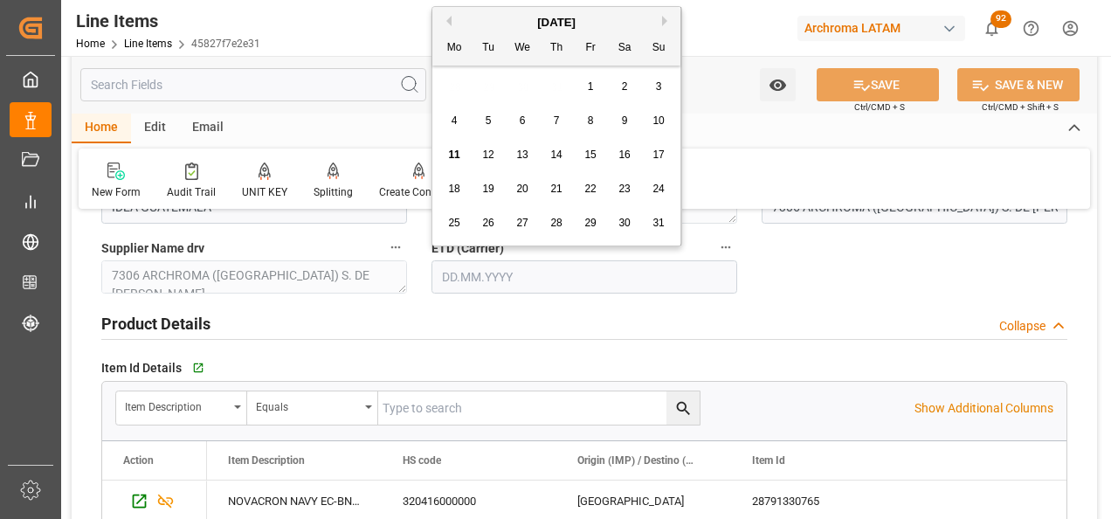
click at [440, 86] on div "28 29 30 31 1 2 3" at bounding box center [557, 87] width 238 height 34
click at [452, 186] on span "18" at bounding box center [453, 189] width 11 height 12
type input "[DATE]"
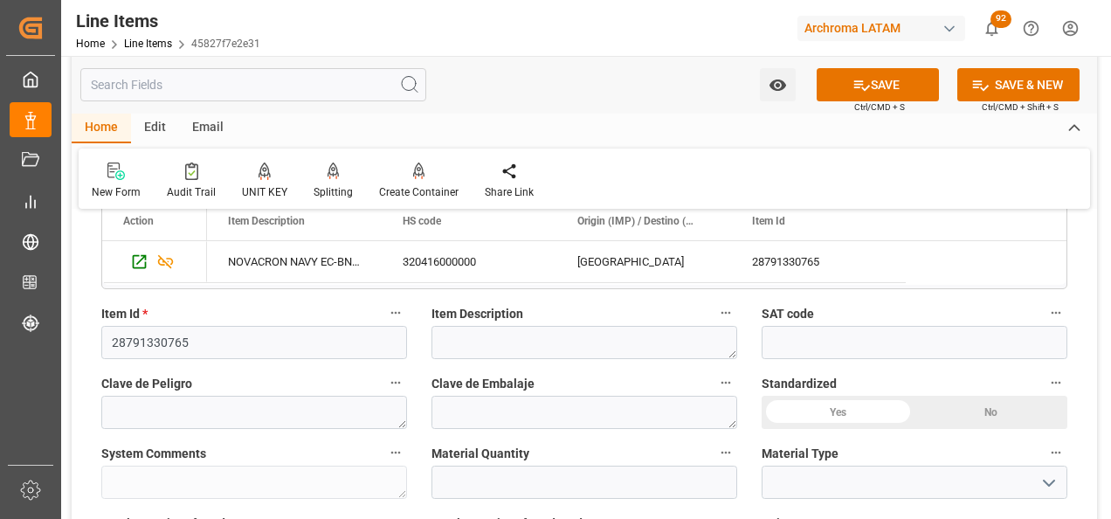
scroll to position [349, 0]
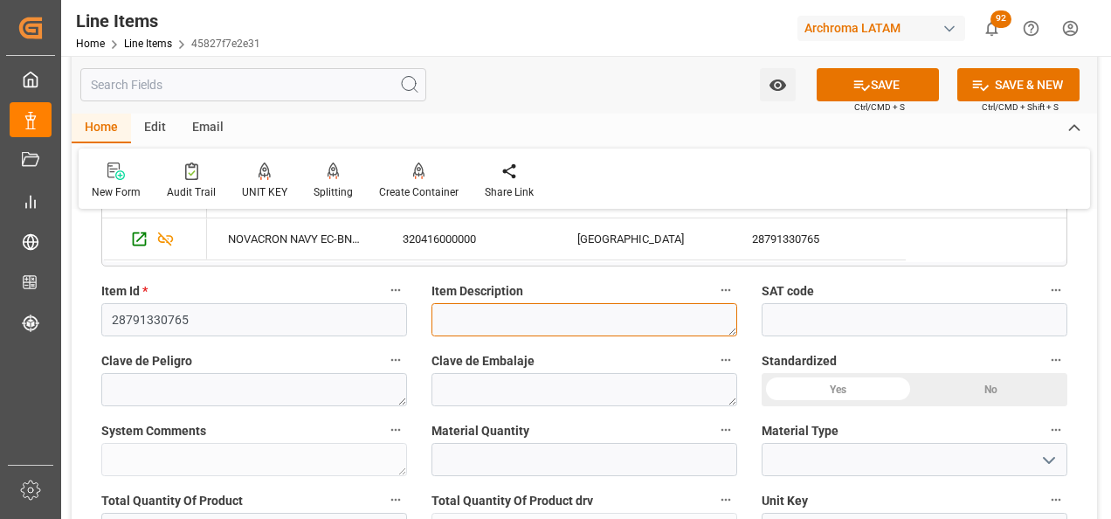
click at [455, 319] on textarea at bounding box center [584, 319] width 306 height 33
paste textarea "NOVACRON NAVY EC-BN 0025"
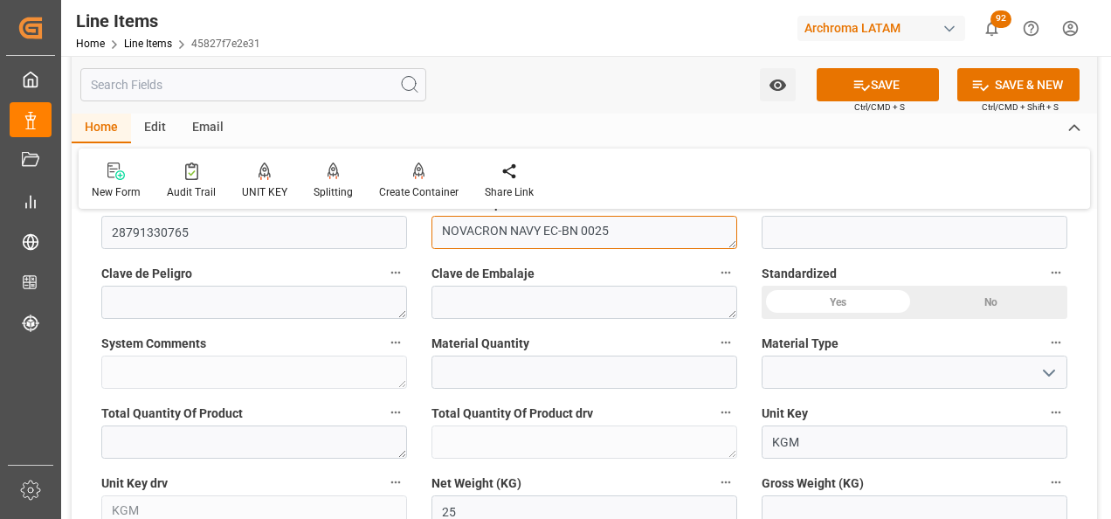
type textarea "NOVACRON NAVY EC-BN 0025"
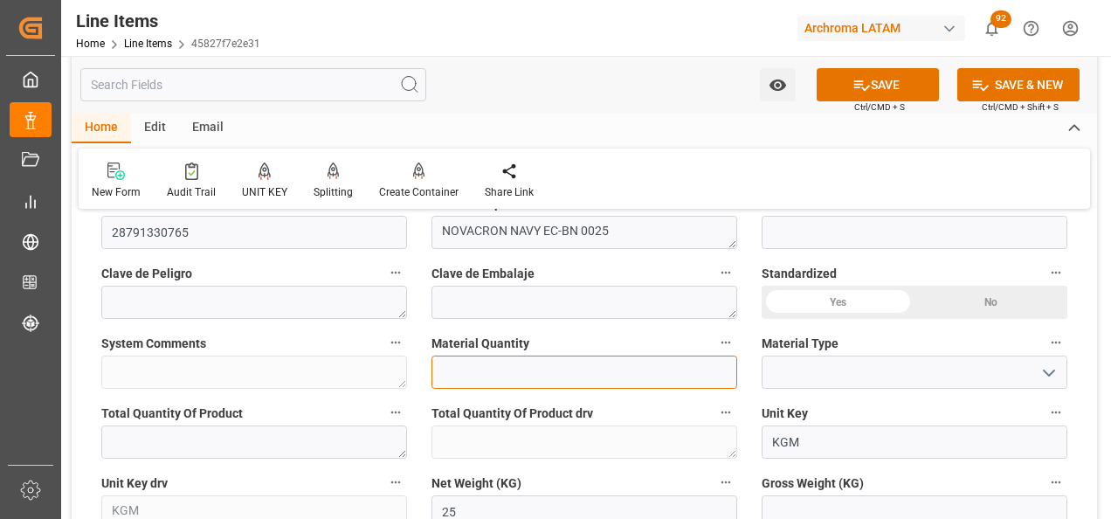
click at [499, 368] on input "text" at bounding box center [584, 371] width 306 height 33
type input "1"
click at [1051, 370] on icon "open menu" at bounding box center [1048, 372] width 21 height 21
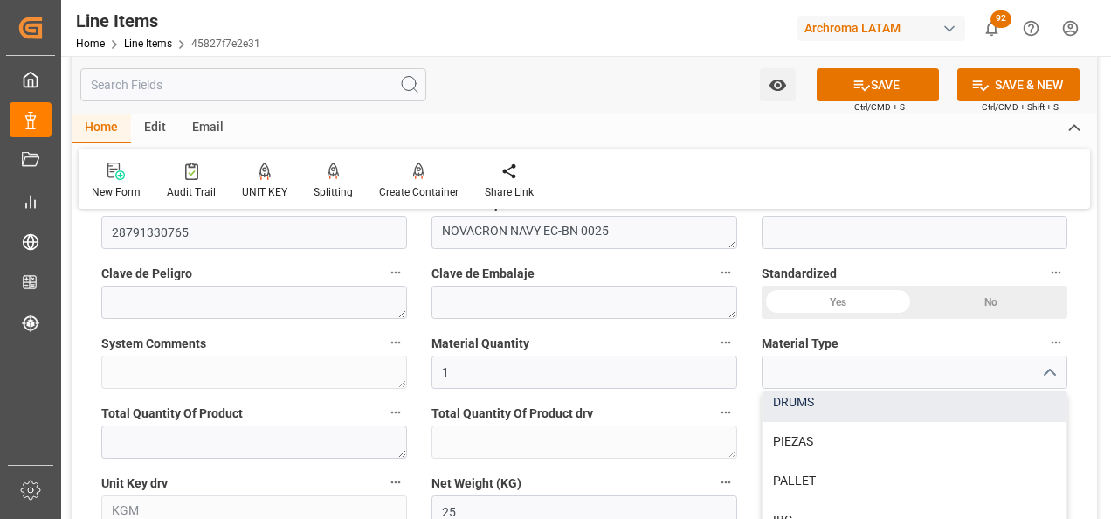
scroll to position [87, 0]
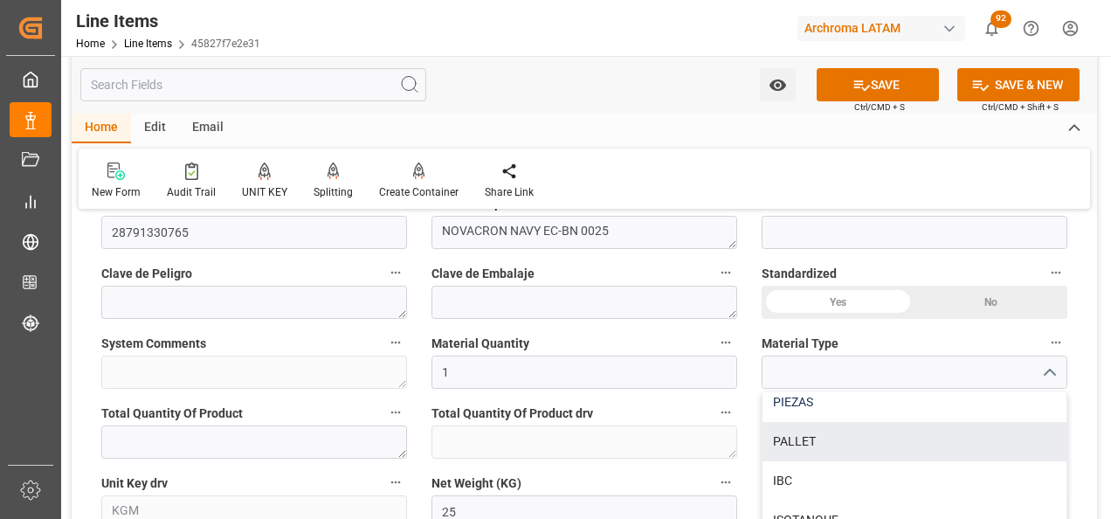
click at [881, 414] on div "PIEZAS" at bounding box center [914, 401] width 304 height 39
type input "PIEZAS"
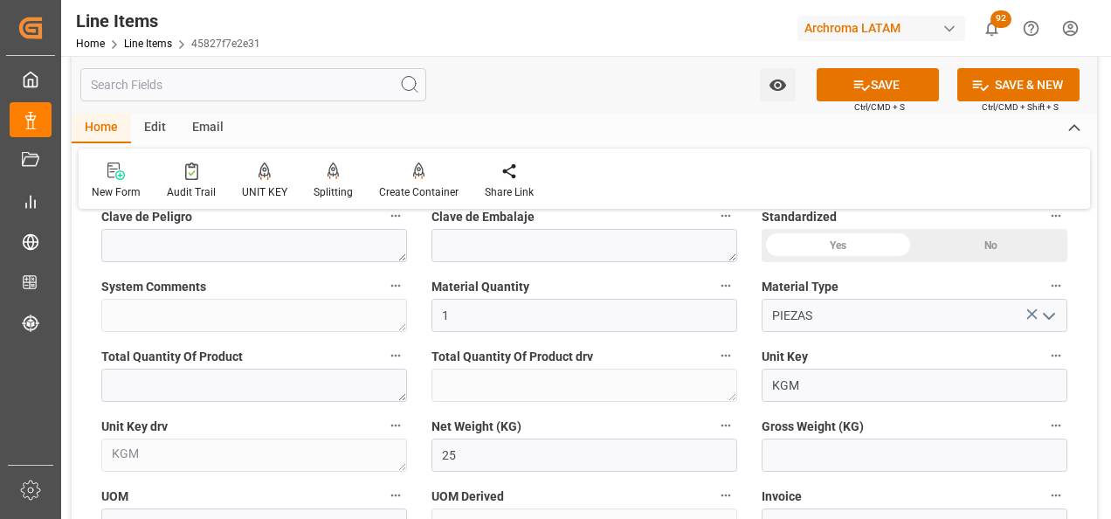
scroll to position [699, 0]
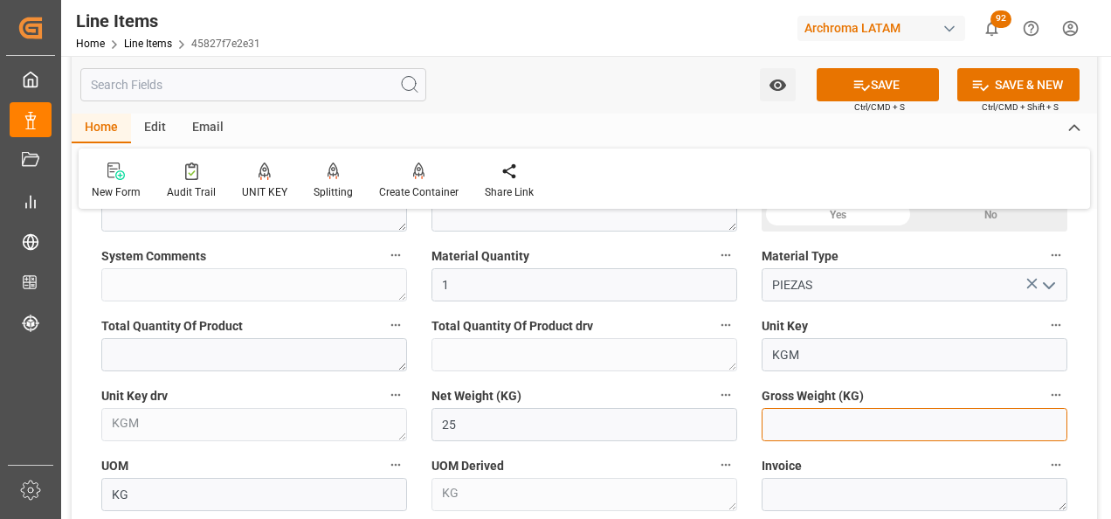
click at [829, 429] on input "text" at bounding box center [914, 424] width 306 height 33
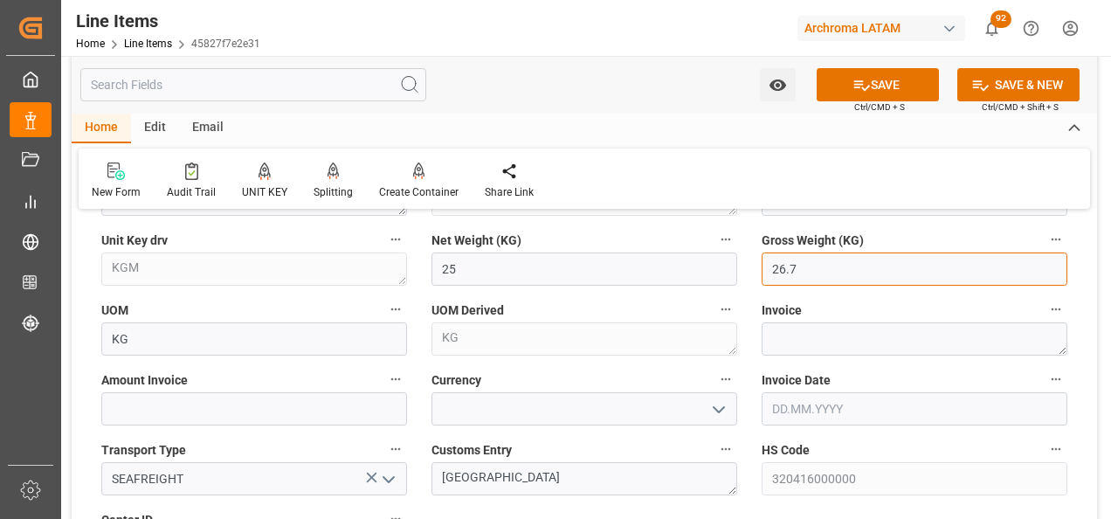
scroll to position [873, 0]
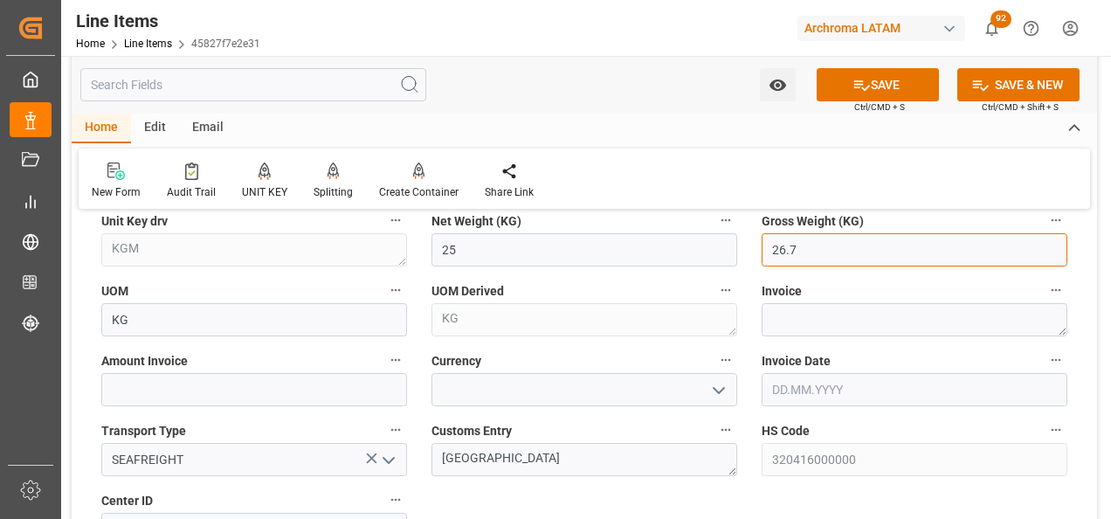
type input "26.7"
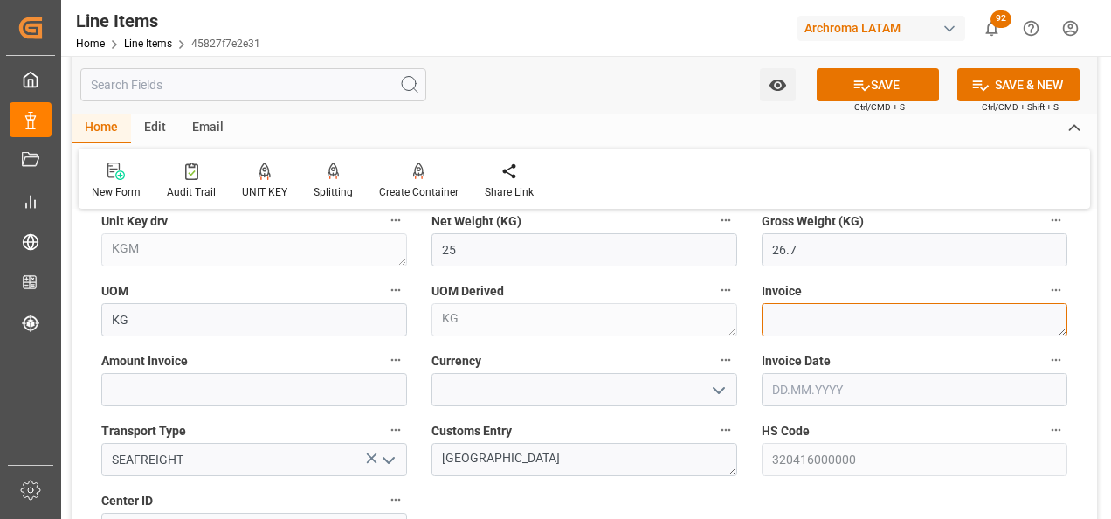
click at [788, 319] on textarea at bounding box center [914, 319] width 306 height 33
click at [804, 317] on textarea at bounding box center [914, 319] width 306 height 33
paste textarea "7060003200"
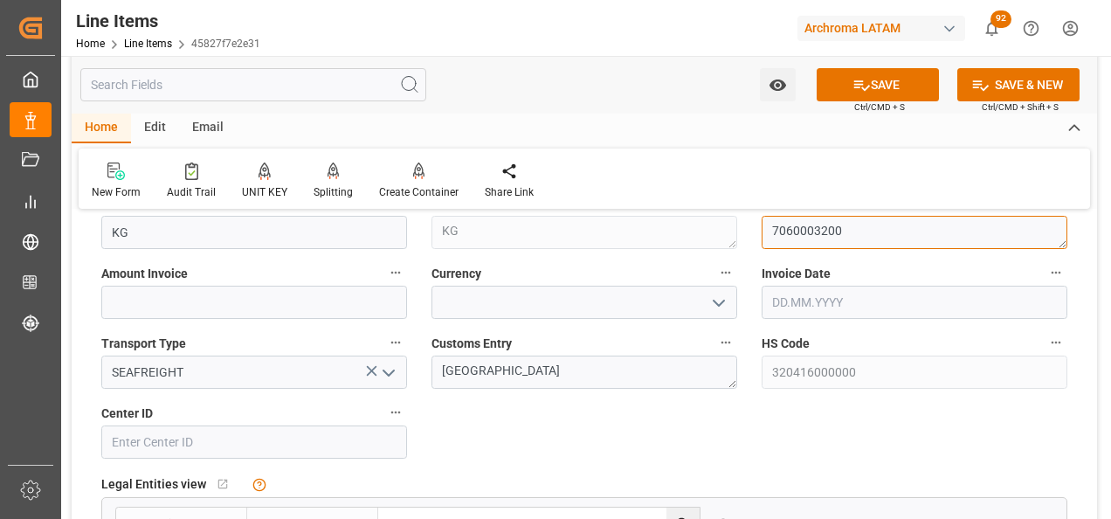
type textarea "7060003200"
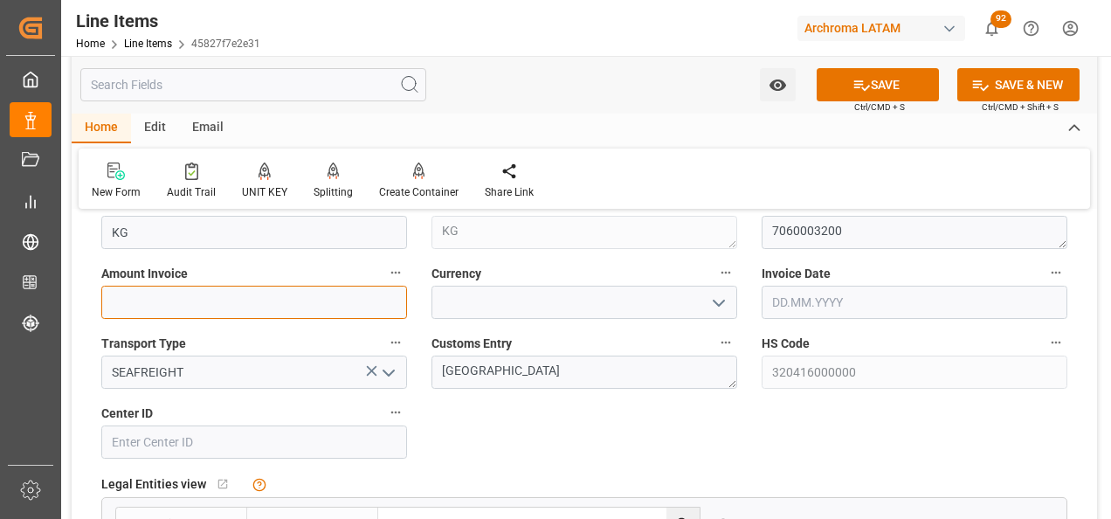
click at [316, 300] on input "text" at bounding box center [254, 302] width 306 height 33
type input "205.5"
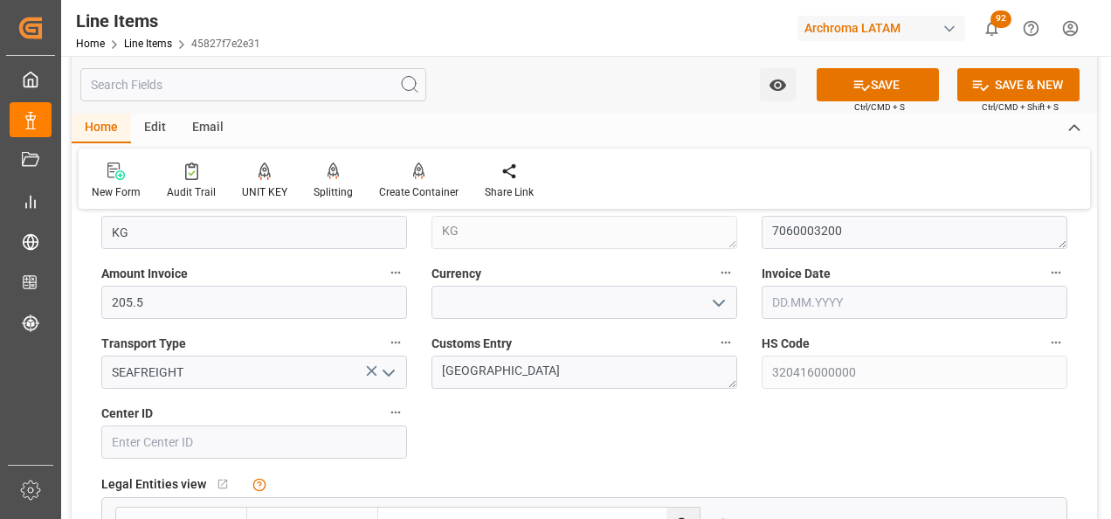
click at [712, 308] on icon "open menu" at bounding box center [718, 303] width 21 height 21
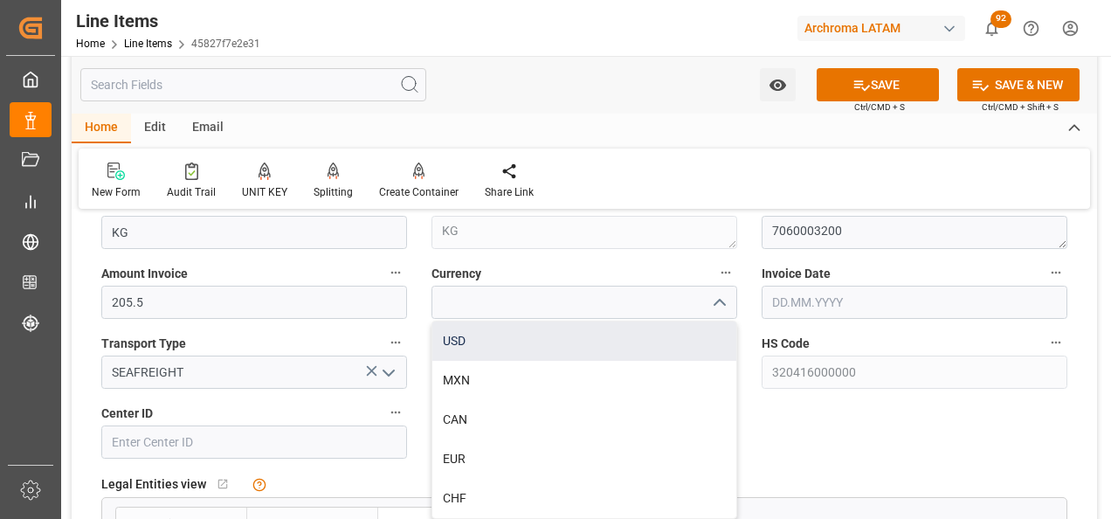
click at [690, 335] on div "USD" at bounding box center [584, 340] width 304 height 39
type input "USD"
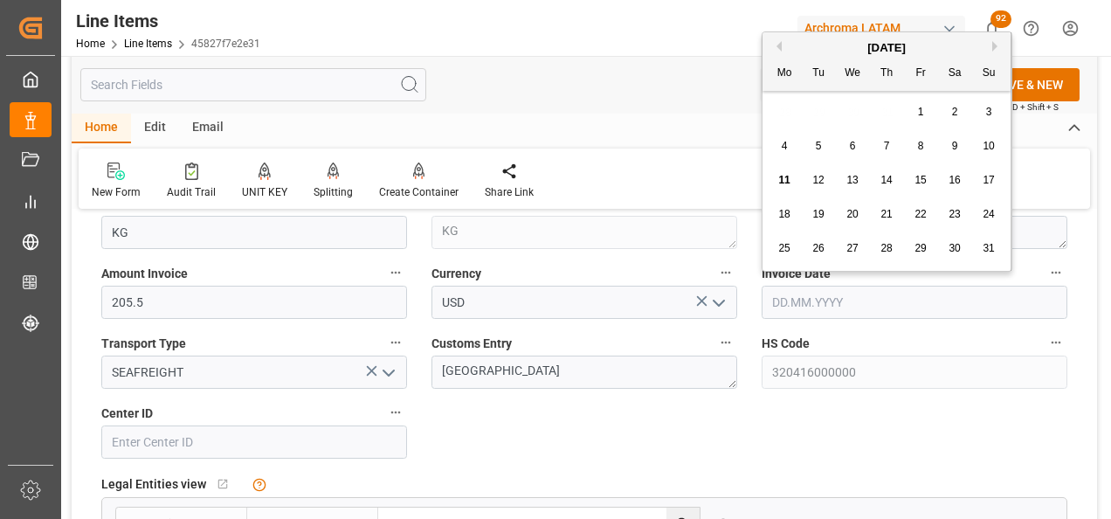
click at [785, 309] on input "text" at bounding box center [914, 302] width 306 height 33
click at [786, 113] on div "28 29 30 31 1 2 3" at bounding box center [887, 112] width 238 height 34
click at [857, 143] on div "6" at bounding box center [853, 146] width 22 height 21
type input "[DATE]"
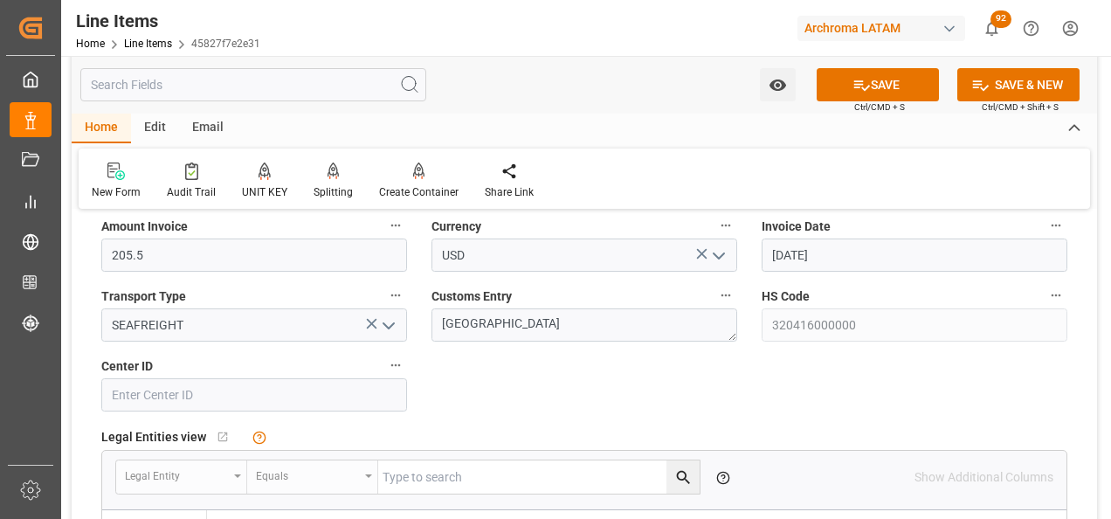
scroll to position [1048, 0]
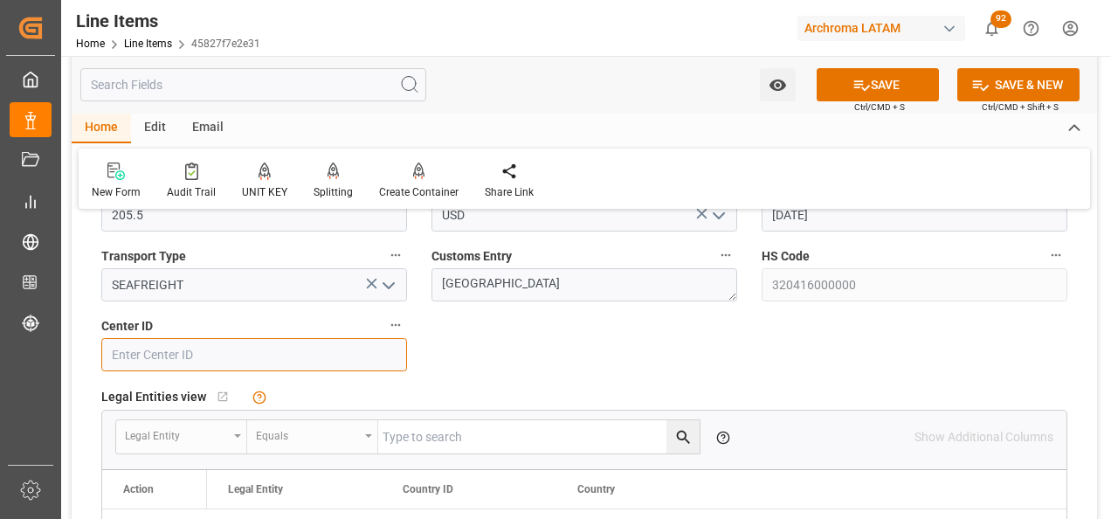
click at [345, 368] on input at bounding box center [254, 354] width 306 height 33
type input "0"
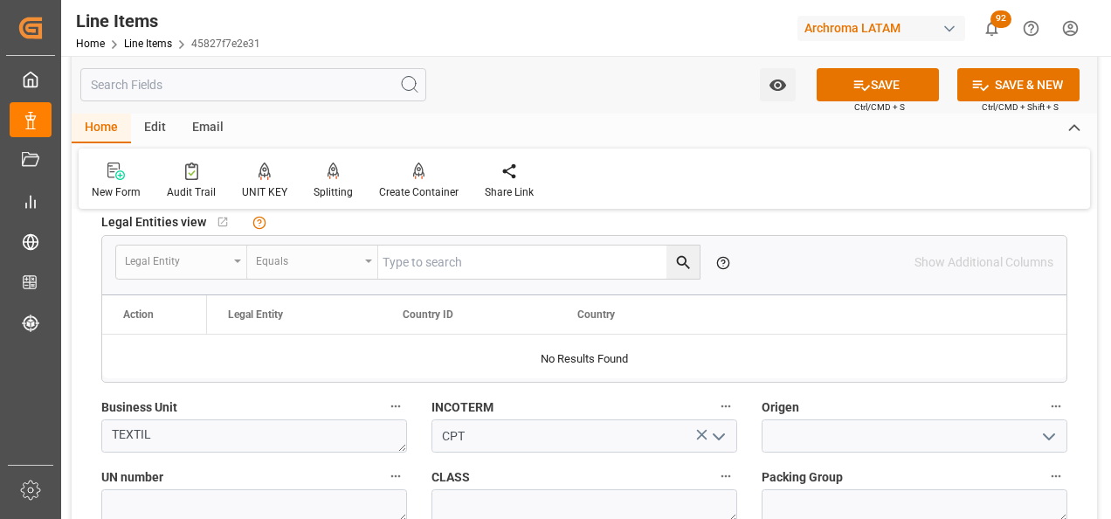
scroll to position [1310, 0]
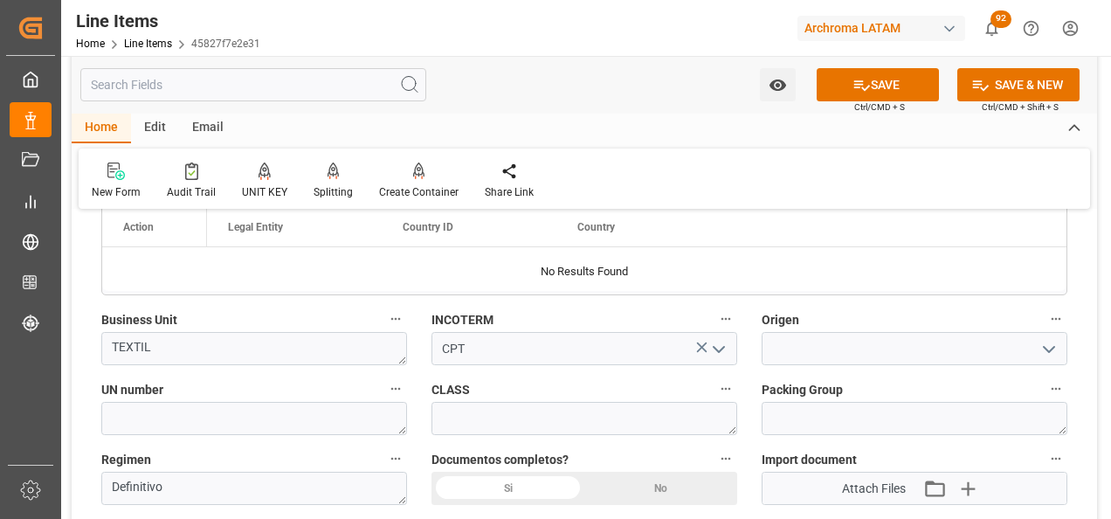
type input "2902"
click at [808, 342] on input at bounding box center [914, 348] width 306 height 33
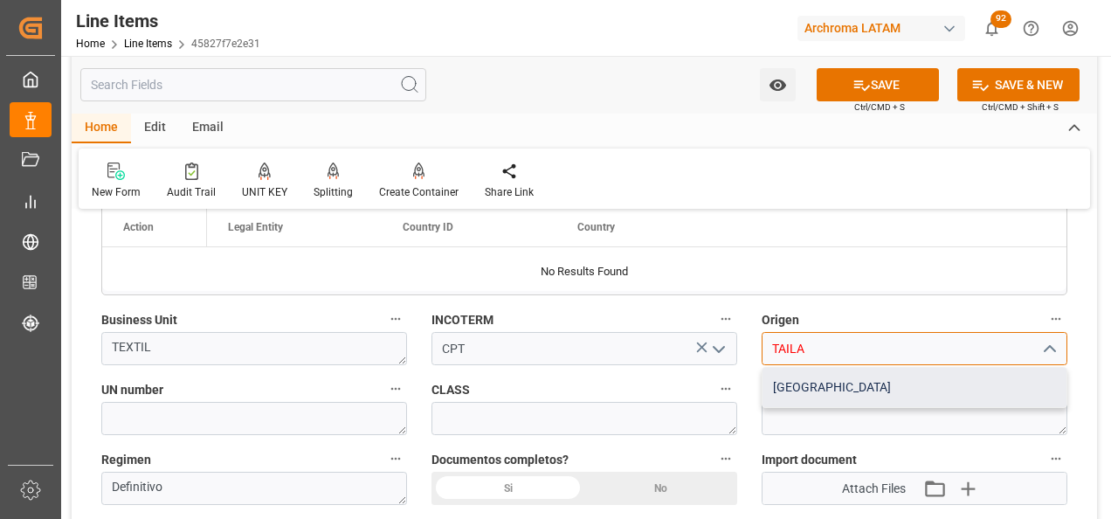
click at [870, 389] on div "[GEOGRAPHIC_DATA]" at bounding box center [914, 387] width 304 height 39
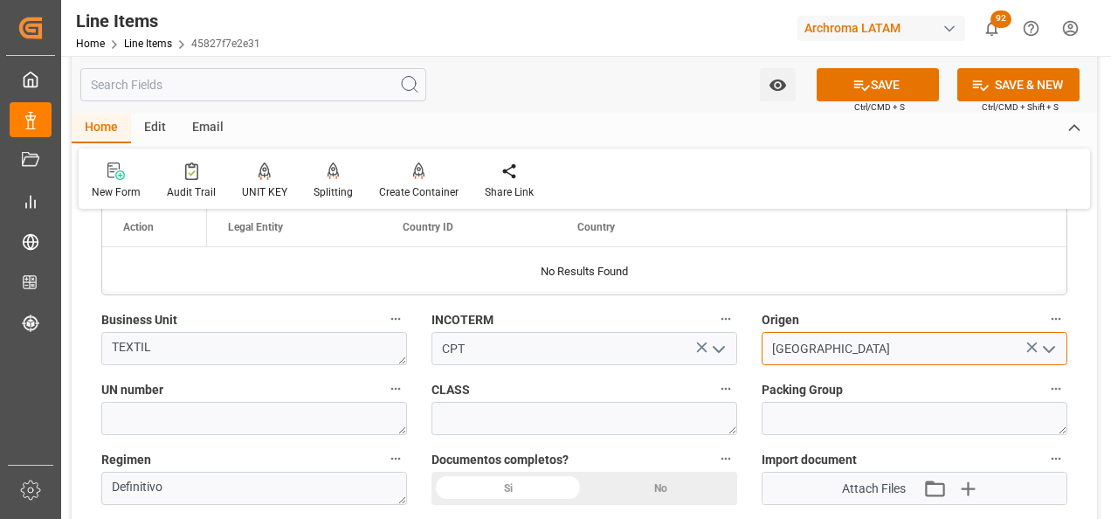
type input "[GEOGRAPHIC_DATA]"
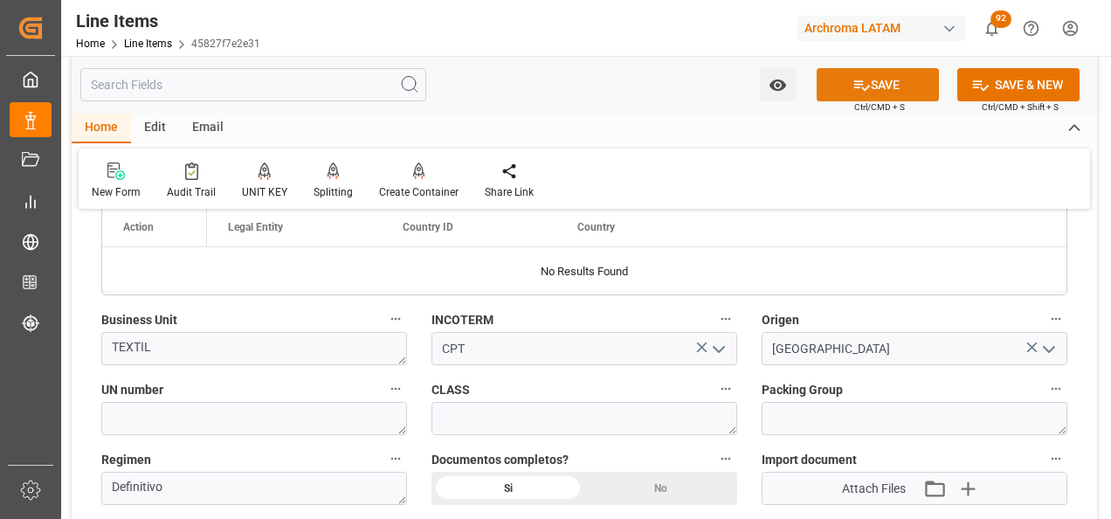
click at [858, 90] on icon at bounding box center [861, 85] width 18 height 18
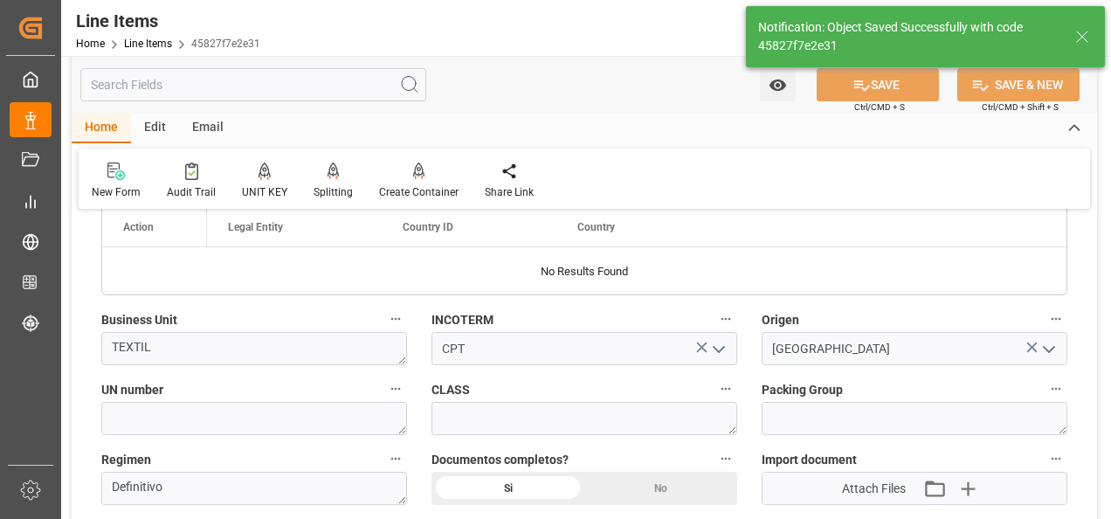
type textarea "NOVACRON NAVY EC-BN 0025"
type textarea "1 PIEZAS"
type input "11.08.2025 17:29"
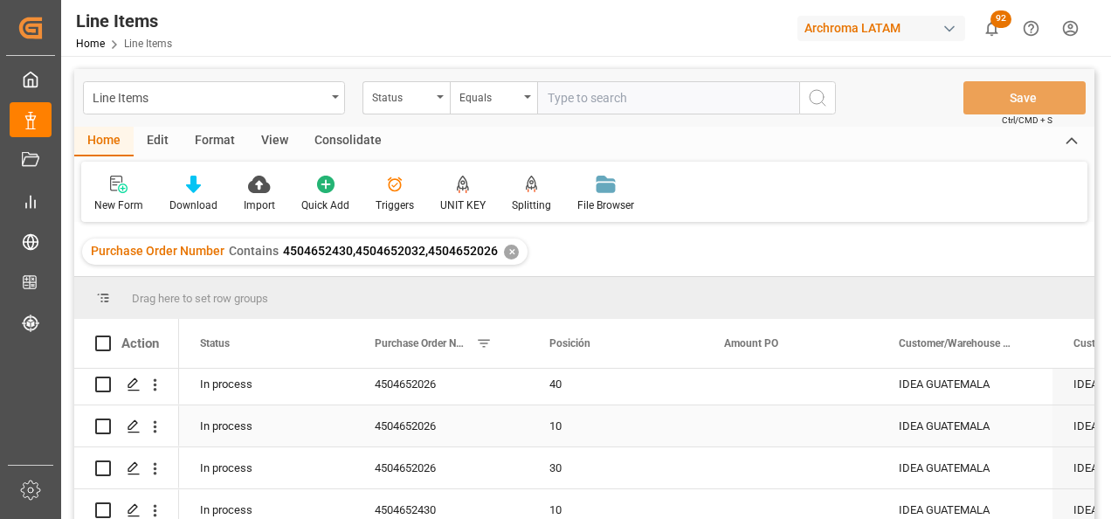
scroll to position [87, 0]
click at [131, 429] on icon "Press SPACE to select this row." at bounding box center [134, 428] width 14 height 14
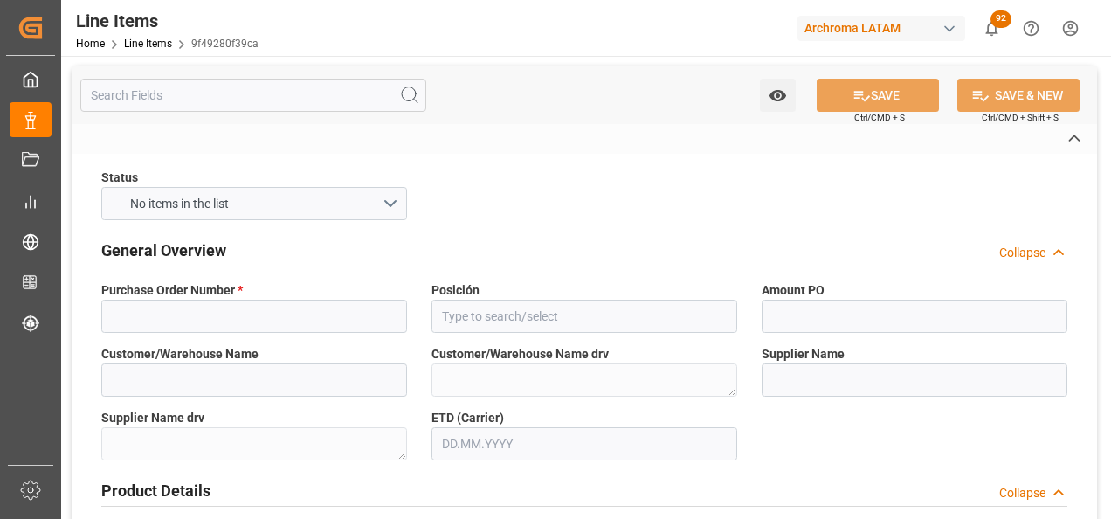
type input "4504652026"
type input "30"
type input "IDEA GUATEMALA"
type textarea "IDEA GUATEMALA"
type input "7306 ARCHROMA ([GEOGRAPHIC_DATA]) S. DE [PERSON_NAME]"
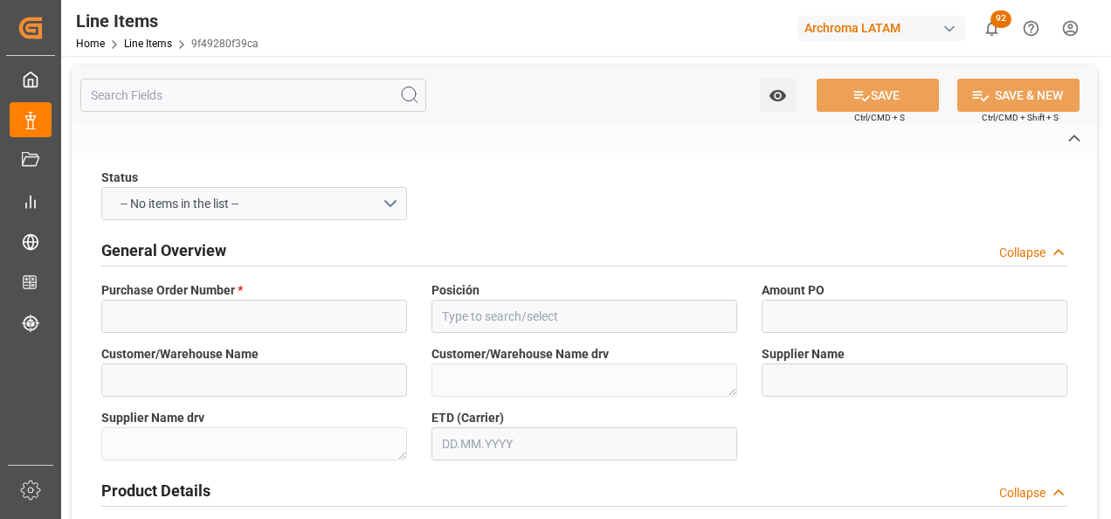
type textarea "7306 ARCHROMA ([GEOGRAPHIC_DATA]) S. DE [PERSON_NAME]"
type input "28794730852"
type textarea "Item Id not found in Materials"
type input "KGM"
type textarea "KGM"
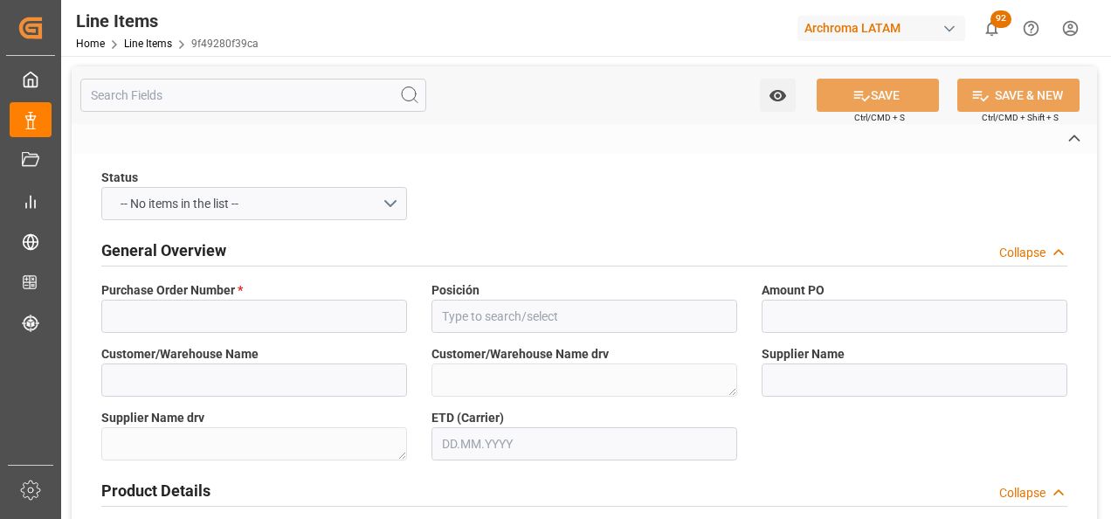
type input "SEAFREIGHT"
type textarea "[GEOGRAPHIC_DATA]"
type textarea "TEXTIL"
type input "CPT"
type textarea "Definitivo"
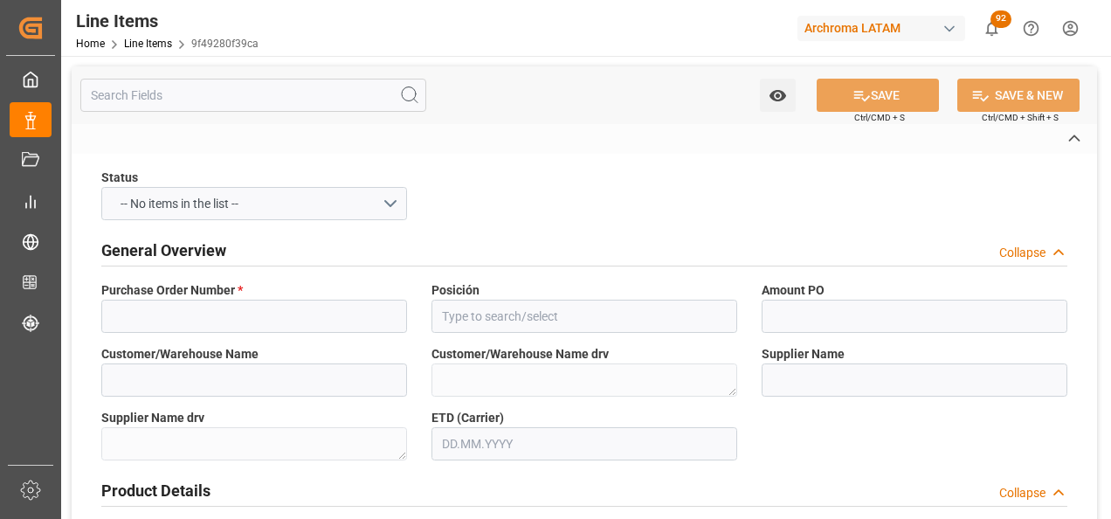
type input "Shipment Details Pending"
type input "9f49280f39ca"
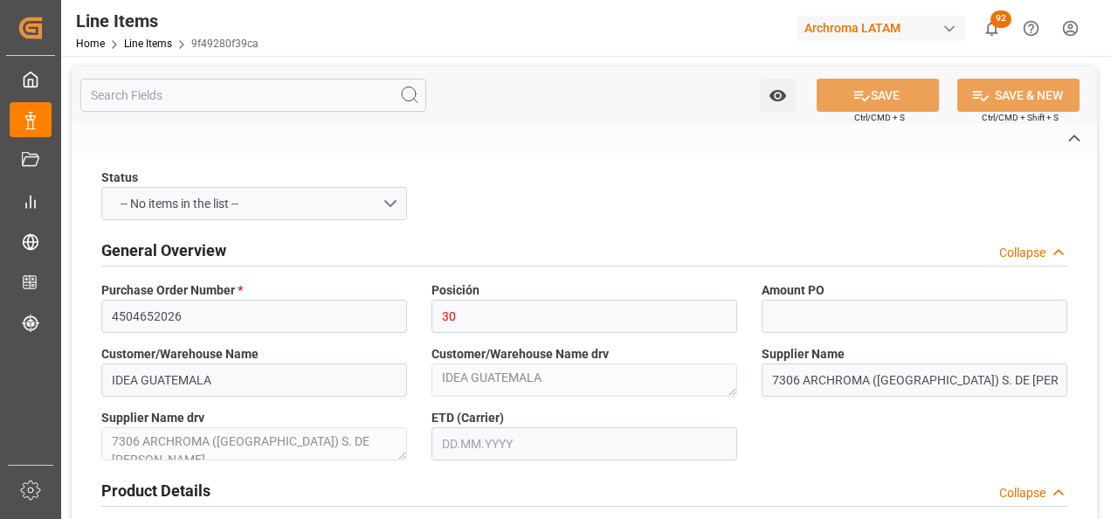
type input "150"
type input "11.08.2025 17:29"
type input "11.08.2025 17:20"
type input "05.08.2025"
type input "18.08.2025"
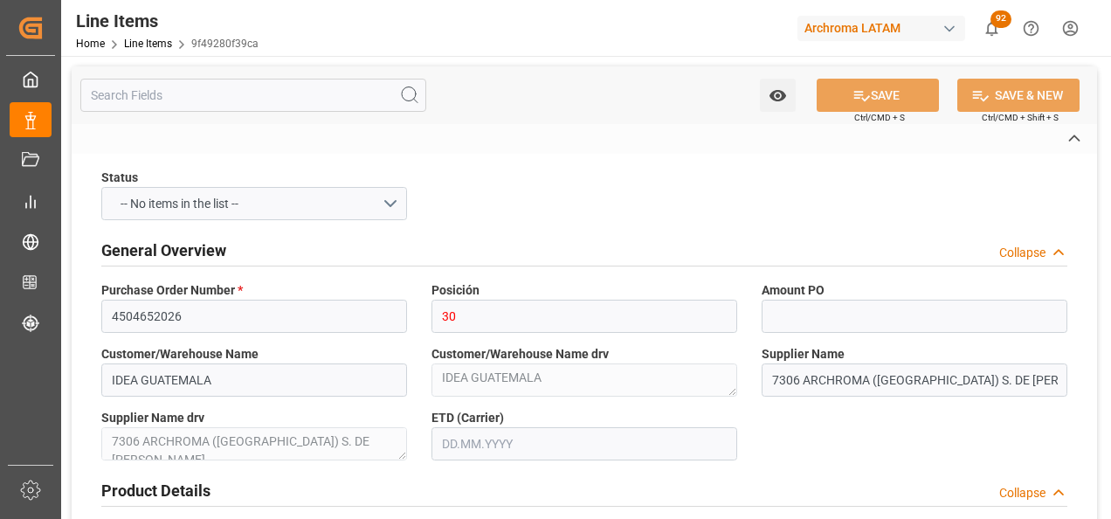
type input "18.08.2025"
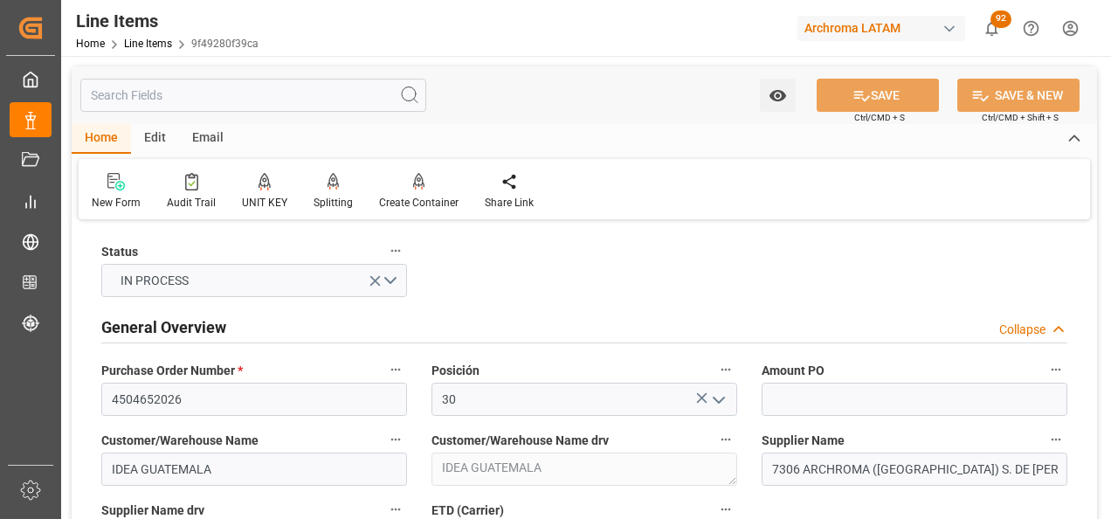
scroll to position [175, 0]
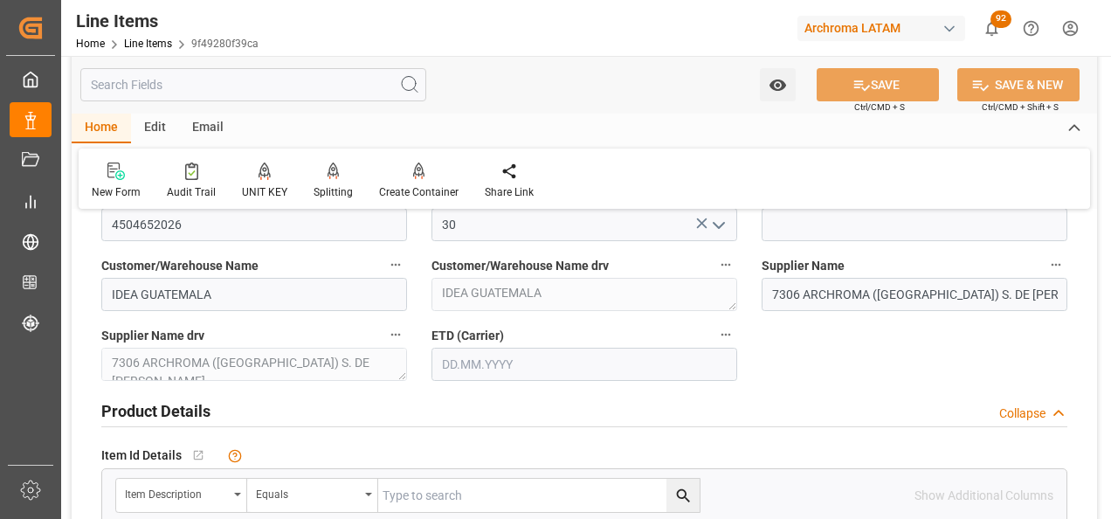
click at [490, 376] on input "text" at bounding box center [584, 364] width 306 height 33
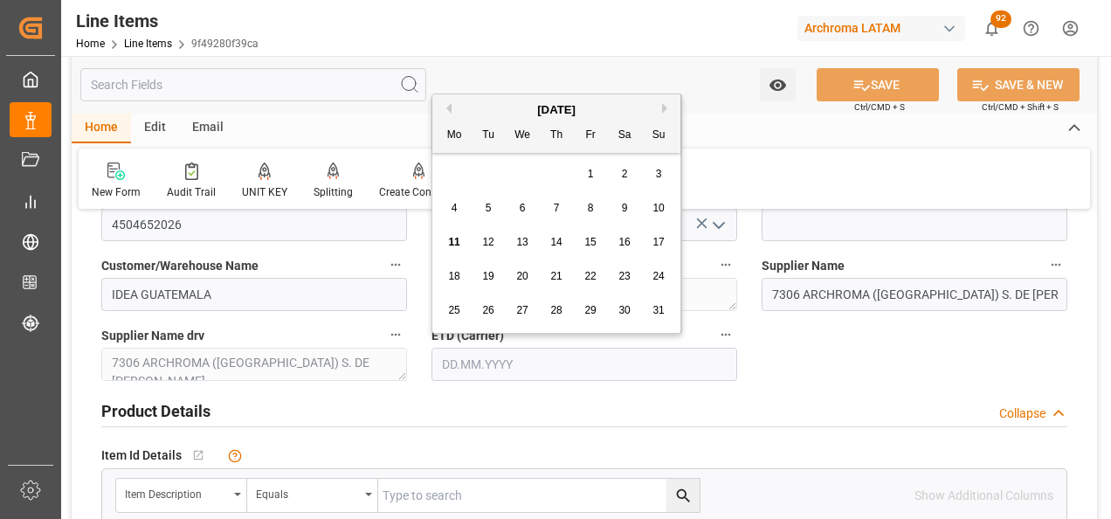
click at [447, 180] on div "28 29 30 31 1 2 3" at bounding box center [557, 174] width 238 height 34
click at [459, 274] on span "18" at bounding box center [453, 276] width 11 height 12
type input "18.08.2025"
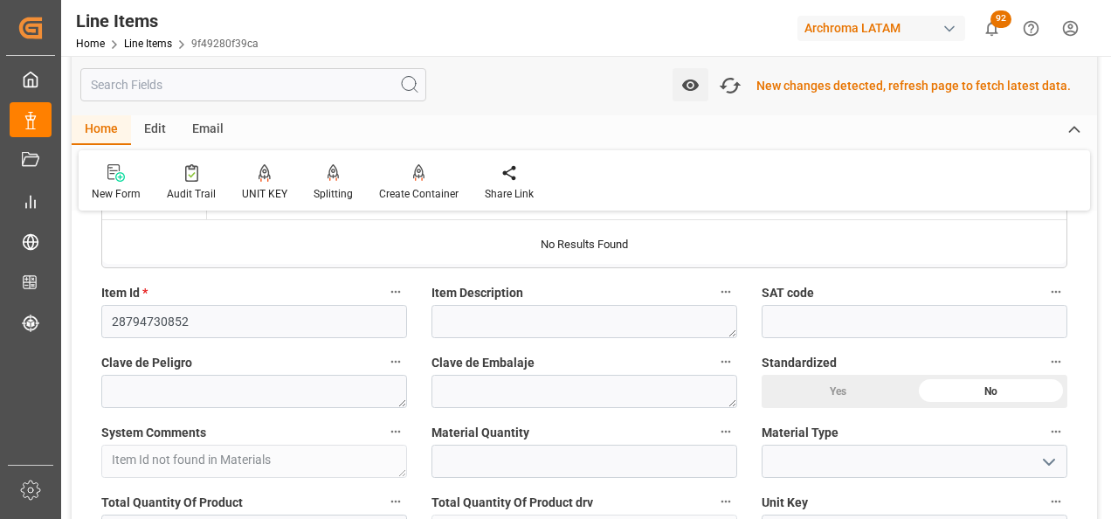
scroll to position [526, 0]
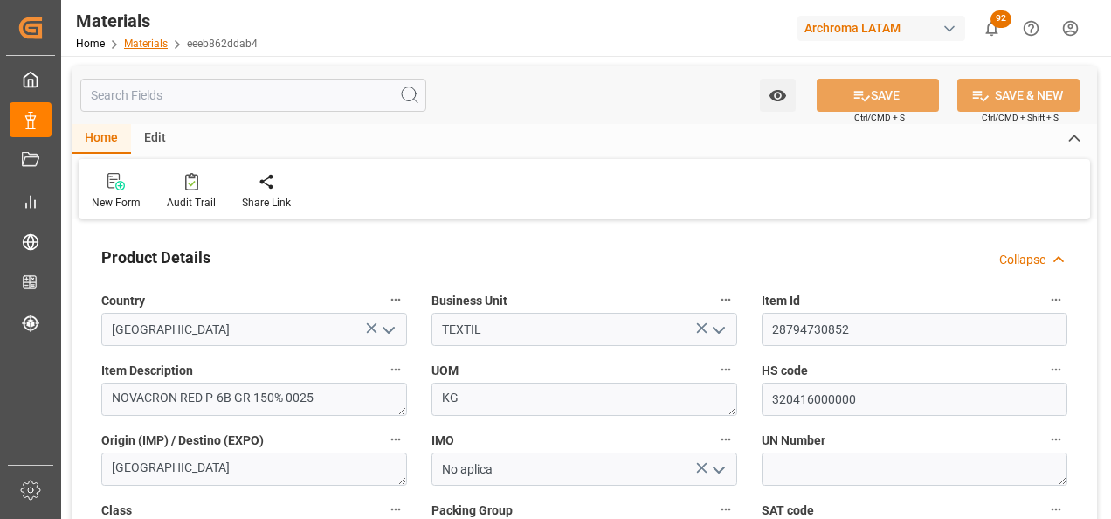
click at [152, 40] on link "Materials" at bounding box center [146, 44] width 44 height 12
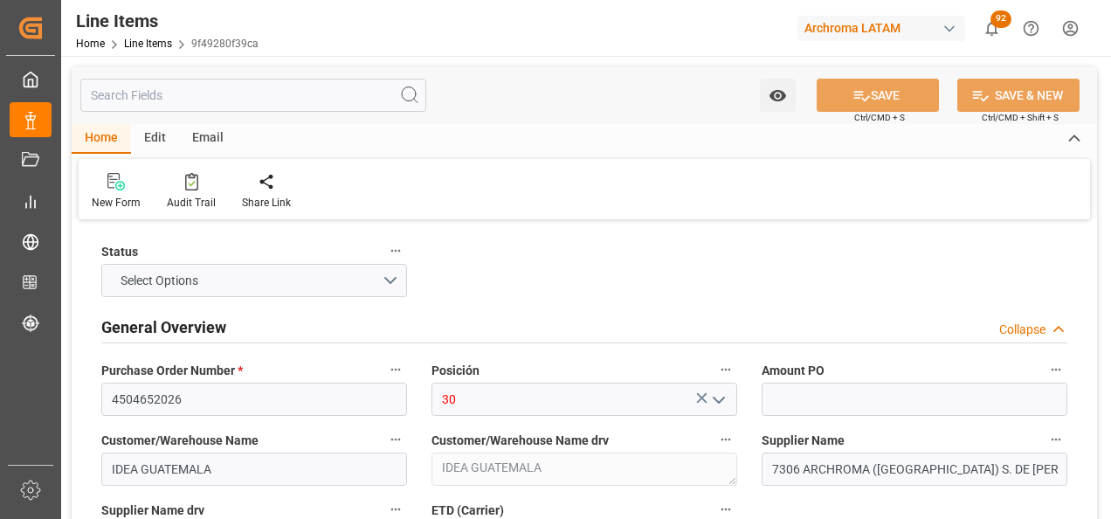
type input "150"
type input "320416000000"
type input "[DATE] 17:31"
type input "[DATE] 17:20"
type input "[DATE]"
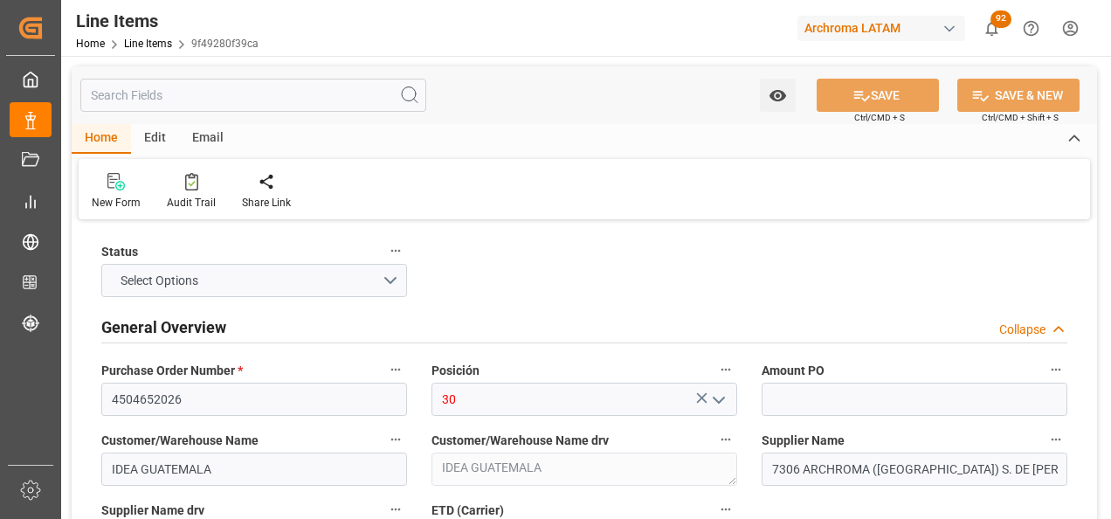
type input "[DATE]"
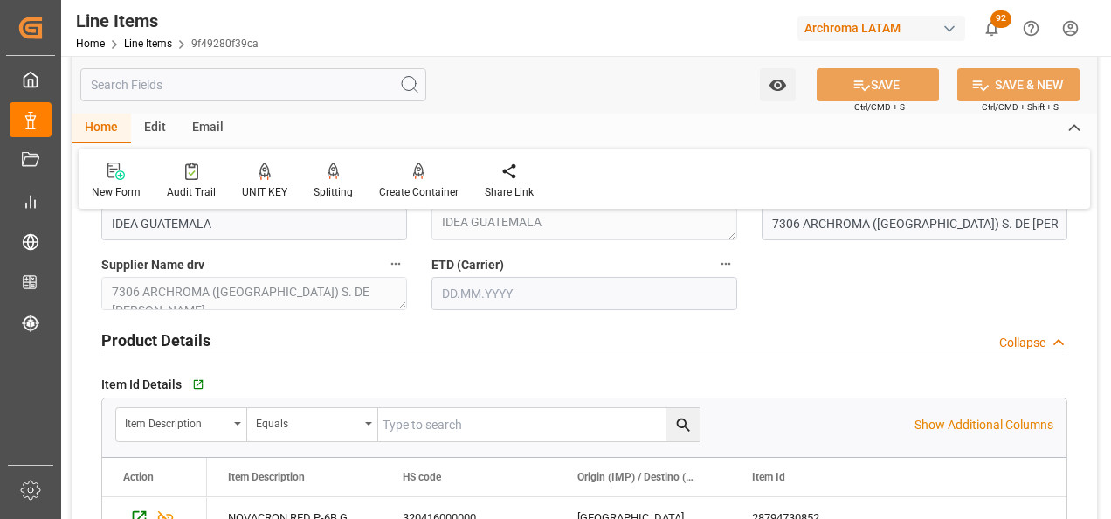
scroll to position [262, 0]
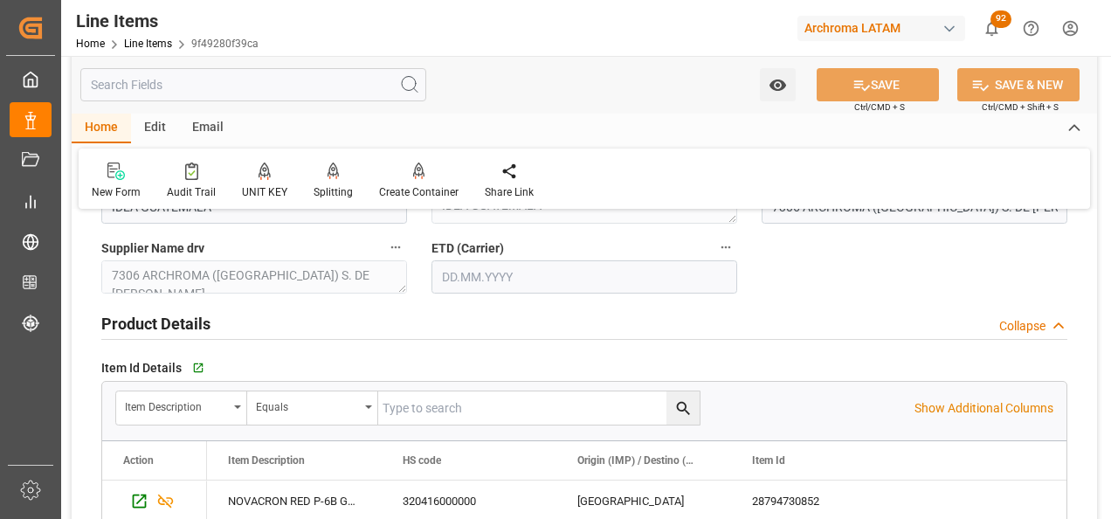
click at [458, 310] on div "Product Details Collapse" at bounding box center [584, 322] width 966 height 33
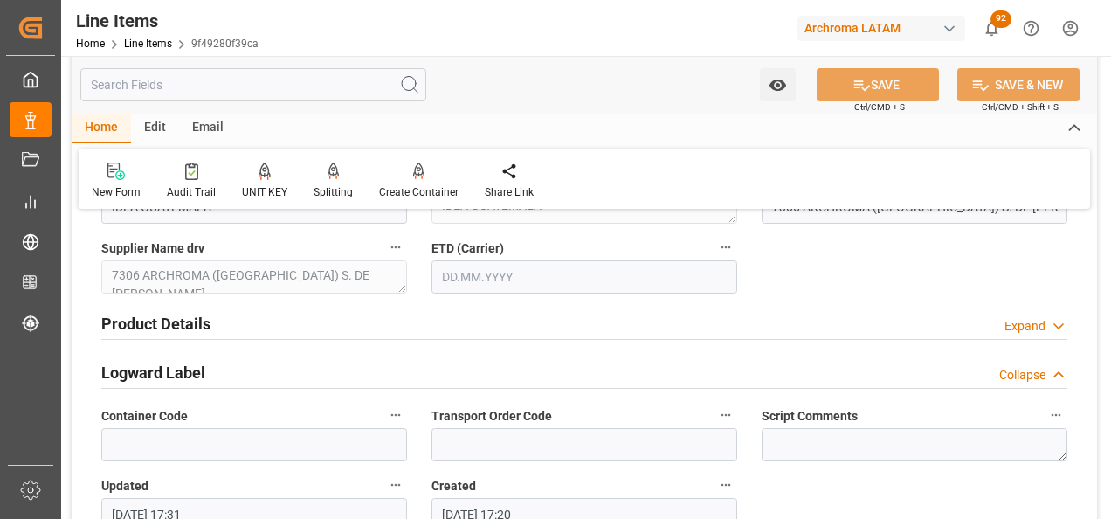
click at [458, 277] on input "text" at bounding box center [584, 276] width 306 height 33
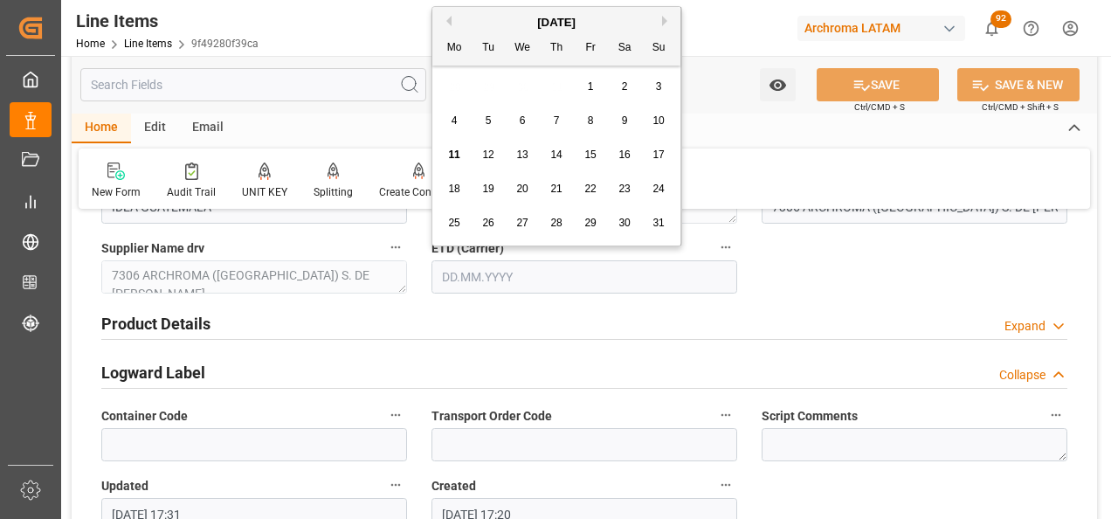
click at [445, 77] on div "28 29 30 31 1 2 3" at bounding box center [557, 87] width 238 height 34
click at [457, 187] on span "18" at bounding box center [453, 189] width 11 height 12
type input "18.08.2025"
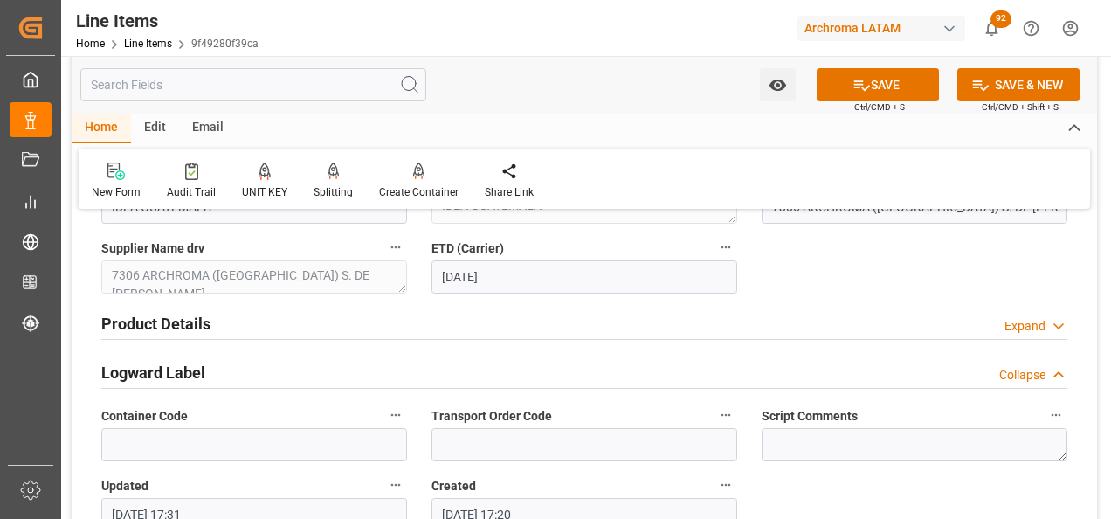
click at [291, 332] on div "Product Details Expand" at bounding box center [584, 322] width 966 height 33
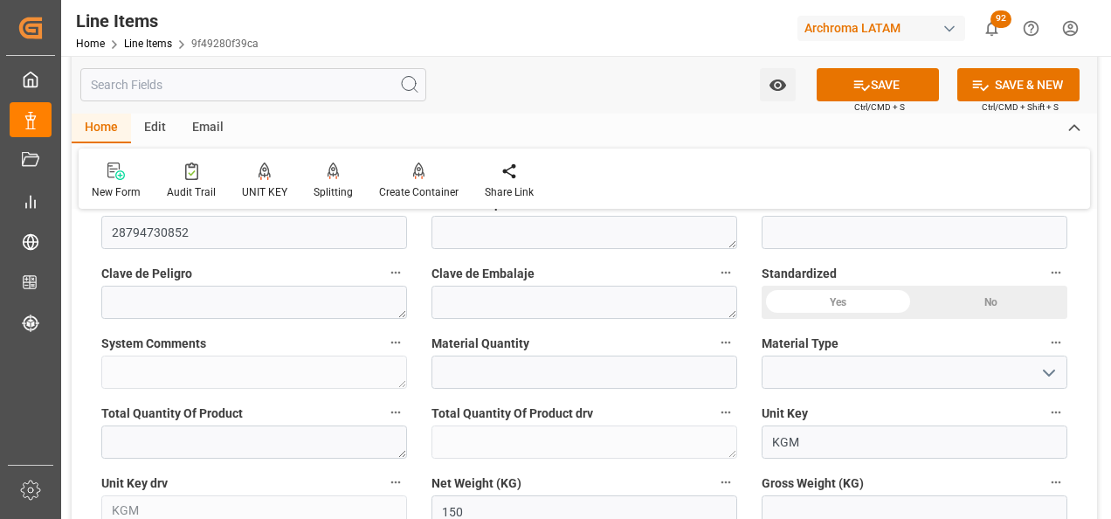
scroll to position [524, 0]
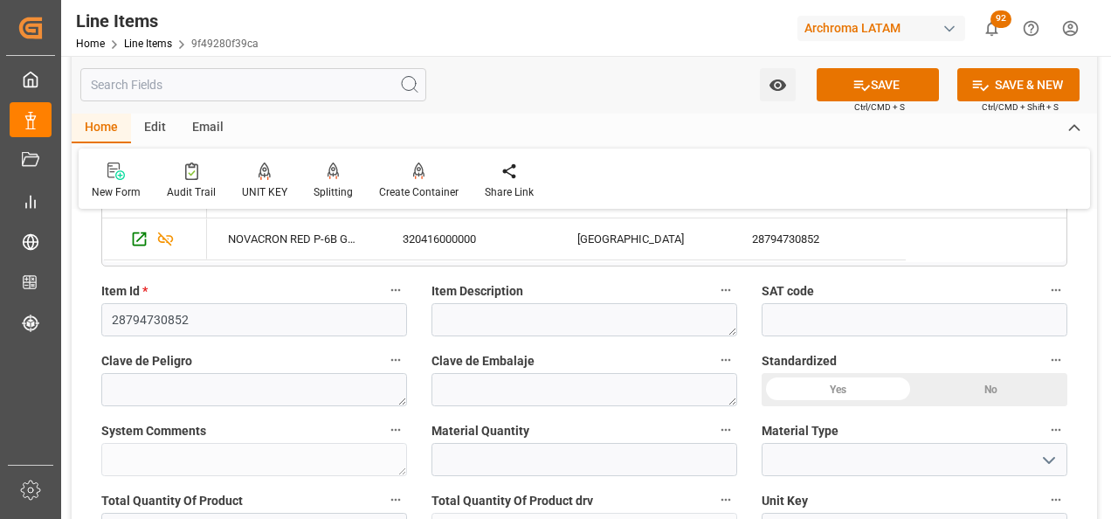
drag, startPoint x: 619, startPoint y: 301, endPoint x: 619, endPoint y: 314, distance: 12.2
click at [619, 305] on div "Item Description" at bounding box center [584, 307] width 330 height 70
click at [620, 321] on textarea at bounding box center [584, 319] width 306 height 33
paste textarea "NOVACRON RED P-6B GR 150% 0025"
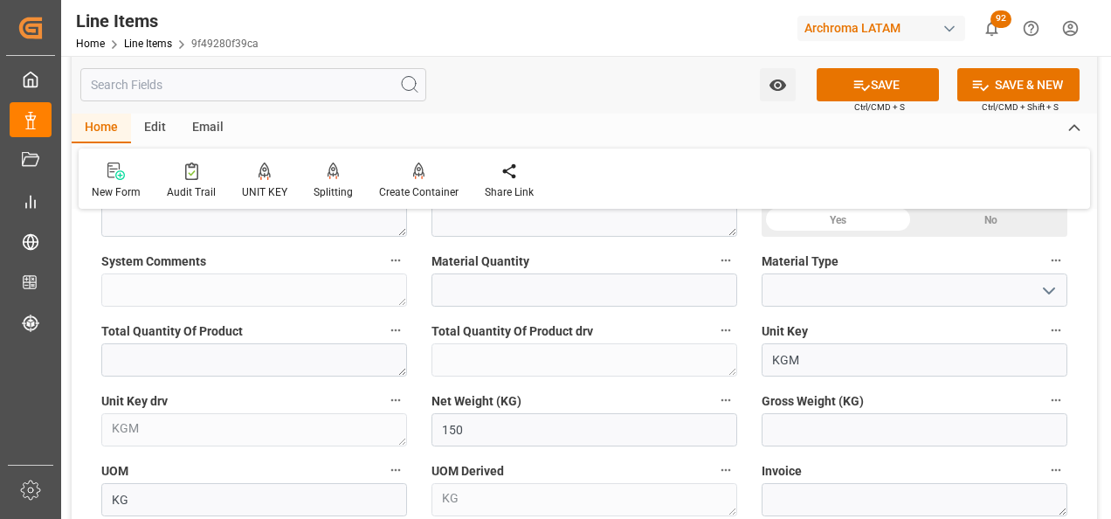
scroll to position [699, 0]
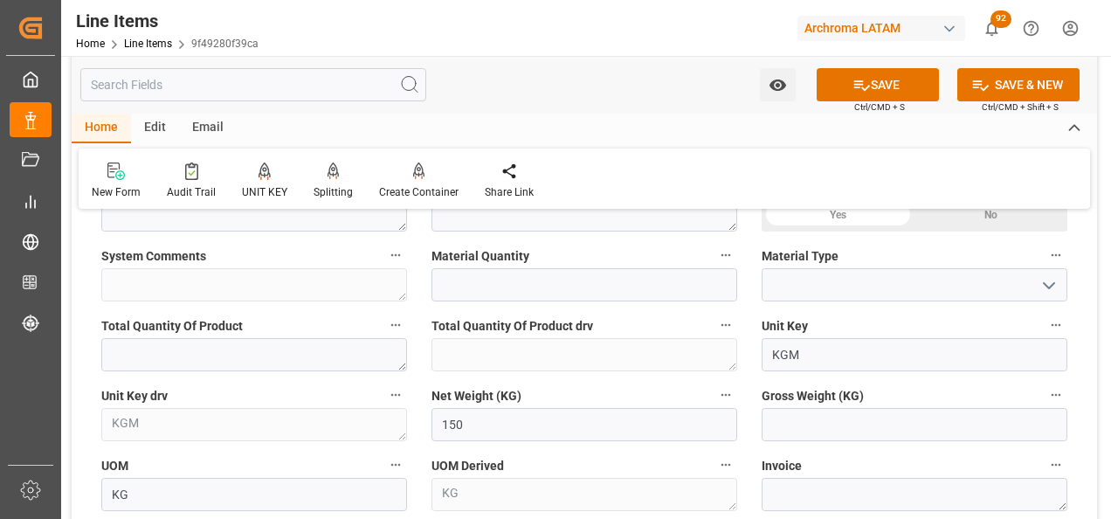
type textarea "NOVACRON RED P-6B GR 150% 0025"
click at [534, 303] on div "Material Quantity" at bounding box center [584, 273] width 330 height 70
click at [522, 284] on input "text" at bounding box center [584, 284] width 306 height 33
click at [573, 293] on input "text" at bounding box center [584, 284] width 306 height 33
type input "6"
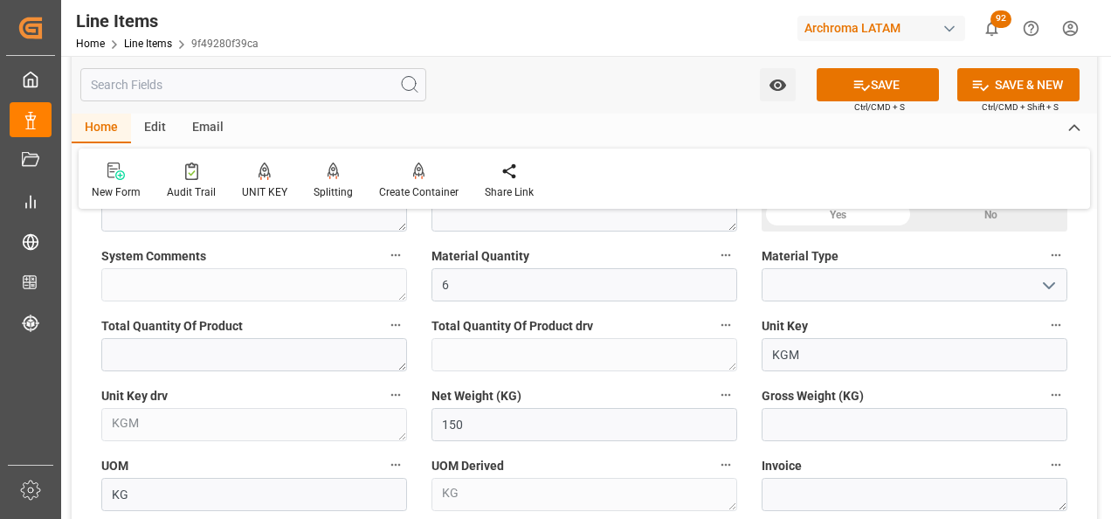
click at [1051, 288] on icon "open menu" at bounding box center [1048, 285] width 21 height 21
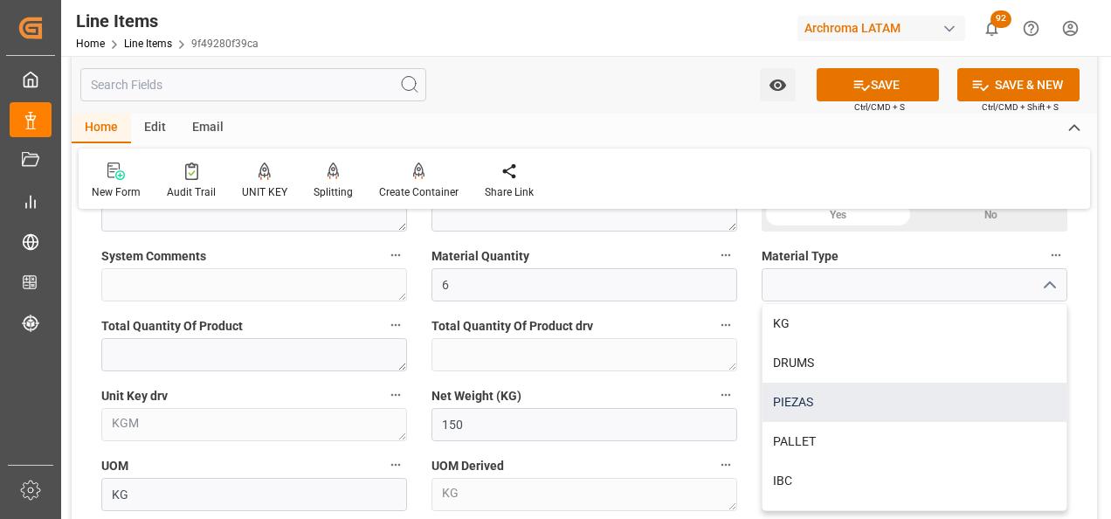
click at [856, 401] on div "PIEZAS" at bounding box center [914, 401] width 304 height 39
type input "PIEZAS"
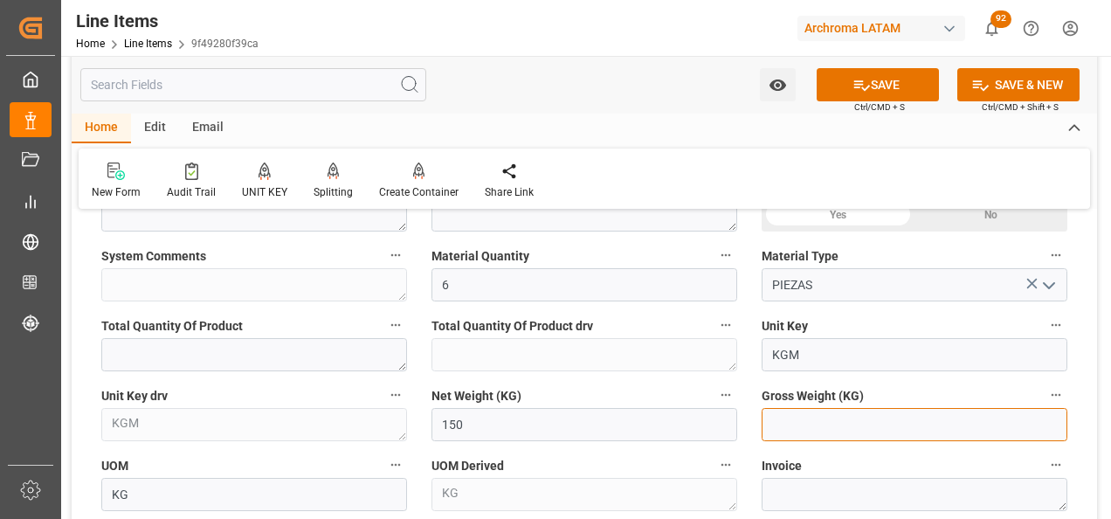
click at [780, 431] on input "text" at bounding box center [914, 424] width 306 height 33
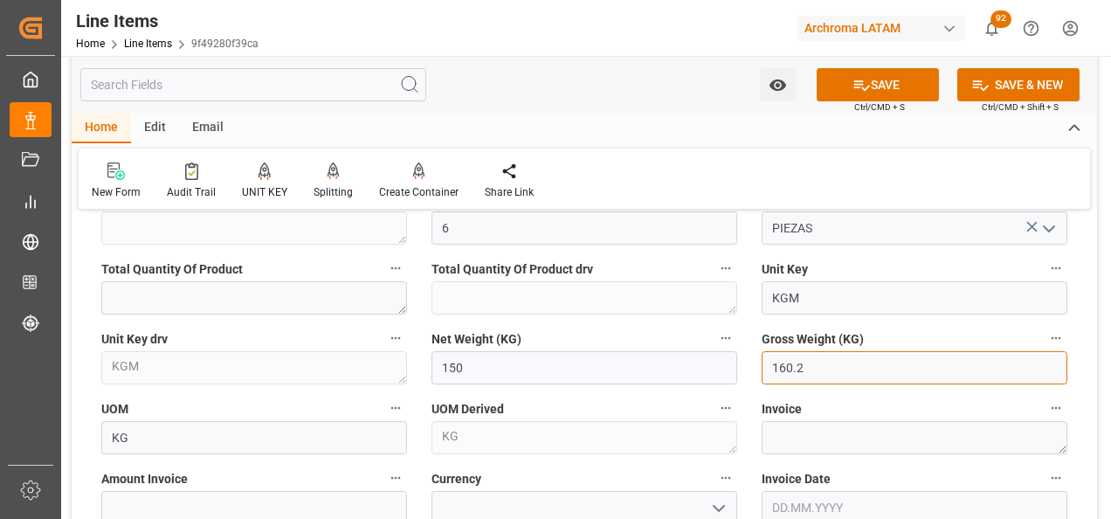
scroll to position [786, 0]
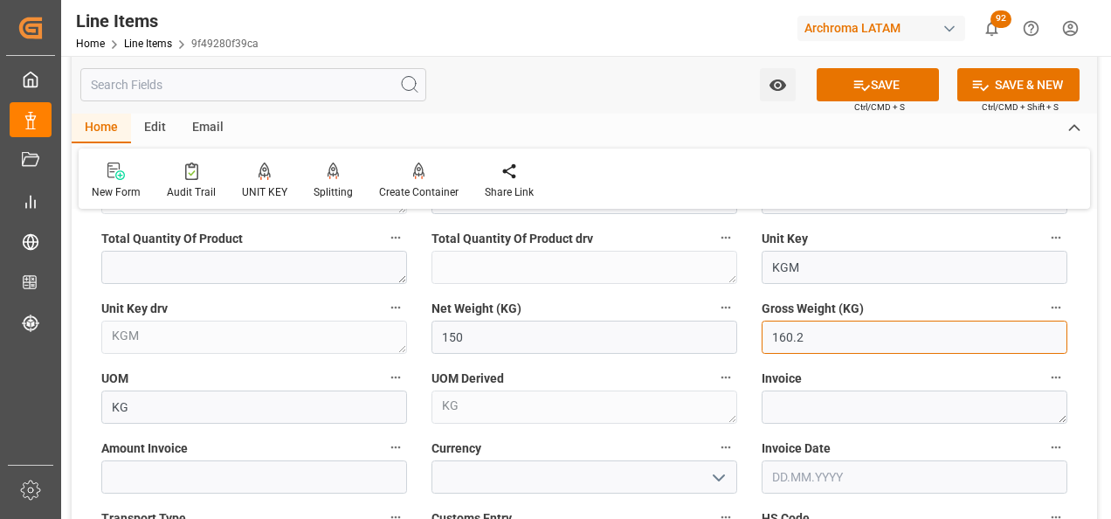
type input "160.2"
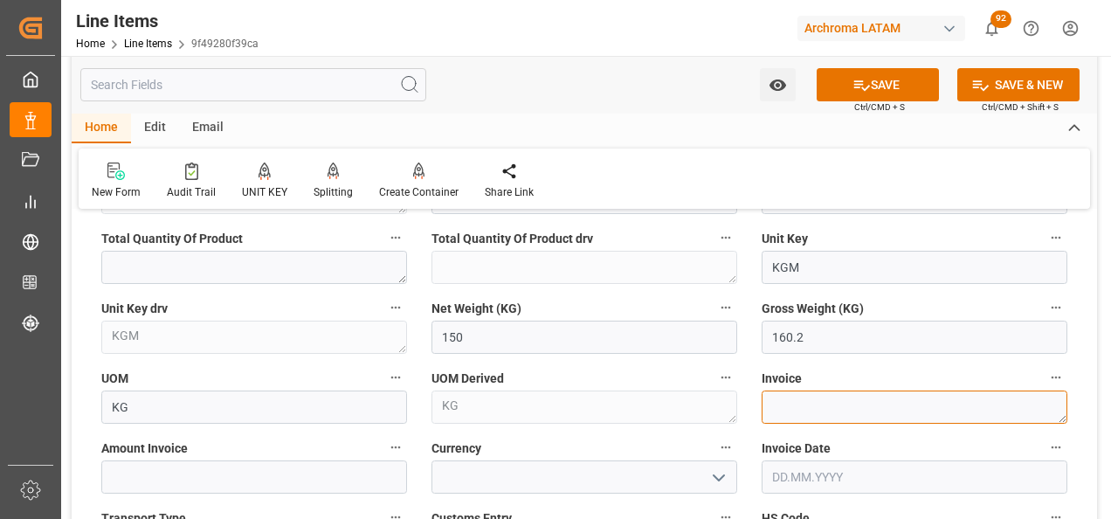
click at [785, 402] on textarea at bounding box center [914, 406] width 306 height 33
click at [791, 402] on textarea at bounding box center [914, 406] width 306 height 33
paste textarea "7060003200"
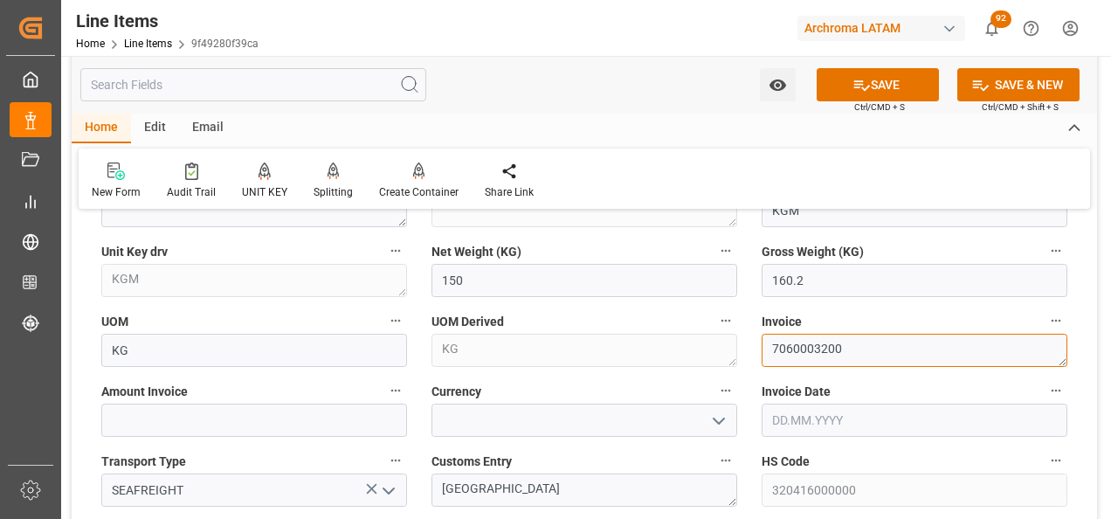
scroll to position [873, 0]
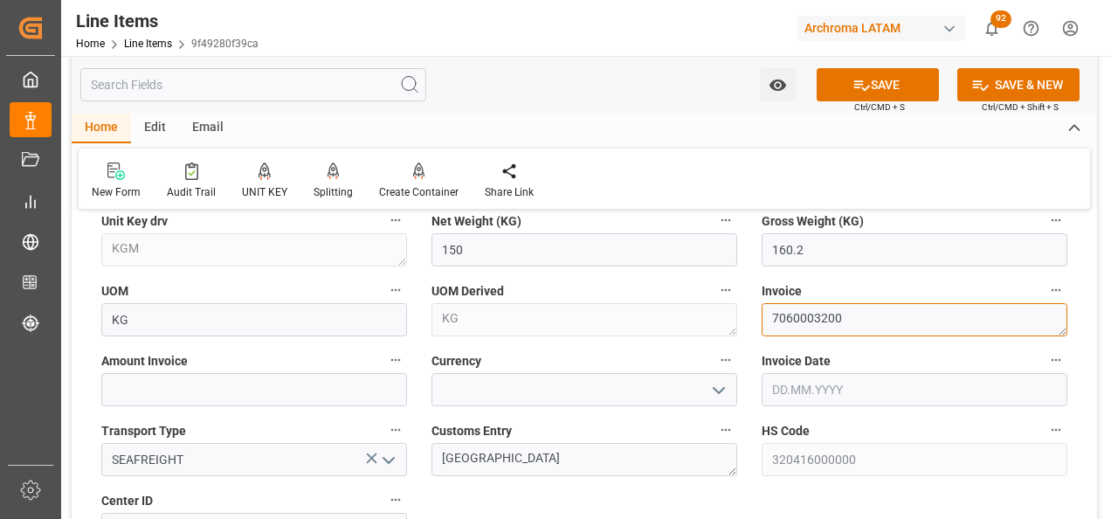
type textarea "7060003200"
click at [275, 370] on label "Amount Invoice" at bounding box center [254, 360] width 306 height 24
click at [384, 370] on button "Amount Invoice" at bounding box center [395, 359] width 23 height 23
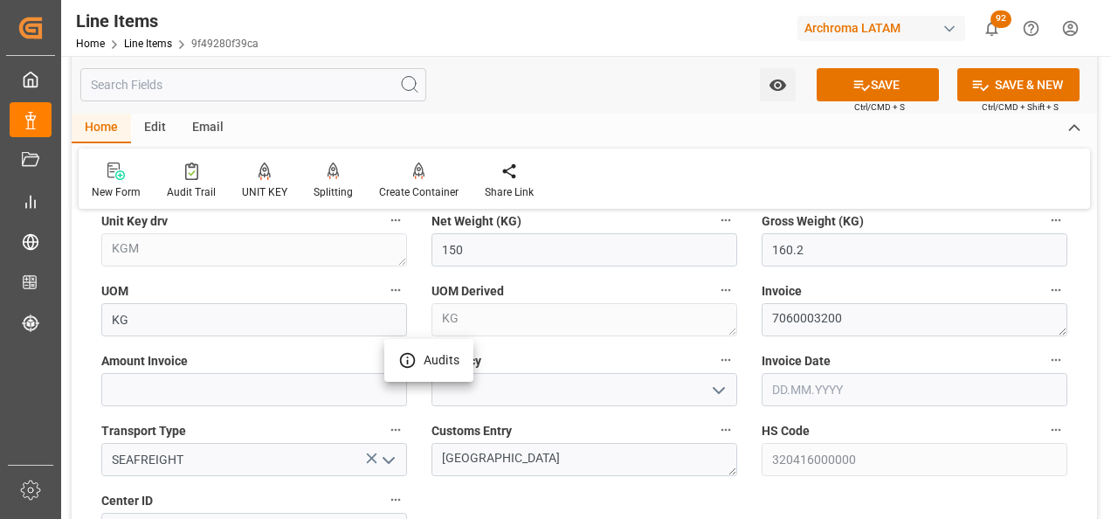
click at [272, 380] on div at bounding box center [555, 259] width 1111 height 519
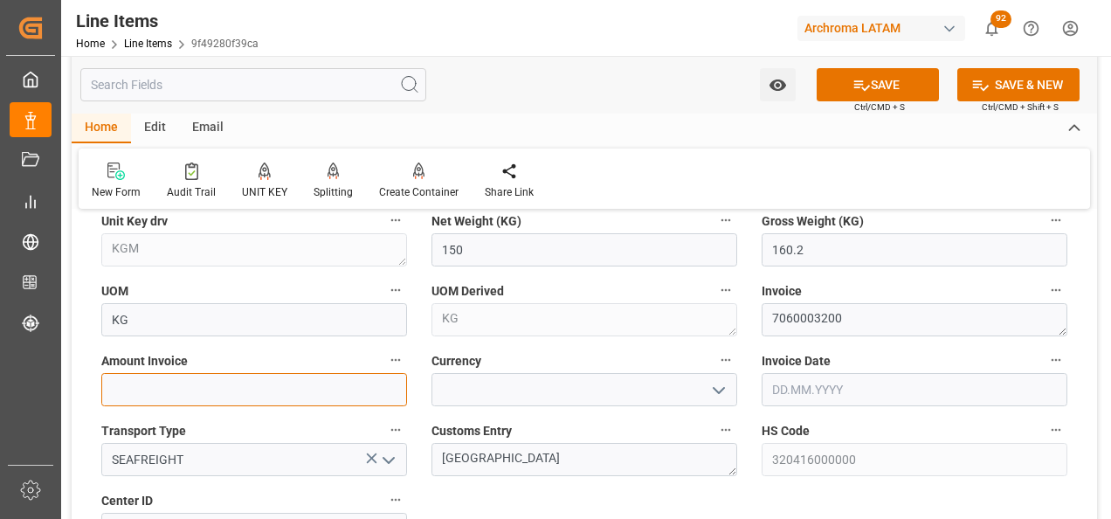
click at [265, 399] on input "text" at bounding box center [254, 389] width 306 height 33
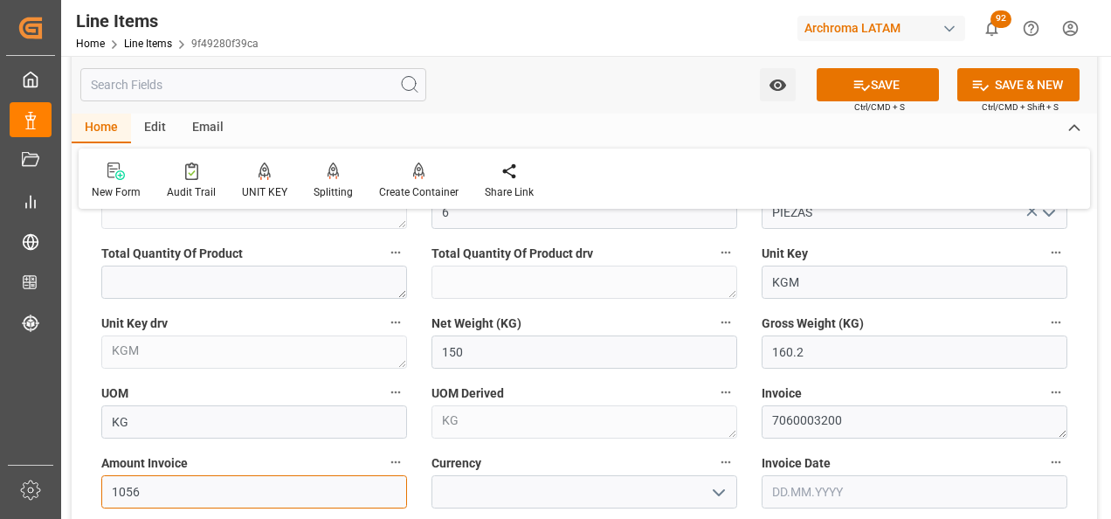
scroll to position [786, 0]
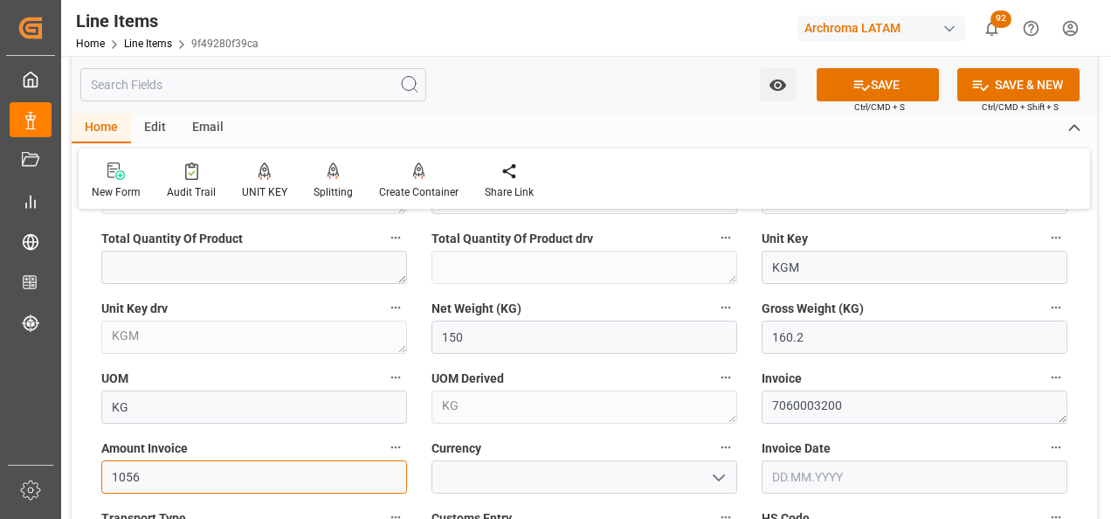
type input "1056"
click at [728, 476] on icon "open menu" at bounding box center [718, 477] width 21 height 21
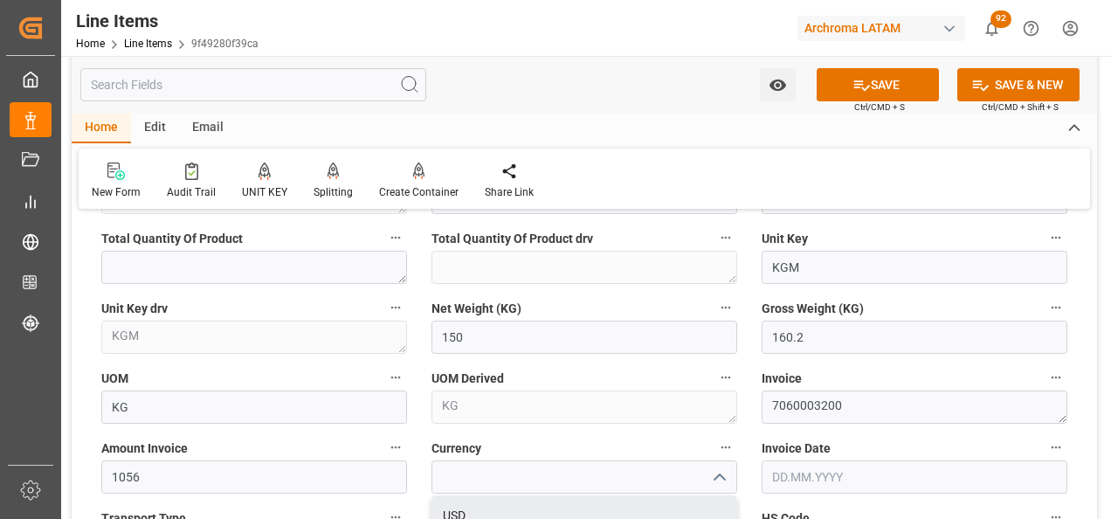
click at [624, 506] on div "USD" at bounding box center [584, 515] width 304 height 39
type input "USD"
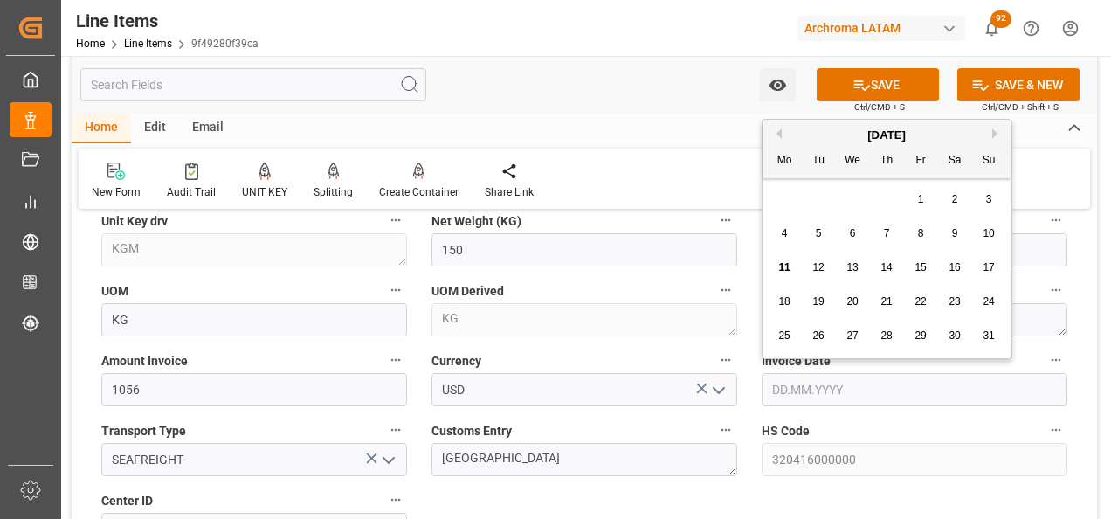
drag, startPoint x: 778, startPoint y: 388, endPoint x: 768, endPoint y: 387, distance: 9.6
click at [778, 388] on input "text" at bounding box center [914, 389] width 306 height 33
click at [782, 197] on div "28 29 30 31 1 2 3" at bounding box center [887, 200] width 238 height 34
click at [851, 238] on span "6" at bounding box center [853, 233] width 6 height 12
type input "06.08.2025"
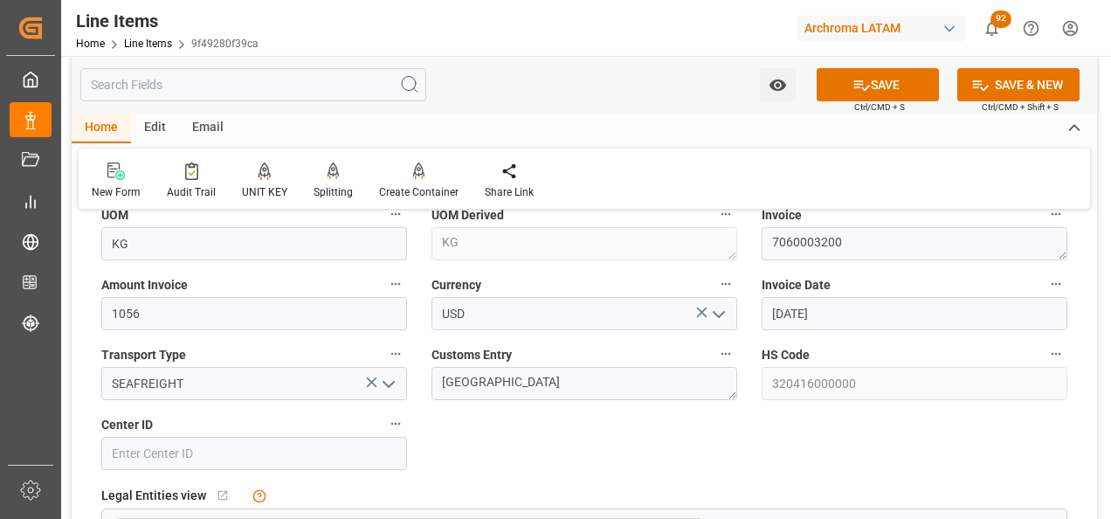
scroll to position [1048, 0]
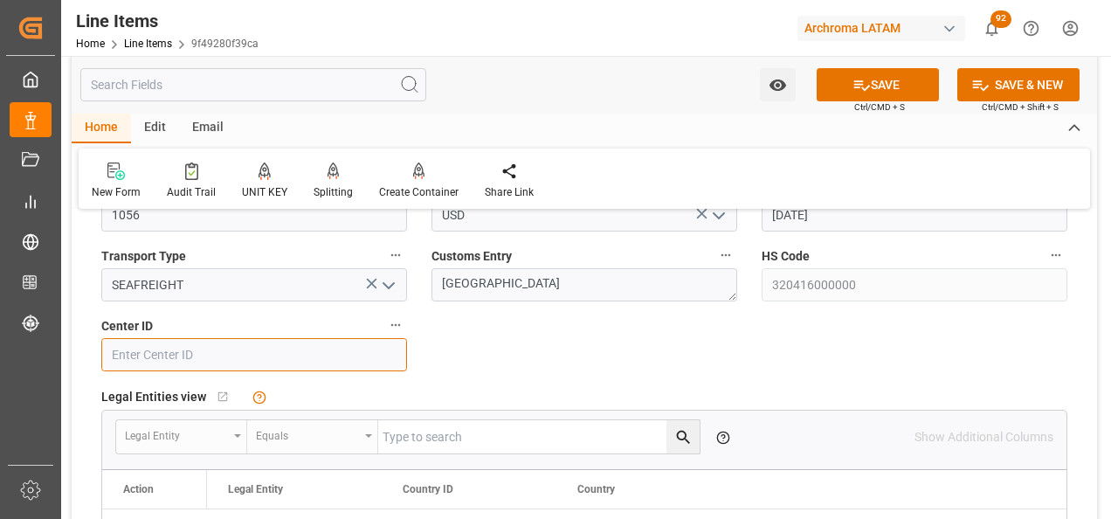
click at [380, 361] on input at bounding box center [254, 354] width 306 height 33
type input "0"
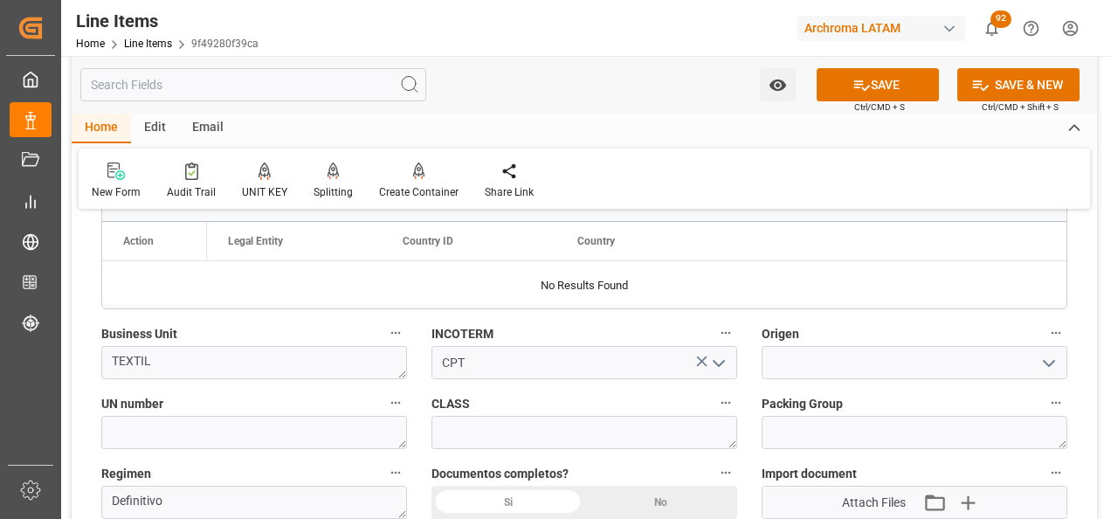
scroll to position [1397, 0]
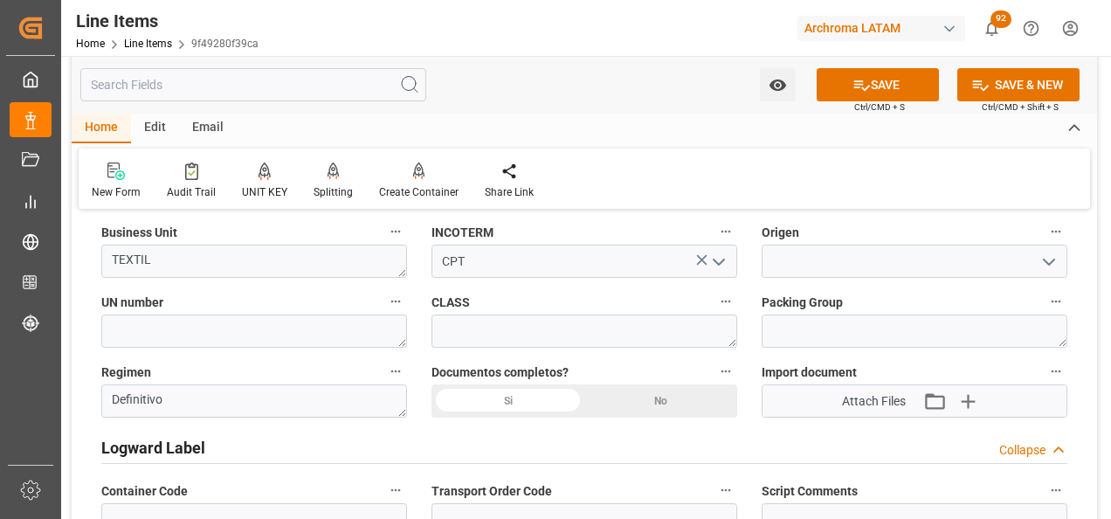
type input "2902"
click at [801, 269] on input at bounding box center [914, 261] width 306 height 33
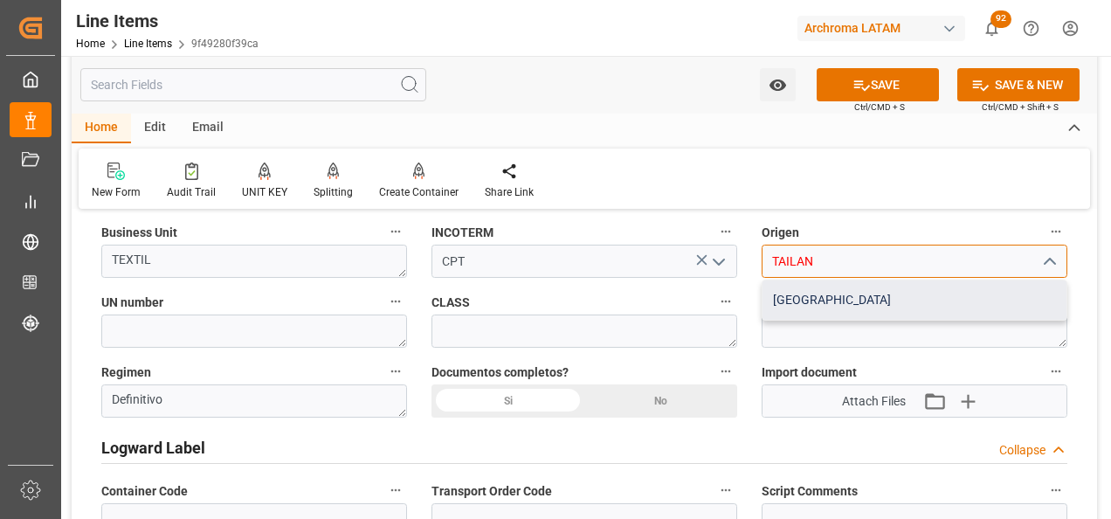
click at [904, 305] on div "TAILANDIA" at bounding box center [914, 299] width 304 height 39
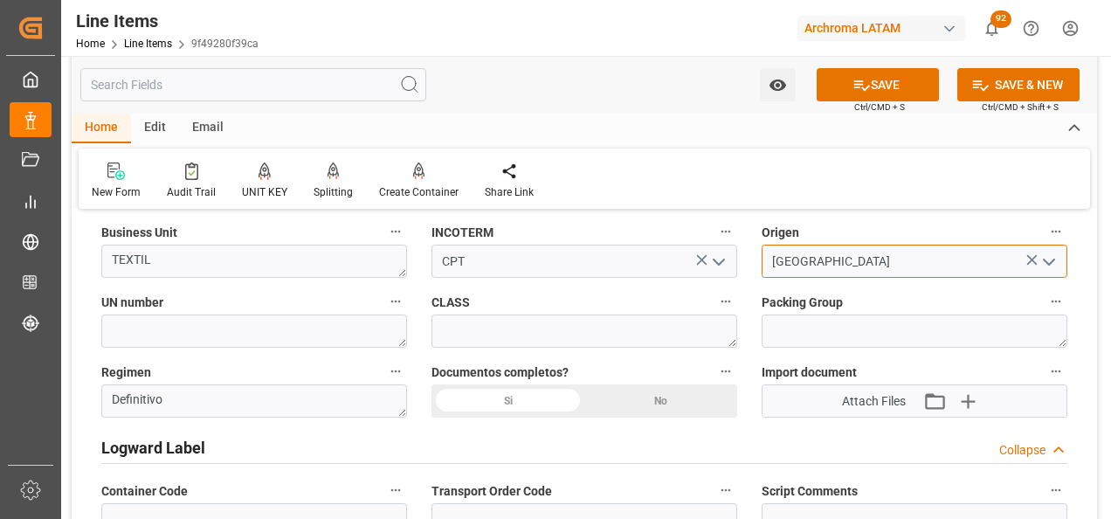
type input "TAILANDIA"
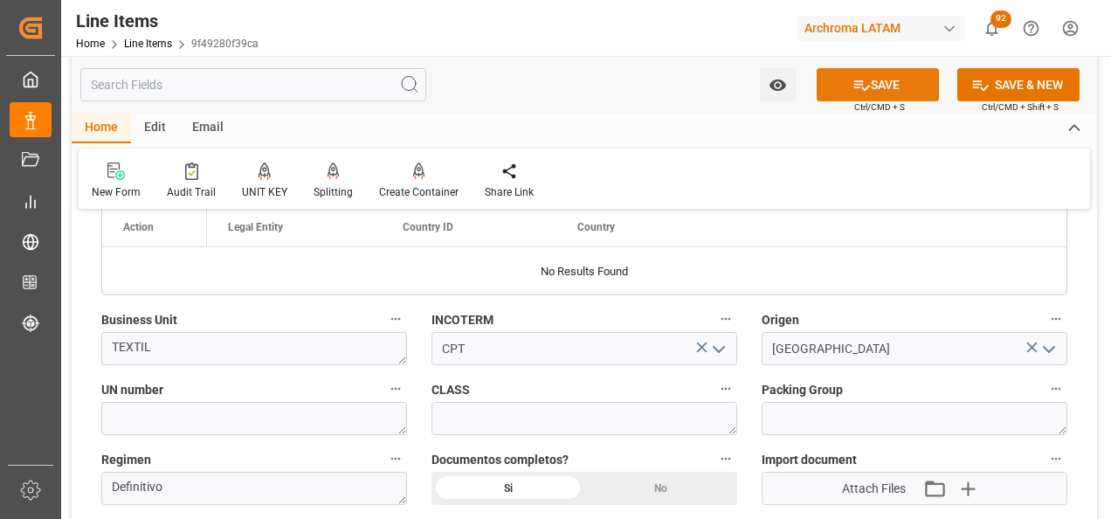
click at [852, 74] on button "SAVE" at bounding box center [878, 84] width 122 height 33
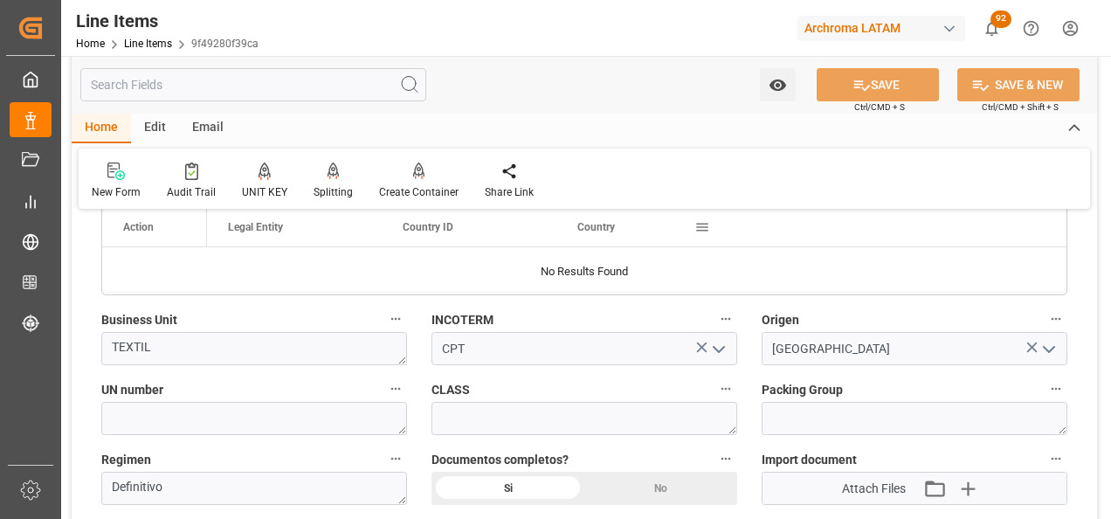
type textarea "NOVACRON RED P-6B GR 150% 0025"
type textarea "6 PIEZAS"
type input "11.08.2025 17:32"
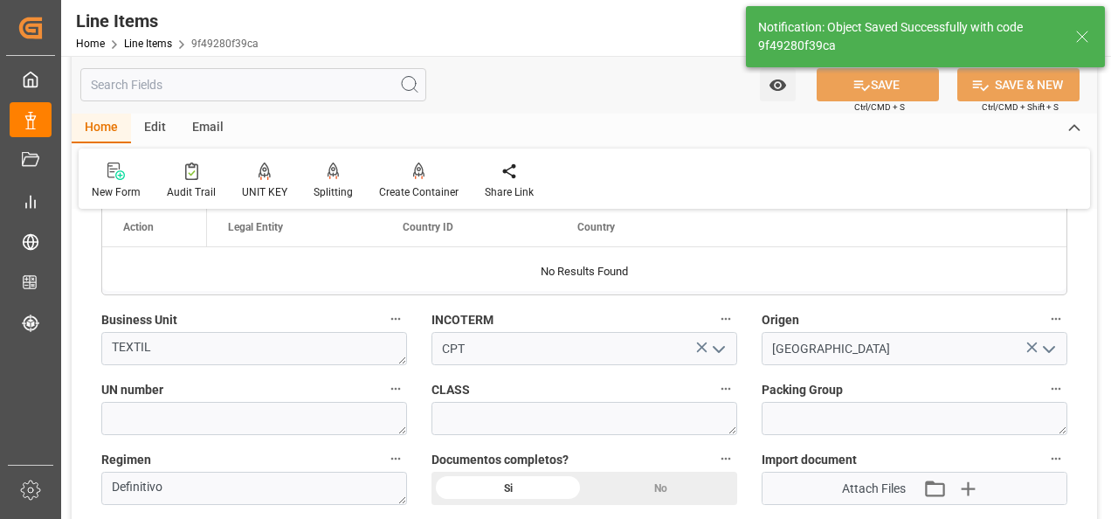
scroll to position [1397, 0]
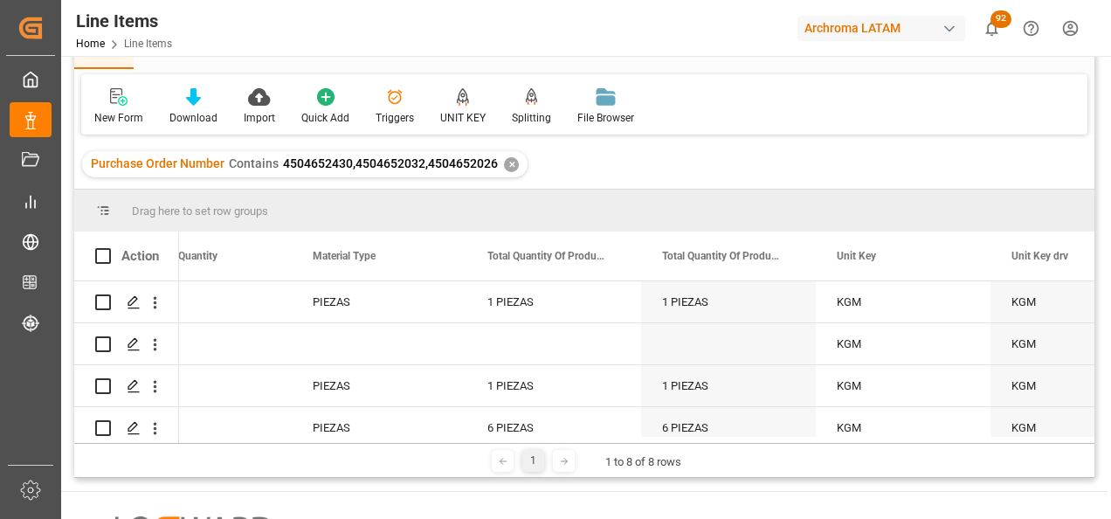
scroll to position [0, 204]
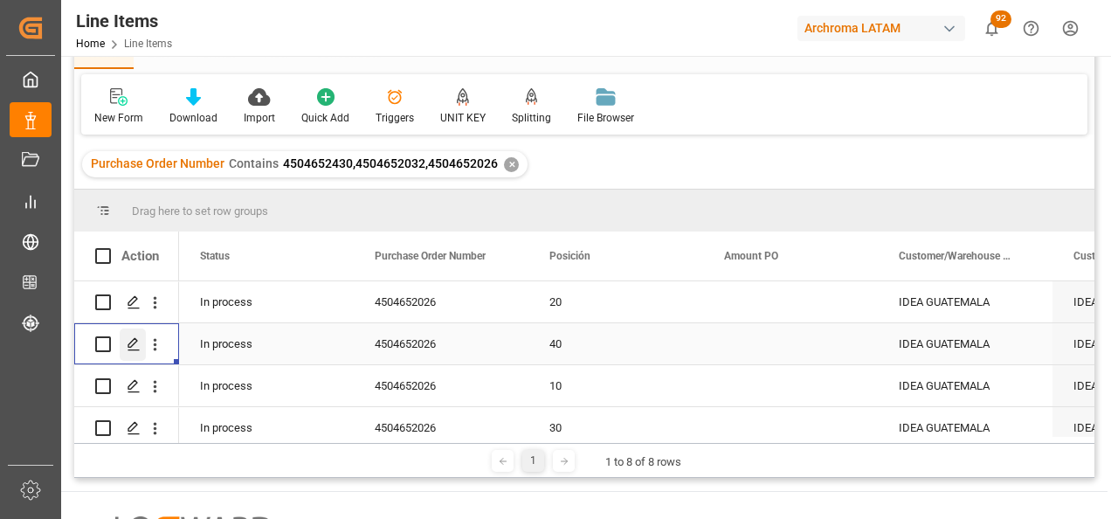
click at [130, 341] on icon "Press SPACE to select this row." at bounding box center [134, 344] width 14 height 14
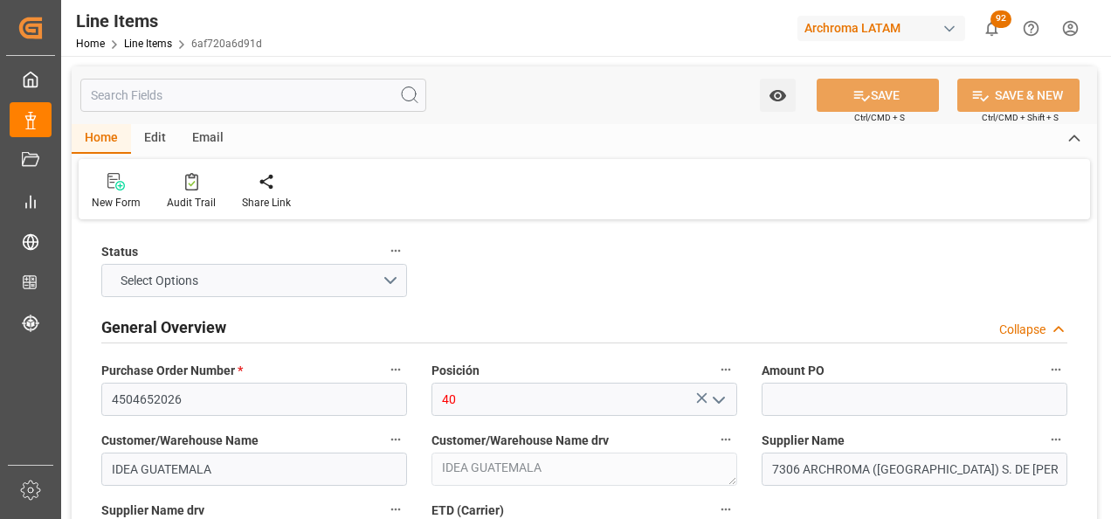
type input "575"
type input "320416900000"
type input "11.08.2025 17:32"
type input "11.08.2025 17:20"
type input "05.08.2025"
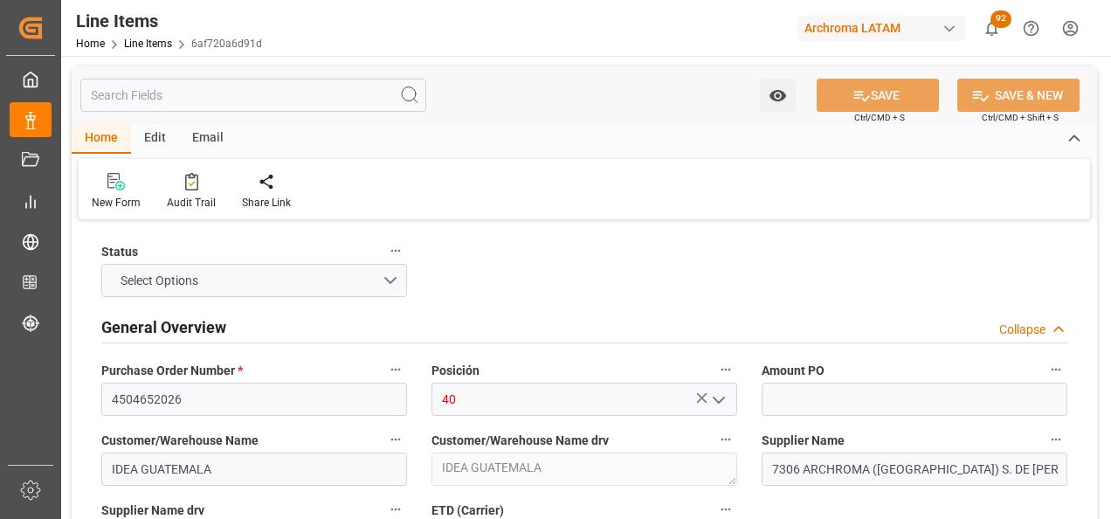
type input "18.08.2025"
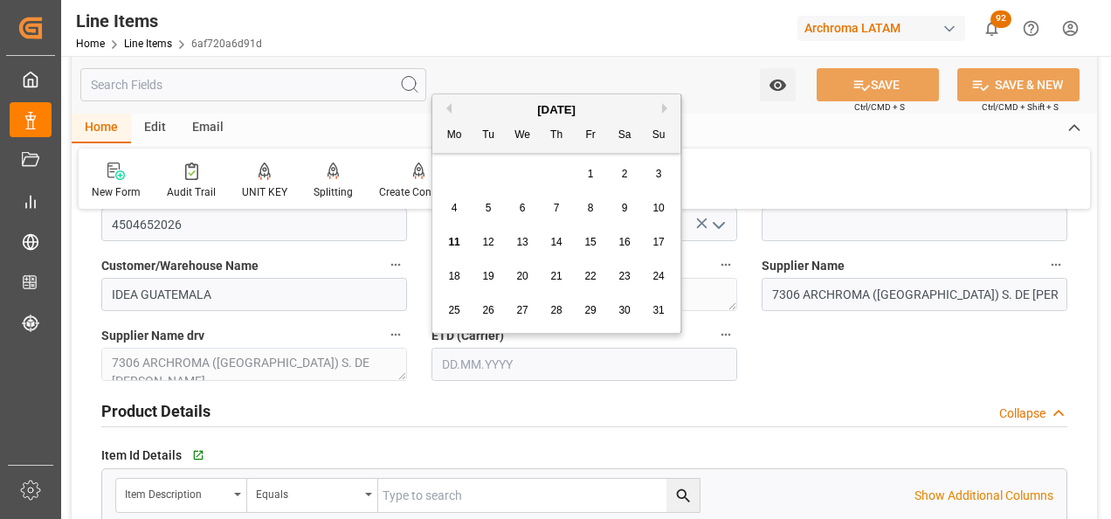
click at [463, 365] on input "text" at bounding box center [584, 364] width 306 height 33
click at [443, 178] on div "28 29 30 31 1 2 3" at bounding box center [557, 174] width 238 height 34
click at [451, 272] on span "18" at bounding box center [453, 276] width 11 height 12
type input "18.08.2025"
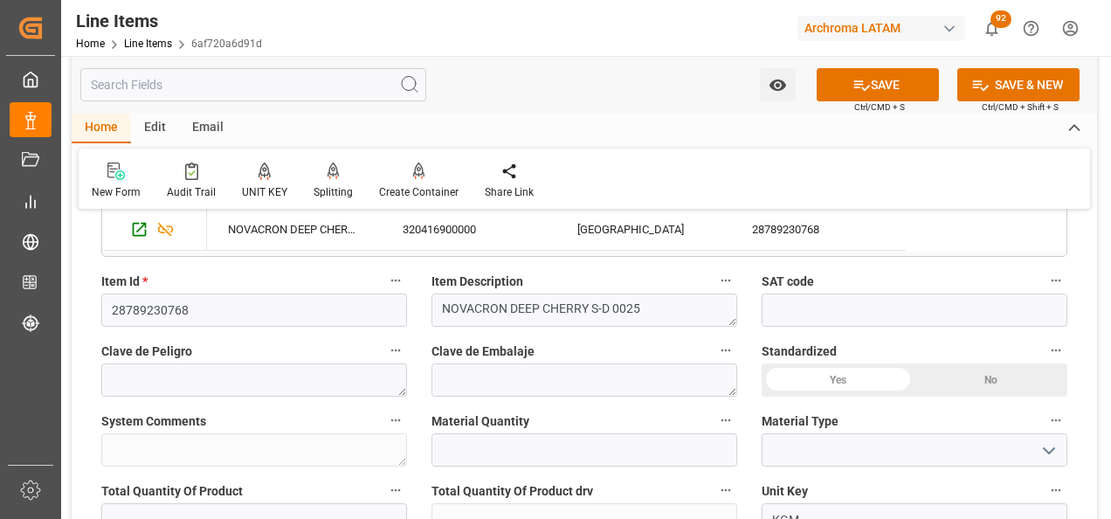
scroll to position [786, 0]
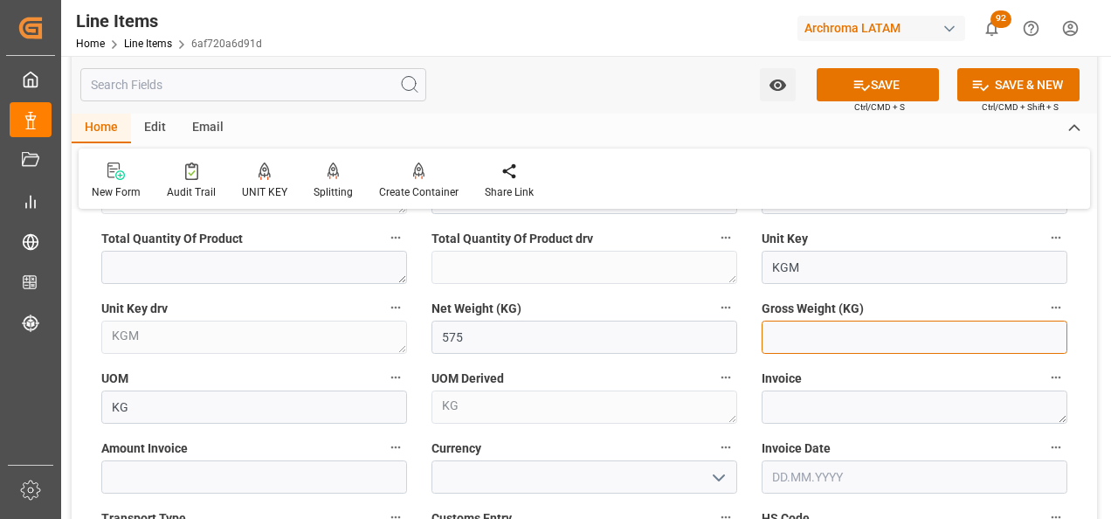
click at [808, 334] on input "text" at bounding box center [914, 336] width 306 height 33
type input "614.1"
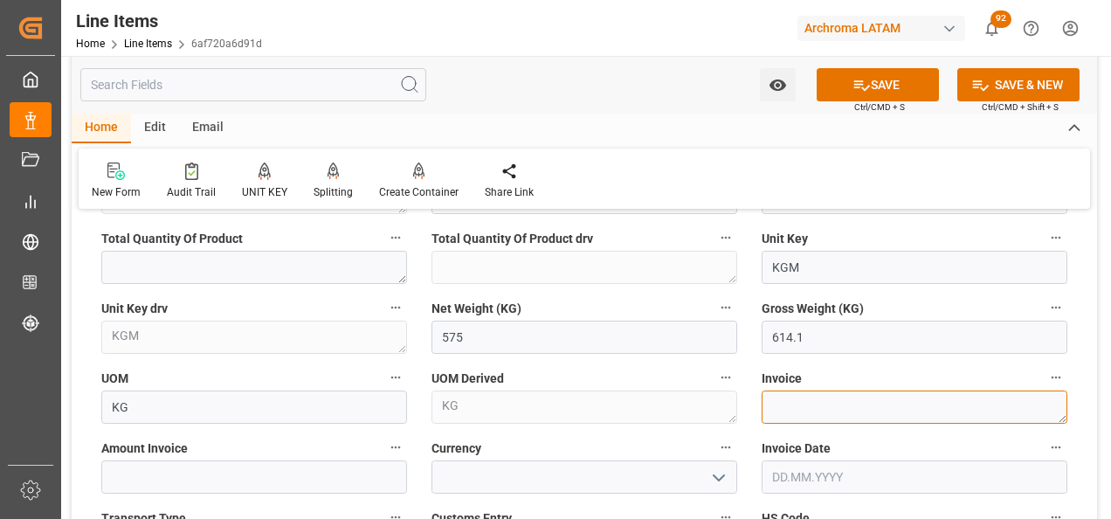
click at [816, 393] on textarea at bounding box center [914, 406] width 306 height 33
click at [844, 397] on textarea at bounding box center [914, 406] width 306 height 33
paste textarea "7060003200"
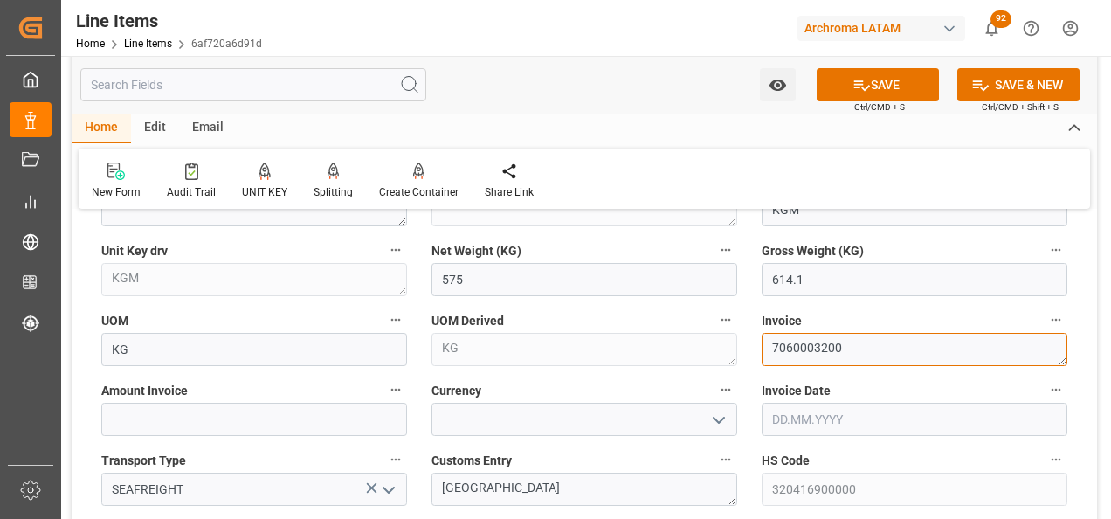
scroll to position [873, 0]
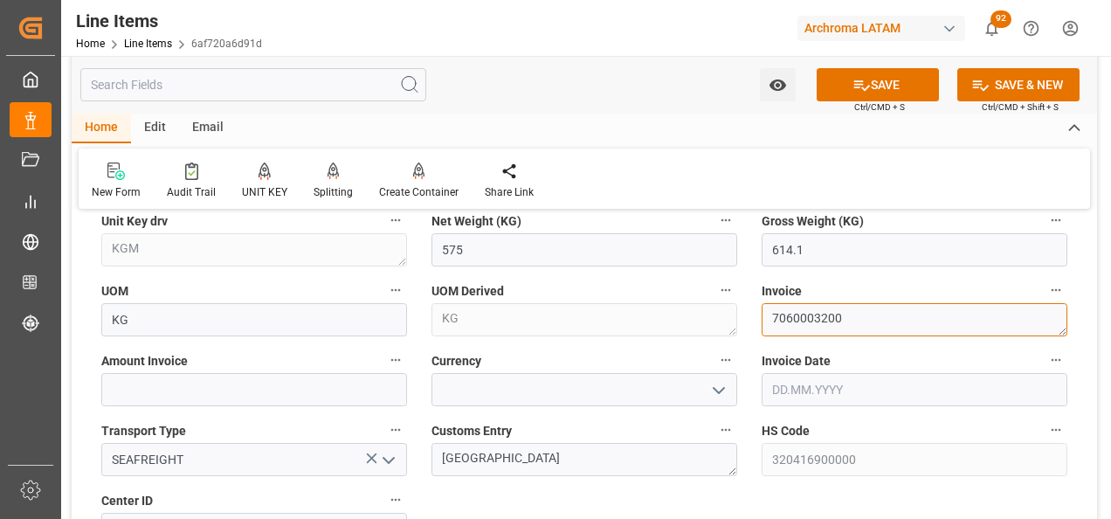
type textarea "7060003200"
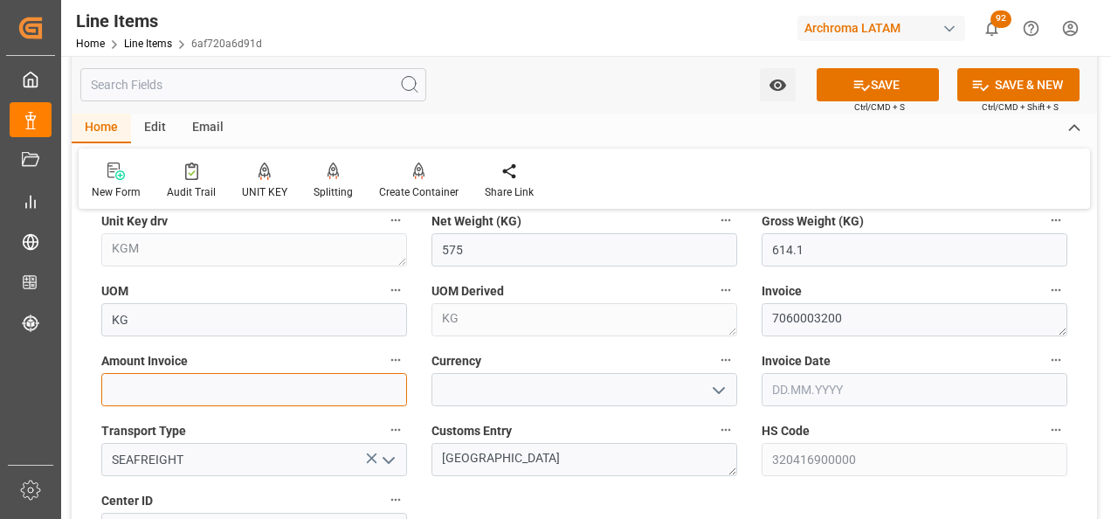
click at [330, 391] on input "text" at bounding box center [254, 389] width 306 height 33
type input "4065.25"
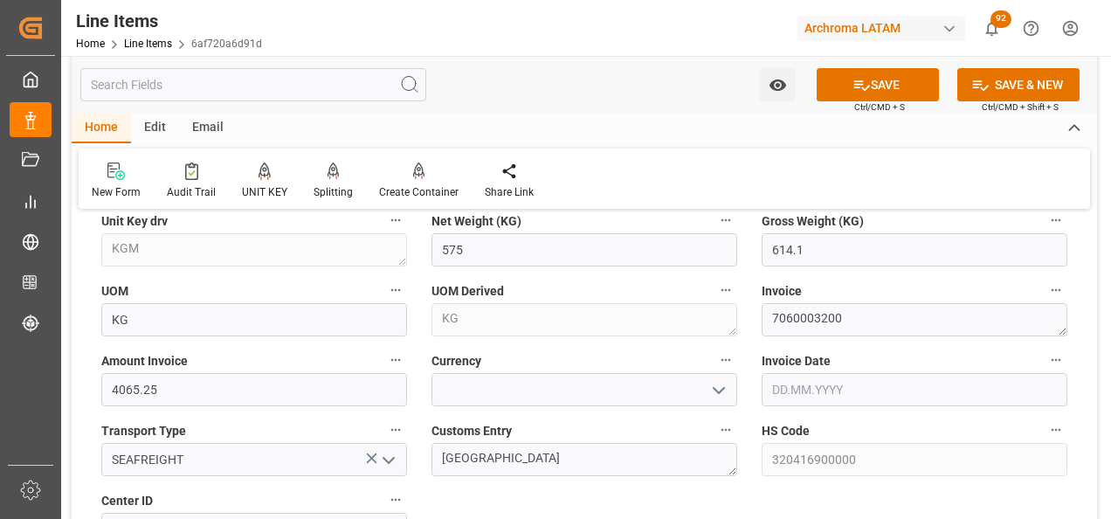
click at [716, 386] on icon "open menu" at bounding box center [718, 390] width 21 height 21
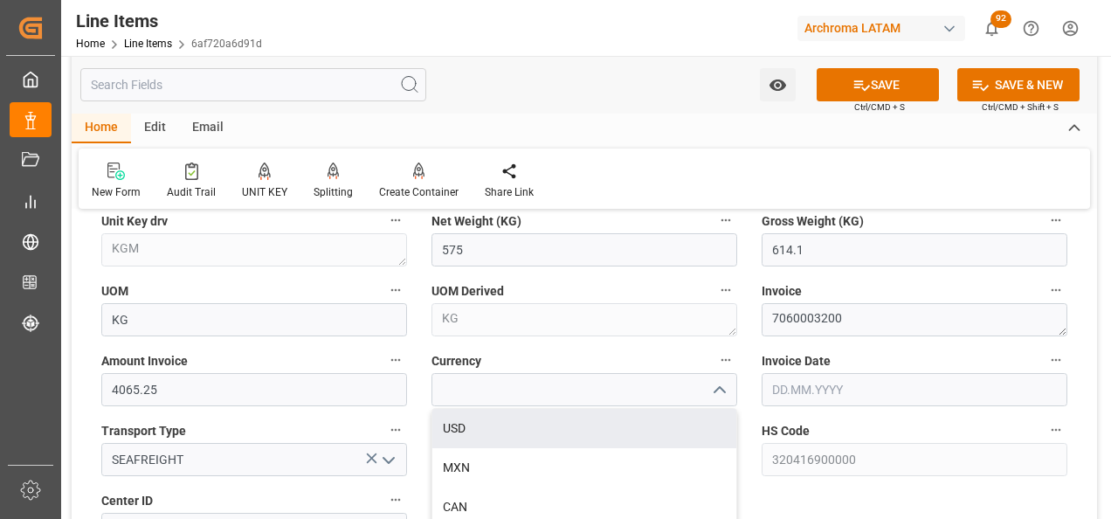
click at [651, 426] on div "USD" at bounding box center [584, 428] width 304 height 39
type input "USD"
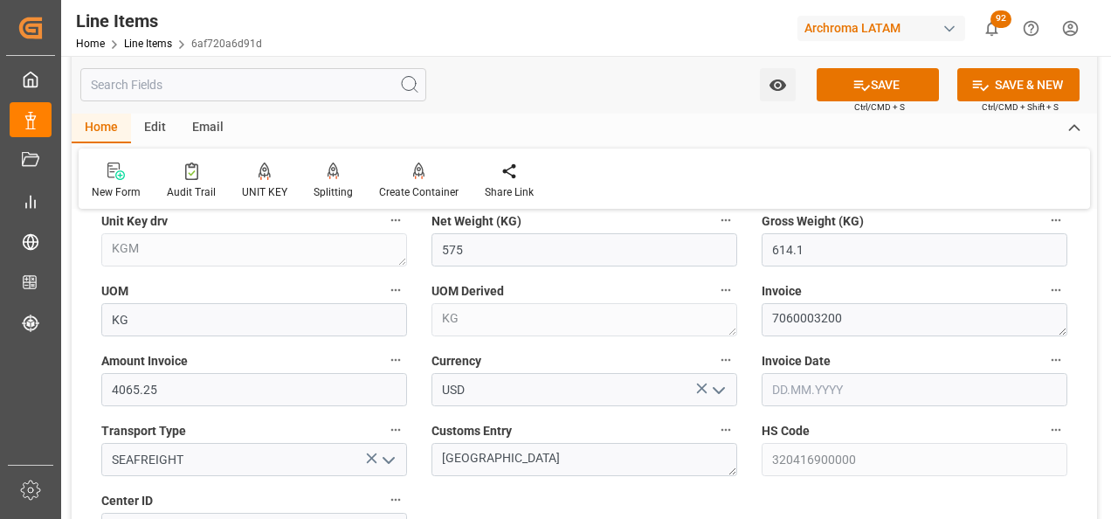
click at [856, 386] on input "text" at bounding box center [914, 389] width 306 height 33
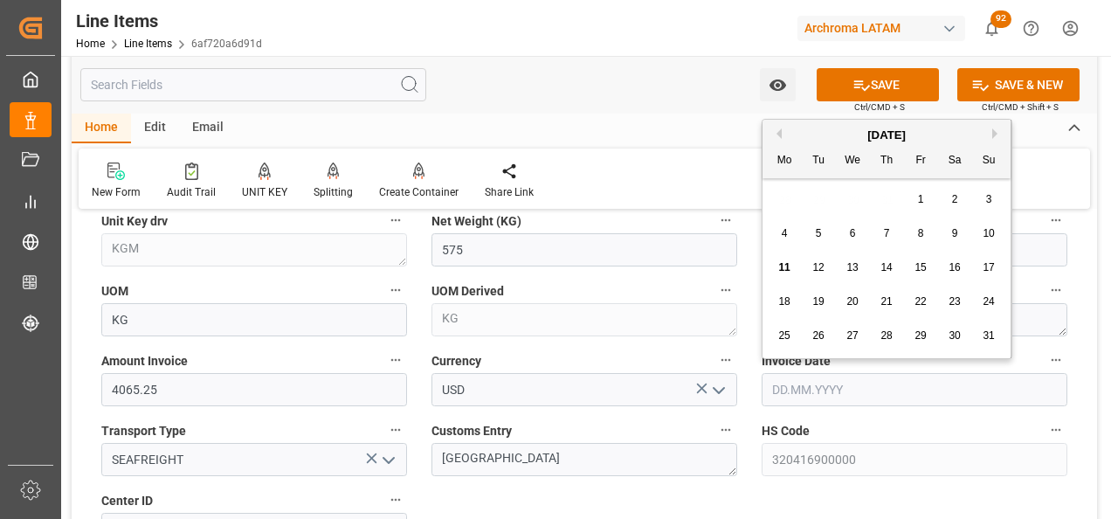
click at [787, 200] on div "28 29 30 31 1 2 3" at bounding box center [887, 200] width 238 height 34
drag, startPoint x: 787, startPoint y: 200, endPoint x: 857, endPoint y: 228, distance: 75.2
click at [856, 226] on div "6" at bounding box center [853, 234] width 22 height 21
type input "06.08.2025"
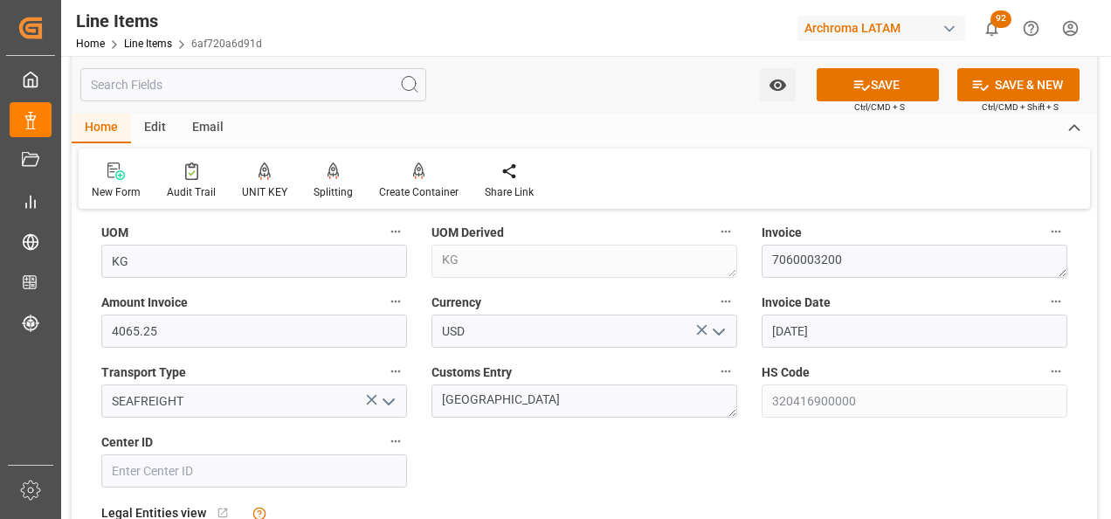
scroll to position [961, 0]
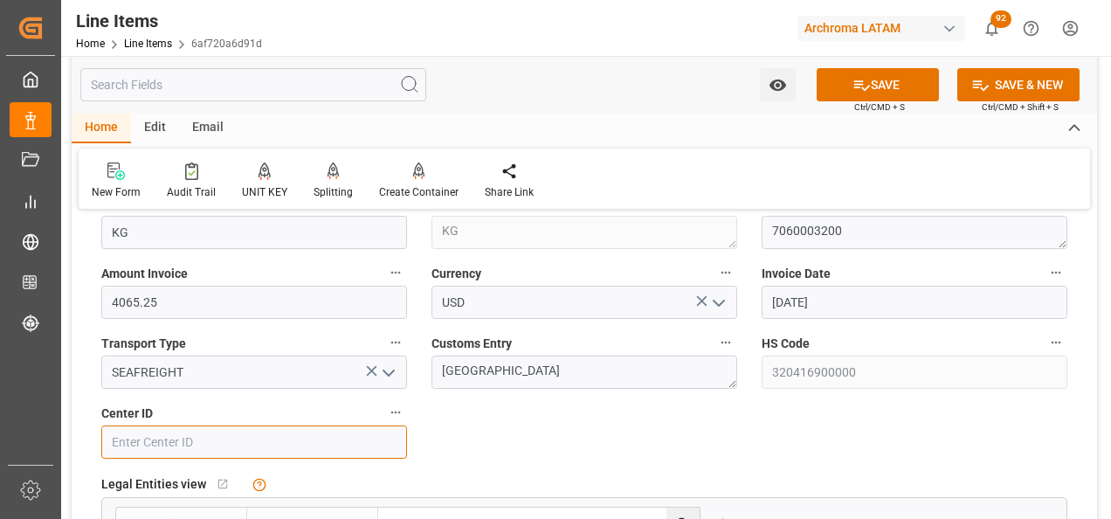
click at [304, 451] on input at bounding box center [254, 441] width 306 height 33
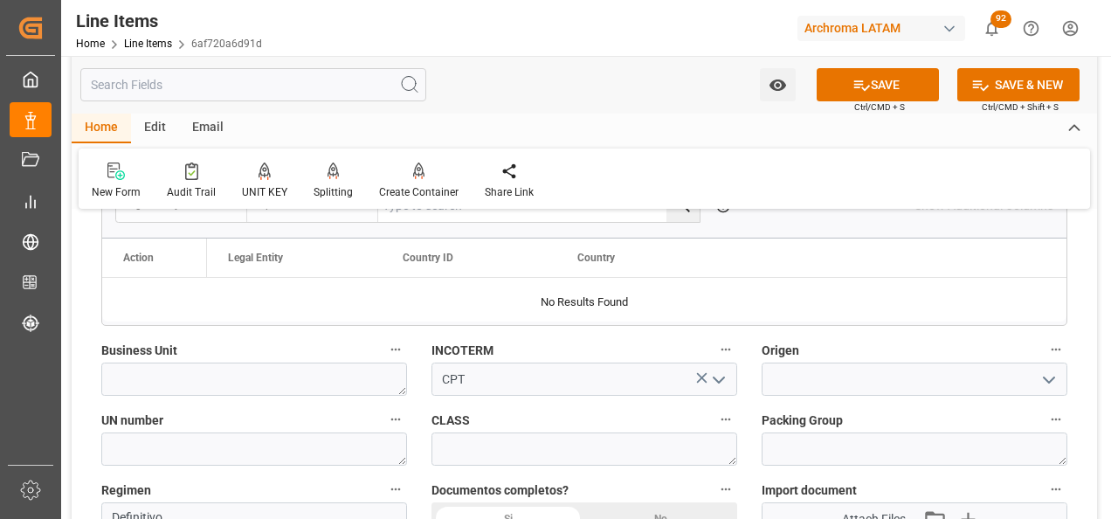
scroll to position [1310, 0]
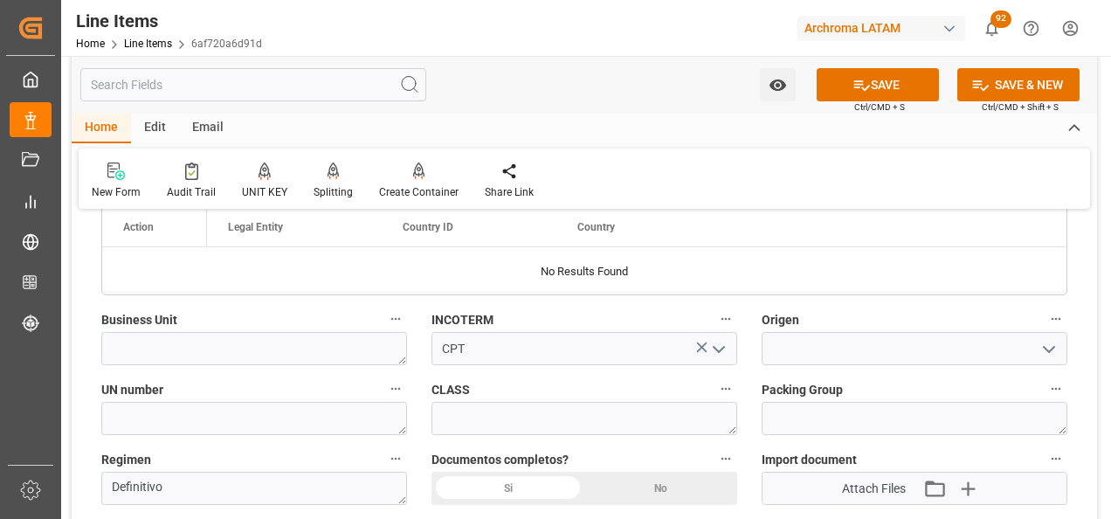
type input "2902"
click at [258, 354] on textarea at bounding box center [254, 348] width 306 height 33
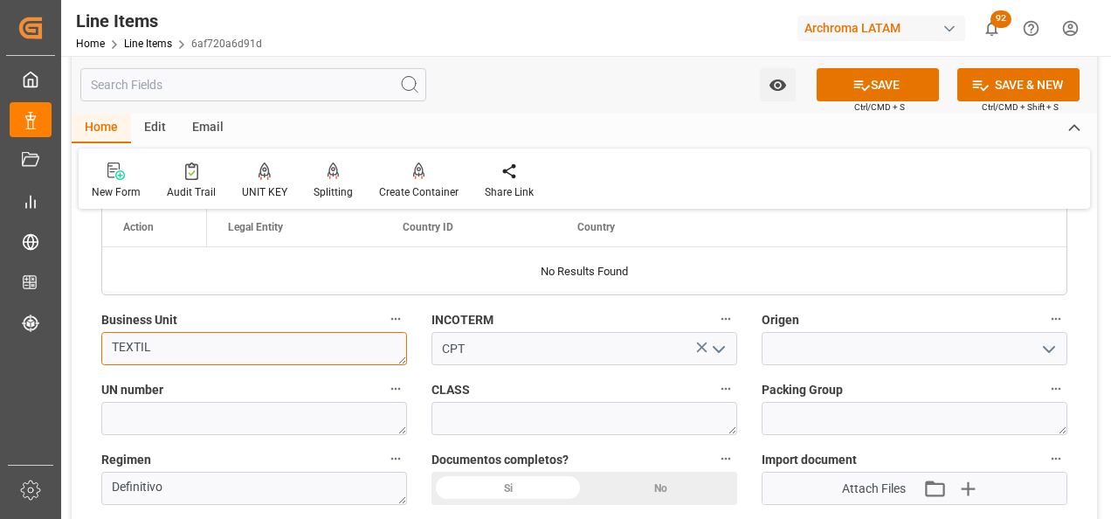
type textarea "TEXTIL"
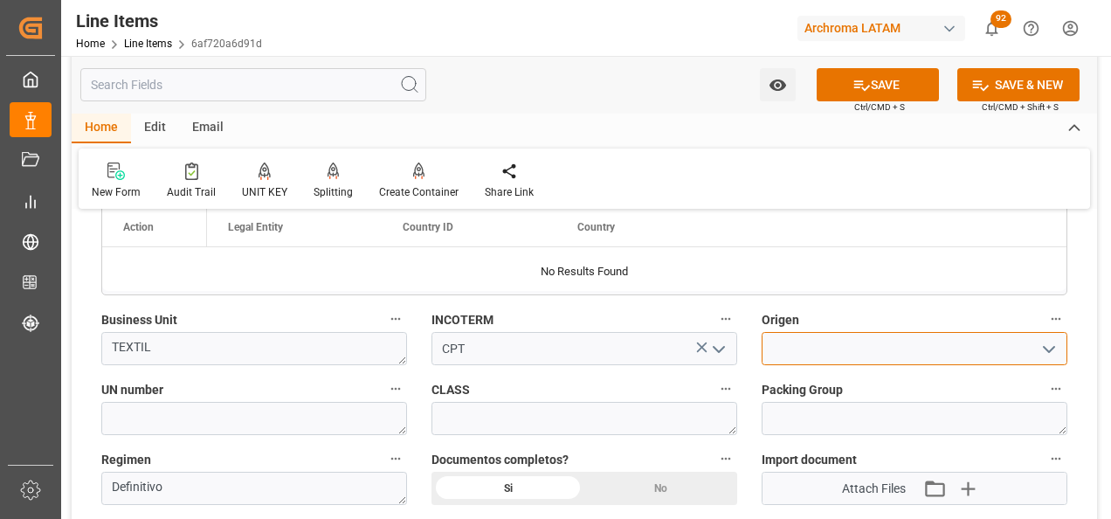
click at [802, 349] on input at bounding box center [914, 348] width 306 height 33
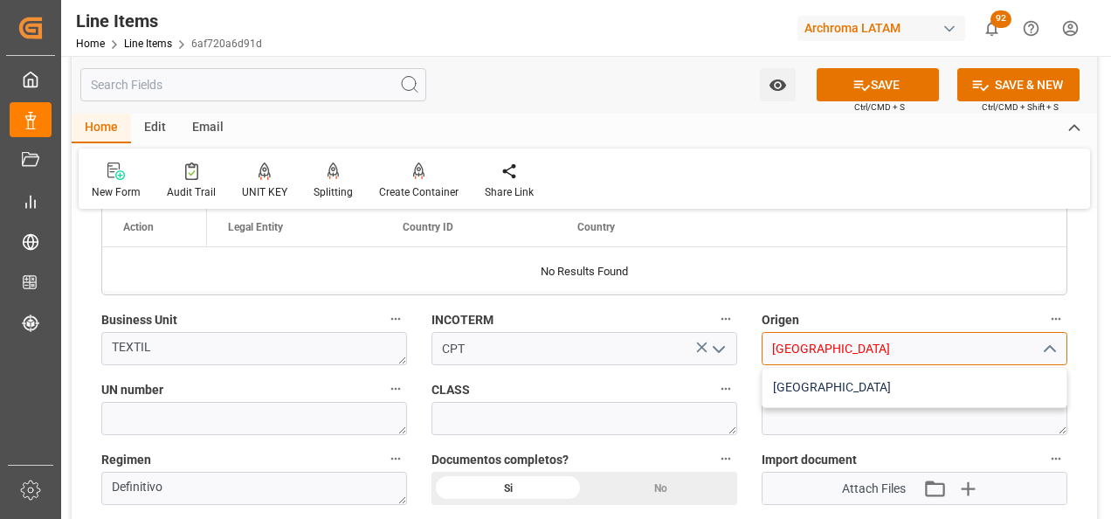
click at [905, 400] on div "INDIA" at bounding box center [914, 387] width 304 height 39
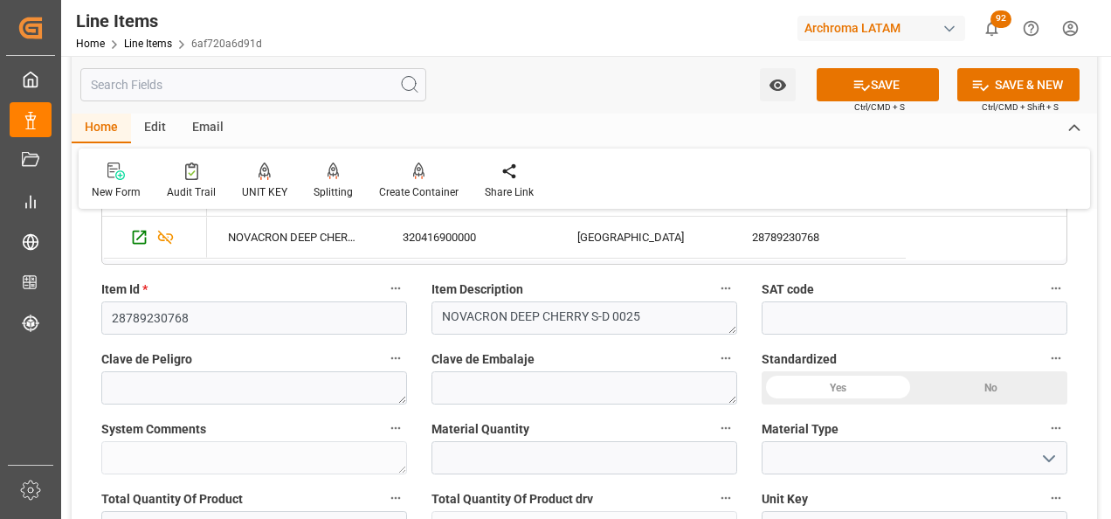
scroll to position [524, 0]
type input "INDIA"
click at [1049, 457] on icon "open menu" at bounding box center [1048, 460] width 21 height 21
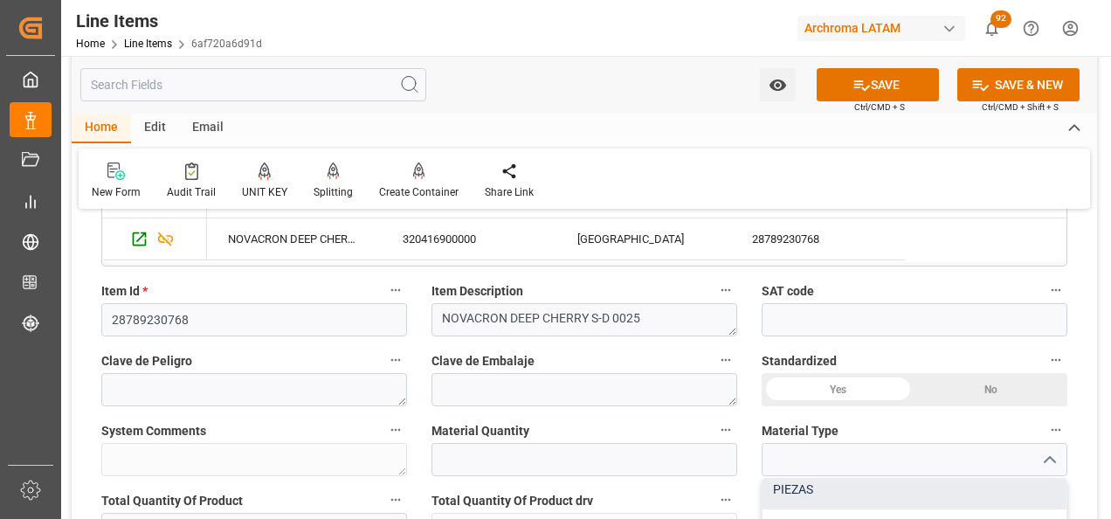
click at [881, 489] on div "PIEZAS" at bounding box center [914, 489] width 304 height 39
type input "PIEZAS"
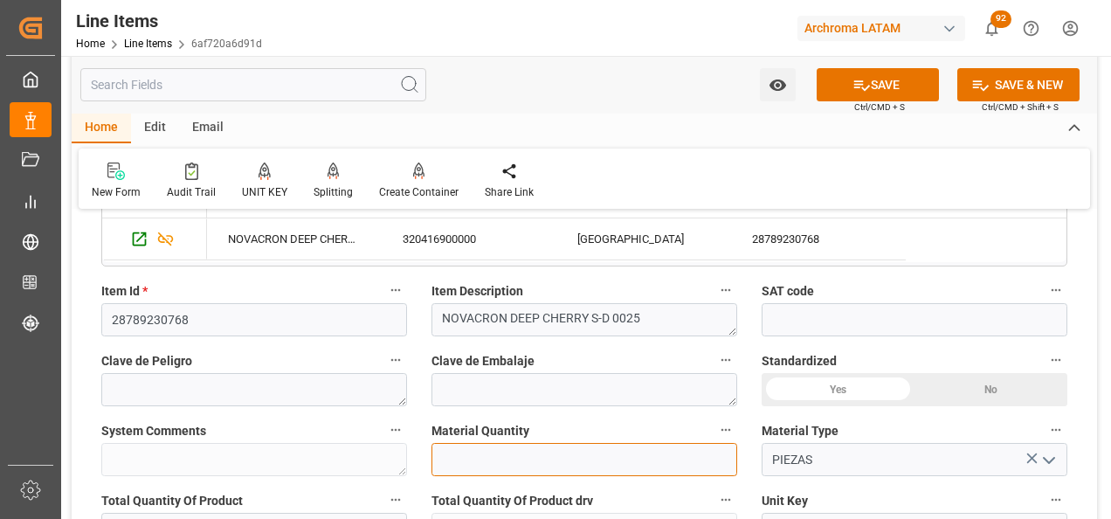
click at [593, 460] on input "text" at bounding box center [584, 459] width 306 height 33
type input "23"
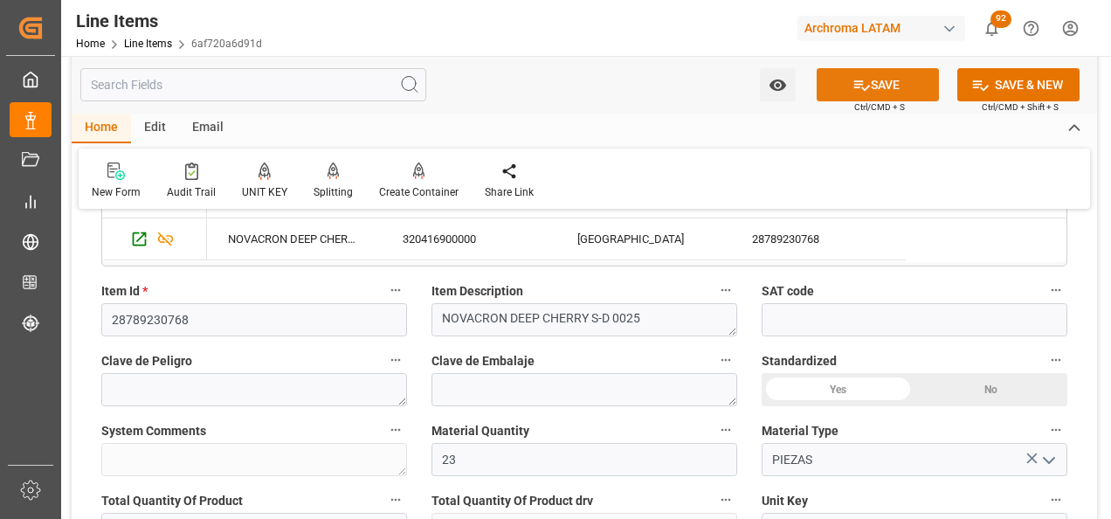
click at [874, 84] on button "SAVE" at bounding box center [878, 84] width 122 height 33
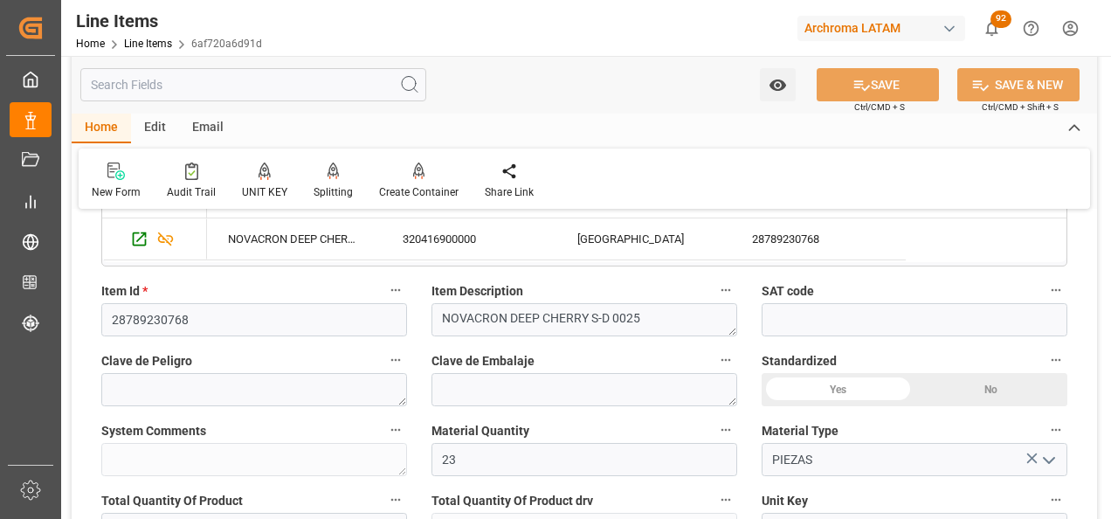
type textarea "23 PIEZAS"
type input "11.08.2025 17:34"
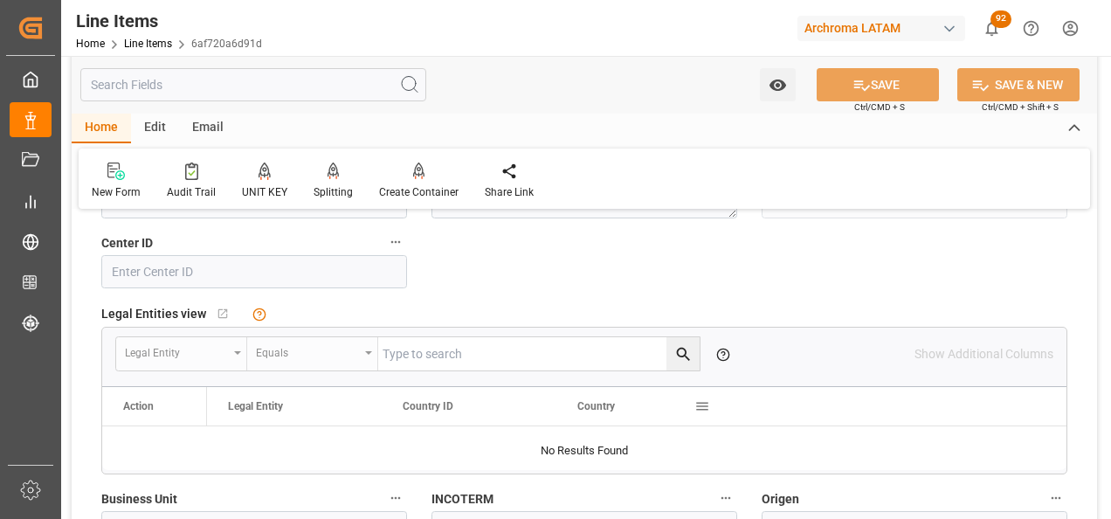
scroll to position [1048, 0]
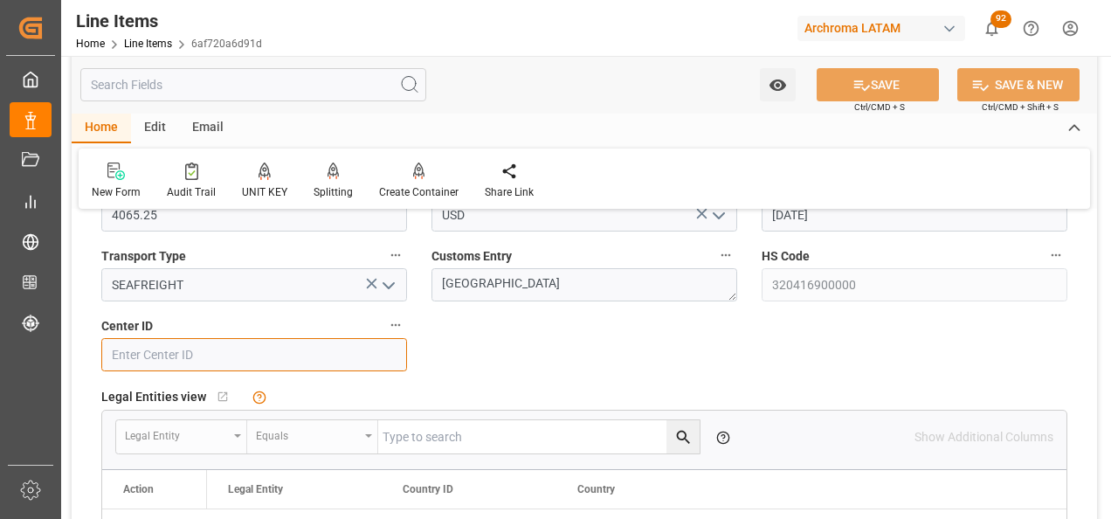
click at [224, 366] on input at bounding box center [254, 354] width 306 height 33
type input "0"
type input "2902"
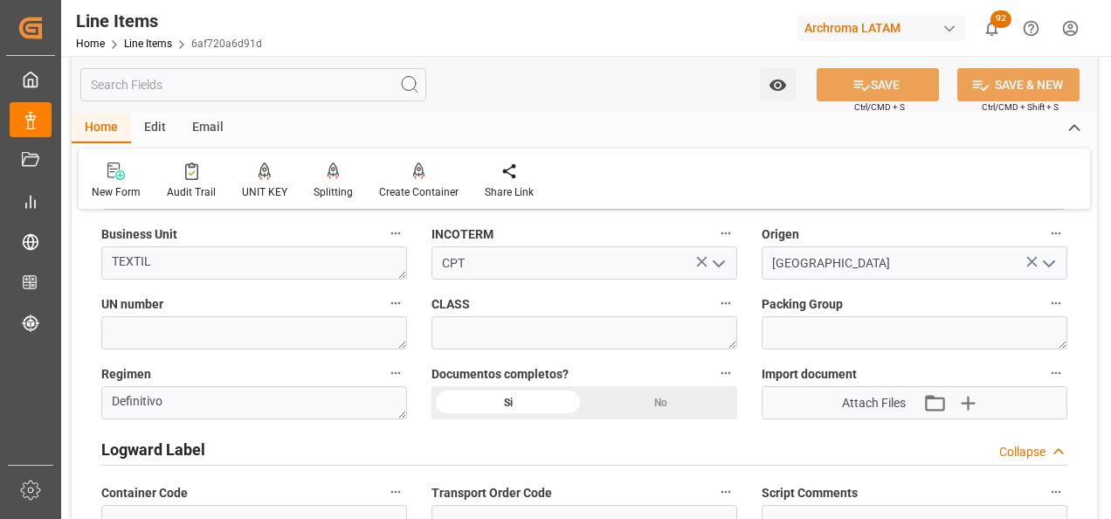
scroll to position [1397, 0]
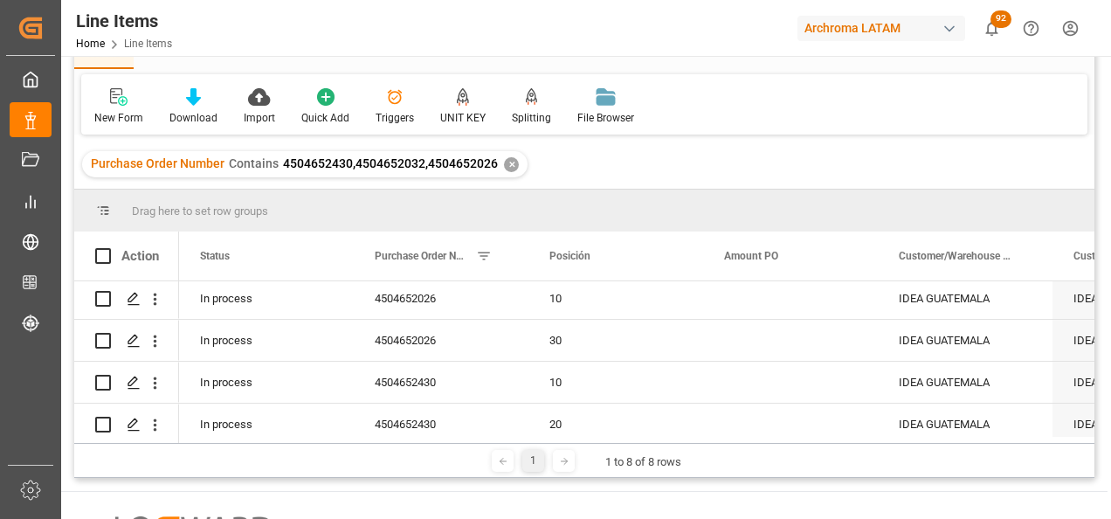
scroll to position [0, 1074]
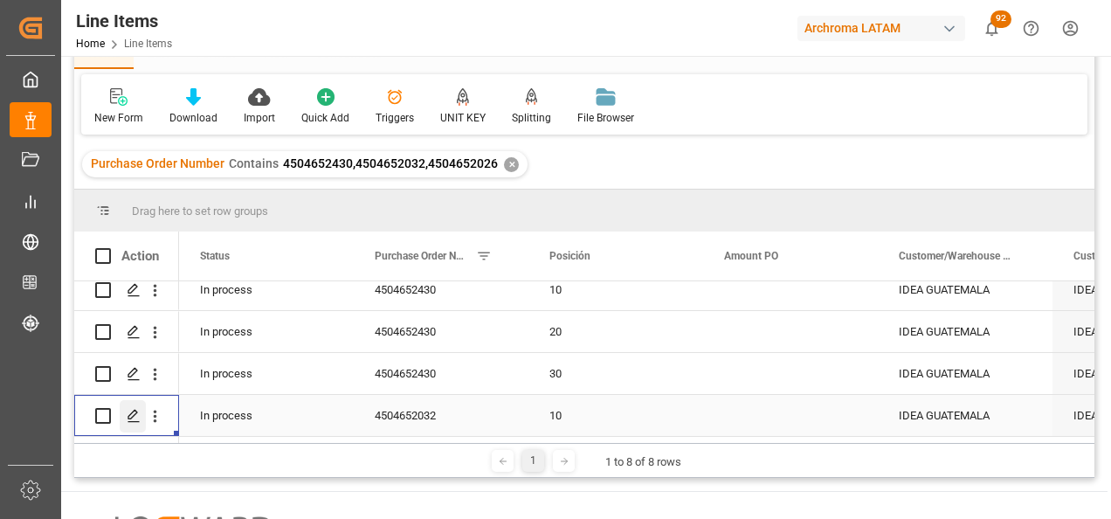
click at [133, 410] on icon "Press SPACE to select this row." at bounding box center [134, 416] width 14 height 14
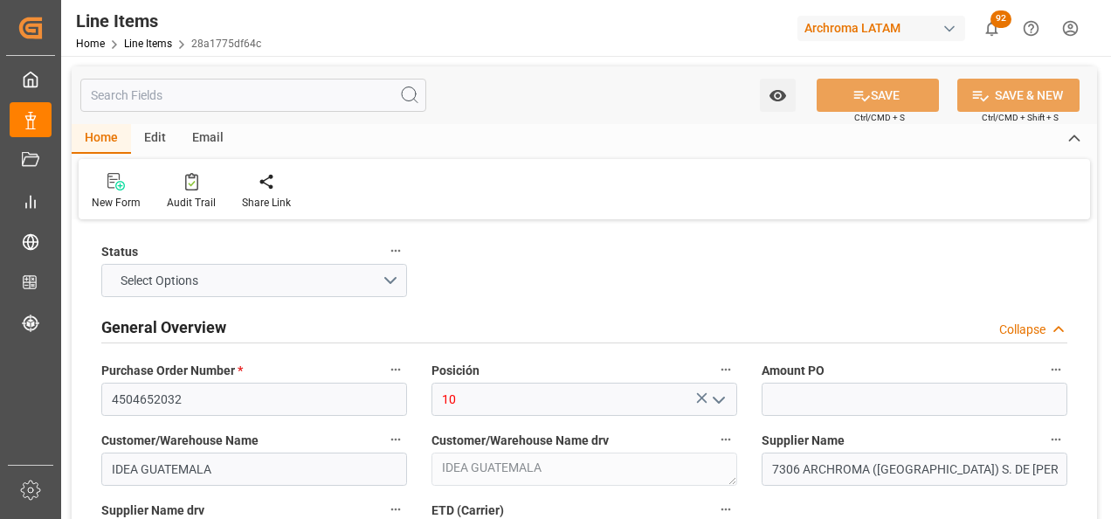
type input "300"
type input "320411900000"
type input "11.08.2025 17:23"
type input "11.08.2025 17:20"
type input "05.08.2025"
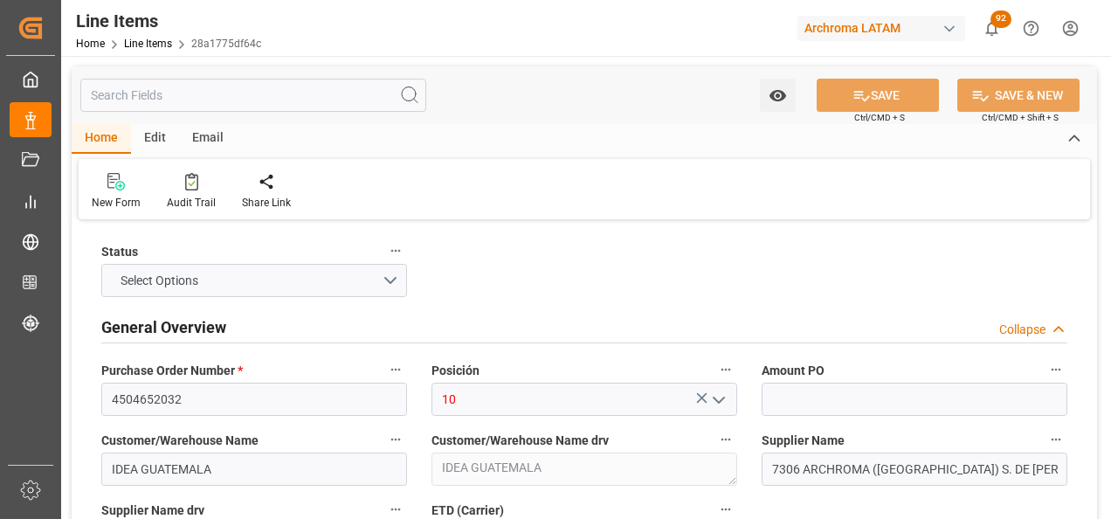
type input "18.08.2025"
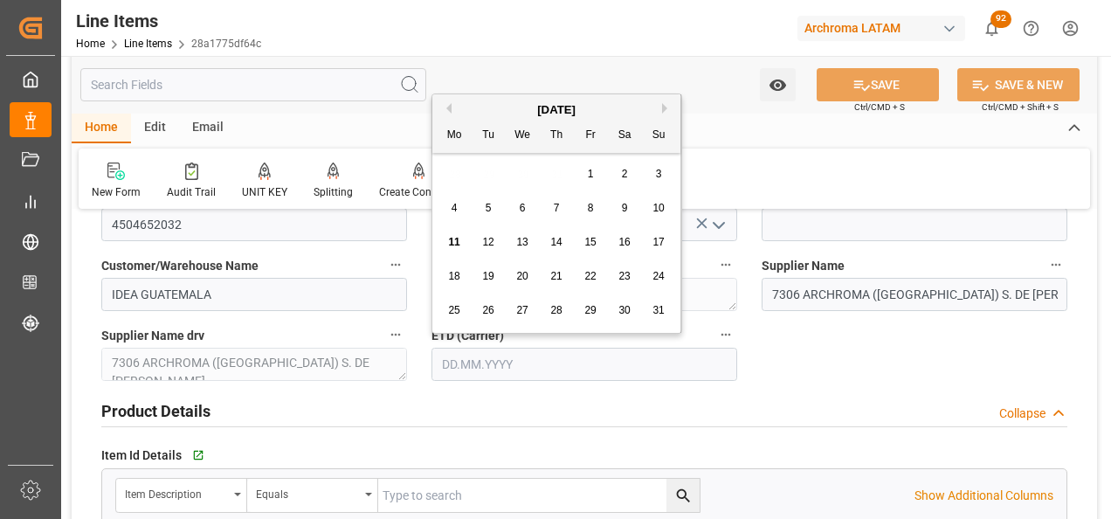
click at [478, 369] on input "text" at bounding box center [584, 364] width 306 height 33
click at [441, 175] on div "28 29 30 31 1 2 3" at bounding box center [557, 174] width 238 height 34
click at [455, 272] on span "18" at bounding box center [453, 276] width 11 height 12
type input "18.08.2025"
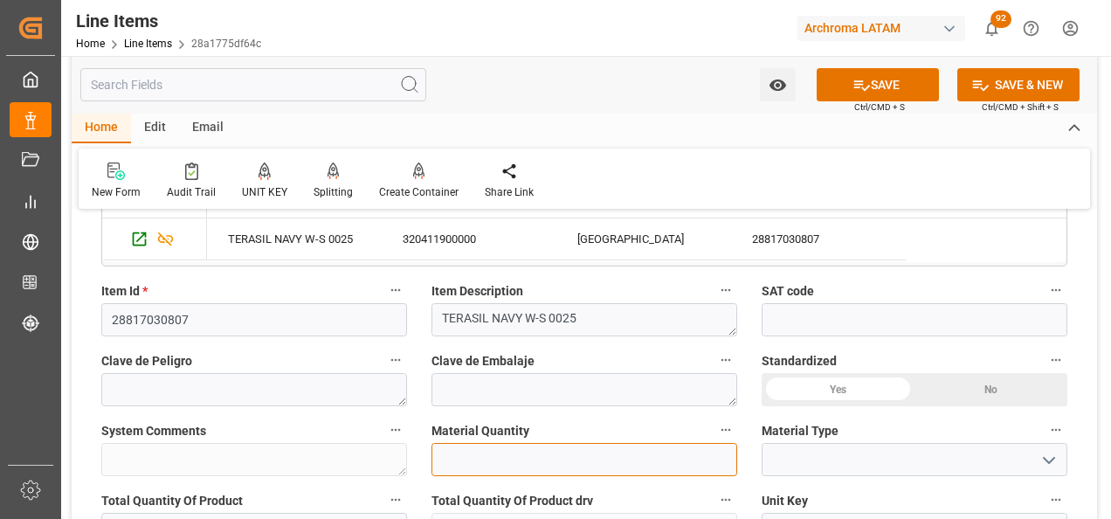
click at [527, 452] on input "text" at bounding box center [584, 459] width 306 height 33
type input "12"
click at [1043, 451] on icon "open menu" at bounding box center [1048, 460] width 21 height 21
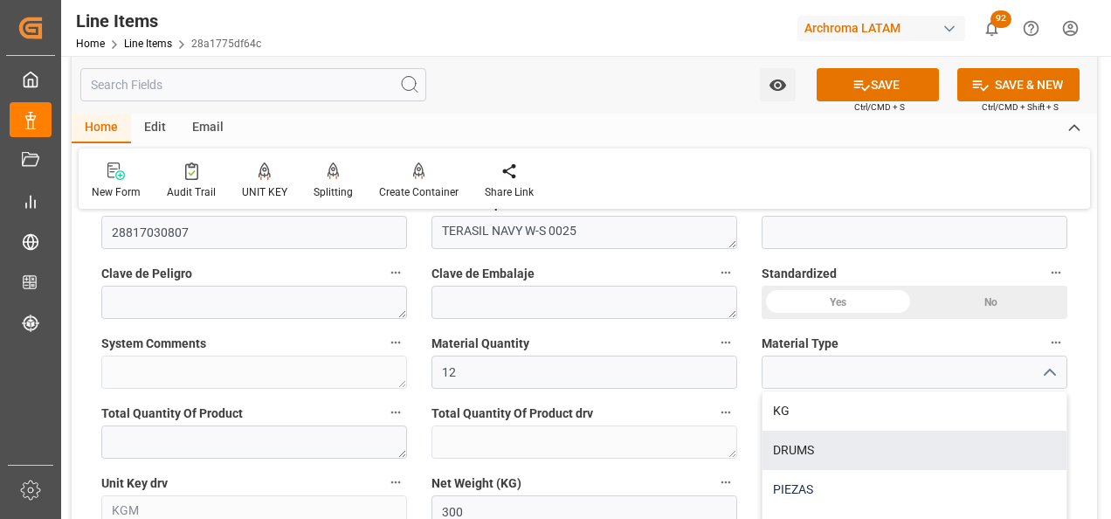
click at [968, 486] on div "PIEZAS" at bounding box center [914, 489] width 304 height 39
type input "PIEZAS"
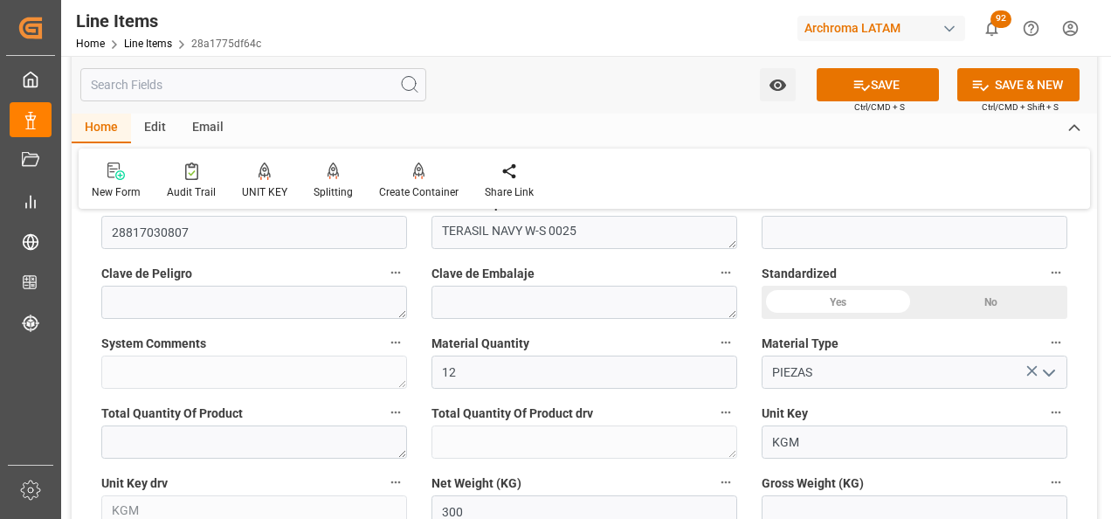
scroll to position [699, 0]
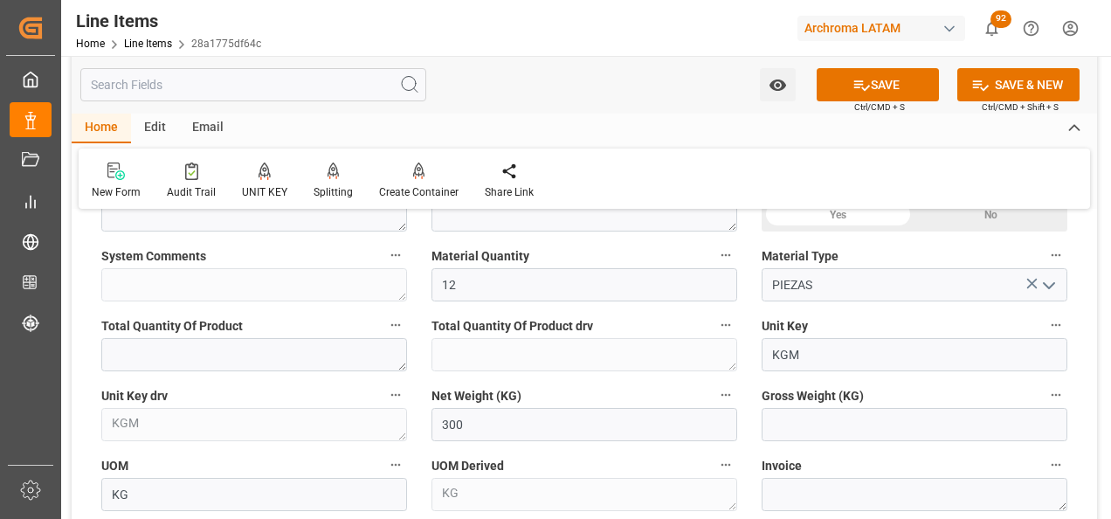
click at [865, 448] on div "Invoice" at bounding box center [914, 482] width 330 height 70
click at [865, 424] on input "text" at bounding box center [914, 424] width 306 height 33
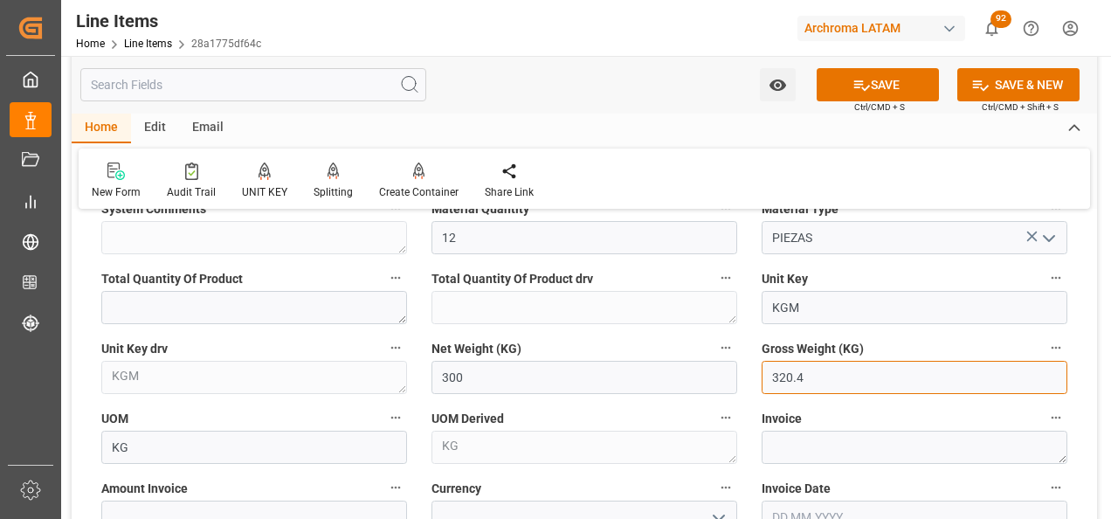
scroll to position [786, 0]
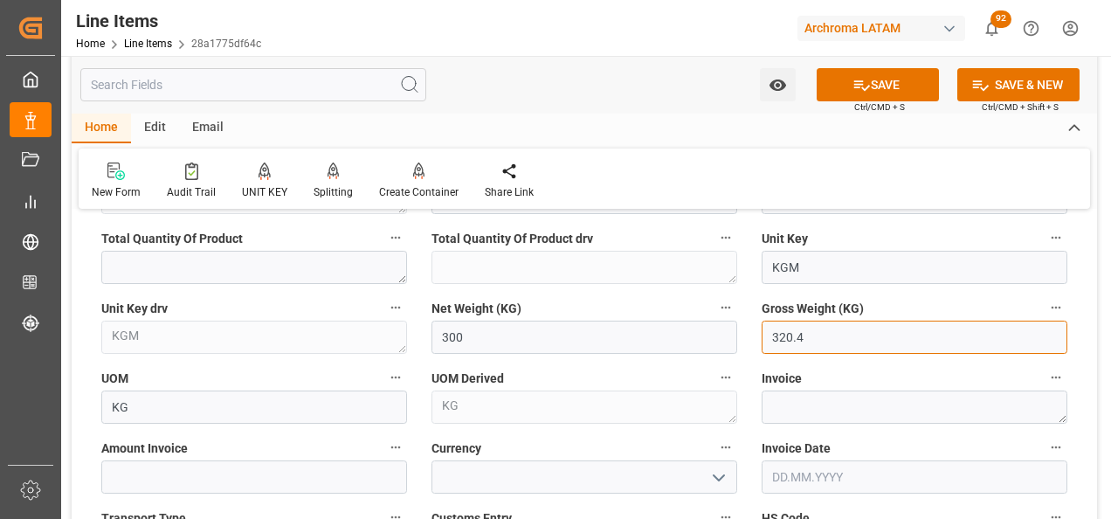
type input "320.4"
click at [883, 384] on label "Invoice" at bounding box center [914, 378] width 306 height 24
click at [1044, 384] on button "Invoice" at bounding box center [1055, 377] width 23 height 23
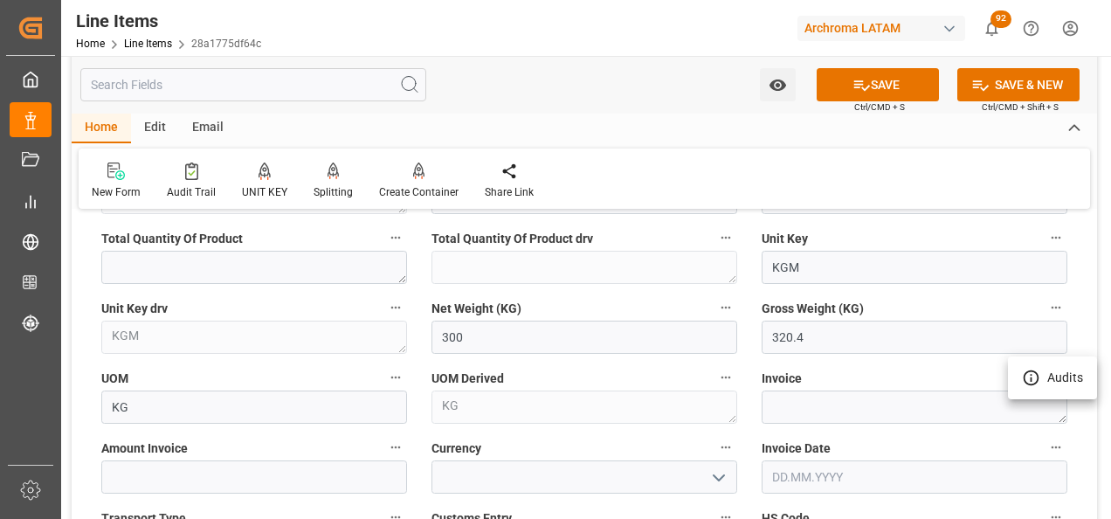
click at [874, 413] on div at bounding box center [555, 259] width 1111 height 519
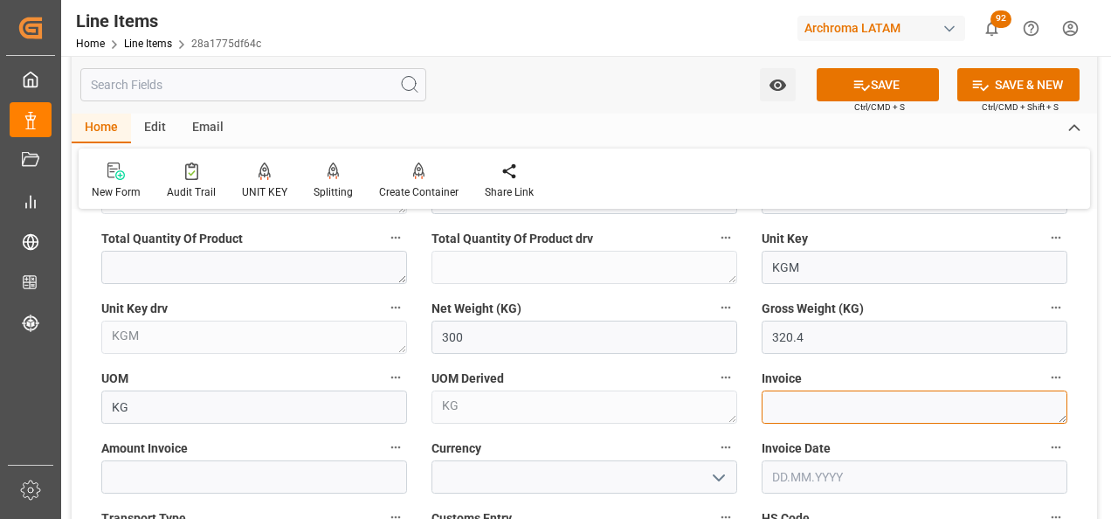
click at [839, 410] on textarea at bounding box center [914, 406] width 306 height 33
click at [881, 418] on textarea at bounding box center [914, 406] width 306 height 33
paste textarea "7060003200"
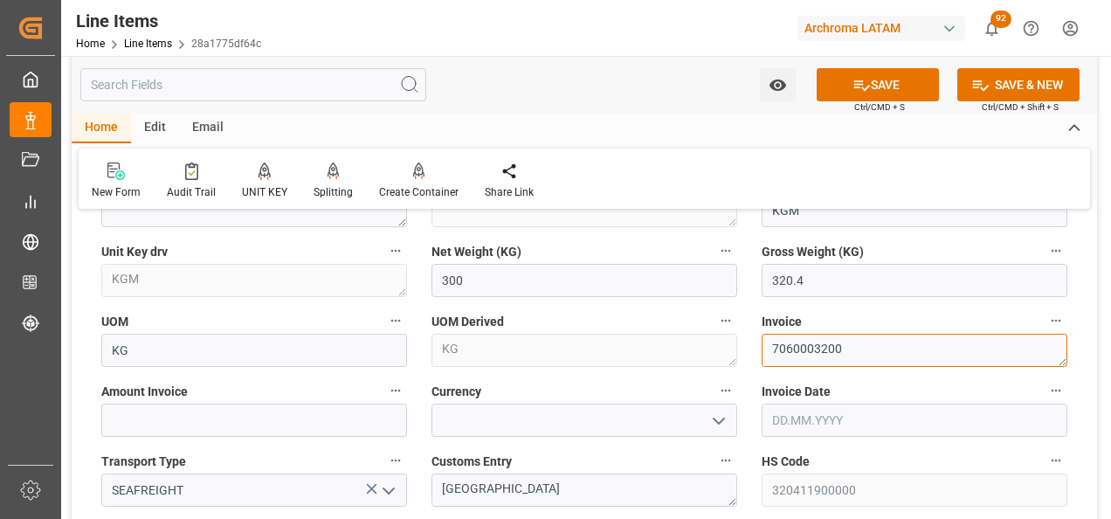
scroll to position [873, 0]
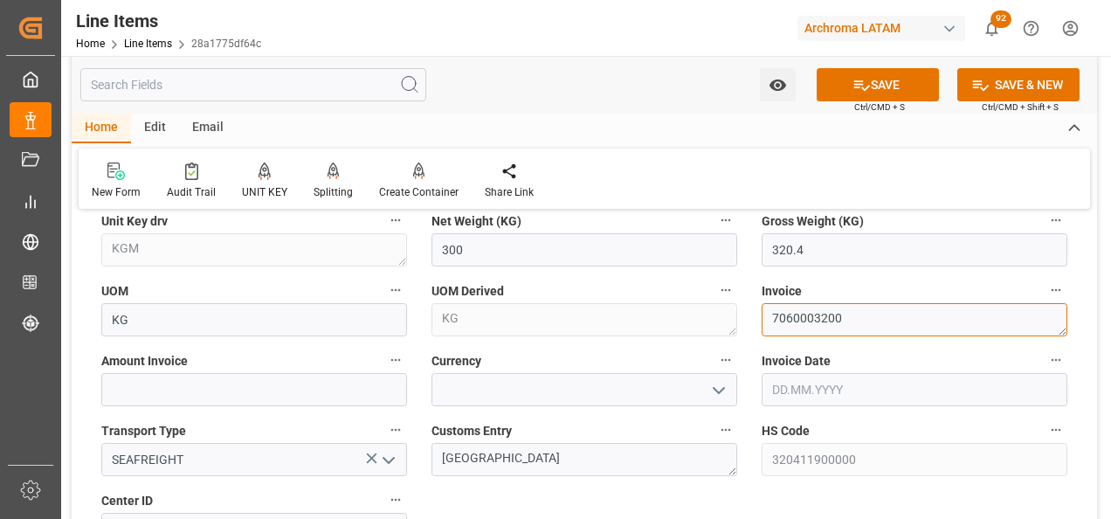
type textarea "7060003200"
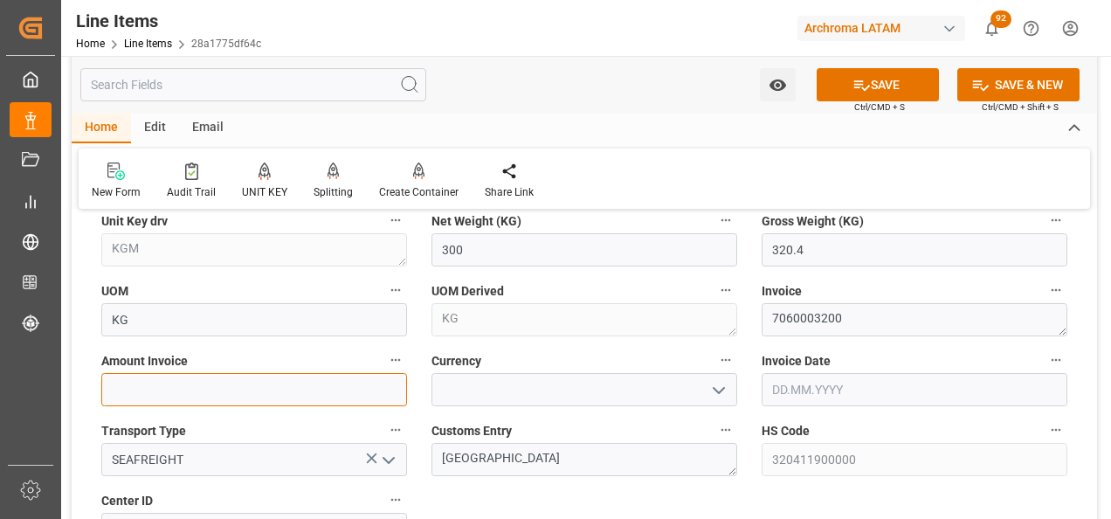
drag, startPoint x: 259, startPoint y: 382, endPoint x: 240, endPoint y: 380, distance: 19.3
click at [259, 381] on input "text" at bounding box center [254, 389] width 306 height 33
type input "4758"
click at [716, 389] on icon "open menu" at bounding box center [718, 390] width 21 height 21
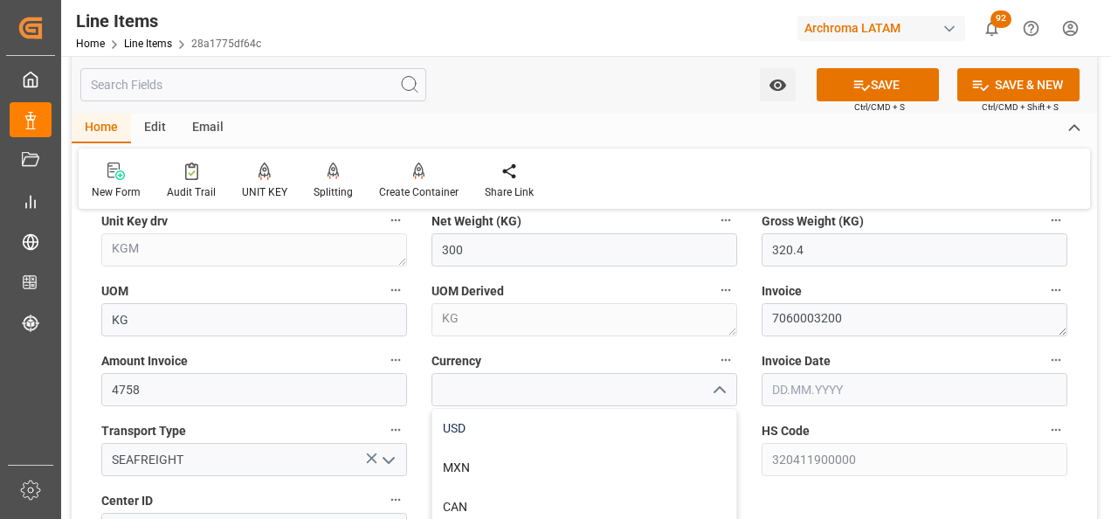
click at [639, 424] on div "USD" at bounding box center [584, 428] width 304 height 39
type input "USD"
click at [819, 396] on input "text" at bounding box center [914, 389] width 306 height 33
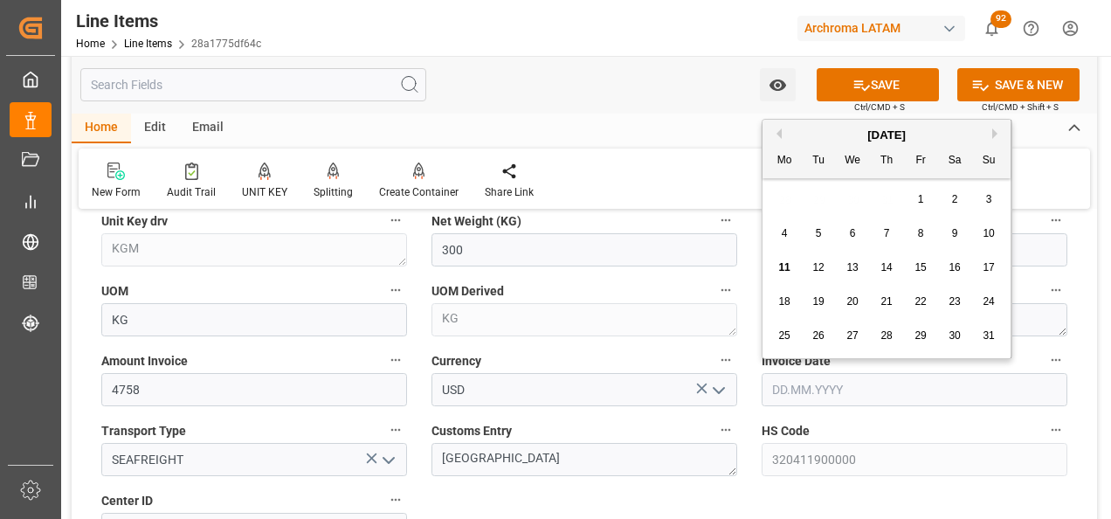
click at [782, 209] on div "28 29 30 31 1 2 3" at bounding box center [887, 200] width 238 height 34
click at [851, 231] on span "6" at bounding box center [853, 233] width 6 height 12
type input "06.08.2025"
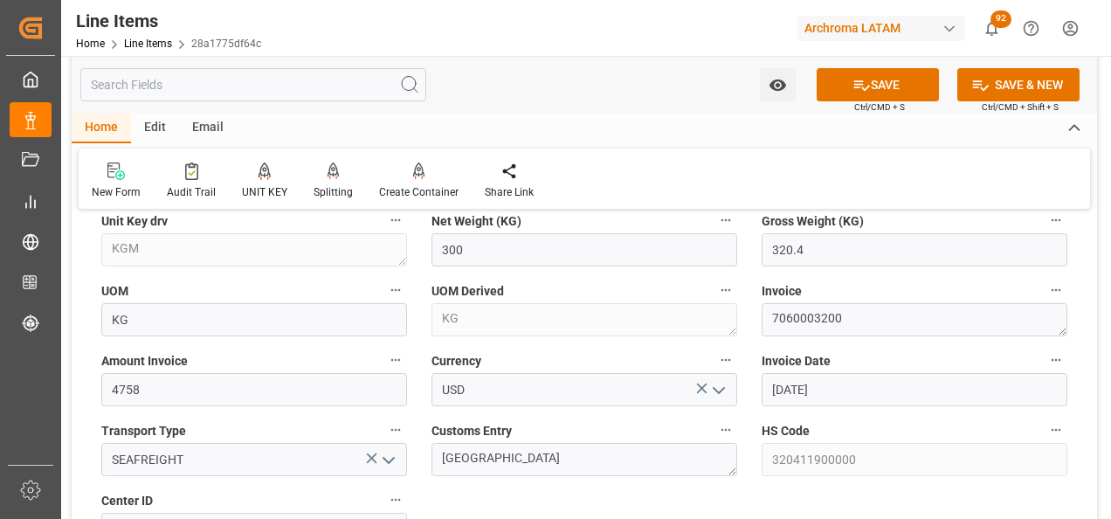
scroll to position [961, 0]
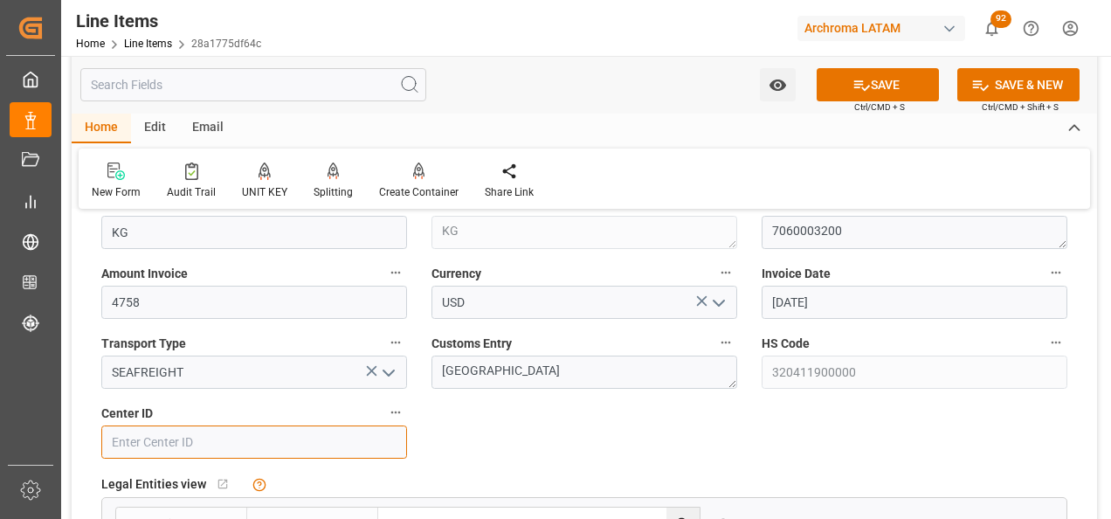
click at [368, 437] on input at bounding box center [254, 441] width 306 height 33
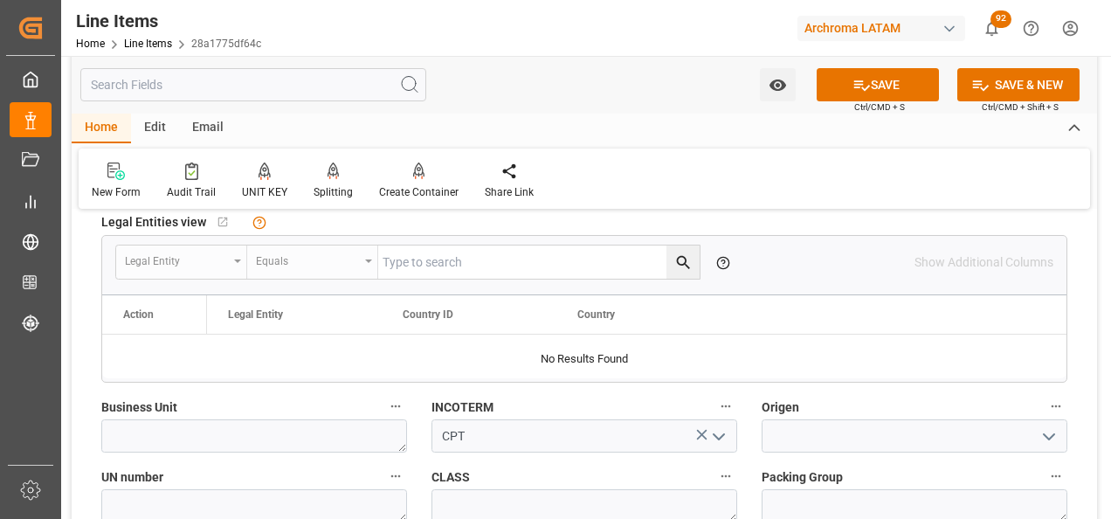
scroll to position [1310, 0]
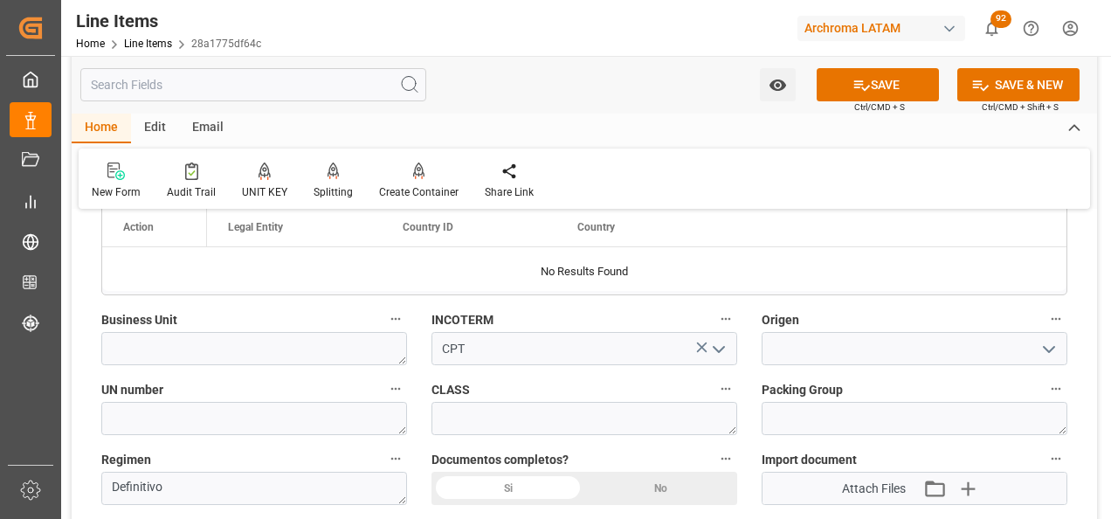
type input "2902"
click at [259, 348] on textarea at bounding box center [254, 348] width 306 height 33
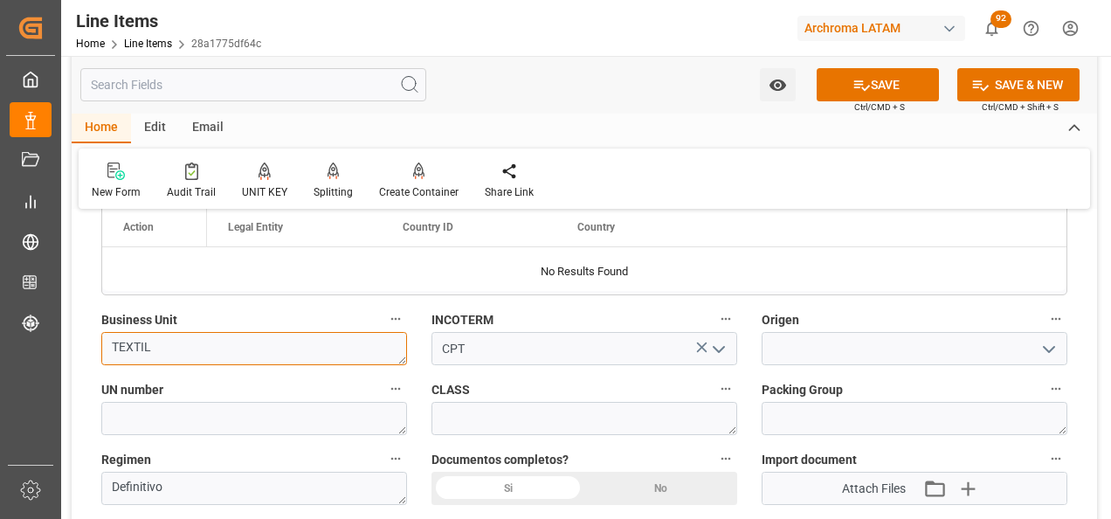
type textarea "TEXTIL"
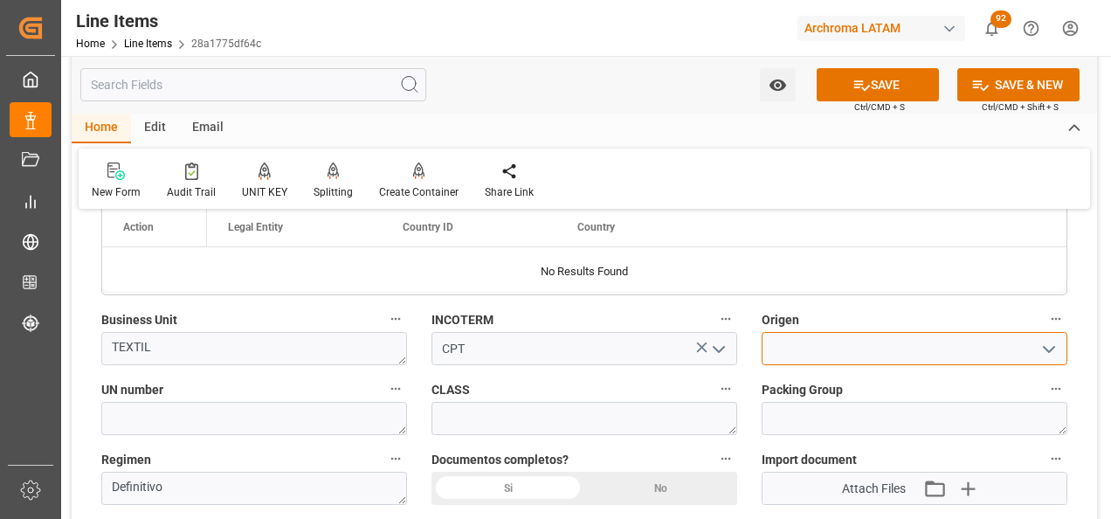
click at [911, 353] on input at bounding box center [914, 348] width 306 height 33
type input "CHNA"
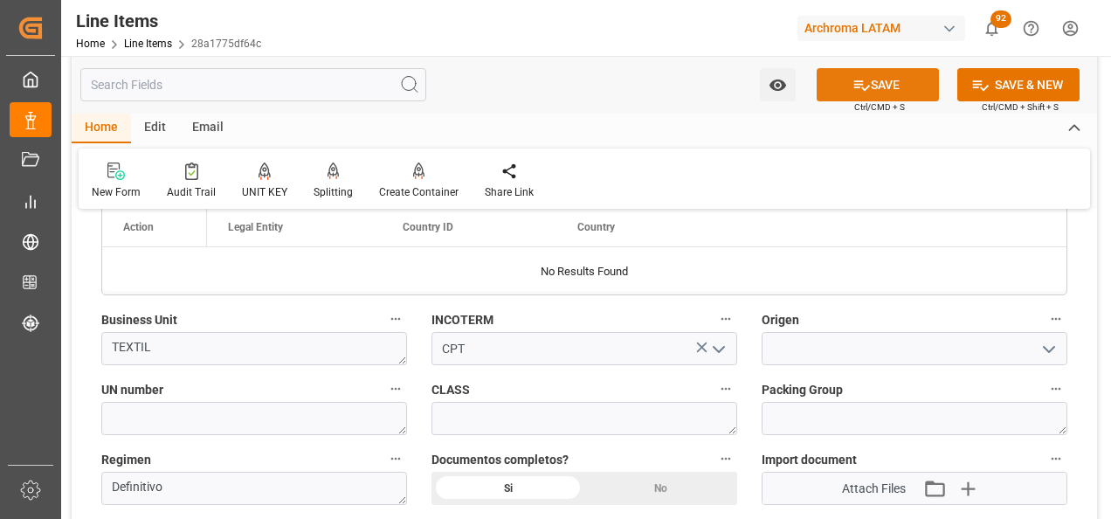
click at [873, 79] on button "SAVE" at bounding box center [878, 84] width 122 height 33
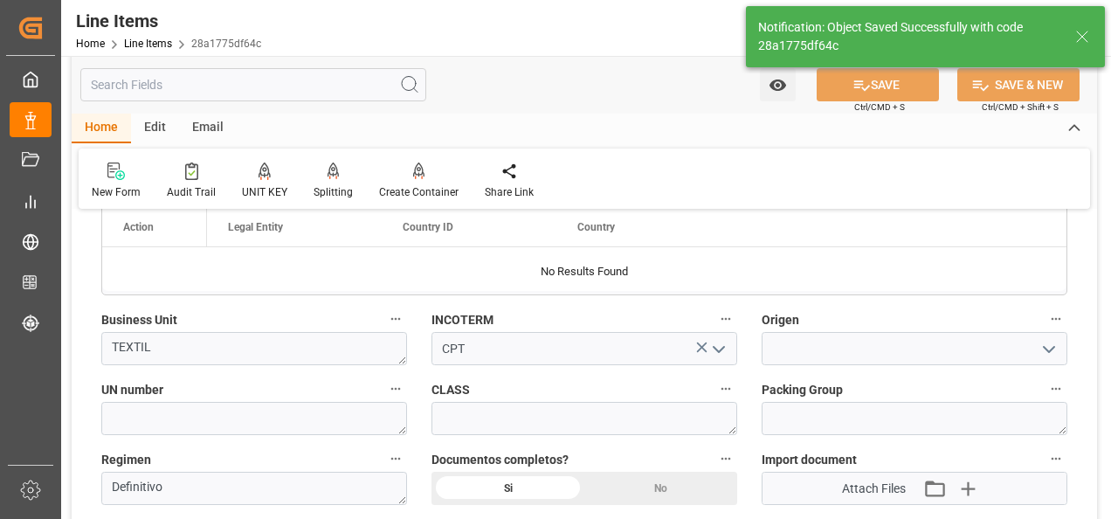
type textarea "12 PIEZAS"
type input "11.08.2025 18:12"
click at [879, 342] on input at bounding box center [914, 348] width 306 height 33
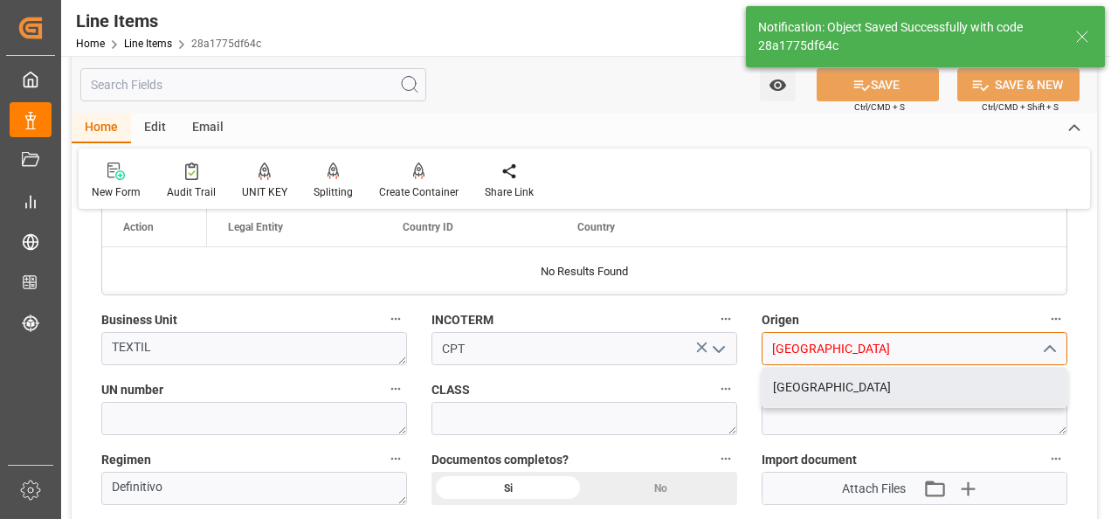
click at [873, 393] on div "CHINA" at bounding box center [914, 387] width 304 height 39
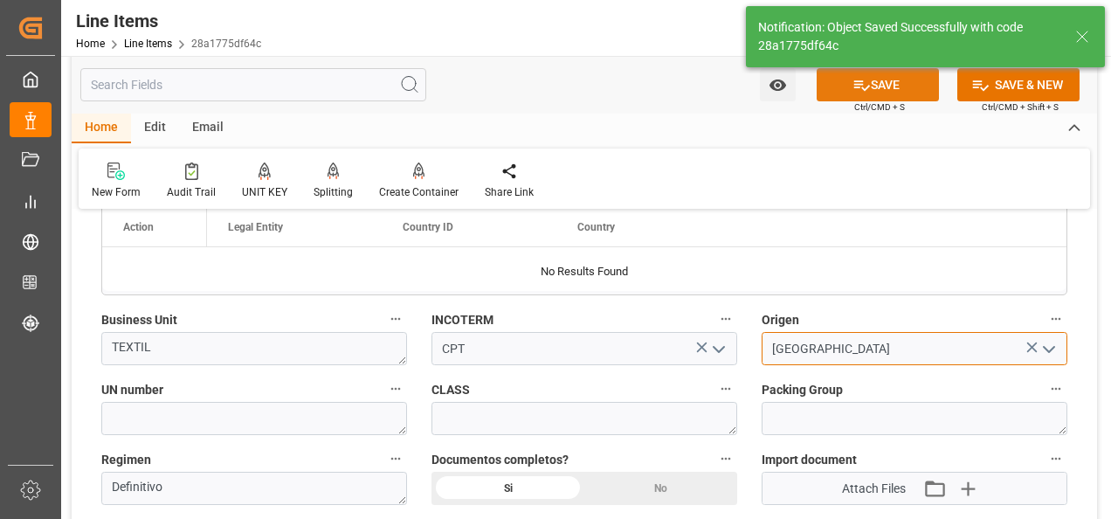
type input "CHINA"
click at [879, 79] on button "SAVE" at bounding box center [878, 84] width 122 height 33
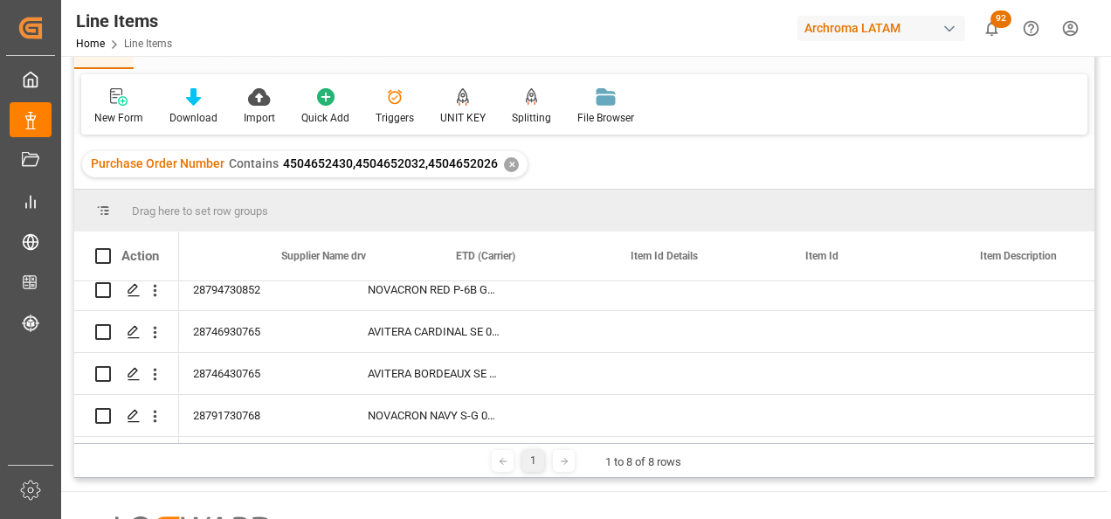
scroll to position [0, 1822]
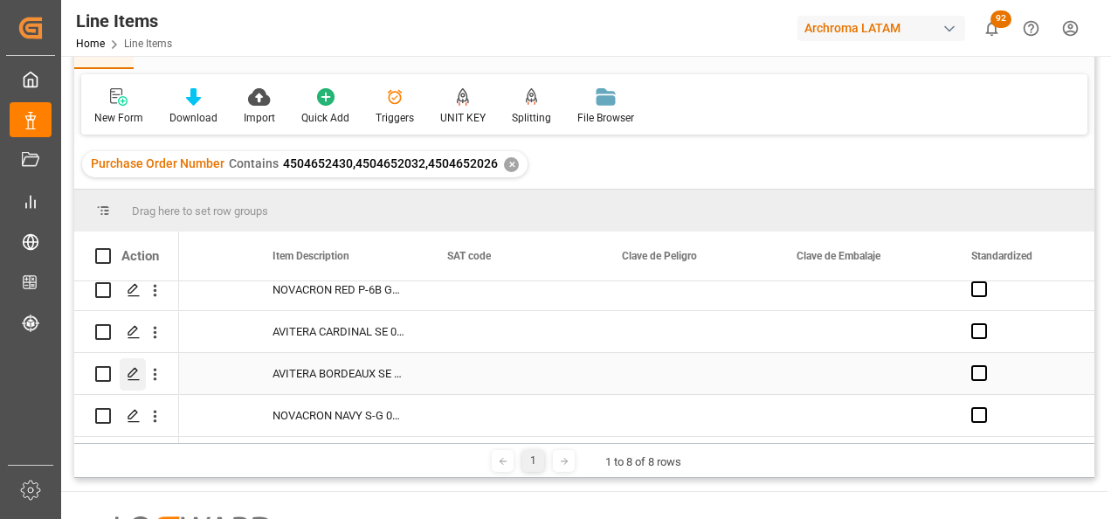
click at [131, 367] on icon "Press SPACE to select this row." at bounding box center [134, 374] width 14 height 14
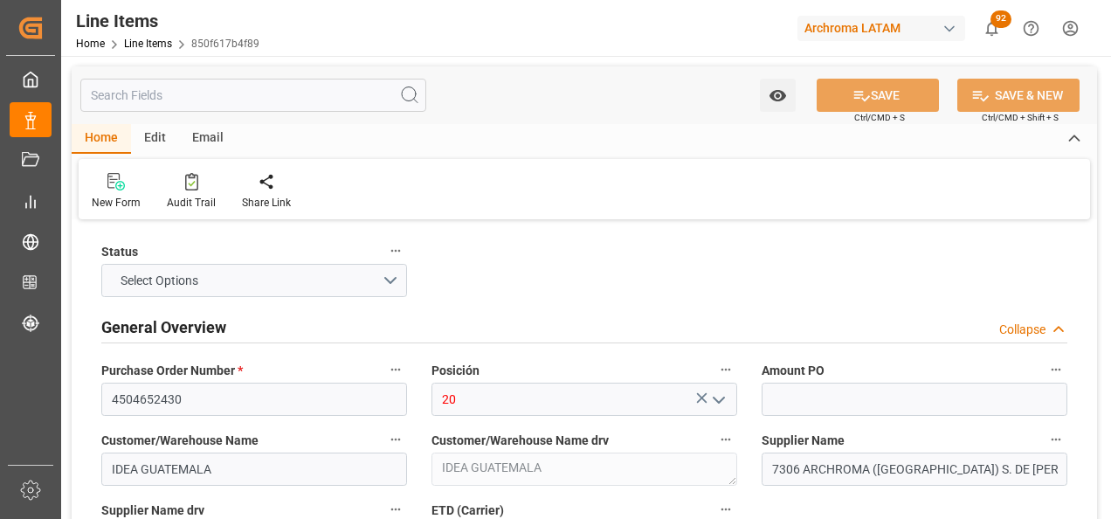
type input "600"
type input "320416900000"
type input "11.08.2025 17:24"
type input "11.08.2025 17:20"
type input "06.08.2025"
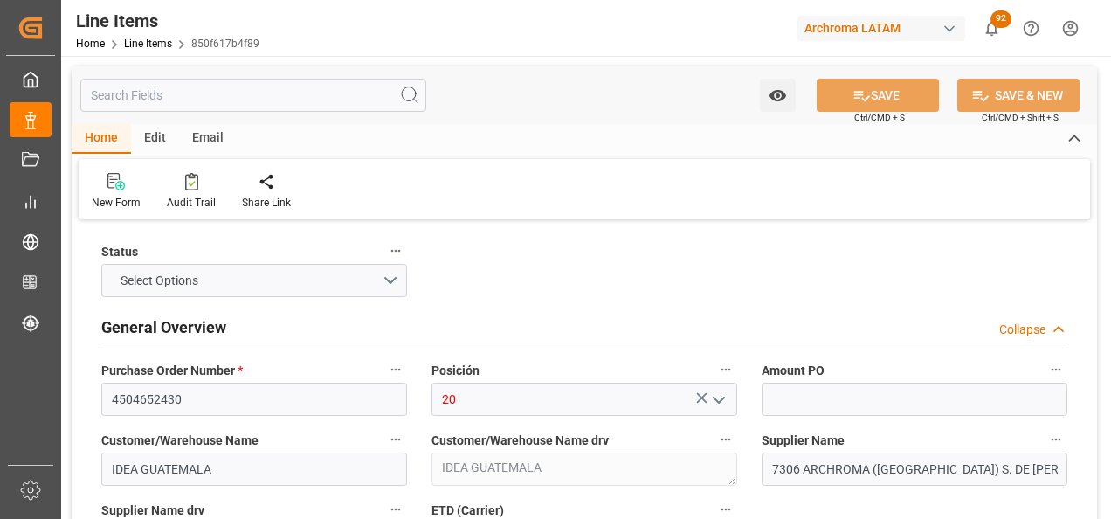
type input "18.08.2025"
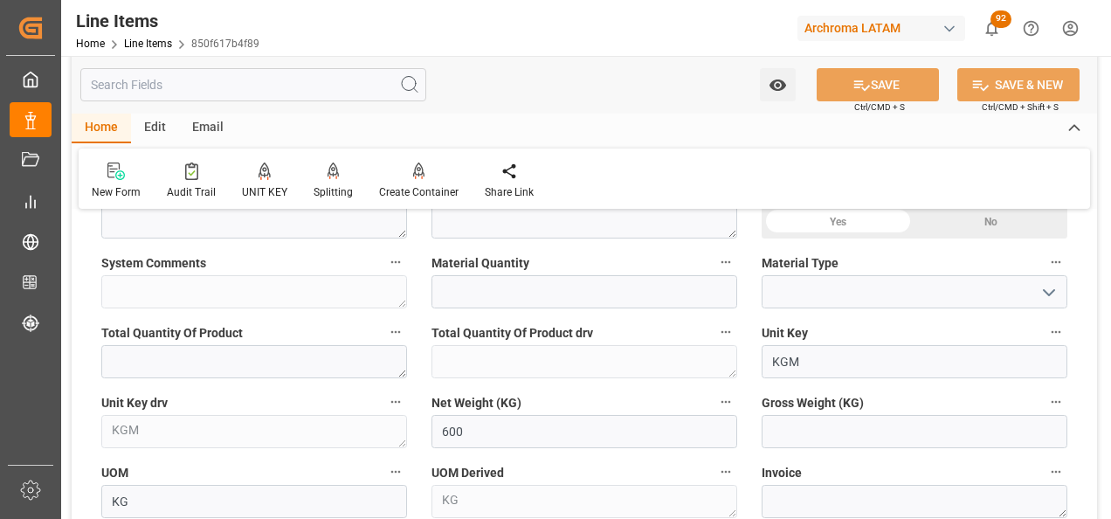
scroll to position [699, 0]
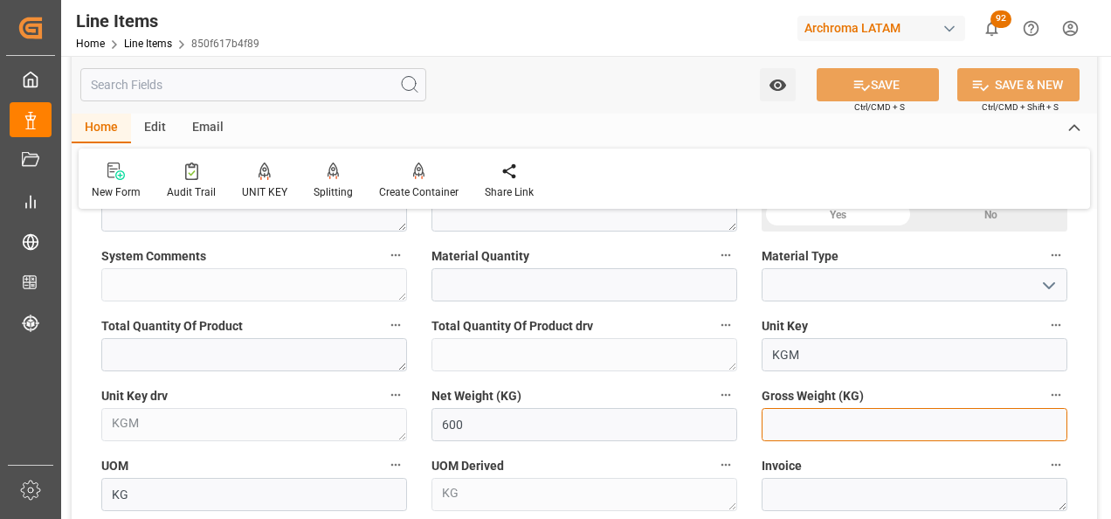
click at [858, 417] on input "text" at bounding box center [914, 424] width 306 height 33
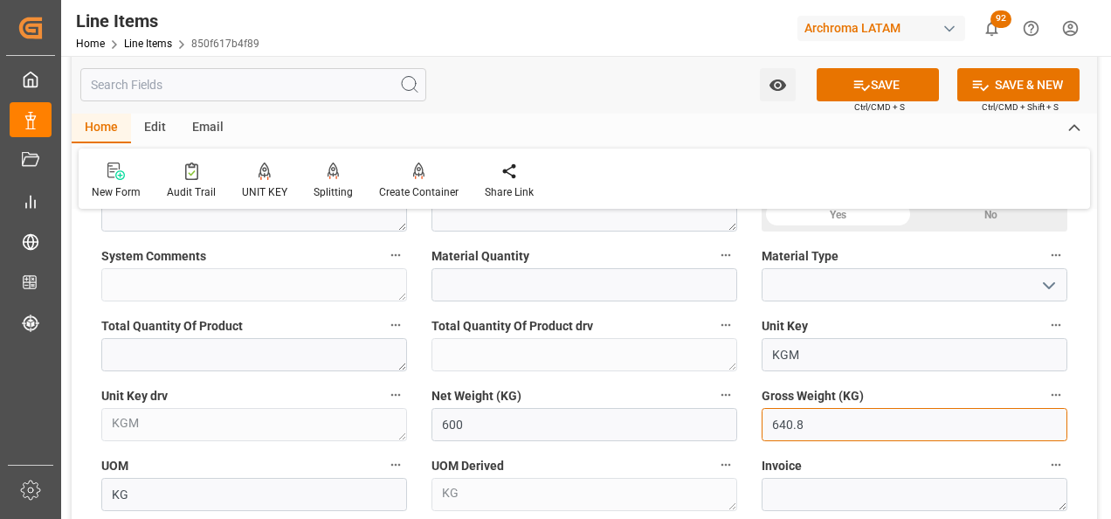
type input "640.8"
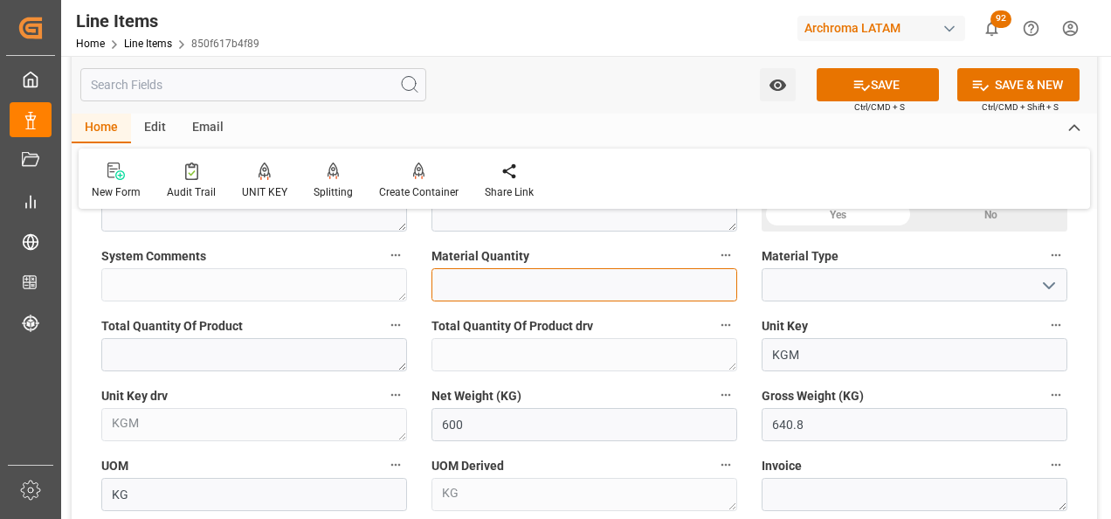
click at [582, 277] on input "text" at bounding box center [584, 284] width 306 height 33
type input "24"
click at [1047, 282] on icon "open menu" at bounding box center [1048, 285] width 21 height 21
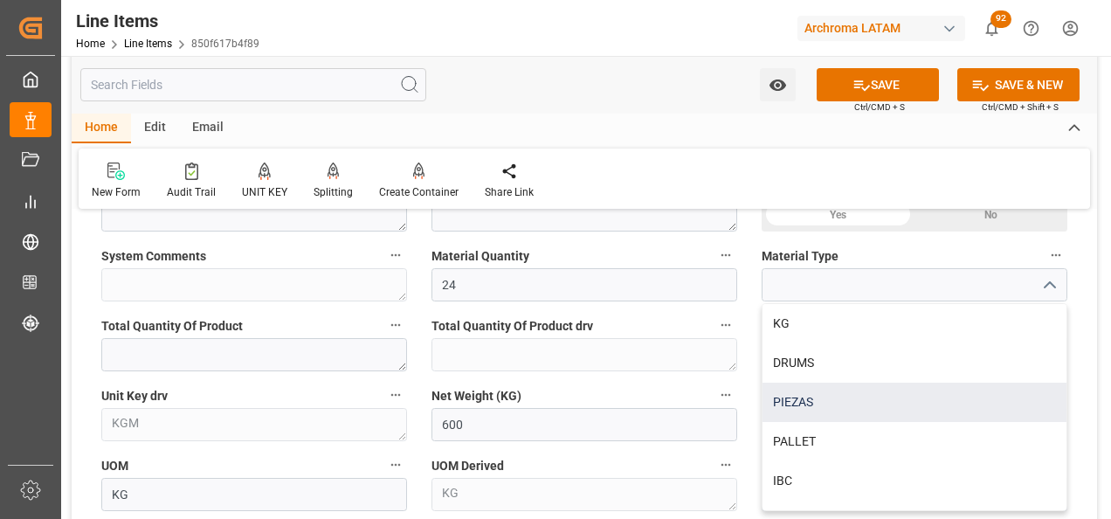
click at [899, 410] on div "PIEZAS" at bounding box center [914, 401] width 304 height 39
type input "PIEZAS"
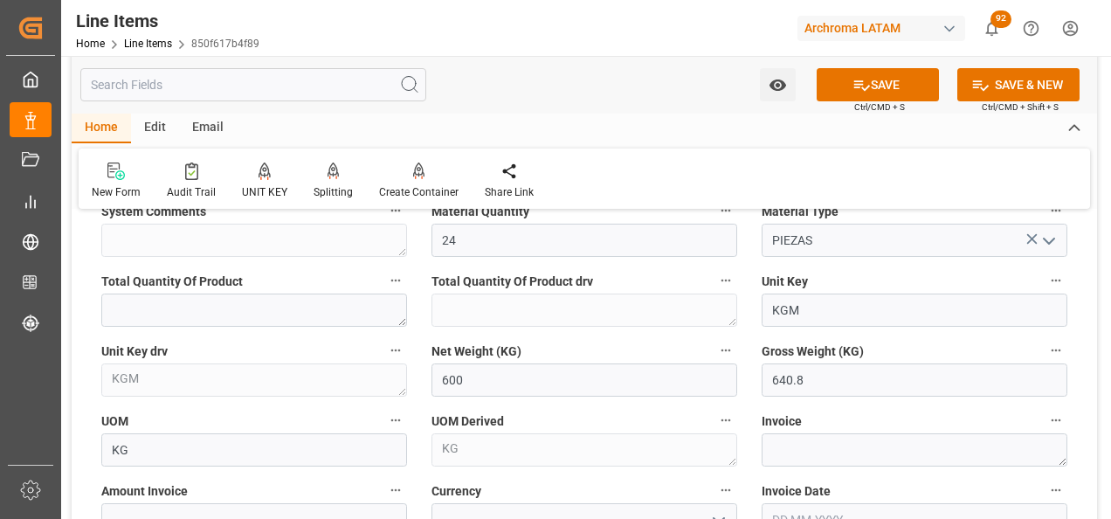
scroll to position [786, 0]
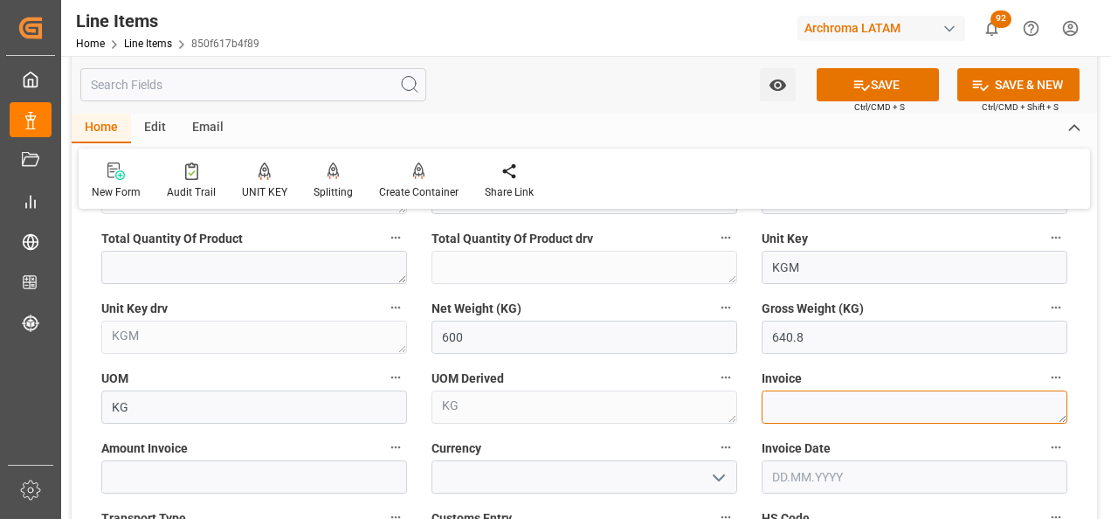
click at [785, 413] on textarea at bounding box center [914, 406] width 306 height 33
paste textarea "7060003200"
type textarea "7060003200"
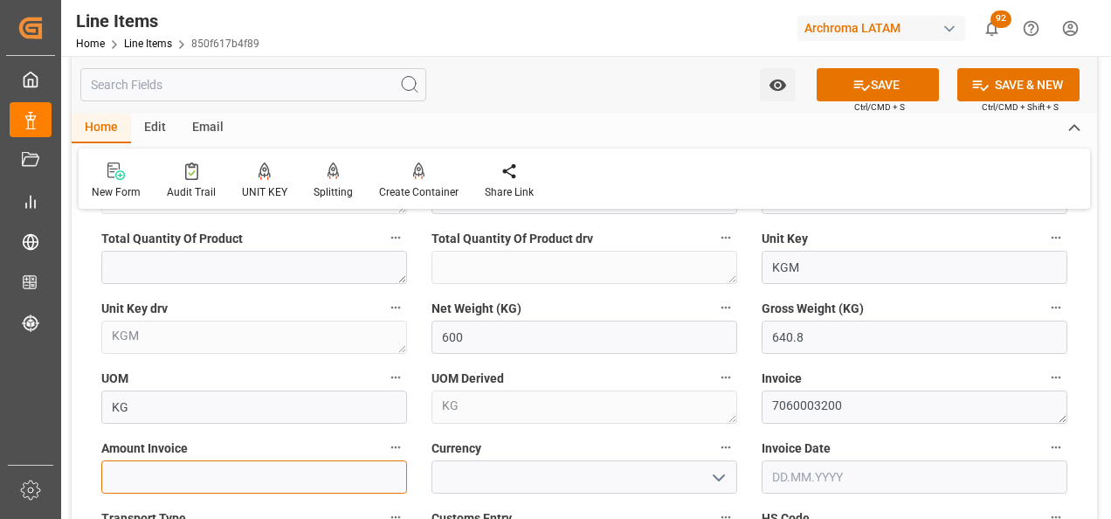
click at [226, 481] on input "text" at bounding box center [254, 476] width 306 height 33
type input "4188"
click at [718, 479] on polyline "open menu" at bounding box center [718, 477] width 10 height 5
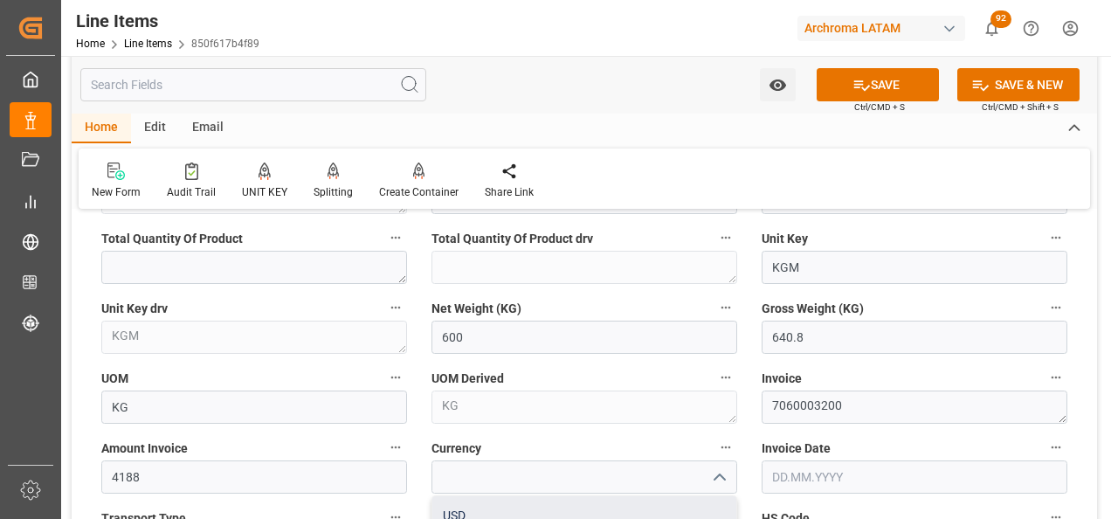
click at [693, 503] on div "USD" at bounding box center [584, 515] width 304 height 39
type input "USD"
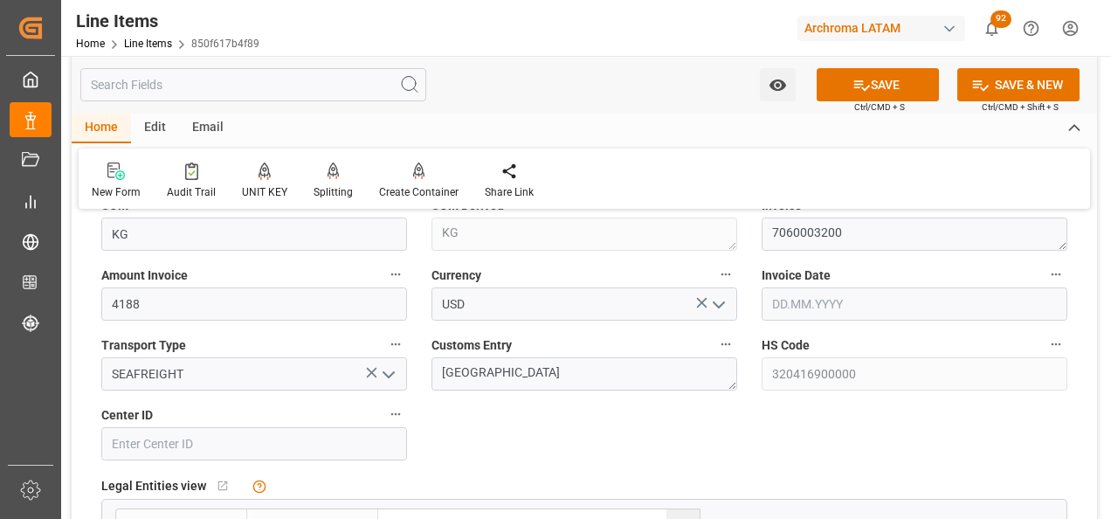
scroll to position [961, 0]
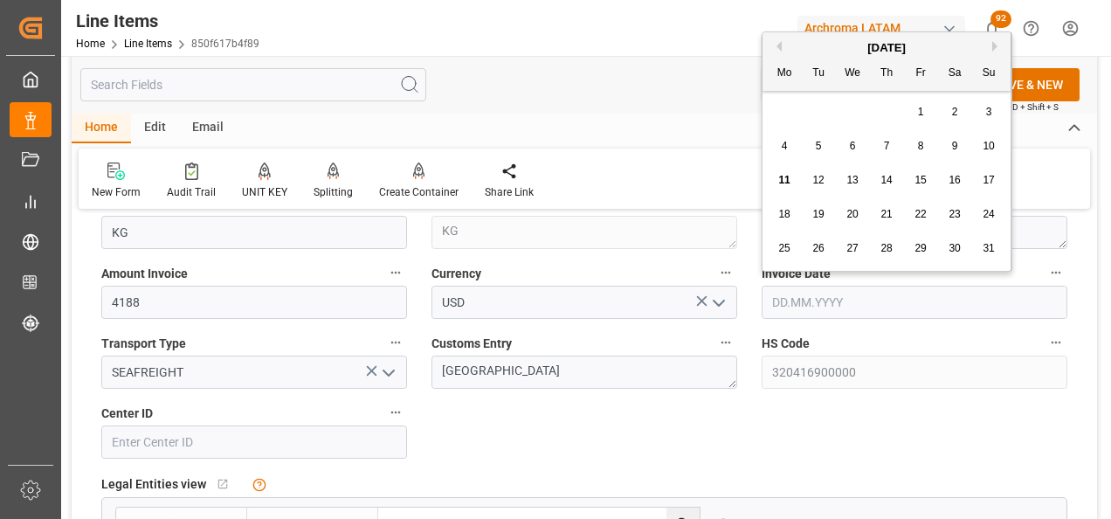
click at [792, 307] on input "text" at bounding box center [914, 302] width 306 height 33
click at [773, 118] on div "28 29 30 31 1 2 3" at bounding box center [887, 112] width 238 height 34
click at [848, 138] on div "6" at bounding box center [853, 146] width 22 height 21
type input "06.08.2025"
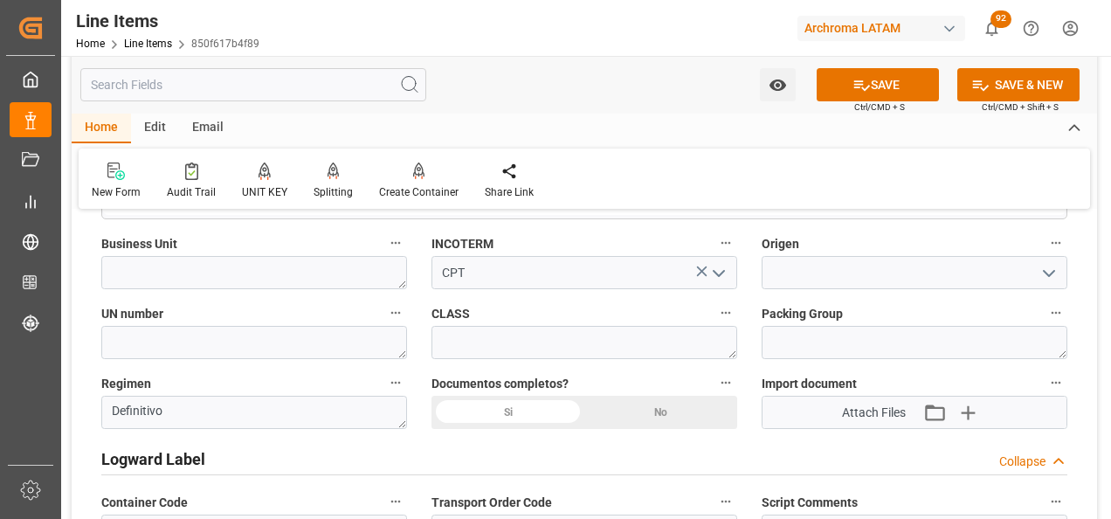
scroll to position [1397, 0]
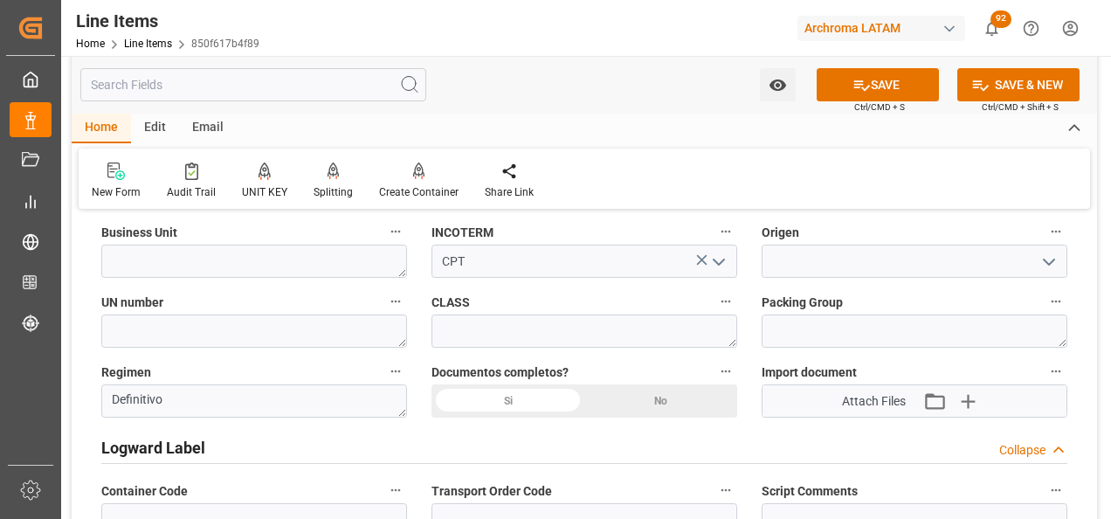
click at [285, 279] on div "Business Unit" at bounding box center [254, 249] width 330 height 70
click at [265, 263] on textarea at bounding box center [254, 261] width 306 height 33
type textarea "TEXTIL"
click at [851, 252] on input at bounding box center [914, 261] width 306 height 33
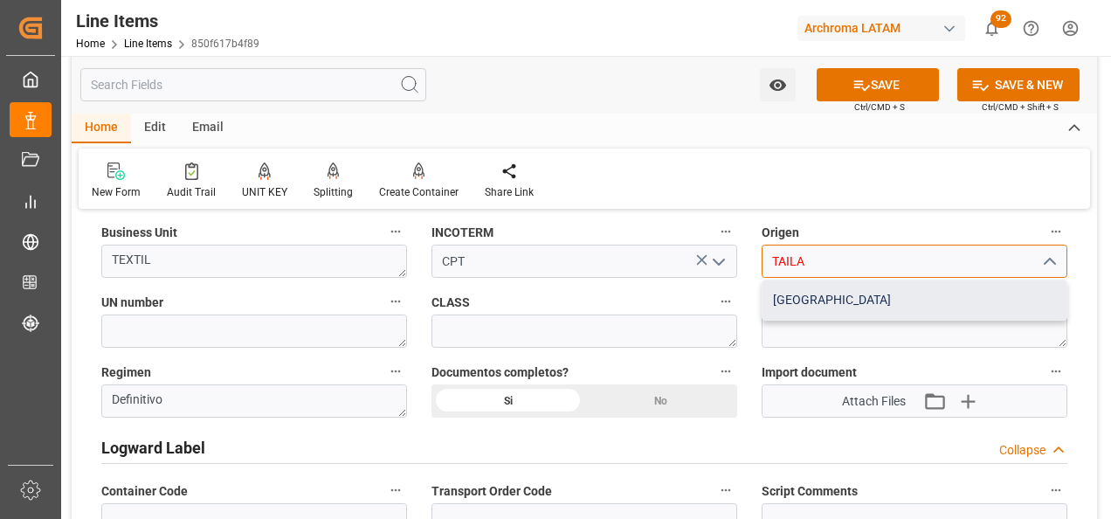
click at [841, 298] on div "TAILANDIA" at bounding box center [914, 299] width 304 height 39
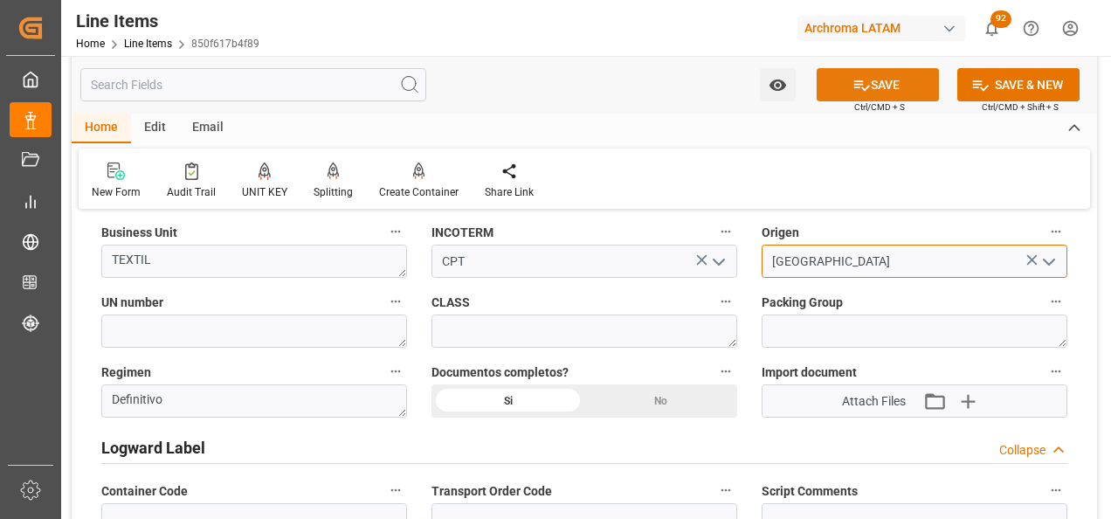
type input "TAILANDIA"
click at [854, 81] on icon at bounding box center [862, 85] width 16 height 10
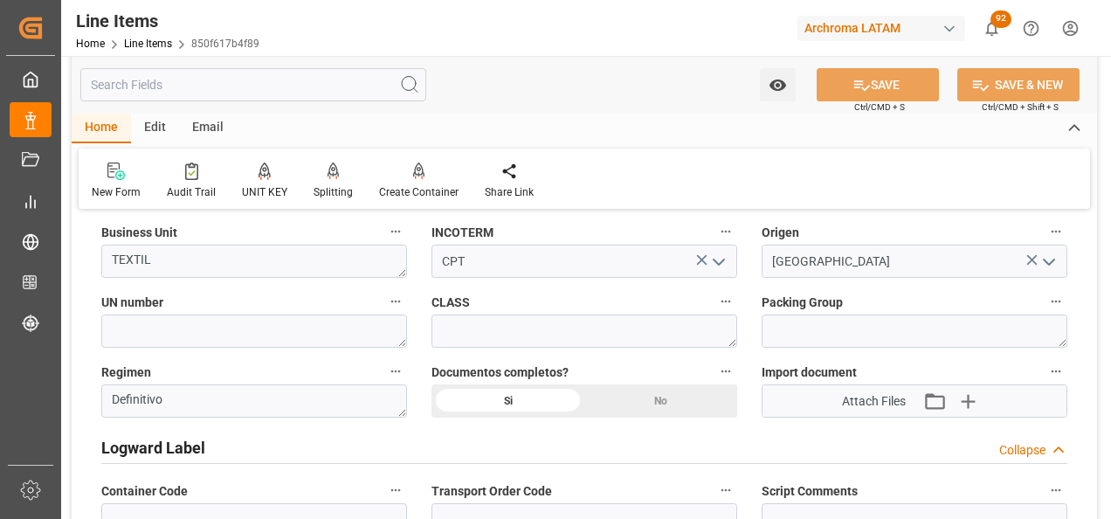
type textarea "24 PIEZAS"
type input "11.08.2025 18:13"
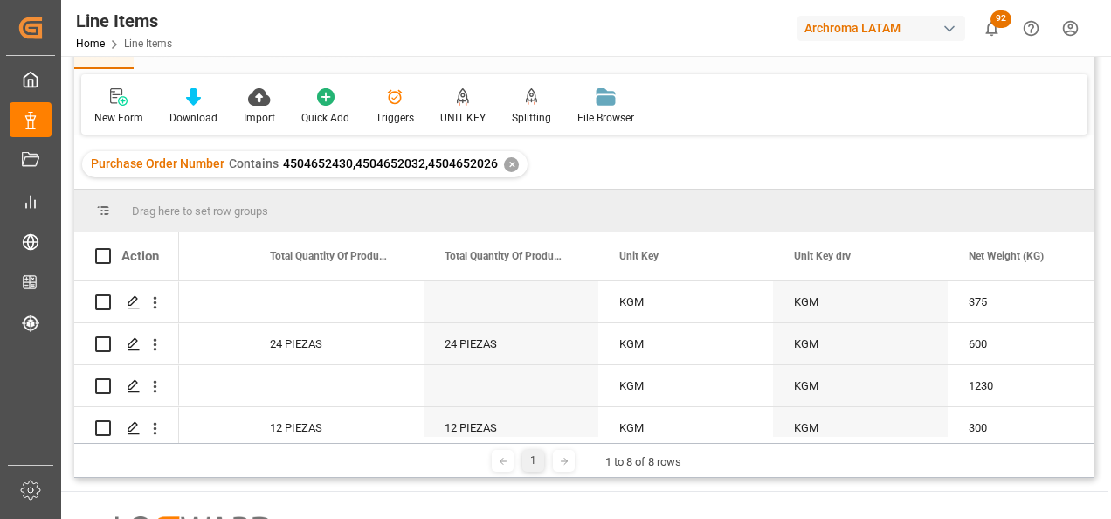
scroll to position [0, 2705]
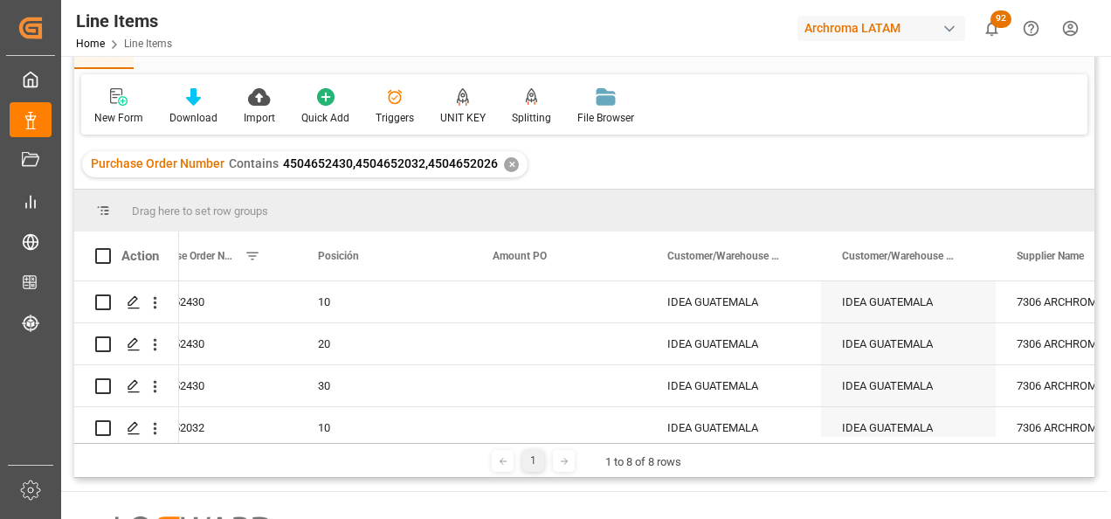
click at [250, 445] on div "1 1 to 8 of 8 rows" at bounding box center [584, 460] width 1020 height 35
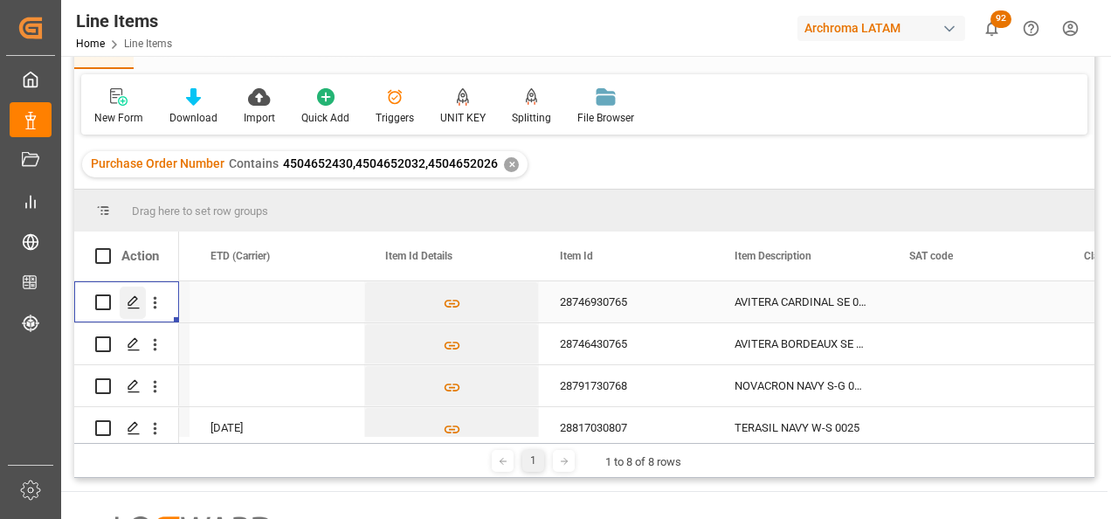
click at [134, 300] on icon "Press SPACE to select this row." at bounding box center [134, 302] width 14 height 14
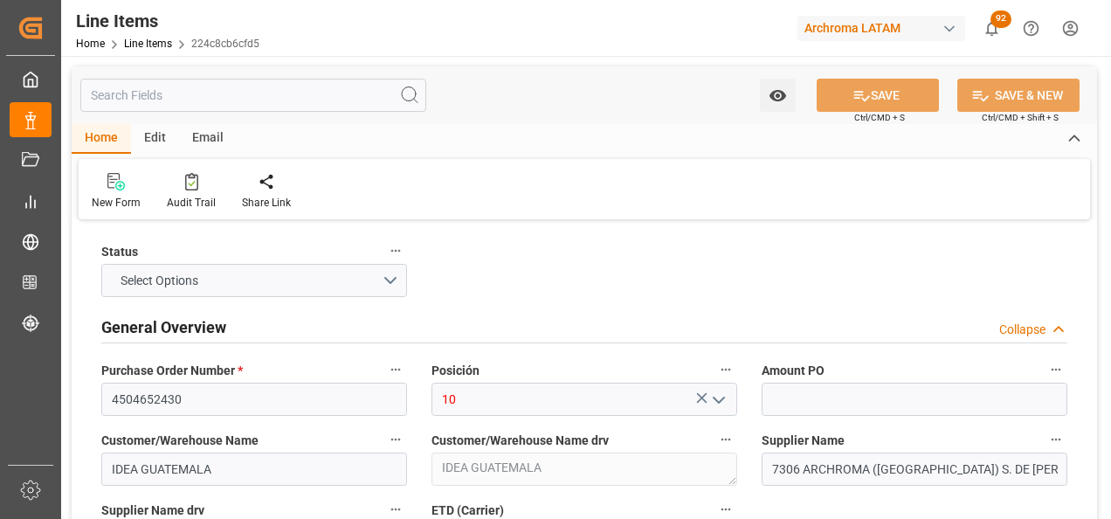
type input "375"
type input "320416900000"
type input "11.08.2025 18:13"
type input "11.08.2025 17:20"
type input "06.08.2025"
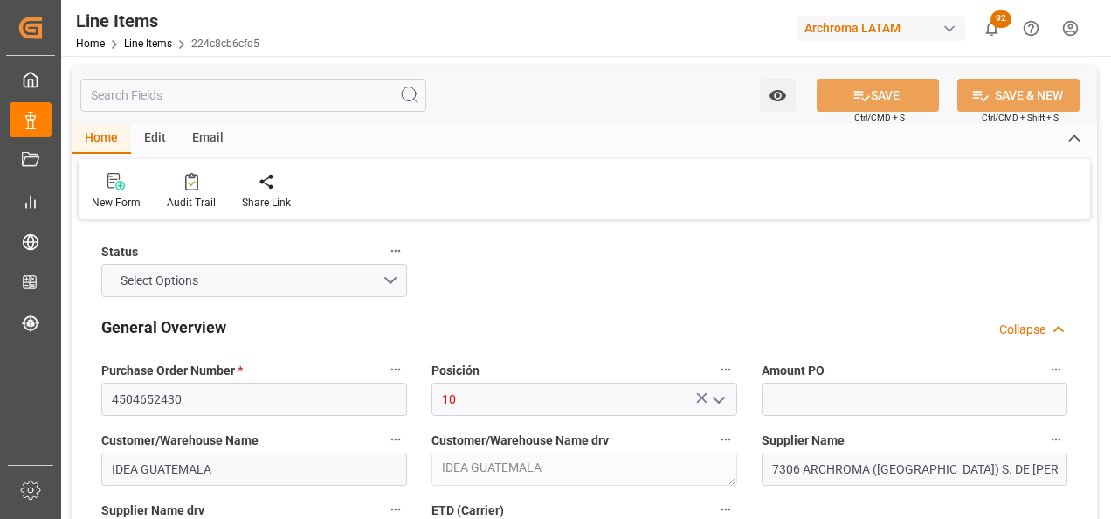
type input "18.08.2025"
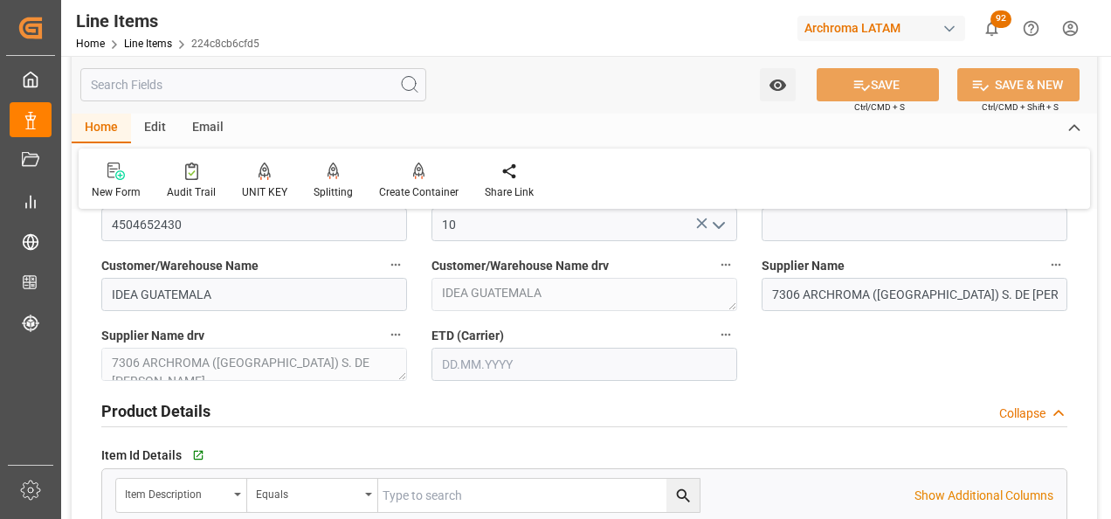
click at [446, 366] on input "text" at bounding box center [584, 364] width 306 height 33
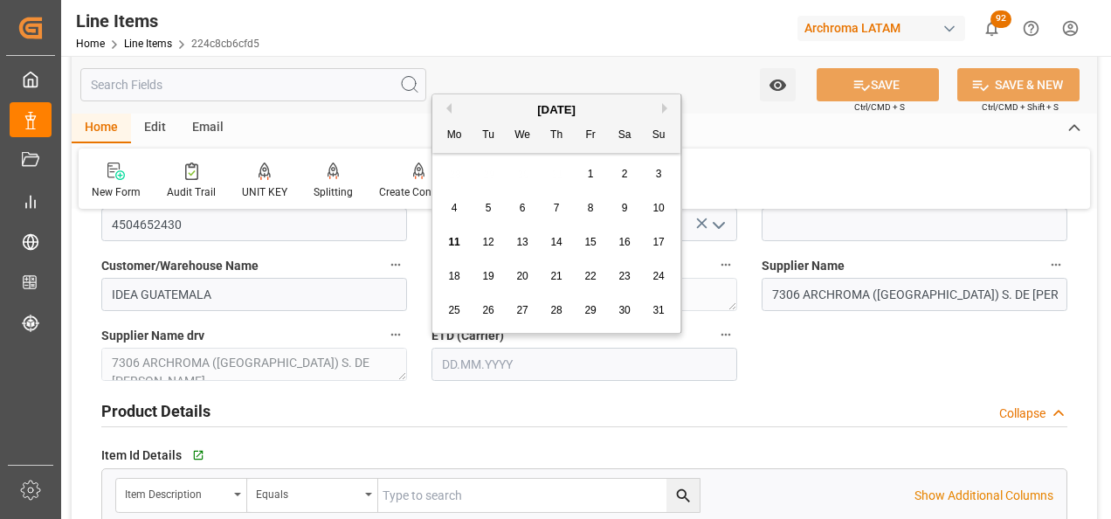
click at [445, 156] on div "August 2025 Mo Tu We Th Fr Sa Su 28 29 30 31 1 2 3 4 5 6 7 8 9 10 11 12 13 14 1…" at bounding box center [556, 213] width 249 height 238
click at [455, 272] on span "18" at bounding box center [453, 276] width 11 height 12
type input "18.08.2025"
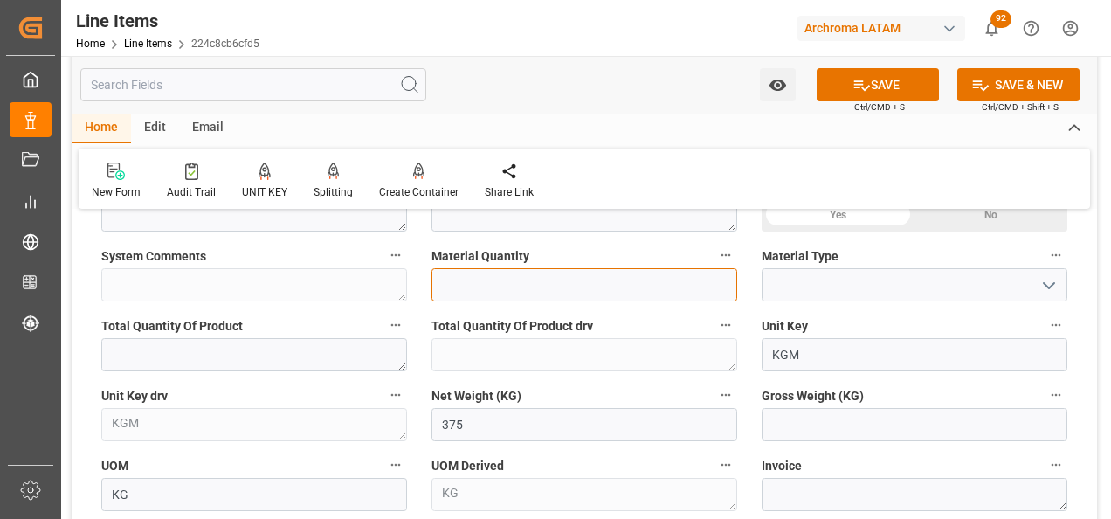
click at [467, 288] on input "text" at bounding box center [584, 284] width 306 height 33
type input "4"
type input "15"
click at [1056, 285] on icon "open menu" at bounding box center [1048, 285] width 21 height 21
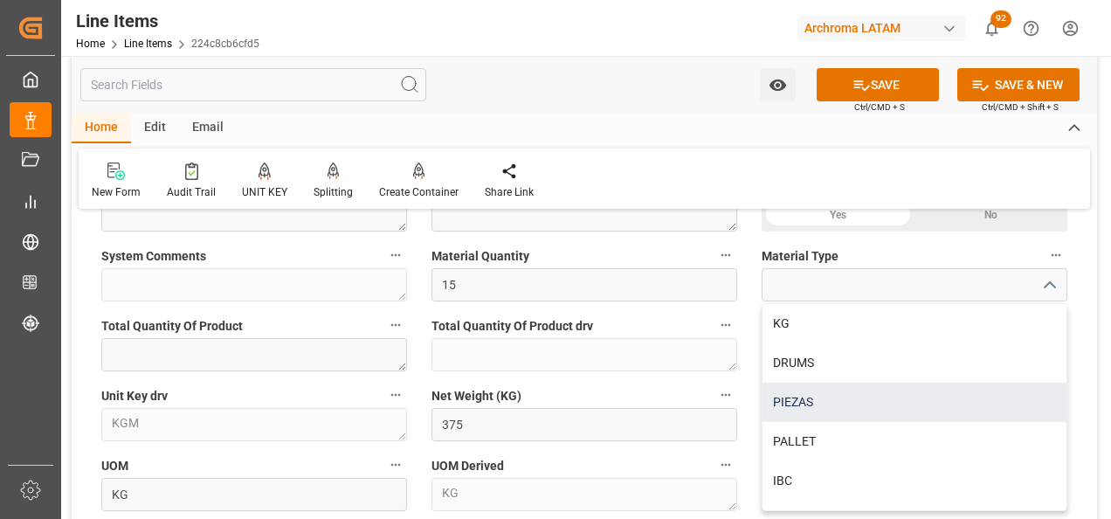
click at [912, 398] on div "PIEZAS" at bounding box center [914, 401] width 304 height 39
type input "PIEZAS"
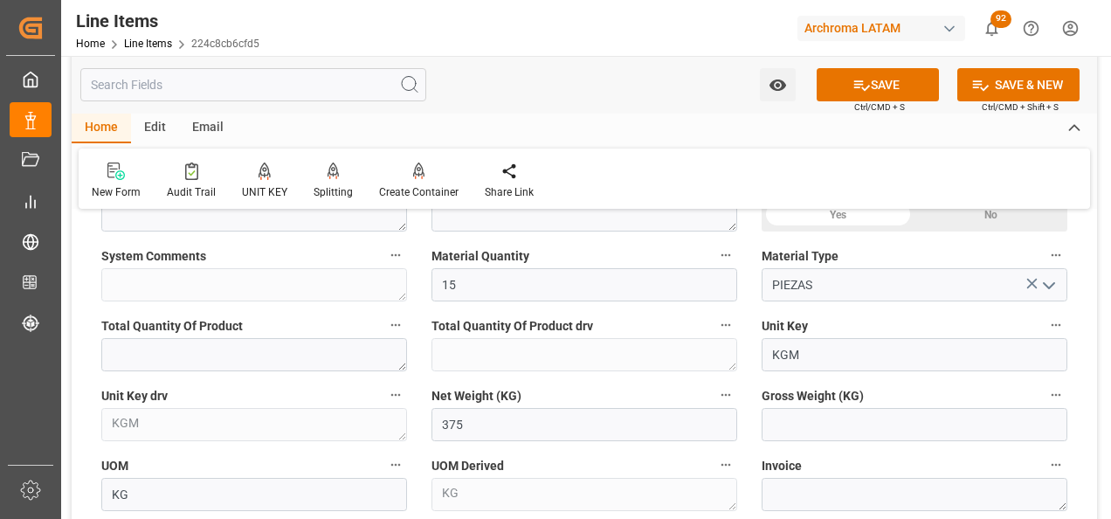
click at [817, 444] on div "Gross Weight (KG)" at bounding box center [914, 412] width 330 height 70
click at [818, 439] on input "text" at bounding box center [914, 424] width 306 height 33
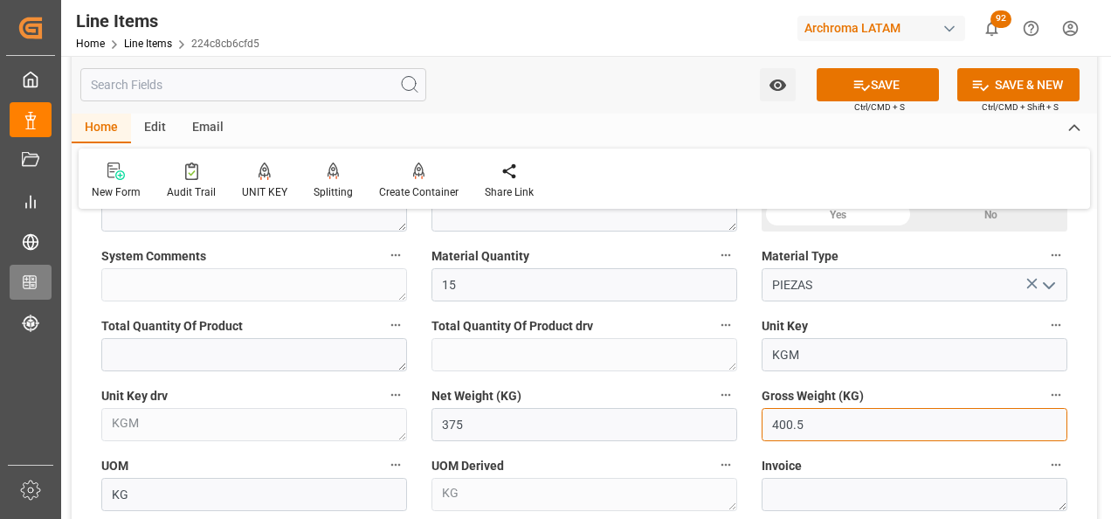
type input "400.5"
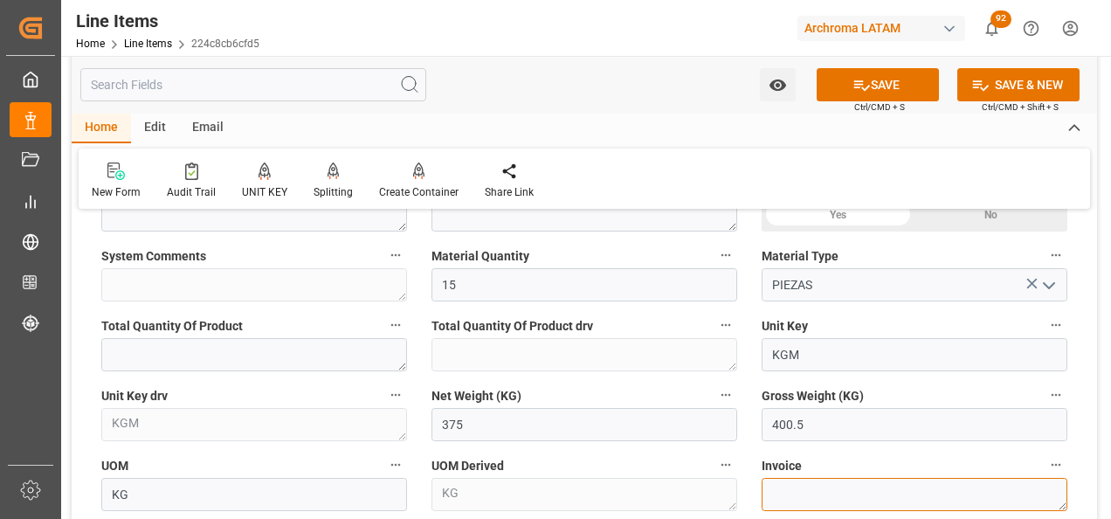
click at [804, 490] on textarea at bounding box center [914, 494] width 306 height 33
paste textarea "7060003201"
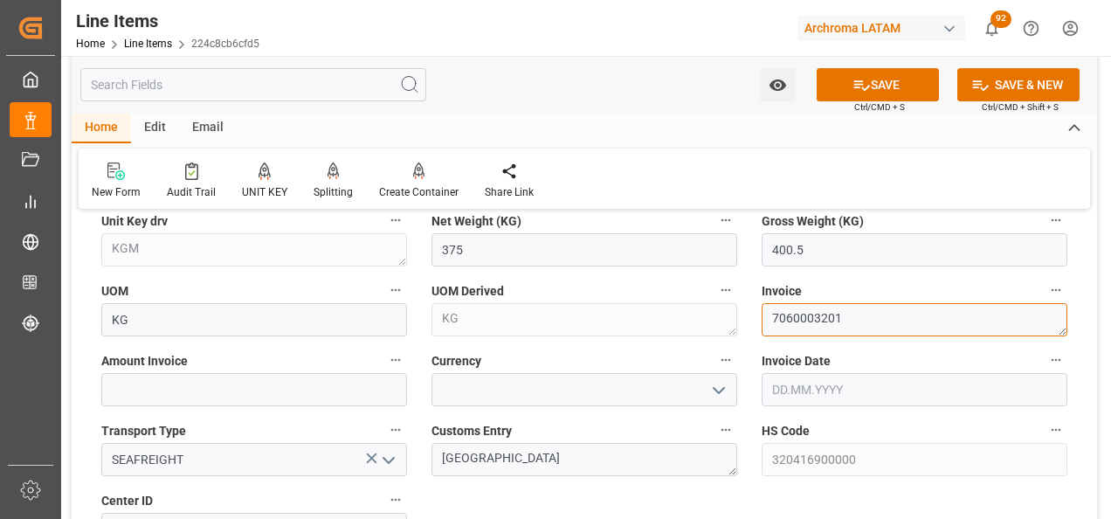
type textarea "7060003201"
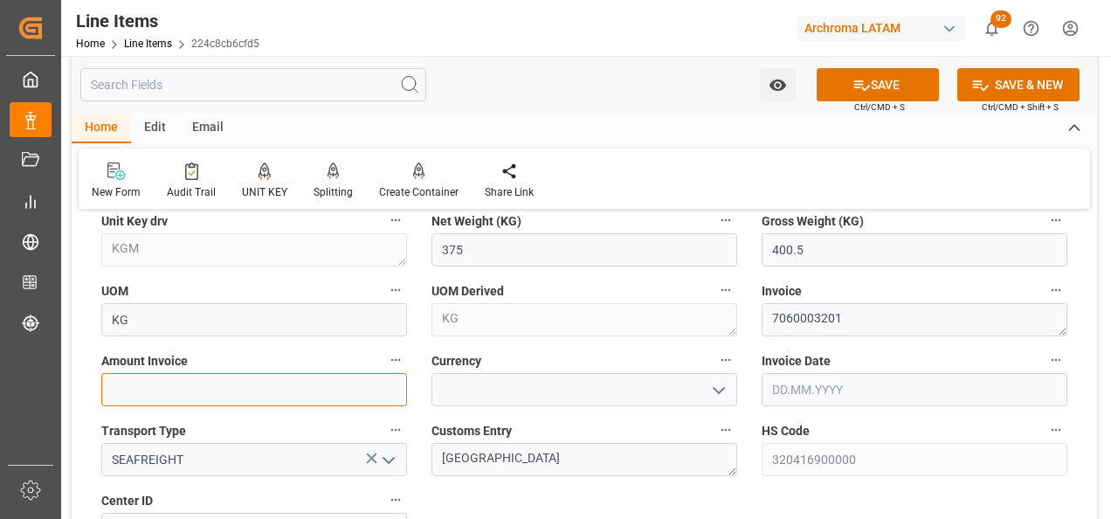
click at [330, 381] on input "text" at bounding box center [254, 389] width 306 height 33
type input "2898.75"
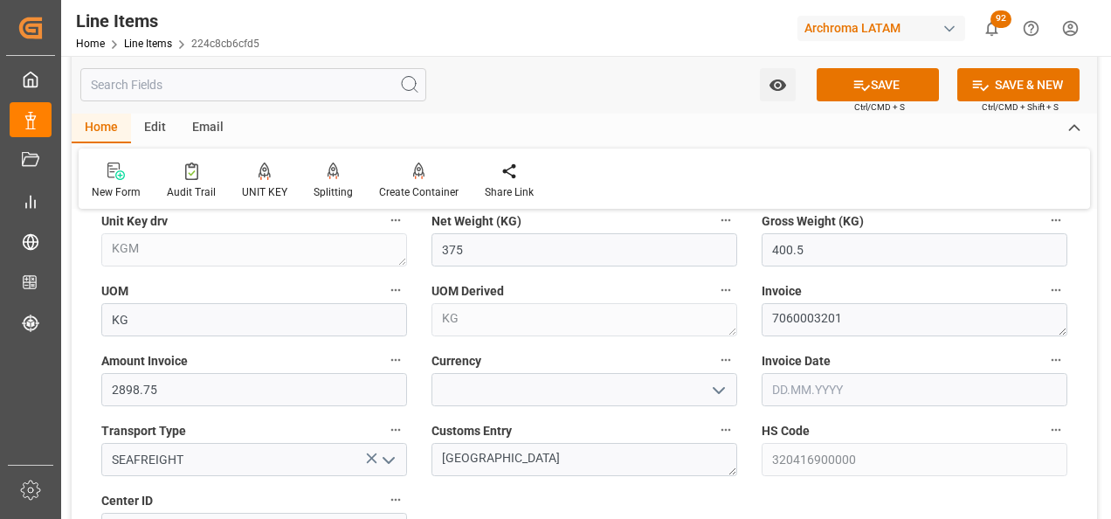
click at [725, 384] on icon "open menu" at bounding box center [718, 390] width 21 height 21
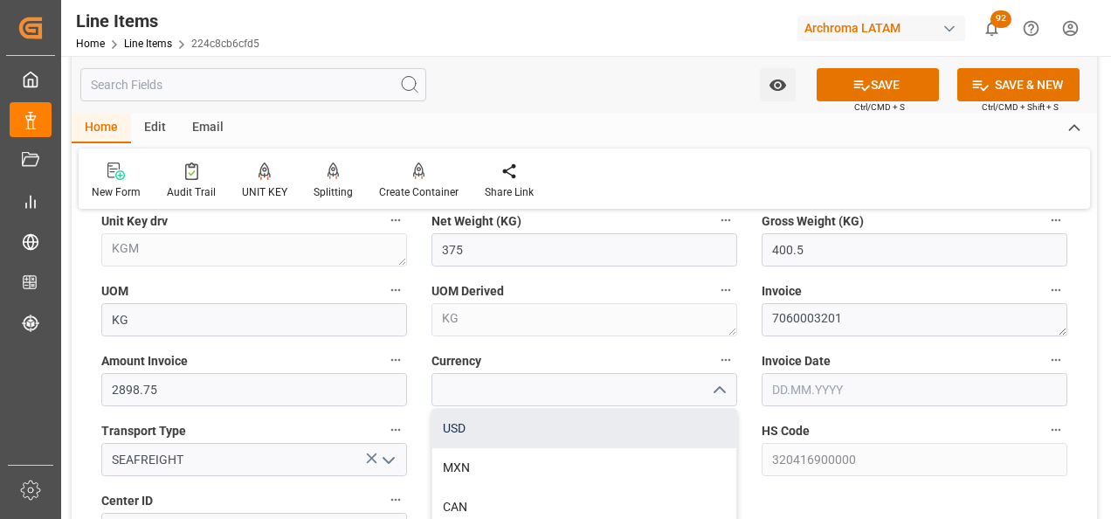
click at [664, 431] on div "USD" at bounding box center [584, 428] width 304 height 39
type input "USD"
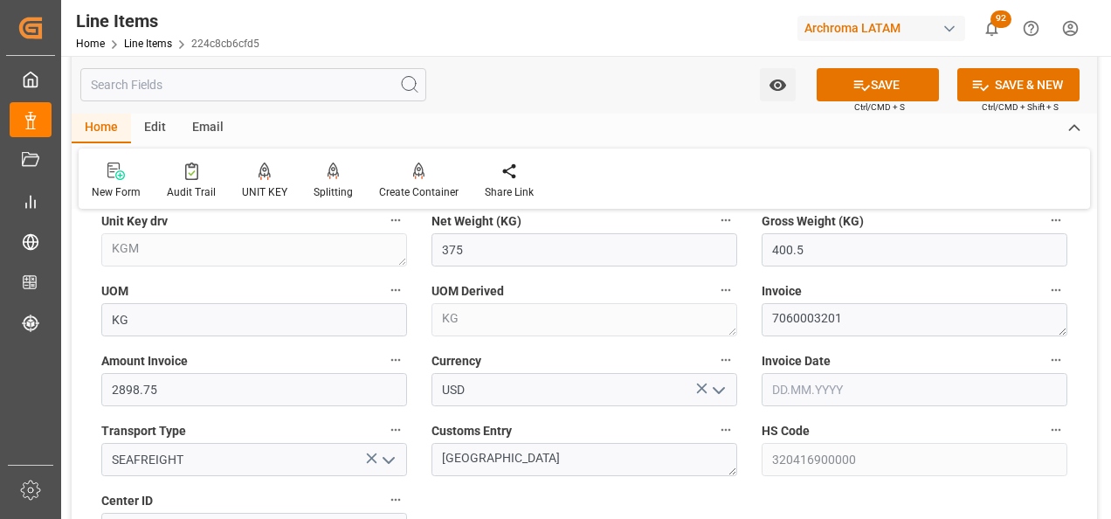
click at [869, 393] on input "text" at bounding box center [914, 389] width 306 height 33
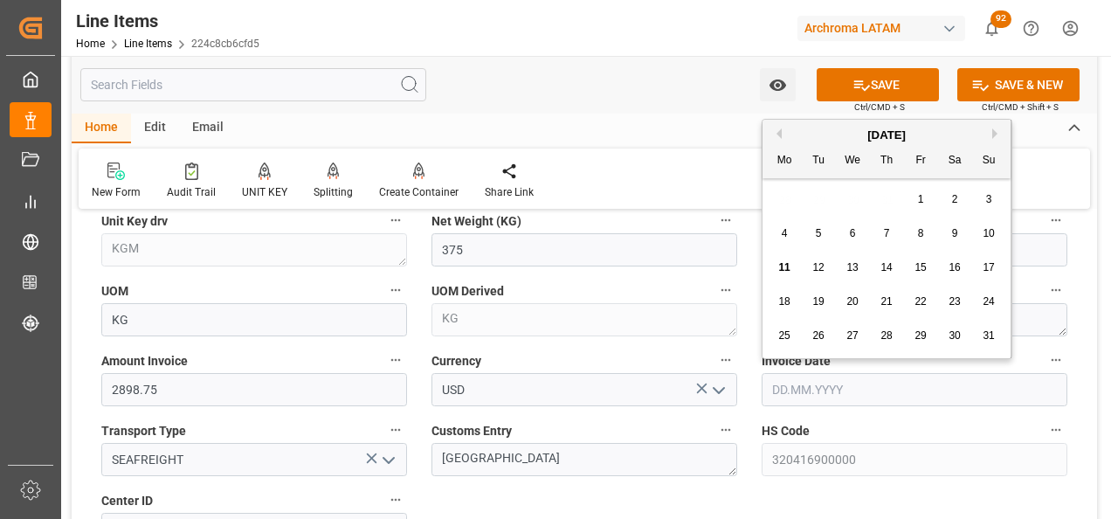
click at [789, 201] on div "28 29 30 31 1 2 3" at bounding box center [887, 200] width 238 height 34
click at [879, 227] on div "7" at bounding box center [887, 234] width 22 height 21
type input "07.08.2025"
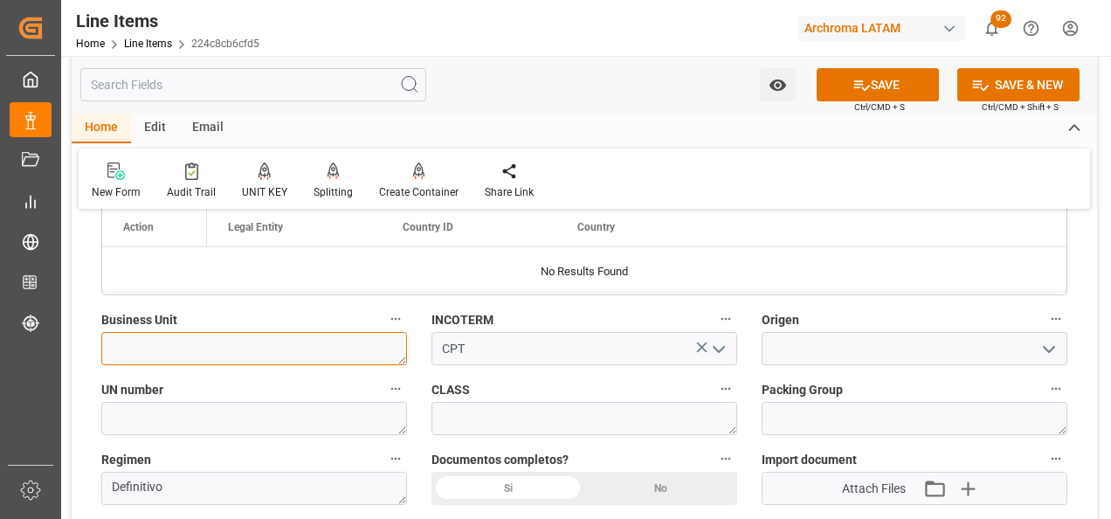
click at [267, 343] on textarea at bounding box center [254, 348] width 306 height 33
type textarea "TEXTIL"
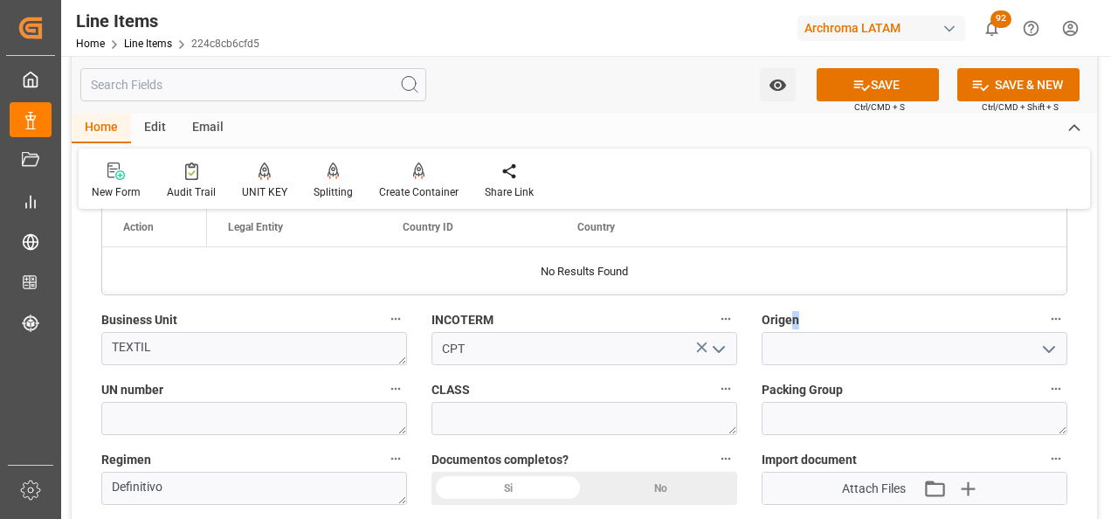
click at [789, 333] on div "Origen" at bounding box center [914, 336] width 330 height 70
click at [791, 349] on input at bounding box center [914, 348] width 306 height 33
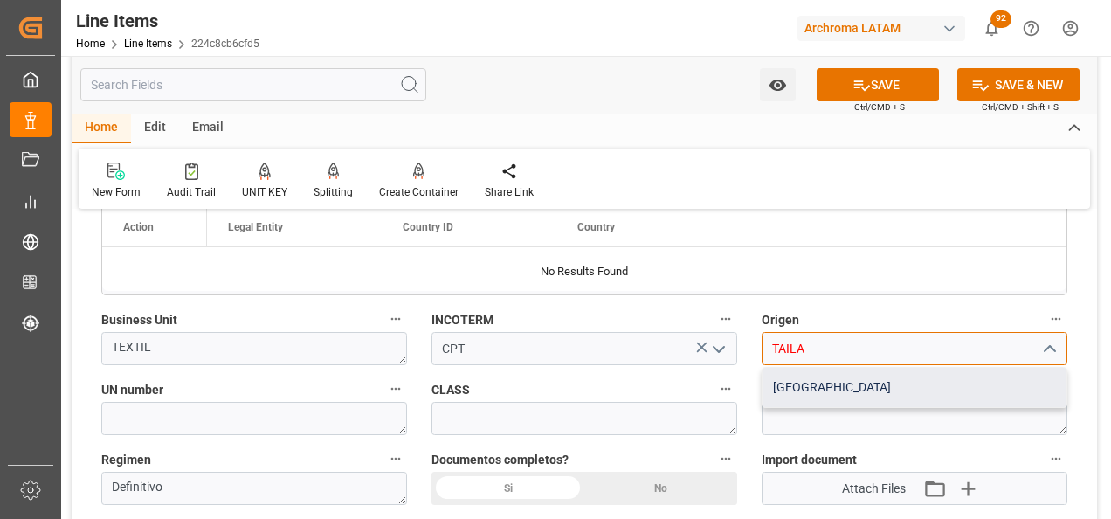
click at [824, 388] on div "TAILANDIA" at bounding box center [914, 387] width 304 height 39
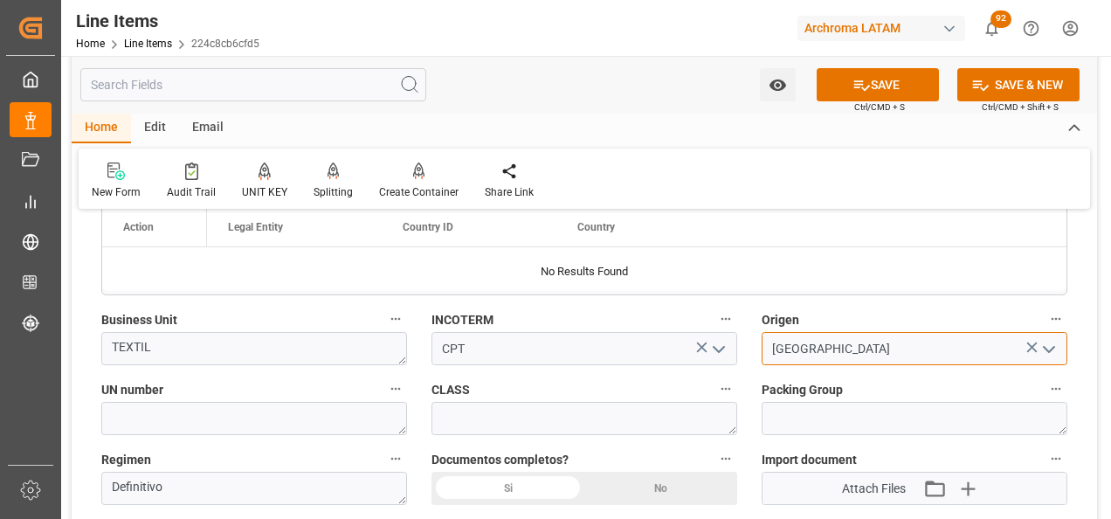
type input "TAILANDIA"
click at [477, 507] on div "Documentos completos? Si No" at bounding box center [584, 476] width 330 height 70
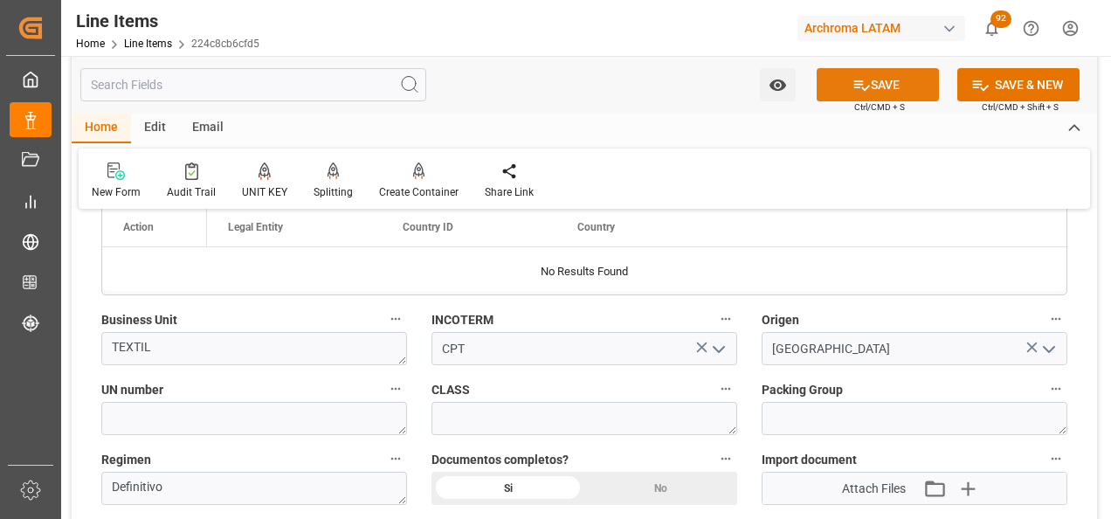
click at [924, 75] on button "SAVE" at bounding box center [878, 84] width 122 height 33
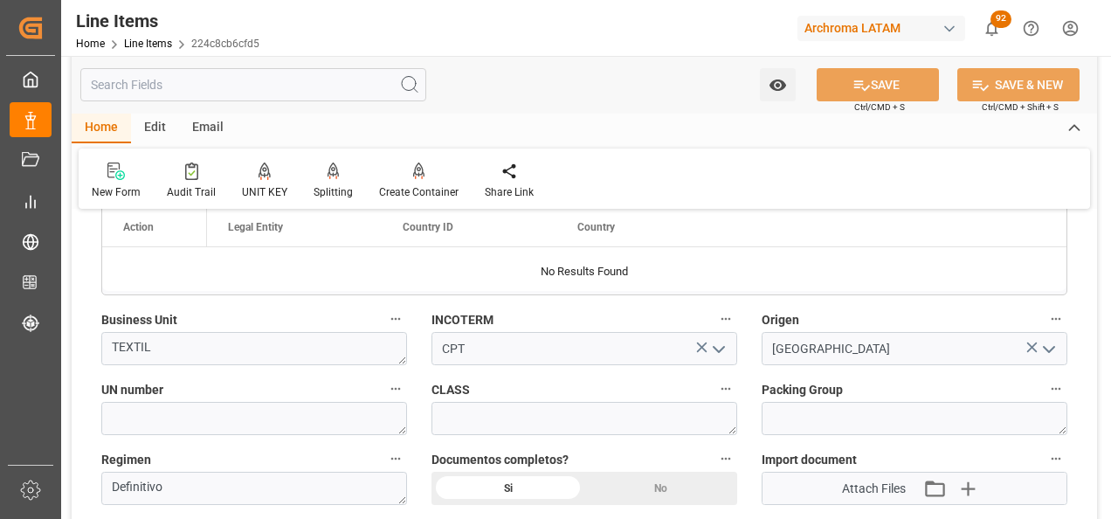
type textarea "15 PIEZAS"
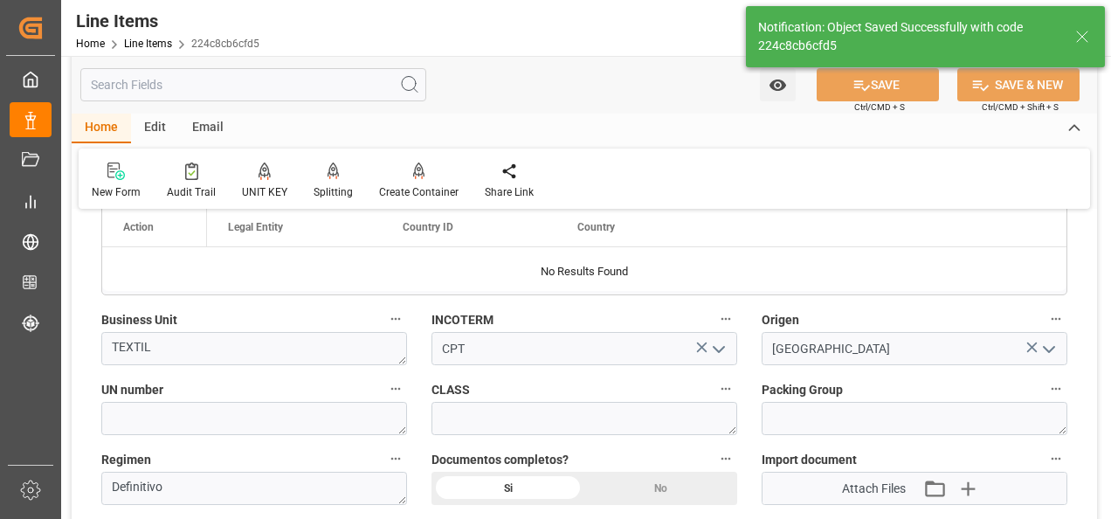
type input "11.08.2025 18:15"
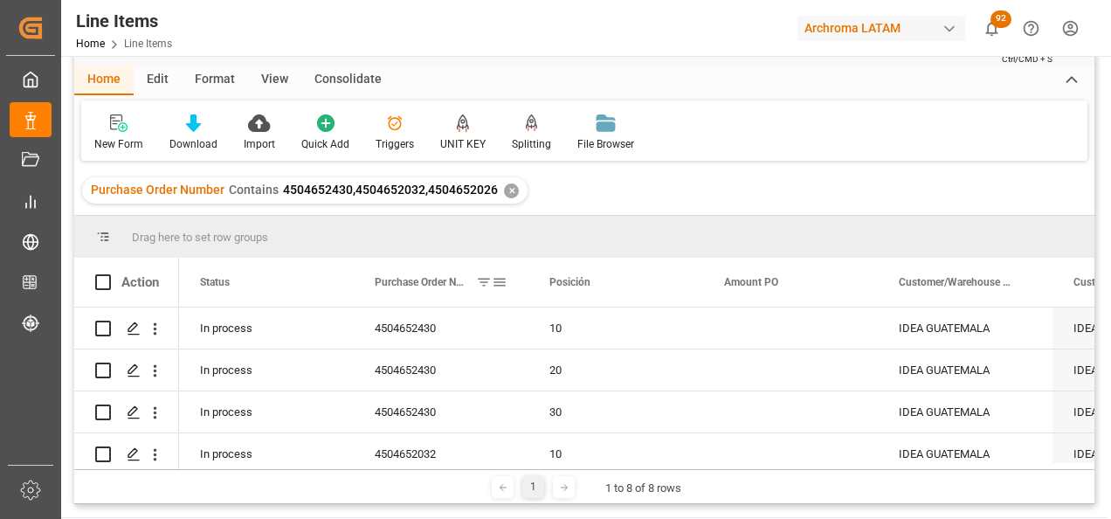
scroll to position [87, 0]
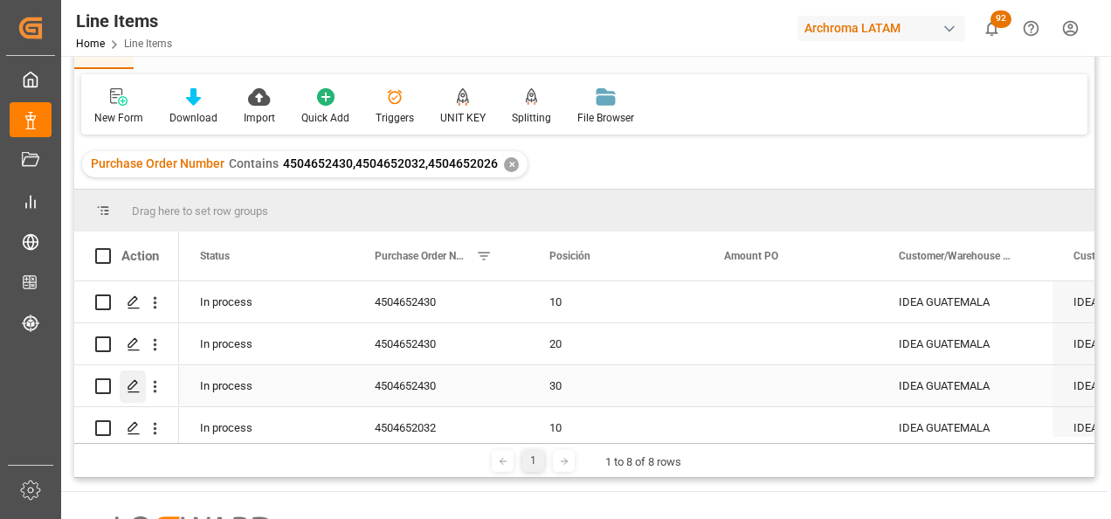
click at [138, 380] on icon "Press SPACE to select this row." at bounding box center [134, 386] width 14 height 14
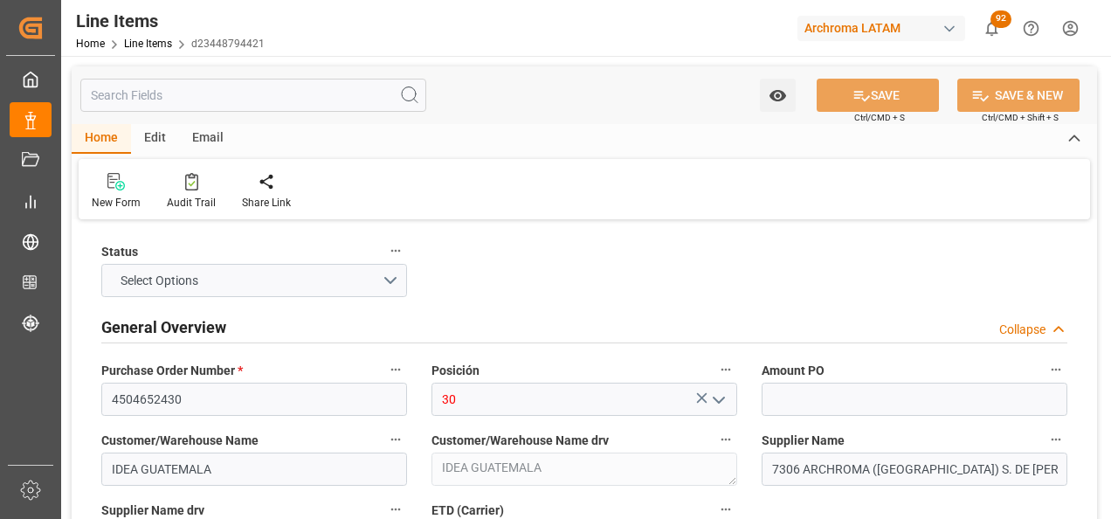
type input "1230"
type input "320416900000"
type input "11.08.2025 18:15"
type input "11.08.2025 17:20"
type input "06.08.2025"
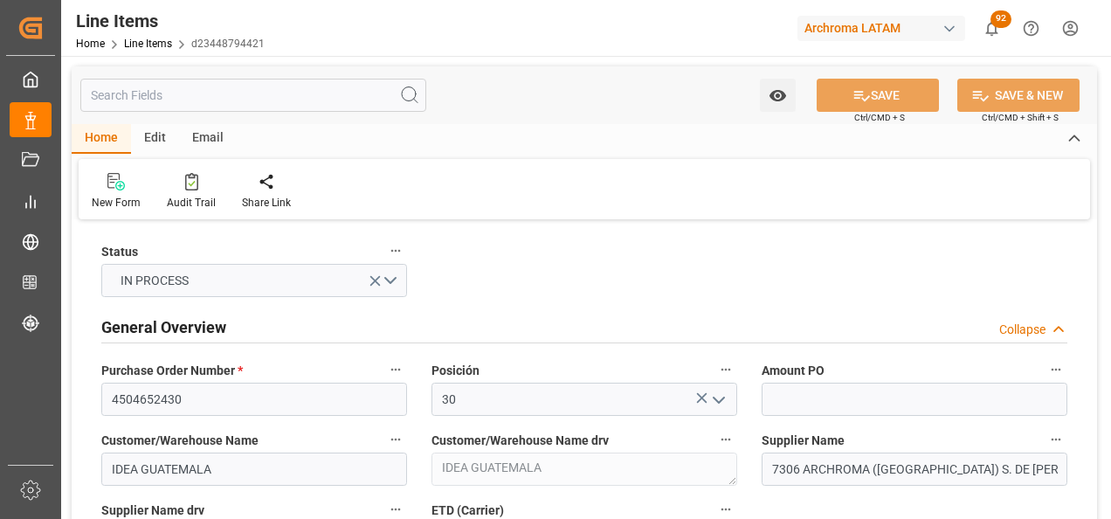
type input "18.08.2025"
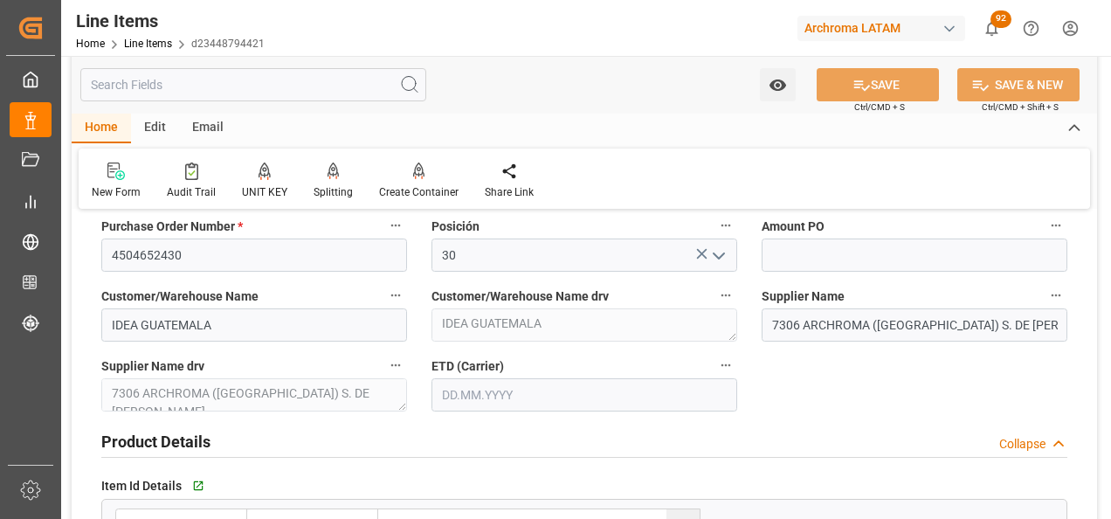
scroll to position [175, 0]
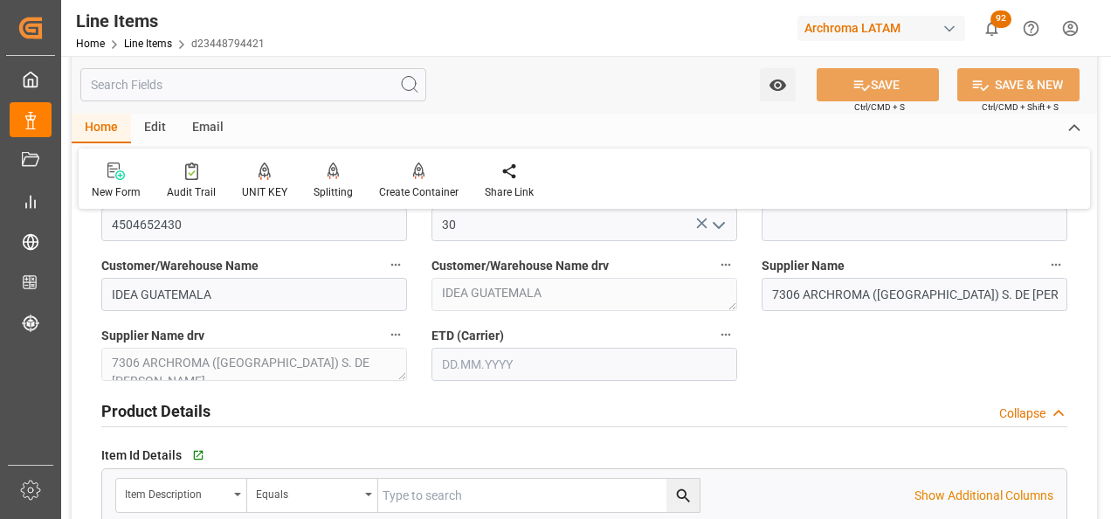
click at [447, 370] on input "text" at bounding box center [584, 364] width 306 height 33
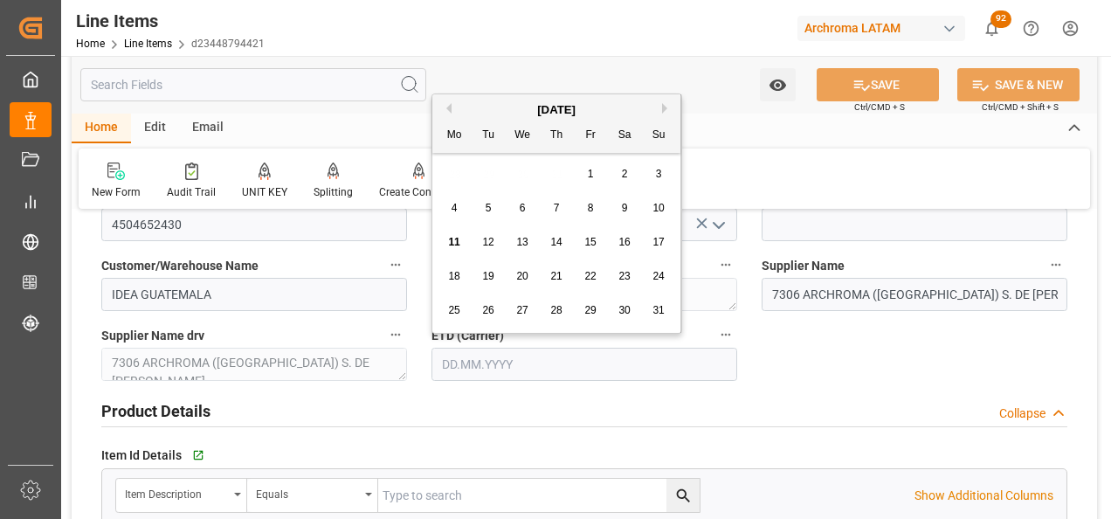
click at [444, 175] on div "28 29 30 31 1 2 3" at bounding box center [557, 174] width 238 height 34
click at [454, 273] on span "18" at bounding box center [453, 276] width 11 height 12
type input "18.08.2025"
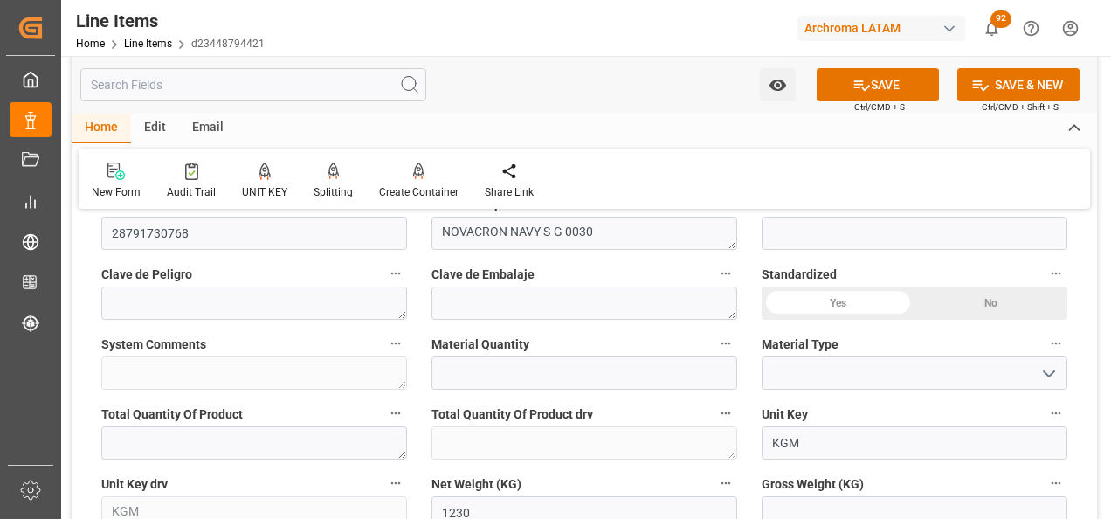
scroll to position [611, 0]
click at [472, 372] on input "text" at bounding box center [584, 371] width 306 height 33
type input "41"
click at [1048, 366] on icon "open menu" at bounding box center [1048, 372] width 21 height 21
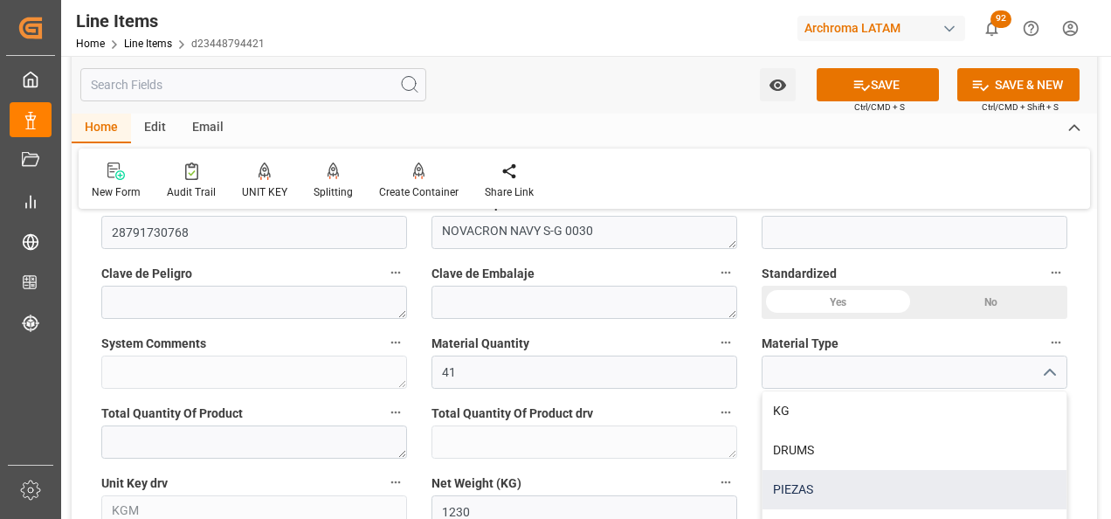
click at [915, 485] on div "PIEZAS" at bounding box center [914, 489] width 304 height 39
type input "PIEZAS"
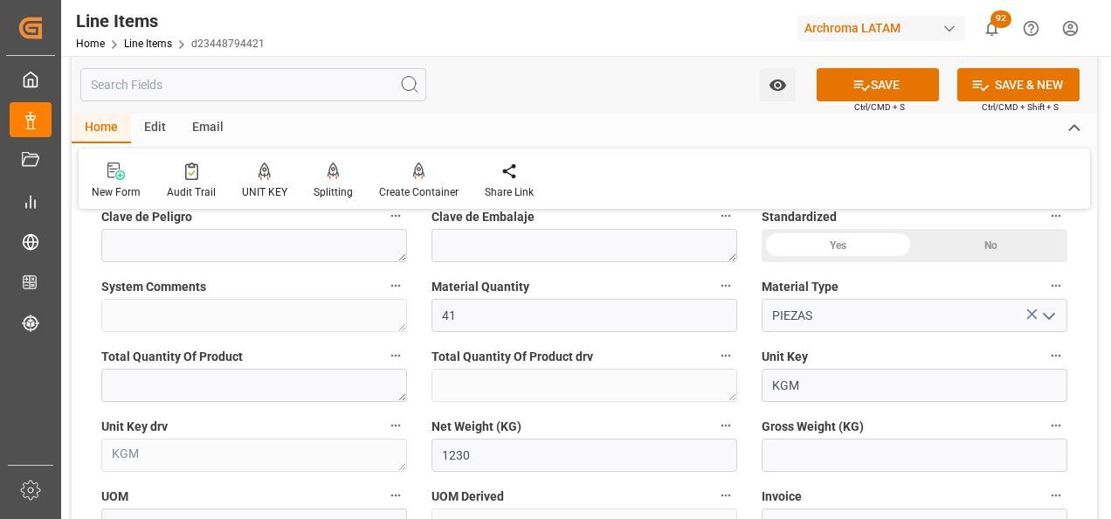
scroll to position [699, 0]
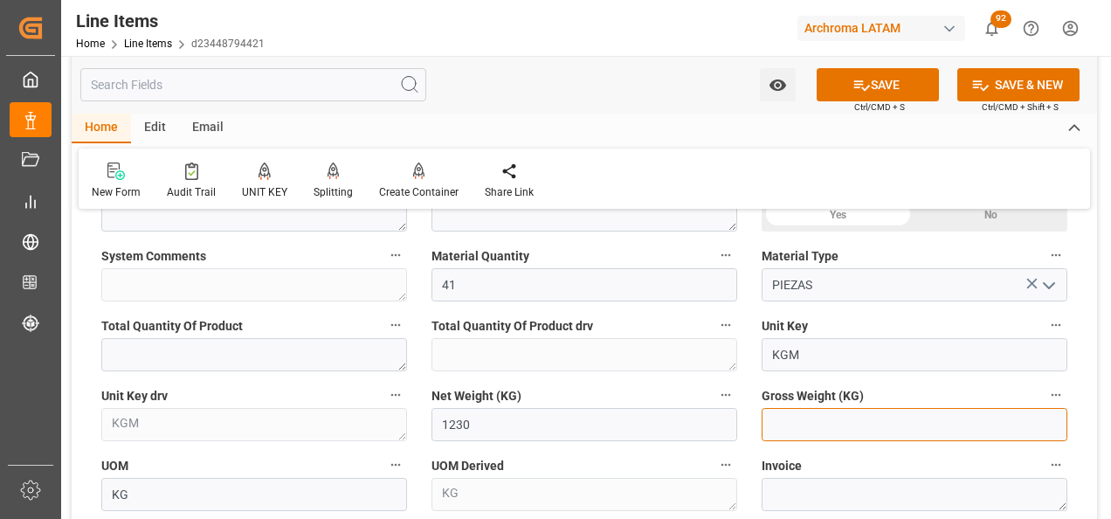
click at [835, 422] on input "text" at bounding box center [914, 424] width 306 height 33
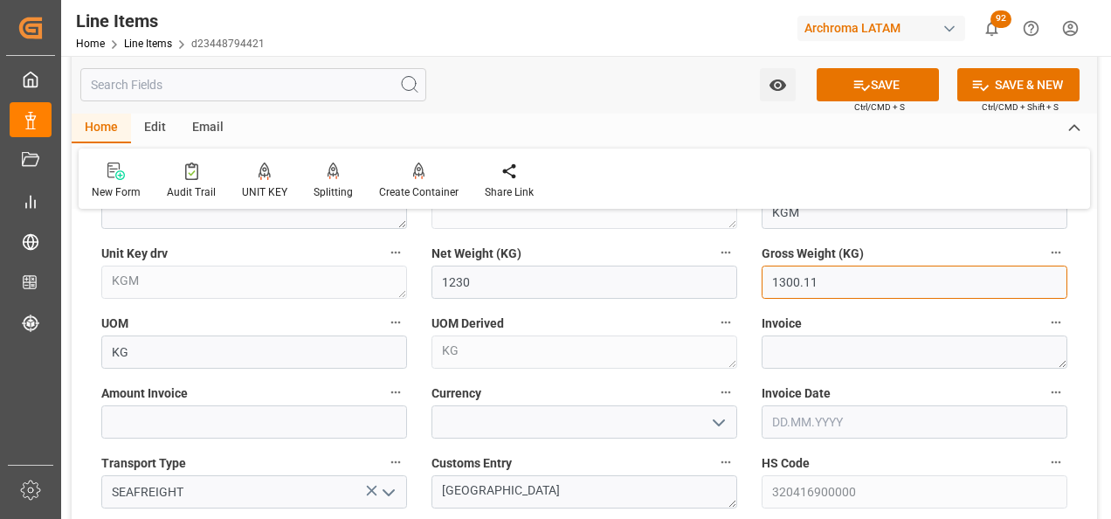
scroll to position [873, 0]
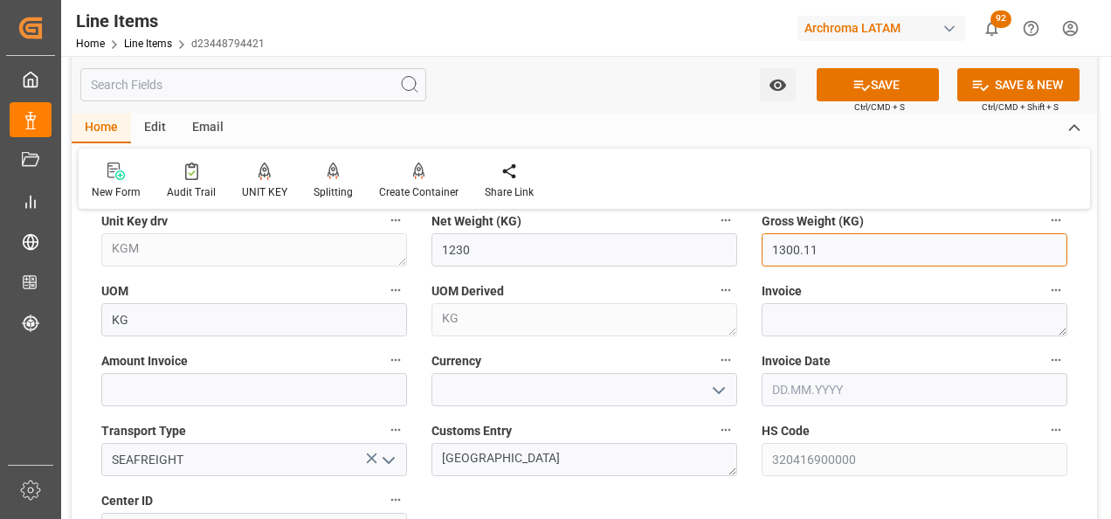
type input "1300.11"
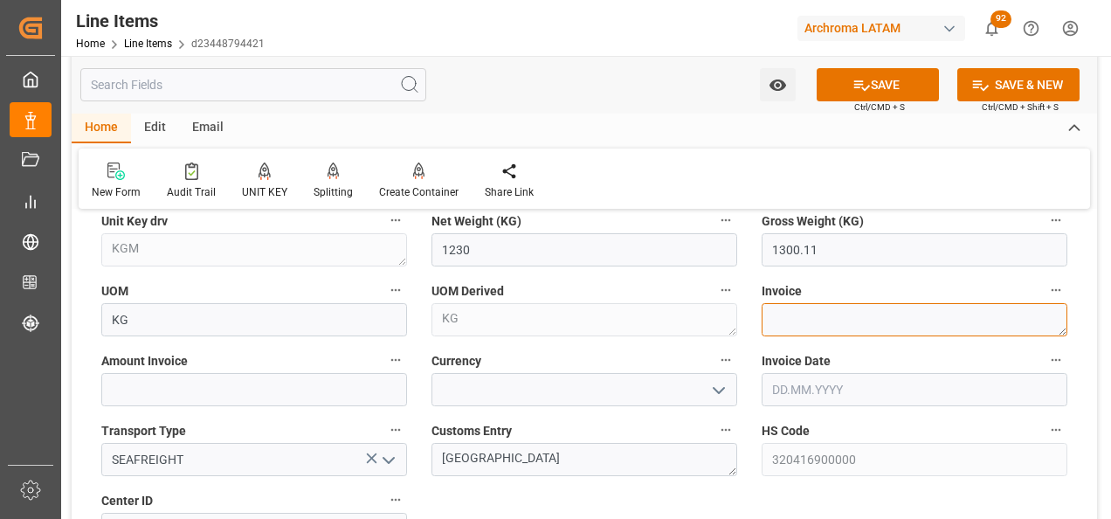
click at [782, 307] on textarea at bounding box center [914, 319] width 306 height 33
paste textarea "7060003201"
type textarea "7060003201"
click at [789, 386] on input "text" at bounding box center [914, 389] width 306 height 33
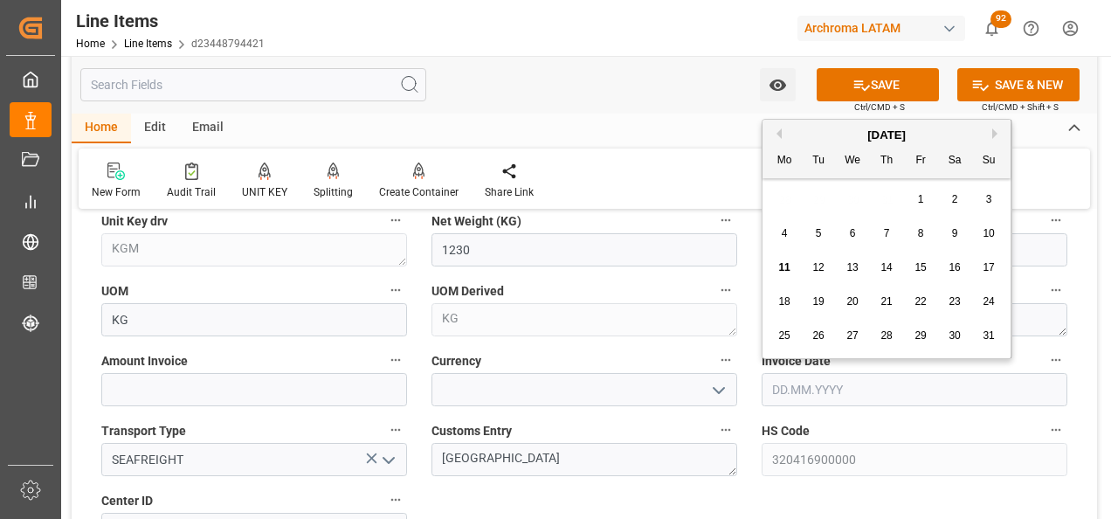
click at [785, 199] on div "28 29 30 31 1 2 3" at bounding box center [887, 200] width 238 height 34
click at [888, 235] on span "7" at bounding box center [887, 233] width 6 height 12
type input "07.08.2025"
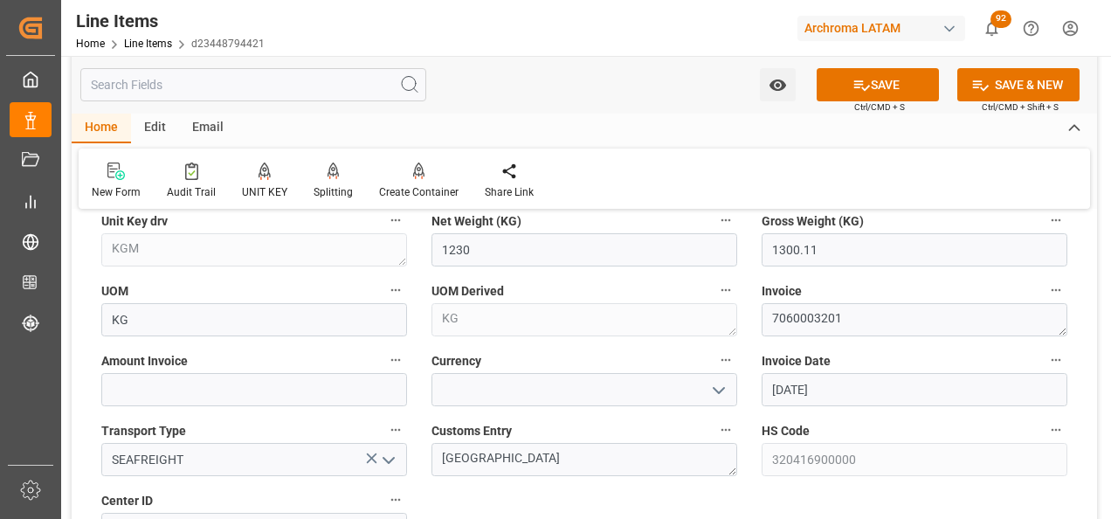
click at [721, 395] on icon "open menu" at bounding box center [718, 390] width 21 height 21
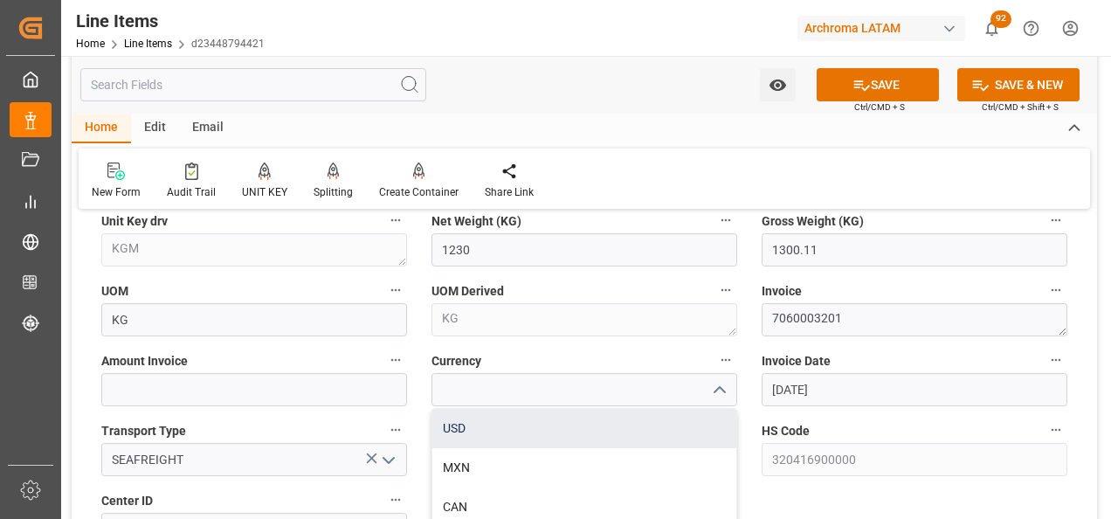
click at [611, 422] on div "USD" at bounding box center [584, 428] width 304 height 39
type input "USD"
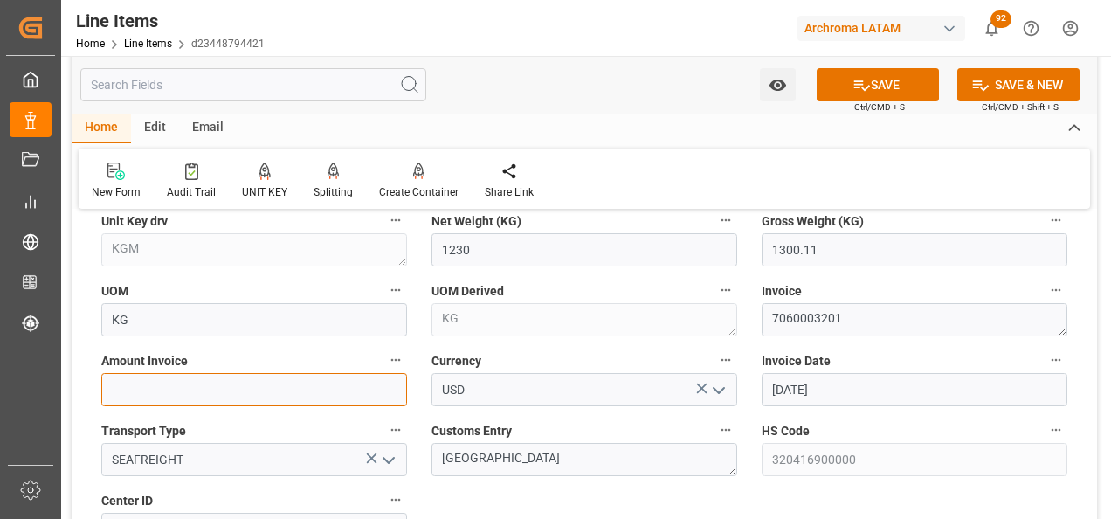
click at [321, 378] on input "text" at bounding box center [254, 389] width 306 height 33
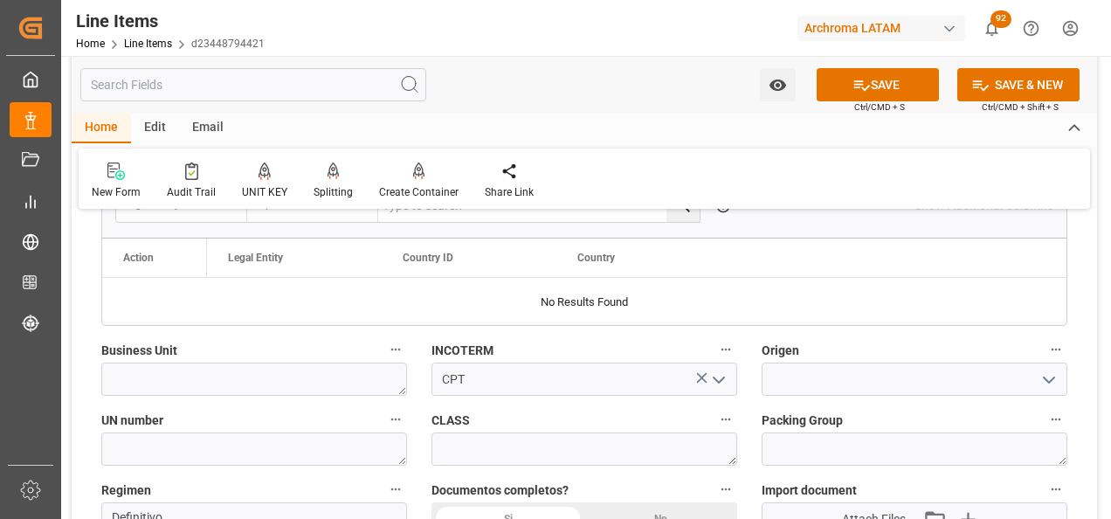
scroll to position [1310, 0]
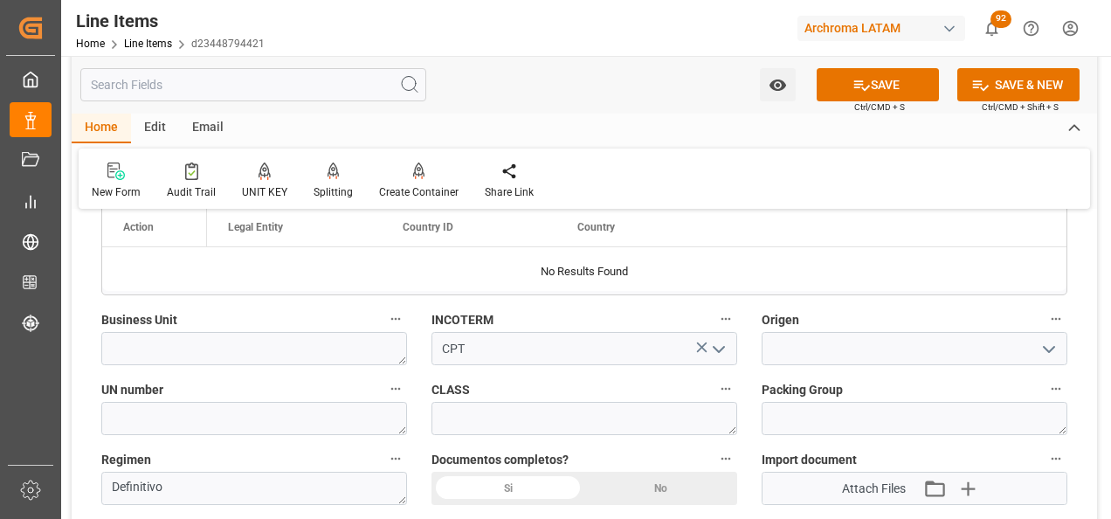
type input "9614.55"
click at [340, 344] on textarea at bounding box center [254, 348] width 306 height 33
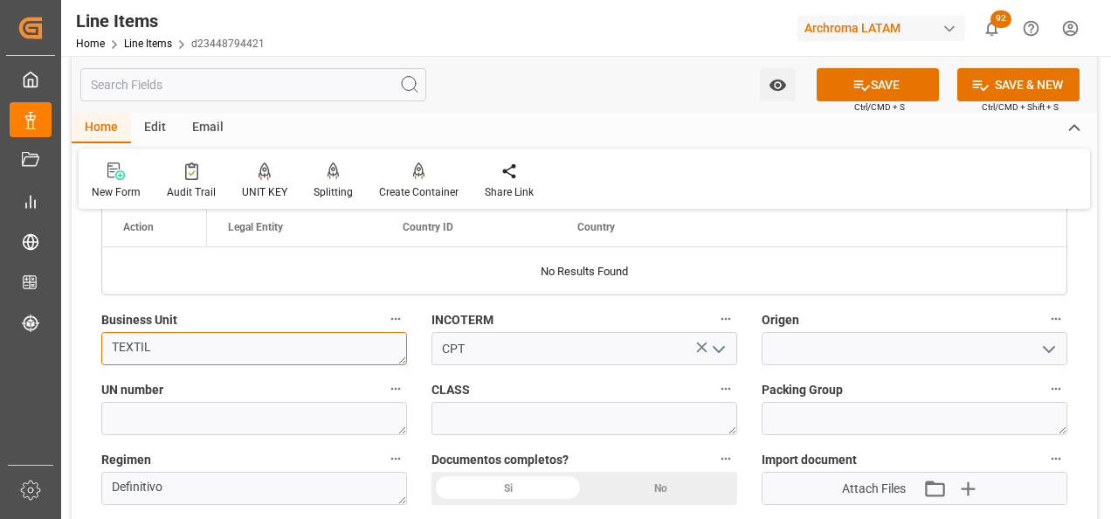
type textarea "TEXTIL"
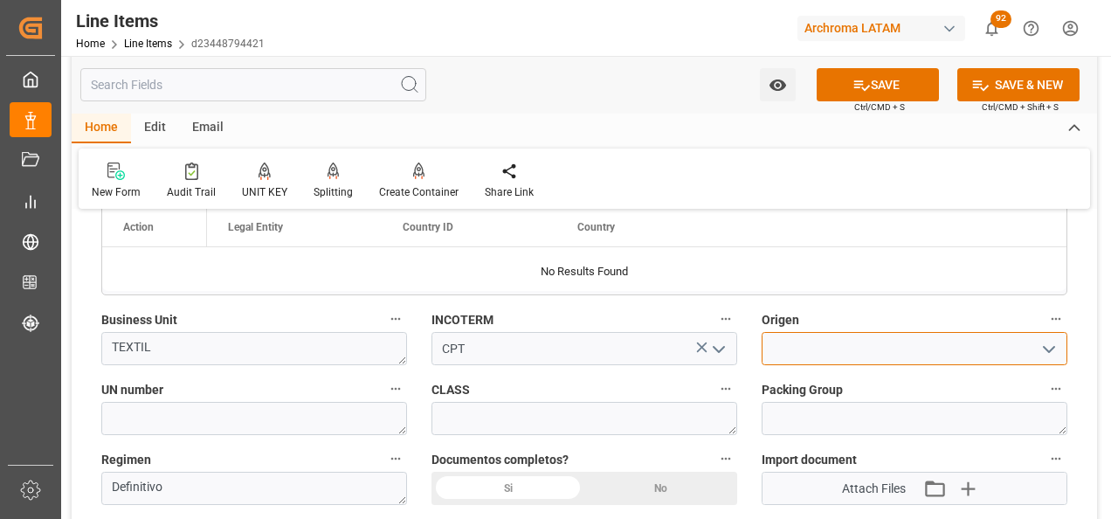
click at [927, 351] on input at bounding box center [914, 348] width 306 height 33
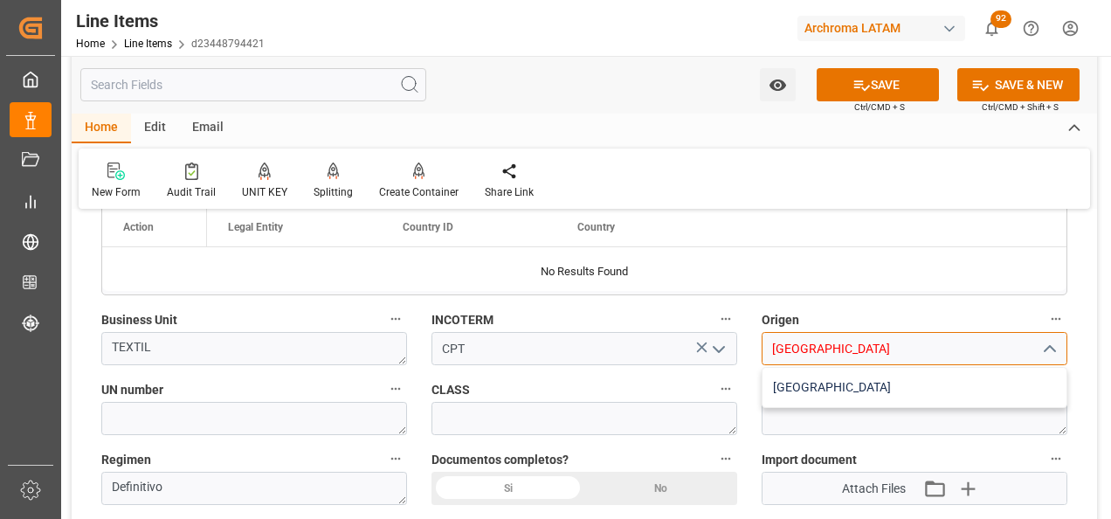
click at [919, 382] on div "INDIA" at bounding box center [914, 387] width 304 height 39
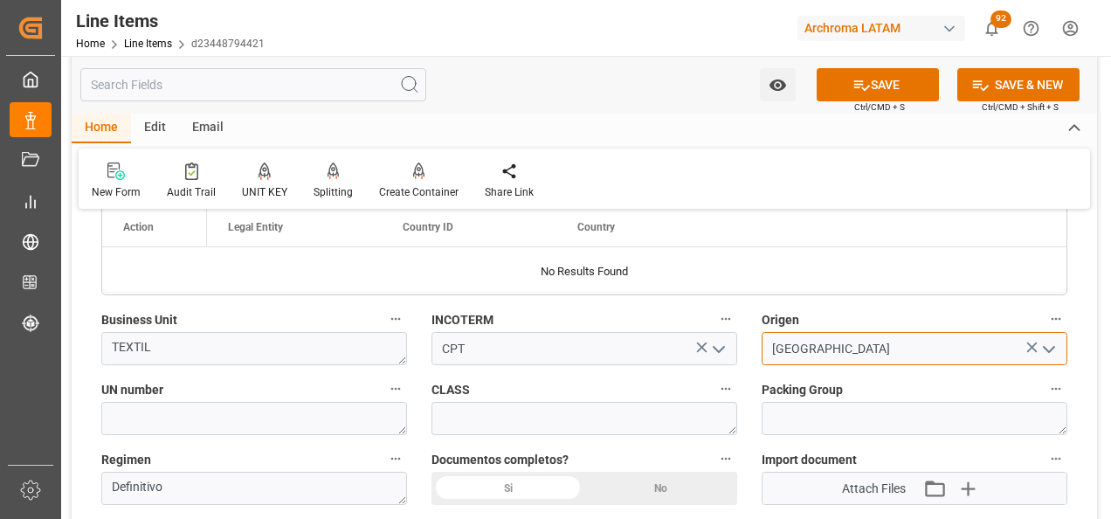
type input "INDIA"
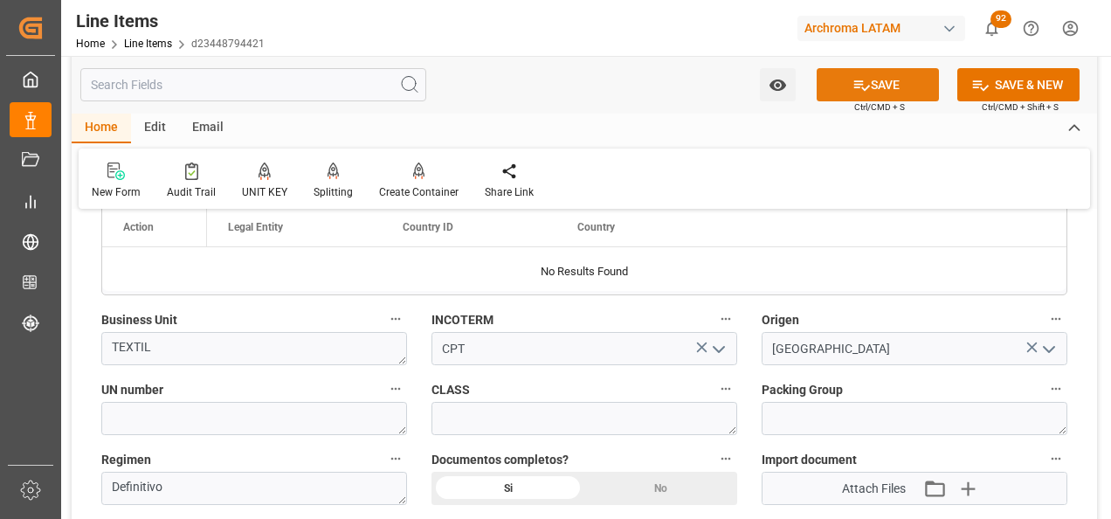
click at [898, 88] on button "SAVE" at bounding box center [878, 84] width 122 height 33
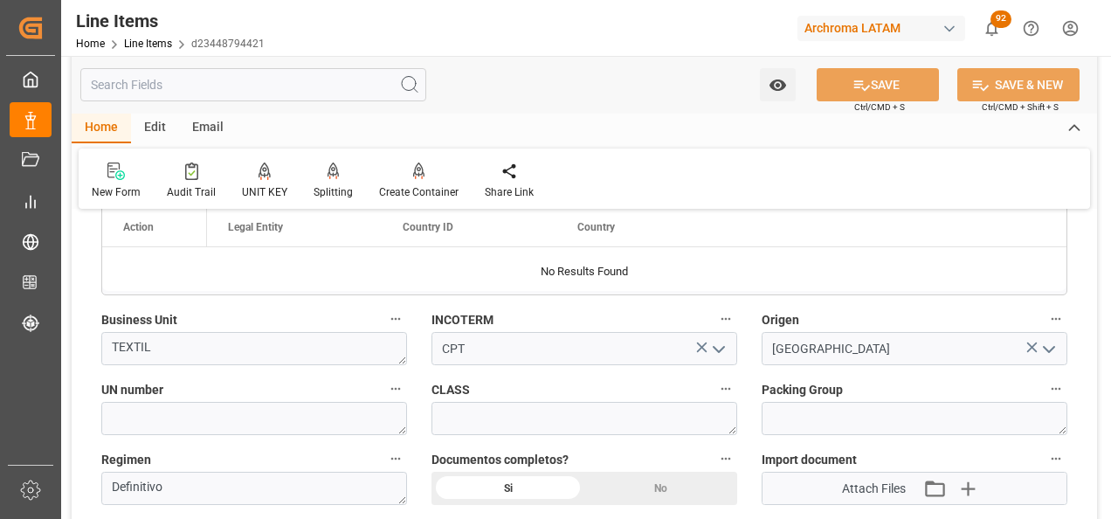
type textarea "41 PIEZAS"
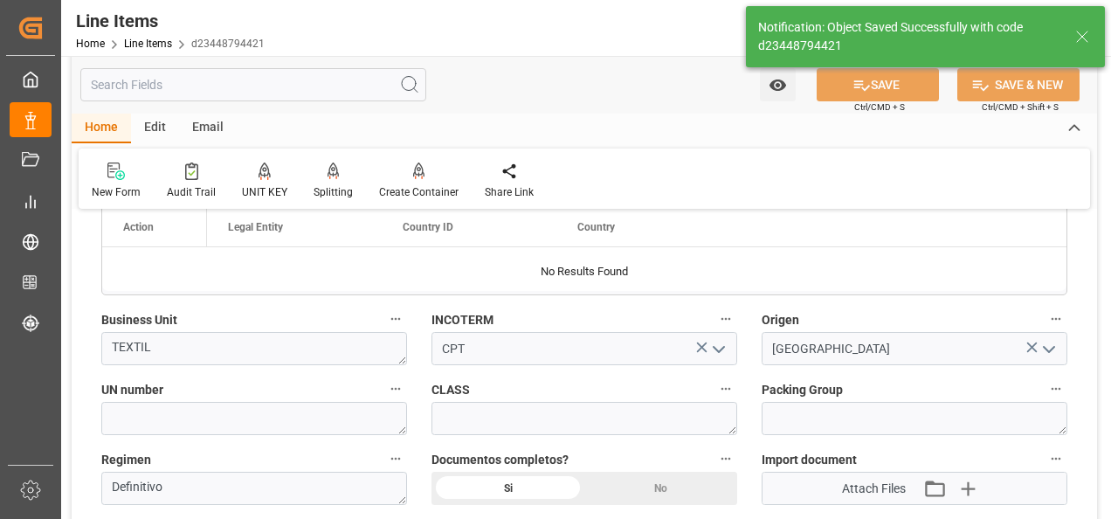
type input "11.08.2025 18:18"
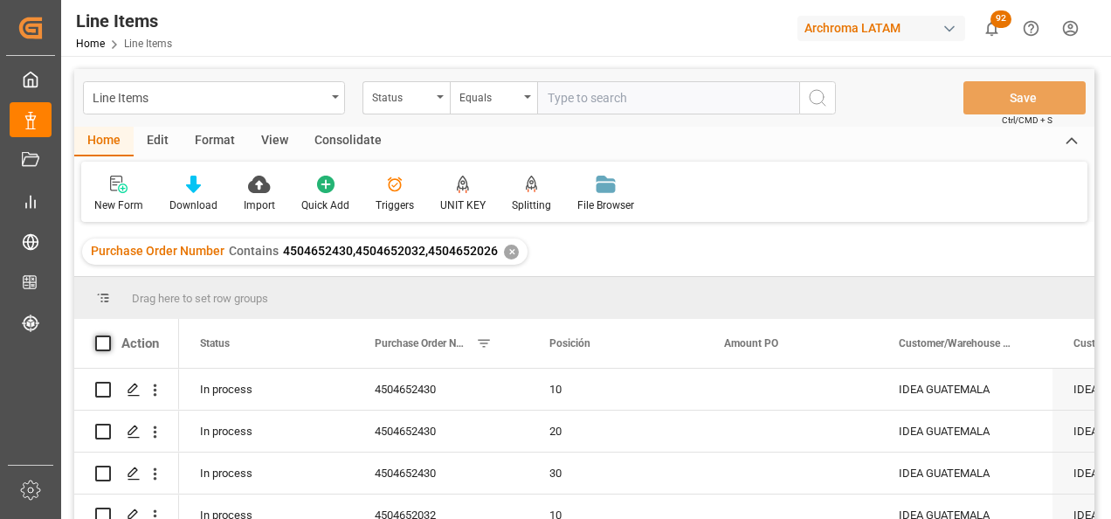
click at [103, 343] on span at bounding box center [103, 343] width 16 height 16
click at [108, 335] on input "checkbox" at bounding box center [108, 335] width 0 height 0
checkbox input "true"
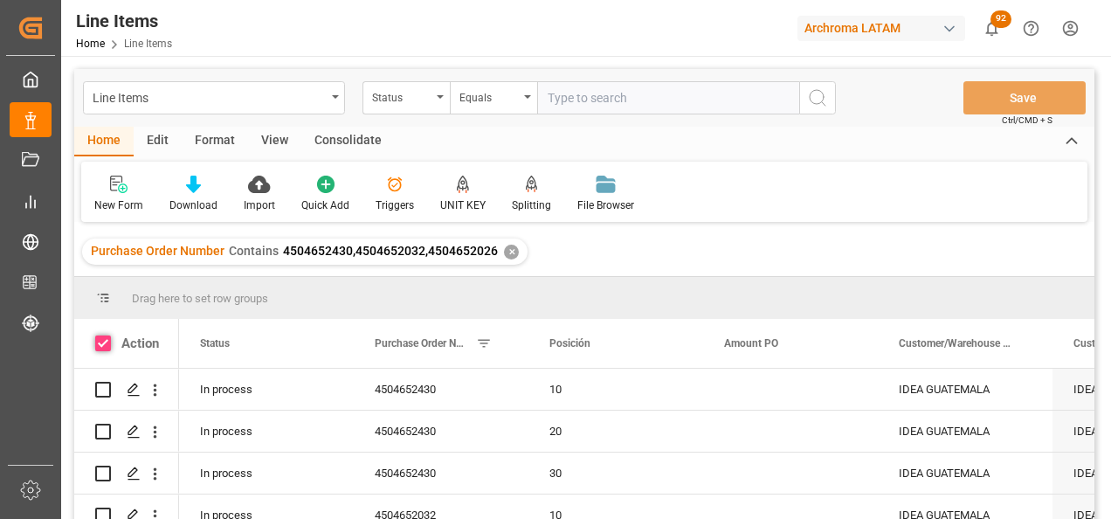
checkbox input "true"
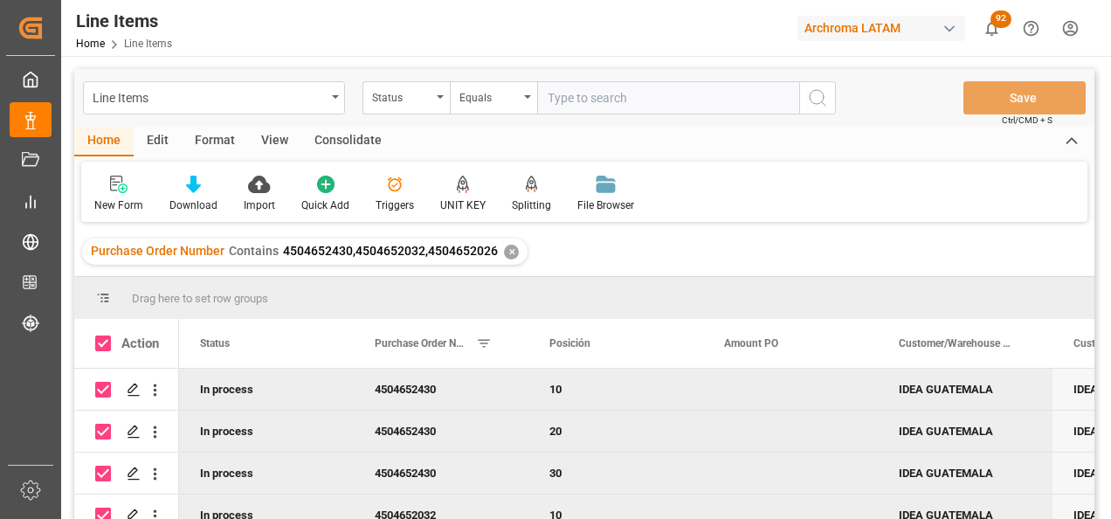
click at [350, 144] on div "Consolidate" at bounding box center [347, 142] width 93 height 30
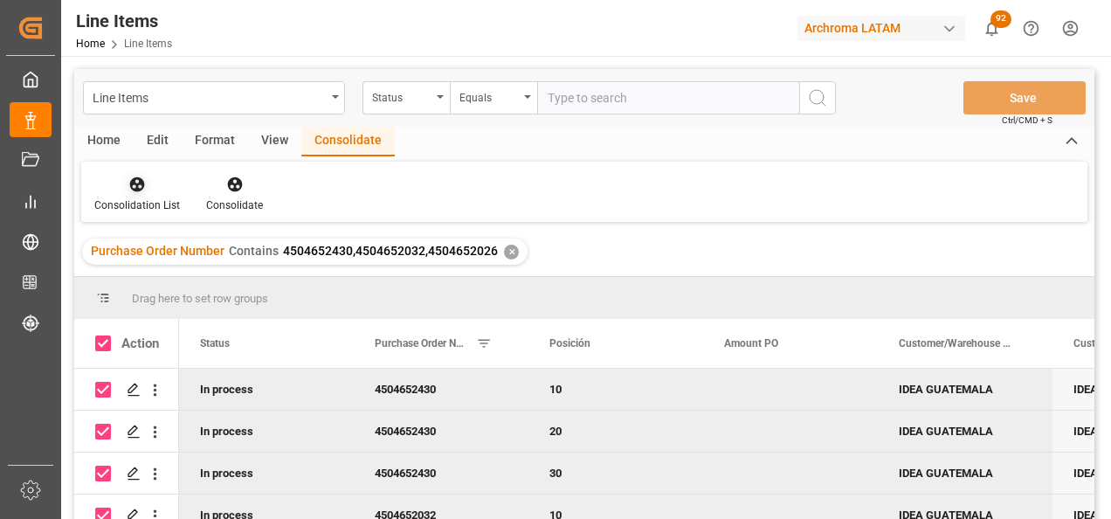
click at [153, 199] on div "Consolidation List" at bounding box center [137, 205] width 86 height 16
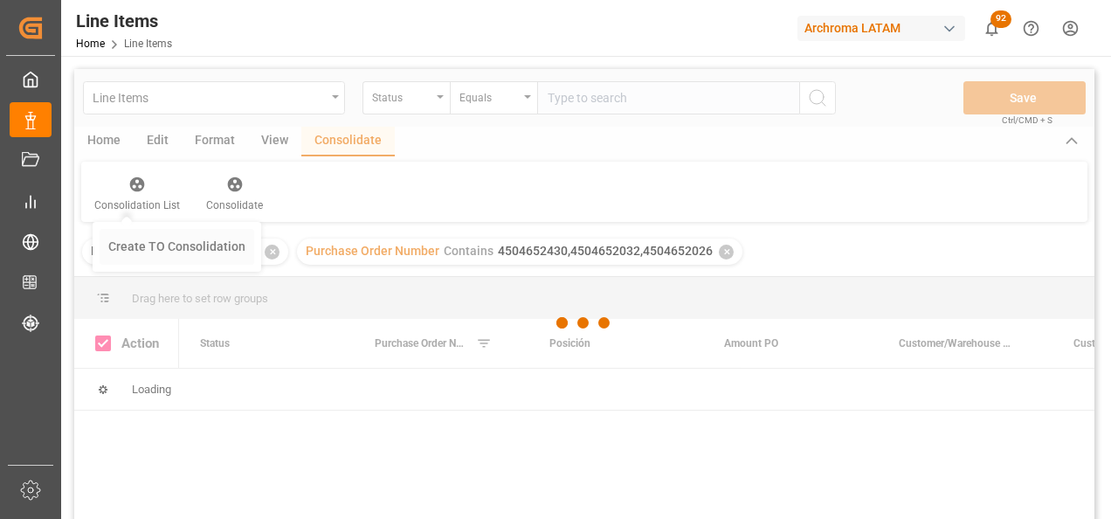
click at [144, 236] on div "Line Items Status Equals Save Ctrl/CMD + S Home Edit Format View Consolidate Co…" at bounding box center [584, 317] width 1020 height 496
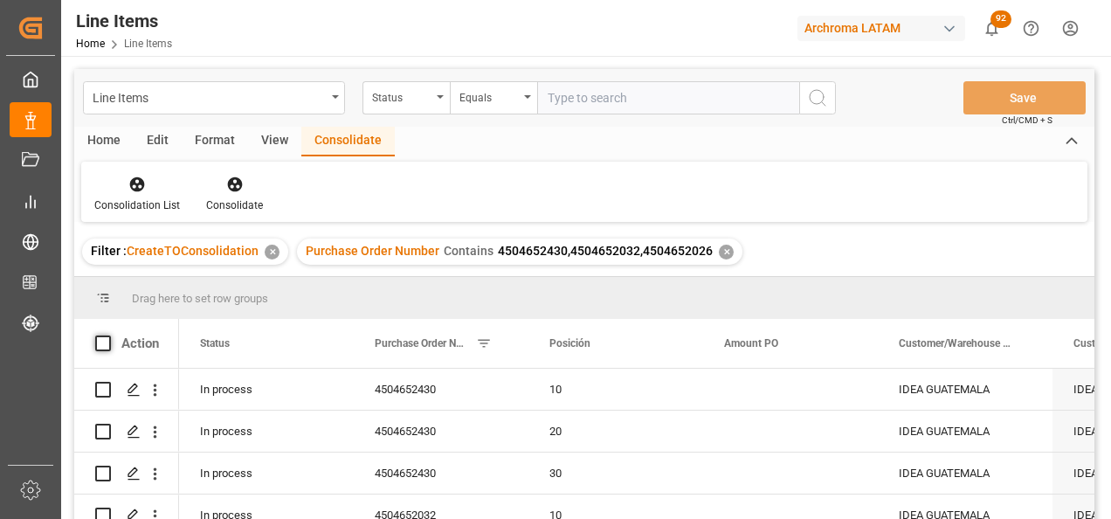
click at [102, 347] on span at bounding box center [103, 343] width 16 height 16
click at [108, 335] on input "checkbox" at bounding box center [108, 335] width 0 height 0
checkbox input "true"
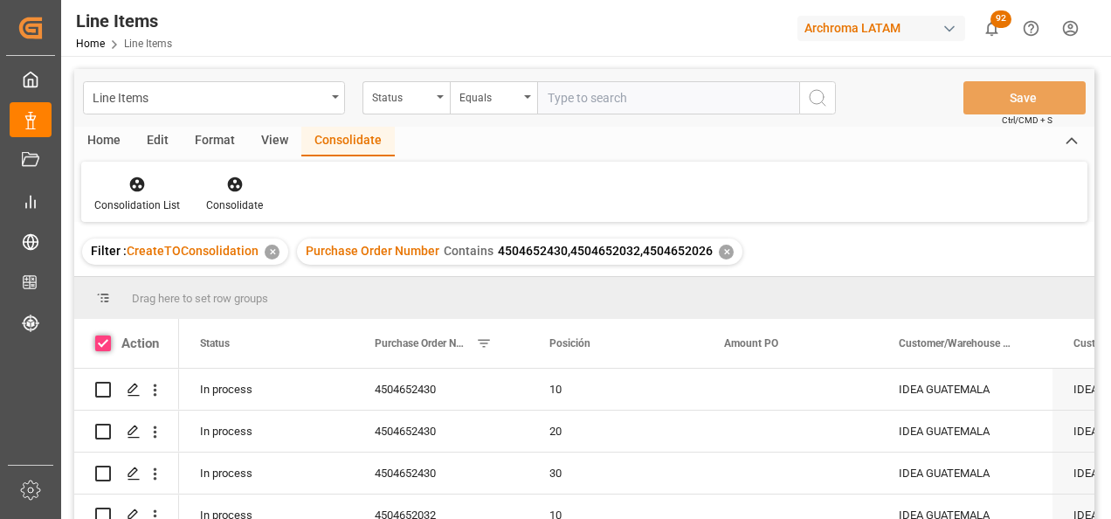
checkbox input "true"
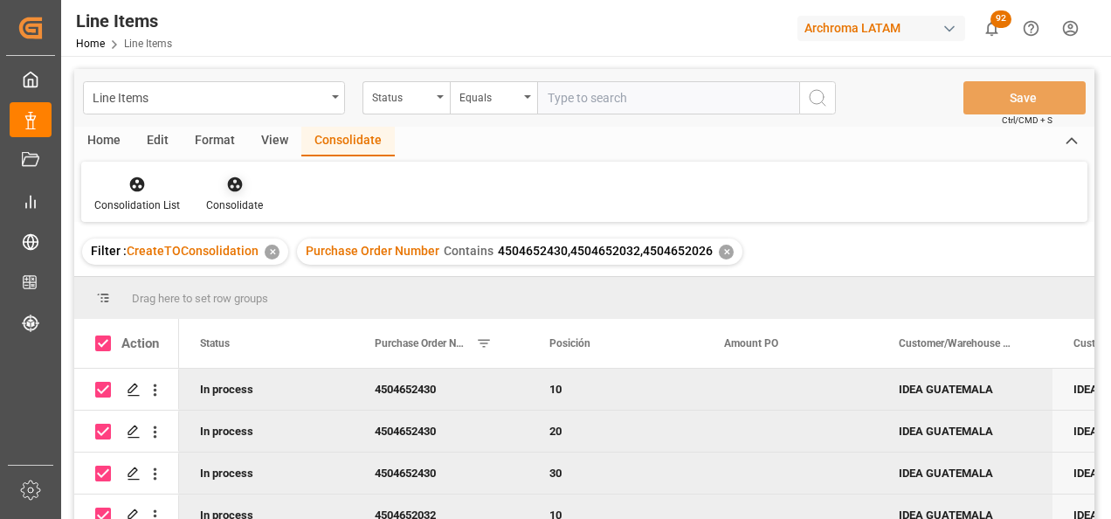
click at [234, 193] on icon at bounding box center [234, 184] width 17 height 17
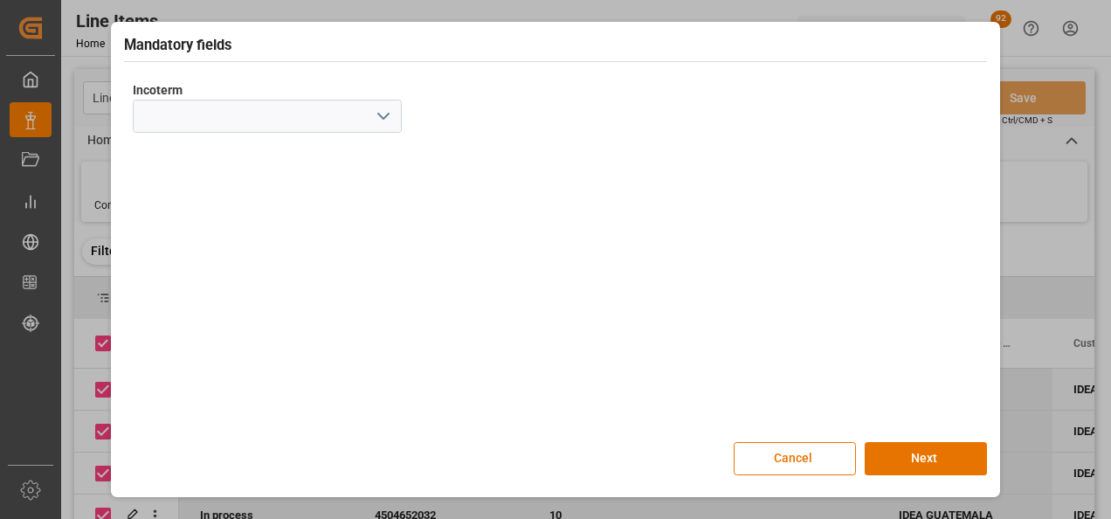
click at [373, 107] on icon "open menu" at bounding box center [383, 116] width 21 height 21
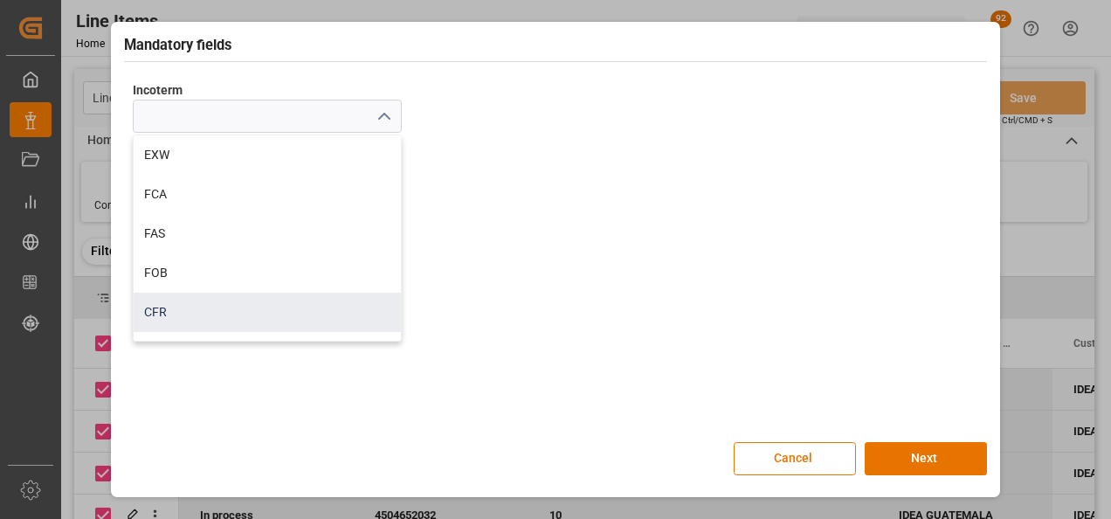
scroll to position [87, 0]
click at [267, 291] on div "CPT" at bounding box center [267, 303] width 267 height 39
type input "CPT"
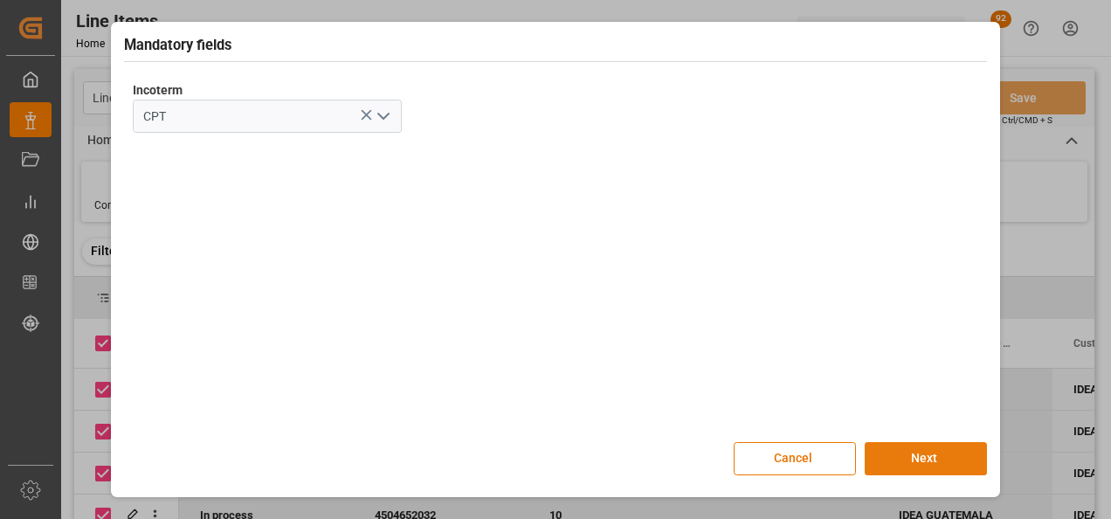
click at [903, 471] on button "Next" at bounding box center [926, 458] width 122 height 33
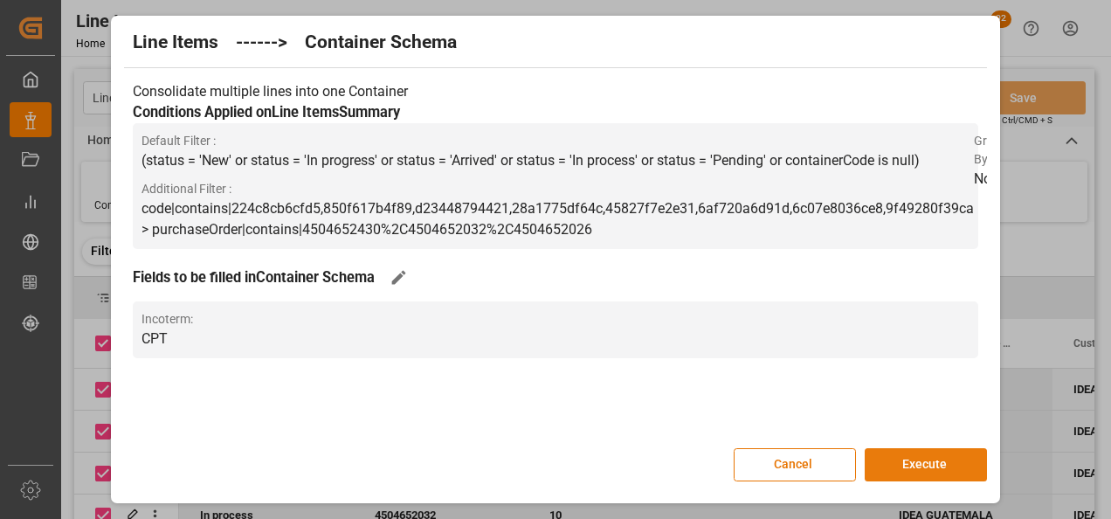
click at [904, 465] on button "Execute" at bounding box center [926, 464] width 122 height 33
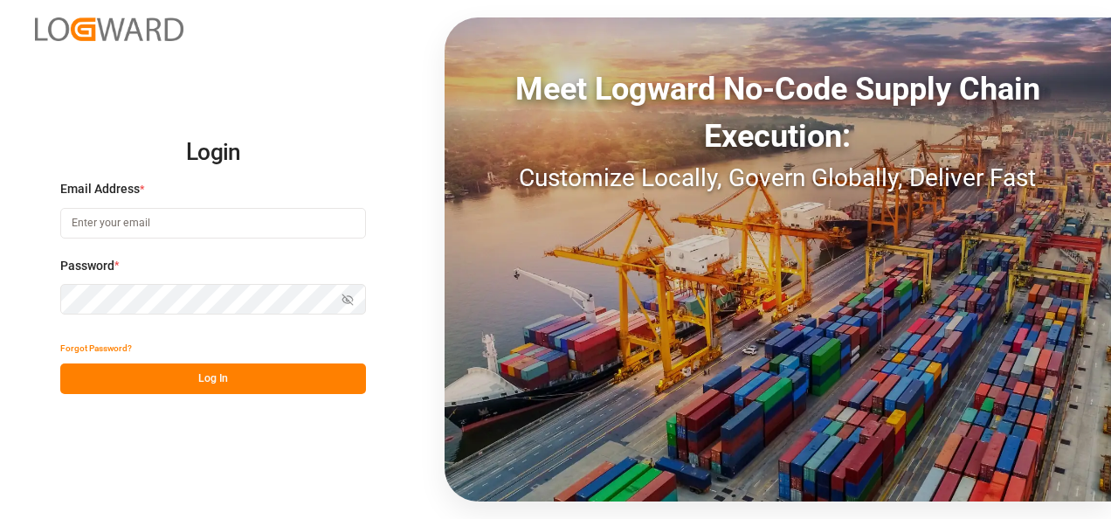
type input "[PERSON_NAME][EMAIL_ADDRESS][PERSON_NAME][DOMAIN_NAME]"
click at [217, 374] on button "Log In" at bounding box center [213, 378] width 306 height 31
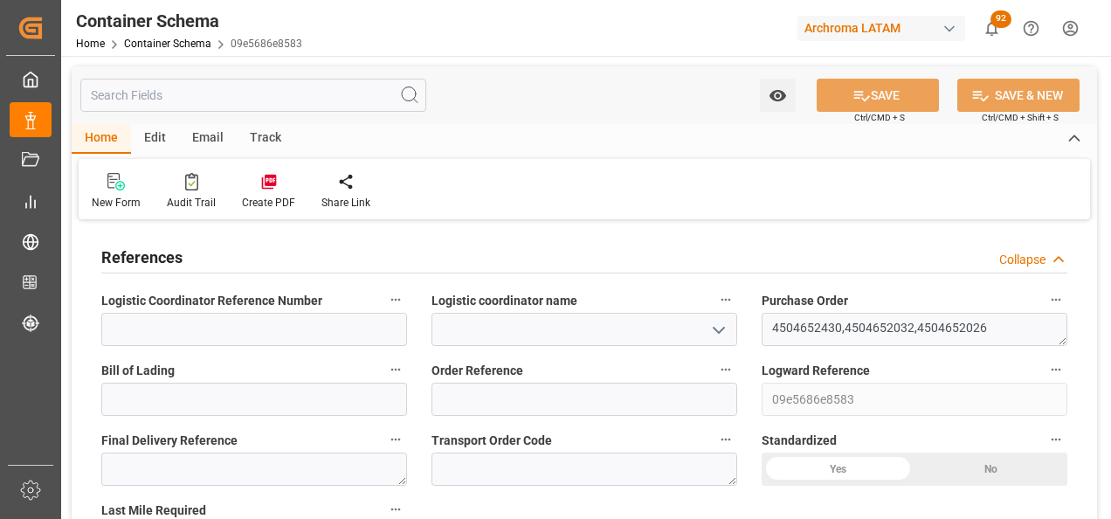
type input "0"
type input "8"
type input "123"
type input "3285"
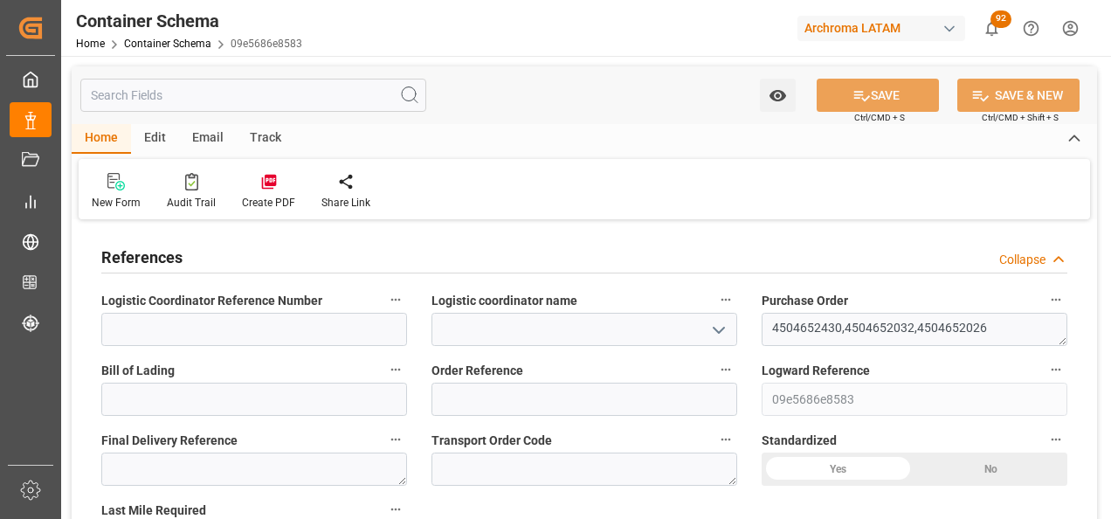
type input "3494.52"
type input "0"
type input "[DATE]"
type input "[DATE] 18:22"
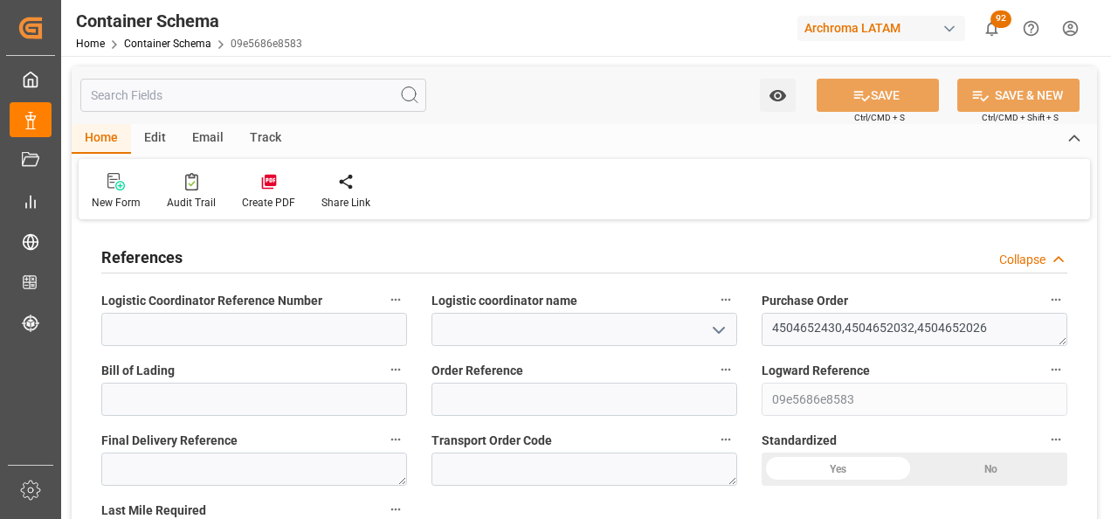
type input "[DATE] 18:21"
type input "[DATE]"
click at [717, 334] on icon "open menu" at bounding box center [718, 330] width 21 height 21
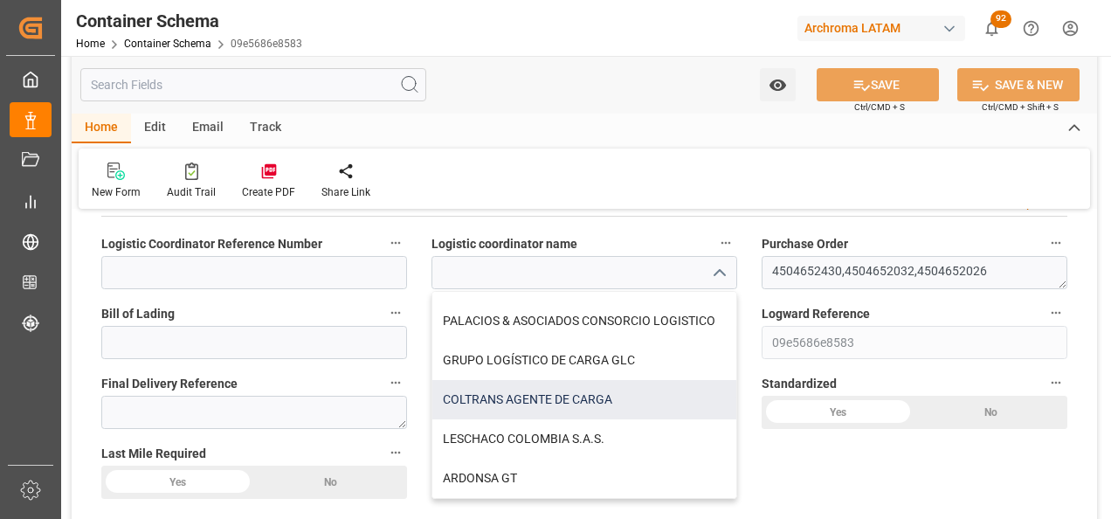
scroll to position [87, 0]
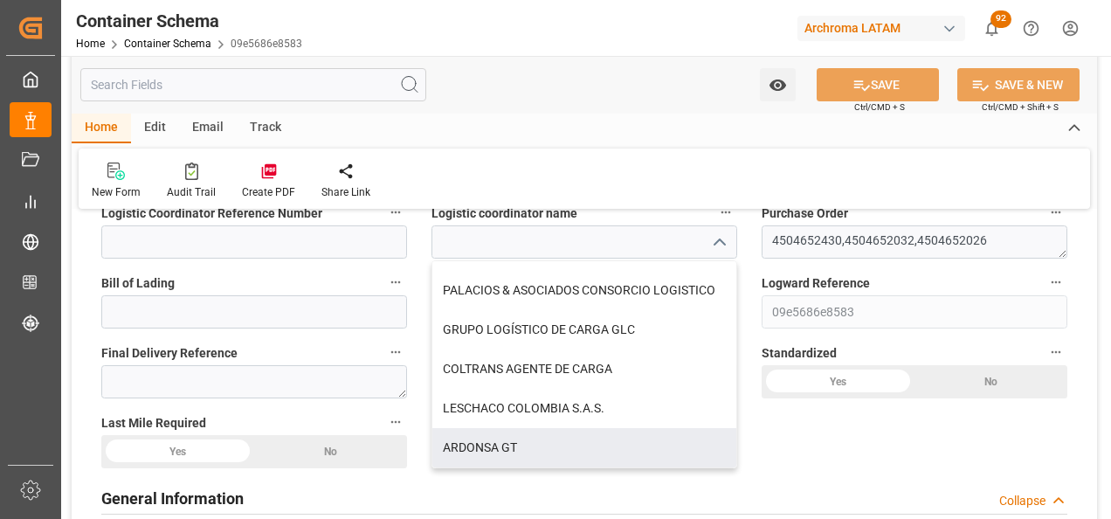
click at [534, 448] on div "ARDONSA GT" at bounding box center [584, 447] width 304 height 39
type input "ARDONSA GT"
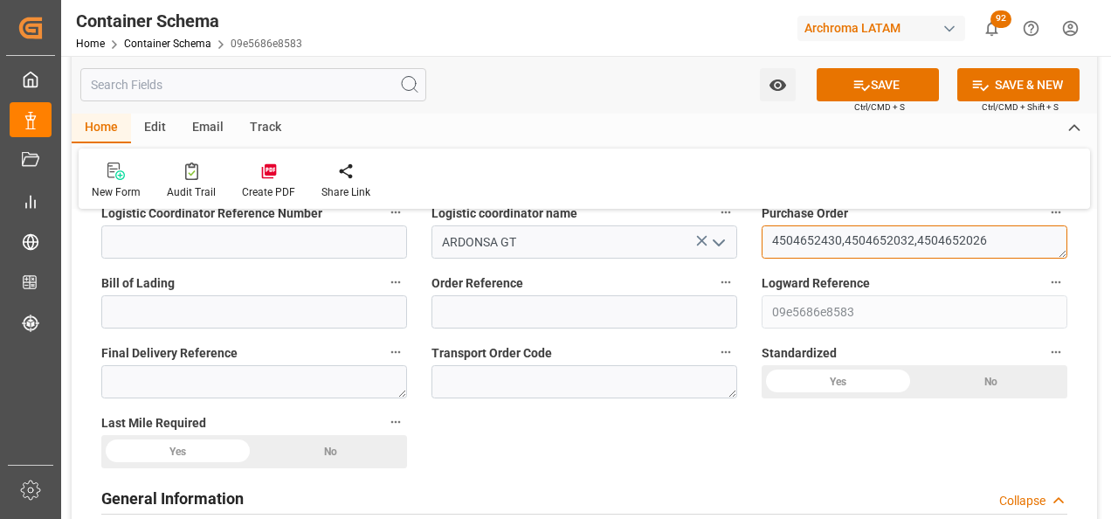
drag, startPoint x: 775, startPoint y: 236, endPoint x: 999, endPoint y: 238, distance: 224.4
click at [999, 238] on textarea "4504652430,4504652032,4504652026" at bounding box center [914, 241] width 306 height 33
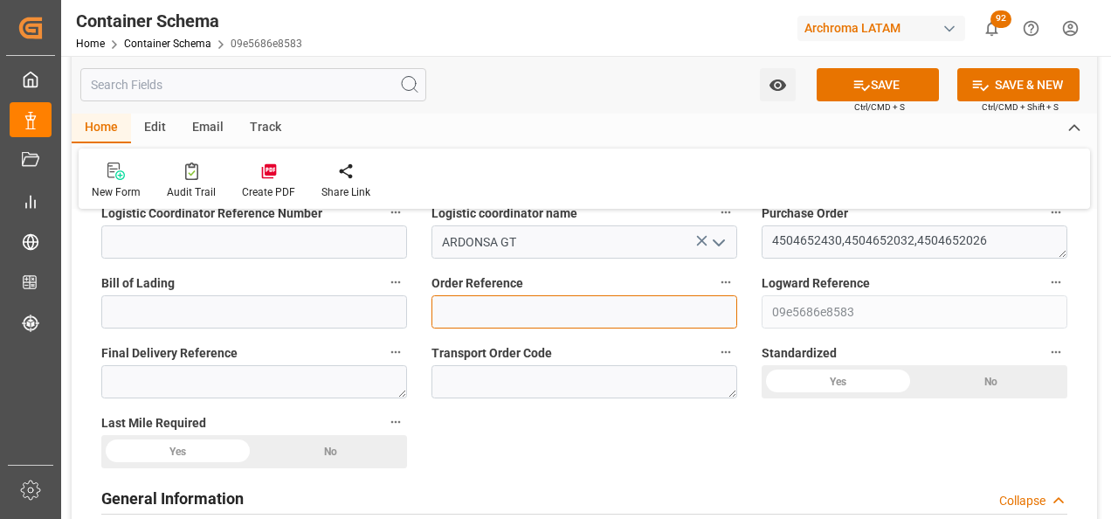
click at [534, 309] on input at bounding box center [584, 311] width 306 height 33
paste input "4504652430,4504652032,4504652026"
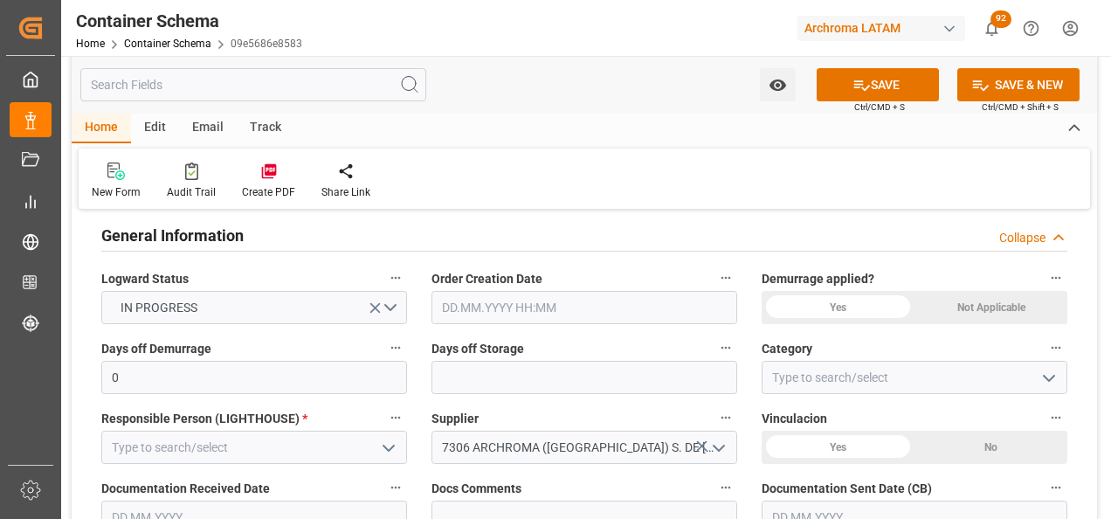
scroll to position [349, 0]
type input "4504652430,4504652032,4504652026"
click at [458, 300] on input "text" at bounding box center [584, 308] width 306 height 33
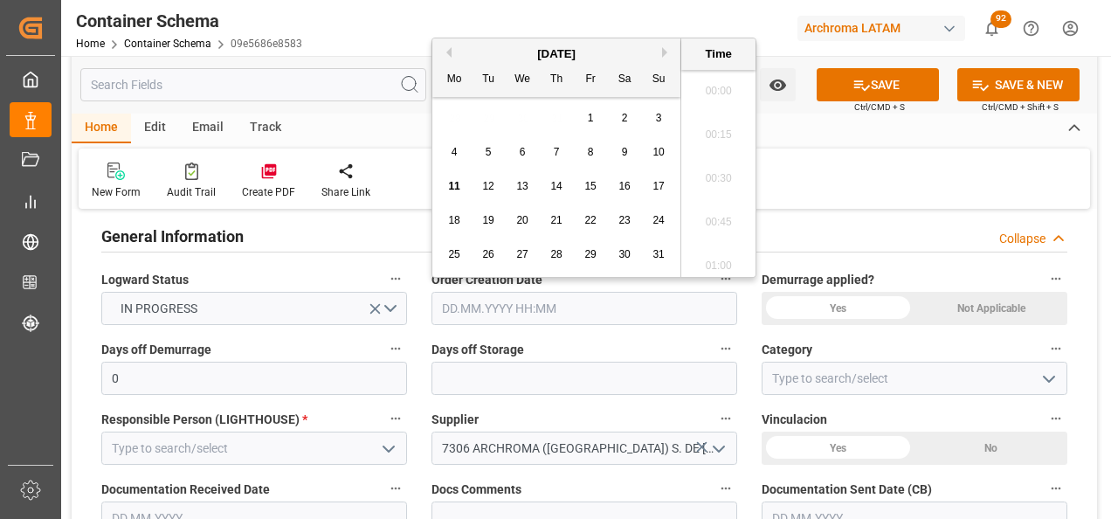
scroll to position [2233, 0]
click at [444, 121] on div "28 29 30 31 1 2 3" at bounding box center [557, 118] width 238 height 34
click at [451, 173] on div "11 12 13 14 15 16 17" at bounding box center [557, 186] width 238 height 34
click at [454, 181] on span "11" at bounding box center [453, 186] width 11 height 12
click at [721, 167] on li "13:15" at bounding box center [718, 173] width 74 height 44
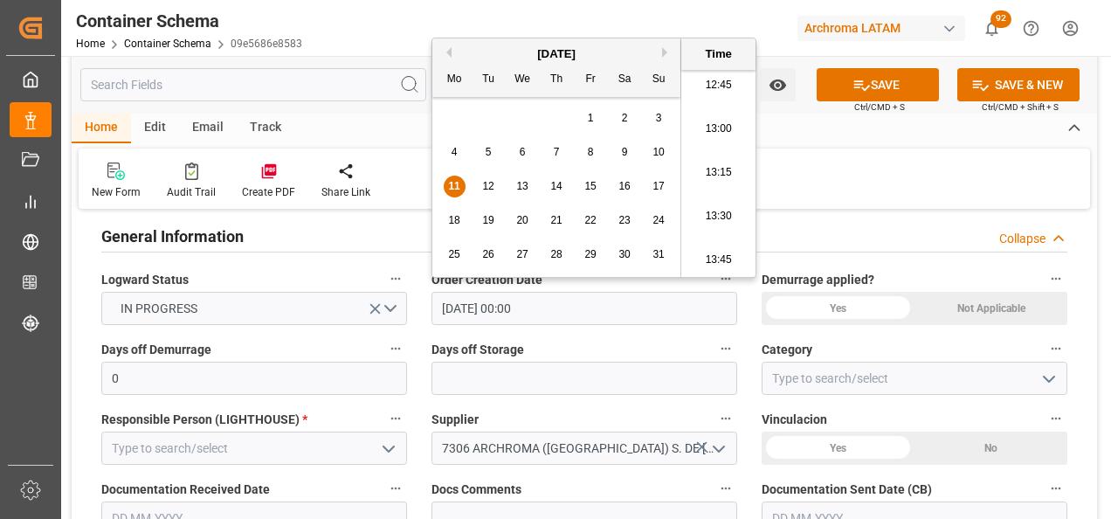
type input "[DATE] 13:15"
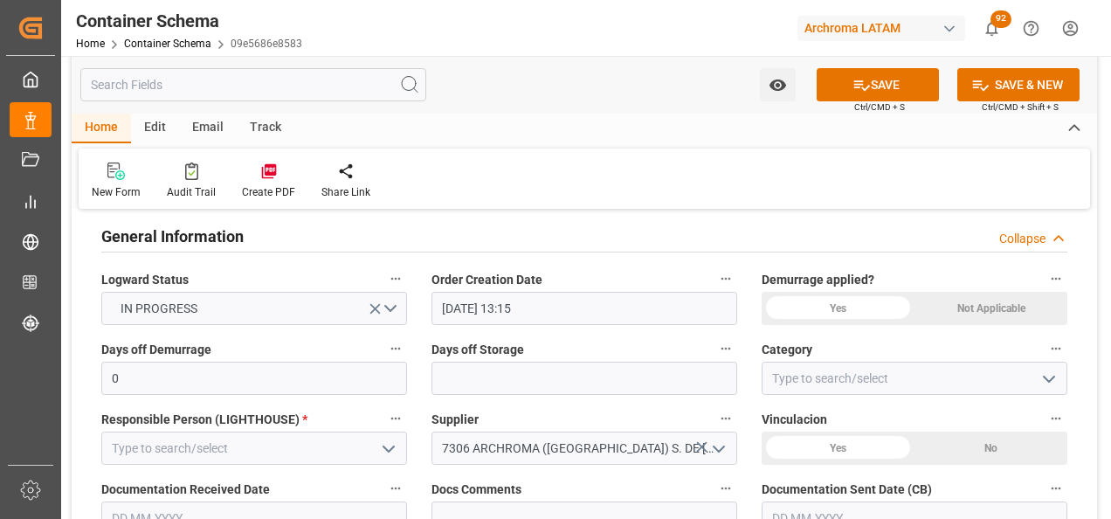
click at [1050, 380] on polyline "open menu" at bounding box center [1049, 378] width 10 height 5
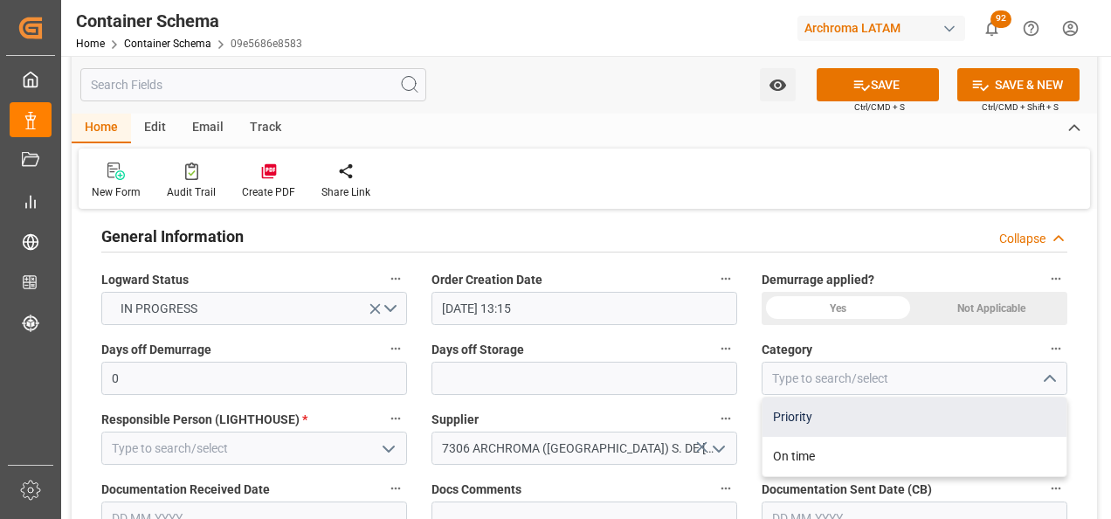
click at [855, 436] on div "Priority" at bounding box center [914, 416] width 304 height 39
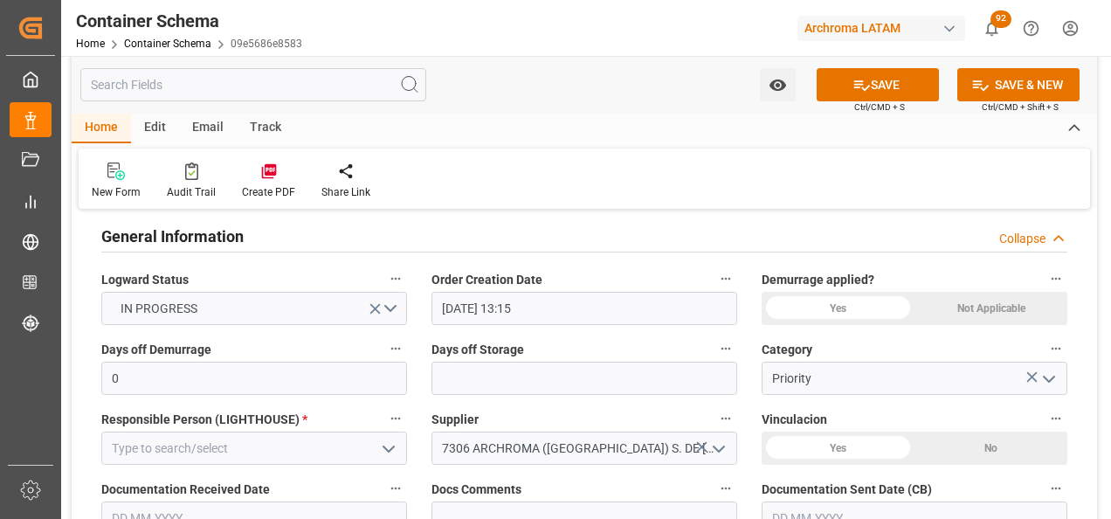
click at [1057, 382] on icon "open menu" at bounding box center [1048, 379] width 21 height 21
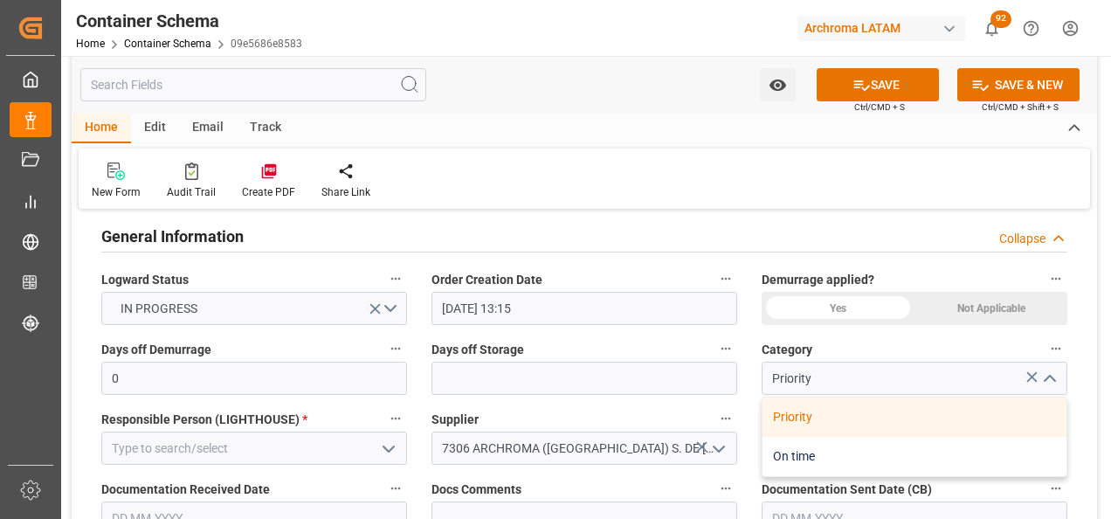
click at [941, 446] on div "On time" at bounding box center [914, 456] width 304 height 39
type input "On time"
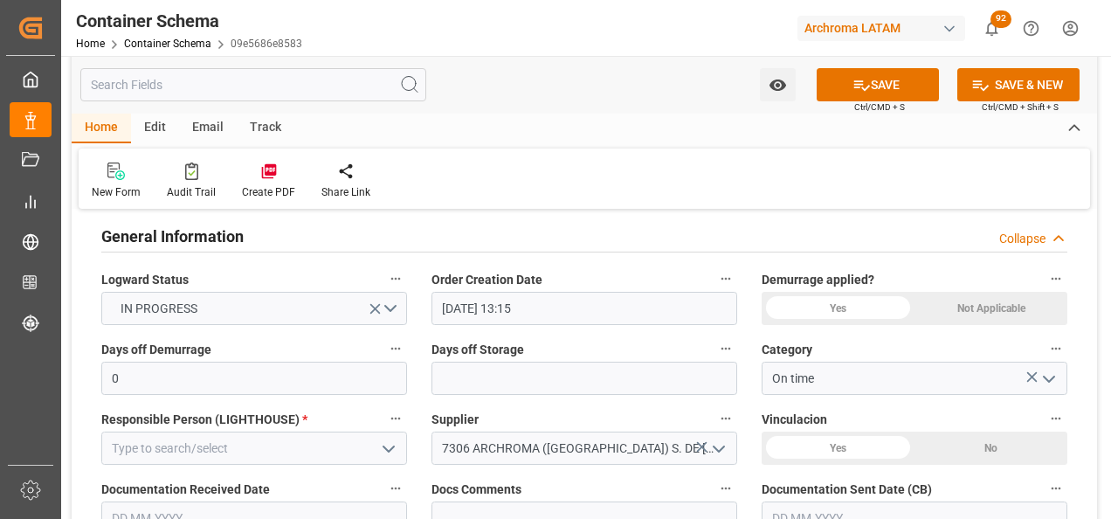
click at [396, 460] on button "open menu" at bounding box center [388, 448] width 26 height 27
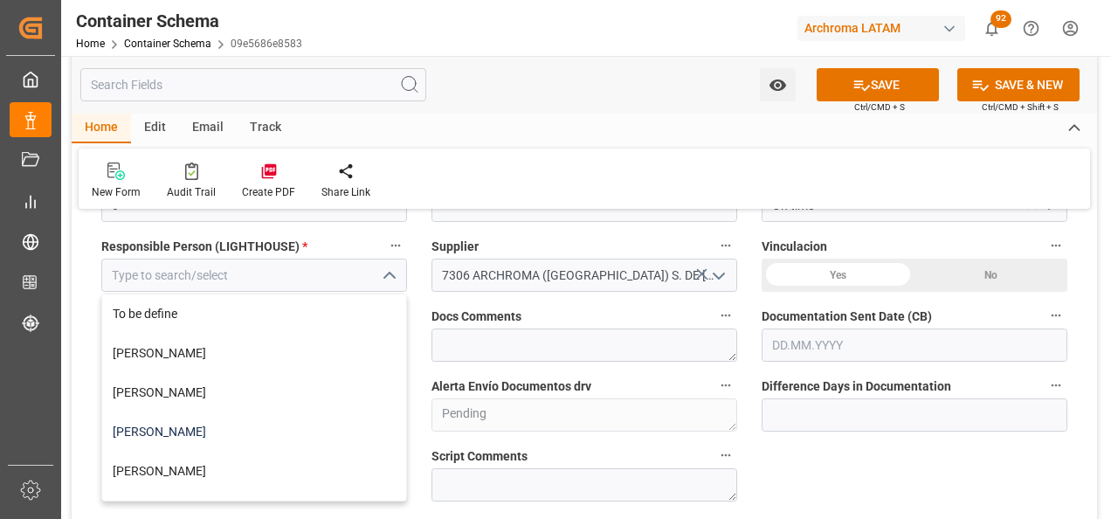
scroll to position [524, 0]
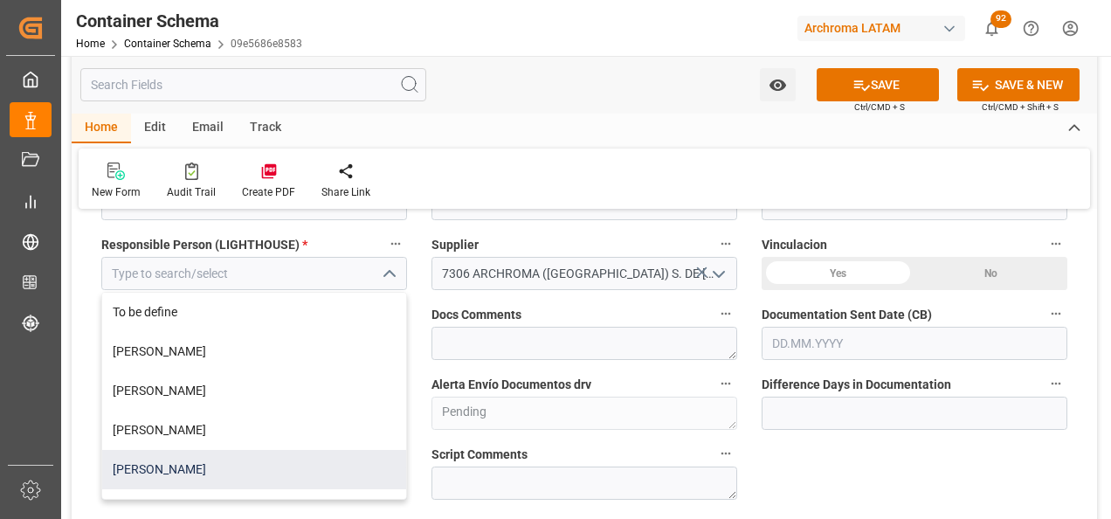
click at [311, 461] on div "[PERSON_NAME]" at bounding box center [254, 469] width 304 height 39
type input "[PERSON_NAME]"
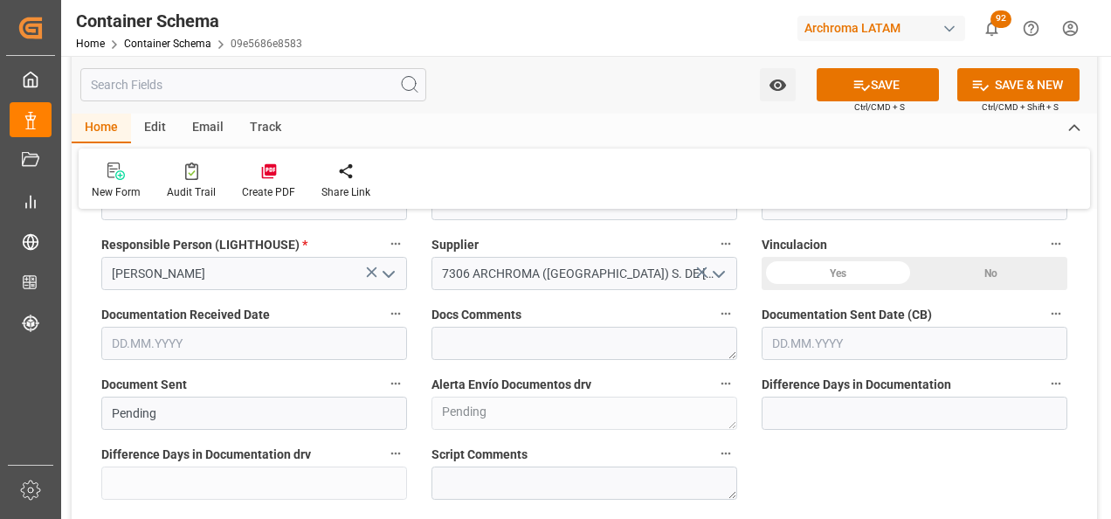
click at [205, 341] on input "text" at bounding box center [254, 343] width 306 height 33
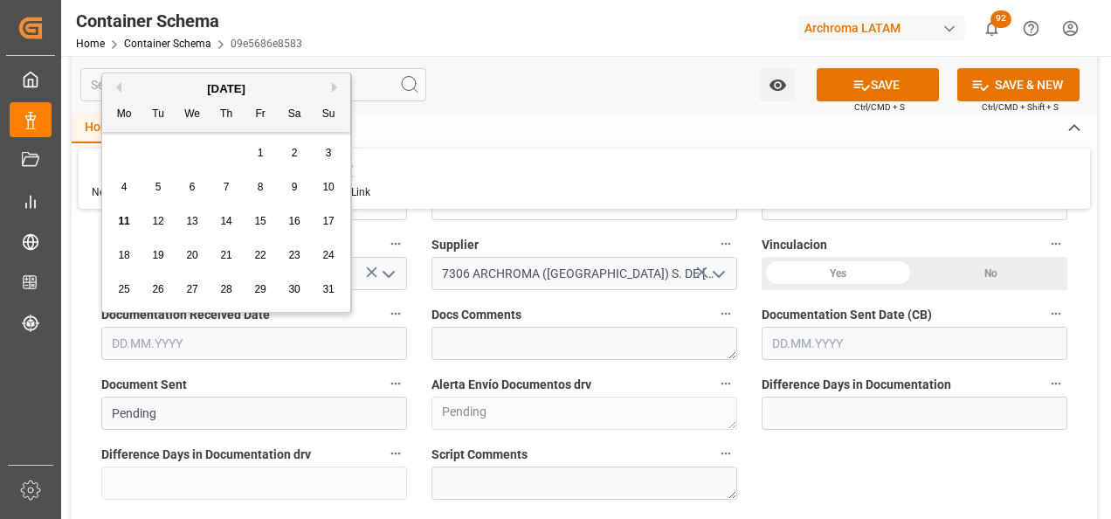
click at [107, 154] on div "28 29 30 31 1 2 3" at bounding box center [226, 153] width 238 height 34
click at [254, 184] on div "8" at bounding box center [261, 187] width 22 height 21
type input "[DATE]"
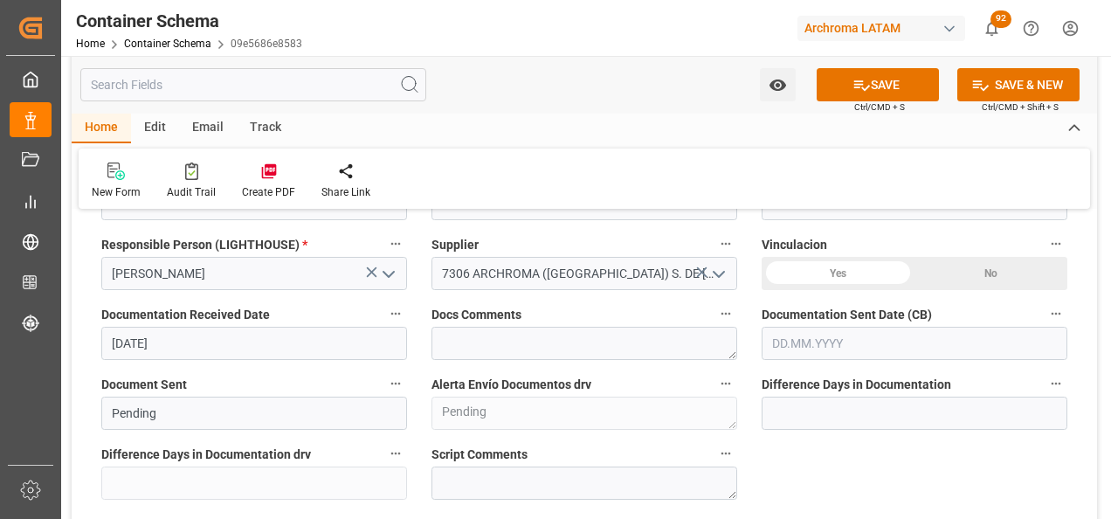
click at [786, 339] on input "text" at bounding box center [914, 343] width 306 height 33
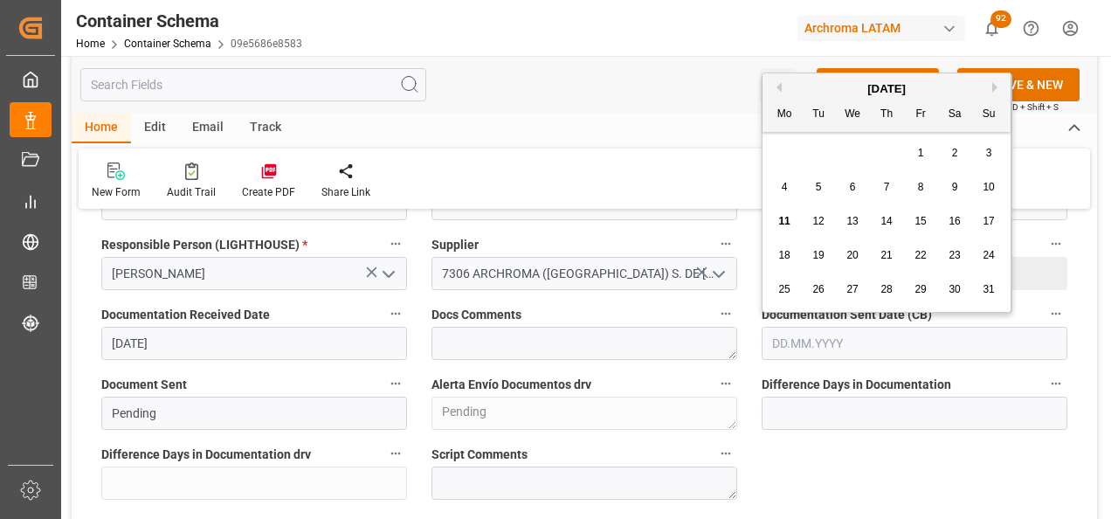
click at [784, 227] on span "11" at bounding box center [783, 221] width 11 height 12
type input "[DATE]"
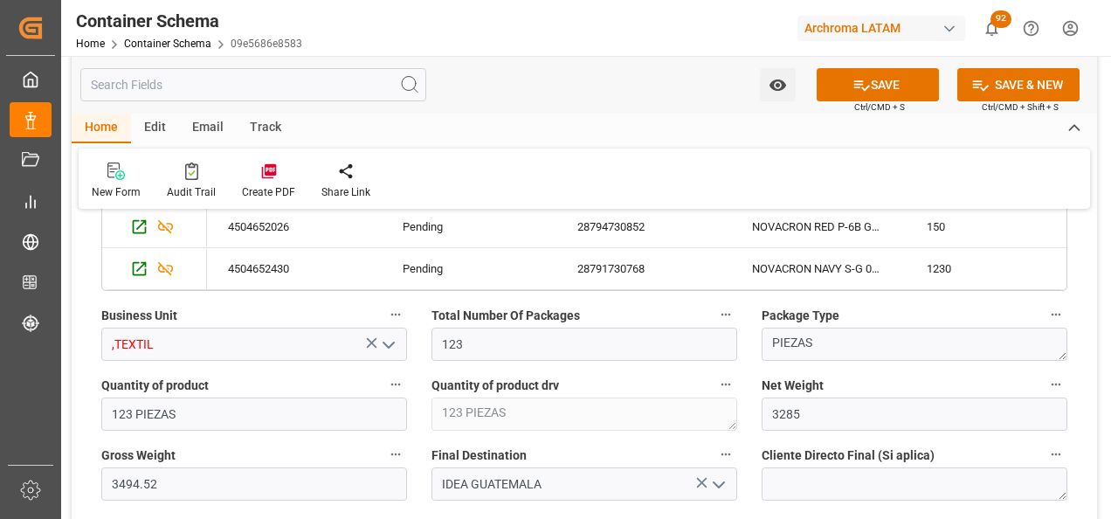
scroll to position [1310, 0]
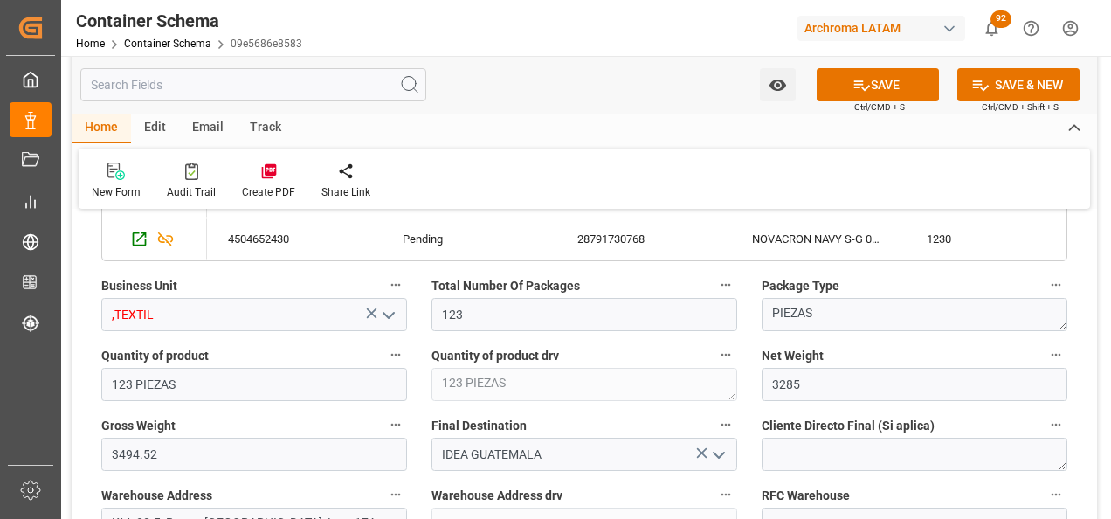
click at [392, 322] on icon "open menu" at bounding box center [388, 315] width 21 height 21
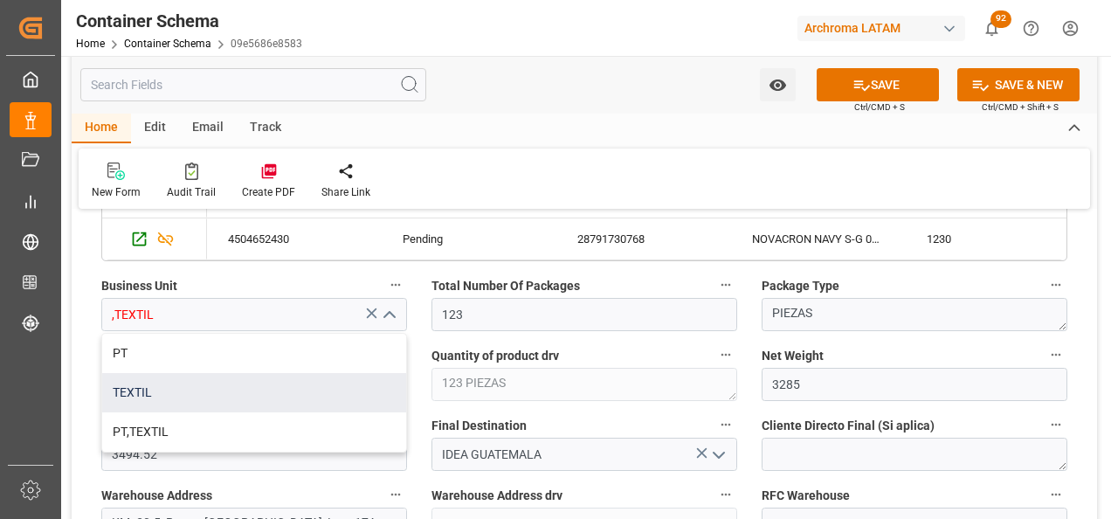
click at [320, 397] on div "TEXTIL" at bounding box center [254, 392] width 304 height 39
type input "TEXTIL"
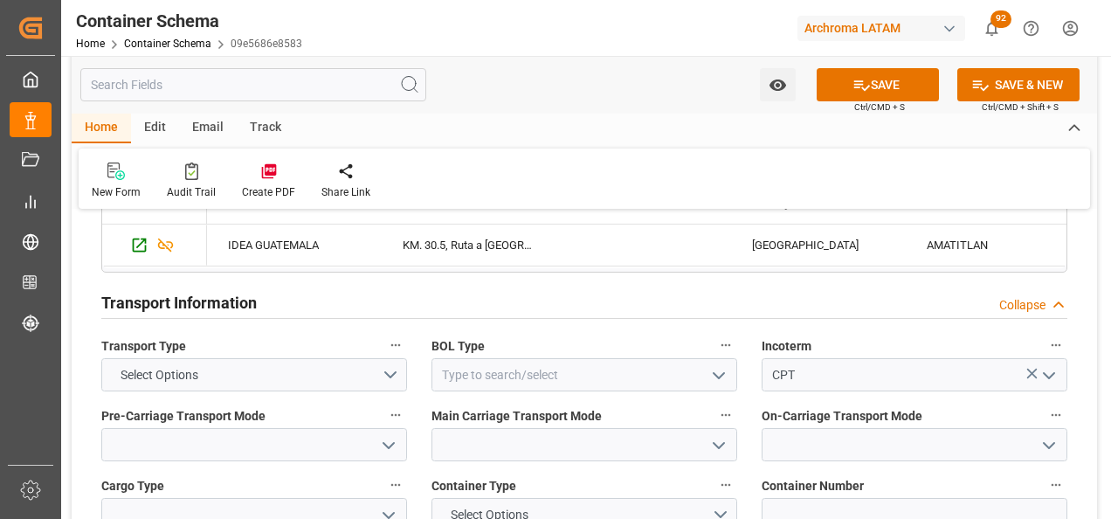
scroll to position [1921, 0]
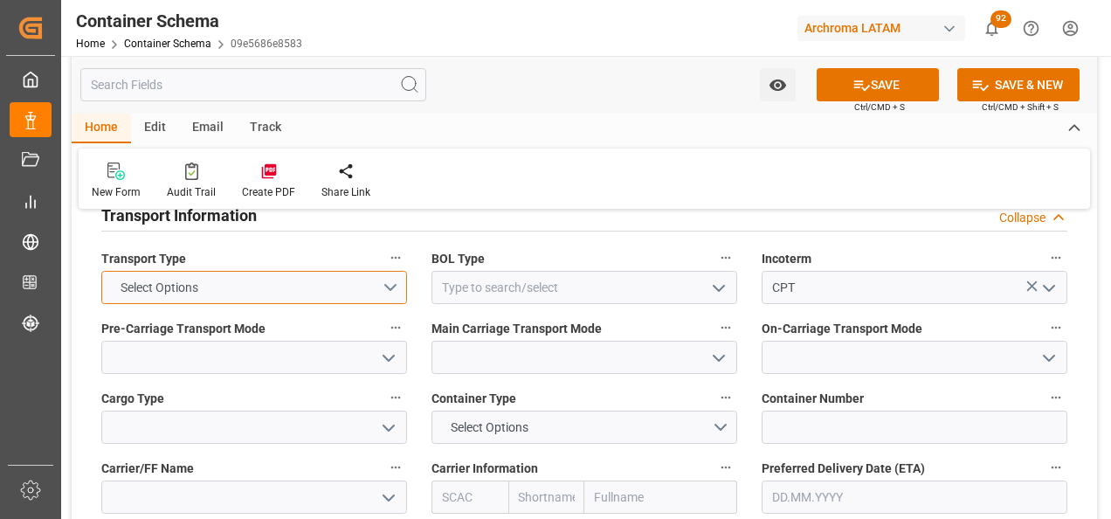
click at [385, 275] on button "Select Options" at bounding box center [254, 287] width 306 height 33
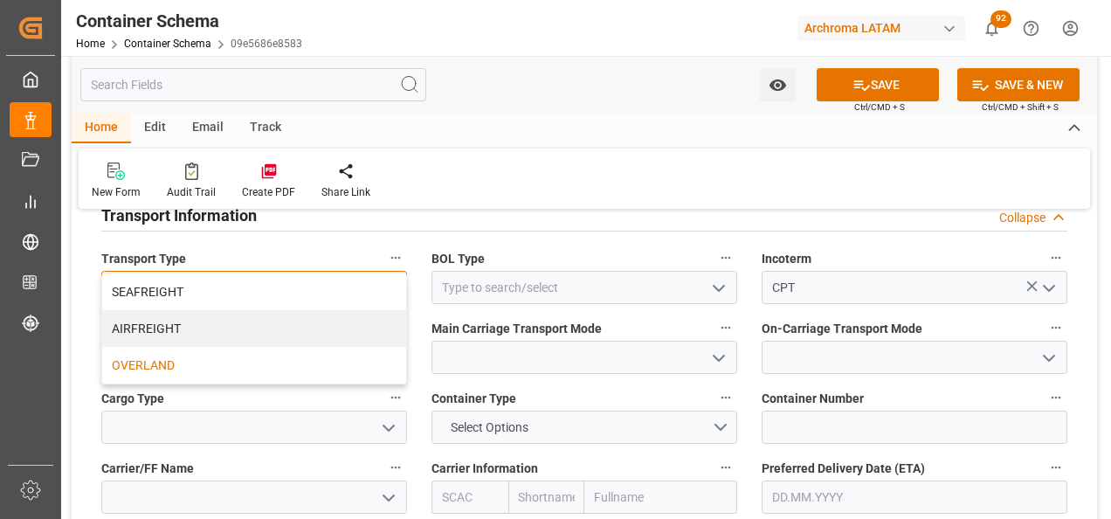
click at [313, 367] on div "OVERLAND" at bounding box center [254, 365] width 304 height 37
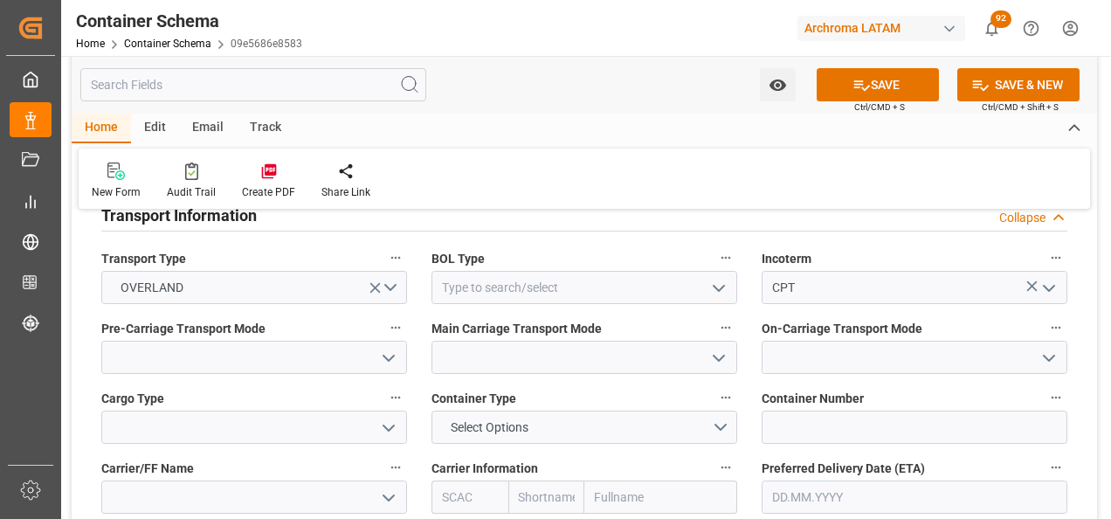
click at [727, 296] on icon "open menu" at bounding box center [718, 288] width 21 height 21
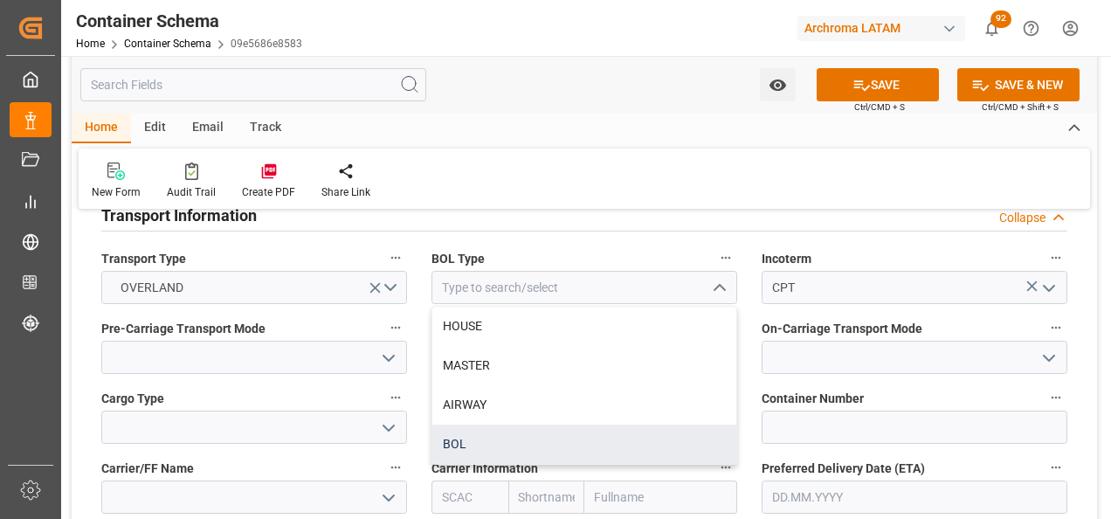
click at [626, 437] on div "BOL" at bounding box center [584, 443] width 304 height 39
type input "BOL"
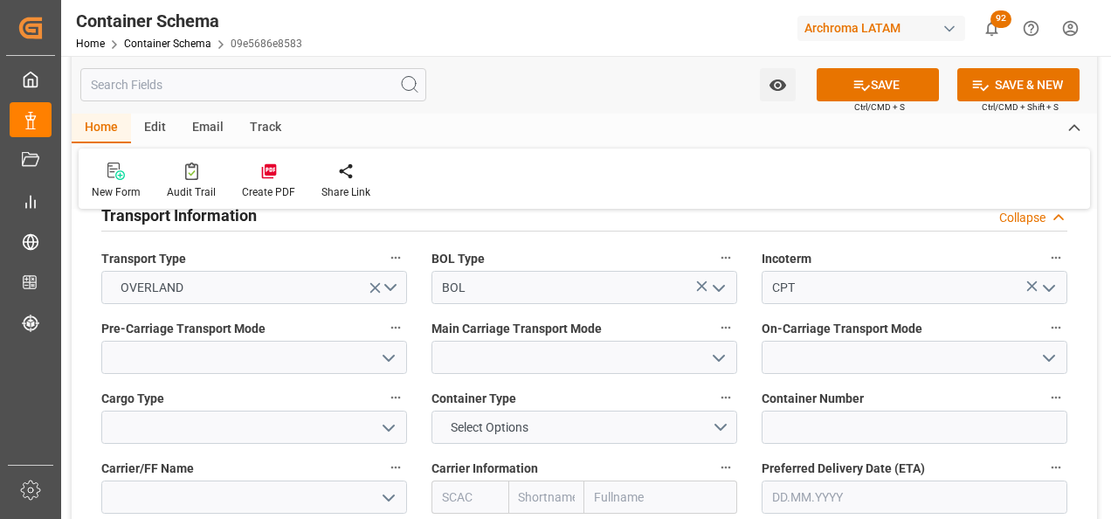
click at [384, 368] on icon "open menu" at bounding box center [388, 358] width 21 height 21
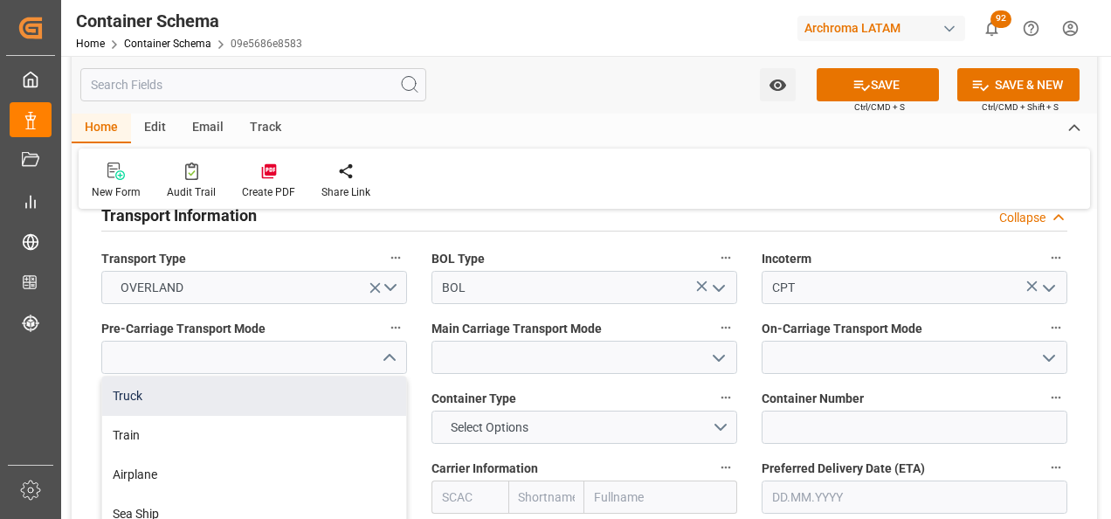
click at [376, 390] on div "Truck" at bounding box center [254, 395] width 304 height 39
type input "Truck"
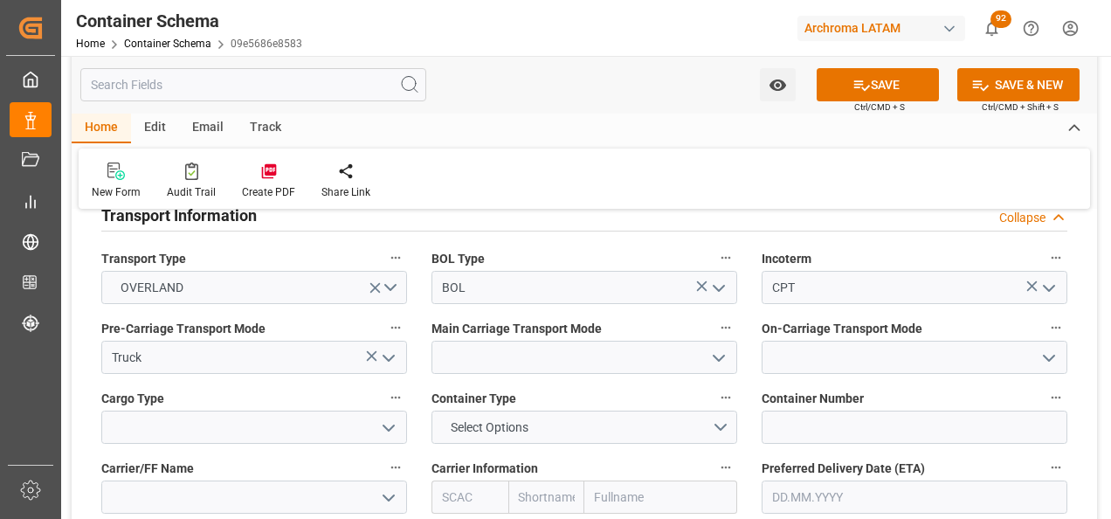
click at [720, 360] on polyline "open menu" at bounding box center [718, 357] width 10 height 5
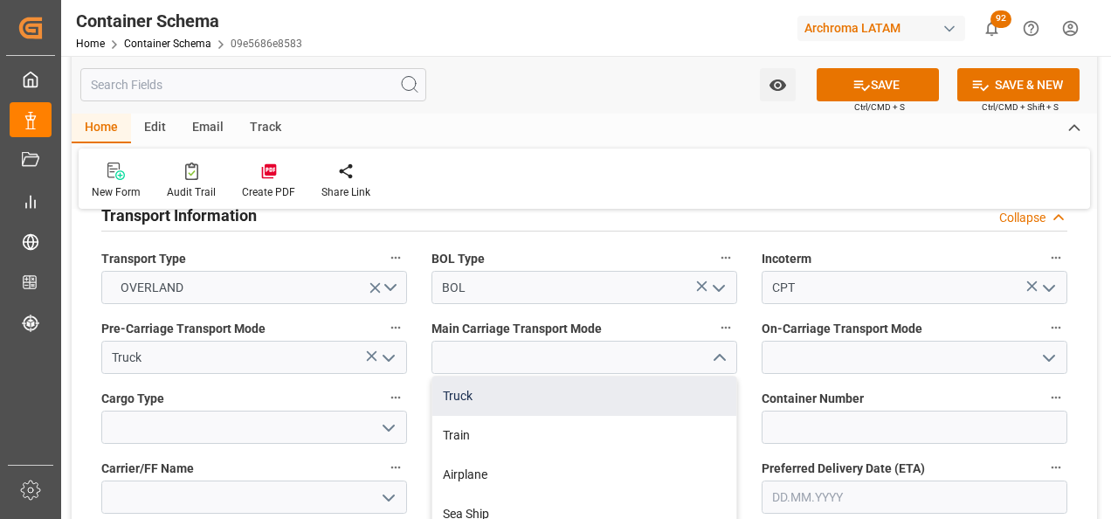
click at [655, 401] on div "Truck" at bounding box center [584, 395] width 304 height 39
type input "Truck"
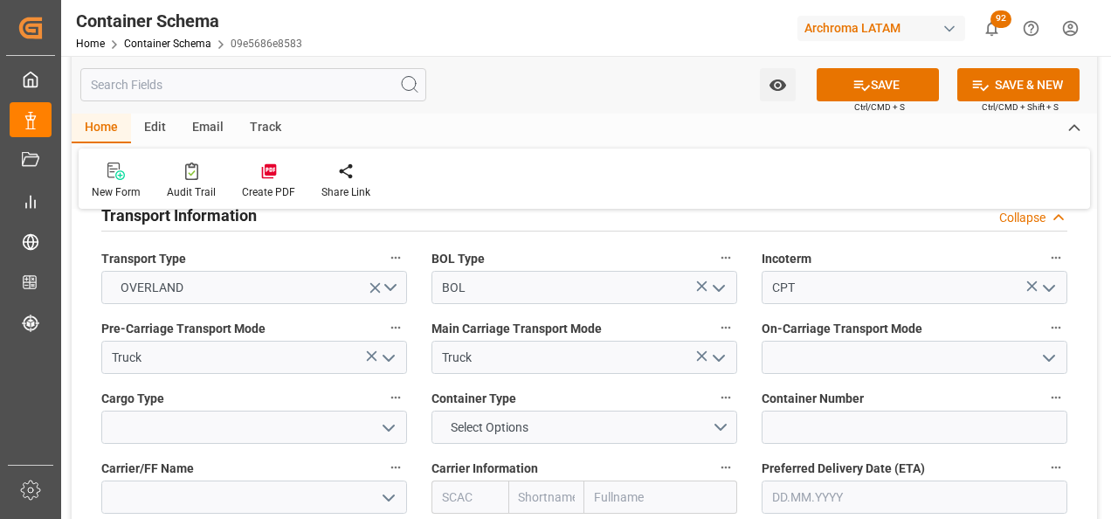
click at [1043, 358] on icon "open menu" at bounding box center [1048, 358] width 21 height 21
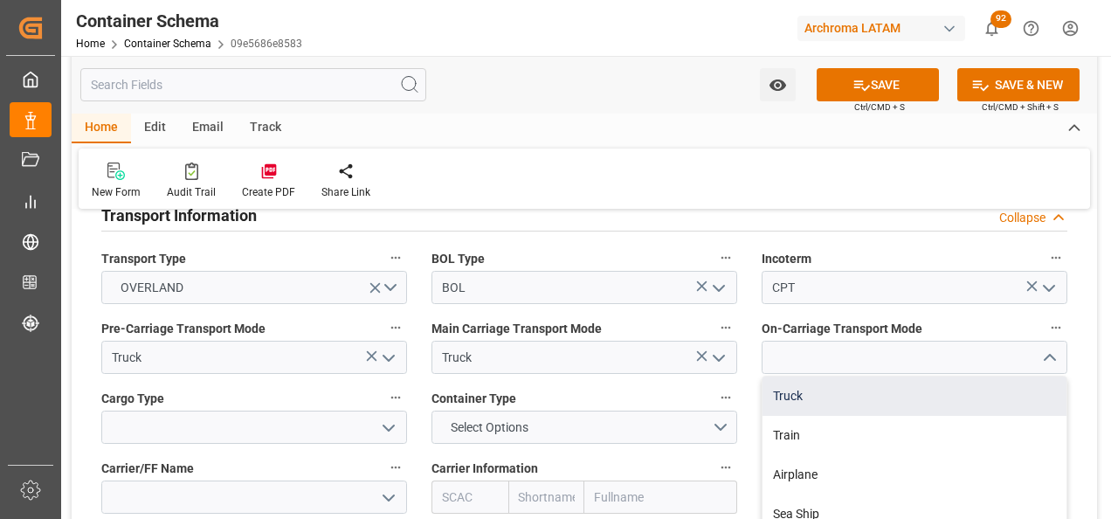
click at [1017, 386] on div "Truck" at bounding box center [914, 395] width 304 height 39
type input "Truck"
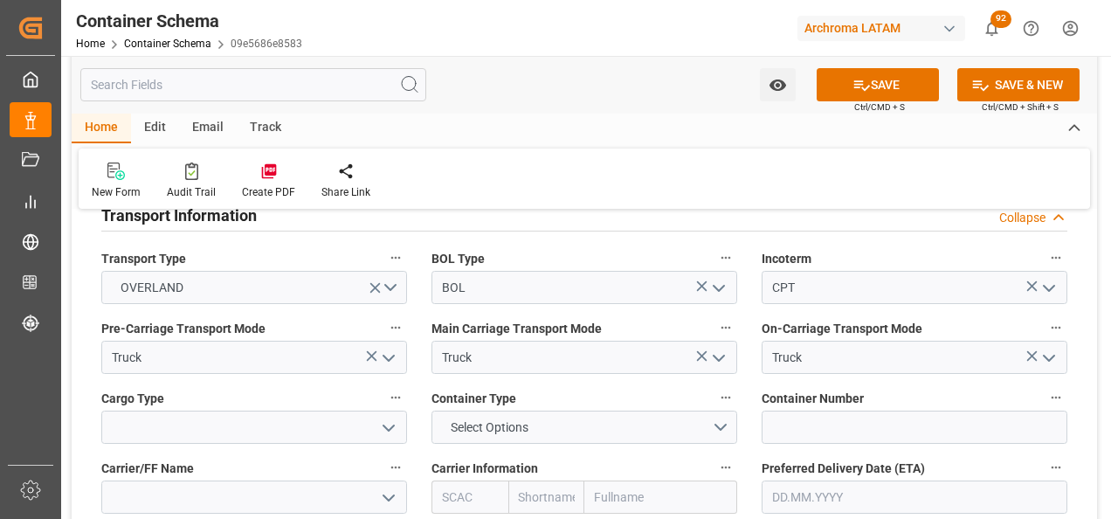
scroll to position [2009, 0]
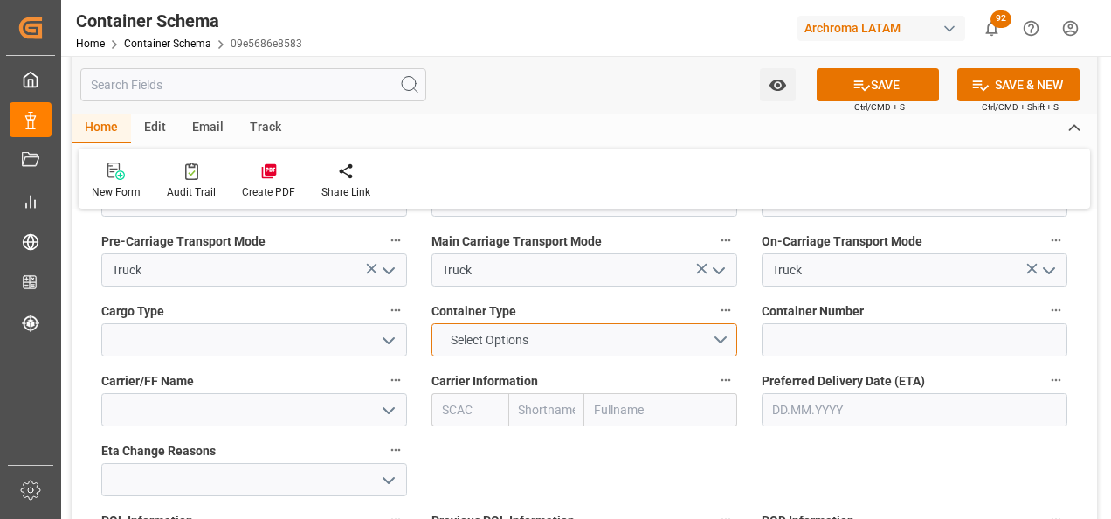
click at [728, 333] on button "Select Options" at bounding box center [584, 339] width 306 height 33
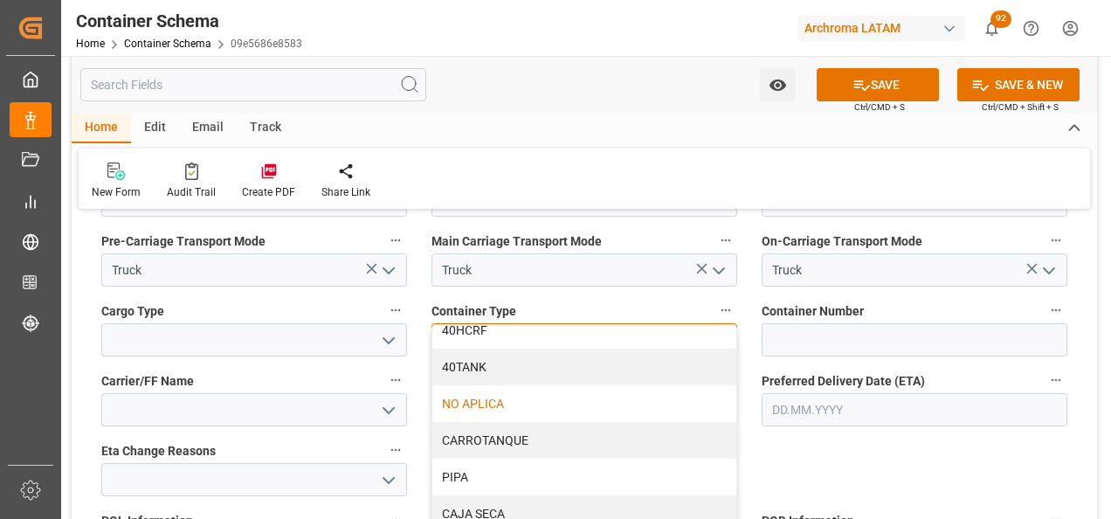
click at [575, 413] on div "NO APLICA" at bounding box center [584, 403] width 304 height 37
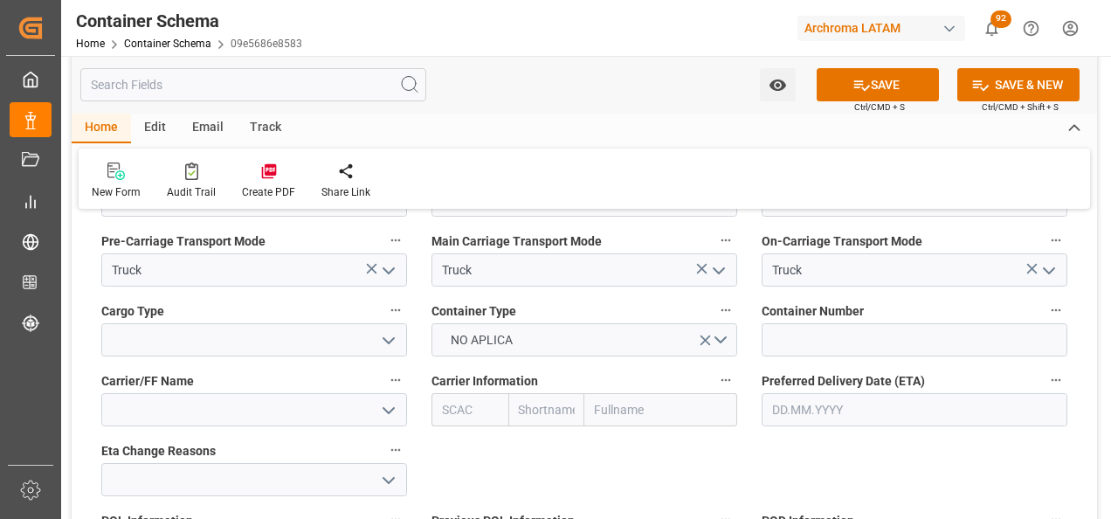
click at [388, 334] on icon "open menu" at bounding box center [388, 340] width 21 height 21
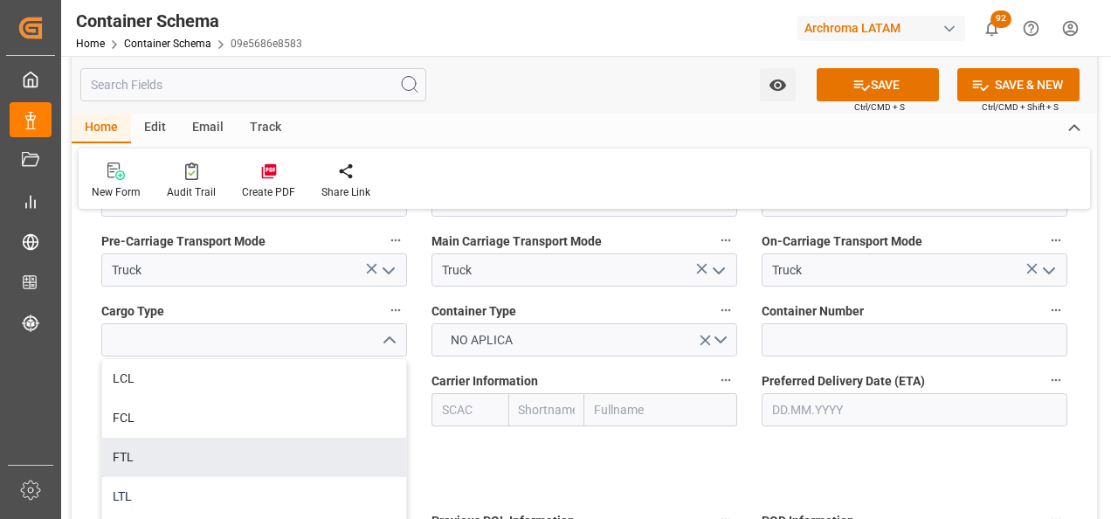
click at [279, 487] on div "LTL" at bounding box center [254, 496] width 304 height 39
type input "LTL"
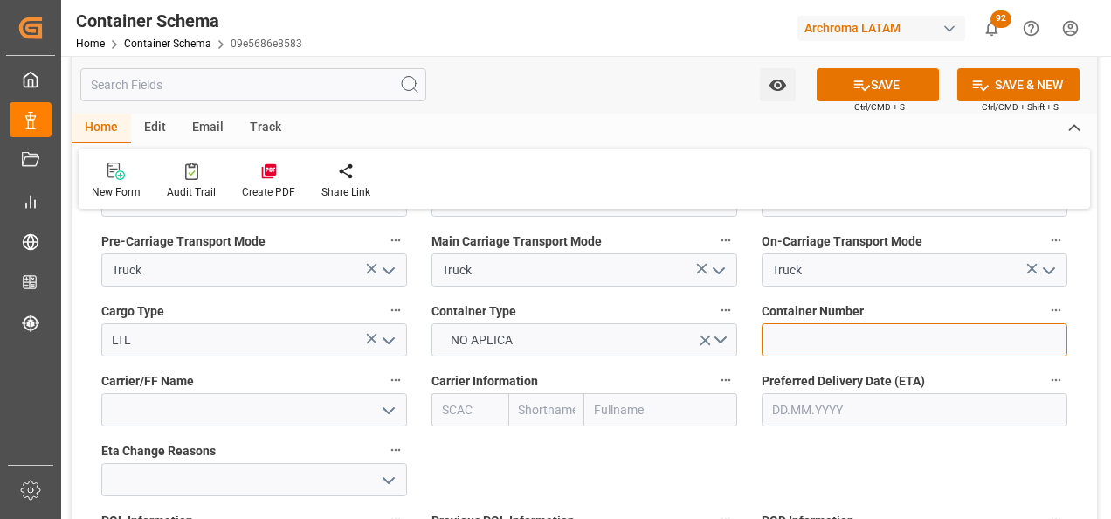
click at [830, 334] on input at bounding box center [914, 339] width 306 height 33
click at [386, 409] on icon "open menu" at bounding box center [388, 410] width 21 height 21
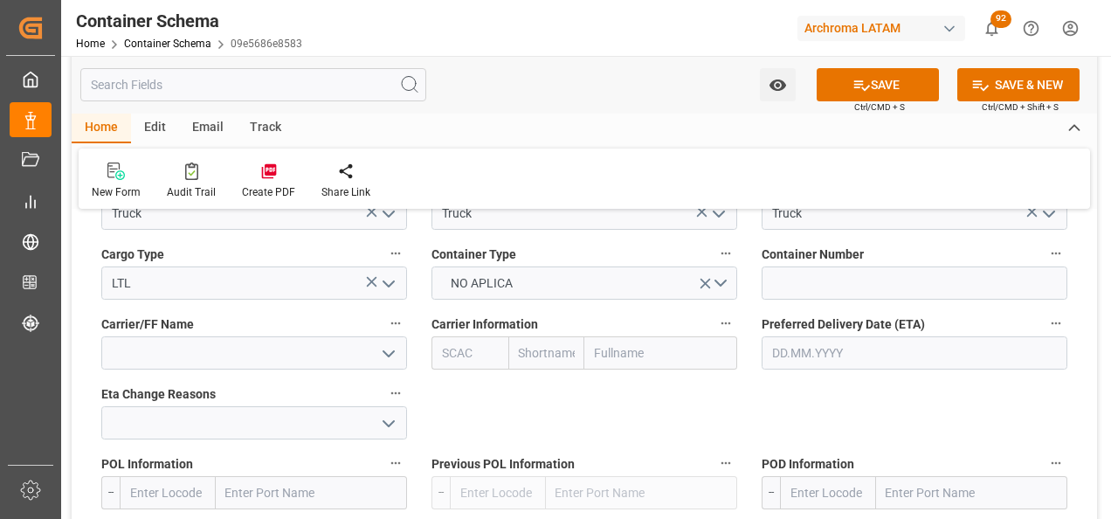
scroll to position [2096, 0]
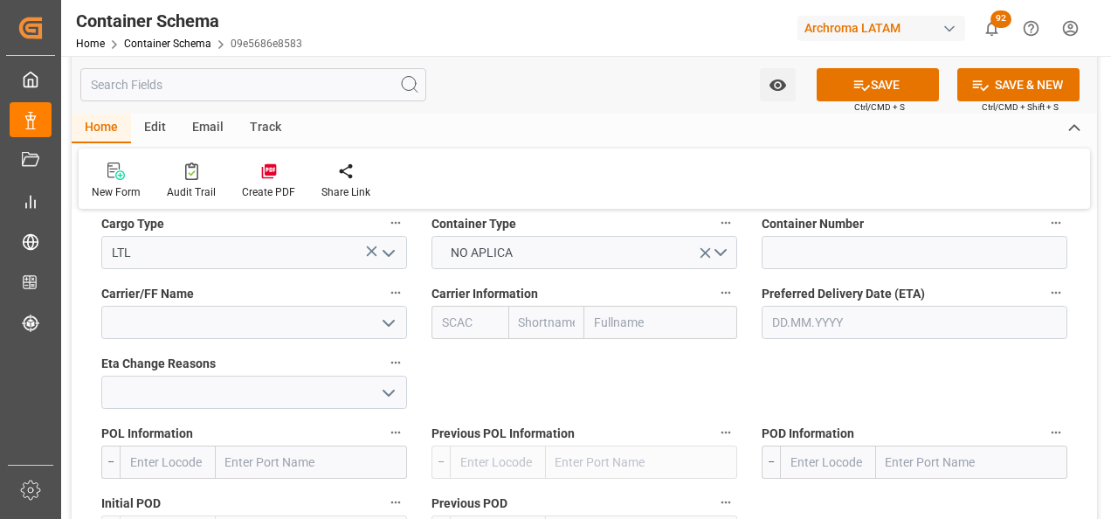
click at [768, 331] on input "text" at bounding box center [914, 322] width 306 height 33
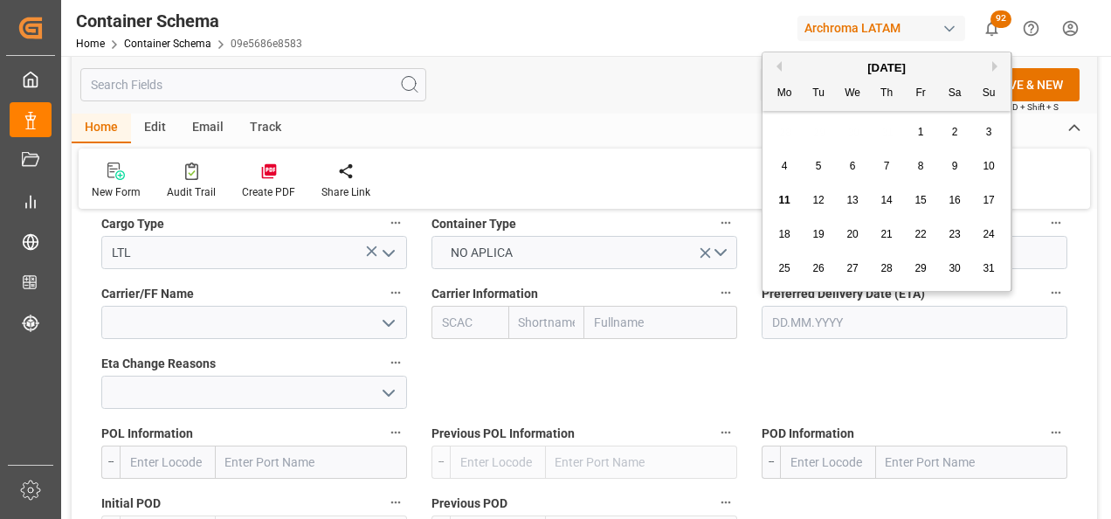
click at [768, 132] on div "28 29 30 31 1 2 3" at bounding box center [887, 132] width 238 height 34
click at [809, 231] on div "19" at bounding box center [819, 234] width 22 height 21
type input "[DATE]"
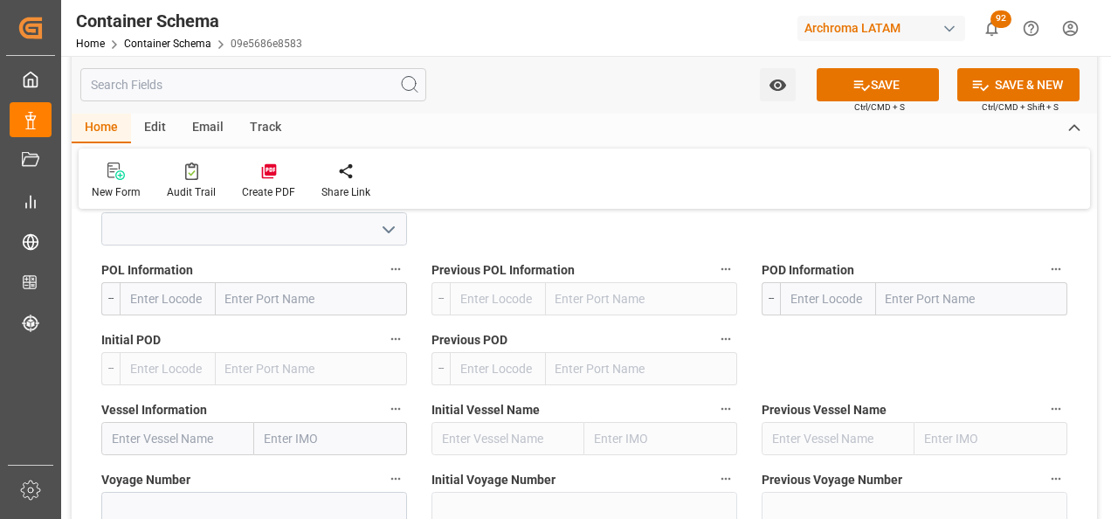
scroll to position [2271, 0]
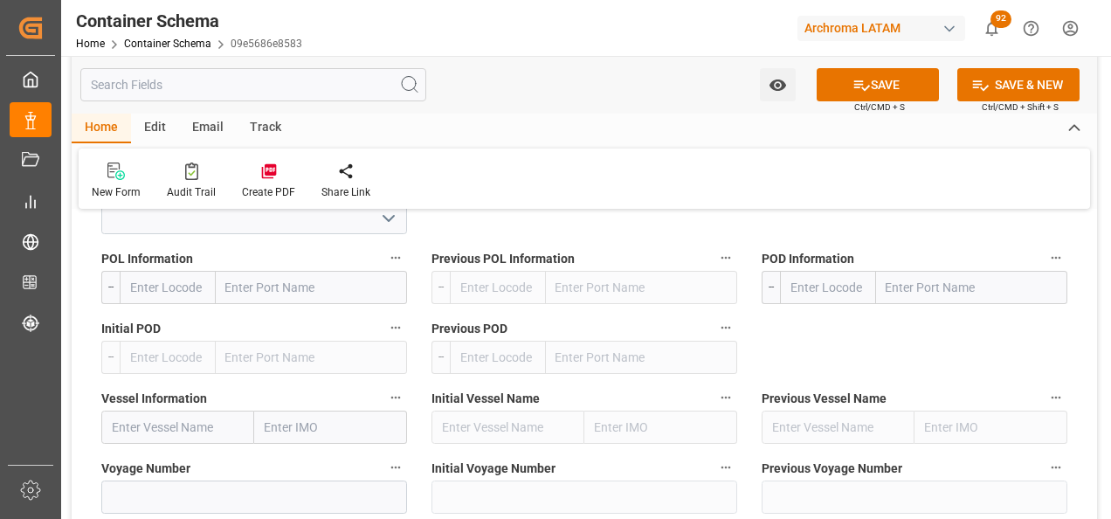
click at [279, 288] on input "text" at bounding box center [311, 287] width 191 height 33
click at [921, 277] on input "text" at bounding box center [971, 287] width 191 height 33
type input "CORINTO"
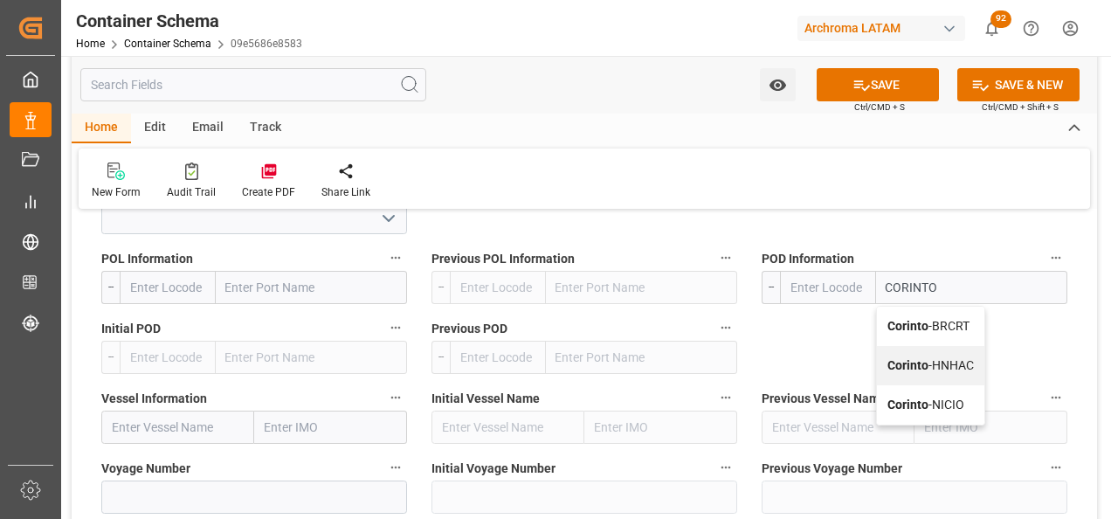
click at [966, 362] on span "Corinto - HNHAC" at bounding box center [930, 365] width 86 height 14
type input "HNHAC"
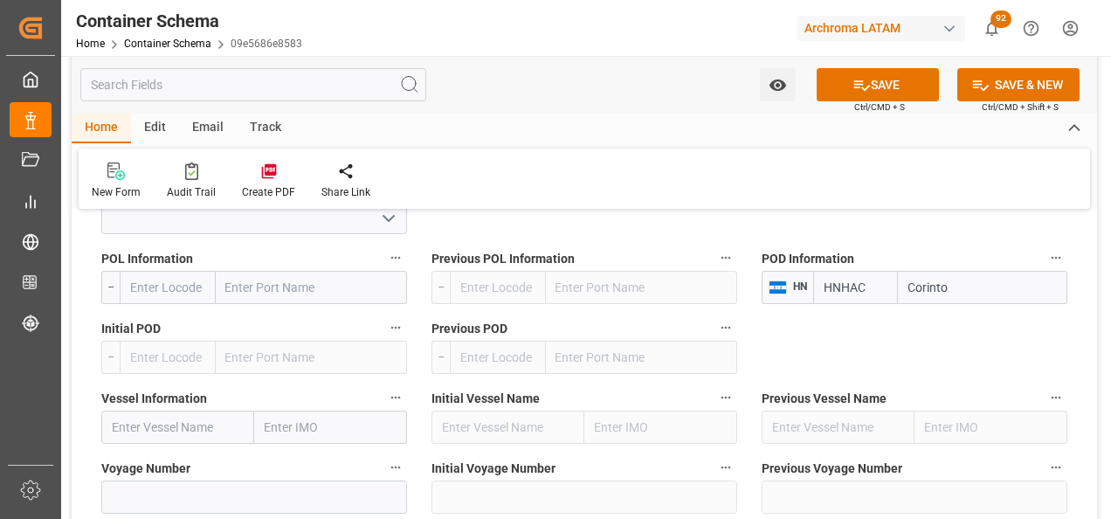
type input "Corinto"
click at [973, 279] on input "Corinto" at bounding box center [982, 287] width 169 height 33
click at [229, 412] on input "text" at bounding box center [177, 426] width 153 height 33
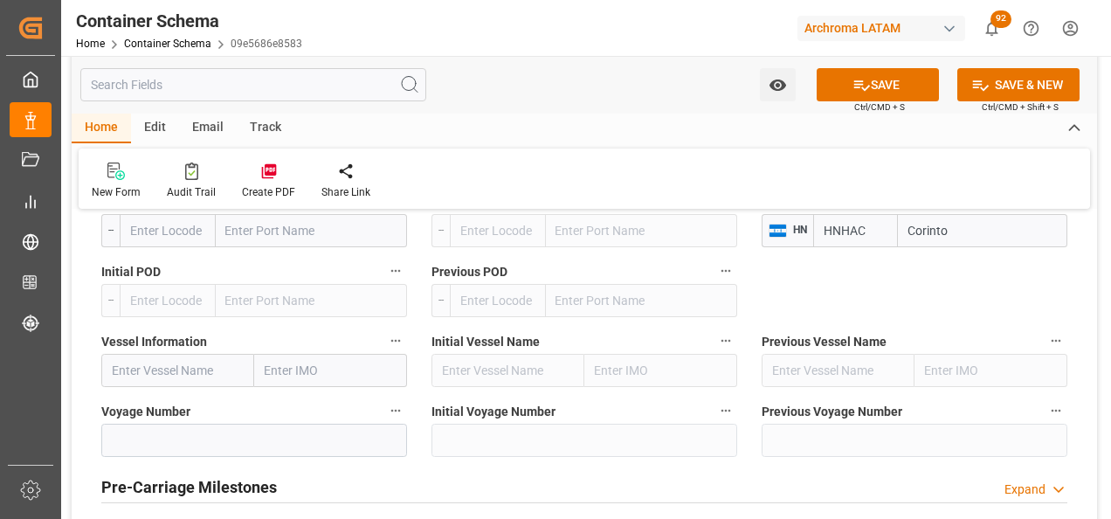
scroll to position [2358, 0]
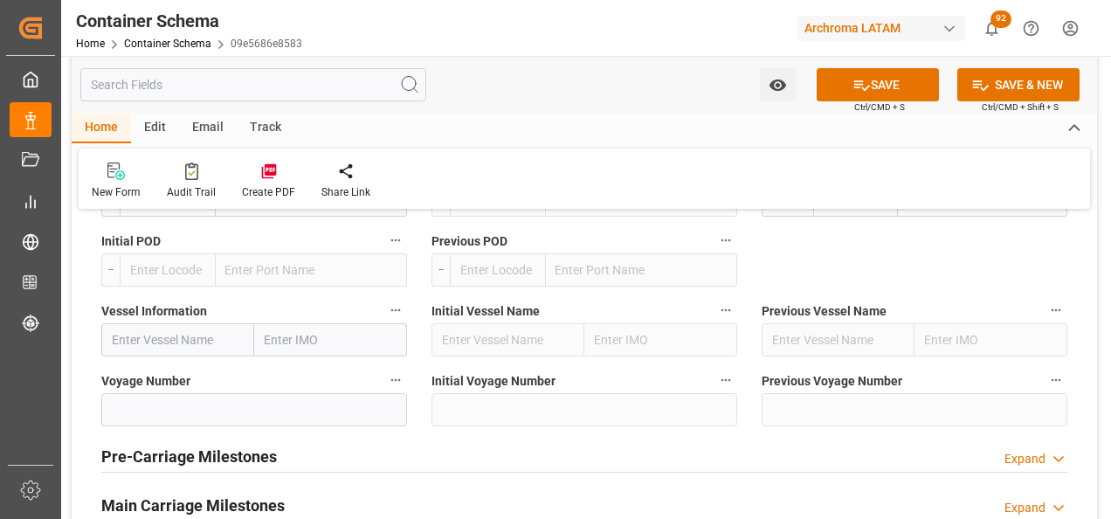
click at [189, 492] on div "Main Carriage Milestones" at bounding box center [192, 503] width 183 height 33
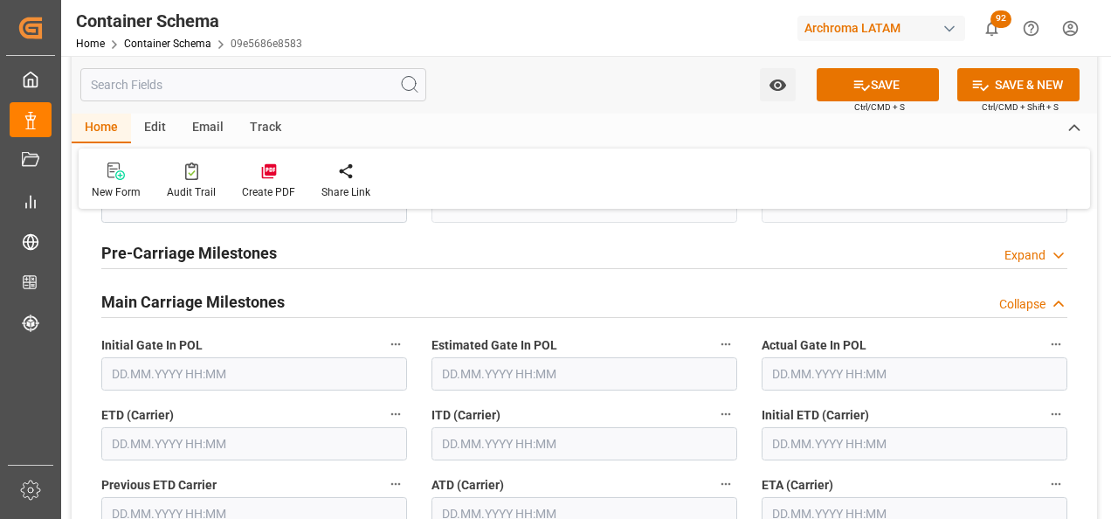
scroll to position [2620, 0]
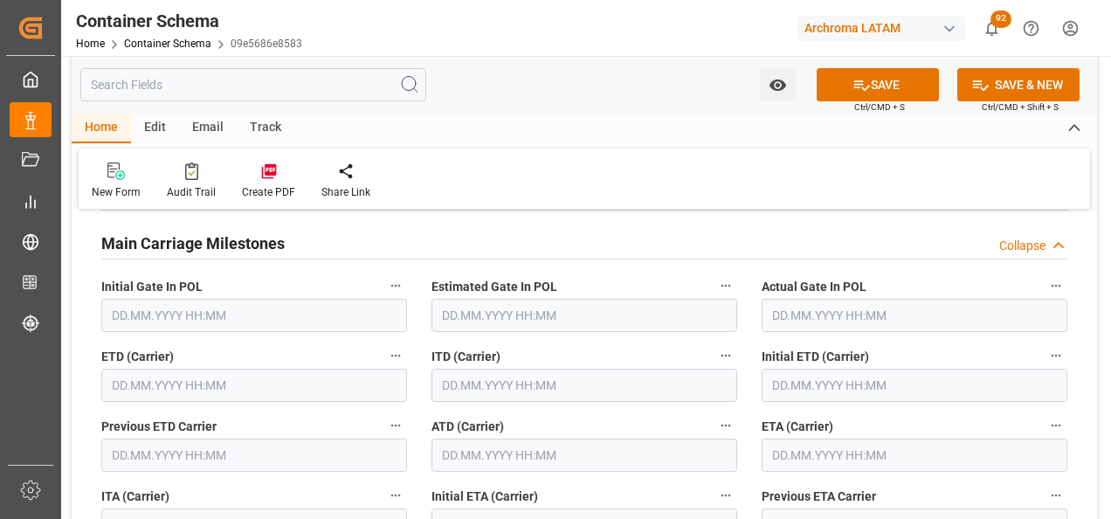
click at [170, 378] on input "text" at bounding box center [254, 385] width 306 height 33
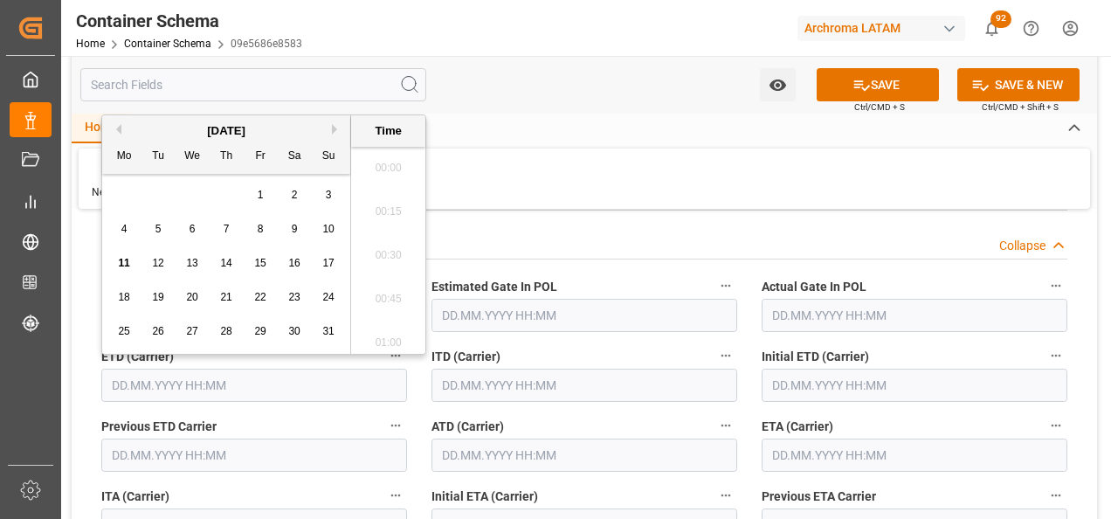
scroll to position [2233, 0]
click at [123, 298] on span "18" at bounding box center [123, 297] width 11 height 12
type input "[DATE] 00:00"
click at [886, 453] on input "text" at bounding box center [914, 454] width 306 height 33
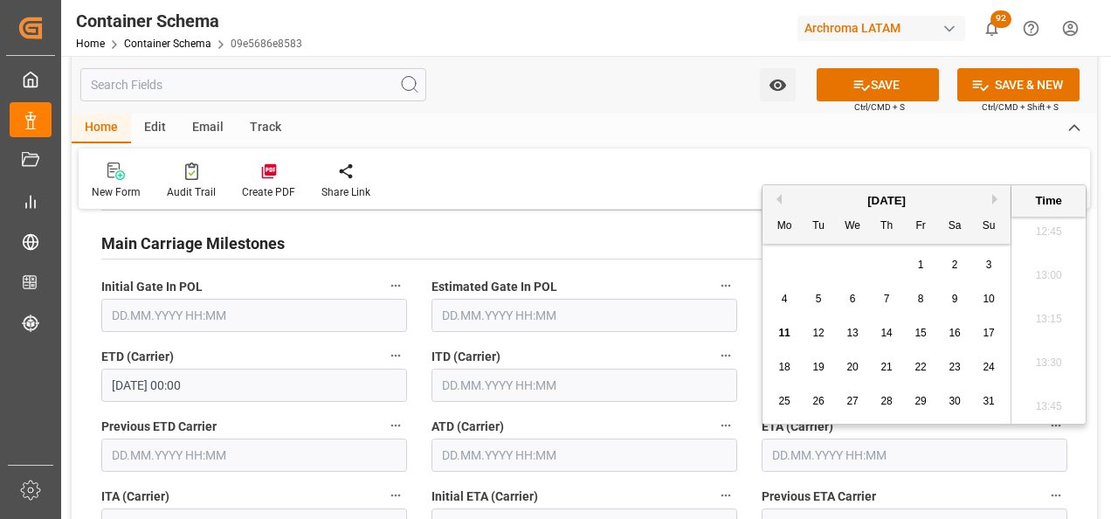
click at [824, 365] on div "19" at bounding box center [819, 367] width 22 height 21
type input "[DATE] 00:00"
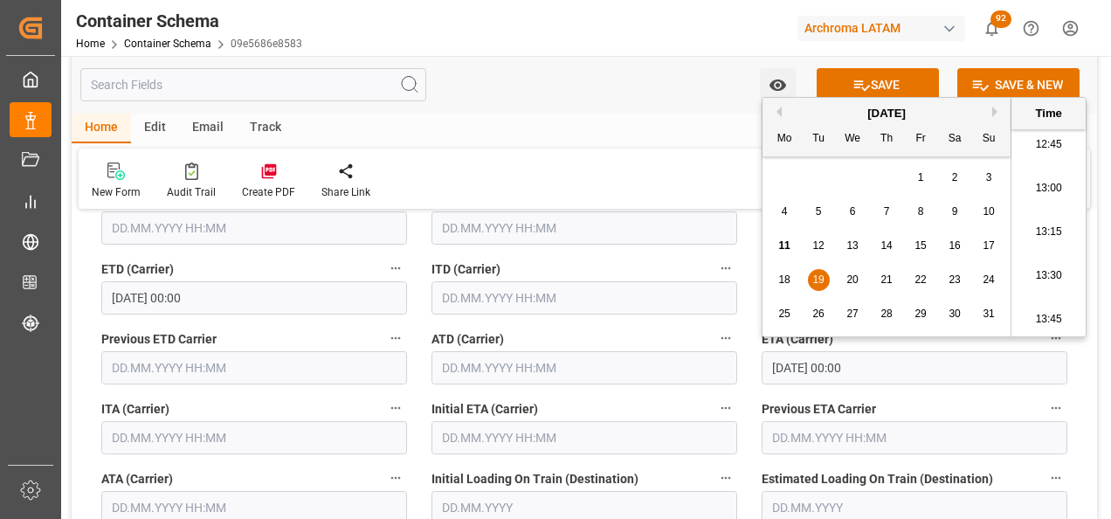
click at [746, 384] on div "ATD (Carrier)" at bounding box center [584, 355] width 330 height 70
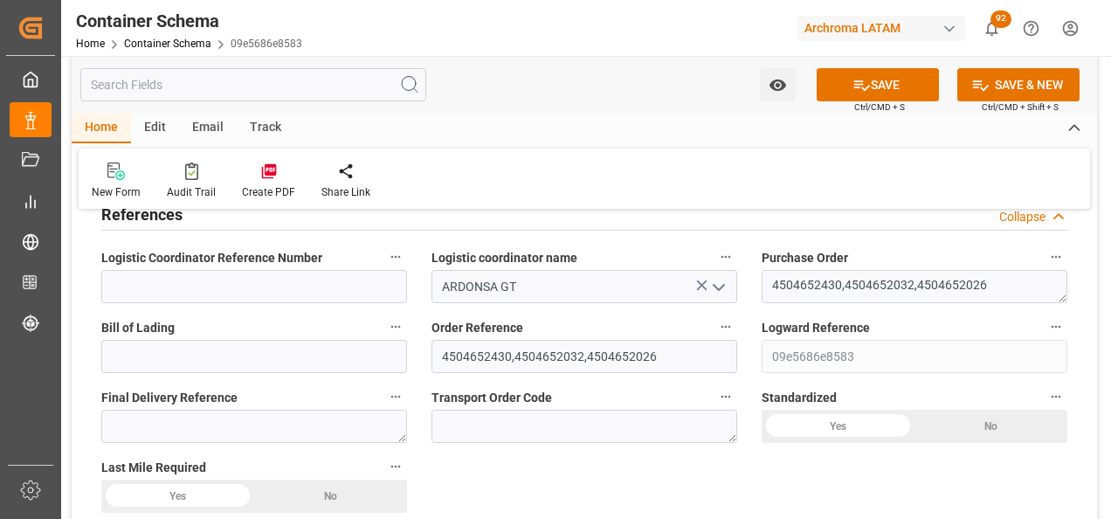
scroll to position [0, 0]
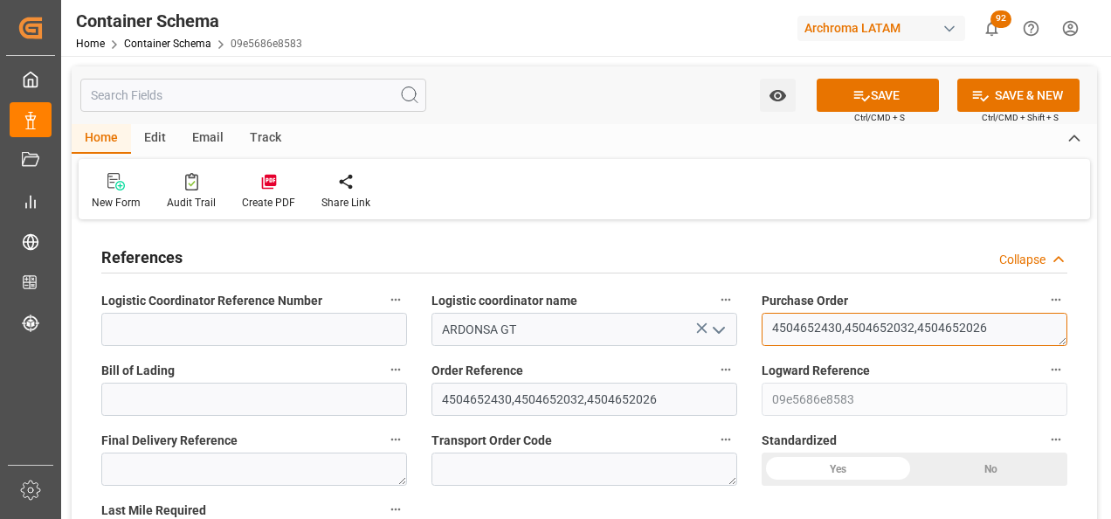
drag, startPoint x: 773, startPoint y: 327, endPoint x: 1045, endPoint y: 326, distance: 272.5
click at [1045, 326] on textarea "4504652430,4504652032,4504652026" at bounding box center [914, 329] width 306 height 33
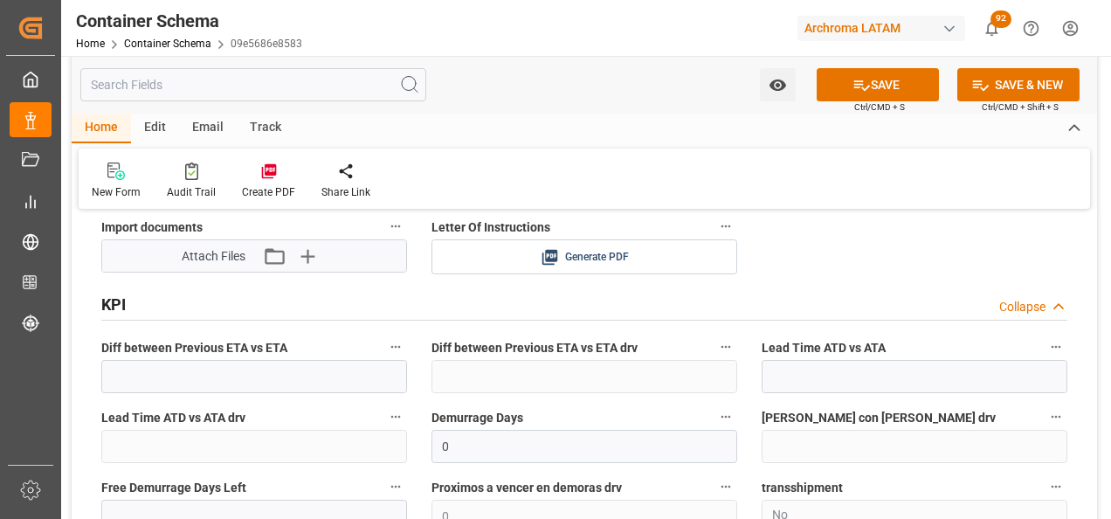
scroll to position [3580, 0]
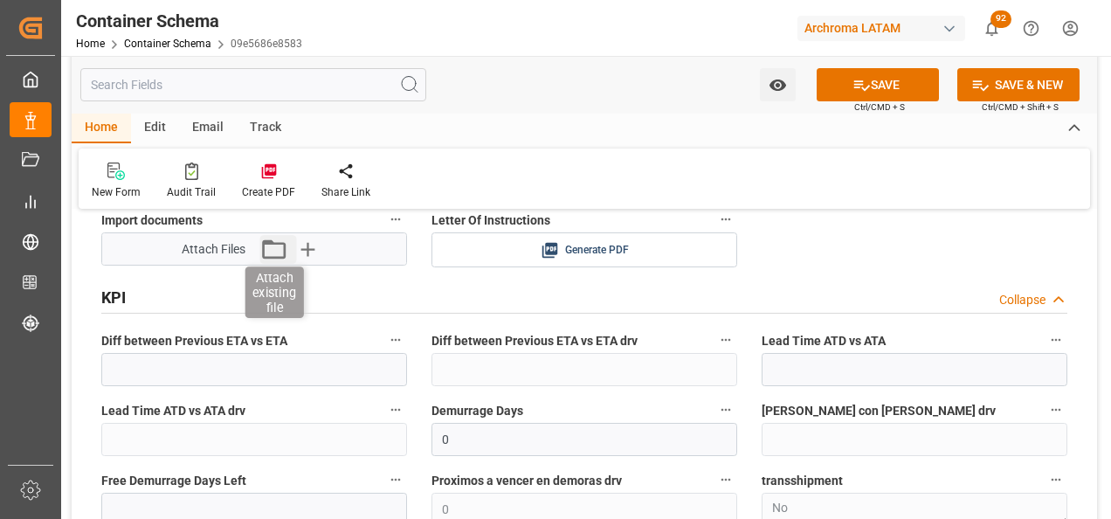
click at [269, 256] on icon "button" at bounding box center [274, 249] width 28 height 28
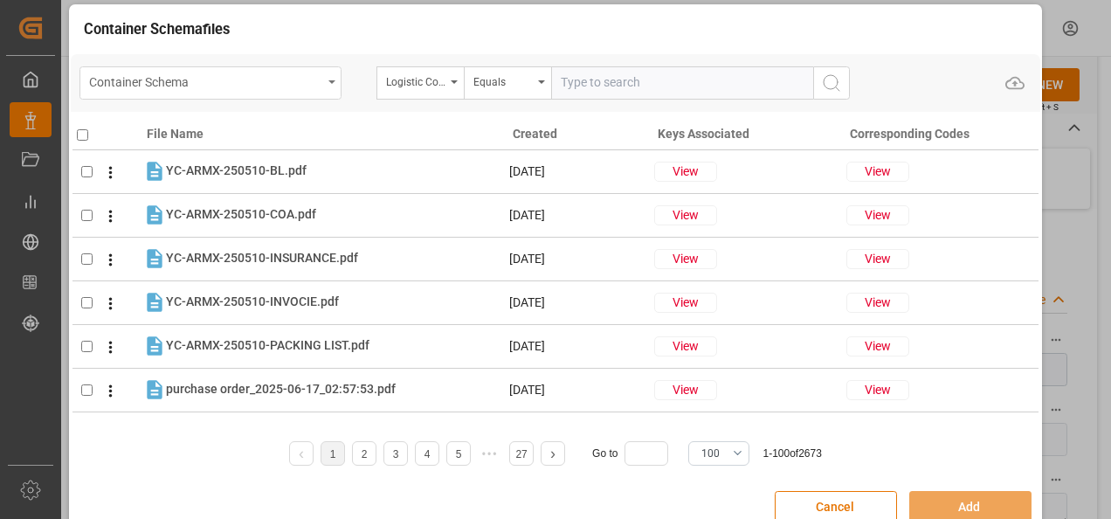
click at [294, 69] on div "Container Schema" at bounding box center [210, 82] width 262 height 33
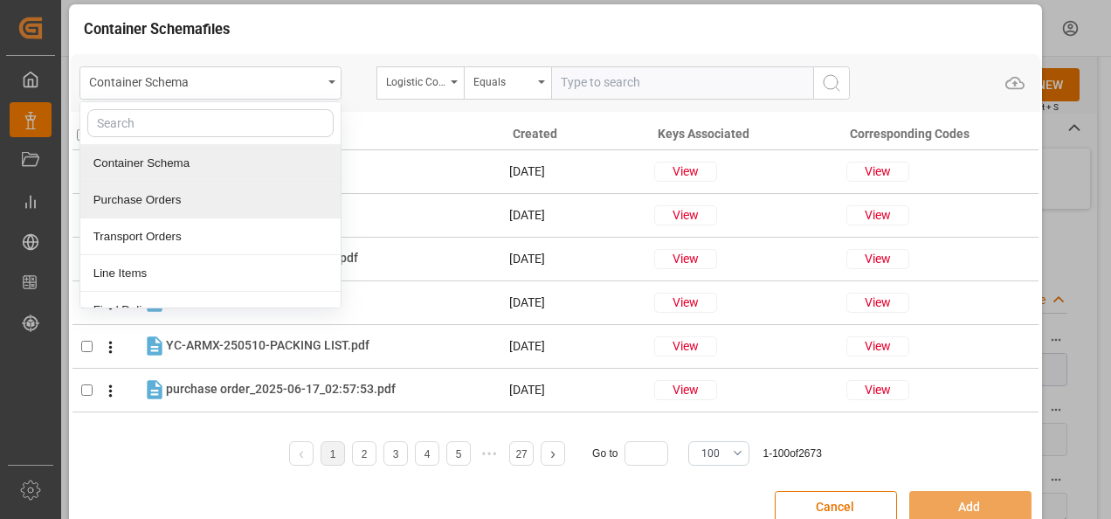
click at [238, 183] on div "Purchase Orders" at bounding box center [210, 200] width 260 height 37
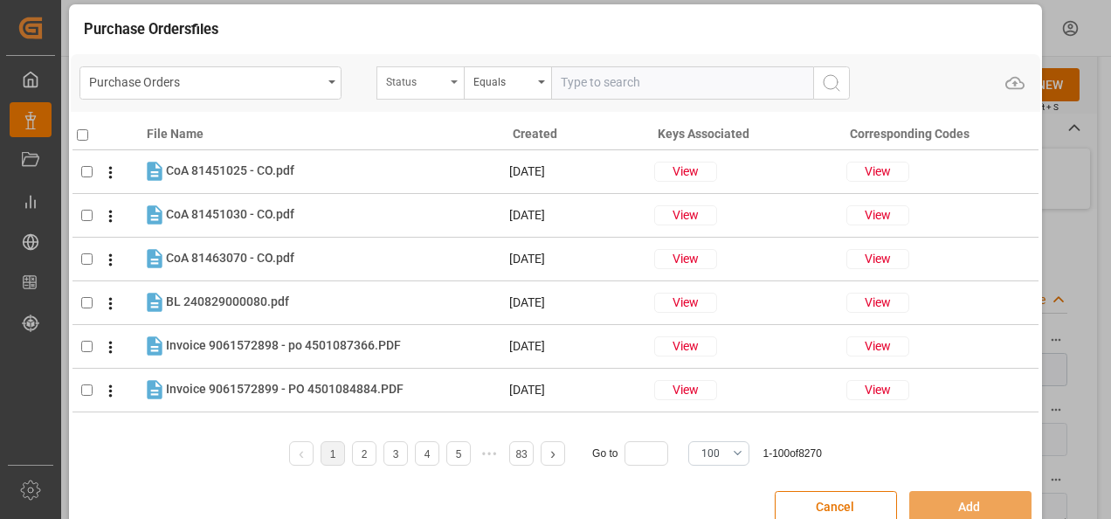
click at [436, 93] on div "Status" at bounding box center [419, 82] width 87 height 33
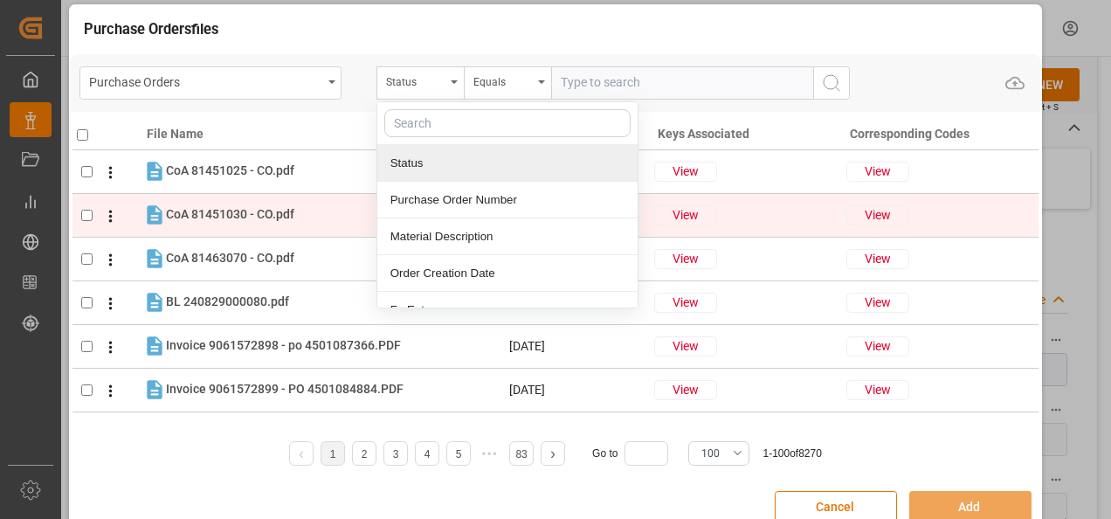
click at [451, 203] on div "Purchase Order Number" at bounding box center [507, 200] width 260 height 37
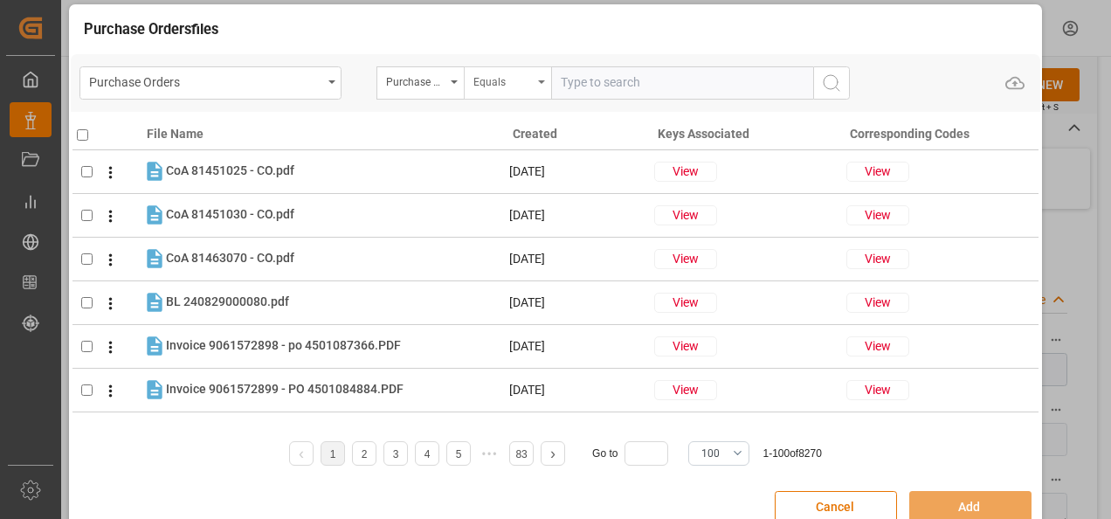
click at [504, 94] on div "Equals" at bounding box center [507, 82] width 87 height 33
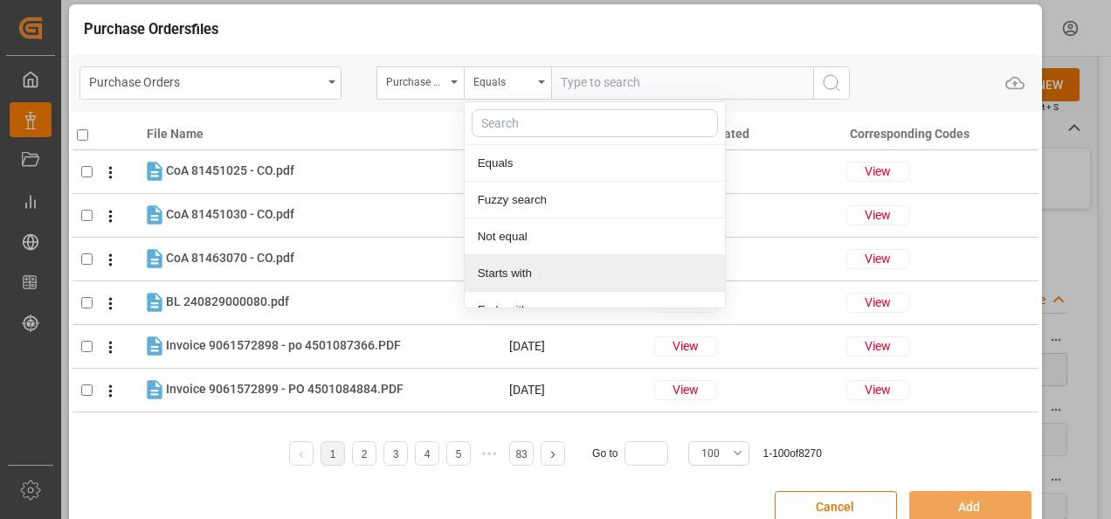
scroll to position [130, 0]
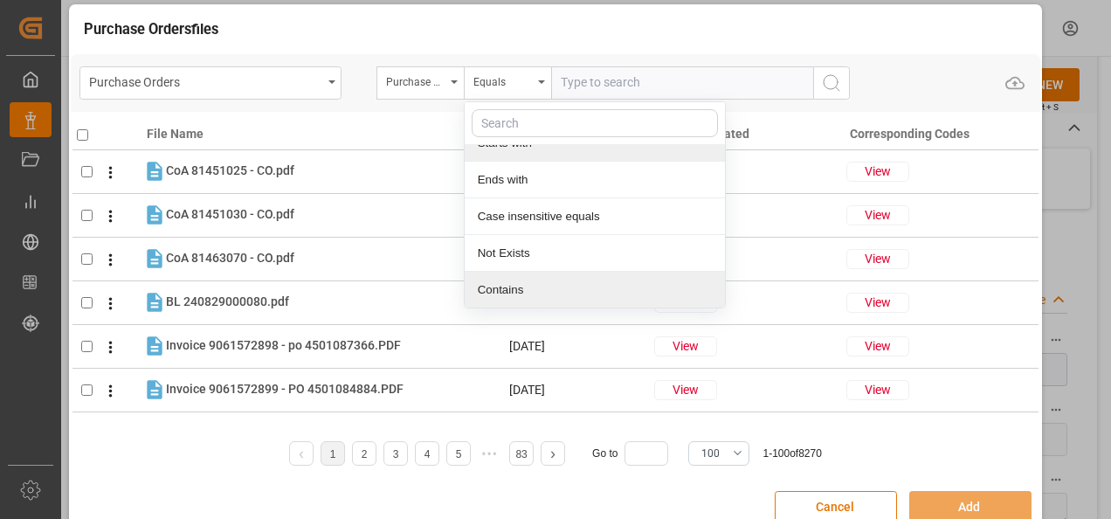
click at [521, 282] on div "Contains" at bounding box center [595, 290] width 260 height 37
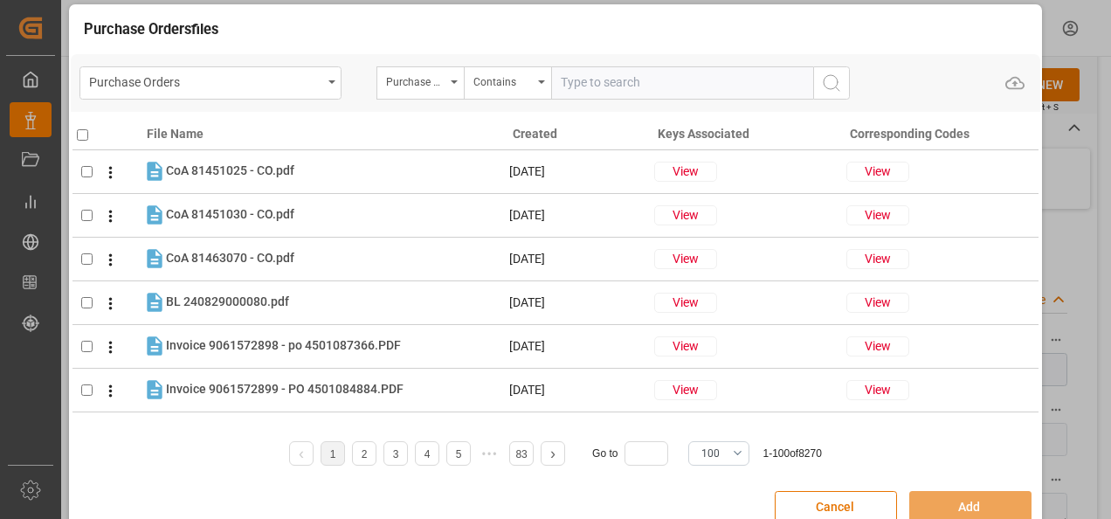
click at [607, 87] on input "text" at bounding box center [682, 82] width 262 height 33
paste input "4504652430,4504652032,4504652026"
type input "4504652430,4504652032,4504652026"
click at [830, 86] on icon "search button" at bounding box center [831, 82] width 21 height 21
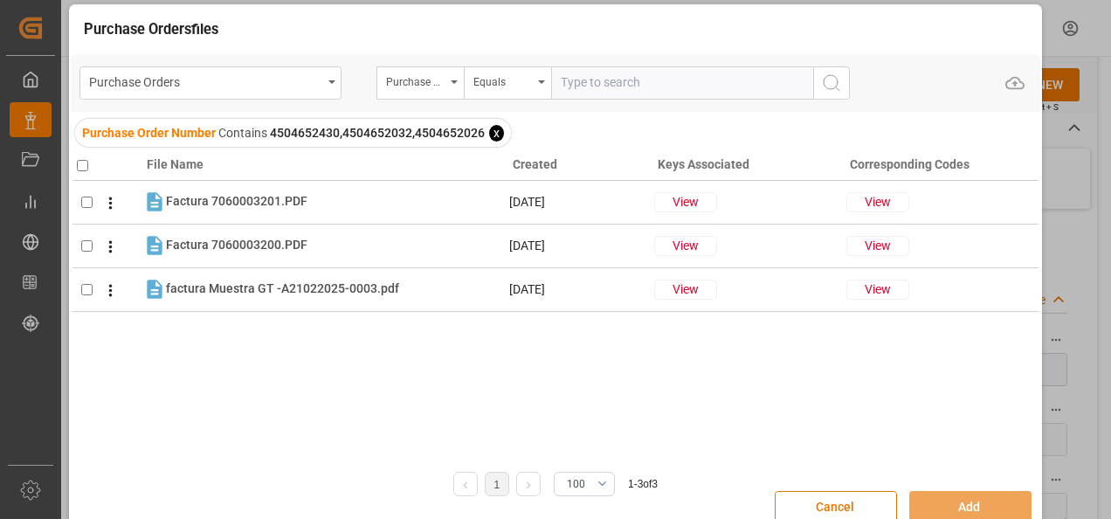
click at [80, 165] on input "checkbox" at bounding box center [82, 165] width 11 height 11
checkbox input "true"
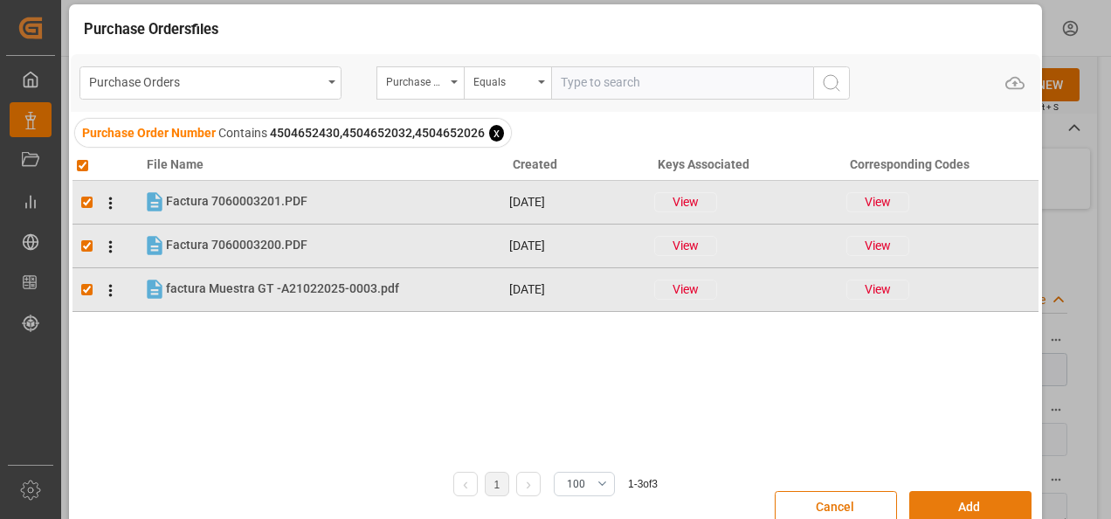
click at [936, 490] on div "Cancel Add" at bounding box center [556, 507] width 970 height 51
click at [939, 494] on button "Add" at bounding box center [970, 507] width 122 height 33
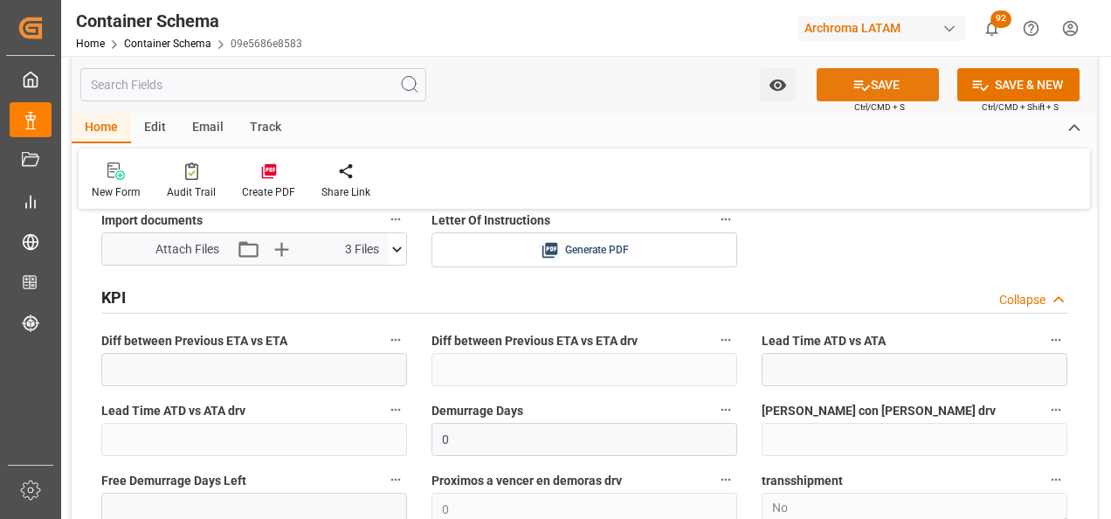
click at [886, 97] on button "SAVE" at bounding box center [878, 84] width 122 height 33
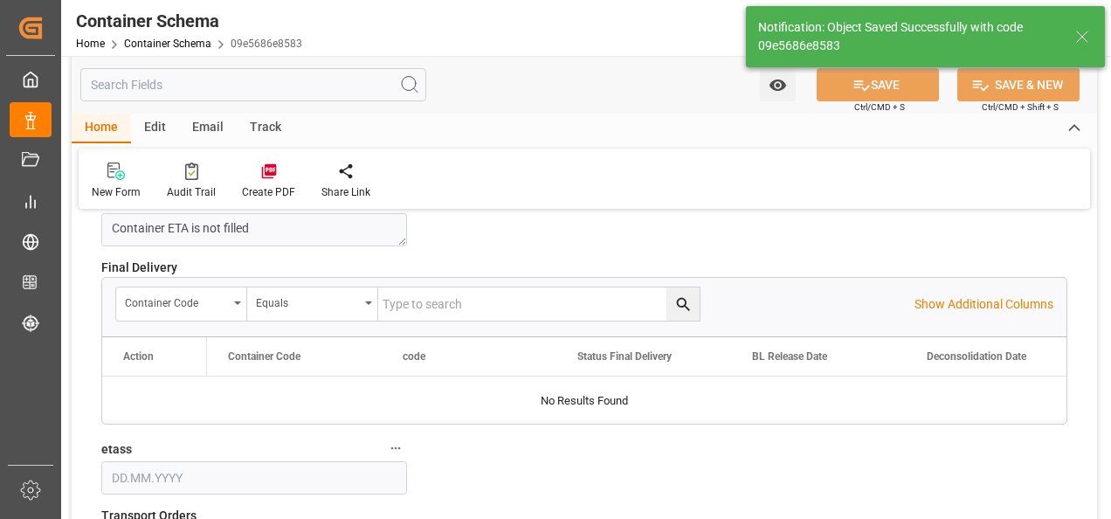
type input "Document Sent"
type textarea "Documents Sent"
type input "HNHAC"
type input "Corinto"
type textarea "pod"
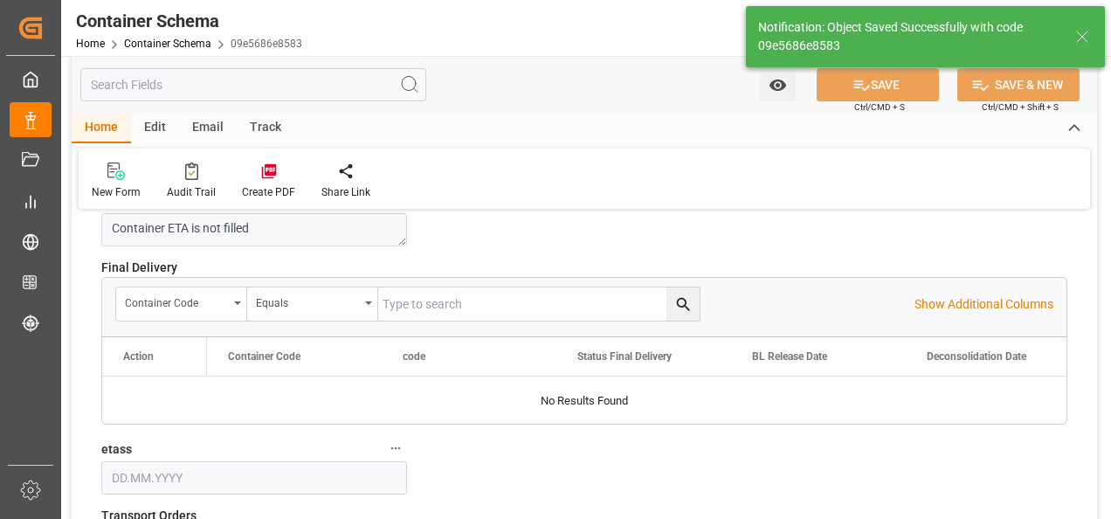
type input "3"
type input "[DATE]"
type input "[DATE] 18:26"
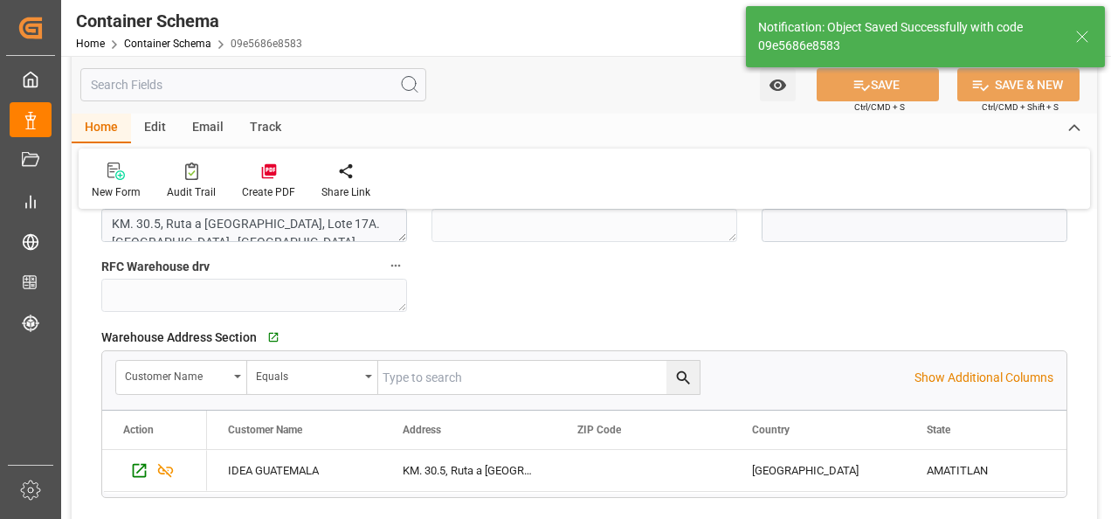
scroll to position [1432, 0]
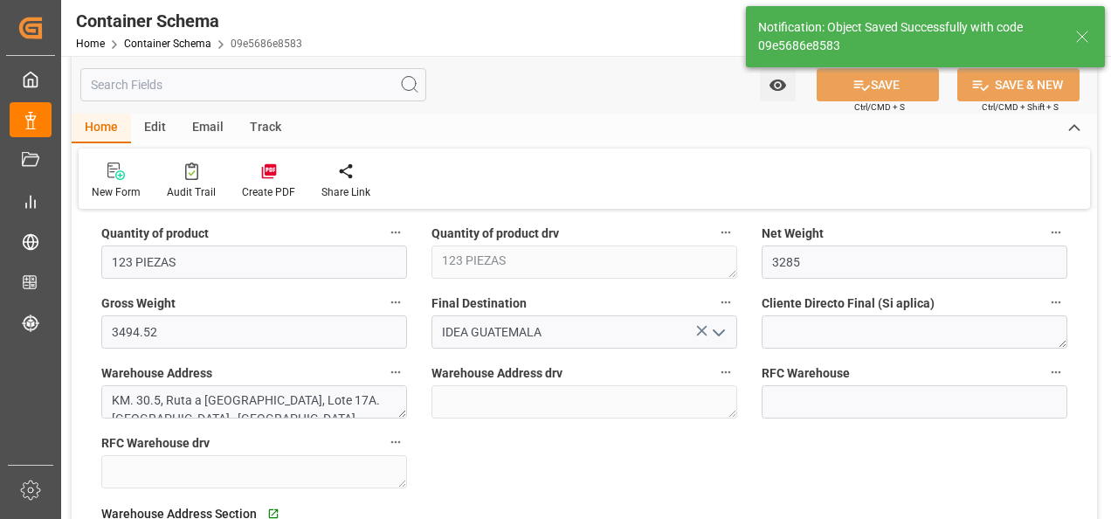
click at [203, 127] on div "Email" at bounding box center [208, 129] width 58 height 30
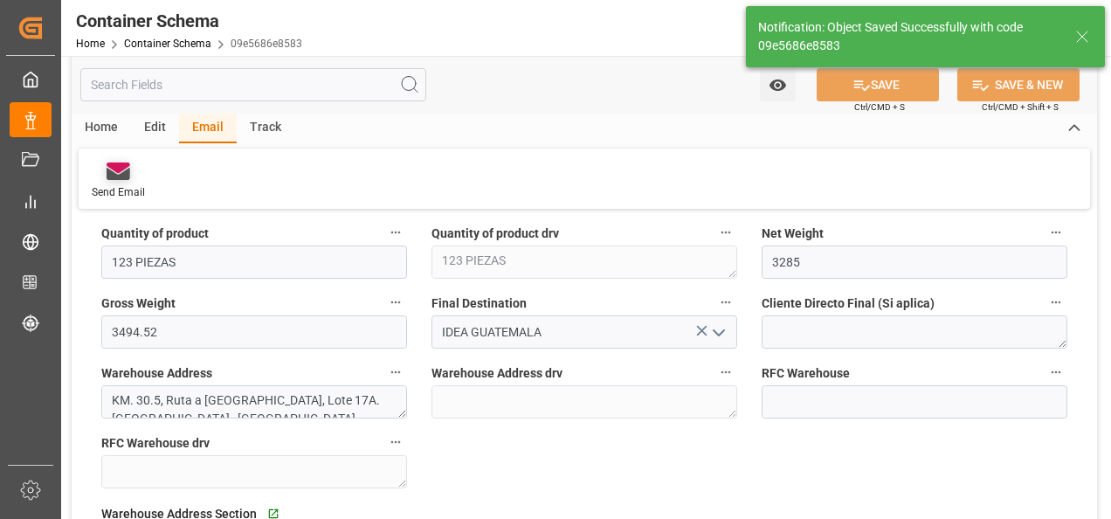
click at [141, 168] on div at bounding box center [118, 171] width 53 height 18
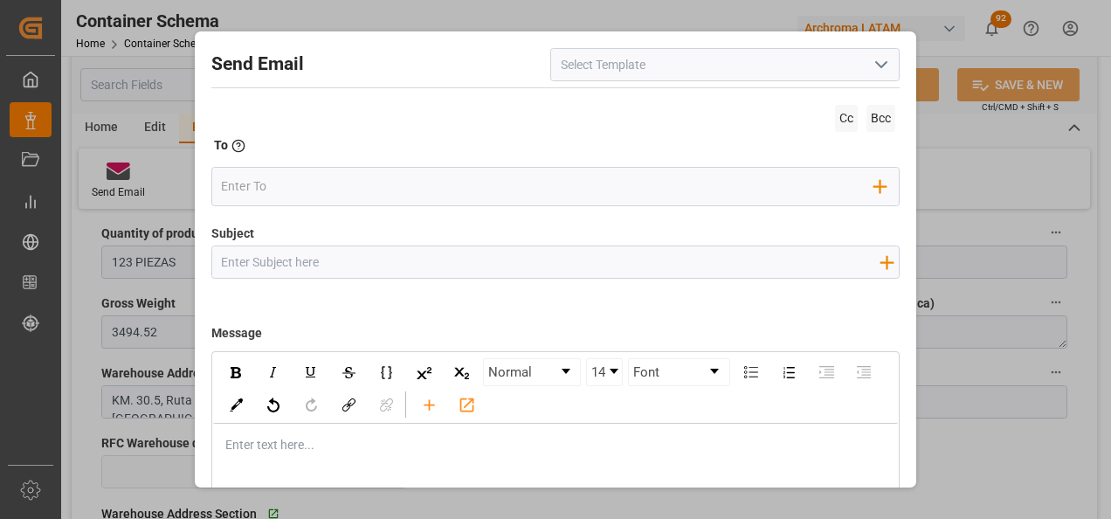
click at [872, 69] on icon "open menu" at bounding box center [881, 64] width 21 height 21
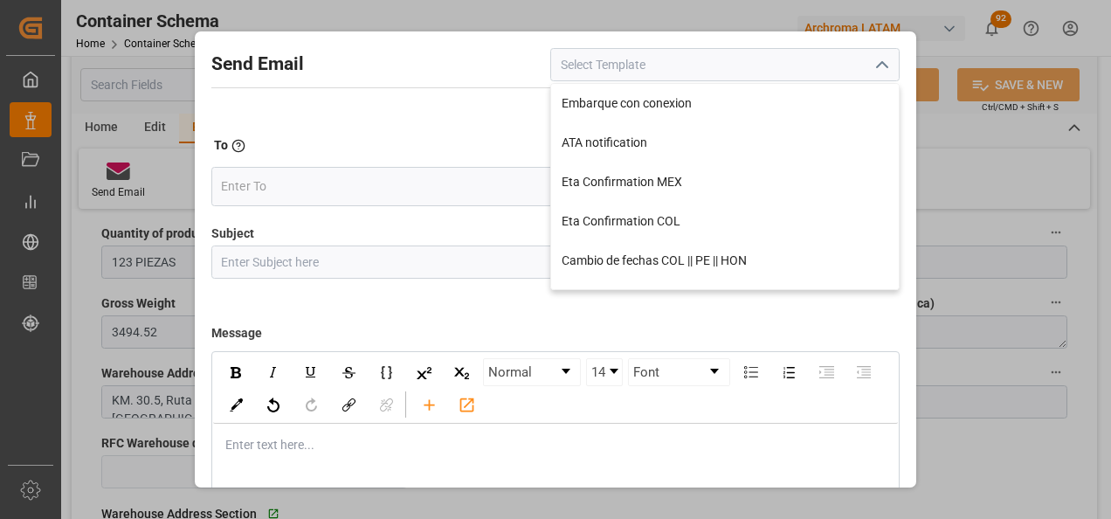
scroll to position [0, 0]
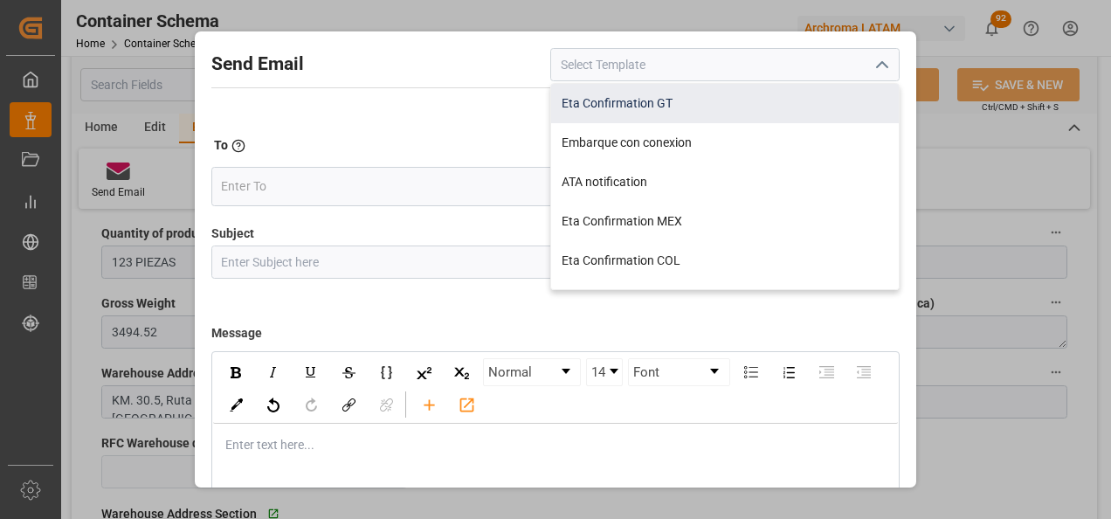
click at [694, 114] on div "Eta Confirmation GT" at bounding box center [725, 103] width 348 height 39
type input "Eta Confirmation GT"
type input "GT || PO {{purchaseOrder}} || {{category}} || BL {{bookingNumber}} || Confirmac…"
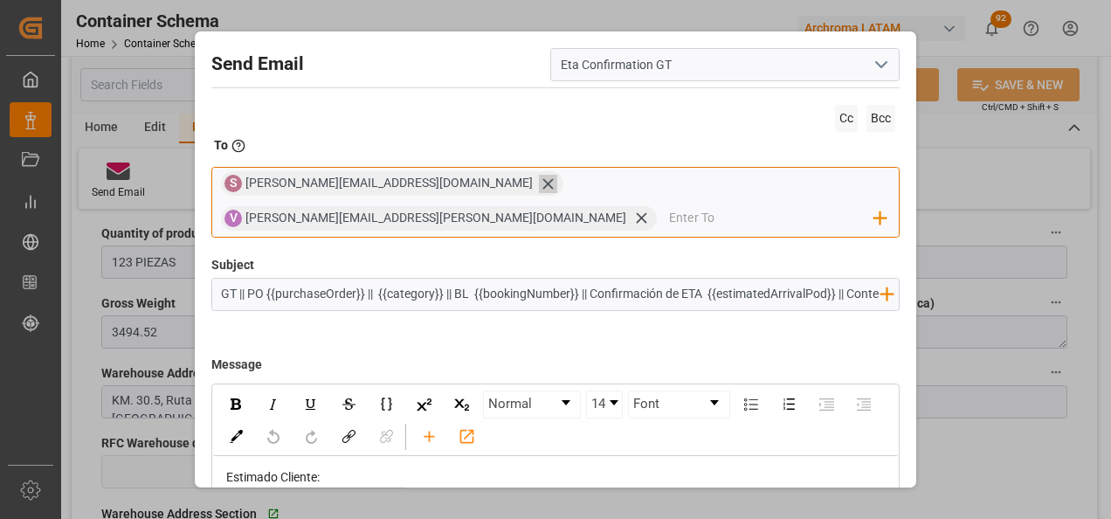
click at [542, 187] on icon at bounding box center [547, 183] width 10 height 10
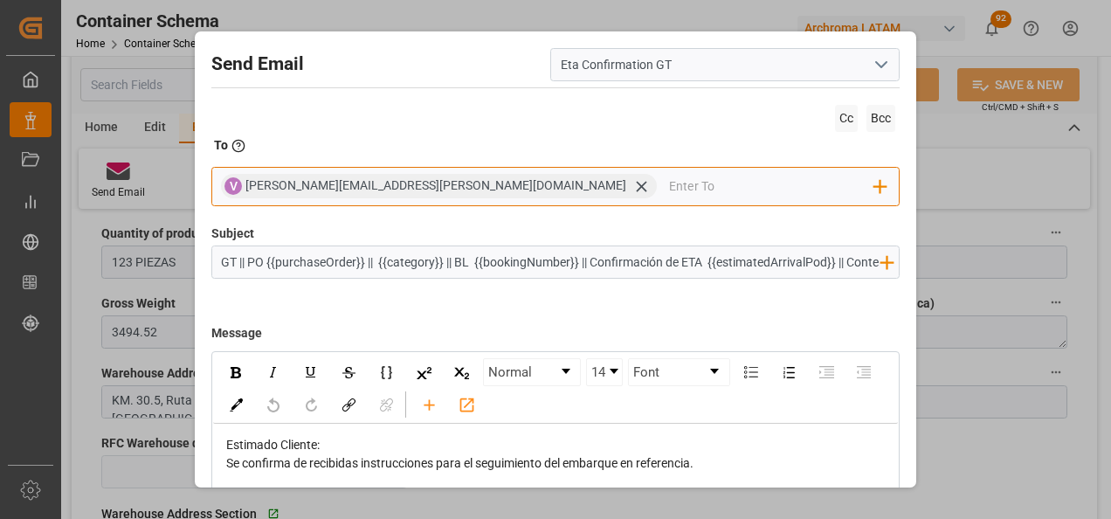
click at [669, 190] on input "email" at bounding box center [771, 186] width 205 height 26
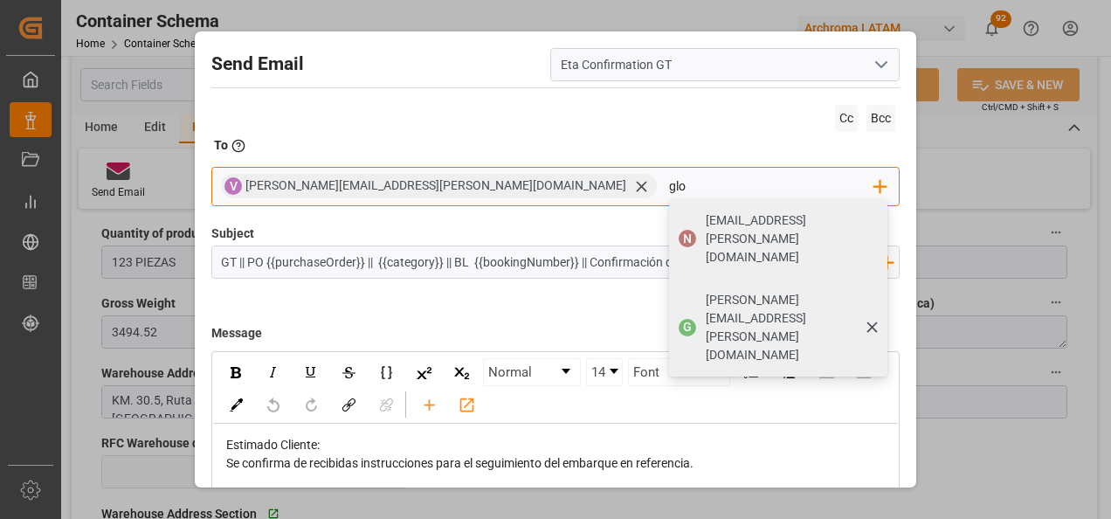
type input "glo"
click at [699, 285] on div "[PERSON_NAME][EMAIL_ADDRESS][PERSON_NAME][DOMAIN_NAME]" at bounding box center [790, 328] width 182 height 86
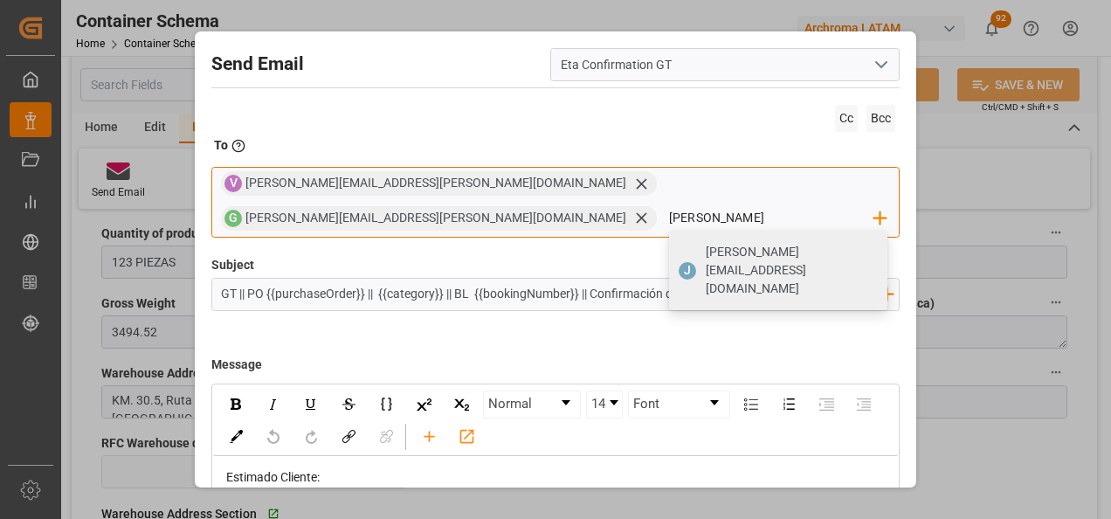
type input "[PERSON_NAME][EMAIL_ADDRESS][DOMAIN_NAME]"
click at [767, 243] on span "[PERSON_NAME][EMAIL_ADDRESS][DOMAIN_NAME]" at bounding box center [790, 270] width 169 height 55
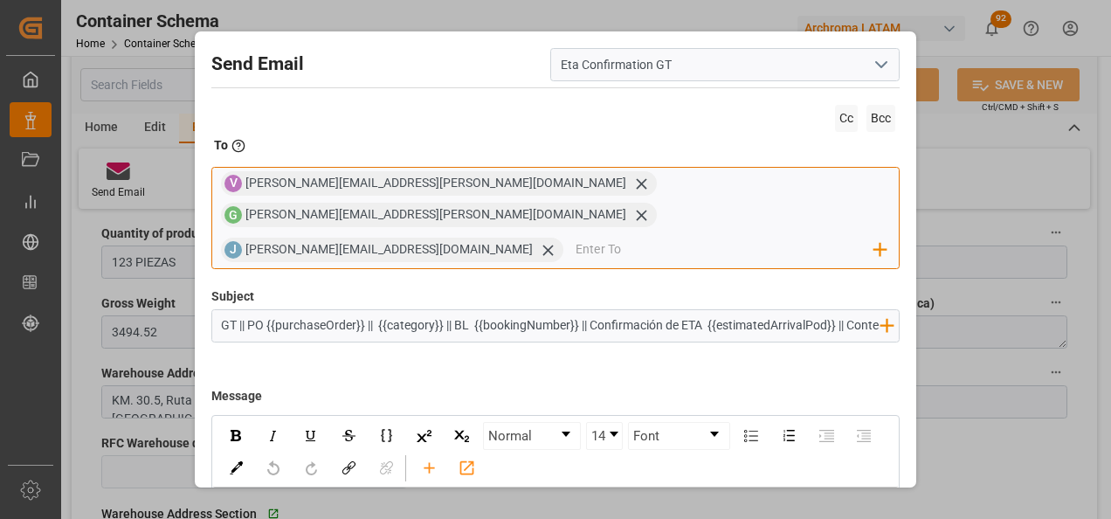
click at [303, 231] on div "V [PERSON_NAME][EMAIL_ADDRESS][PERSON_NAME][DOMAIN_NAME] G [PERSON_NAME][DOMAIN…" at bounding box center [555, 218] width 689 height 103
click at [575, 237] on input "email" at bounding box center [724, 250] width 299 height 26
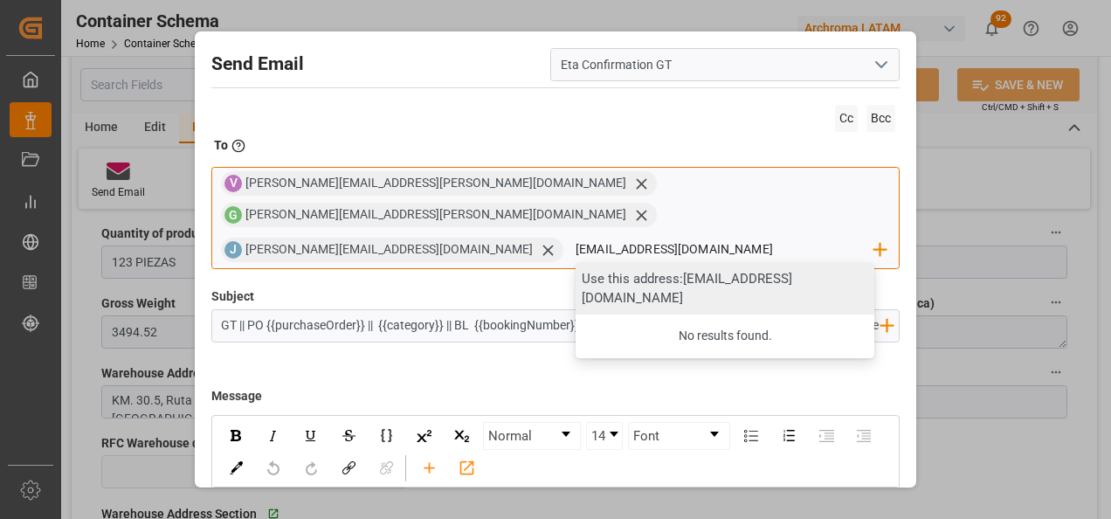
type input "[EMAIL_ADDRESS][DOMAIN_NAME]"
click at [575, 263] on div "Use this address: [EMAIL_ADDRESS][DOMAIN_NAME]" at bounding box center [724, 289] width 299 height 52
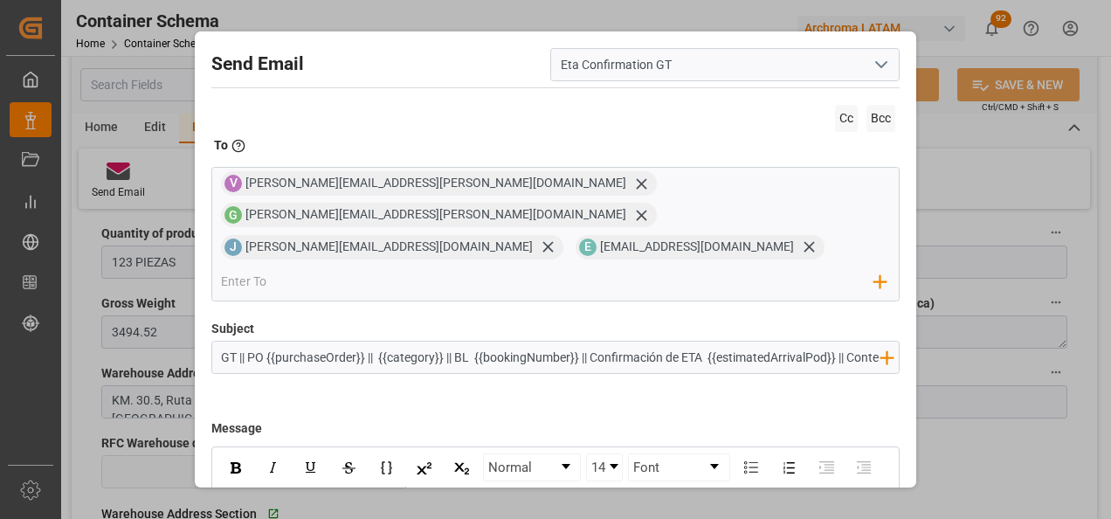
drag, startPoint x: 451, startPoint y: 291, endPoint x: 588, endPoint y: 293, distance: 136.3
click at [588, 341] on input "GT || PO {{purchaseOrder}} || {{category}} || BL {{bookingNumber}} || Confirmac…" at bounding box center [550, 356] width 677 height 31
drag, startPoint x: 718, startPoint y: 293, endPoint x: 827, endPoint y: 297, distance: 109.2
click at [827, 341] on input "GT || PO {{purchaseOrder}} || {{category}} || Confirmación de ETA {{estimatedAr…" at bounding box center [550, 356] width 677 height 31
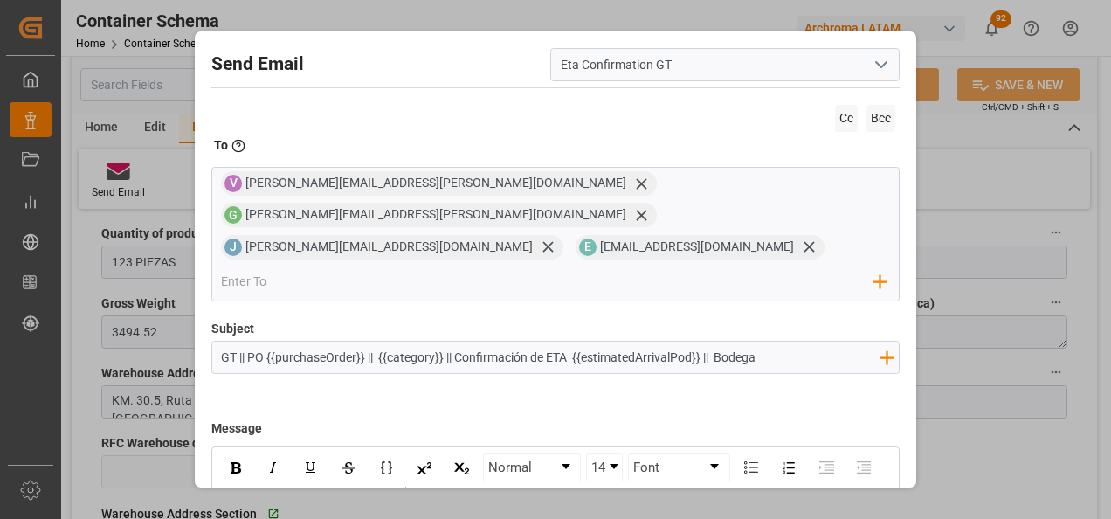
scroll to position [0, 0]
click at [774, 341] on input "GT || PO {{purchaseOrder}} || {{category}} || Confirmación de ETA {{estimatedAr…" at bounding box center [550, 356] width 677 height 31
click at [778, 341] on input "GT || PO {{purchaseOrder}} || {{category}} || Confirmación de ETA {{estimatedAr…" at bounding box center [550, 356] width 677 height 31
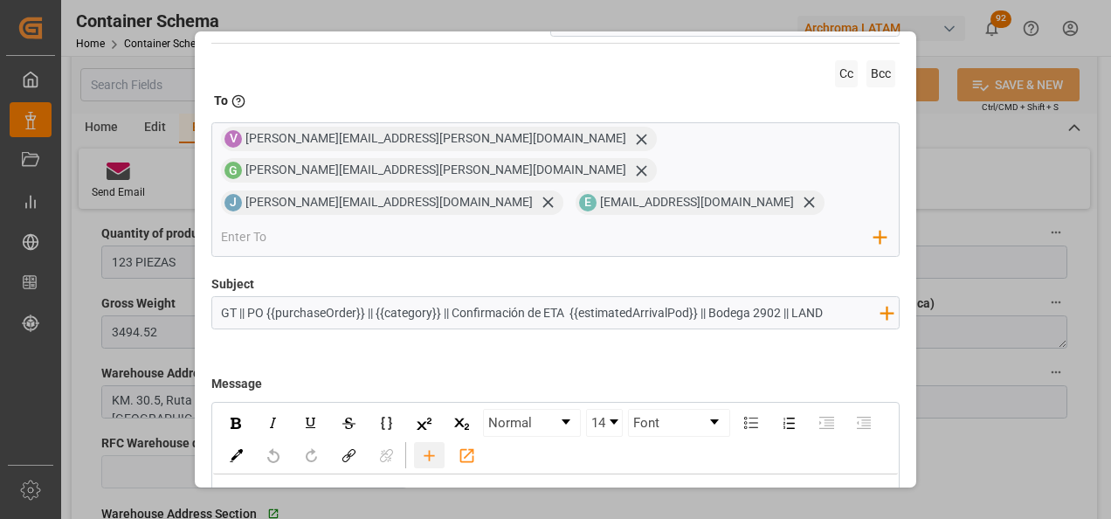
click at [438, 446] on icon "rdw-toolbar" at bounding box center [429, 455] width 18 height 18
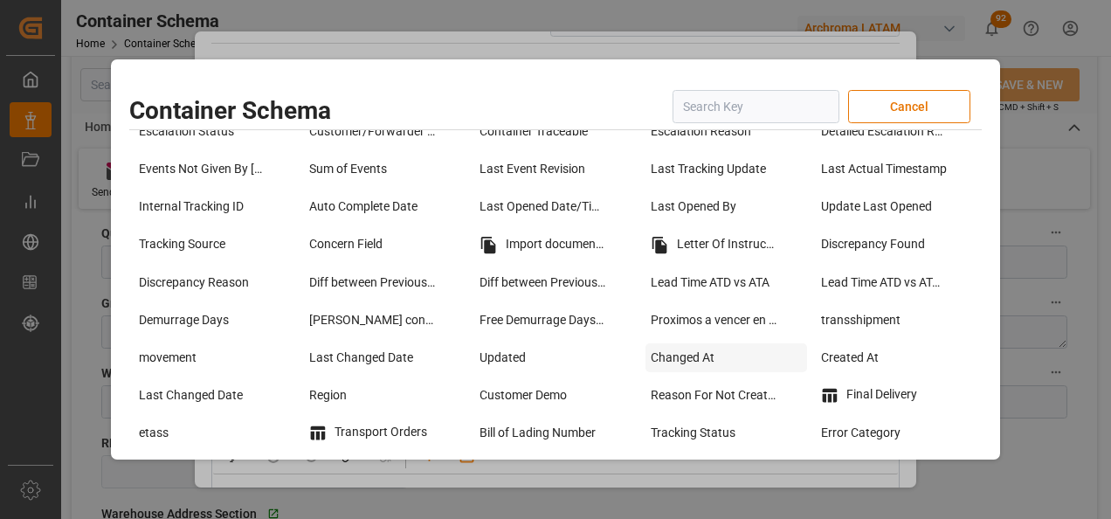
scroll to position [1397, 0]
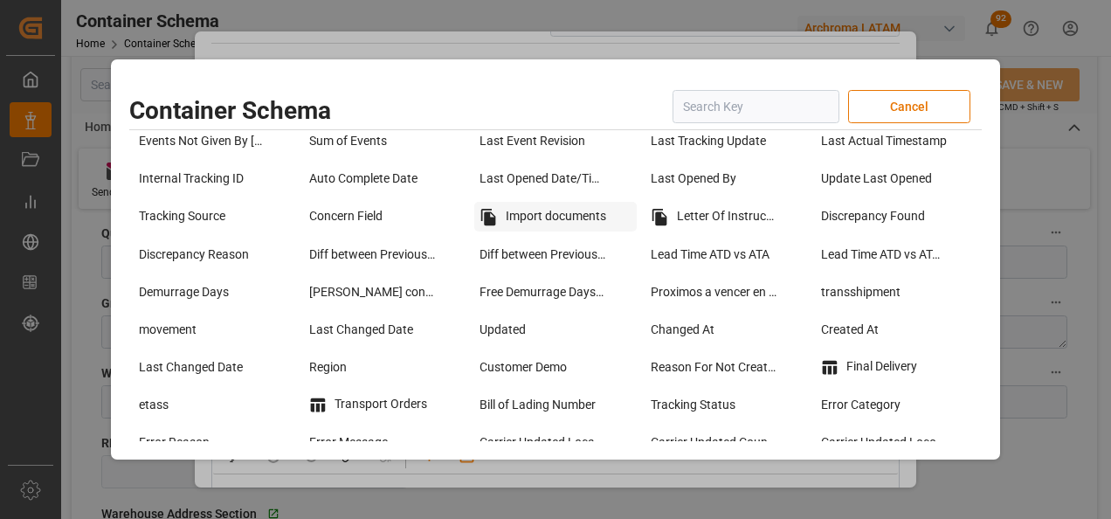
click at [554, 222] on div "Import documents" at bounding box center [555, 217] width 162 height 30
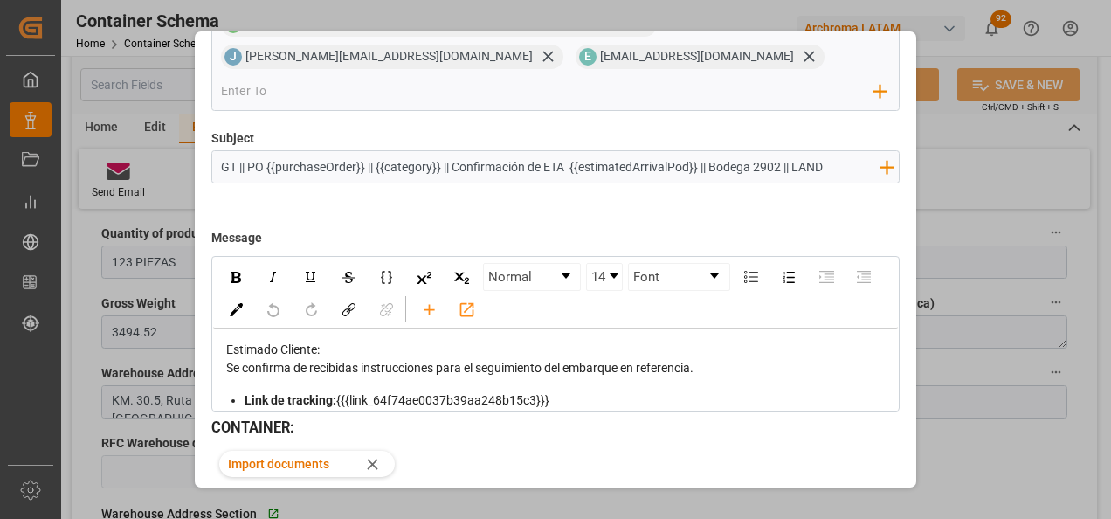
scroll to position [196, 0]
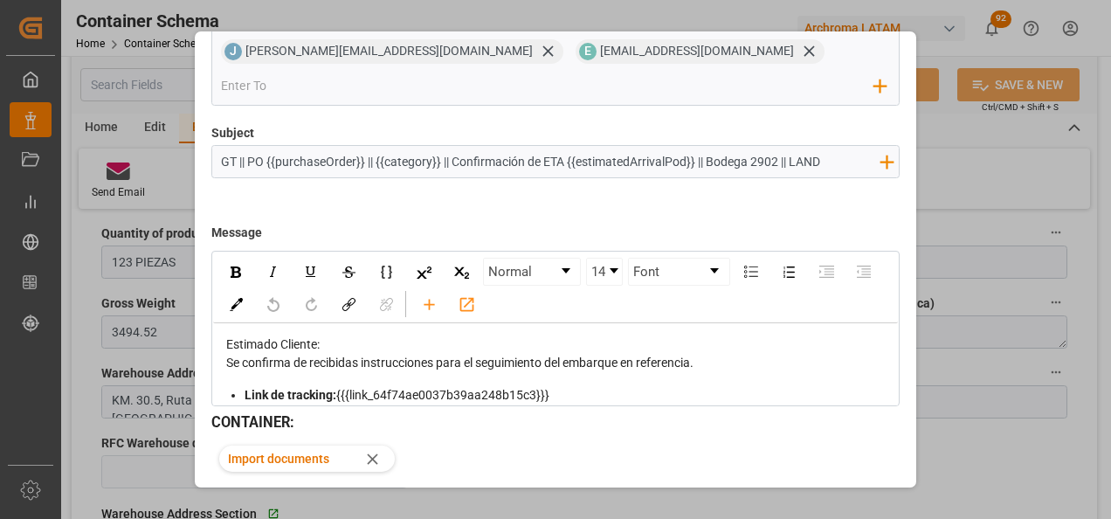
type input "GT || PO {{purchaseOrder}} || {{category}} || Confirmación de ETA {{estimatedAr…"
click at [837, 501] on button "Send" at bounding box center [838, 517] width 122 height 33
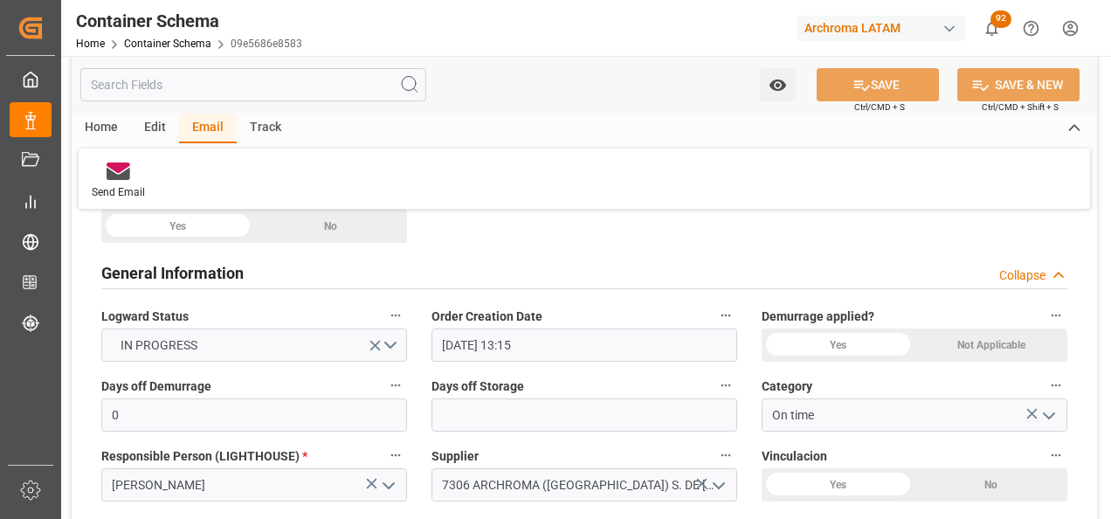
scroll to position [297, 0]
